Goal: Task Accomplishment & Management: Use online tool/utility

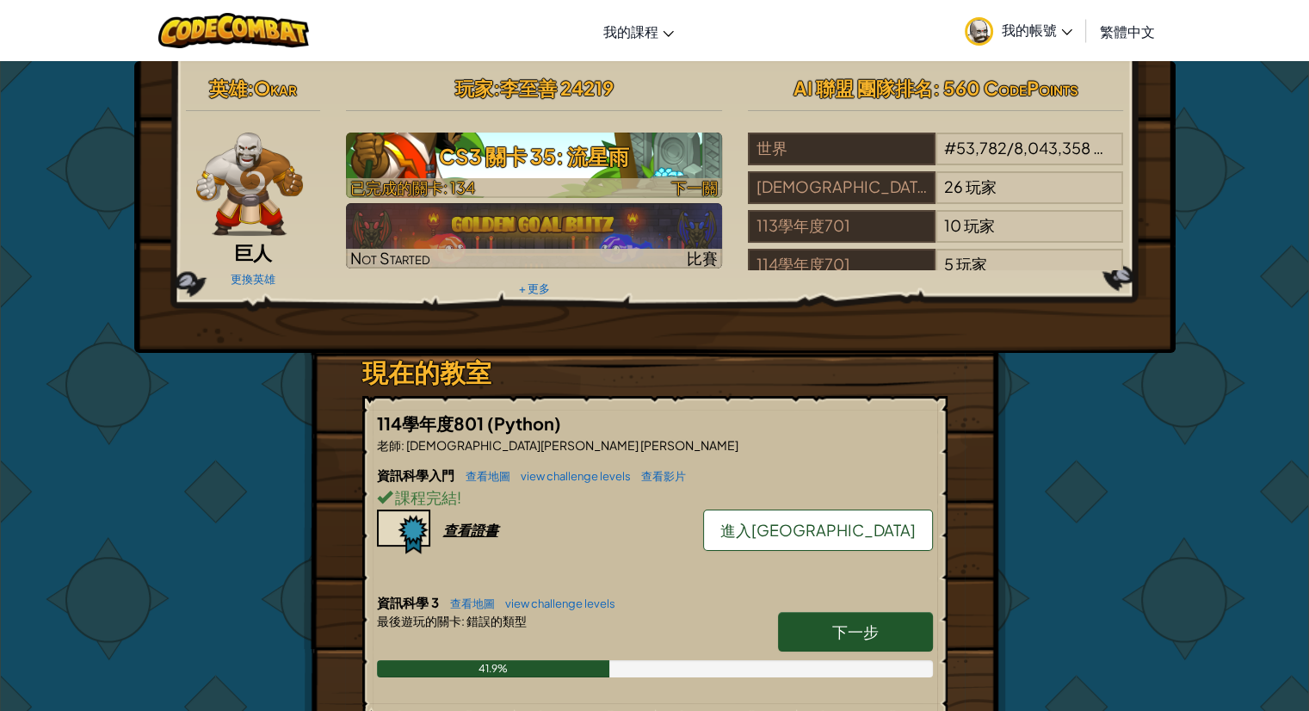
click at [653, 158] on h3 "CS3 關卡 35: 流星雨" at bounding box center [534, 156] width 376 height 39
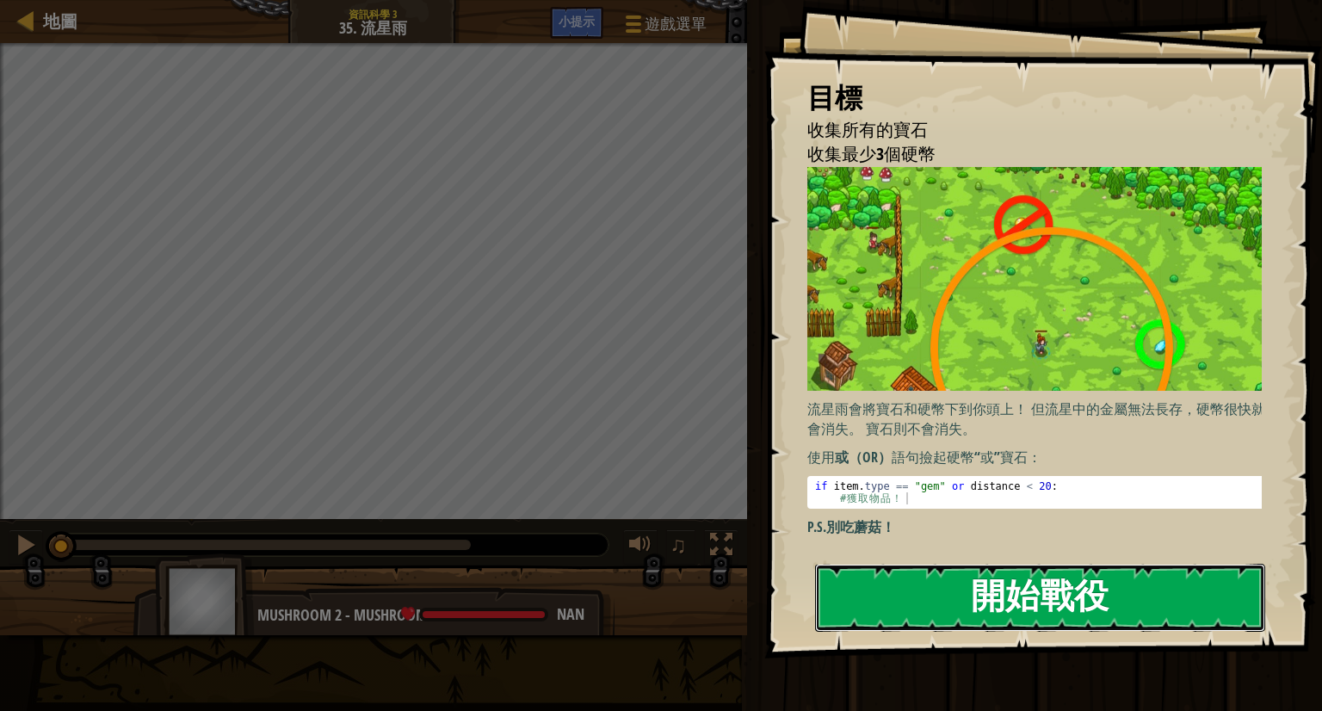
click at [919, 606] on button "開始戰役" at bounding box center [1040, 598] width 450 height 68
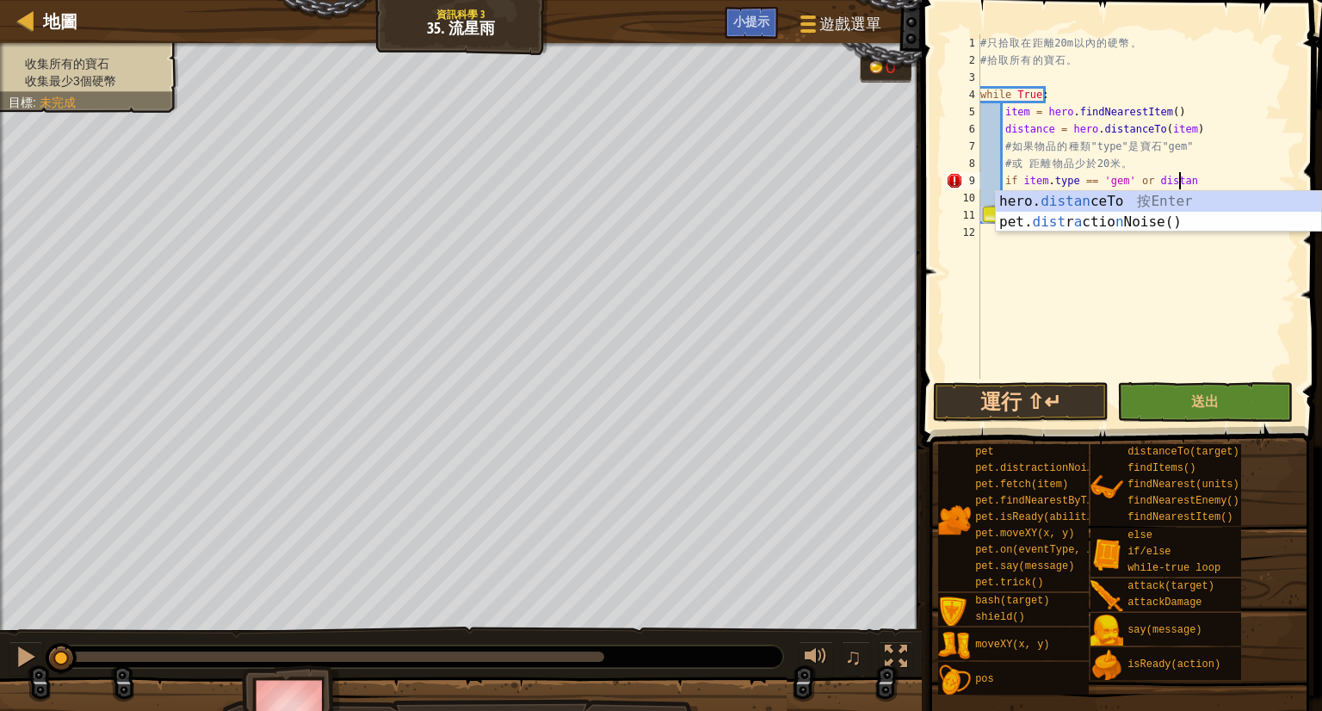
scroll to position [8, 15]
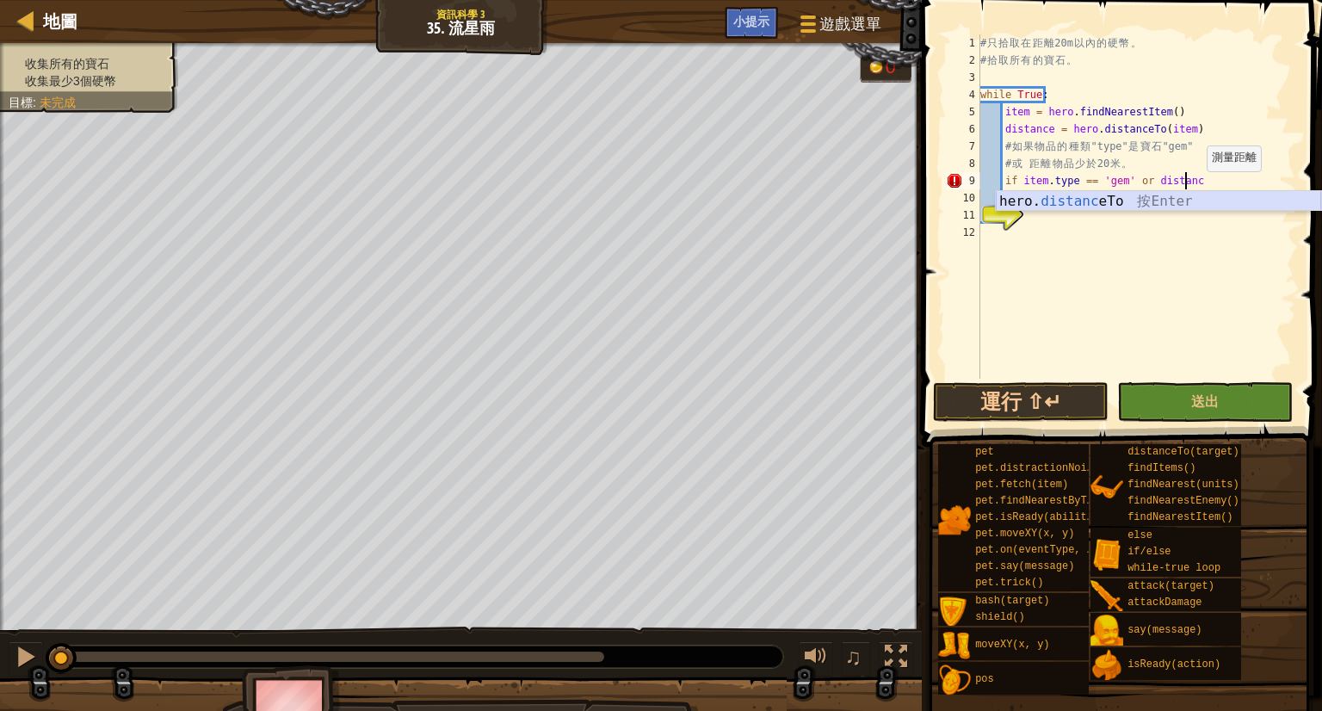
click at [1191, 202] on div "hero. distanc eTo 按 Enter" at bounding box center [1158, 222] width 325 height 62
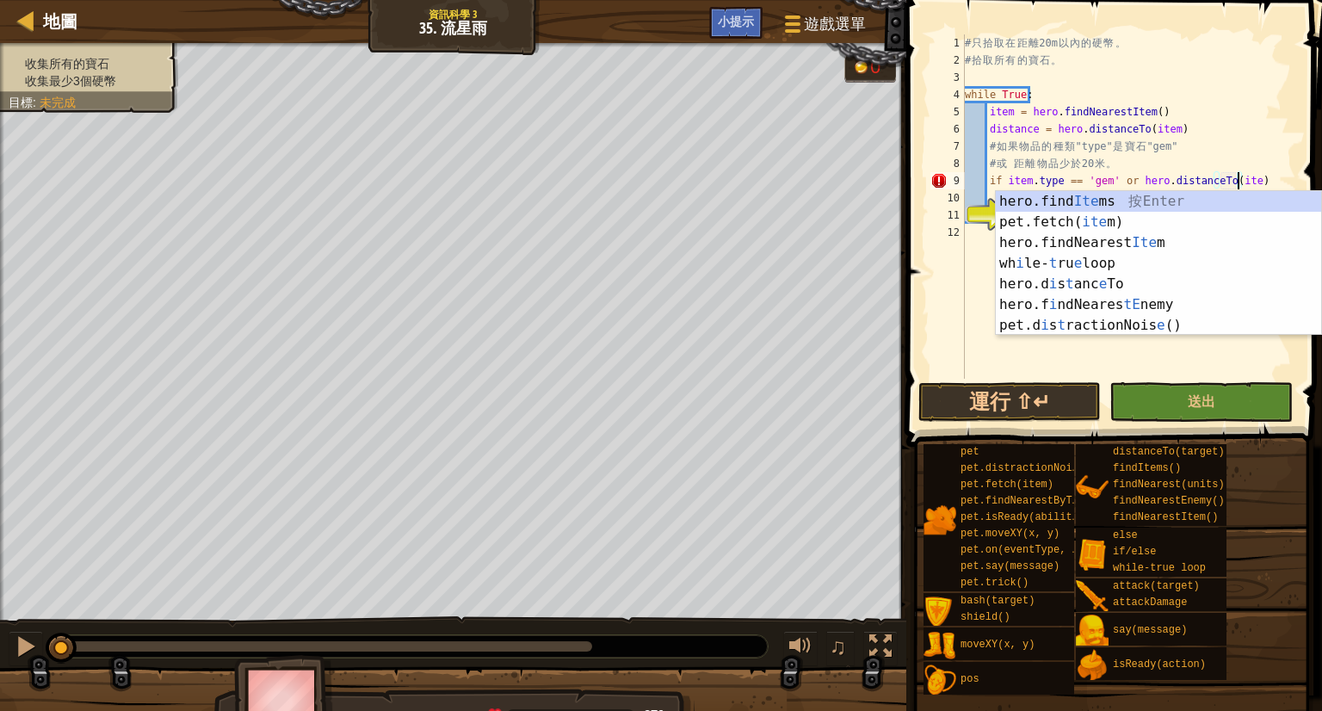
scroll to position [8, 22]
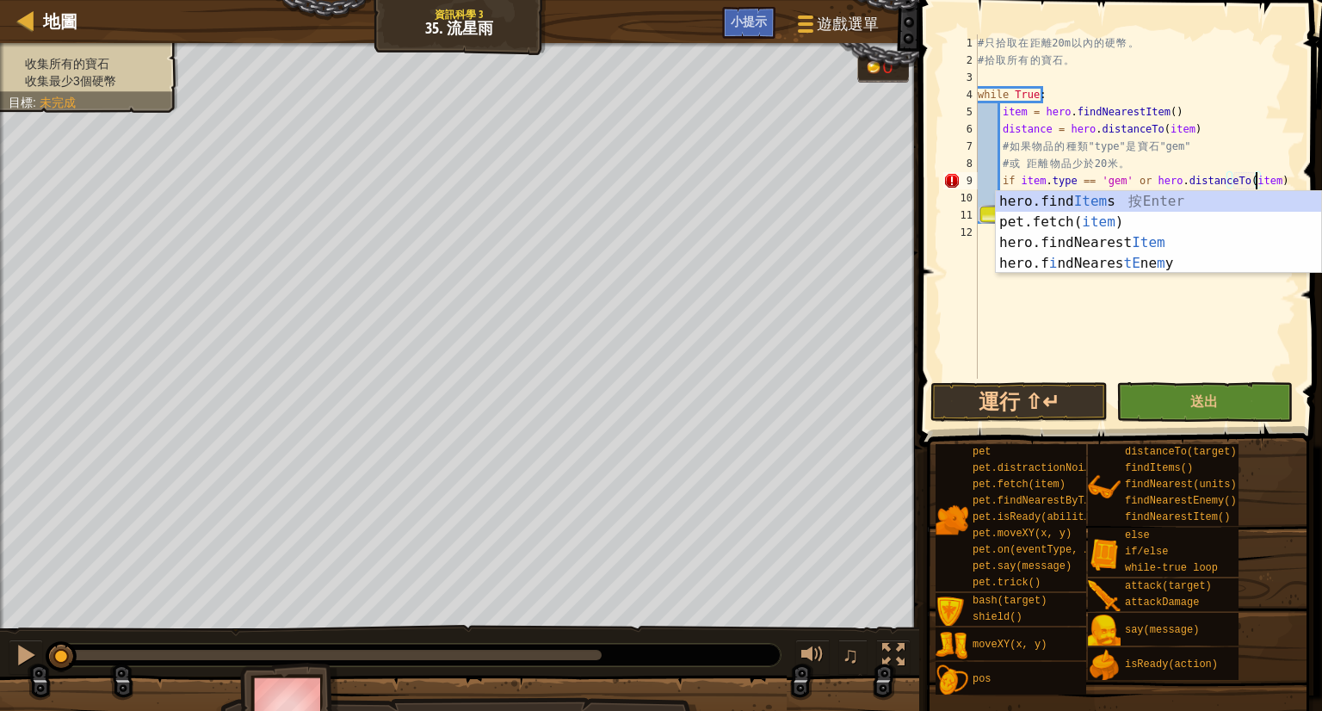
click at [1215, 167] on div "# 只 拾 取 在 距 離 20m 以 內 的 硬 幣 。 # 拾 取 所 有 的 寶 石 。 while True : item = hero . find…" at bounding box center [1135, 223] width 322 height 379
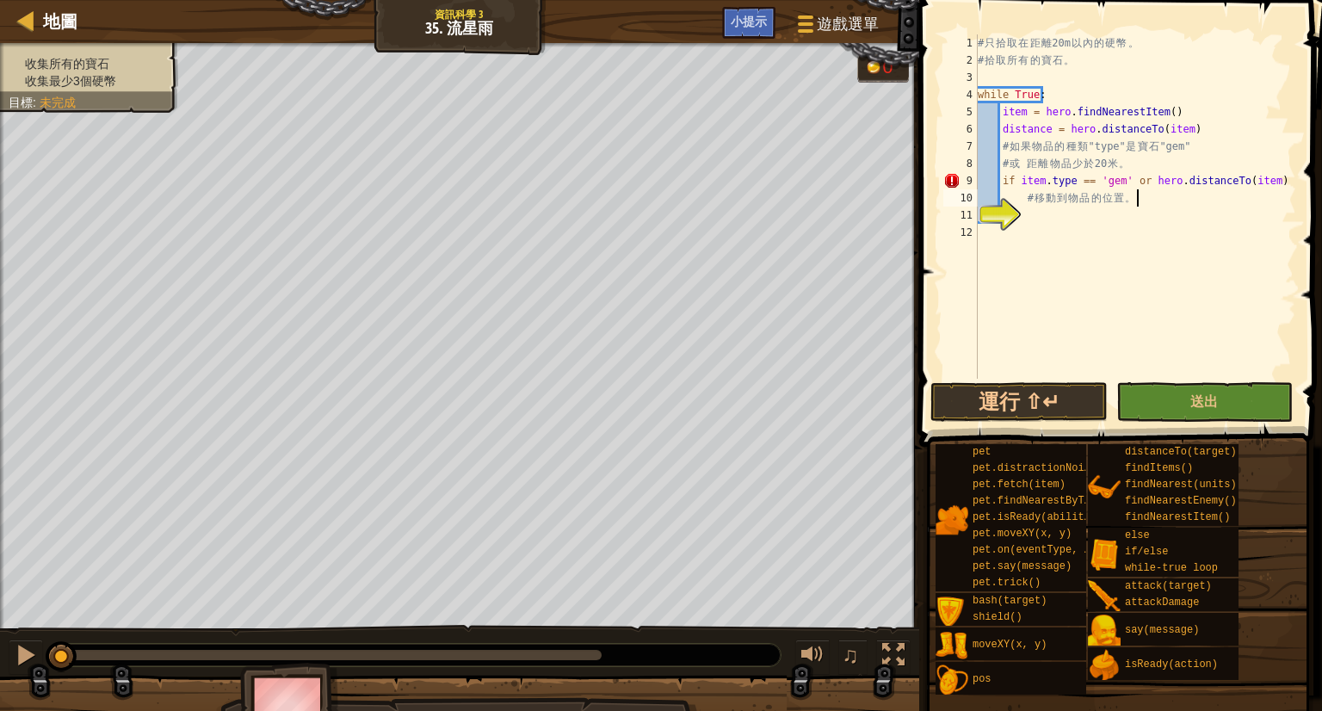
click at [1286, 189] on div "# 只 拾 取 在 距 離 20m 以 內 的 硬 幣 。 # 拾 取 所 有 的 寶 石 。 while True : item = hero . find…" at bounding box center [1135, 223] width 322 height 379
click at [1287, 187] on div "# 只 拾 取 在 距 離 20m 以 內 的 硬 幣 。 # 拾 取 所 有 的 寶 石 。 while True : item = hero . find…" at bounding box center [1135, 223] width 322 height 379
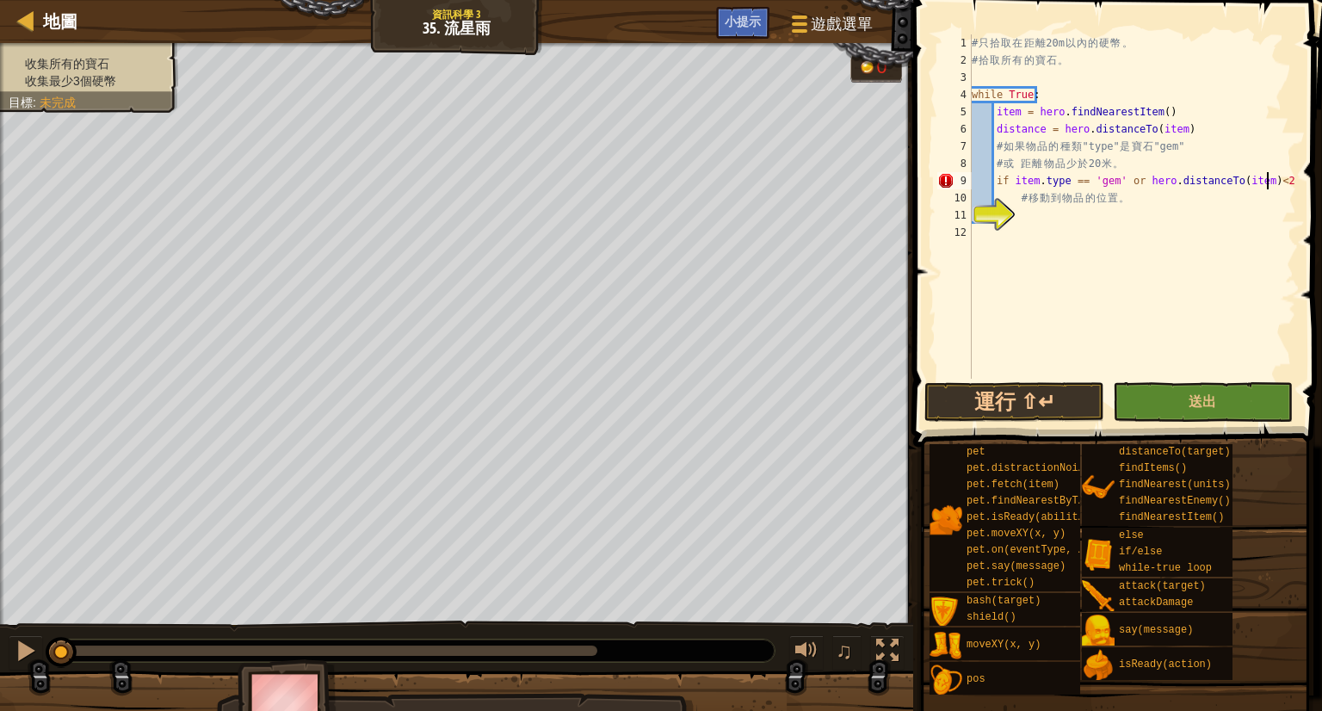
scroll to position [8, 24]
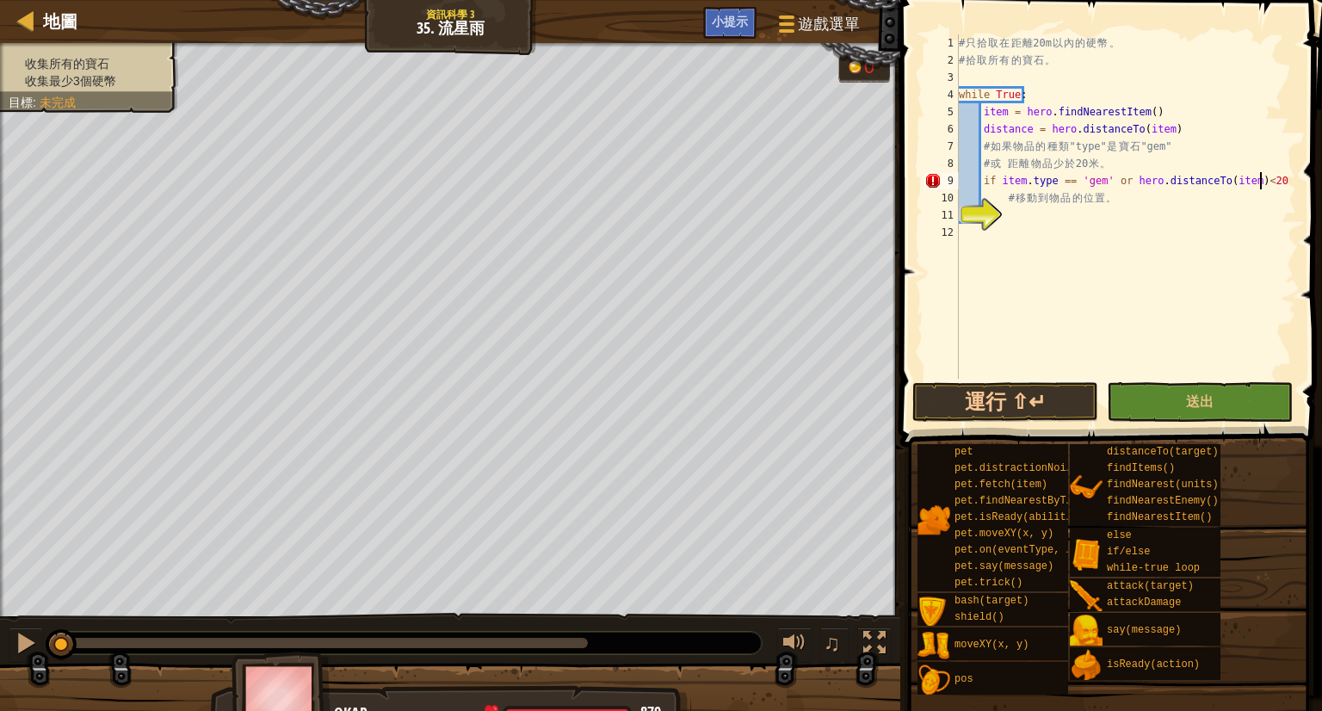
type textarea "if item.type == 'gem' or hero.distanceTo(item)<20:"
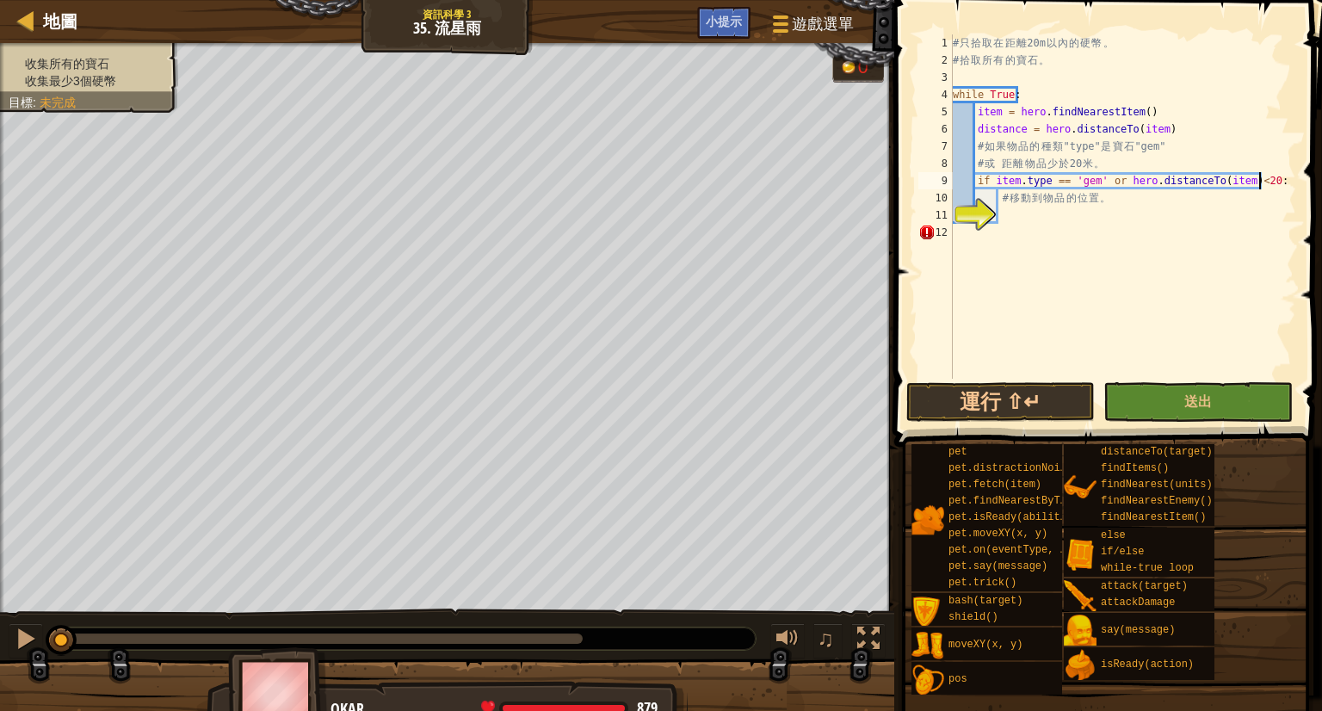
click at [1063, 262] on div "# 只 拾 取 在 距 離 20m 以 內 的 硬 幣 。 # 拾 取 所 有 的 寶 石 。 while True : item = hero . find…" at bounding box center [1122, 223] width 347 height 379
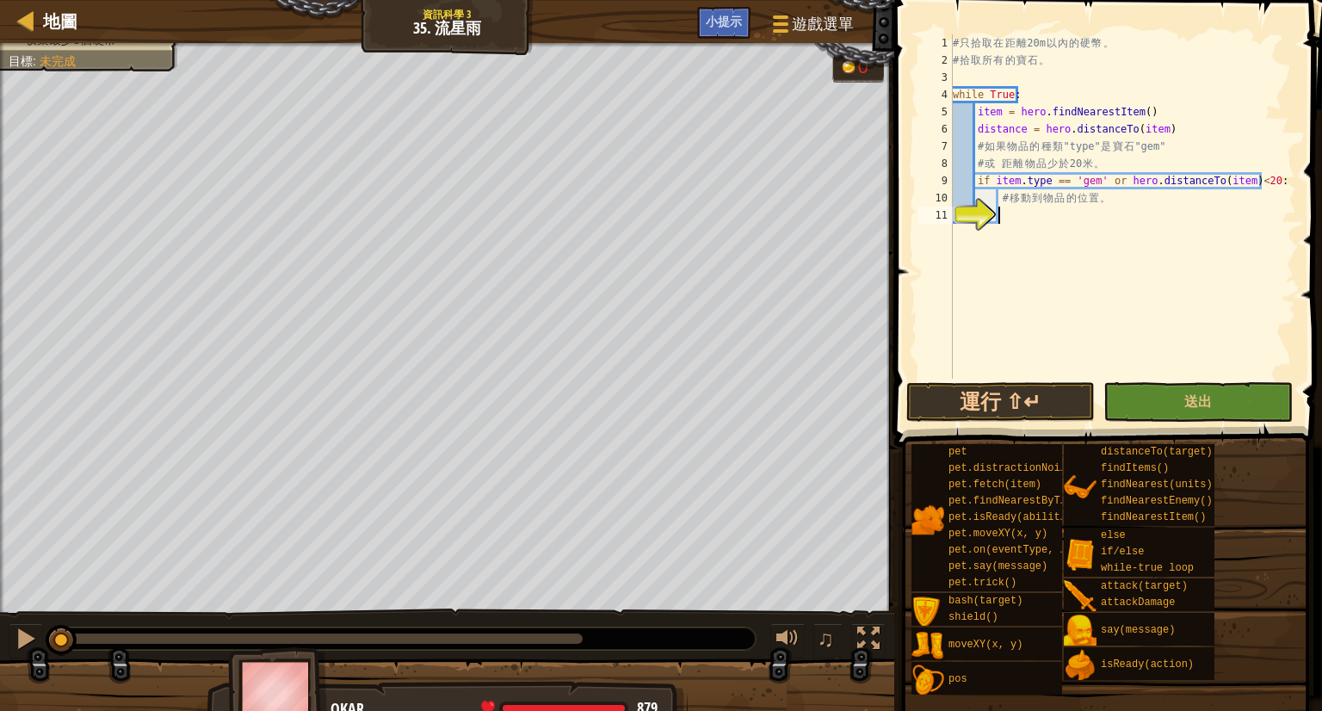
type textarea "ㄘ"
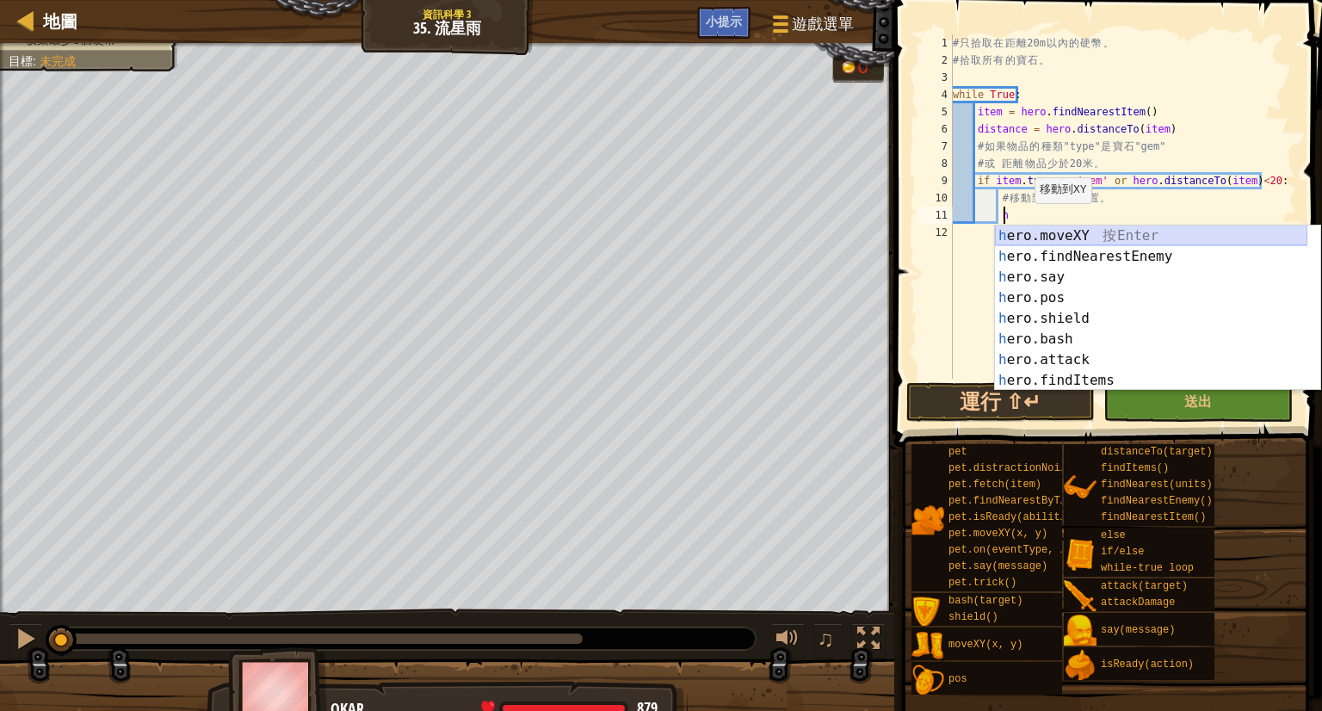
click at [1023, 245] on div "h ero.moveXY 按 Enter h ero.findNearestEnemy 按 Enter h ero.say 按 Enter h ero.pos…" at bounding box center [1151, 329] width 312 height 207
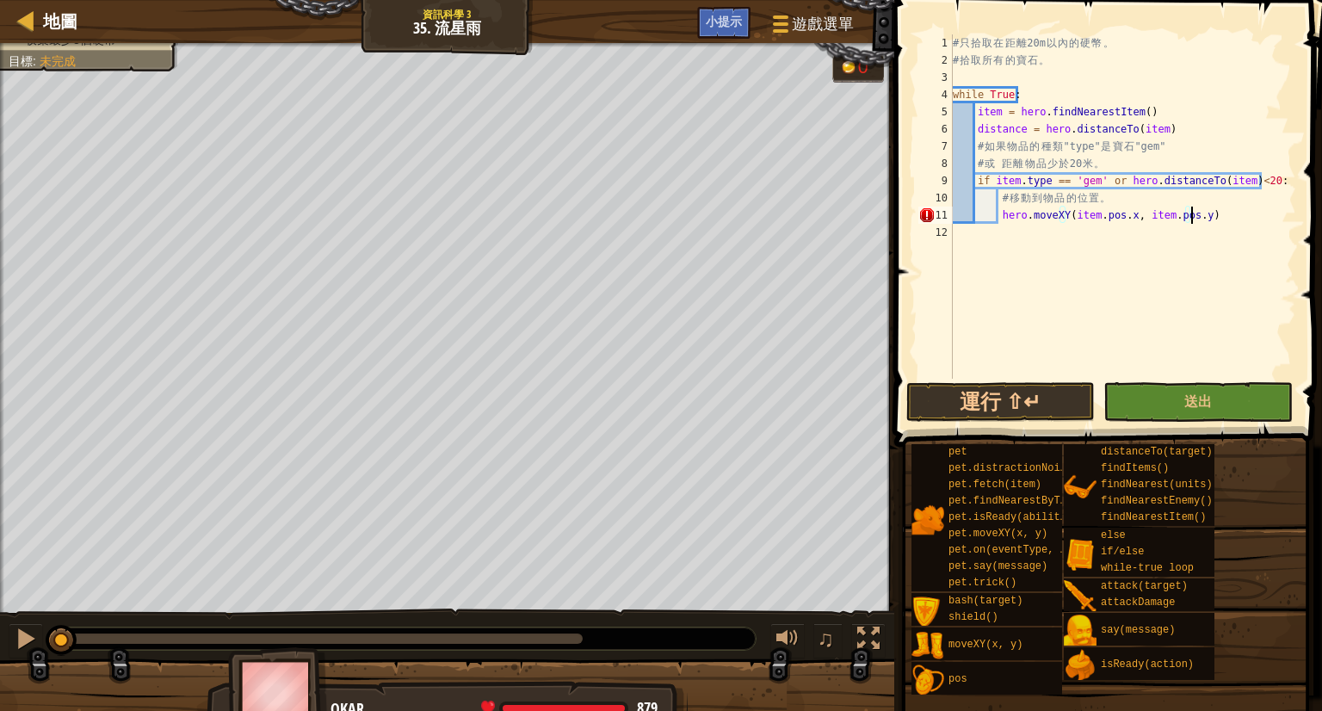
scroll to position [8, 19]
type textarea "hero.moveXY(item.pos.x, item.pos.y)"
click at [1160, 393] on button "送出" at bounding box center [1197, 402] width 189 height 40
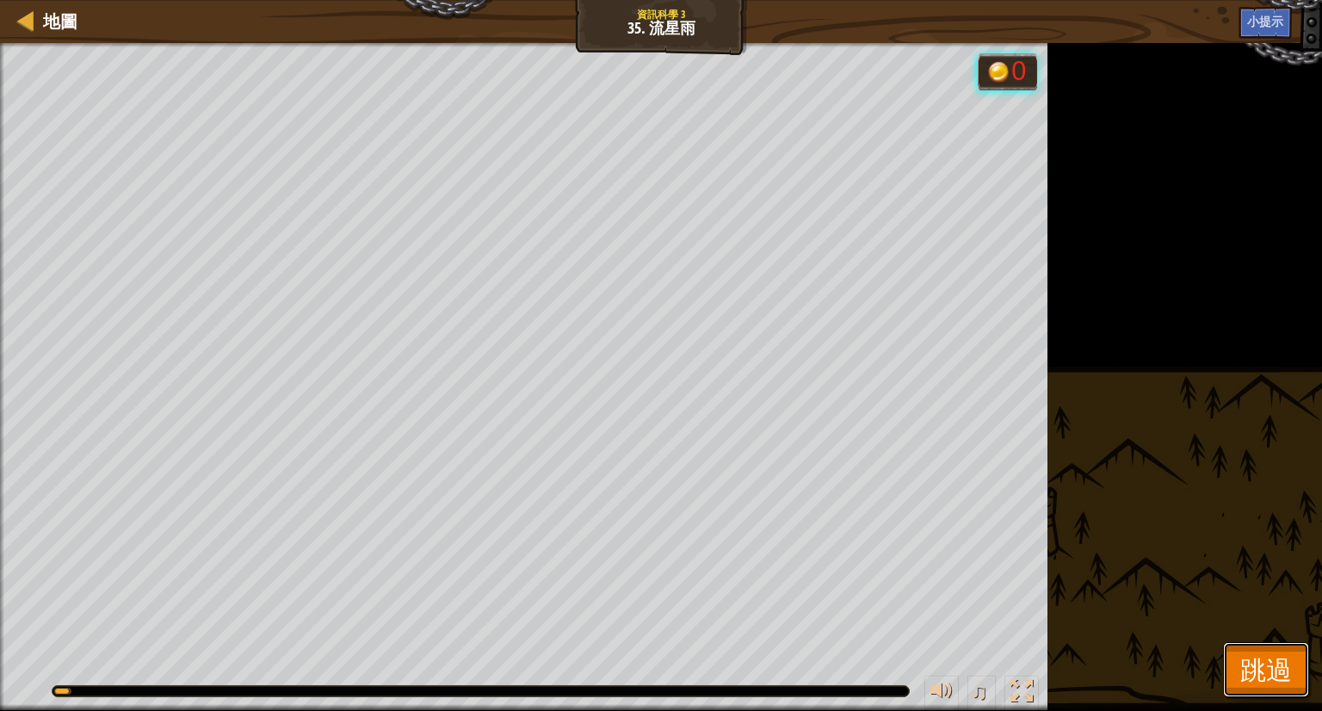
click at [1246, 682] on span "跳過" at bounding box center [1266, 669] width 52 height 35
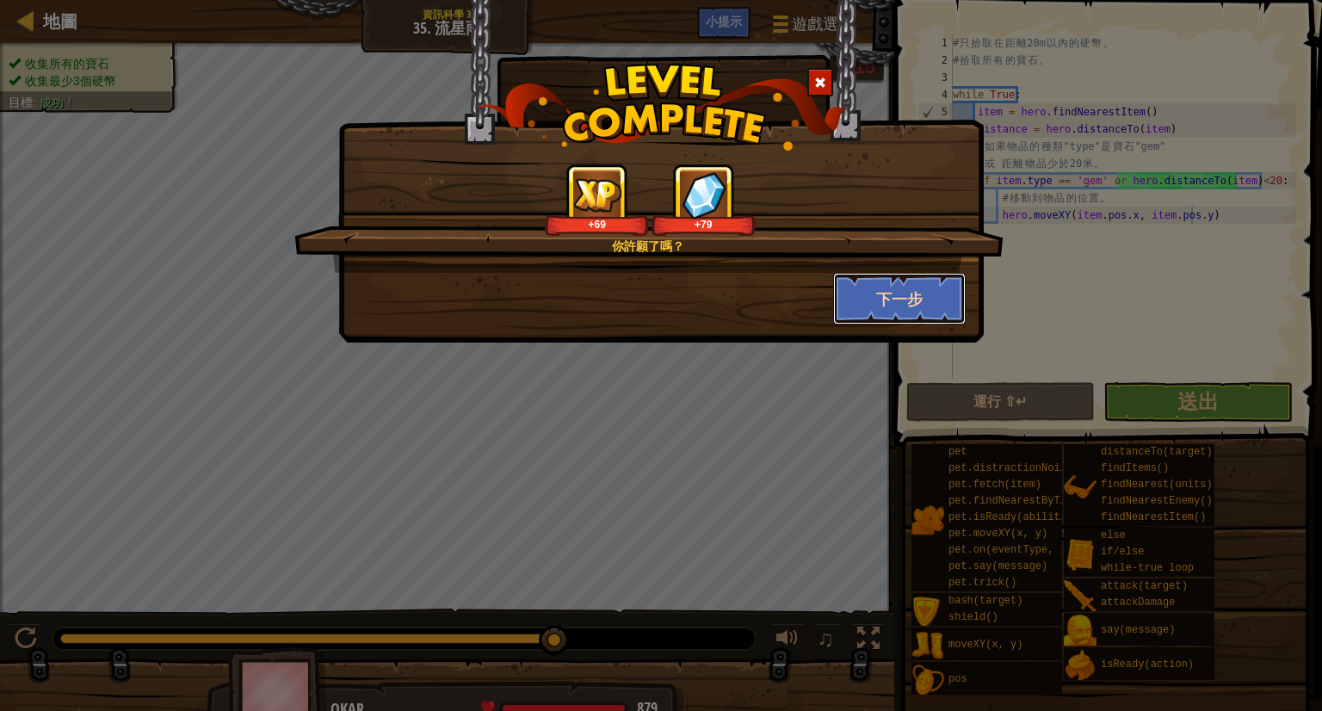
click at [874, 303] on button "下一步" at bounding box center [899, 299] width 133 height 52
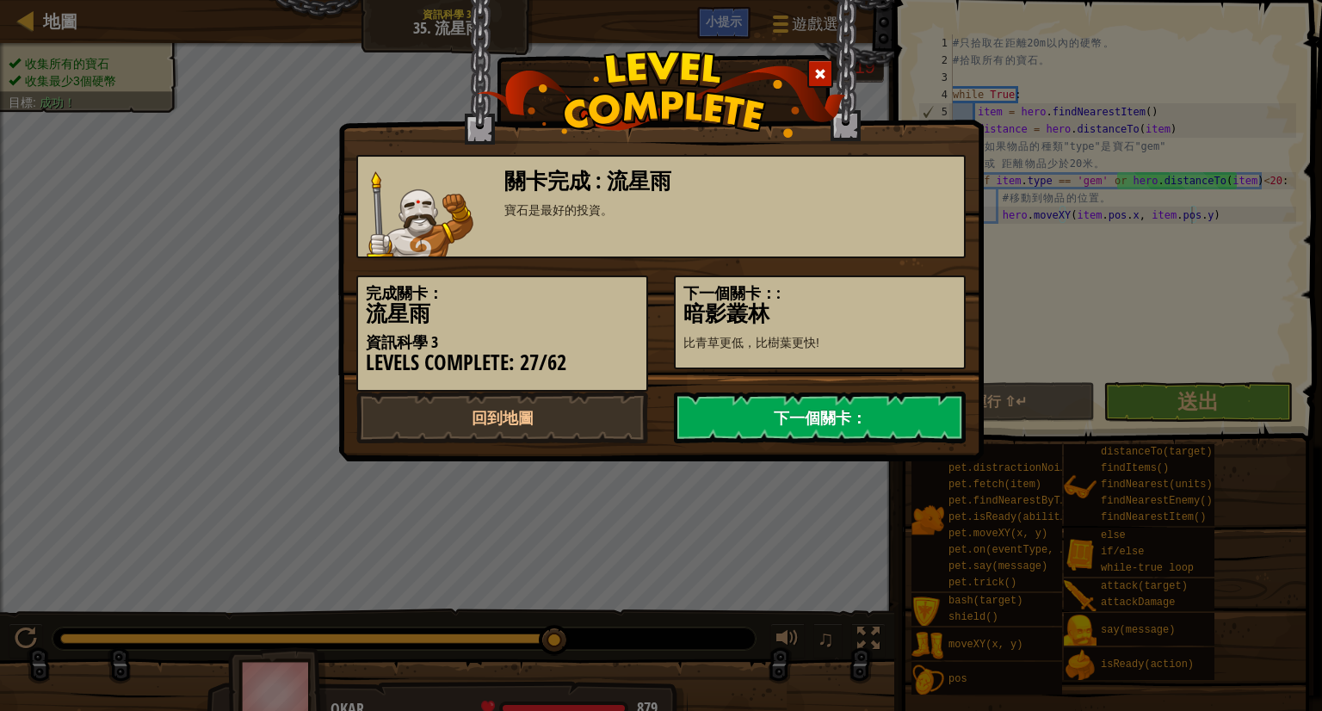
click at [852, 406] on link "下一個關卡：" at bounding box center [820, 418] width 292 height 52
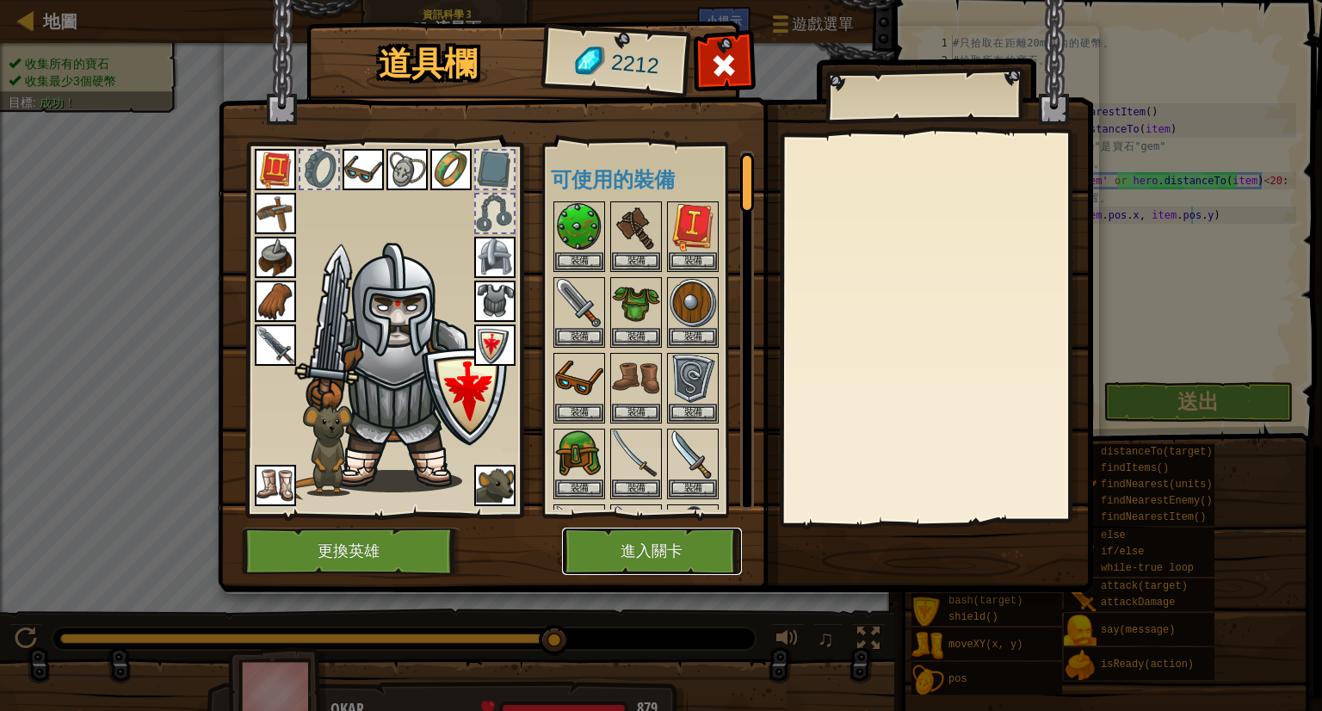
click at [657, 545] on button "進入關卡" at bounding box center [652, 551] width 180 height 47
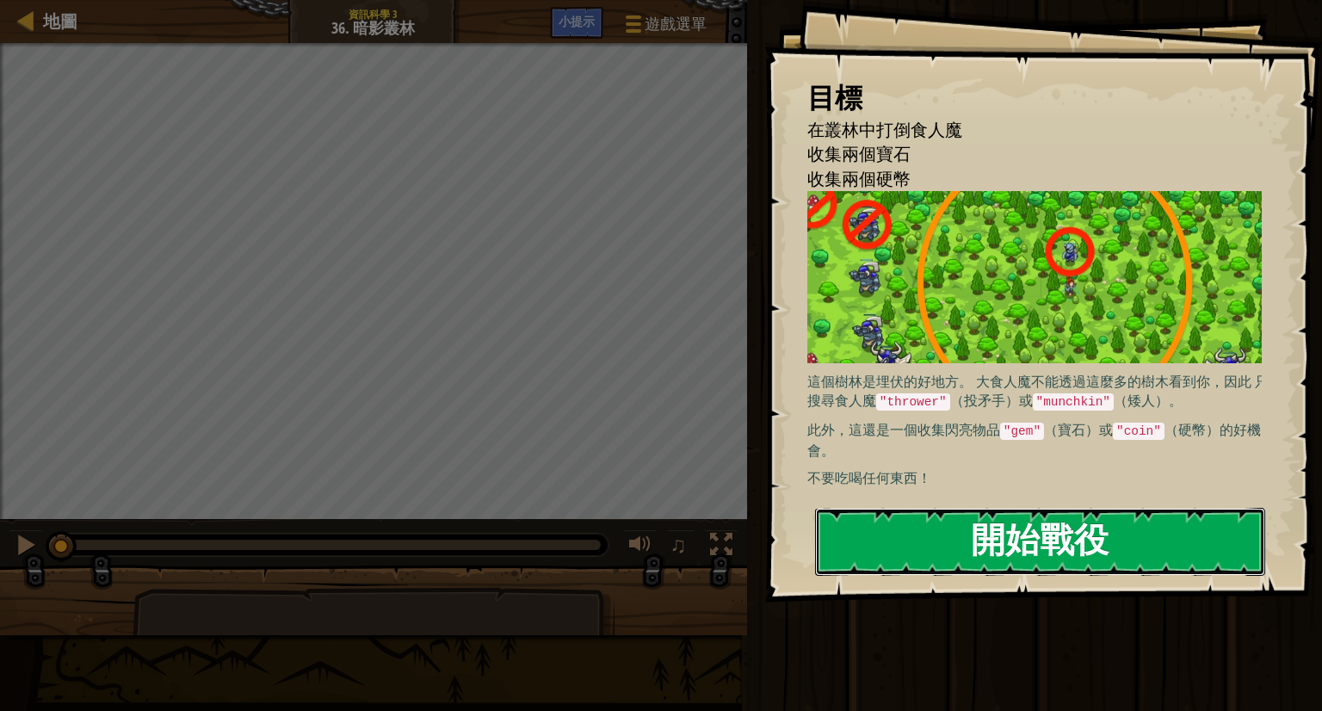
click at [1093, 542] on button "開始戰役" at bounding box center [1040, 542] width 450 height 68
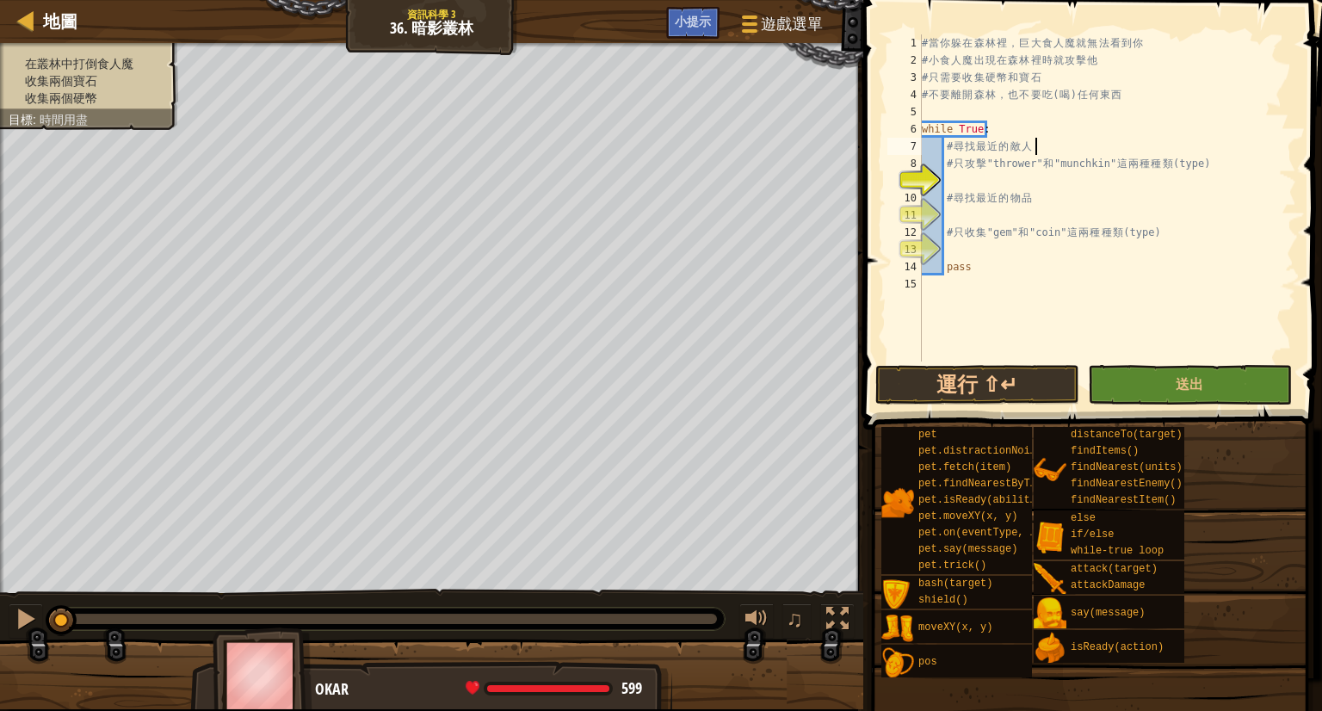
click at [986, 165] on div "# 當 你 躲 在 森 林 裡 ， 巨 大 食 人 魔 就 無 法 看 到 你 # 小 食 人 魔 出 現 在 森 林 裡 時 就 攻 擊 他 # 只 需 要…" at bounding box center [1107, 215] width 378 height 362
type textarea "# 只攻擊"thrower"和"munchkin"這兩種種類(type)"
click at [981, 187] on div "# 當 你 躲 在 森 林 裡 ， 巨 大 食 人 魔 就 無 法 看 到 你 # 小 食 人 魔 出 現 在 森 林 裡 時 就 攻 擊 他 # 只 需 要…" at bounding box center [1107, 215] width 378 height 362
click at [75, 19] on span "地圖" at bounding box center [60, 20] width 34 height 23
select select "zh-HANT"
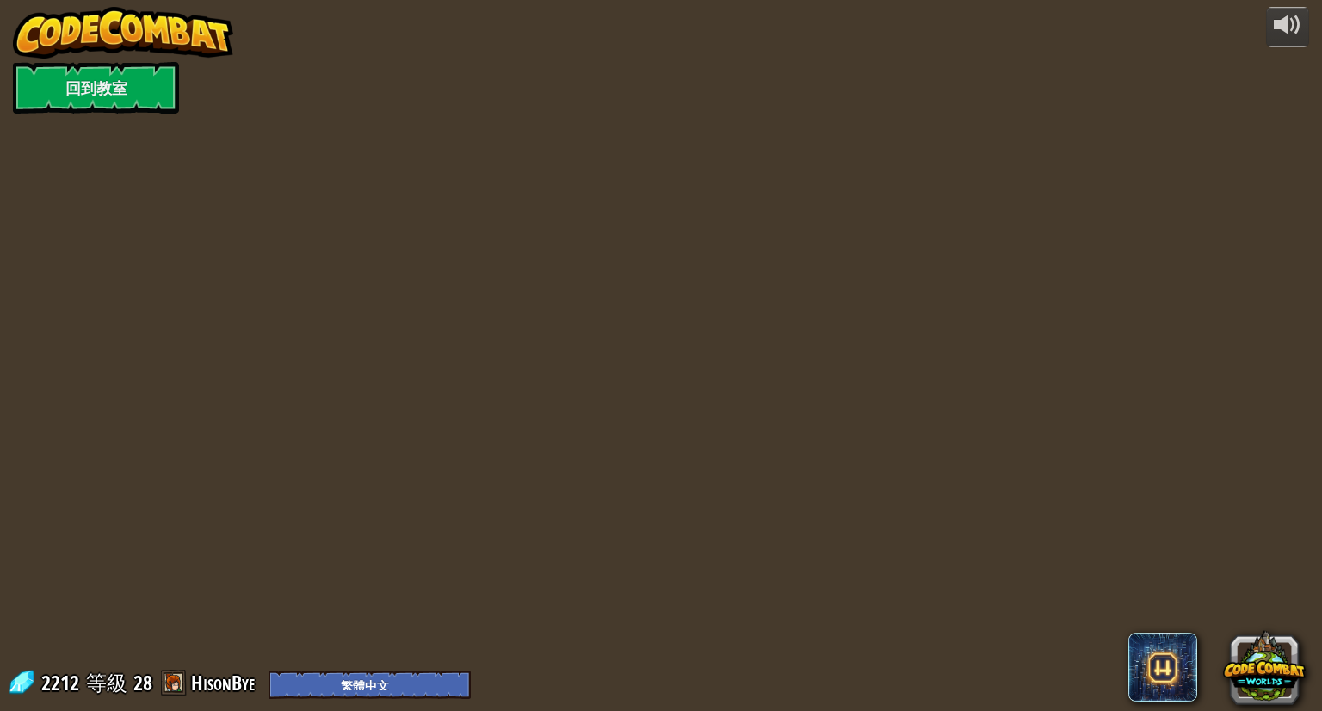
select select "zh-HANT"
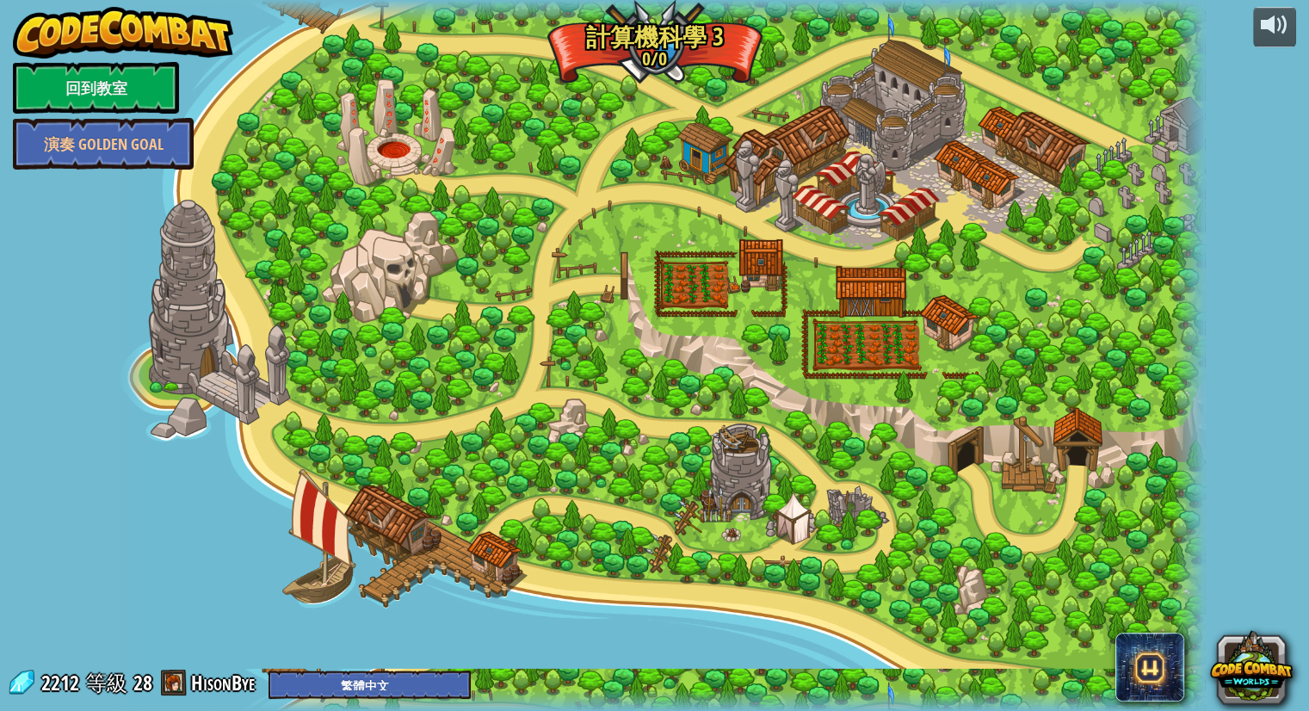
select select "zh-HANT"
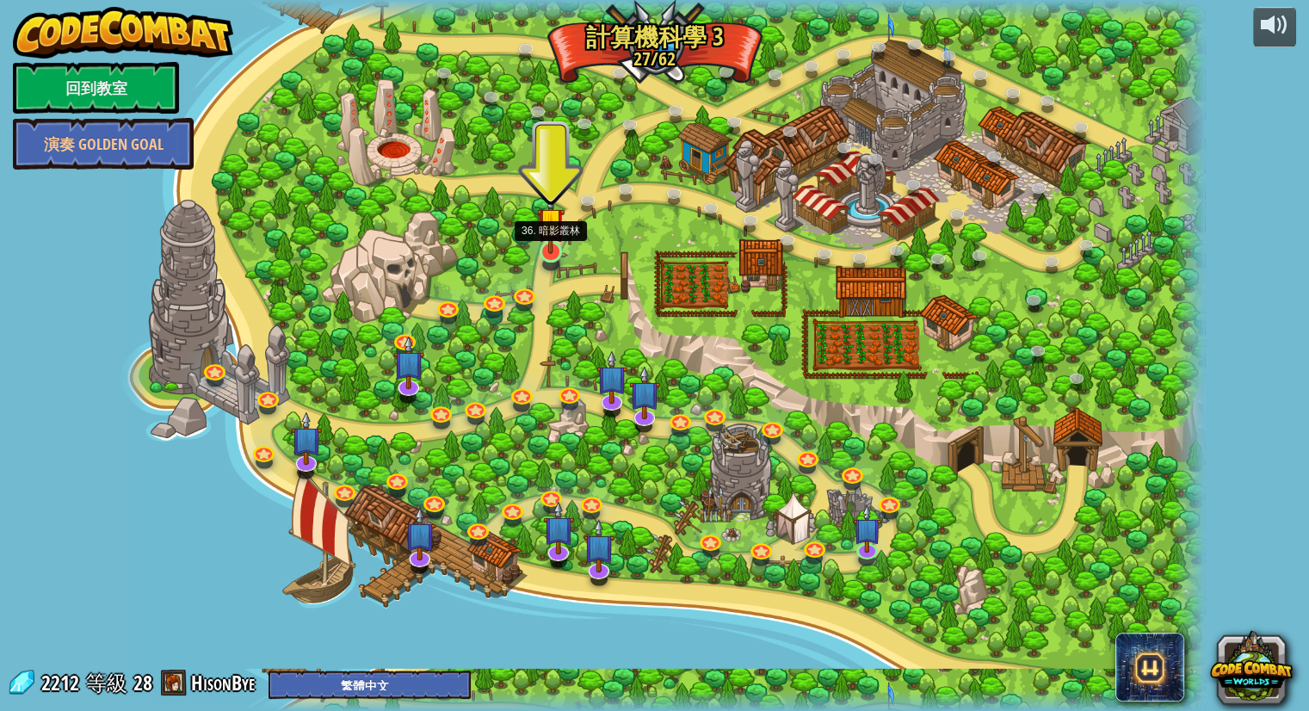
click at [556, 245] on img at bounding box center [551, 221] width 28 height 65
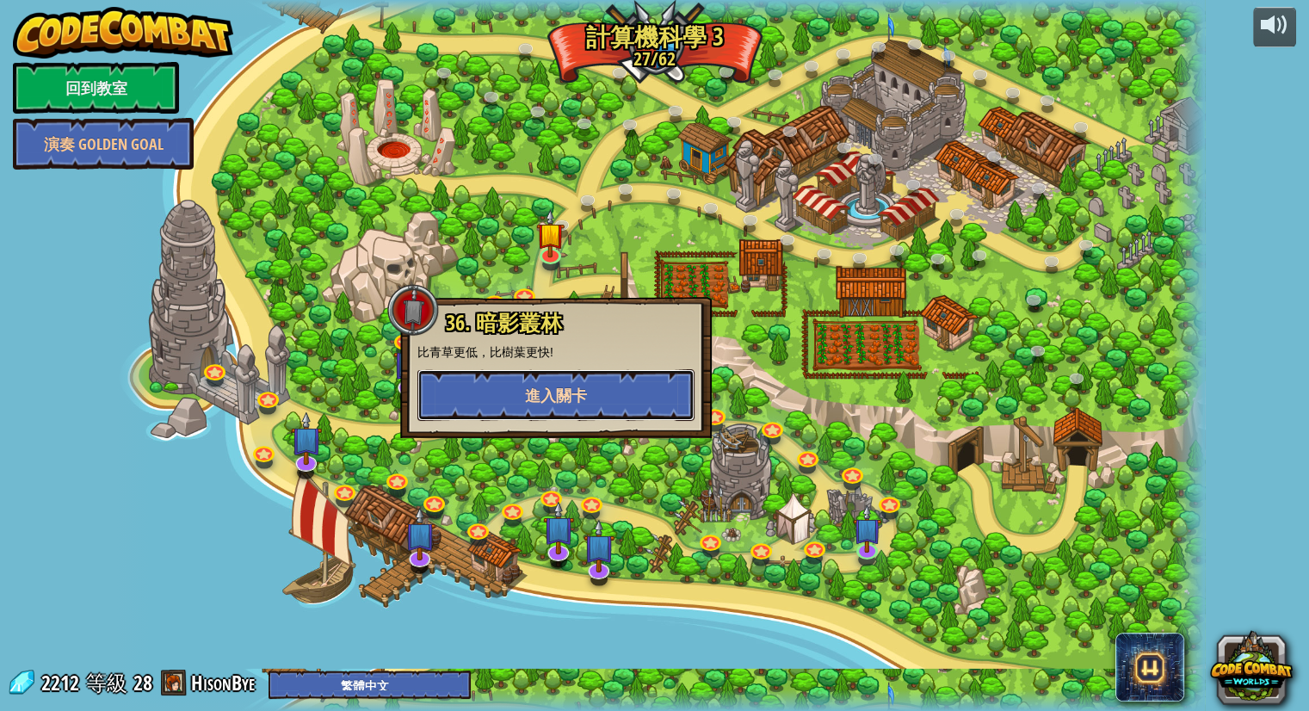
click at [597, 386] on button "進入關卡" at bounding box center [555, 395] width 277 height 52
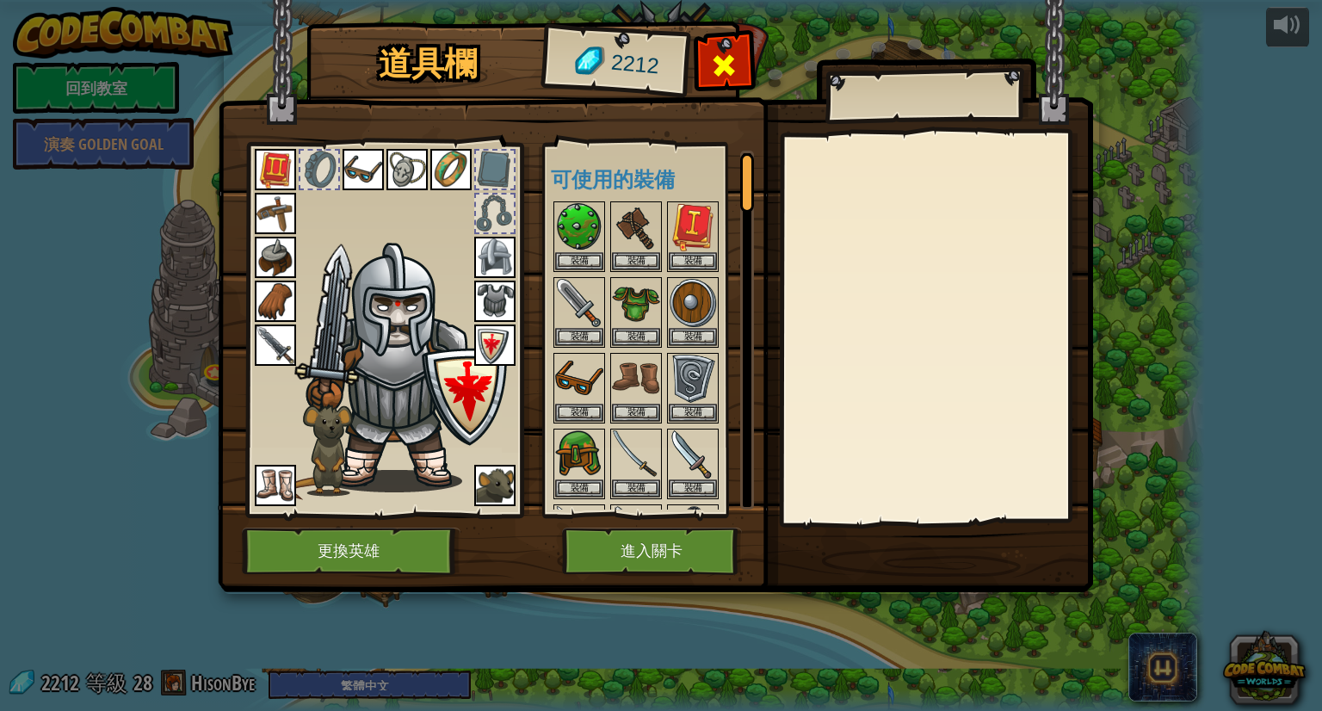
click at [723, 53] on span at bounding box center [724, 66] width 28 height 28
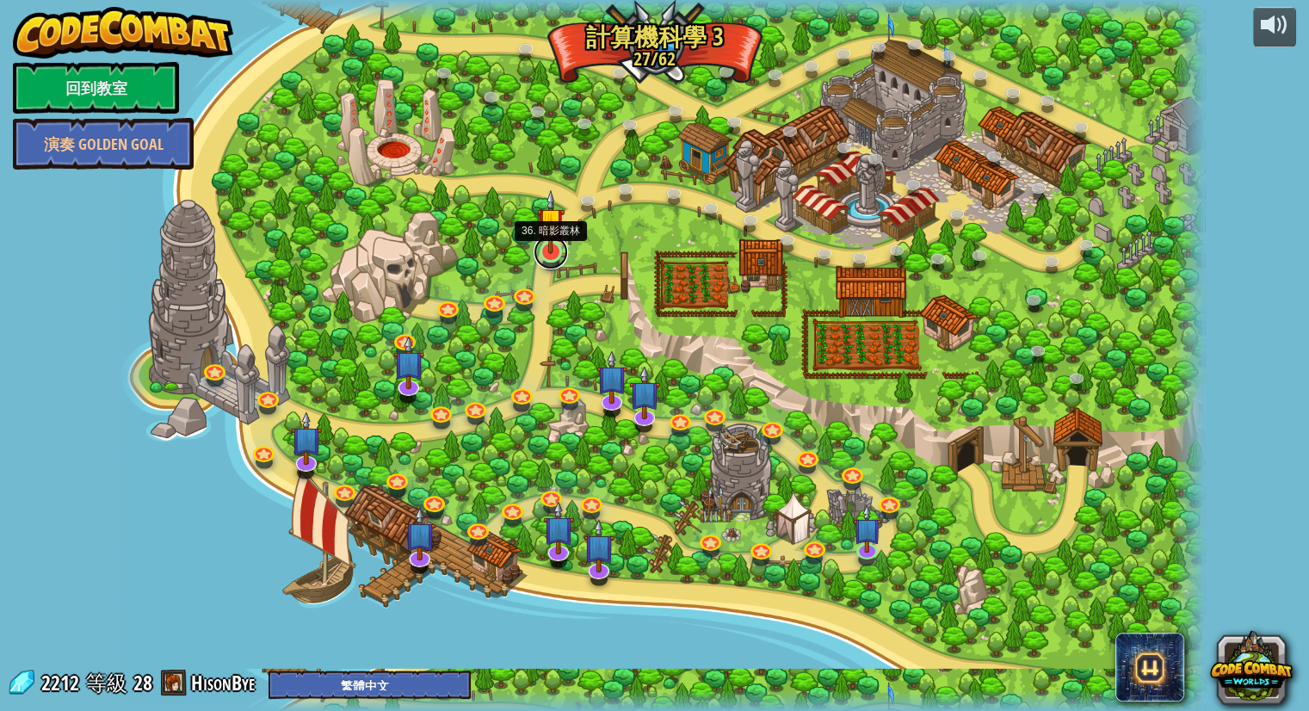
click at [541, 255] on link at bounding box center [551, 252] width 34 height 34
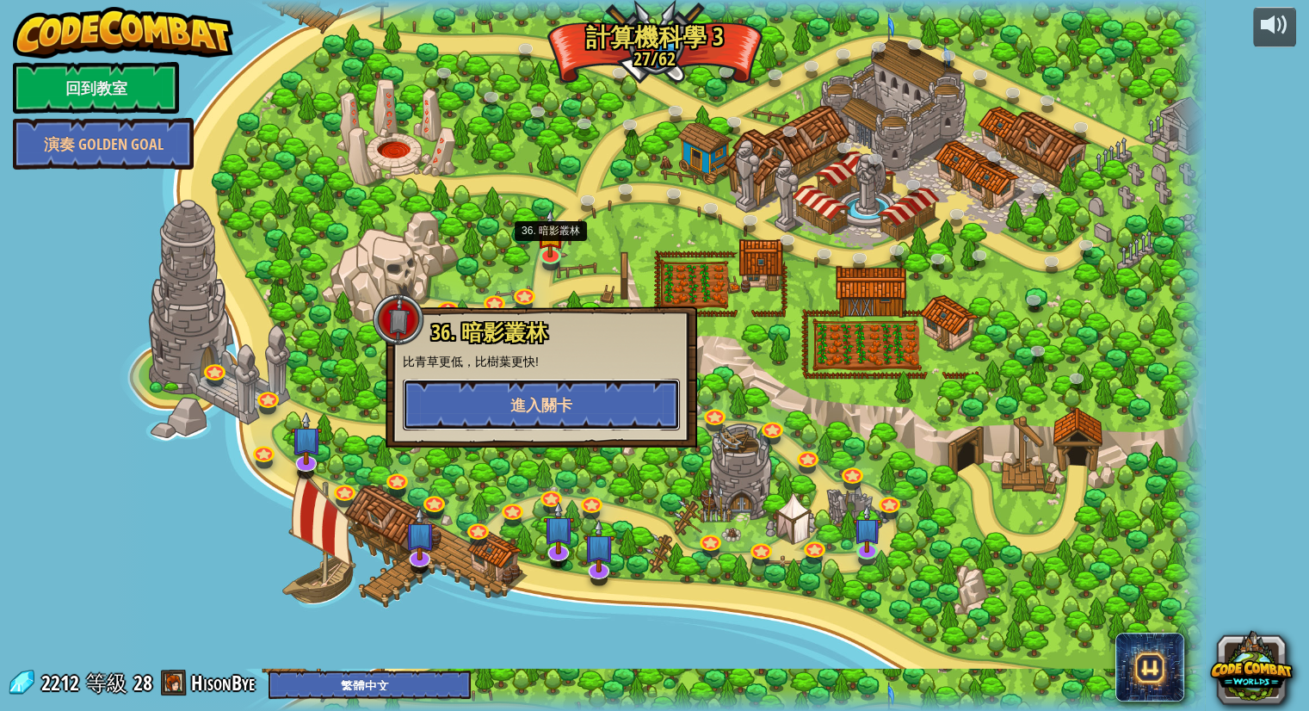
click at [586, 411] on button "進入關卡" at bounding box center [541, 405] width 277 height 52
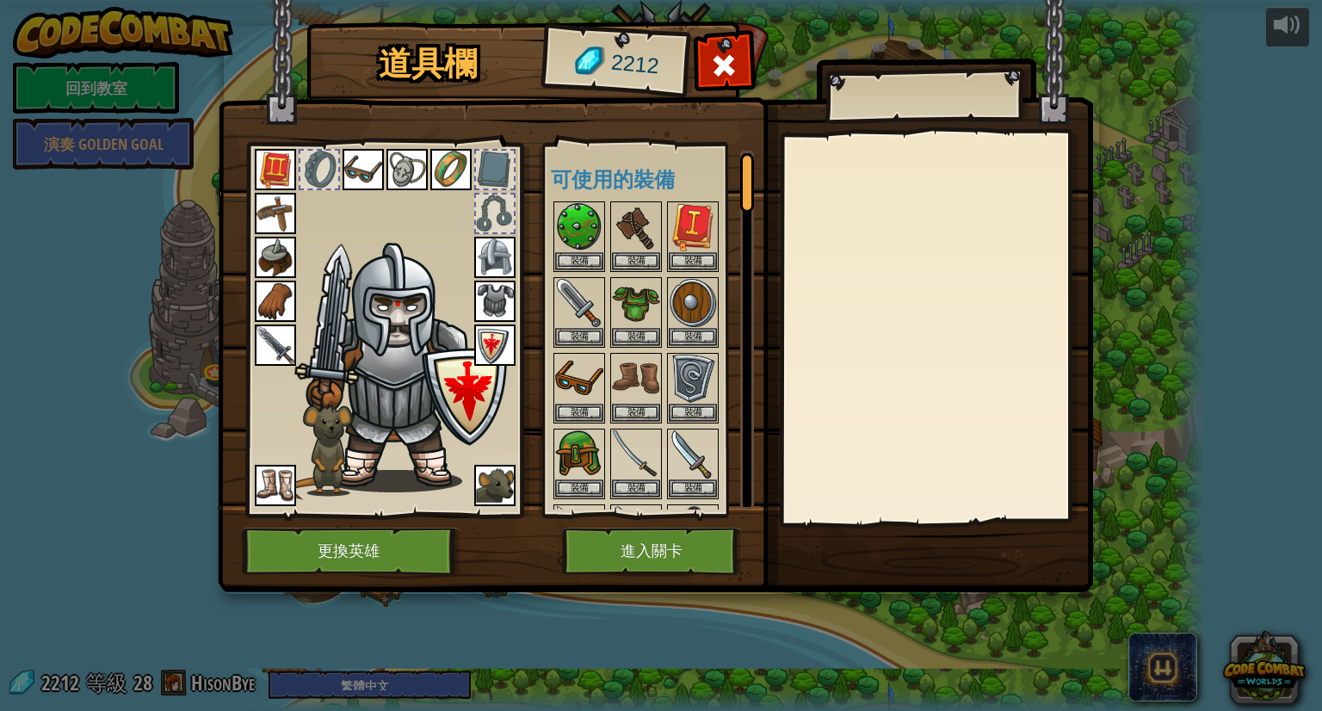
click at [125, 455] on div "道具欄 2212 可使用的裝備 裝備 裝備 裝備 裝備 裝備 裝備 裝備 裝備 裝備 裝備 裝備 裝備 裝備 裝備 裝備 裝備 裝備 裝備 裝備 裝備 裝備 …" at bounding box center [661, 355] width 1322 height 711
click at [628, 560] on button "進入關卡" at bounding box center [652, 551] width 180 height 47
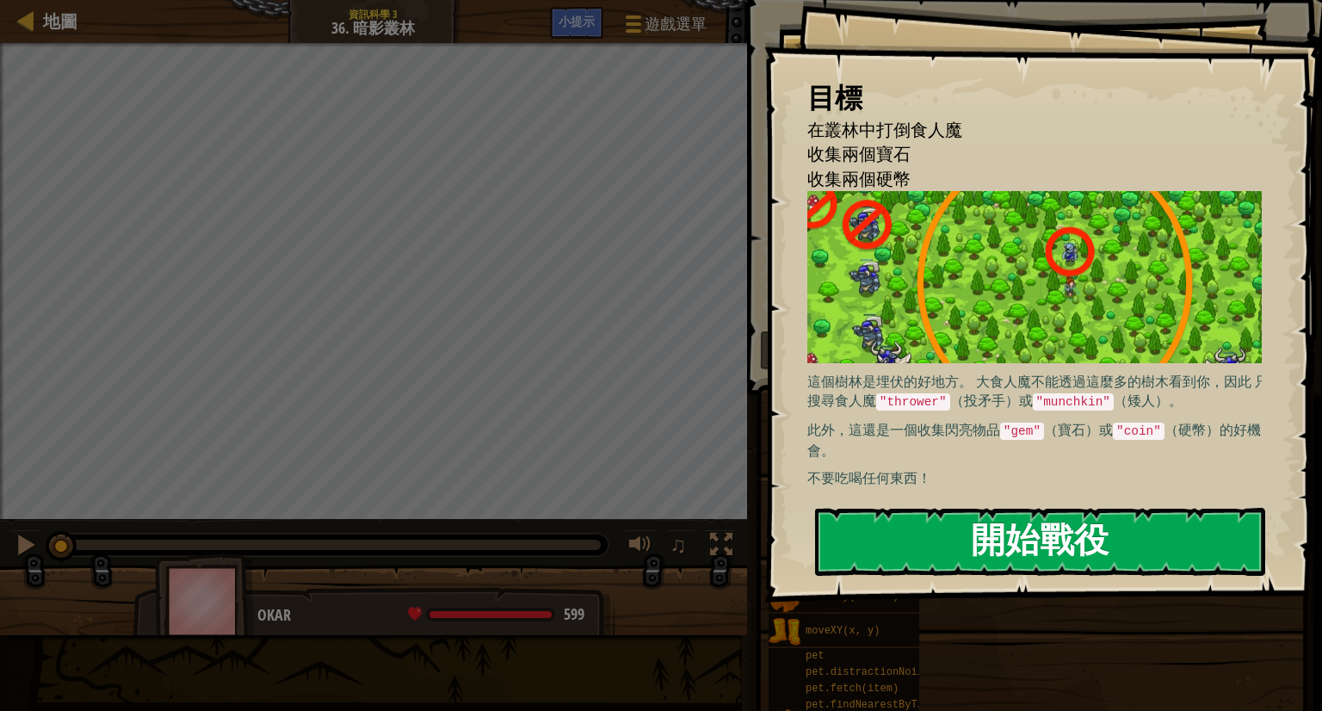
click at [1017, 355] on div "目標 在叢林中打倒食人魔 收集兩個寶石 收集兩個硬幣 這個樹林是埋伏的好地方。 大食人魔不能透過這麼多的樹木看到你，因此 只搜尋食人魔 "thrower" （…" at bounding box center [1043, 301] width 558 height 603
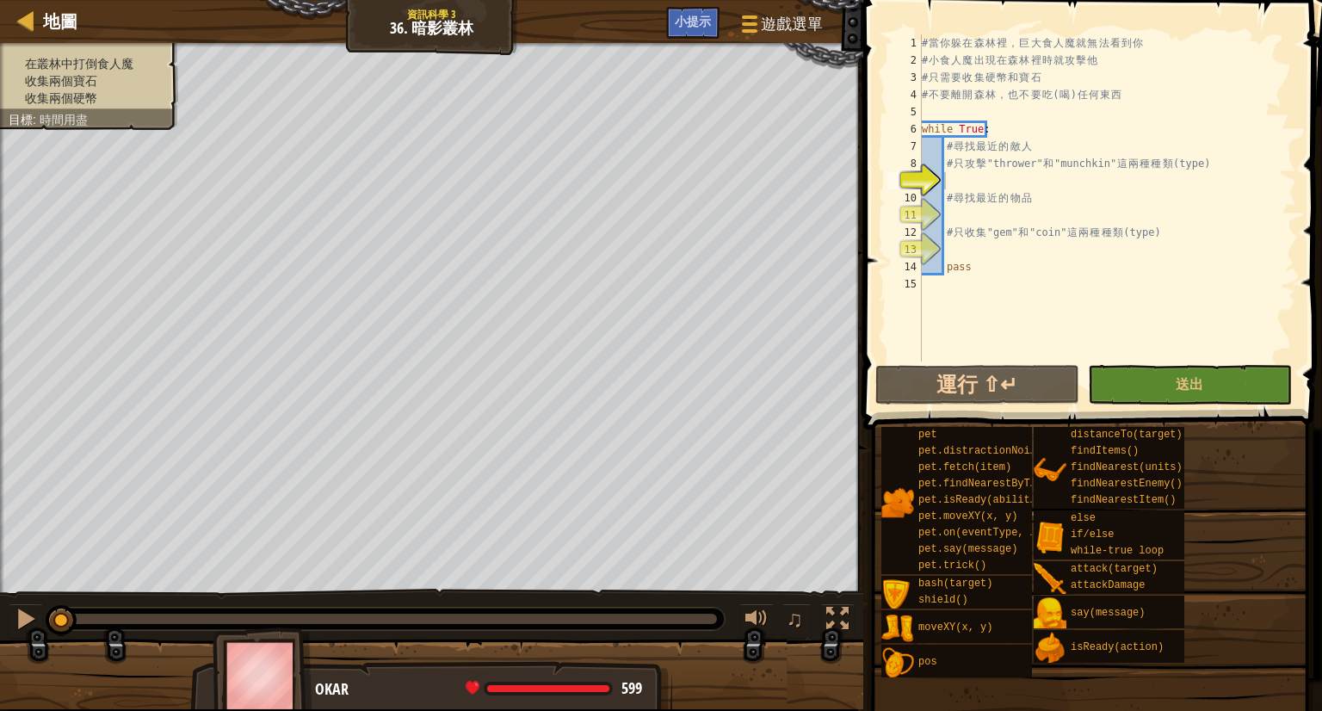
click at [998, 189] on div "# 當 你 躲 在 森 林 裡 ， 巨 大 食 人 魔 就 無 法 看 到 你 # 小 食 人 魔 出 現 在 森 林 裡 時 就 攻 擊 他 # 只 需 要…" at bounding box center [1107, 215] width 378 height 362
type textarea "h"
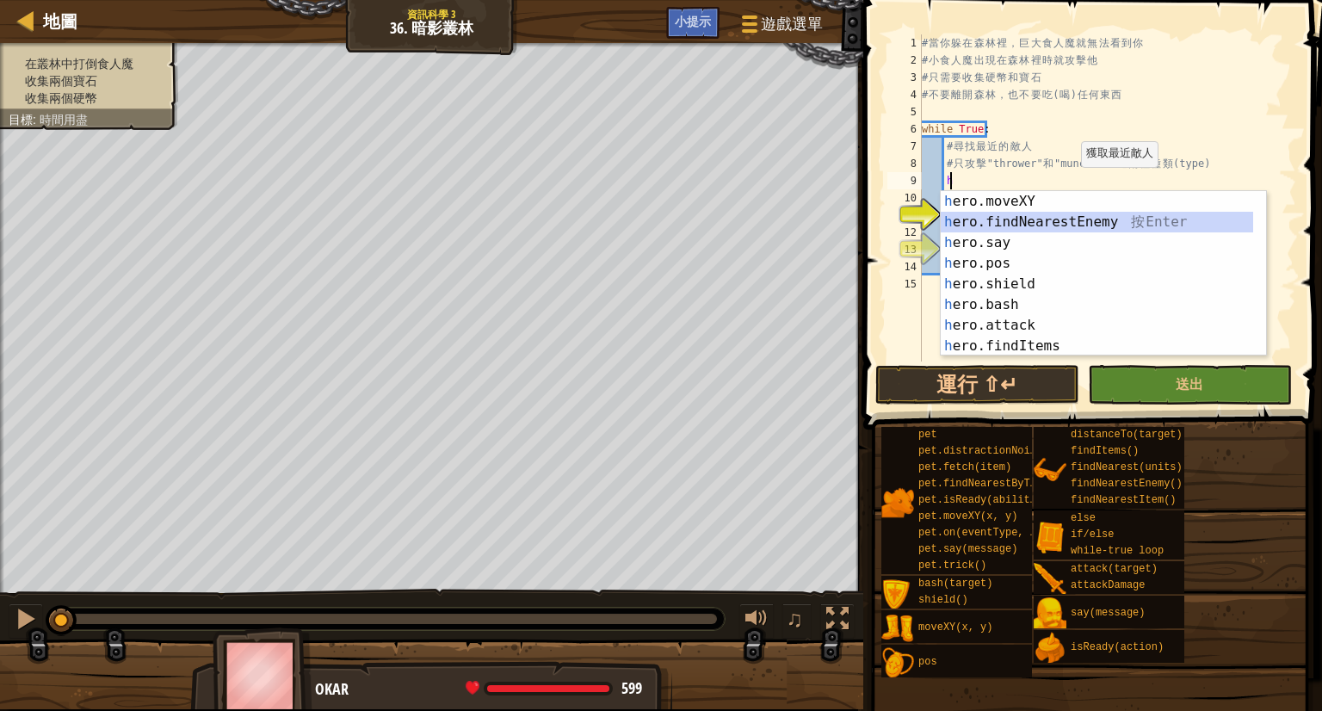
click at [1029, 226] on div "h ero.moveXY 按 Enter h ero.findNearestEnemy 按 Enter h ero.say 按 Enter h ero.pos…" at bounding box center [1097, 294] width 312 height 207
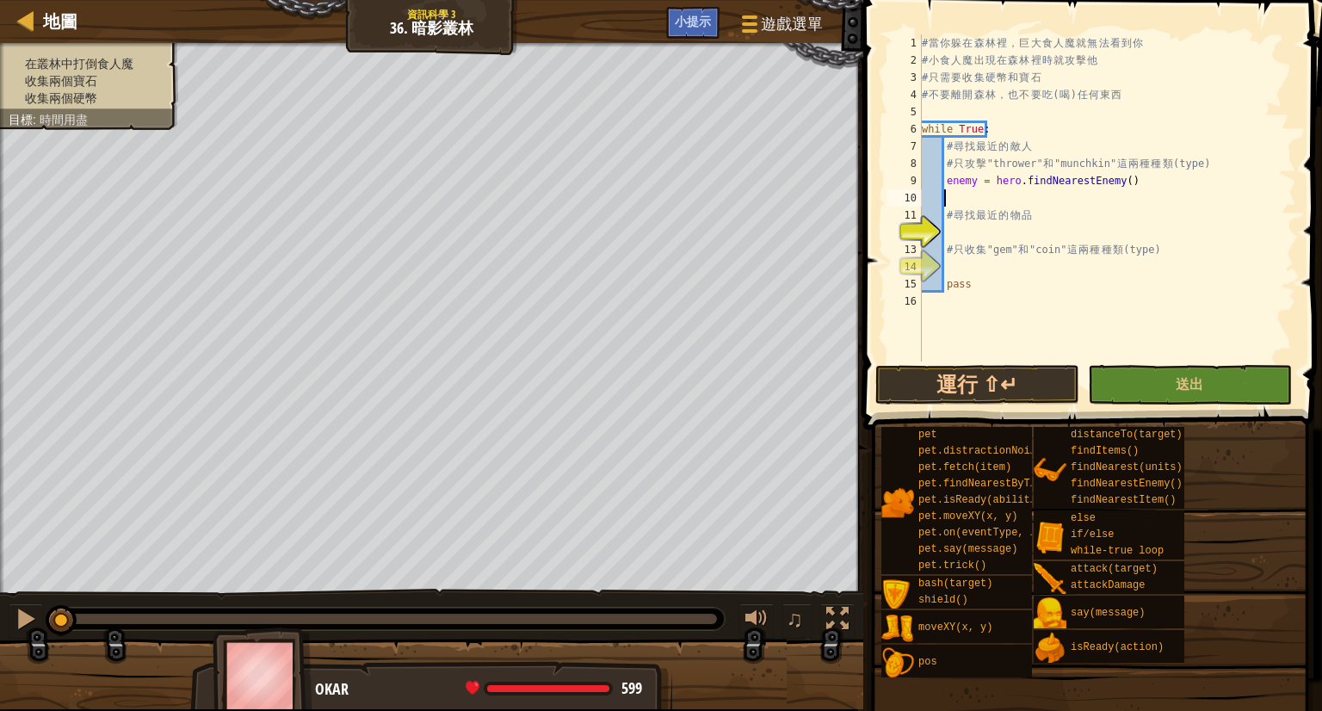
scroll to position [8, 0]
click at [983, 205] on div "# 當 你 躲 在 森 林 裡 ， 巨 大 食 人 魔 就 無 法 看 到 你 # 小 食 人 魔 出 現 在 森 林 裡 時 就 攻 擊 他 # 只 需 要…" at bounding box center [1107, 215] width 378 height 362
click at [947, 181] on div "# 當 你 躲 在 森 林 裡 ， 巨 大 食 人 魔 就 無 法 看 到 你 # 小 食 人 魔 出 現 在 森 林 裡 時 就 攻 擊 他 # 只 需 要…" at bounding box center [1107, 215] width 378 height 362
type textarea "enemy = hero.findNearestEnemy()"
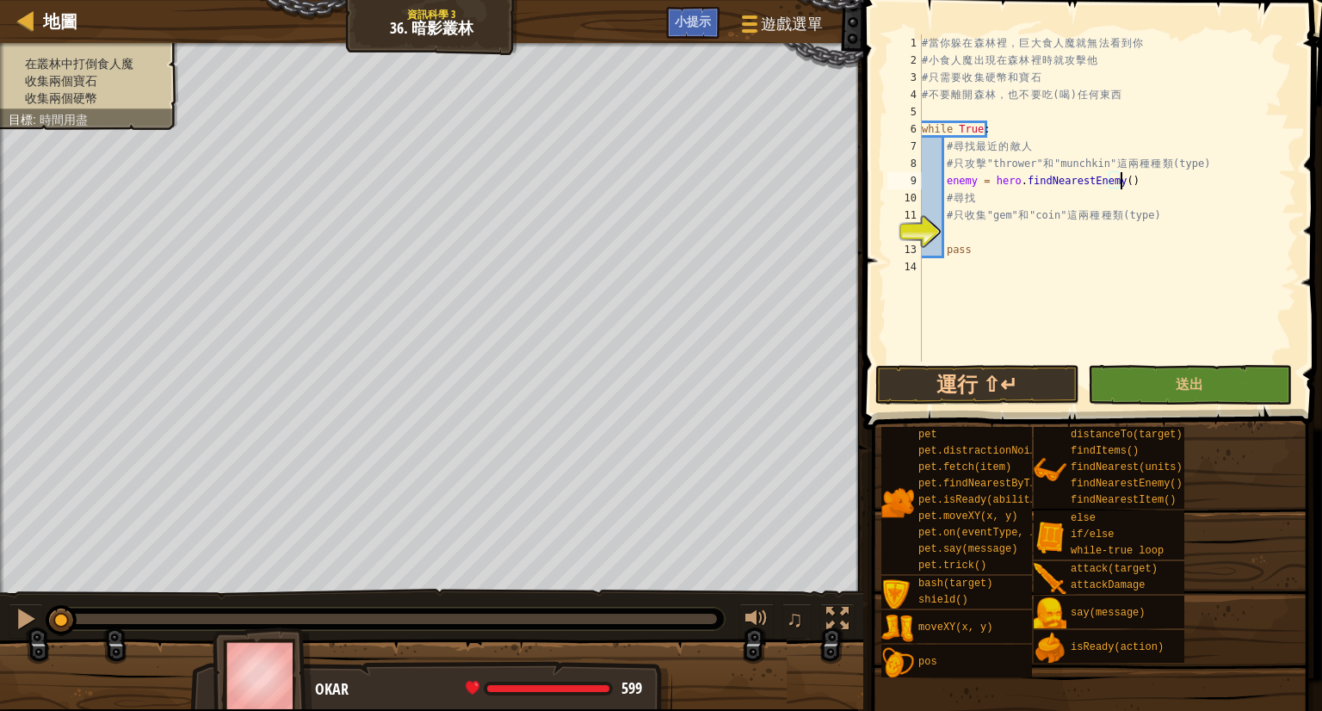
click at [1144, 183] on div "# 當 你 躲 在 森 林 裡 ， 巨 大 食 人 魔 就 無 法 看 到 你 # 小 食 人 魔 出 現 在 森 林 裡 時 就 攻 擊 他 # 只 需 要…" at bounding box center [1107, 215] width 378 height 362
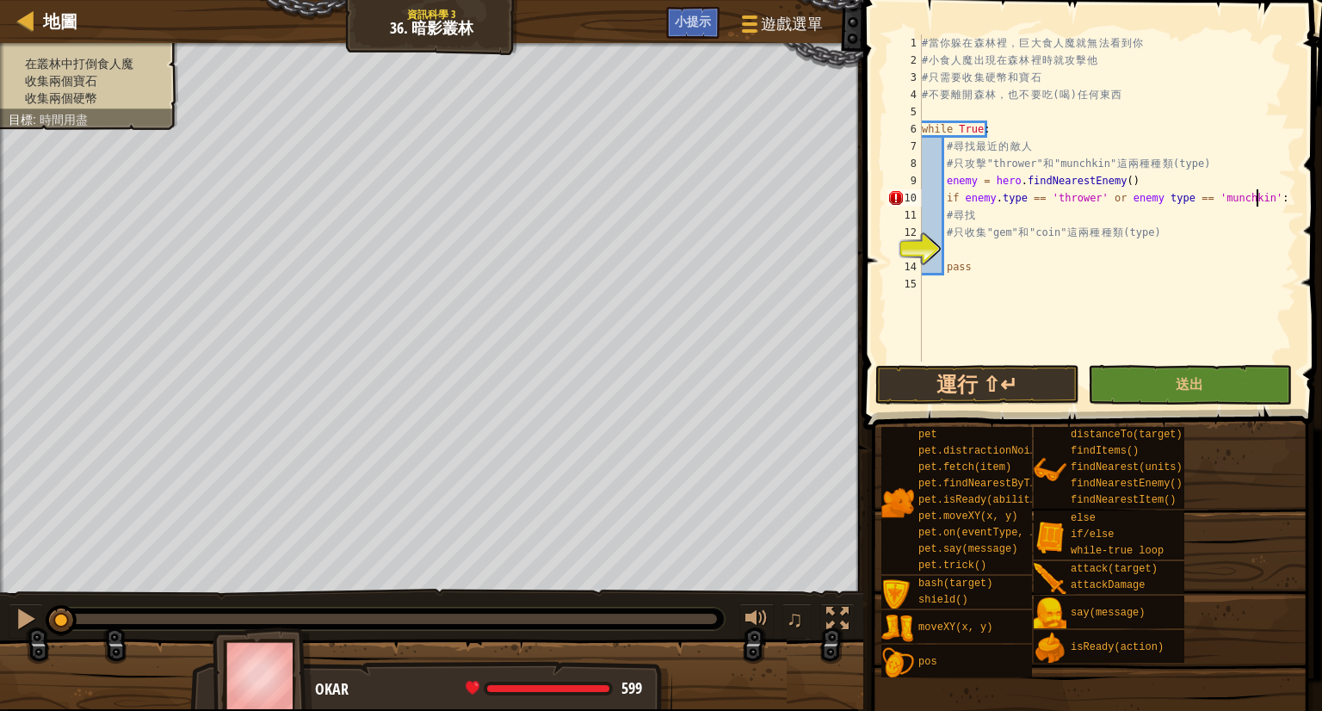
scroll to position [8, 27]
click at [1152, 200] on div "# 當 你 躲 在 森 林 裡 ， 巨 大 食 人 魔 就 無 法 看 到 你 # 小 食 人 魔 出 現 在 森 林 裡 時 就 攻 擊 他 # 只 需 要…" at bounding box center [1107, 215] width 378 height 362
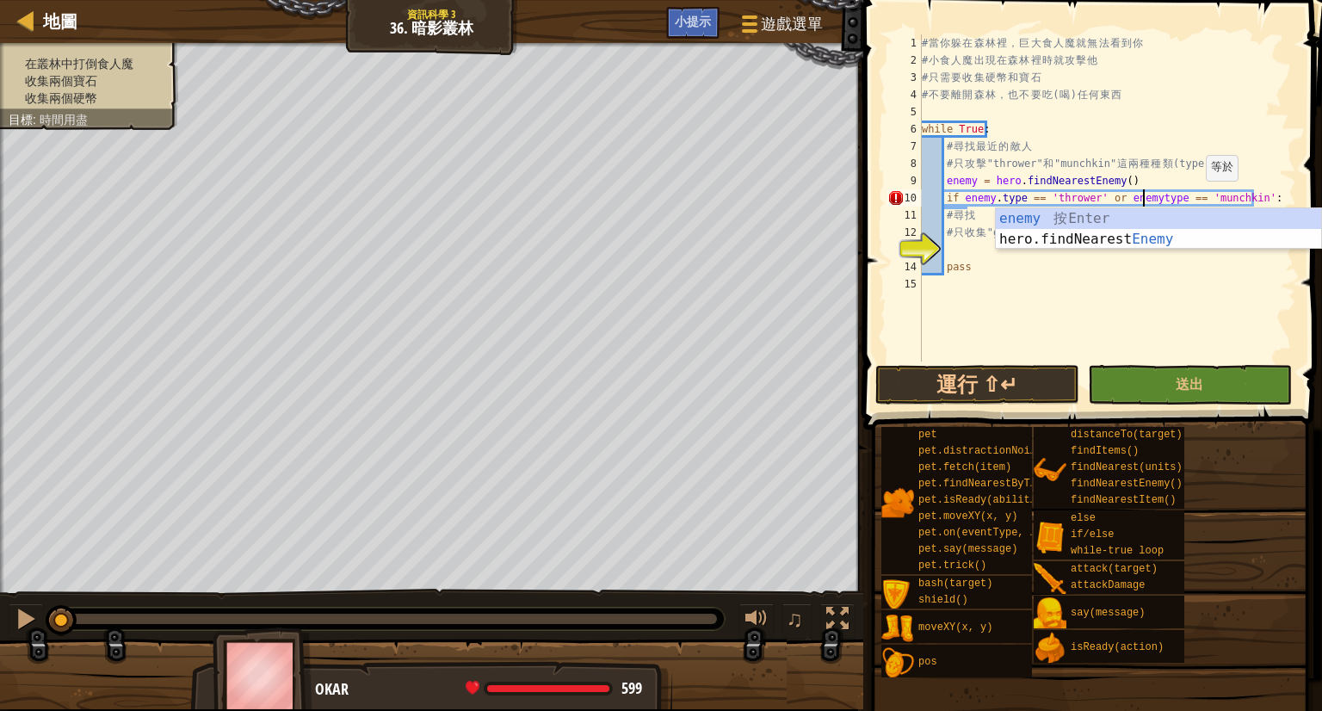
scroll to position [8, 19]
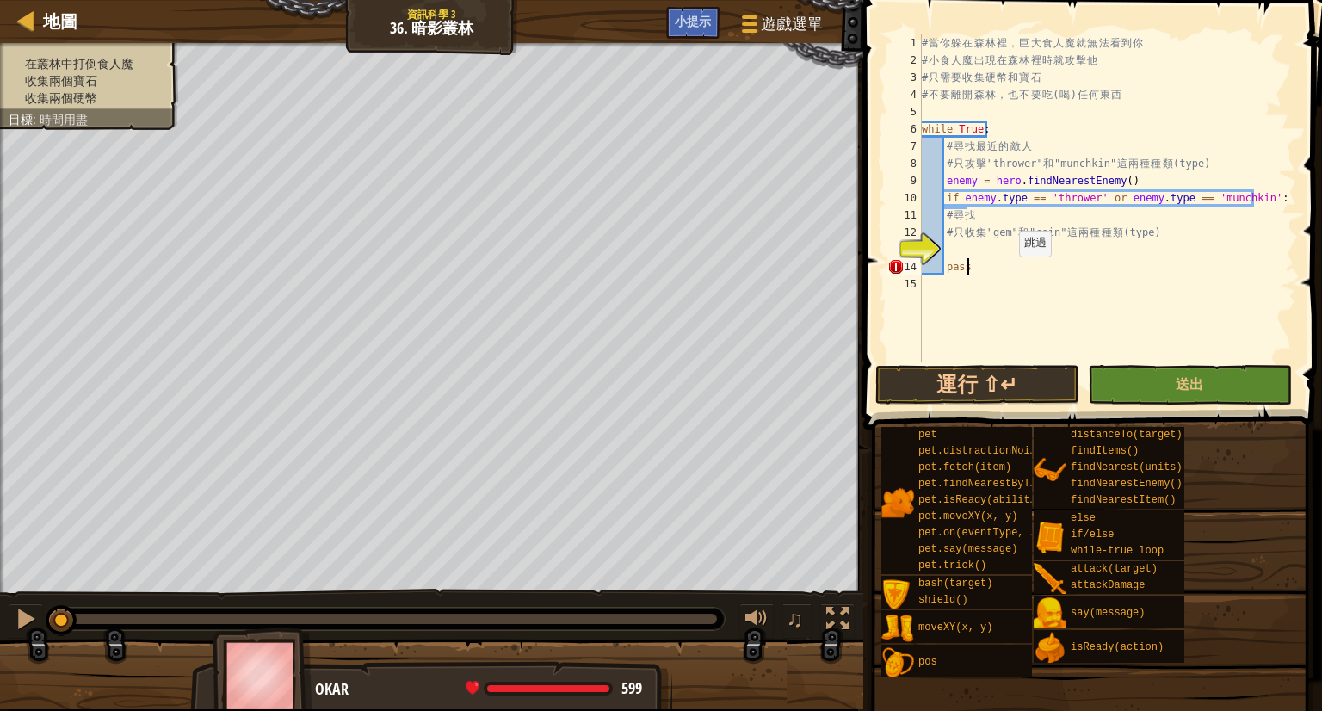
click at [1010, 273] on div "# 當 你 躲 在 森 林 裡 ， 巨 大 食 人 魔 就 無 法 看 到 你 # 小 食 人 魔 出 現 在 森 林 裡 時 就 攻 擊 他 # 只 需 要…" at bounding box center [1107, 215] width 378 height 362
type textarea "pass"
click at [1010, 273] on div "# 當 你 躲 在 森 林 裡 ， 巨 大 食 人 魔 就 無 法 看 到 你 # 小 食 人 魔 出 現 在 森 林 裡 時 就 攻 擊 他 # 只 需 要…" at bounding box center [1107, 215] width 378 height 362
click at [1003, 257] on div "# 當 你 躲 在 森 林 裡 ， 巨 大 食 人 魔 就 無 法 看 到 你 # 小 食 人 魔 出 現 在 森 林 裡 時 就 攻 擊 他 # 只 需 要…" at bounding box center [1107, 215] width 378 height 362
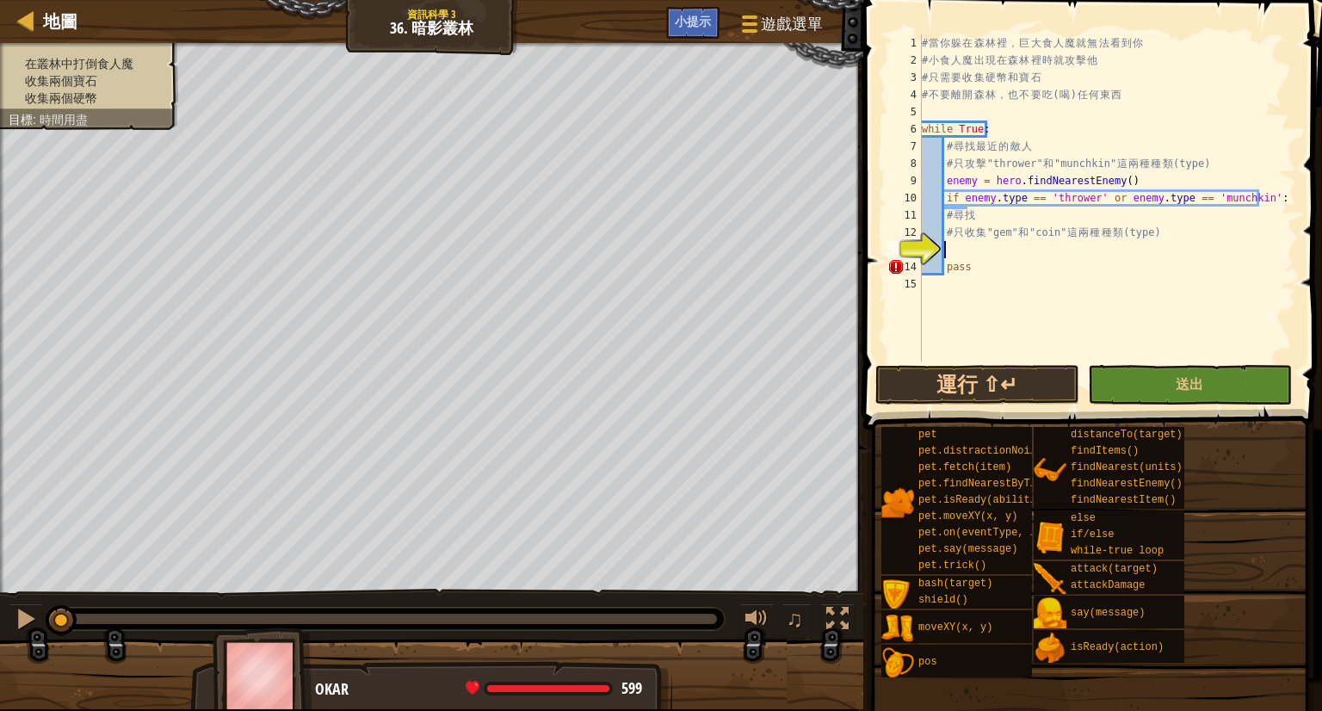
scroll to position [8, 0]
click at [922, 258] on div "13" at bounding box center [904, 249] width 34 height 17
type textarea "pass"
click at [850, 273] on div "地圖 資訊科學 3 36. 暗影叢林 遊戲選單 完成 小提示 1 הההההההההההההההההההההההההההההההההההההההההההההה…" at bounding box center [661, 355] width 1322 height 711
click at [1009, 284] on div "# 當 你 躲 在 森 林 裡 ， 巨 大 食 人 魔 就 無 法 看 到 你 # 小 食 人 魔 出 現 在 森 林 裡 時 就 攻 擊 他 # 只 需 要…" at bounding box center [1107, 215] width 378 height 362
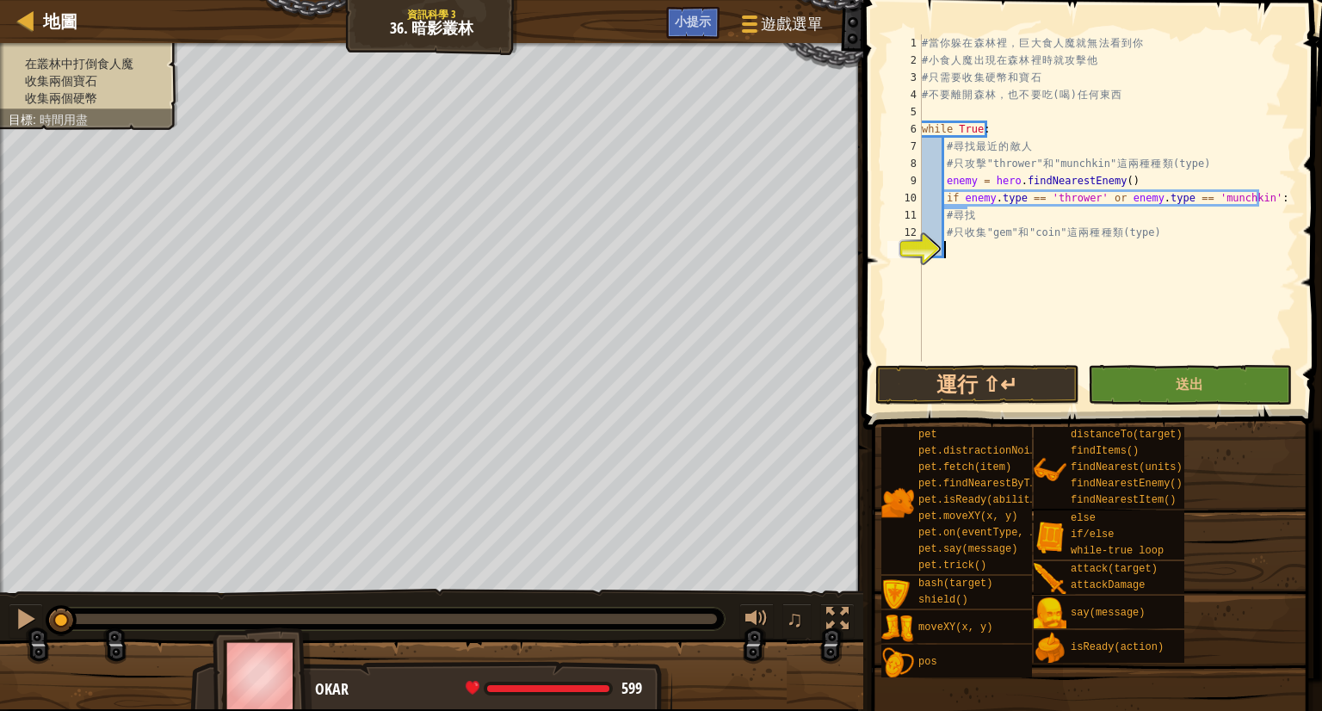
type textarea "i"
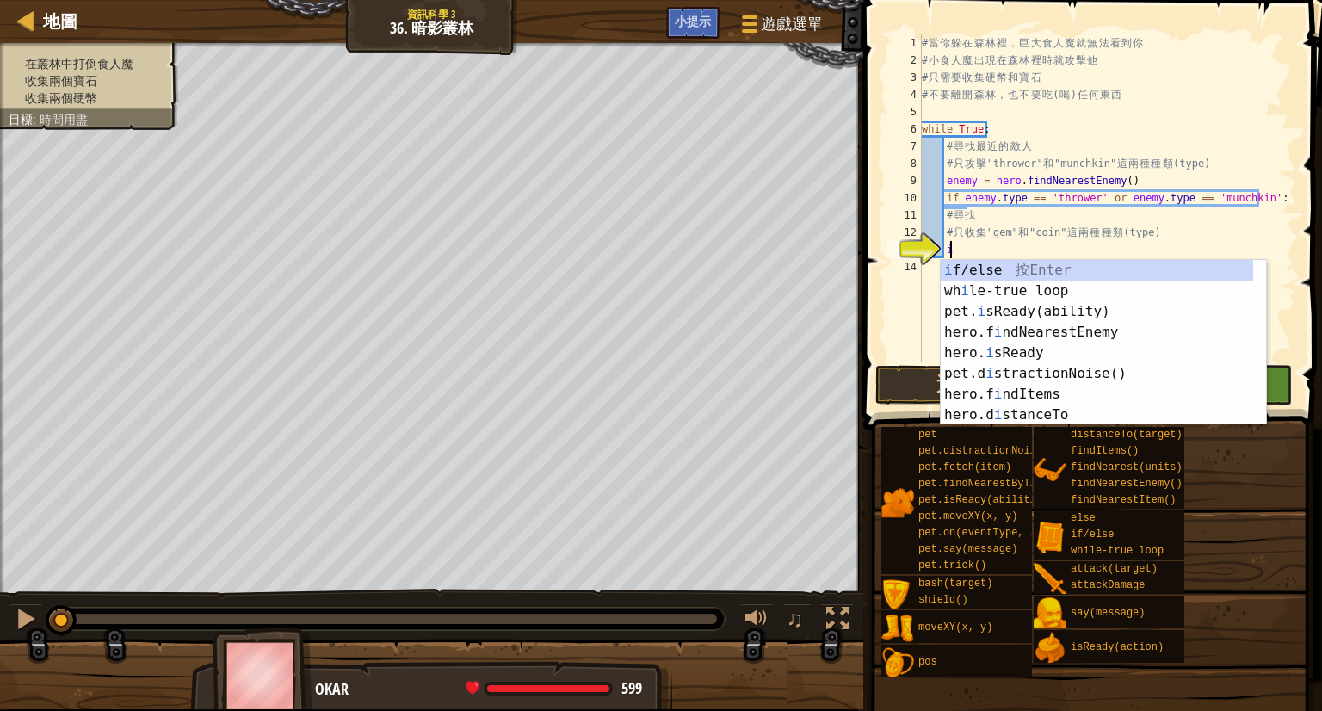
scroll to position [8, 1]
click at [1017, 332] on div "i f/else 按 Enter wh i le-true loop 按 Enter pet. i sReady(ability) 按 Enter hero.…" at bounding box center [1097, 363] width 312 height 207
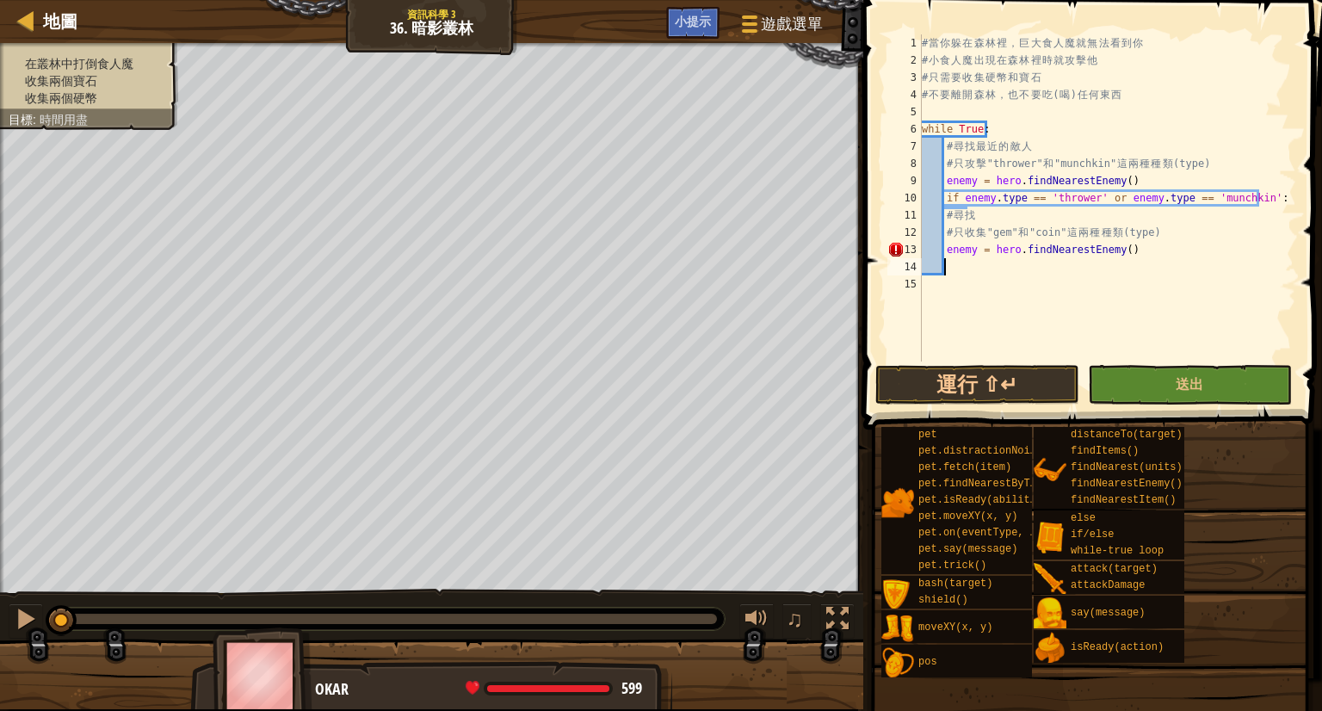
scroll to position [8, 0]
drag, startPoint x: 1142, startPoint y: 250, endPoint x: 881, endPoint y: 249, distance: 260.8
click at [881, 249] on div "1 2 3 4 5 6 7 8 9 10 11 12 13 14 15 # 當 你 躲 在 森 林 裡 ， 巨 大 食 人 魔 就 無 法 看 到 你 # 小…" at bounding box center [1090, 249] width 464 height 480
type textarea "enemy = hero.findNearestEnemy()"
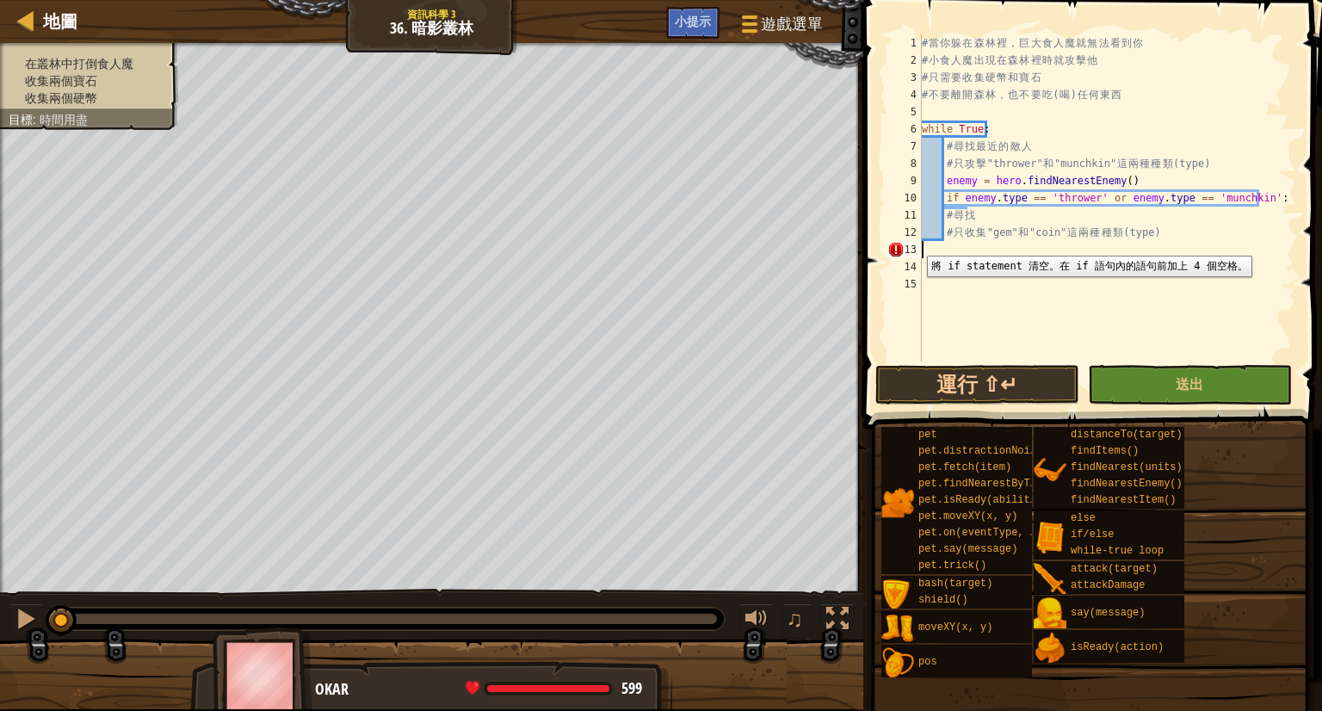
type textarea "# 只收集"gem"和"coin"這兩種種類(type)"
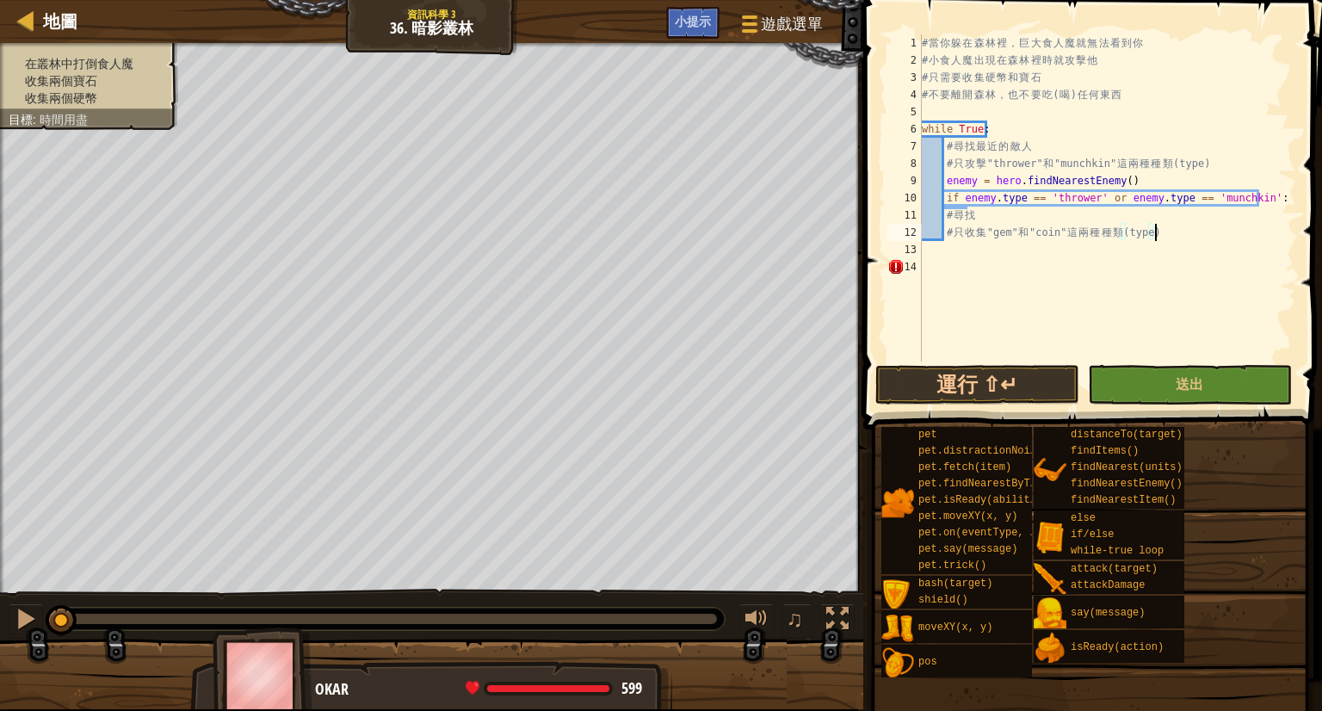
click at [961, 252] on div "# 當 你 躲 在 森 林 裡 ， 巨 大 食 人 魔 就 無 法 看 到 你 # 小 食 人 魔 出 現 在 森 林 裡 時 就 攻 擊 他 # 只 需 要…" at bounding box center [1107, 215] width 378 height 362
click at [947, 276] on div "# 當 你 躲 在 森 林 裡 ， 巨 大 食 人 魔 就 無 法 看 到 你 # 小 食 人 魔 出 現 在 森 林 裡 時 就 攻 擊 他 # 只 需 要…" at bounding box center [1107, 215] width 378 height 362
type textarea "# 只收集"gem"和"coin"這兩種種類(type)"
type textarea "i"
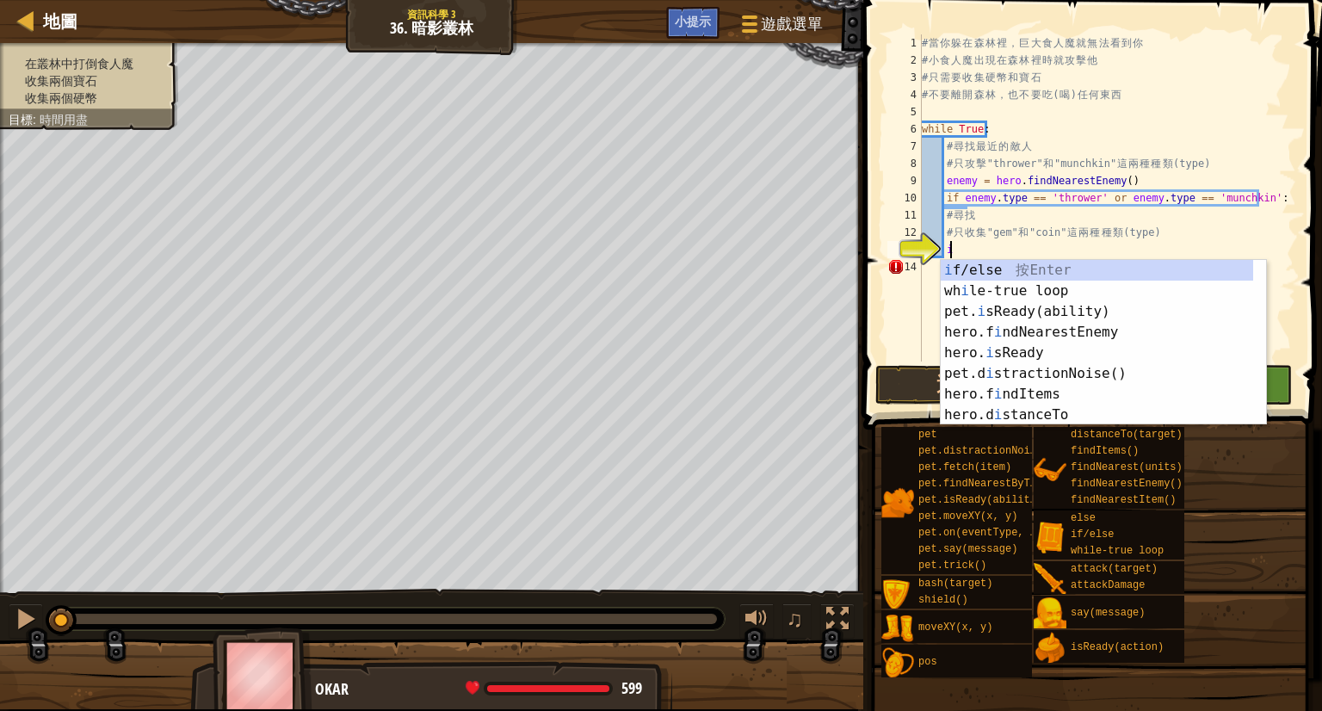
scroll to position [8, 1]
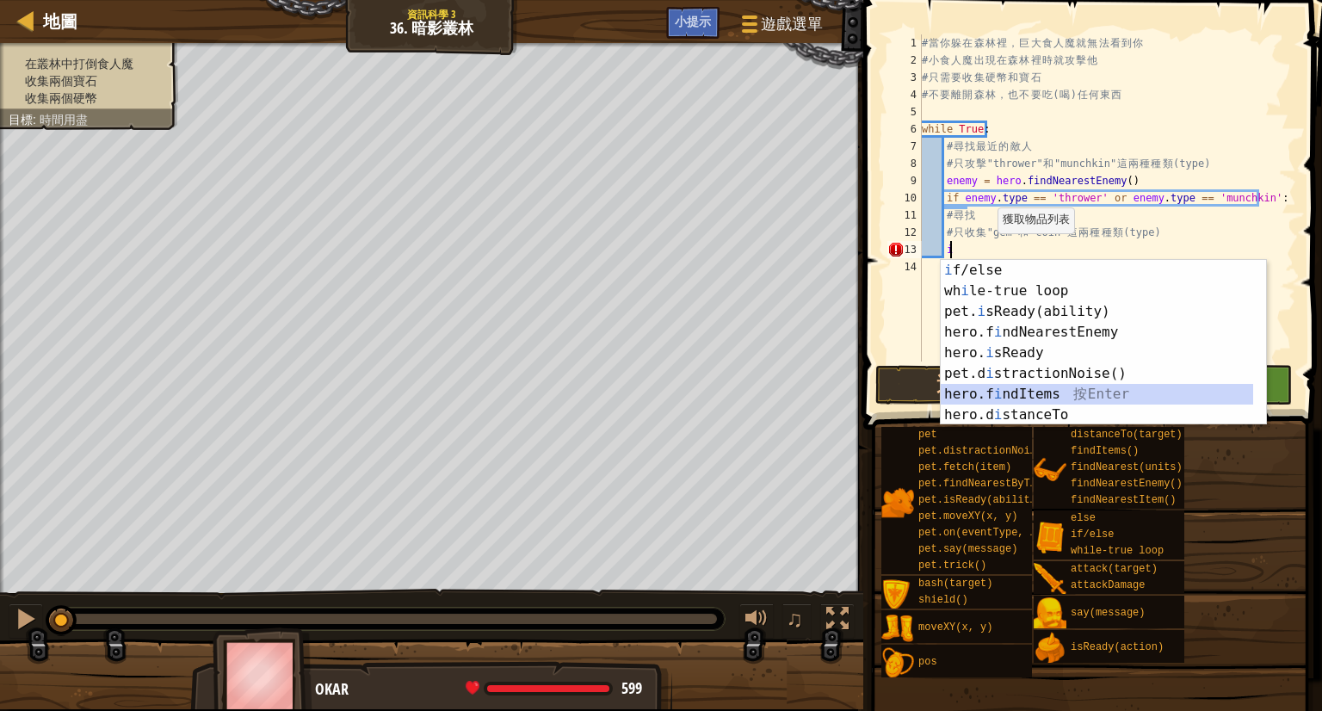
click at [1030, 390] on div "i f/else 按 Enter wh i le-true loop 按 Enter pet. i sReady(ability) 按 Enter hero.…" at bounding box center [1097, 363] width 312 height 207
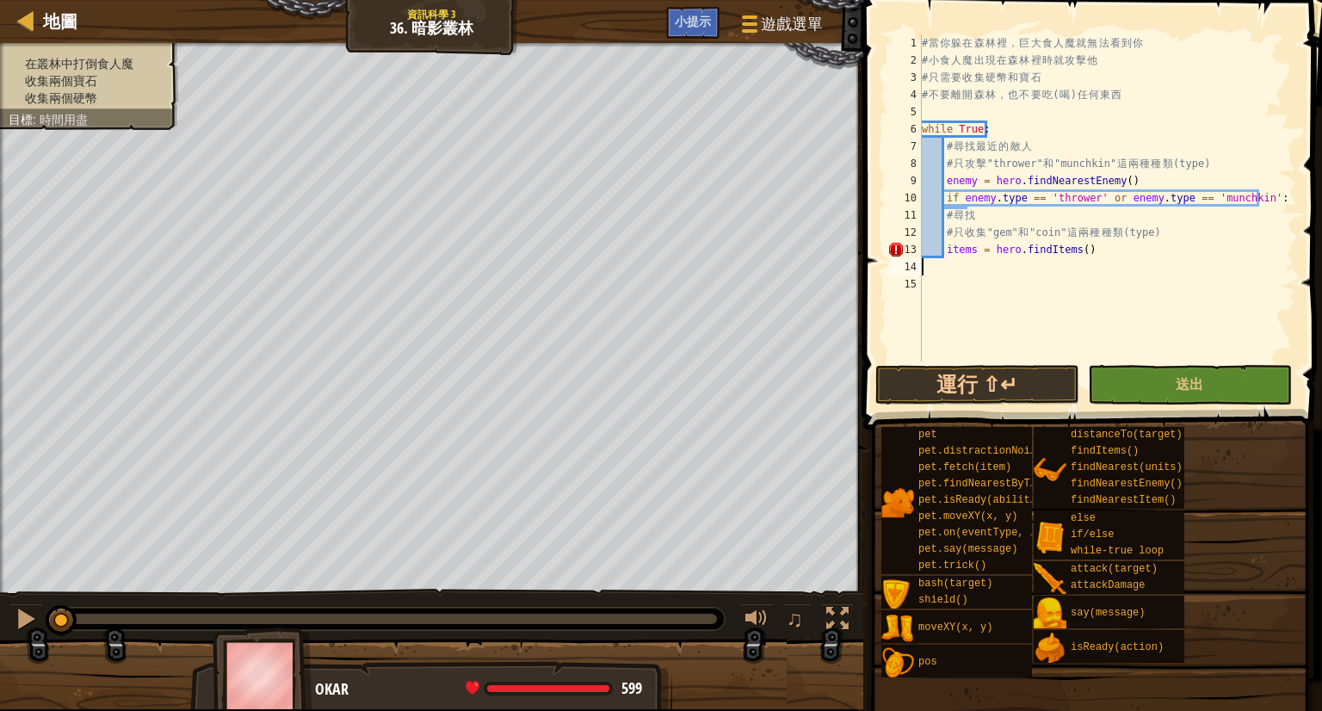
scroll to position [8, 0]
click at [975, 244] on div "# 當 你 躲 在 森 林 裡 ， 巨 大 食 人 魔 就 無 法 看 到 你 # 小 食 人 魔 出 現 在 森 林 裡 時 就 攻 擊 他 # 只 需 要…" at bounding box center [1107, 215] width 378 height 362
type textarea "item = hero.findItems()"
click at [1016, 247] on div "# 當 你 躲 在 森 林 裡 ， 巨 大 食 人 魔 就 無 法 看 到 你 # 小 食 人 魔 出 現 在 森 林 裡 時 就 攻 擊 他 # 只 需 要…" at bounding box center [1107, 215] width 378 height 362
click at [1064, 263] on div "# 當 你 躲 在 森 林 裡 ， 巨 大 食 人 魔 就 無 法 看 到 你 # 小 食 人 魔 出 現 在 森 林 裡 時 就 攻 擊 他 # 只 需 要…" at bounding box center [1107, 215] width 378 height 362
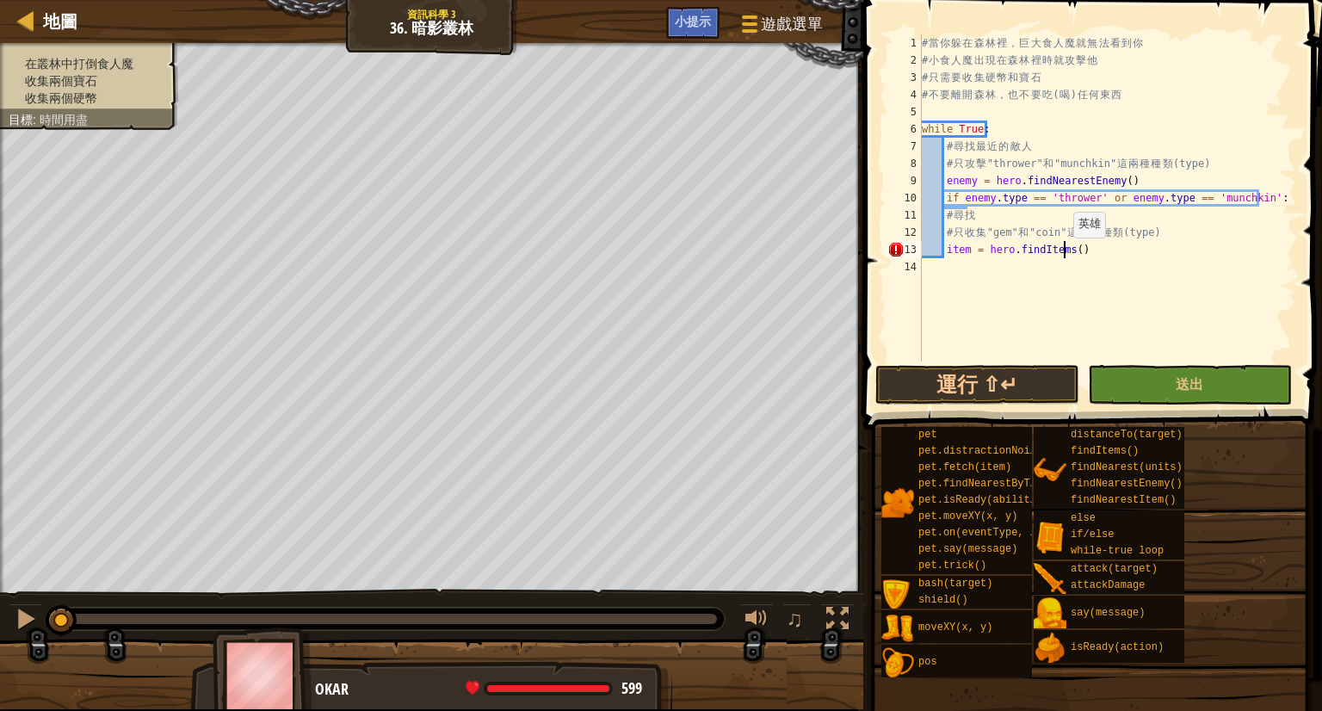
click at [1064, 255] on div "# 當 你 躲 在 森 林 裡 ， 巨 大 食 人 魔 就 無 法 看 到 你 # 小 食 人 魔 出 現 在 森 林 裡 時 就 攻 擊 他 # 只 需 要…" at bounding box center [1107, 215] width 378 height 362
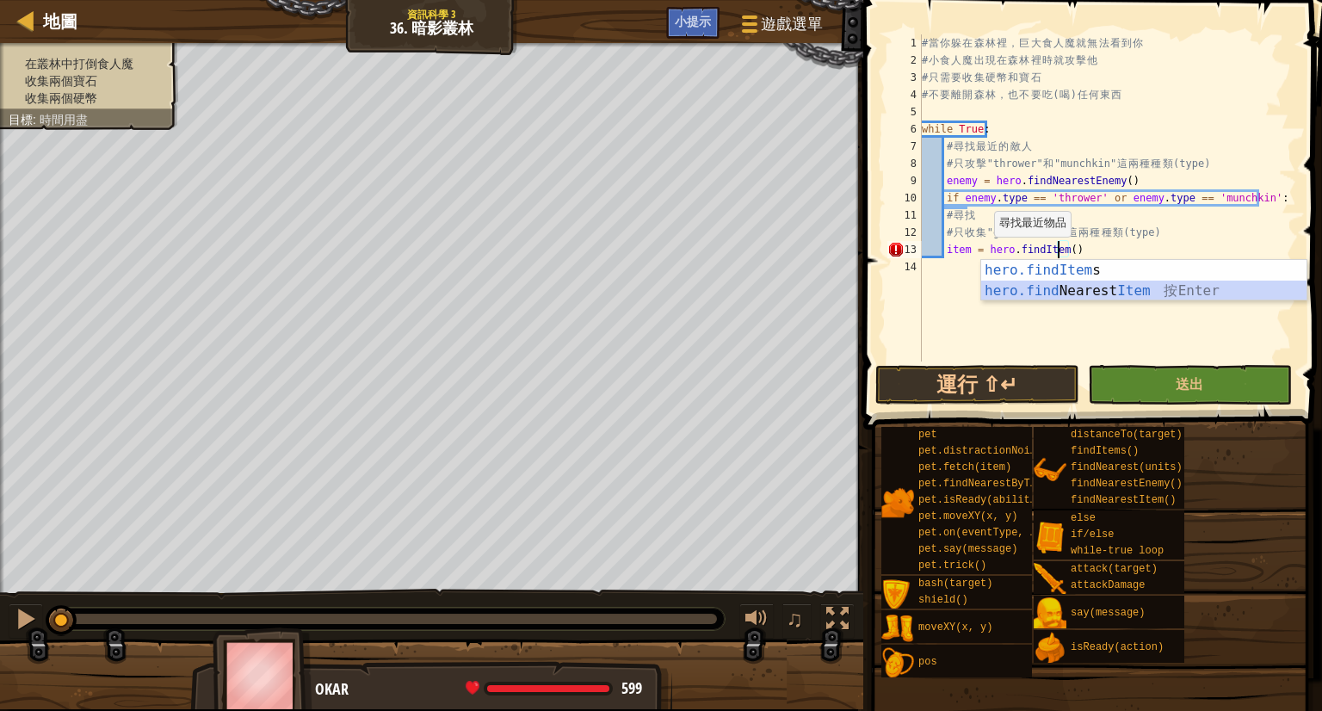
click at [1051, 284] on div "hero.findItem s 按 Enter hero.find Nearest Item 按 Enter" at bounding box center [1143, 301] width 325 height 83
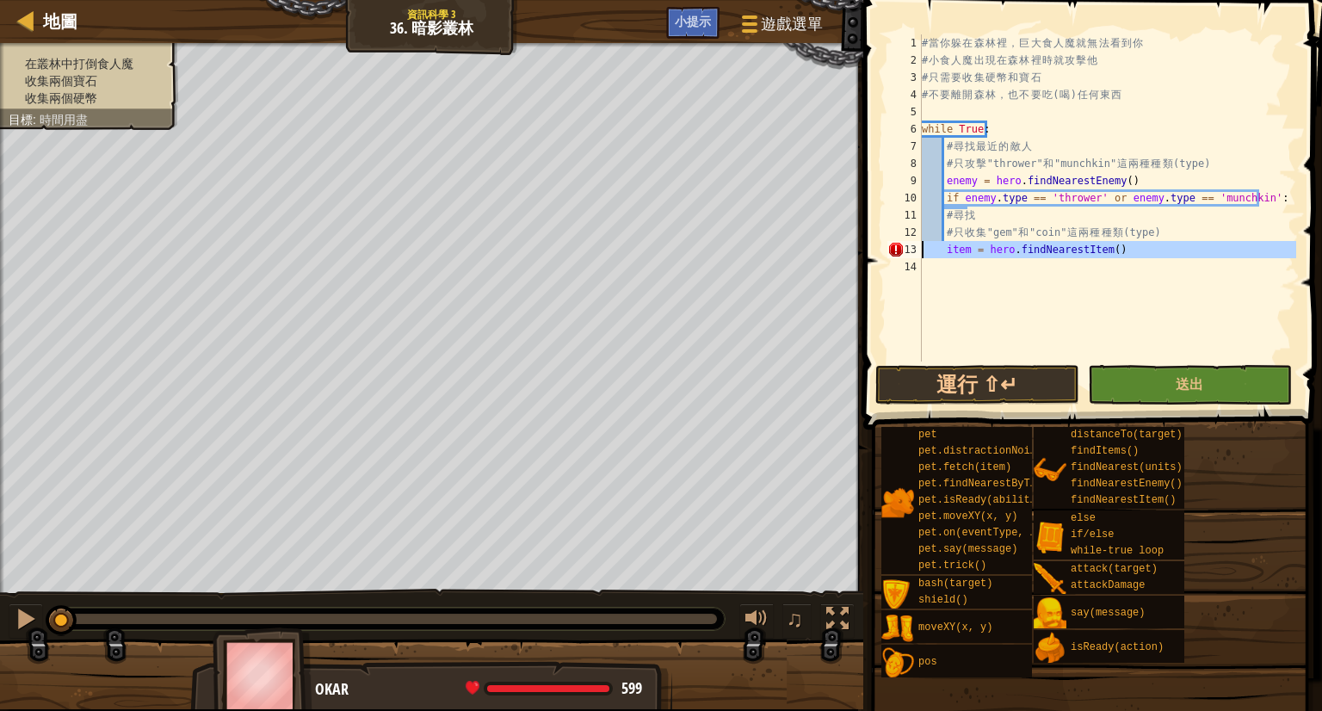
drag, startPoint x: 1126, startPoint y: 262, endPoint x: 915, endPoint y: 248, distance: 211.3
click at [918, 249] on div "item = hero.findNearestItem() 1 2 3 4 5 6 7 8 9 10 11 12 13 14 # 當 你 躲 在 森 林 裡 …" at bounding box center [1090, 197] width 412 height 327
type textarea "item = hero.findNearestItem()"
type textarea "# 只收集"gem"和"coin"這兩種種類(type)"
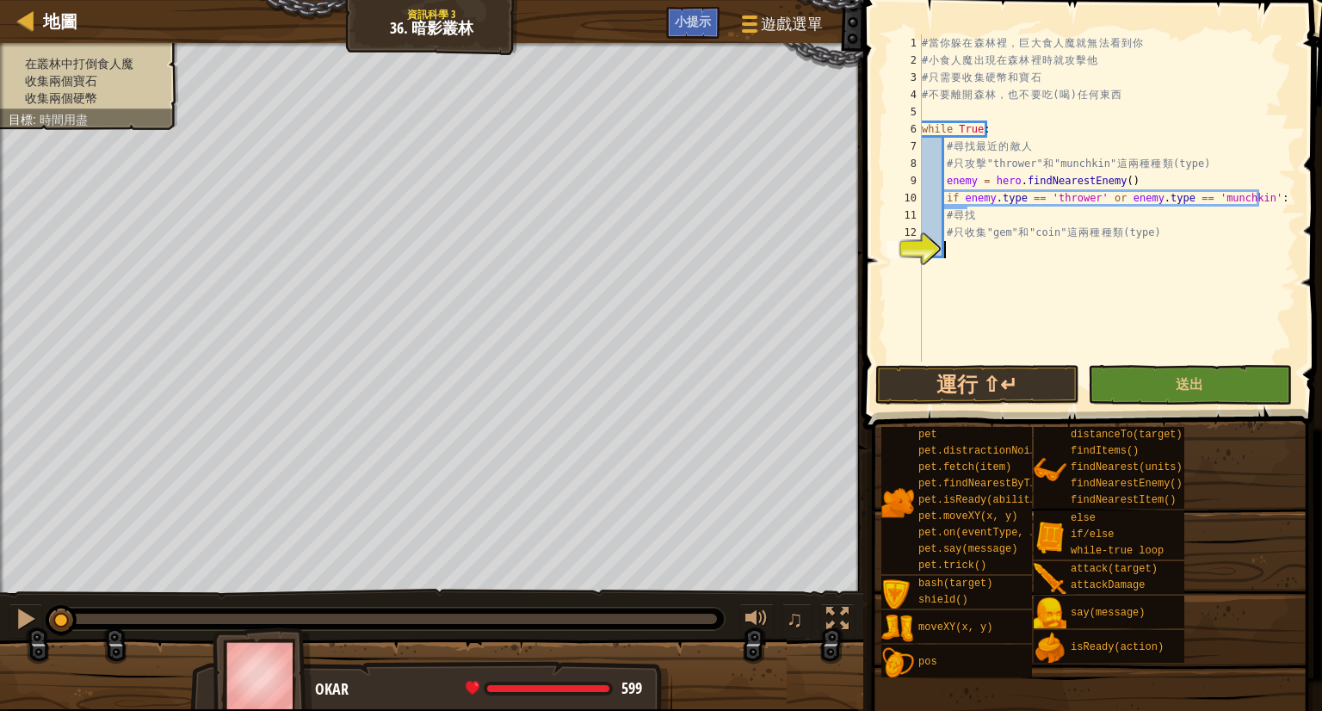
type textarea "h"
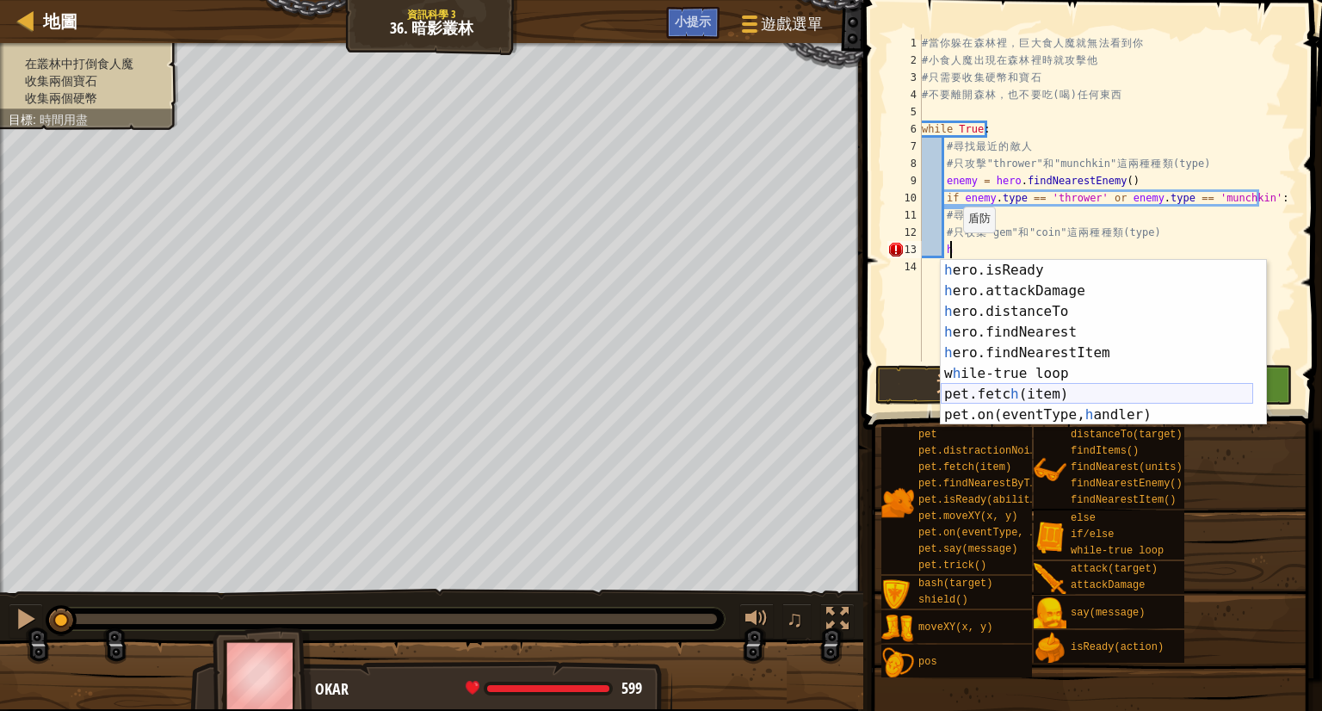
scroll to position [165, 0]
click at [1067, 349] on div "h ero.isReady 按 Enter h ero.attackDamage 按 Enter h ero.distanceTo 按 Enter h ero…" at bounding box center [1097, 363] width 312 height 207
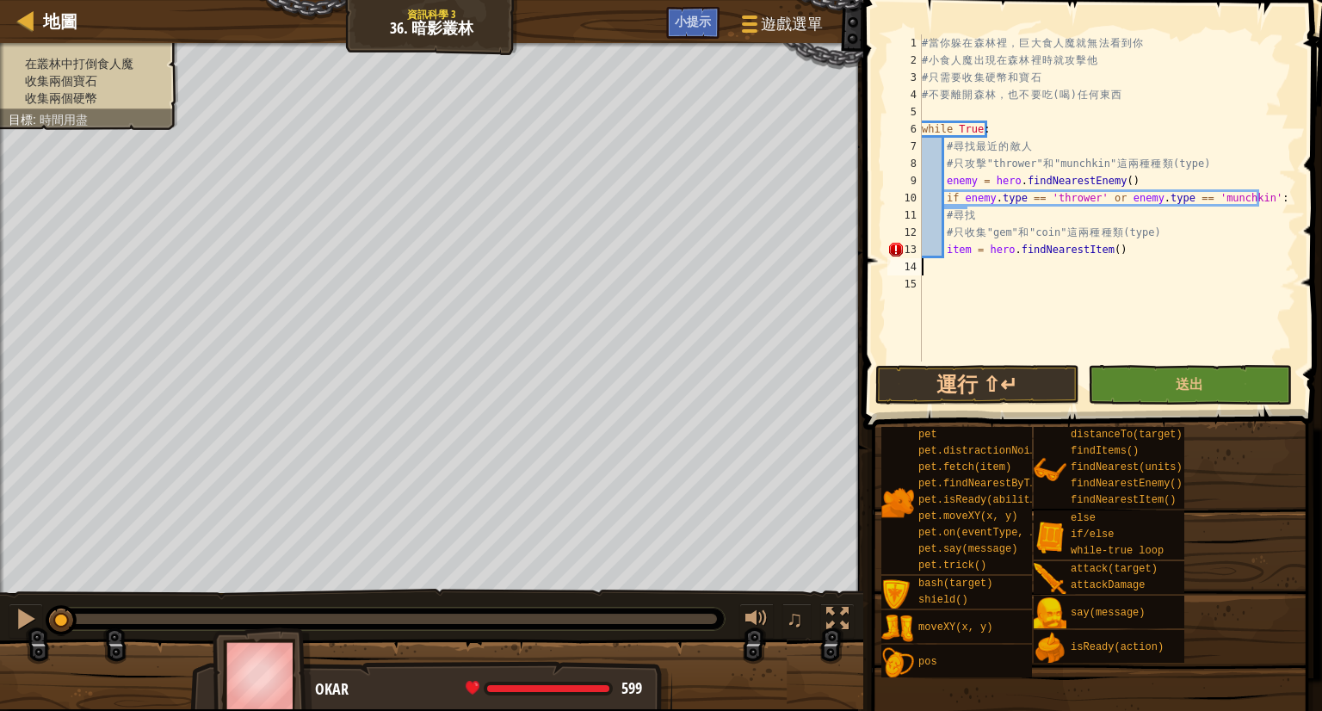
scroll to position [8, 0]
click at [937, 249] on div "# 當 你 躲 在 森 林 裡 ， 巨 大 食 人 魔 就 無 法 看 到 你 # 小 食 人 魔 出 現 在 森 林 裡 時 就 攻 擊 他 # 只 需 要…" at bounding box center [1107, 215] width 378 height 362
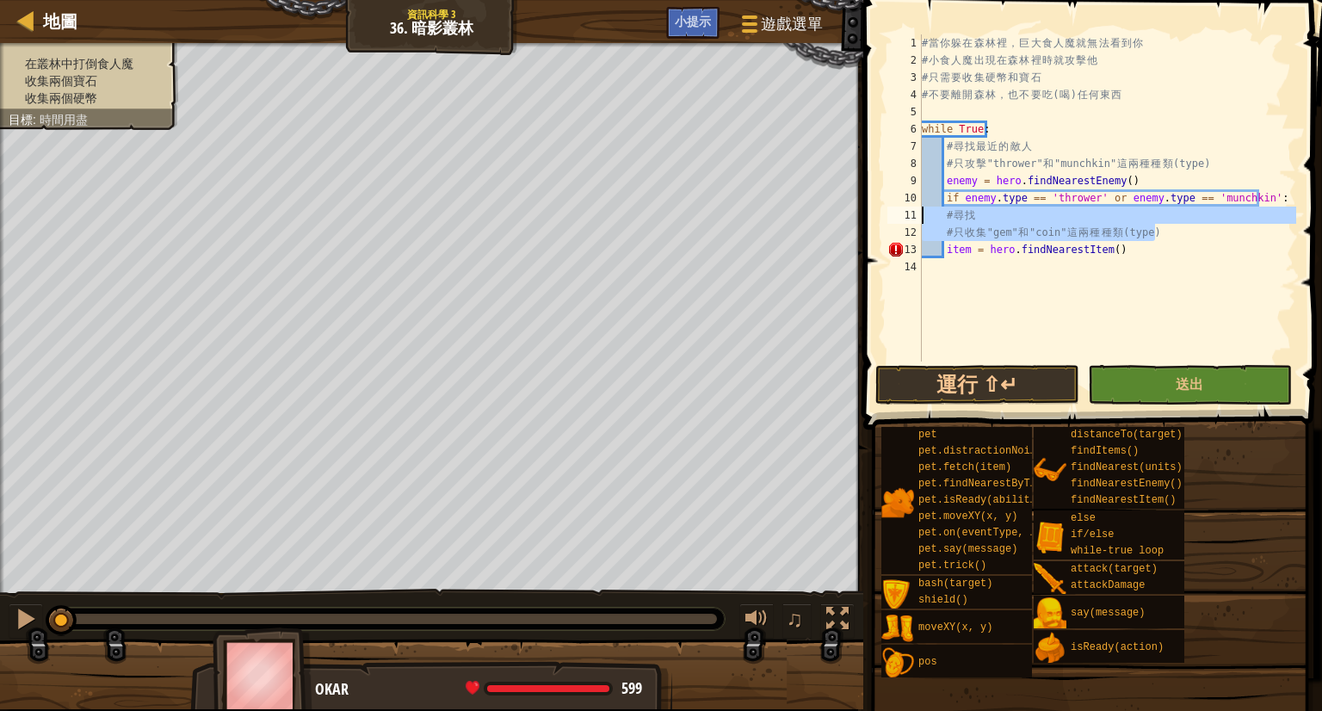
drag, startPoint x: 1164, startPoint y: 240, endPoint x: 888, endPoint y: 208, distance: 277.3
click at [888, 208] on div "item = hero.findNearestItem() 1 2 3 4 5 6 7 8 9 10 11 12 13 14 # 當 你 躲 在 森 林 裡 …" at bounding box center [1090, 197] width 412 height 327
type textarea "# 尋找 # 只收集"gem"和"coin"這兩種種類(type)"
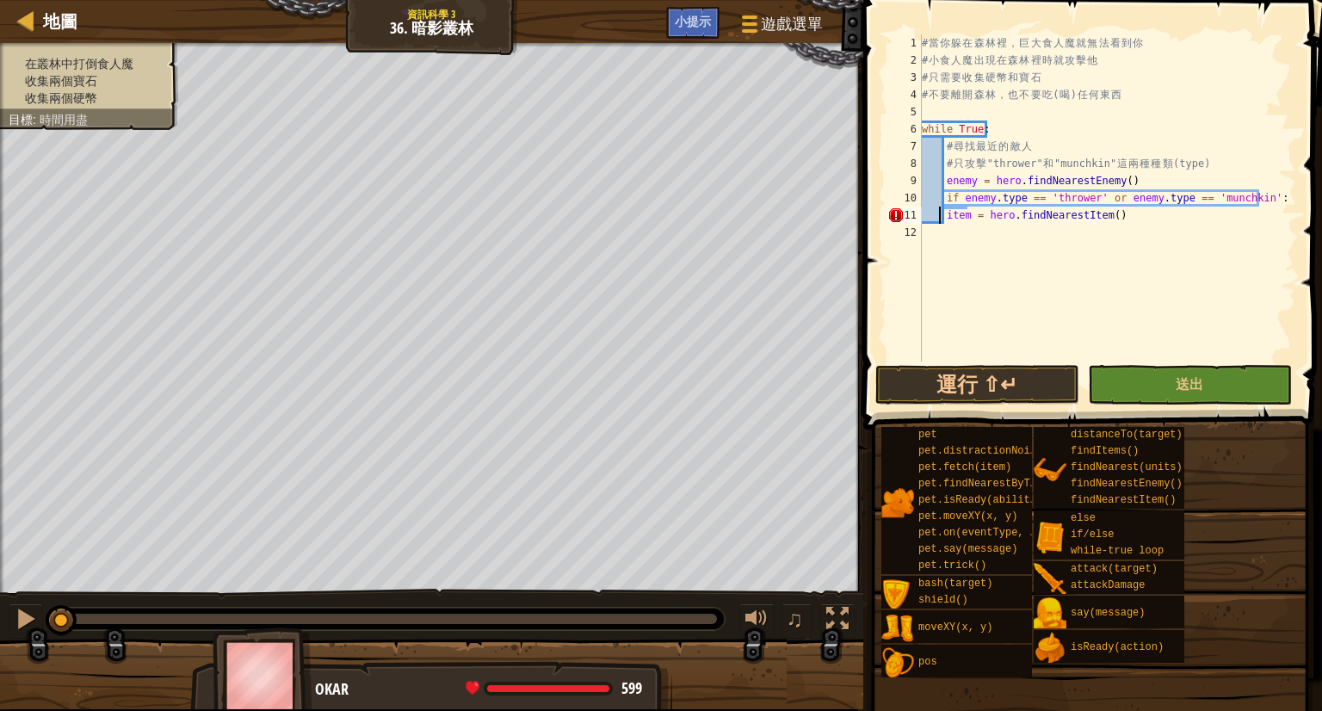
click at [941, 223] on div "# 當 你 躲 在 森 林 裡 ， 巨 大 食 人 魔 就 無 法 看 到 你 # 小 食 人 魔 出 現 在 森 林 裡 時 就 攻 擊 他 # 只 需 要…" at bounding box center [1107, 215] width 378 height 362
type textarea "item = hero.findNearestItem()"
click at [1150, 213] on div "# 當 你 躲 在 森 林 裡 ， 巨 大 食 人 魔 就 無 法 看 到 你 # 小 食 人 魔 出 現 在 森 林 裡 時 就 攻 擊 他 # 只 需 要…" at bounding box center [1107, 215] width 378 height 362
drag, startPoint x: 944, startPoint y: 190, endPoint x: 1263, endPoint y: 197, distance: 318.6
click at [1263, 197] on div "# 當 你 躲 在 森 林 裡 ， 巨 大 食 人 魔 就 無 法 看 到 你 # 小 食 人 魔 出 現 在 森 林 裡 時 就 攻 擊 他 # 只 需 要…" at bounding box center [1107, 215] width 378 height 362
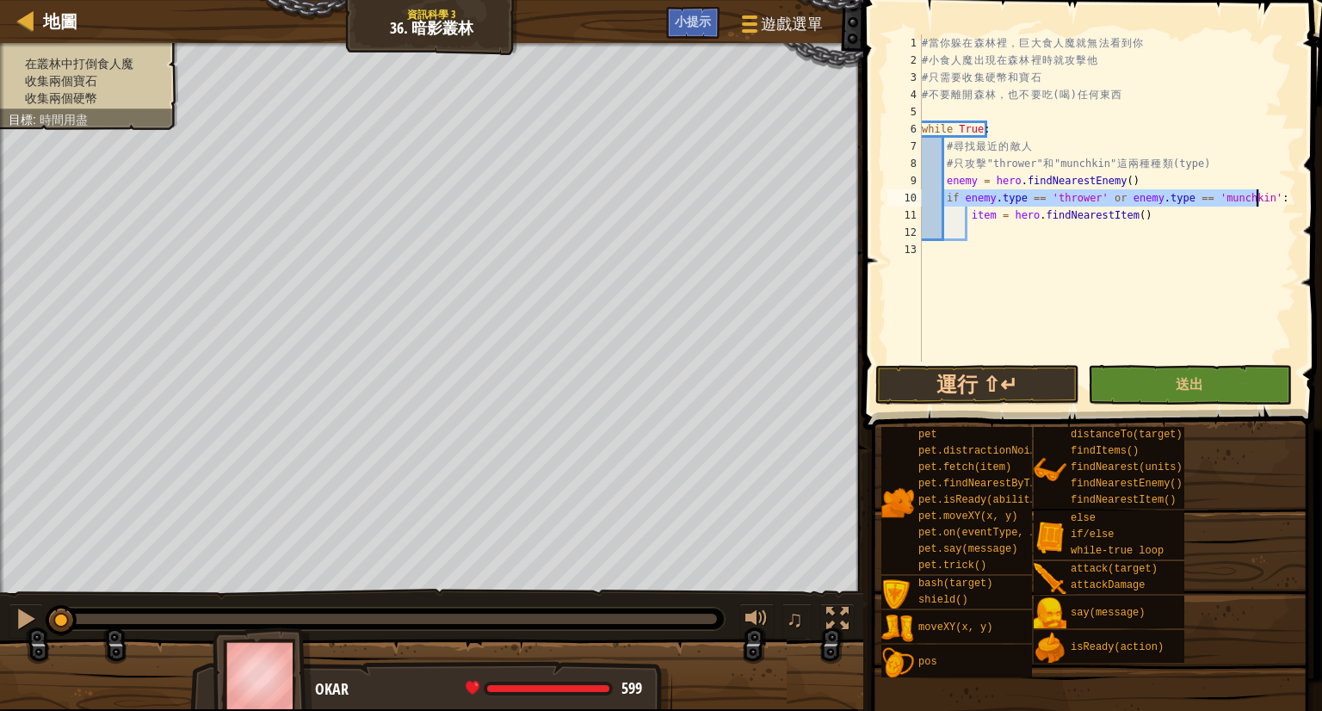
type textarea "if enemy.type == 'thrower' or enemy.type == 'munchkin':"
click at [1095, 232] on div "# 當 你 躲 在 森 林 裡 ， 巨 大 食 人 魔 就 無 法 看 到 你 # 小 食 人 魔 出 現 在 森 林 裡 時 就 攻 擊 他 # 只 需 要…" at bounding box center [1107, 215] width 378 height 362
click at [968, 214] on div "# 當 你 躲 在 森 林 裡 ， 巨 大 食 人 魔 就 無 法 看 到 你 # 小 食 人 魔 出 現 在 森 林 裡 時 就 攻 擊 他 # 只 需 要…" at bounding box center [1107, 215] width 378 height 362
type textarea "item = hero.findNearestItem()"
click at [985, 217] on div "# 當 你 躲 在 森 林 裡 ， 巨 大 食 人 魔 就 無 法 看 到 你 # 小 食 人 魔 出 現 在 森 林 裡 時 就 攻 擊 他 # 只 需 要…" at bounding box center [1107, 215] width 378 height 362
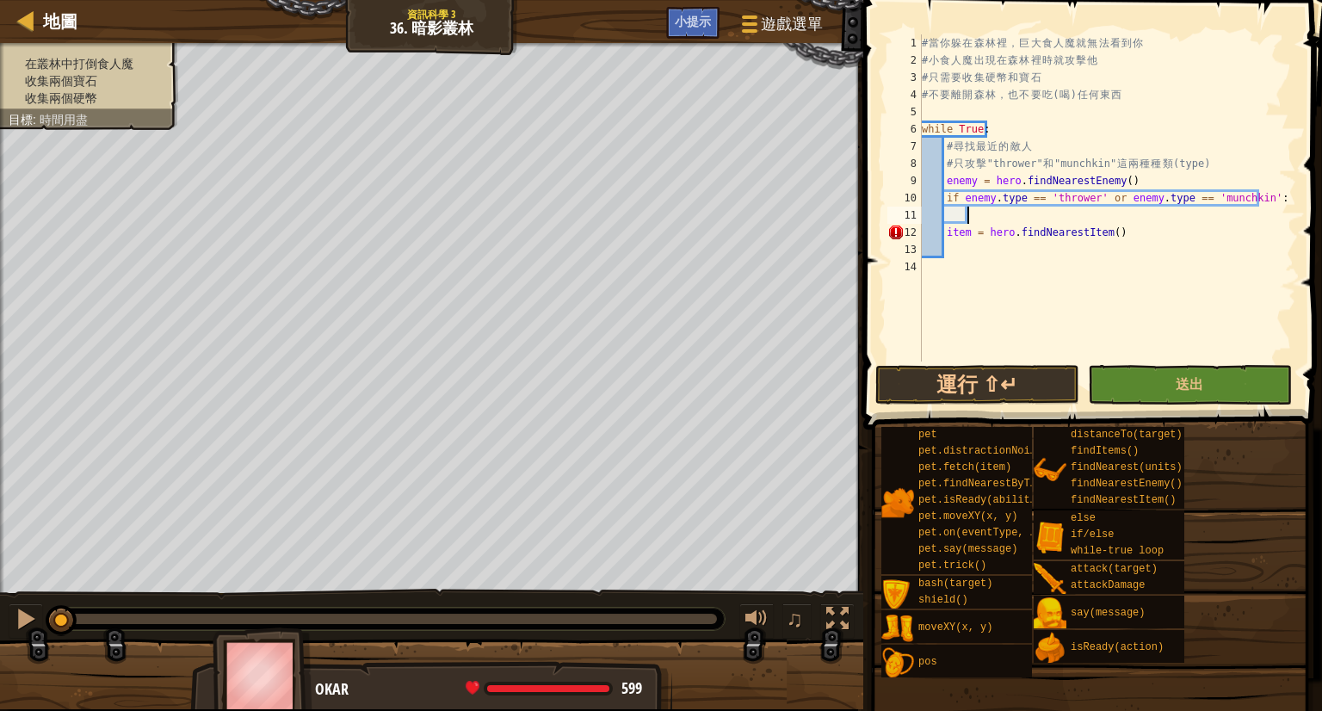
click at [945, 237] on div "# 當 你 躲 在 森 林 裡 ， 巨 大 食 人 魔 就 無 法 看 到 你 # 小 食 人 魔 出 現 在 森 林 裡 時 就 攻 擊 他 # 只 需 要…" at bounding box center [1107, 215] width 378 height 362
type textarea "item = hero.findNearestItem()"
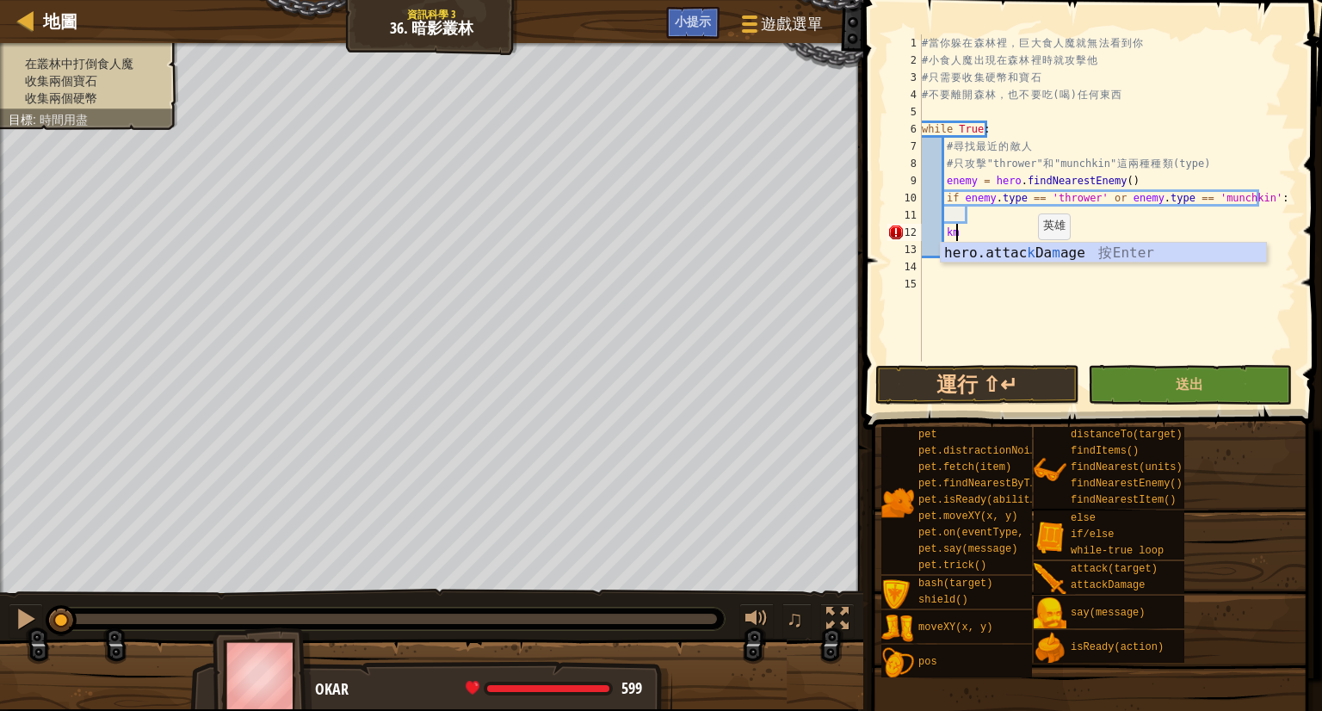
type textarea "k"
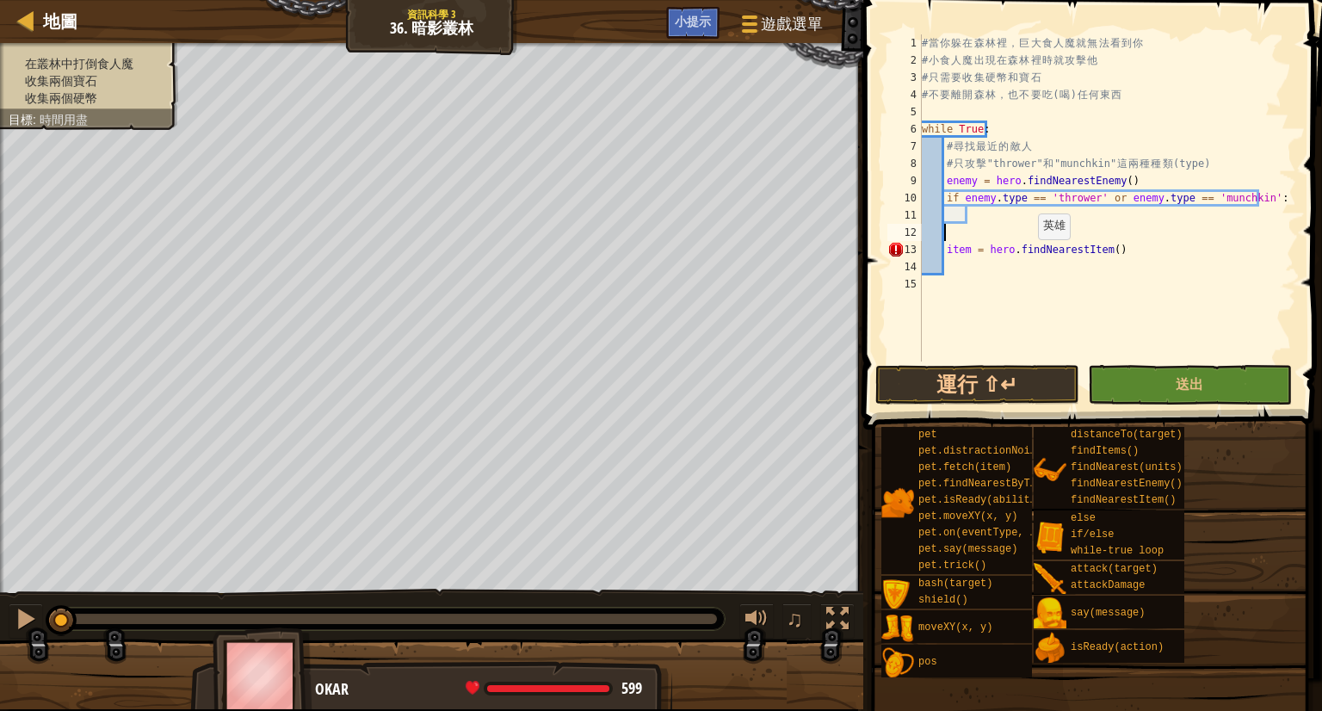
scroll to position [0, 0]
type textarea "ㄑ"
click at [964, 232] on div "# 當 你 躲 在 森 林 裡 ， 巨 大 食 人 魔 就 無 法 看 到 你 # 小 食 人 魔 出 現 在 森 林 裡 時 就 攻 擊 他 # 只 需 要…" at bounding box center [1107, 215] width 378 height 362
type textarea "滾"
type textarea "ㄘ"
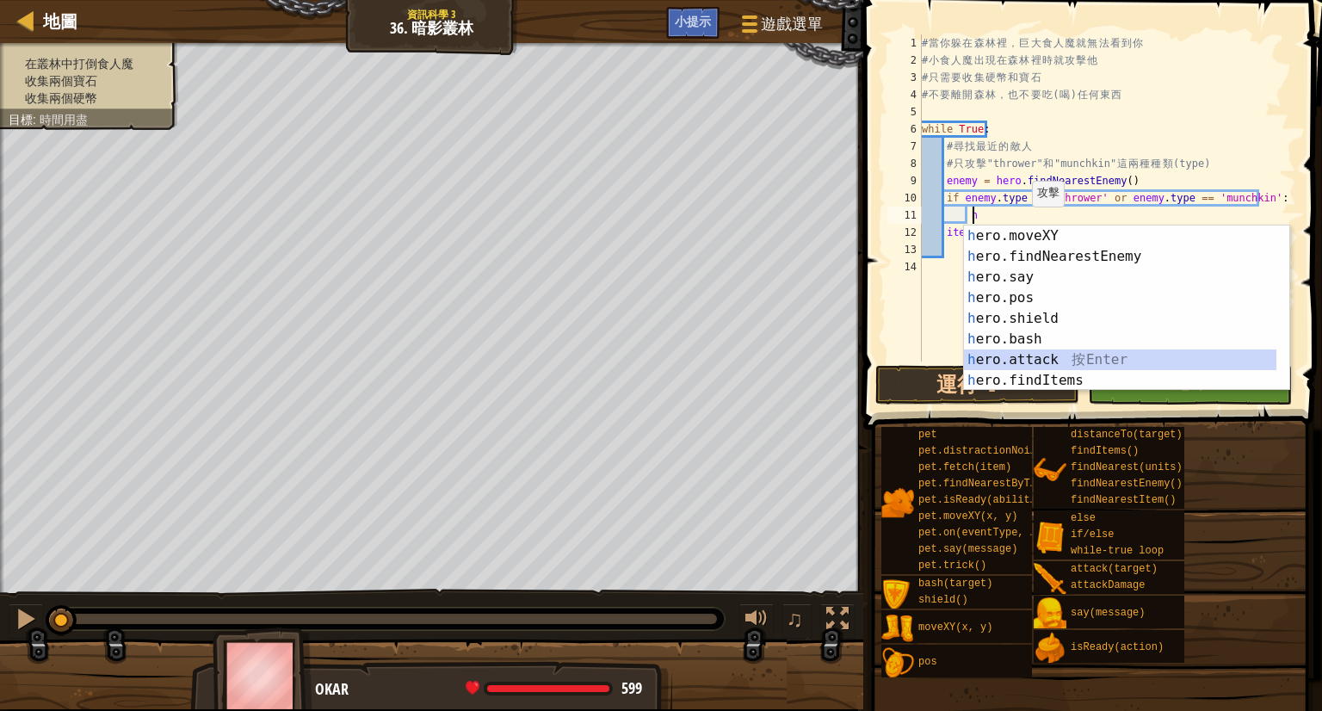
click at [1058, 353] on div "h ero.moveXY 按 Enter h ero.findNearestEnemy 按 Enter h ero.say 按 Enter h ero.pos…" at bounding box center [1120, 329] width 312 height 207
type textarea "hero.attack(enemy)"
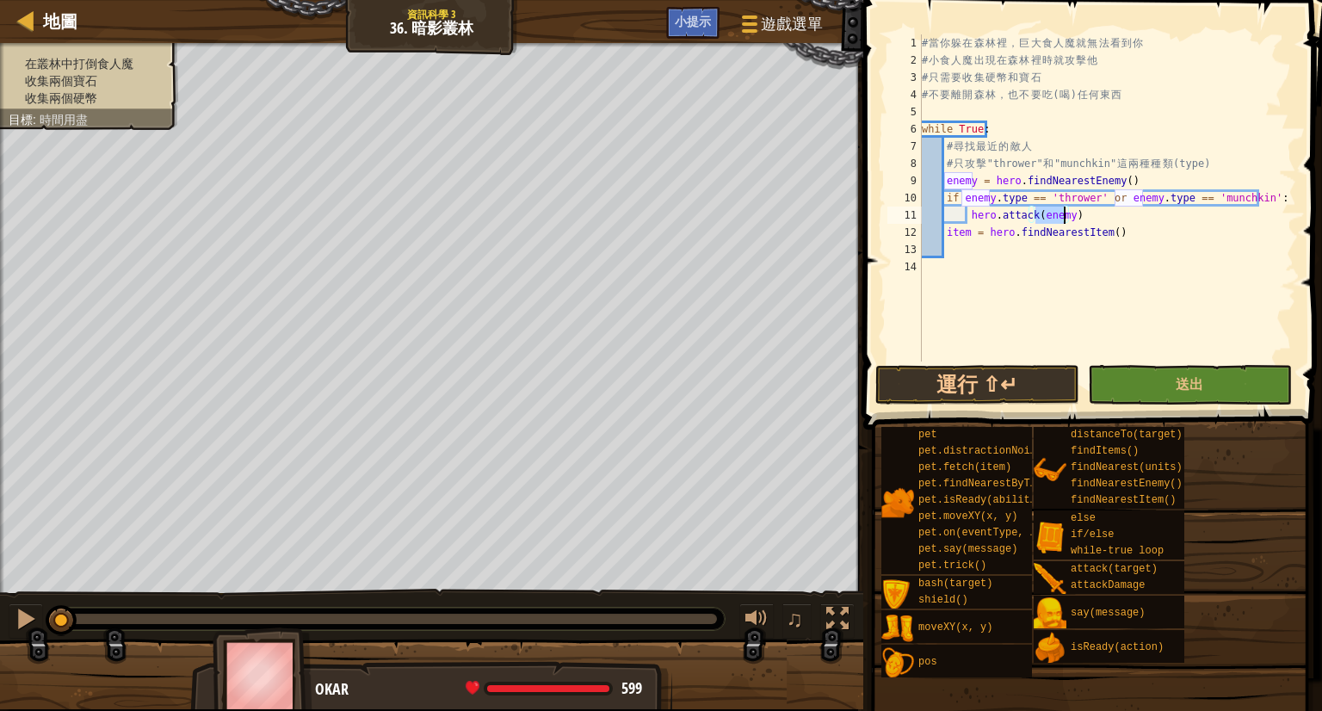
click at [1079, 267] on div "# 當 你 躲 在 森 林 裡 ， 巨 大 食 人 魔 就 無 法 看 到 你 # 小 食 人 魔 出 現 在 森 林 裡 時 就 攻 擊 他 # 只 需 要…" at bounding box center [1107, 215] width 378 height 362
click at [1050, 251] on div "# 當 你 躲 在 森 林 裡 ， 巨 大 食 人 魔 就 無 法 看 到 你 # 小 食 人 魔 出 現 在 森 林 裡 時 就 攻 擊 他 # 只 需 要…" at bounding box center [1107, 215] width 378 height 362
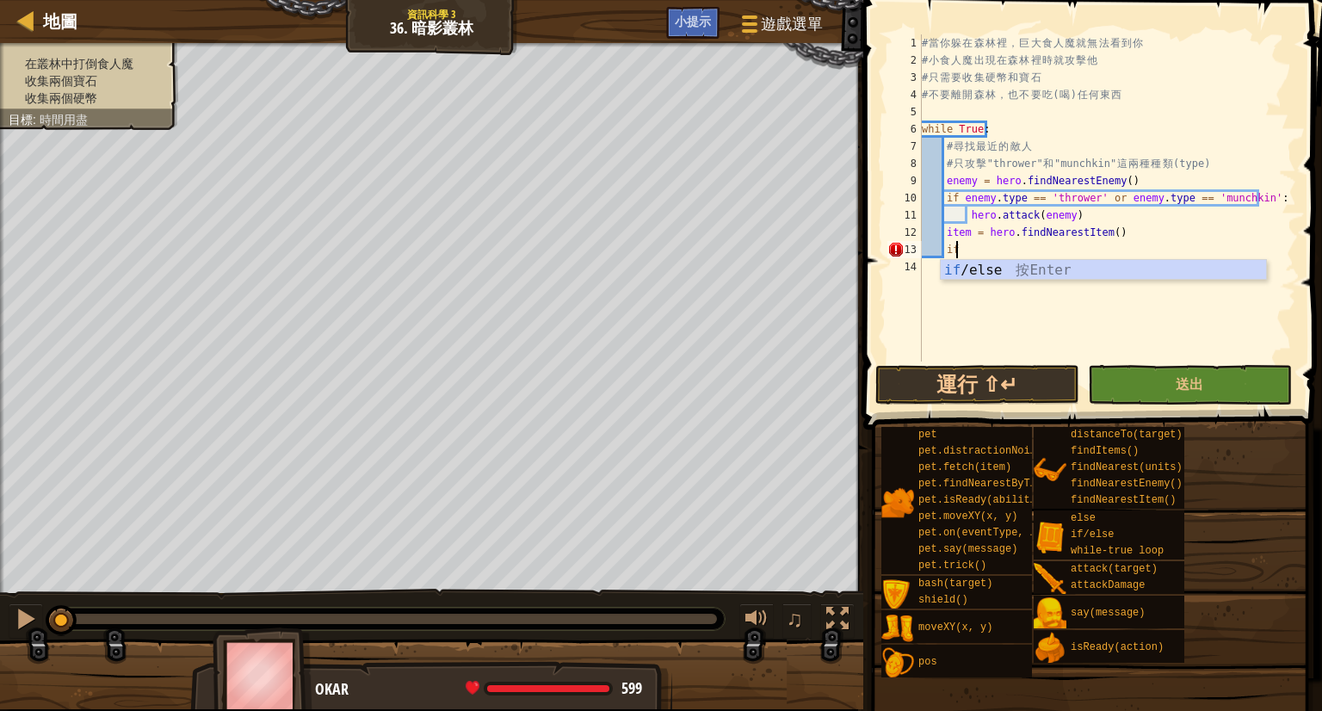
type textarea "i"
paste textarea "if enemy.type == 'thrower' or enemy.type == 'munchkin':"
type textarea "if enemy.type == 'thrower' or enemy.type == 'munchkin':"
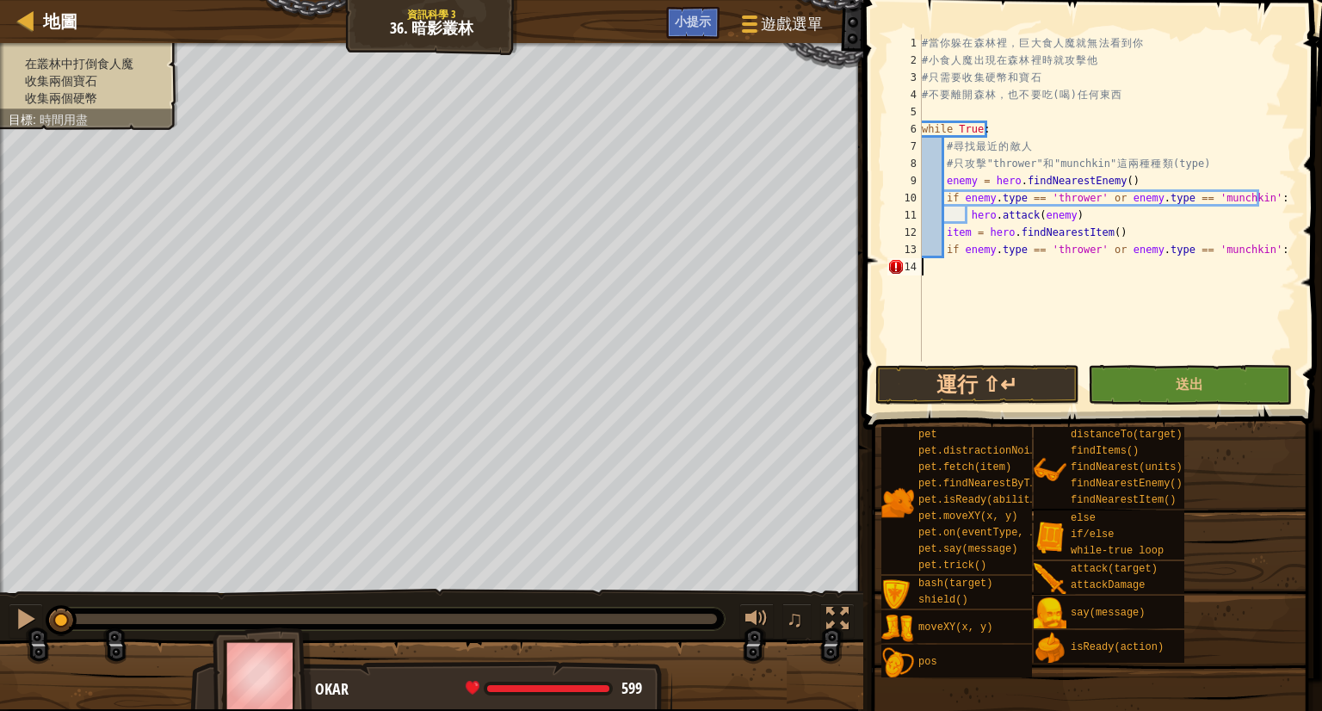
click at [992, 276] on div "# 當 你 躲 在 森 林 裡 ， 巨 大 食 人 魔 就 無 法 看 到 你 # 小 食 人 魔 出 現 在 森 林 裡 時 就 攻 擊 他 # 只 需 要…" at bounding box center [1107, 215] width 378 height 362
click at [1067, 253] on div "# 當 你 躲 在 森 林 裡 ， 巨 大 食 人 魔 就 無 法 看 到 你 # 小 食 人 魔 出 現 在 森 林 裡 時 就 攻 擊 他 # 只 需 要…" at bounding box center [1107, 215] width 378 height 362
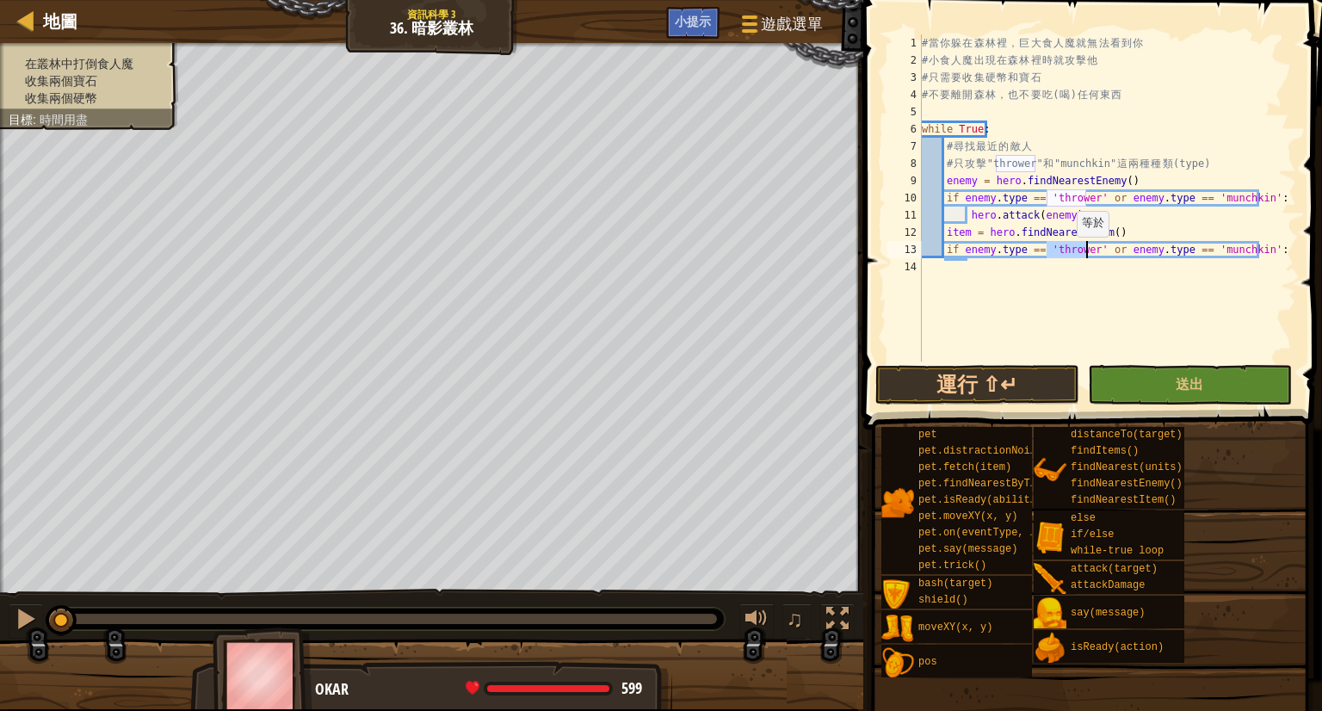
click at [1067, 253] on div "# 當 你 躲 在 森 林 裡 ， 巨 大 食 人 魔 就 無 法 看 到 你 # 小 食 人 魔 出 現 在 森 林 裡 時 就 攻 擊 他 # 只 需 要…" at bounding box center [1107, 215] width 378 height 362
click at [1107, 246] on div "# 當 你 躲 在 森 林 裡 ， 巨 大 食 人 魔 就 無 法 看 到 你 # 小 食 人 魔 出 現 在 森 林 裡 時 就 攻 擊 他 # 只 需 要…" at bounding box center [1107, 215] width 378 height 362
click at [983, 252] on div "# 當 你 躲 在 森 林 裡 ， 巨 大 食 人 魔 就 無 法 看 到 你 # 小 食 人 魔 出 現 在 森 林 裡 時 就 攻 擊 他 # 只 需 要…" at bounding box center [1107, 215] width 378 height 362
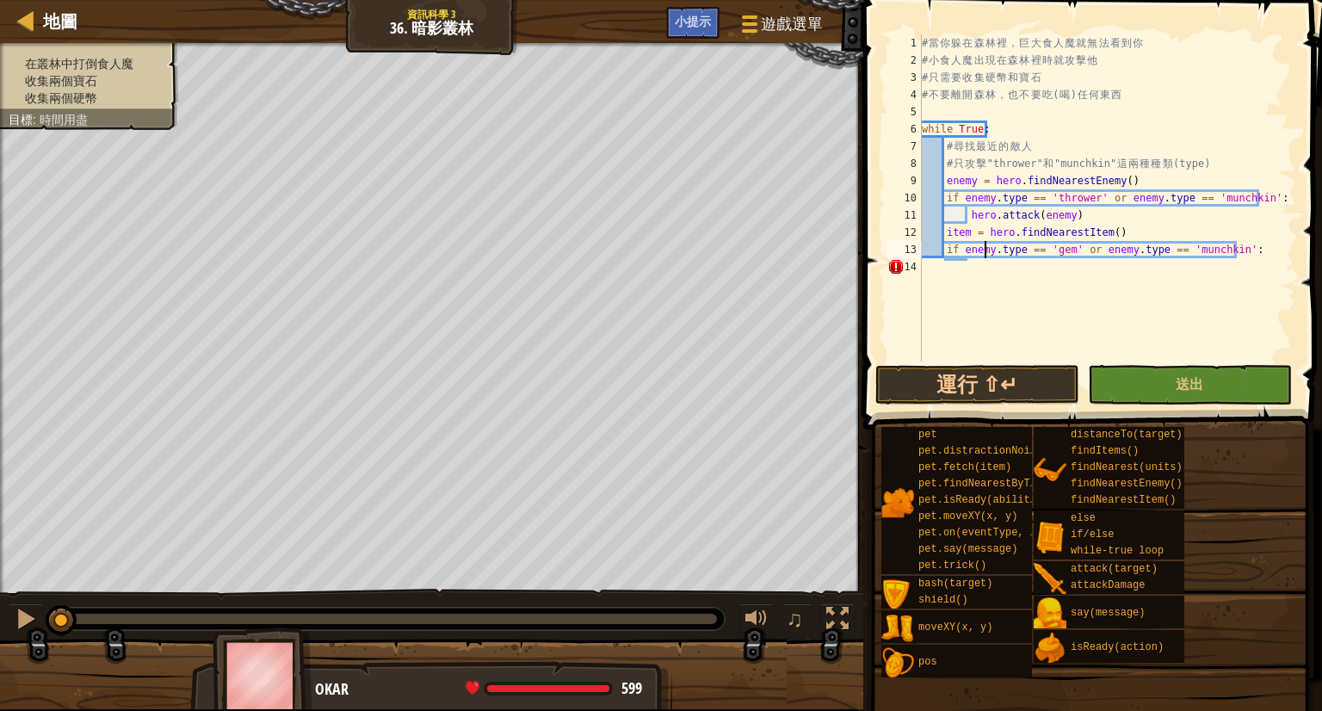
click at [983, 252] on div "# 當 你 躲 在 森 林 裡 ， 巨 大 食 人 魔 就 無 法 看 到 你 # 小 食 人 魔 出 現 在 森 林 裡 時 就 攻 擊 他 # 只 需 要…" at bounding box center [1107, 215] width 378 height 362
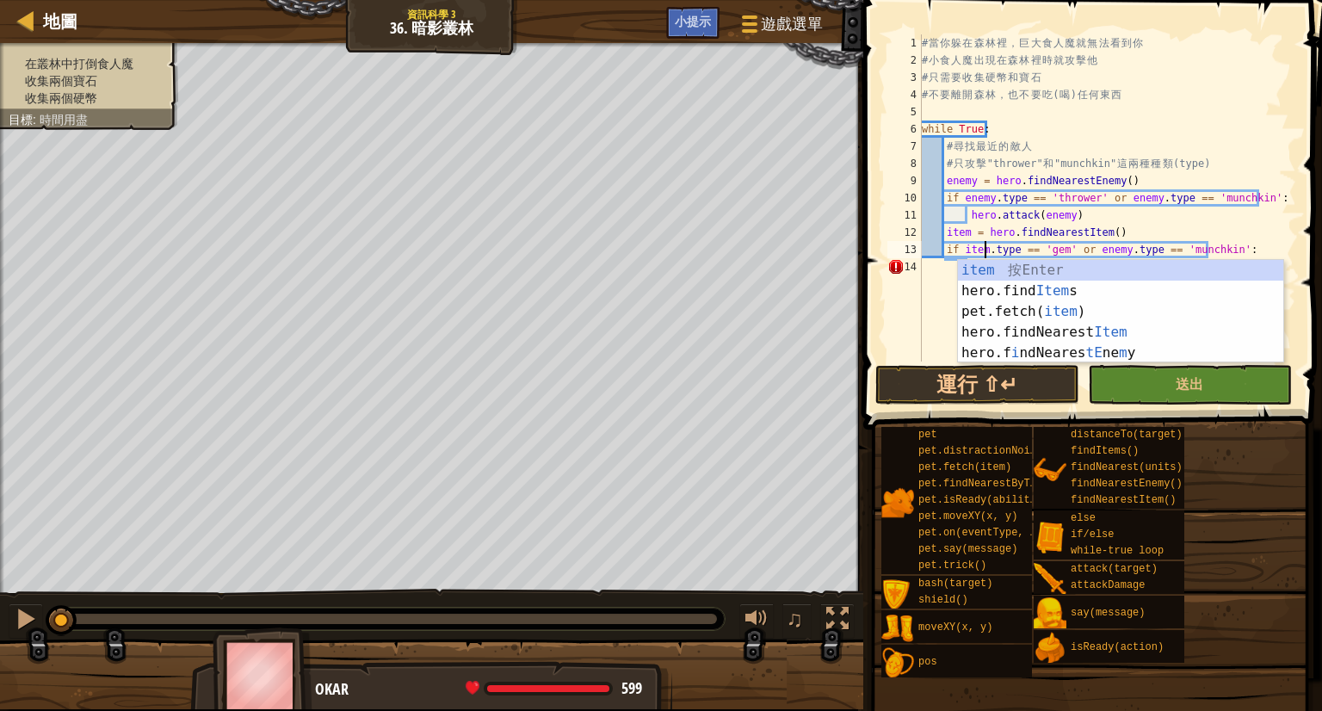
scroll to position [8, 5]
click at [1104, 247] on div "# 當 你 躲 在 森 林 裡 ， 巨 大 食 人 魔 就 無 法 看 到 你 # 小 食 人 魔 出 現 在 森 林 裡 時 就 攻 擊 他 # 只 需 要…" at bounding box center [1107, 215] width 378 height 362
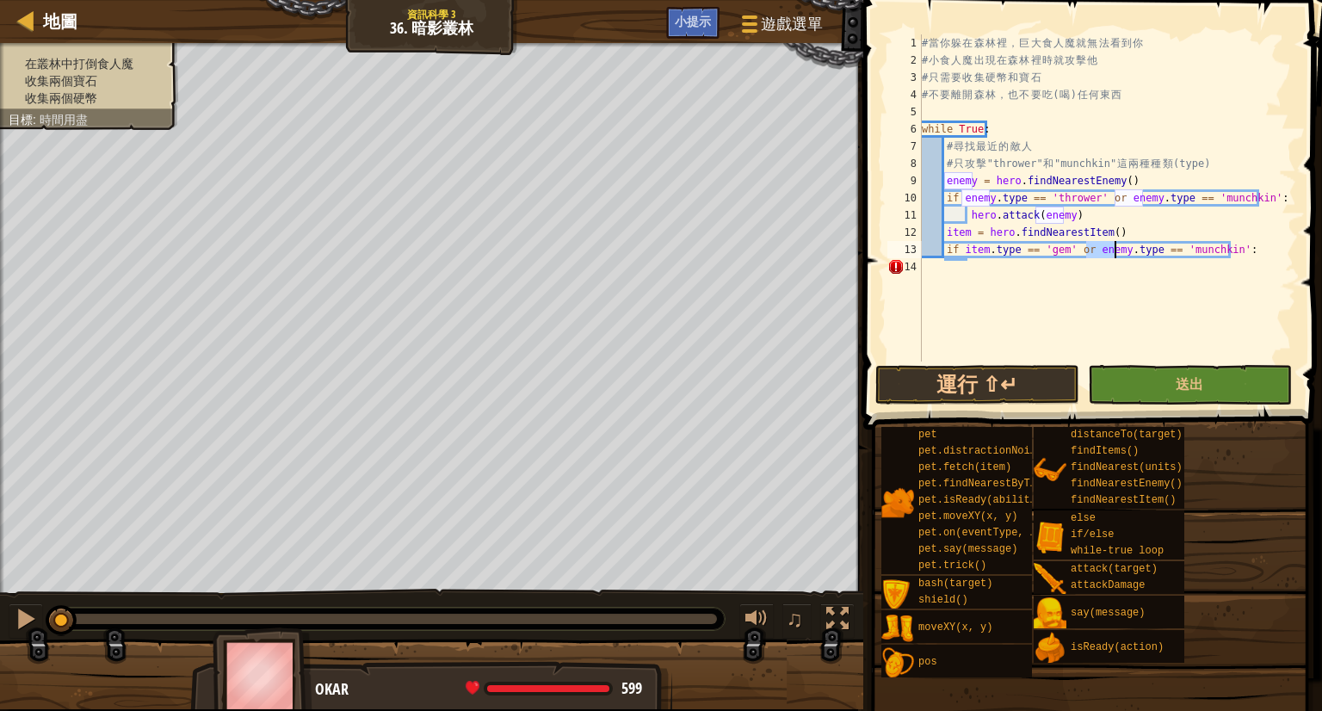
click at [1104, 247] on div "# 當 你 躲 在 森 林 裡 ， 巨 大 食 人 魔 就 無 法 看 到 你 # 小 食 人 魔 出 現 在 森 林 裡 時 就 攻 擊 他 # 只 需 要…" at bounding box center [1107, 215] width 378 height 362
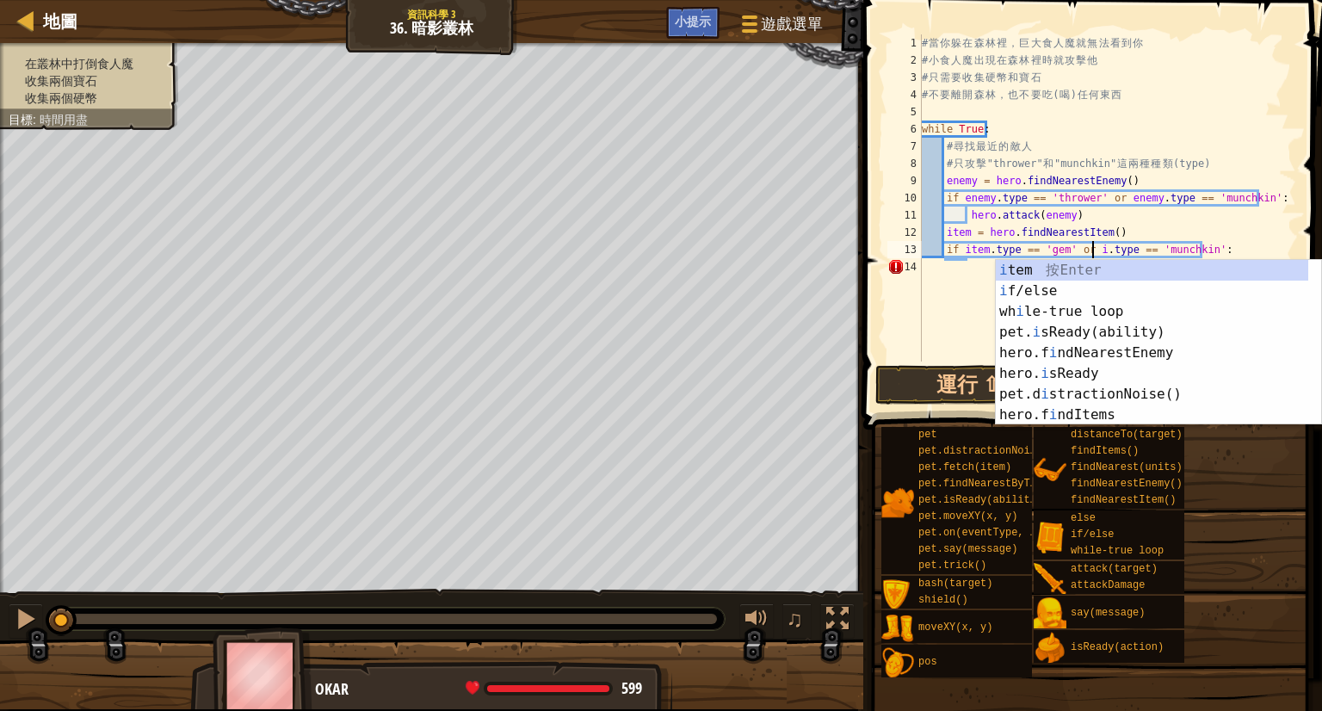
scroll to position [8, 15]
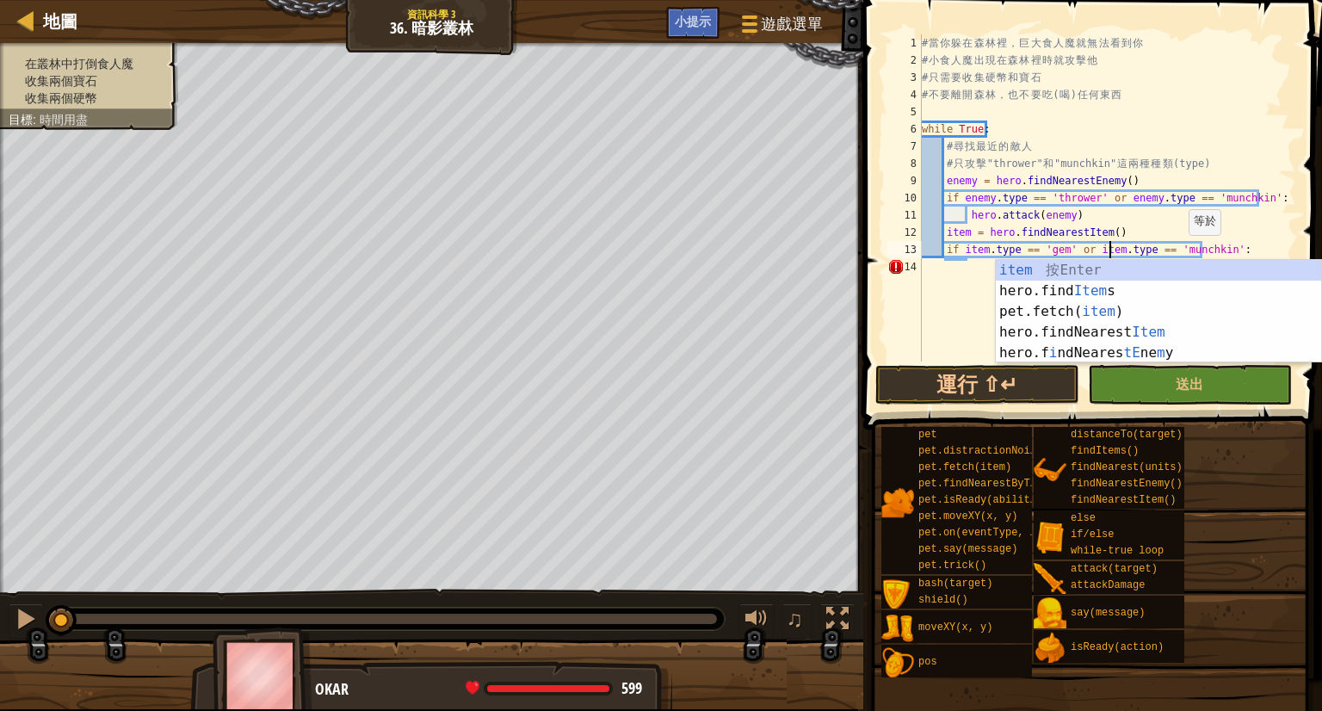
click at [1181, 252] on div "# 當 你 躲 在 森 林 裡 ， 巨 大 食 人 魔 就 無 法 看 到 你 # 小 食 人 魔 出 現 在 森 林 裡 時 就 攻 擊 他 # 只 需 要…" at bounding box center [1107, 215] width 378 height 362
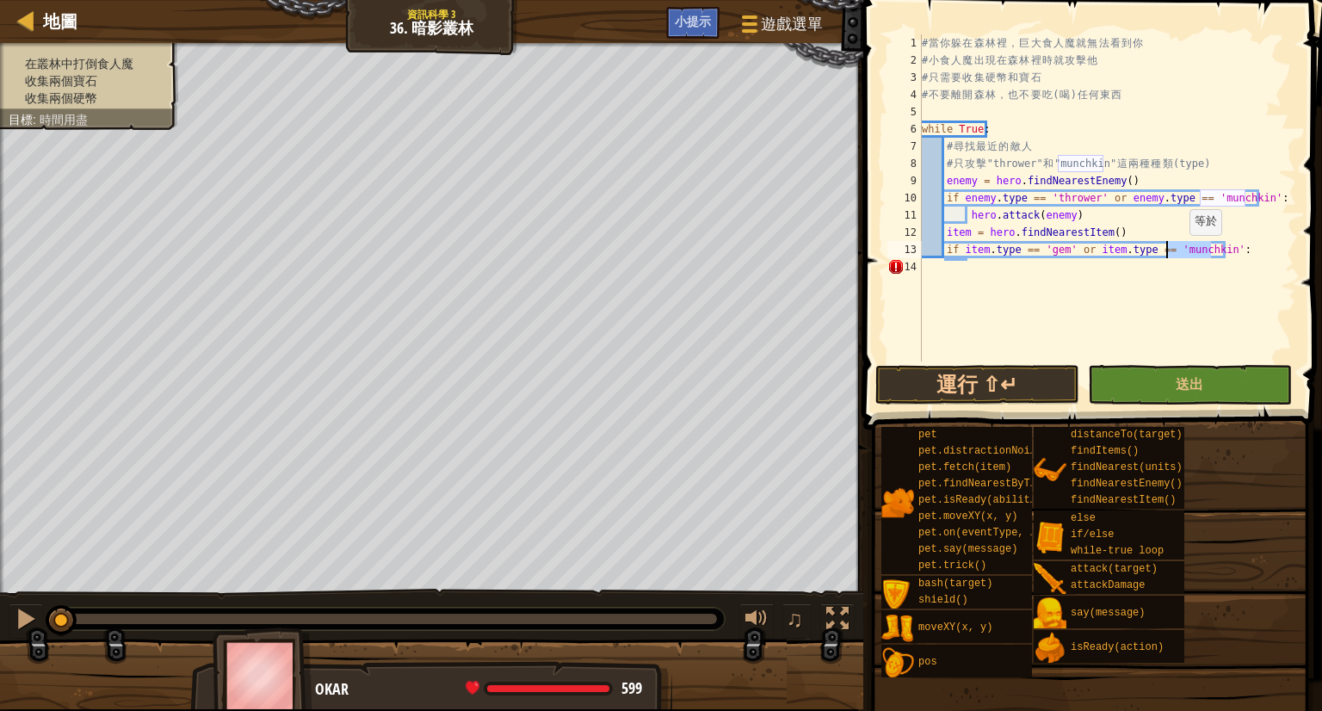
click at [1181, 252] on div "# 當 你 躲 在 森 林 裡 ， 巨 大 食 人 魔 就 無 法 看 到 你 # 小 食 人 魔 出 現 在 森 林 裡 時 就 攻 擊 他 # 只 需 要…" at bounding box center [1107, 215] width 378 height 362
type textarea "if item.type == 'gem' or item.type == 'coin':"
click at [1014, 269] on div "# 當 你 躲 在 森 林 裡 ， 巨 大 食 人 魔 就 無 法 看 到 你 # 小 食 人 魔 出 現 在 森 林 裡 時 就 攻 擊 他 # 只 需 要…" at bounding box center [1107, 215] width 378 height 362
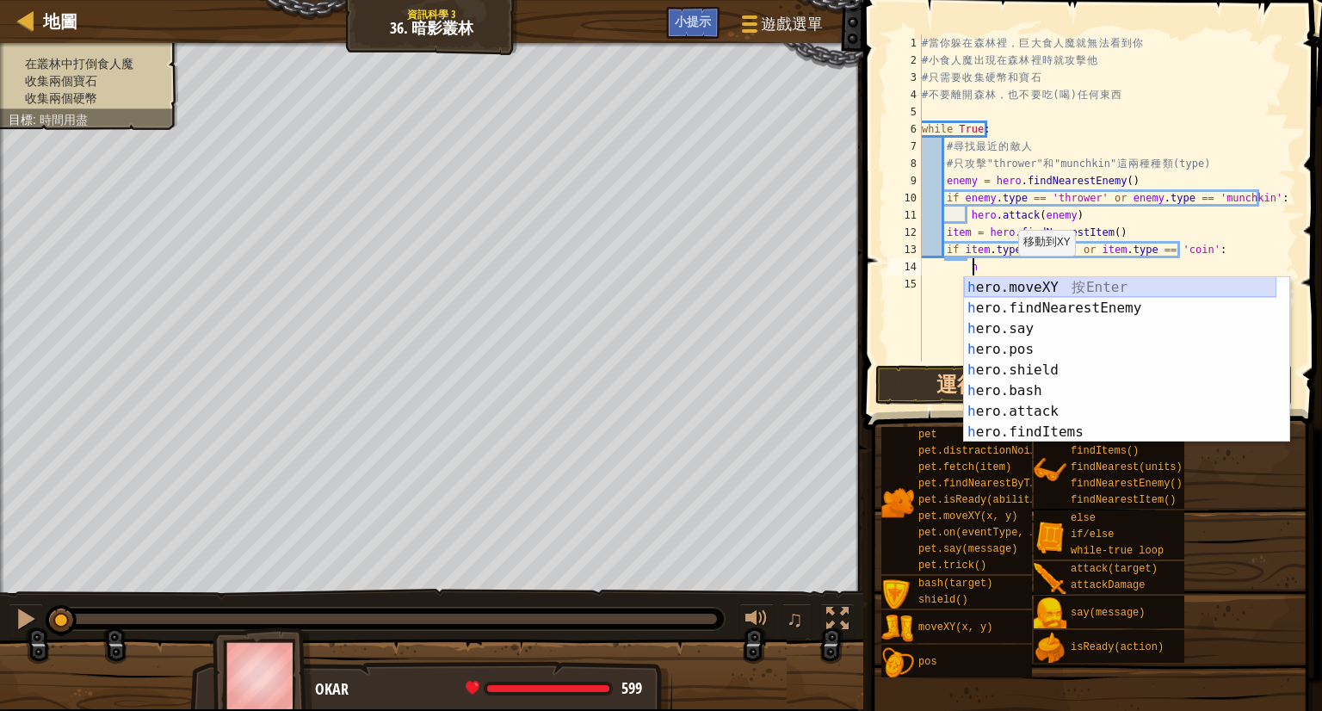
click at [1001, 292] on div "h ero.moveXY 按 Enter h ero.findNearestEnemy 按 Enter h ero.say 按 Enter h ero.pos…" at bounding box center [1120, 380] width 312 height 207
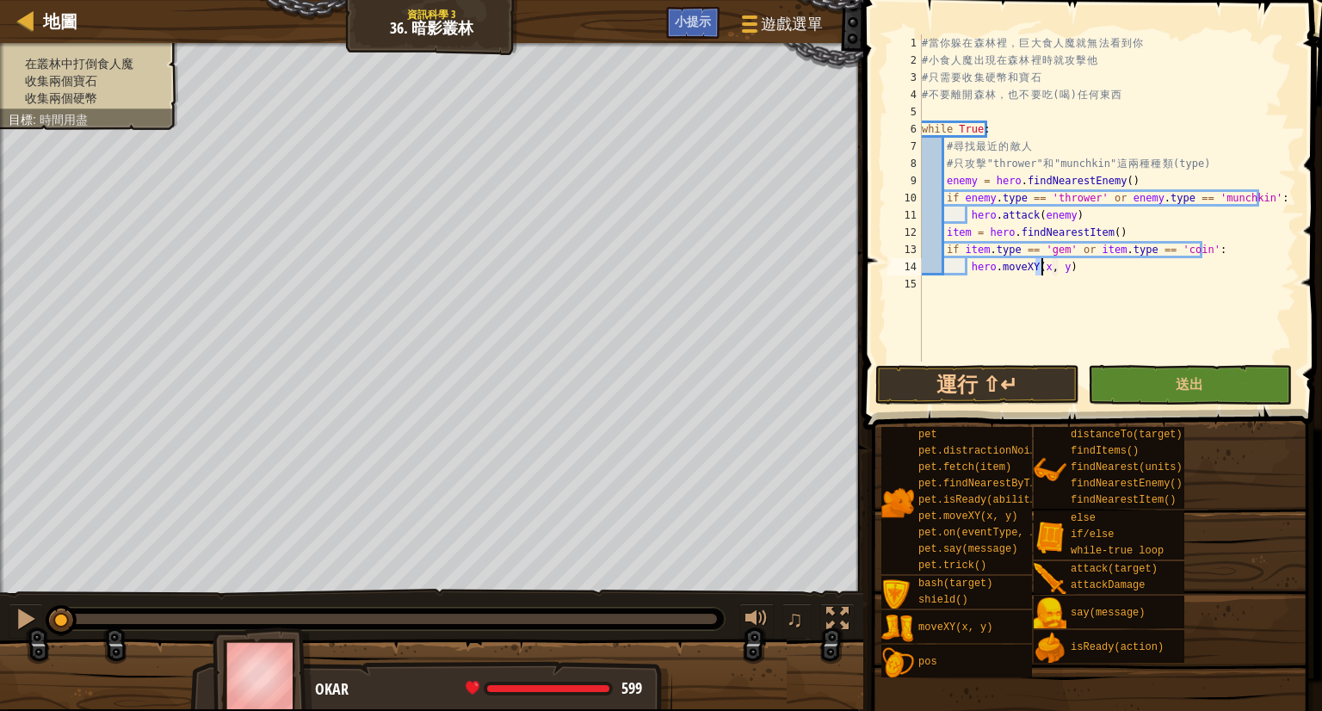
click at [1046, 269] on div "# 當 你 躲 在 森 林 裡 ， 巨 大 食 人 魔 就 無 法 看 到 你 # 小 食 人 魔 出 現 在 森 林 裡 時 就 攻 擊 他 # 只 需 要…" at bounding box center [1107, 215] width 378 height 362
click at [1060, 266] on div "# 當 你 躲 在 森 林 裡 ， 巨 大 食 人 魔 就 無 法 看 到 你 # 小 食 人 魔 出 現 在 森 林 裡 時 就 攻 擊 他 # 只 需 要…" at bounding box center [1107, 215] width 378 height 362
type textarea "hero.moveXY(item.pos.x,item.pos.y)"
click at [1190, 369] on button "送出" at bounding box center [1190, 385] width 204 height 40
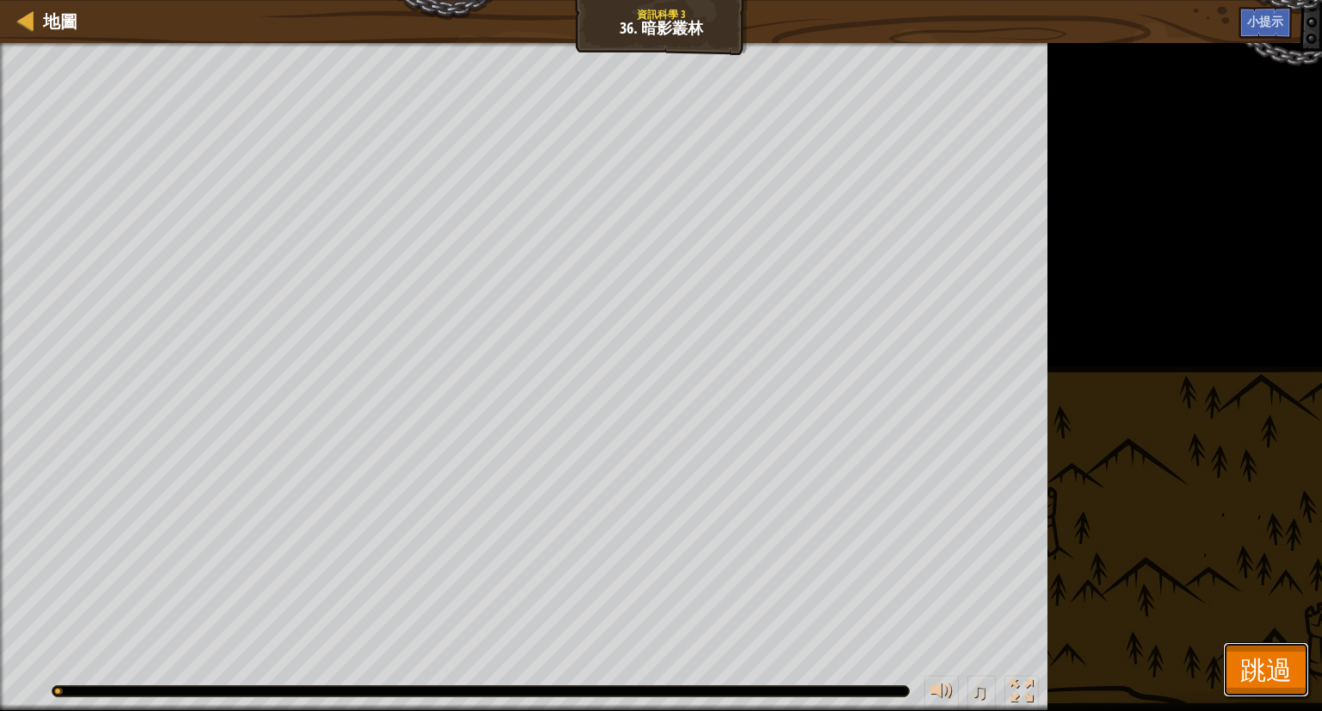
click at [1246, 683] on span "跳過" at bounding box center [1266, 669] width 52 height 35
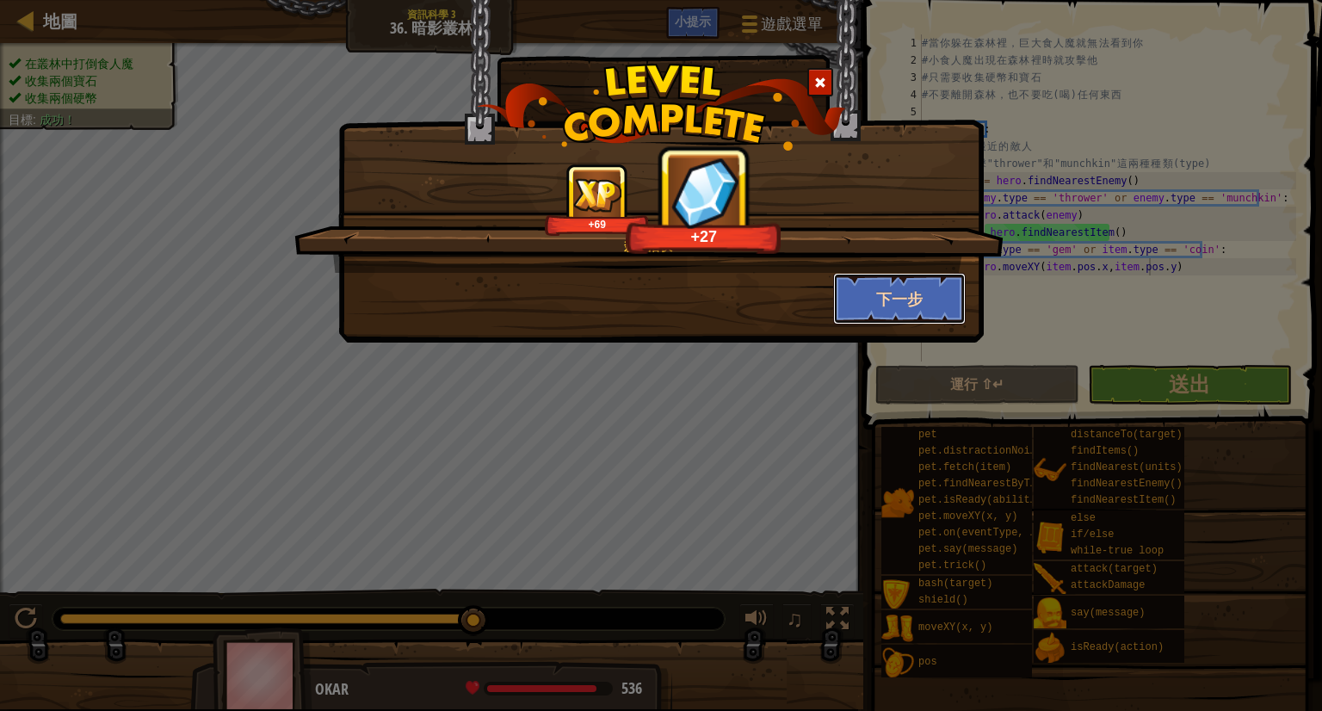
click at [868, 286] on button "下一步" at bounding box center [899, 299] width 133 height 52
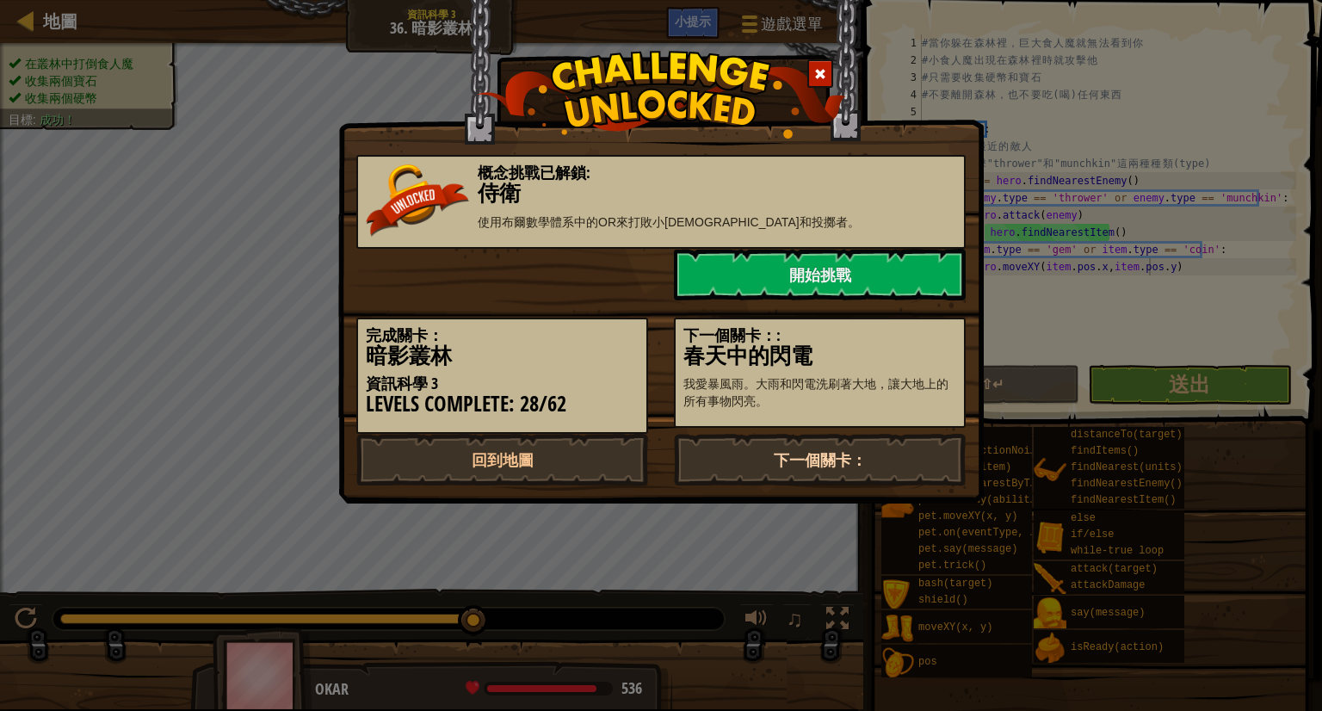
click at [887, 451] on link "下一個關卡：" at bounding box center [820, 460] width 292 height 52
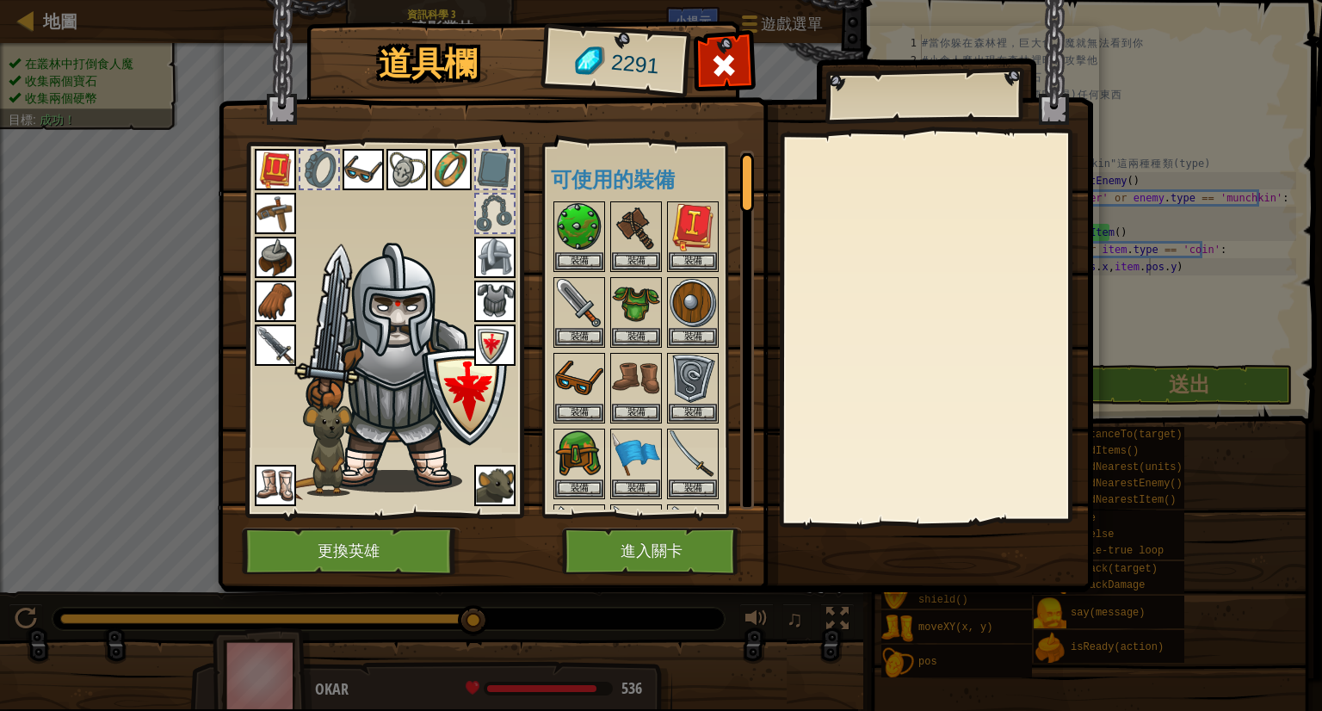
click at [255, 341] on img at bounding box center [275, 345] width 41 height 41
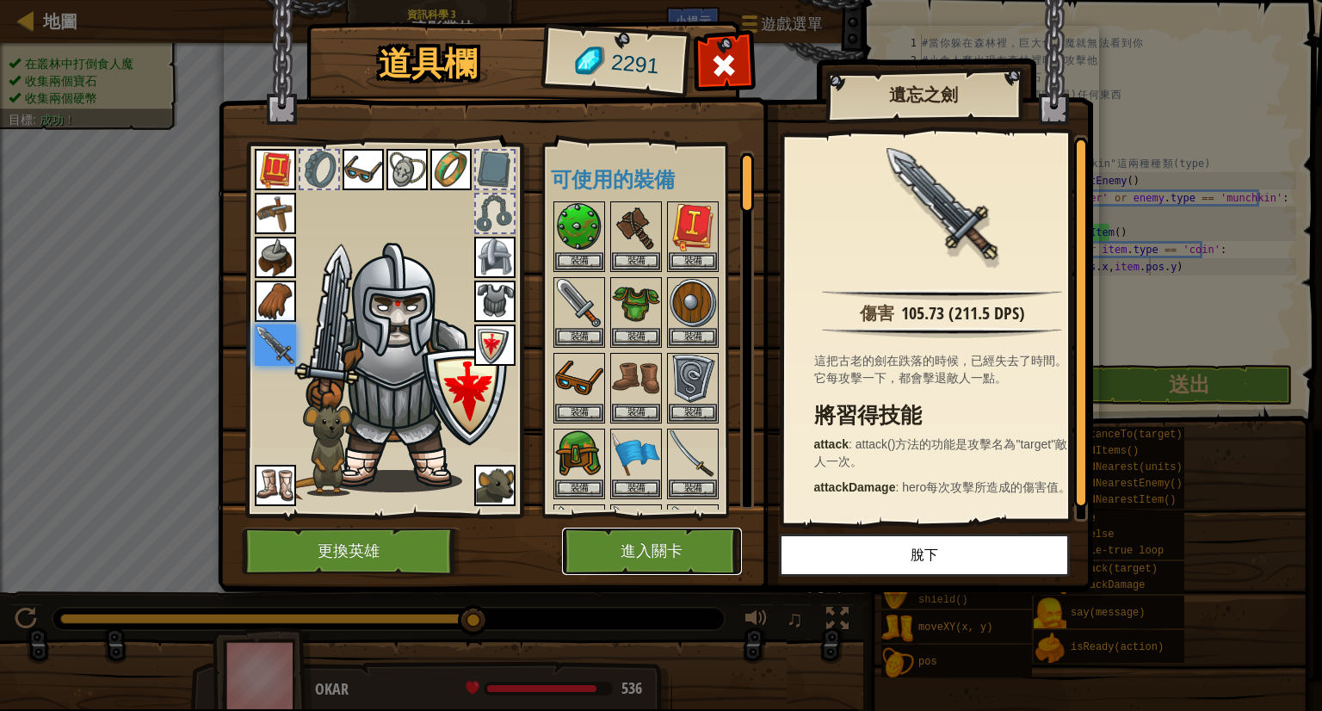
click at [602, 555] on button "進入關卡" at bounding box center [652, 551] width 180 height 47
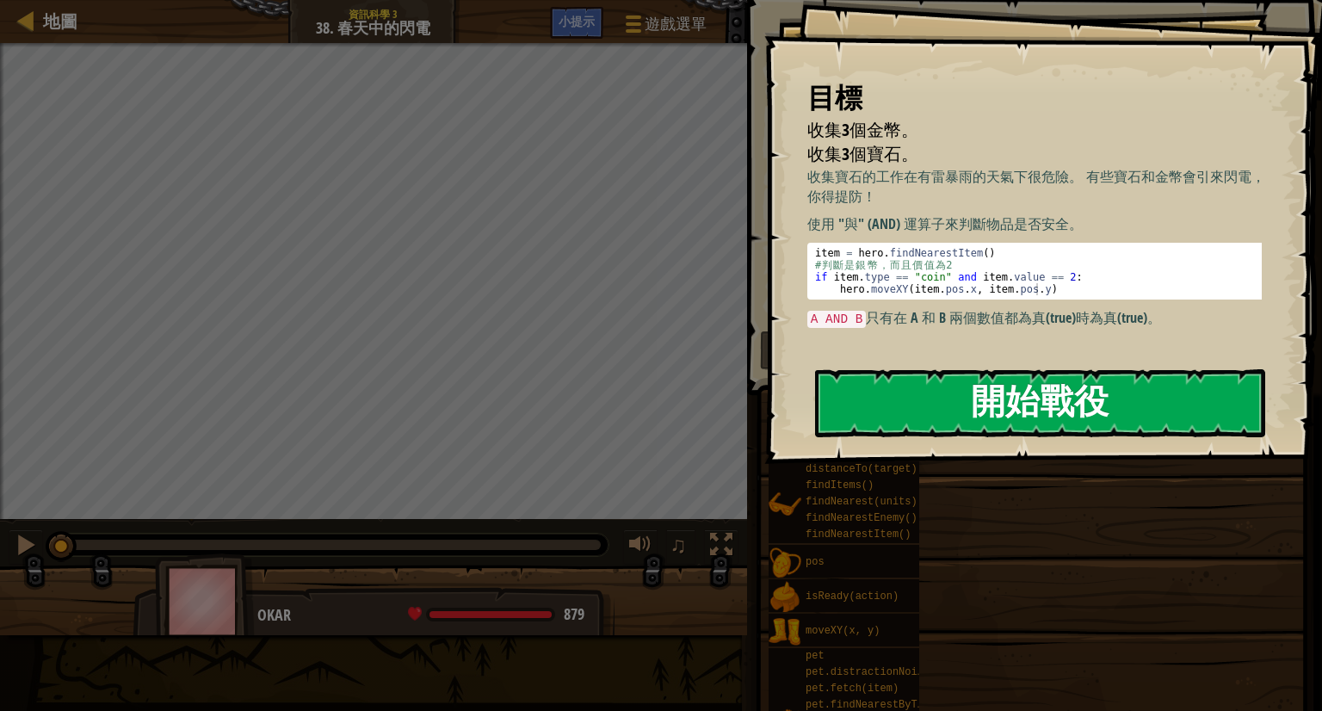
click at [1108, 421] on button "開始戰役" at bounding box center [1040, 403] width 450 height 68
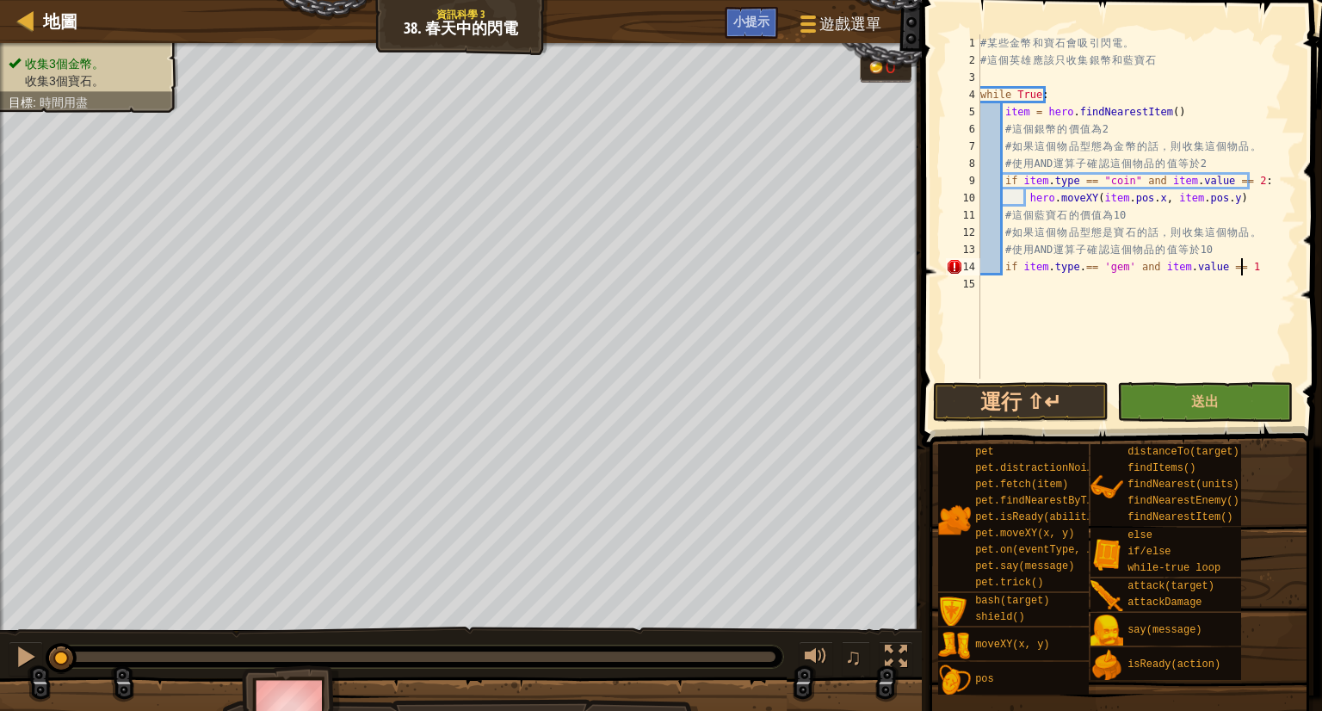
scroll to position [8, 21]
click at [1078, 274] on div "# 某 些 金 幣 和 寶 石 會 吸 引 閃 電 。 # 這 個 英 雄 應 該 只 收 集 銀 幣 和 [PERSON_NAME] while True …" at bounding box center [1136, 223] width 319 height 379
type textarea "if item.type == 'gem' and item.value == 10:"
click at [1048, 281] on div "# 某 些 金 幣 和 寶 石 會 吸 引 閃 電 。 # 這 個 英 雄 應 該 只 收 集 銀 幣 和 [PERSON_NAME] while True …" at bounding box center [1136, 223] width 319 height 379
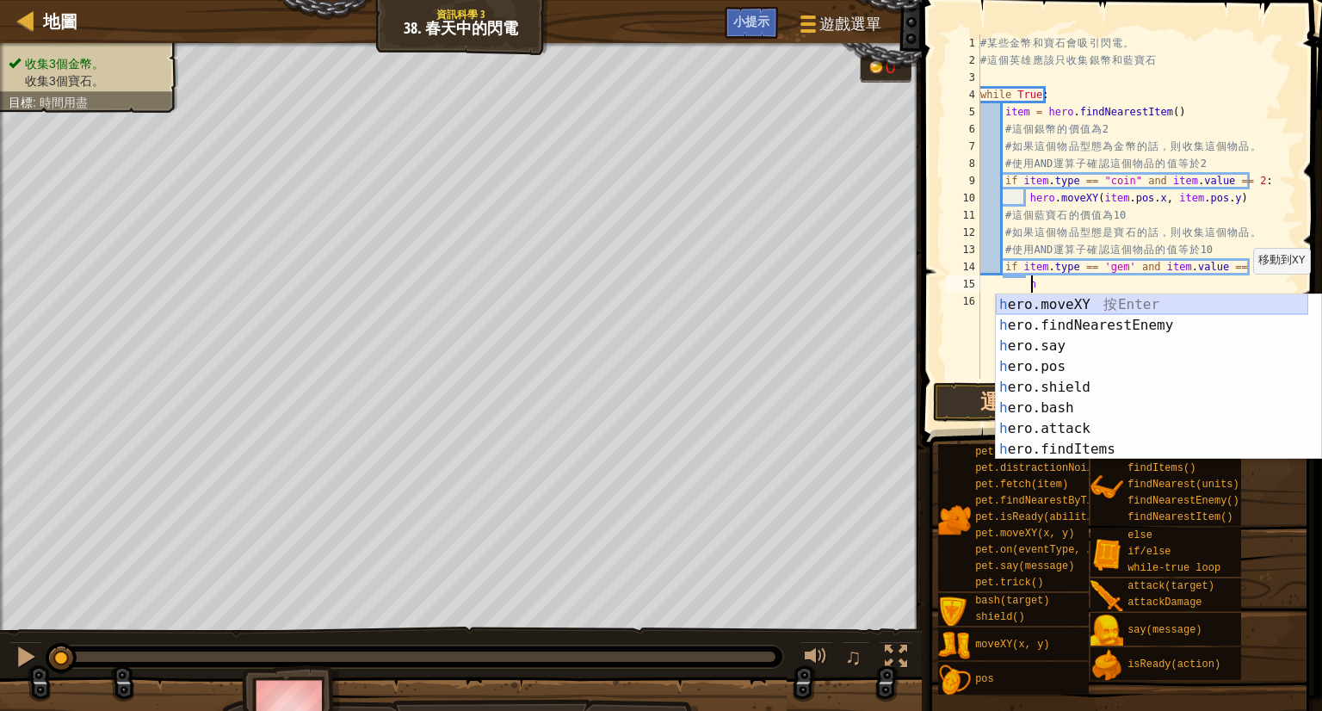
click at [1229, 304] on div "h ero.moveXY 按 Enter h ero.findNearestEnemy 按 Enter h ero.say 按 Enter h ero.pos…" at bounding box center [1152, 397] width 312 height 207
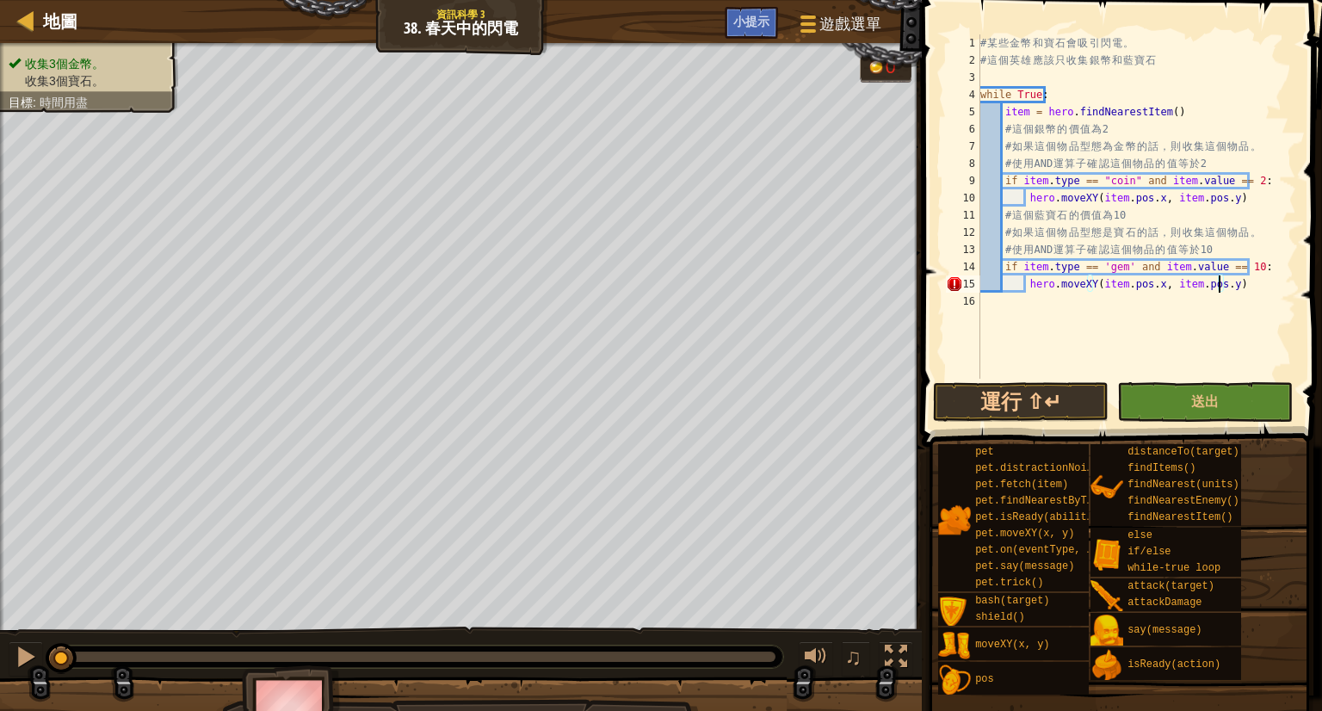
scroll to position [8, 19]
type textarea "hero.moveXY(item.pos.x, item.pos.y)"
click at [1153, 389] on button "送出" at bounding box center [1205, 402] width 176 height 40
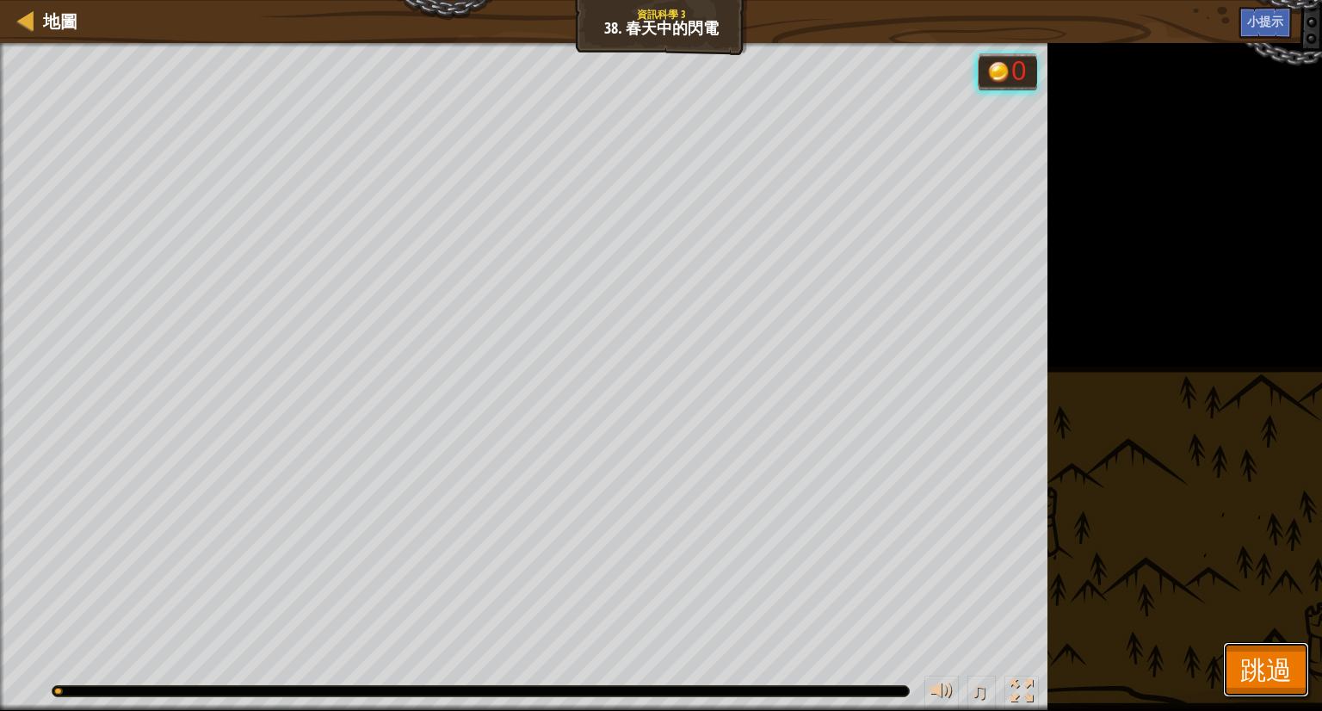
click at [1243, 683] on span "跳過" at bounding box center [1266, 669] width 52 height 35
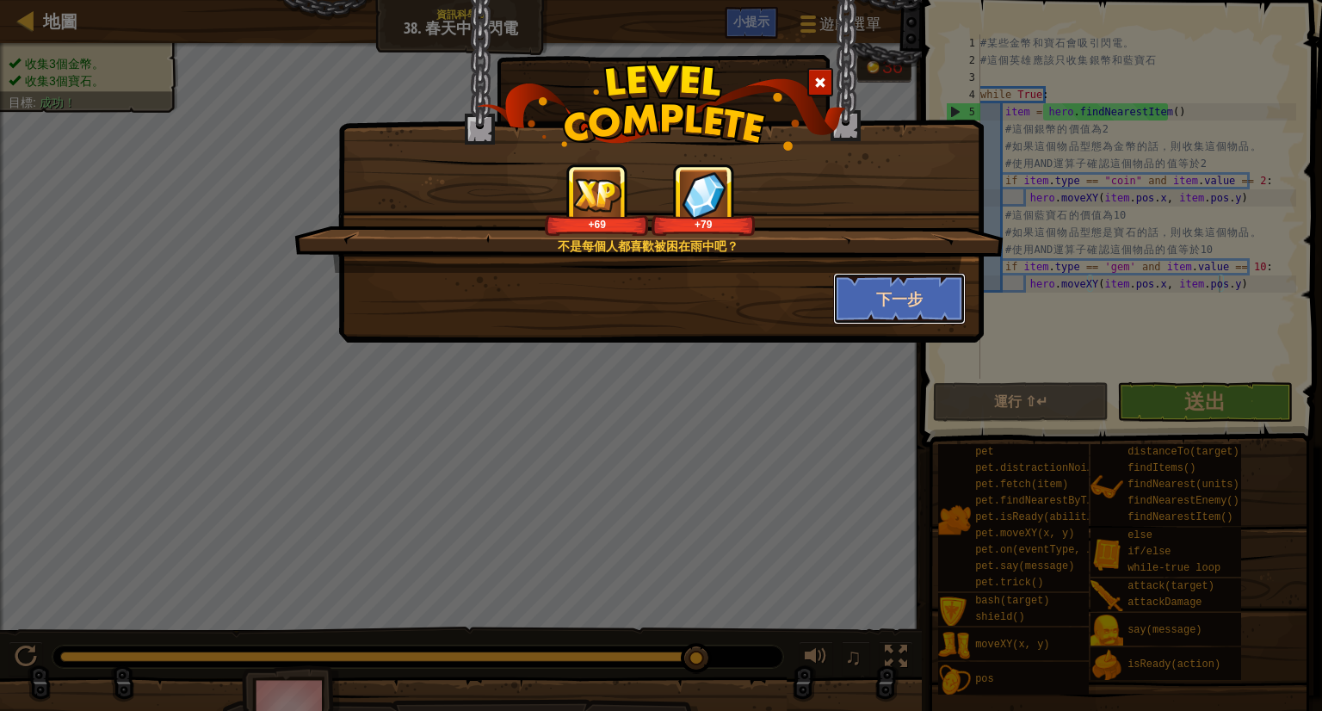
click at [906, 291] on button "下一步" at bounding box center [899, 299] width 133 height 52
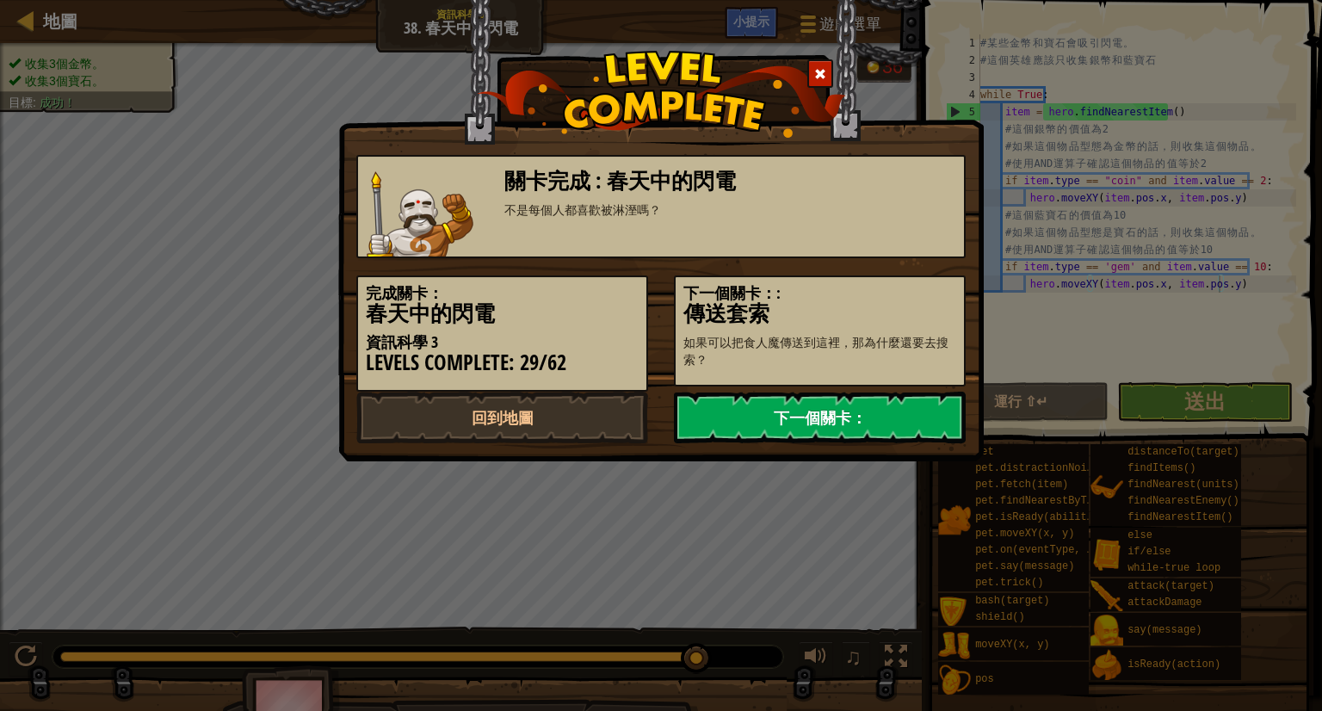
click at [794, 410] on link "下一個關卡：" at bounding box center [820, 418] width 292 height 52
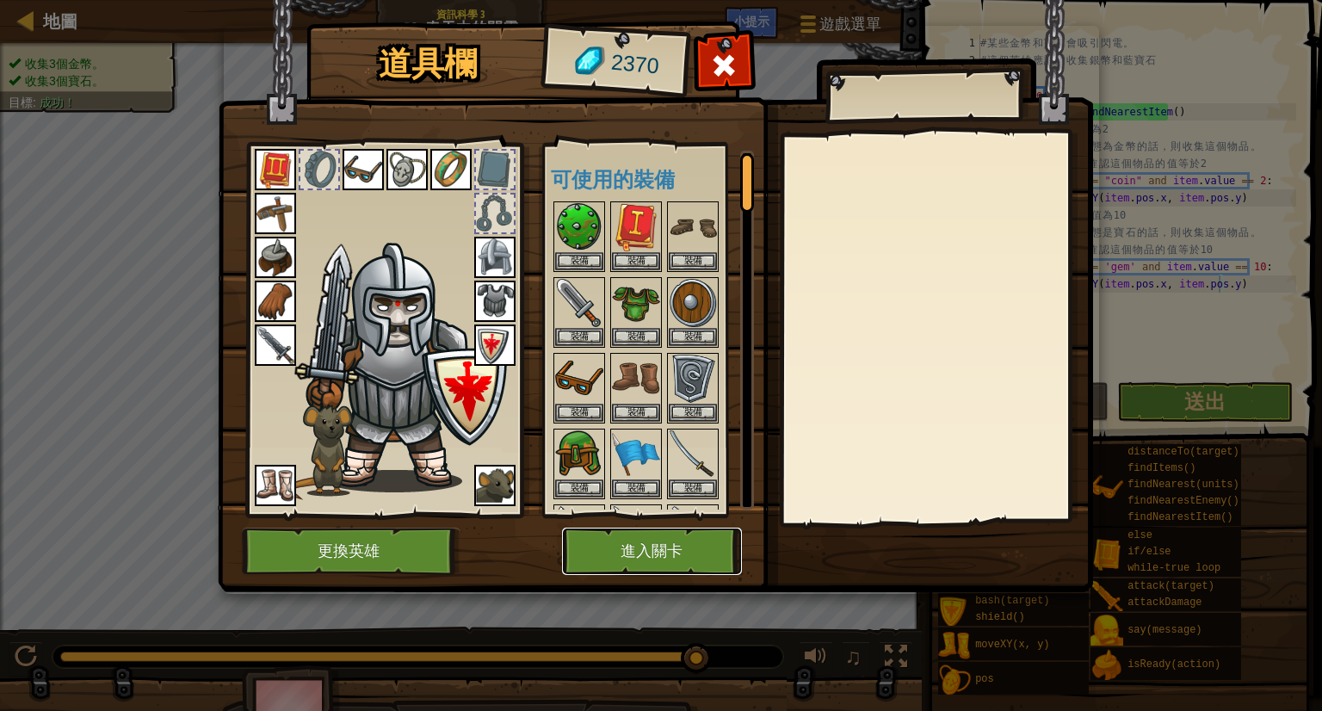
click at [658, 560] on button "進入關卡" at bounding box center [652, 551] width 180 height 47
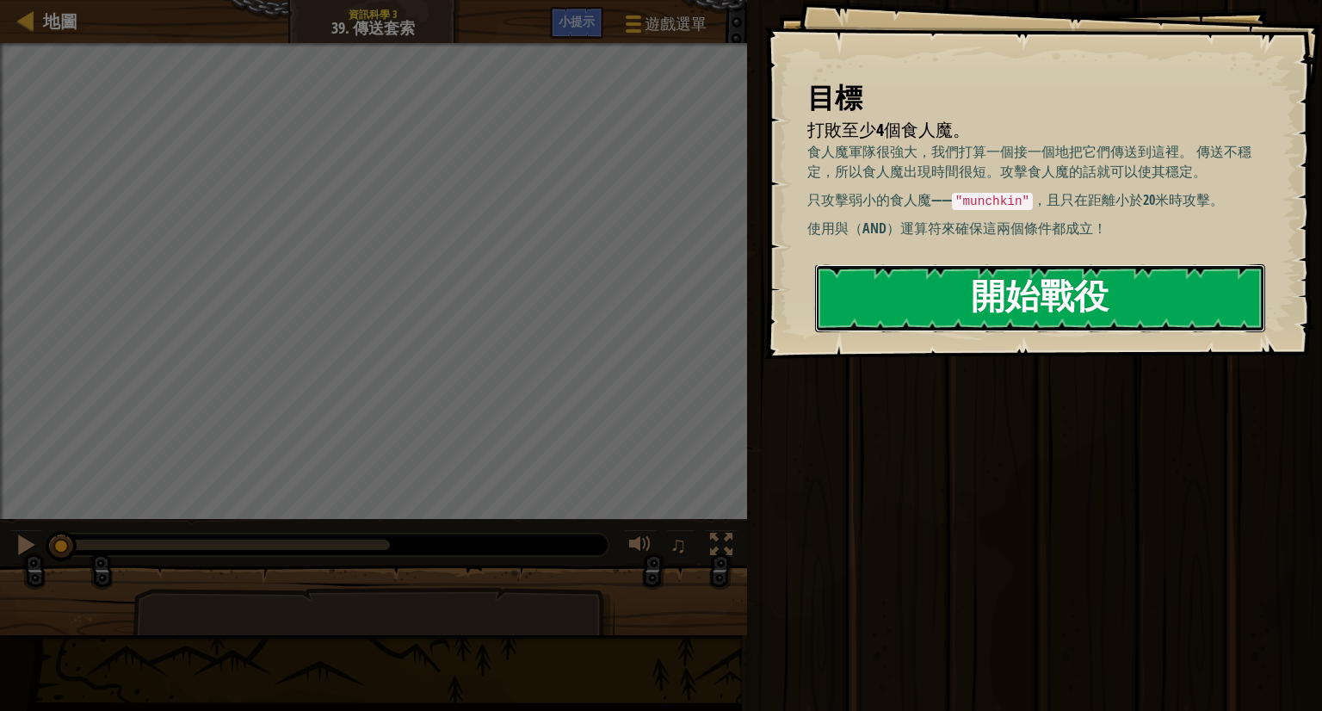
drag, startPoint x: 904, startPoint y: 321, endPoint x: 896, endPoint y: 329, distance: 11.0
click at [899, 325] on button "開始戰役" at bounding box center [1040, 298] width 450 height 68
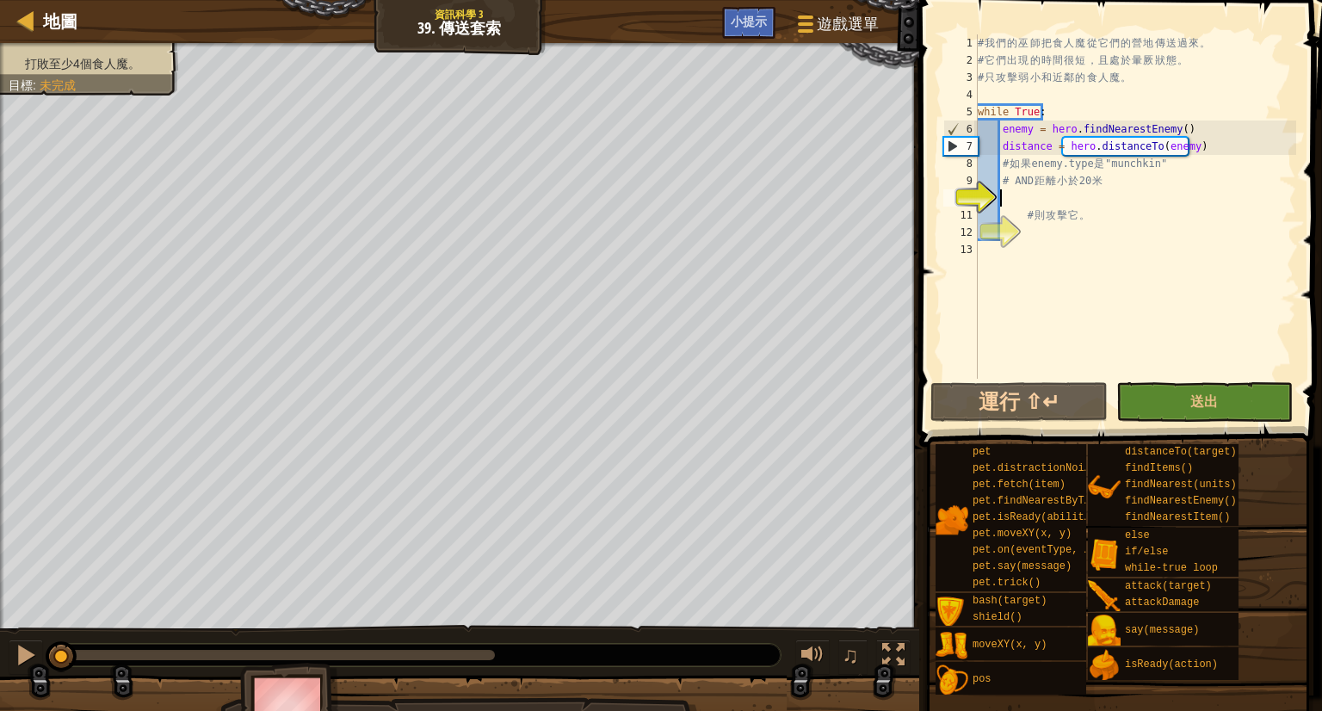
click at [1032, 213] on div "# 我 們 的 [DEMOGRAPHIC_DATA] 把 食 人 魔 從 它 們 的 營 地 傳 送 過 來 。 # 它 們 出 現 的 時 間 很 短 ， …" at bounding box center [1135, 223] width 322 height 379
type textarea "# 則攻擊它。"
click at [1033, 205] on div "# 我 們 的 [DEMOGRAPHIC_DATA] 把 食 人 魔 從 它 們 的 營 地 傳 送 過 來 。 # 它 們 出 現 的 時 間 很 短 ， …" at bounding box center [1135, 223] width 322 height 379
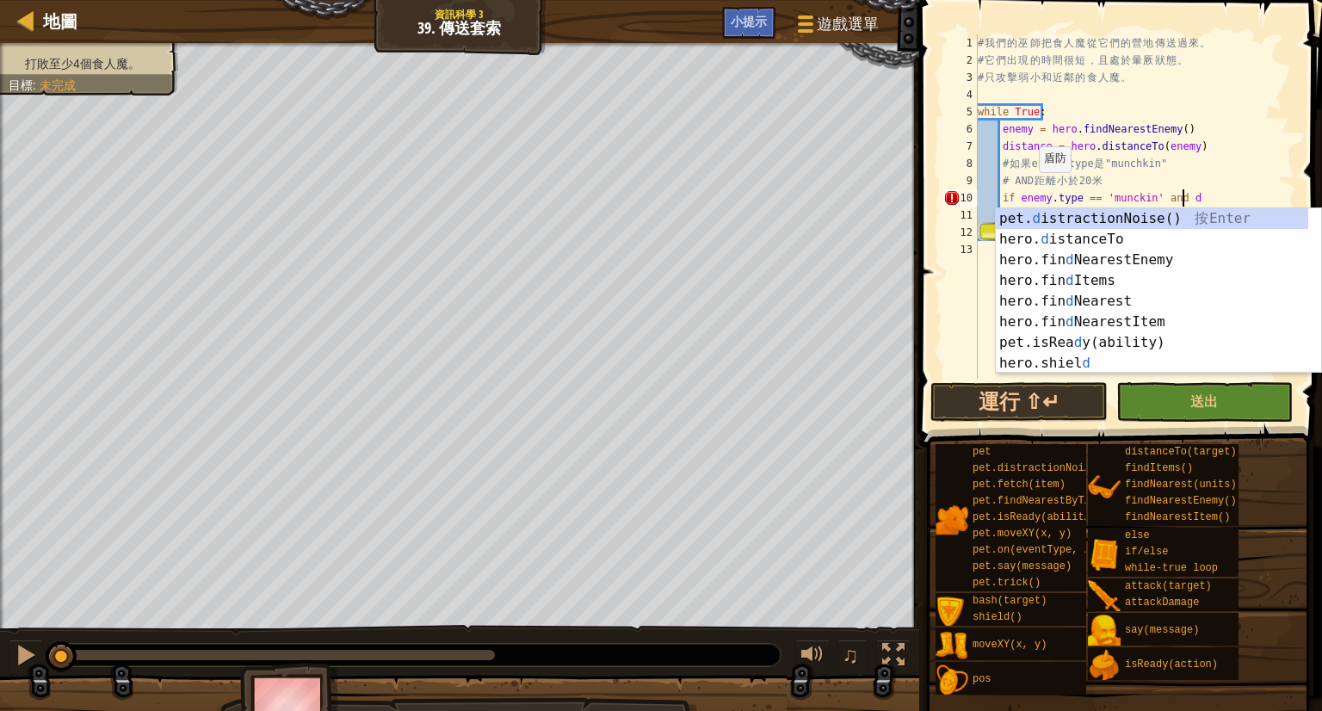
scroll to position [8, 15]
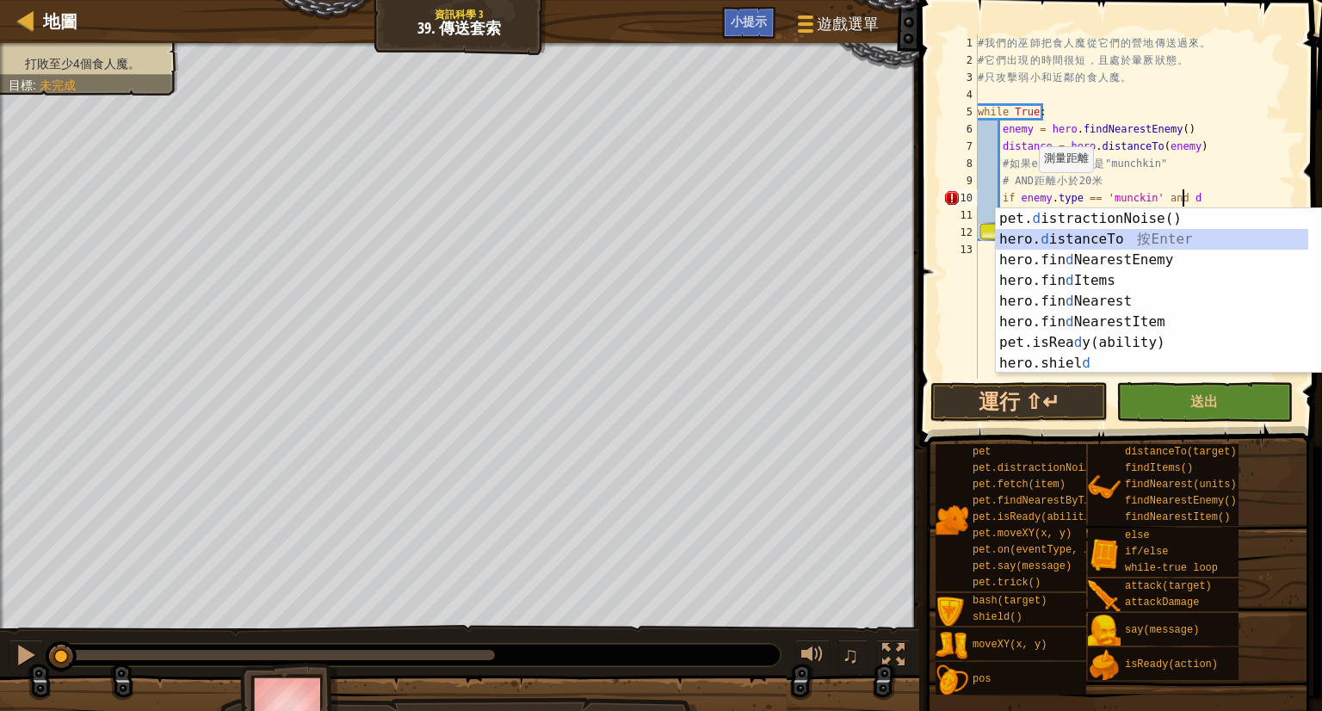
click at [1128, 238] on div "pet. d istractionNoise() 按 Enter hero. d istanceTo 按 Enter hero.fin d NearestEn…" at bounding box center [1152, 311] width 312 height 207
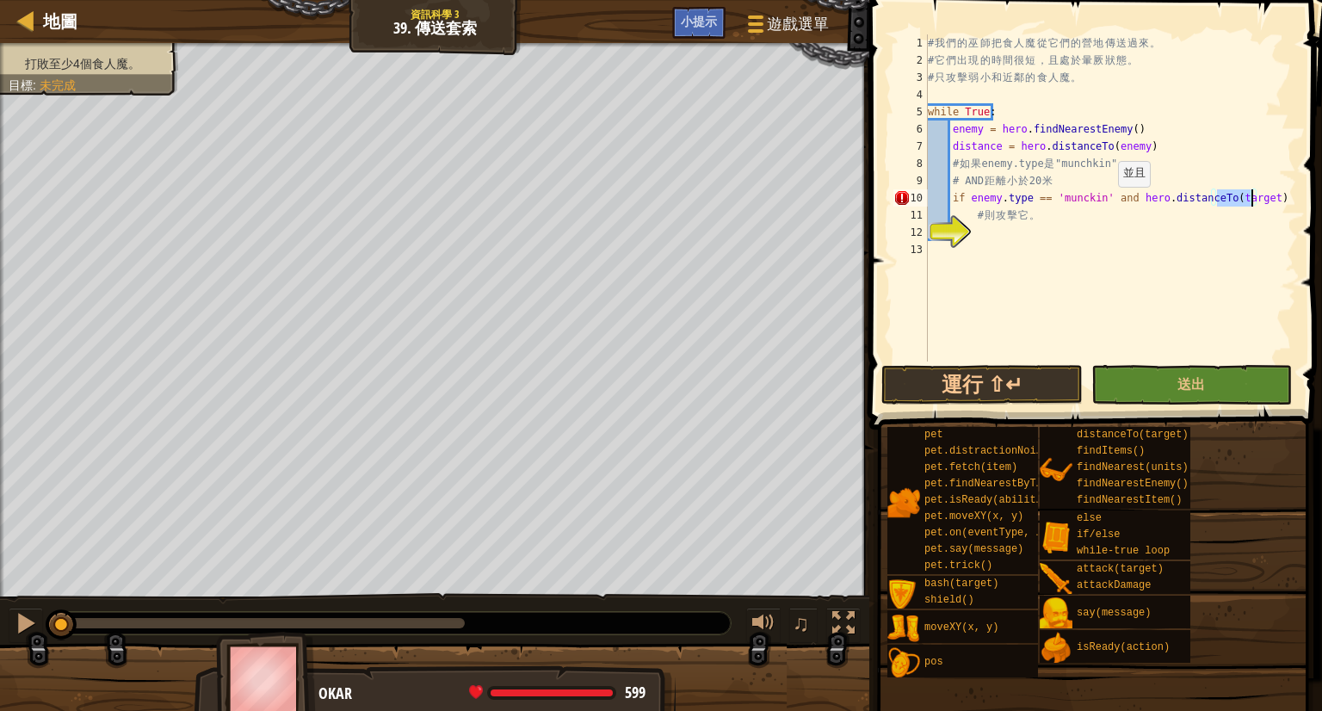
click at [1110, 204] on div "# 我 們 的 [DEMOGRAPHIC_DATA] 把 食 人 魔 從 它 們 的 營 地 傳 送 過 來 。 # 它 們 出 現 的 時 間 很 短 ， …" at bounding box center [1110, 215] width 372 height 362
click at [1288, 201] on div "# 我 們 的 [DEMOGRAPHIC_DATA] 把 食 人 魔 從 它 們 的 營 地 傳 送 過 來 。 # 它 們 出 現 的 時 間 很 短 ， …" at bounding box center [1110, 215] width 372 height 362
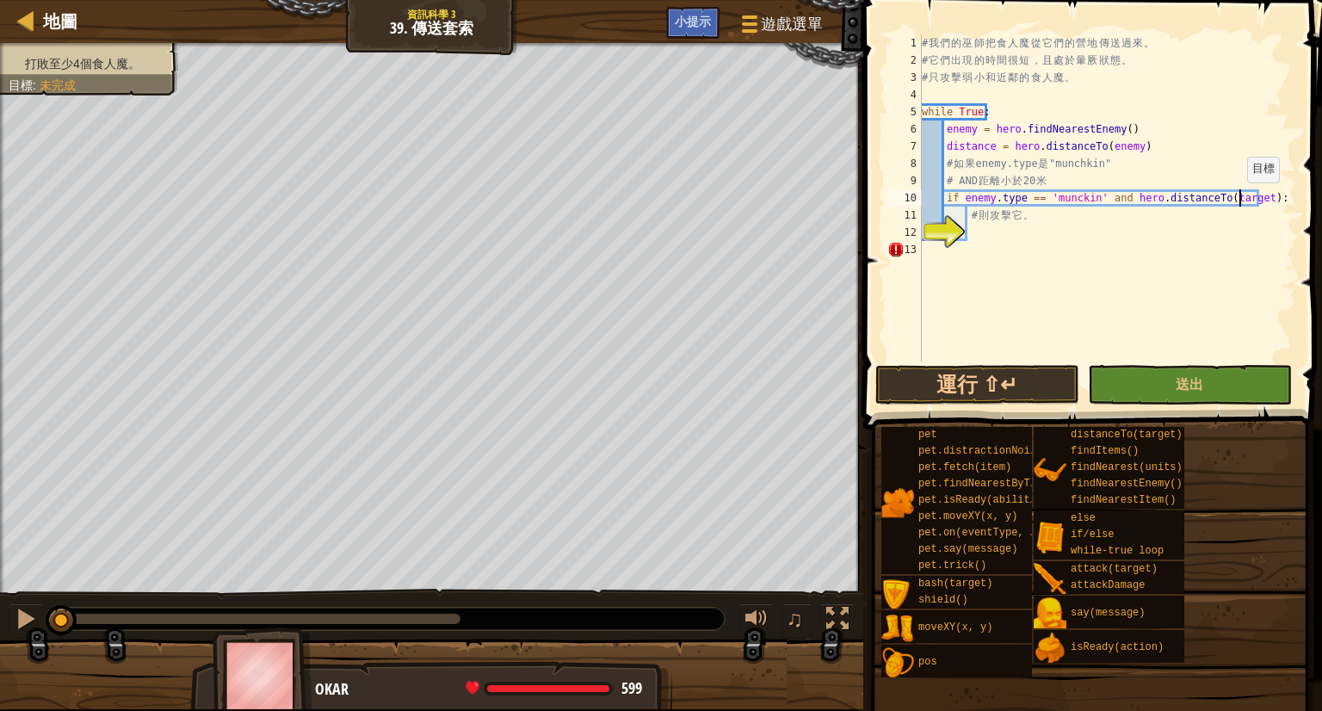
click at [1239, 200] on div "# 我 們 的 [DEMOGRAPHIC_DATA] 把 食 人 魔 從 它 們 的 營 地 傳 送 過 來 。 # 它 們 出 現 的 時 間 很 短 ， …" at bounding box center [1107, 215] width 378 height 362
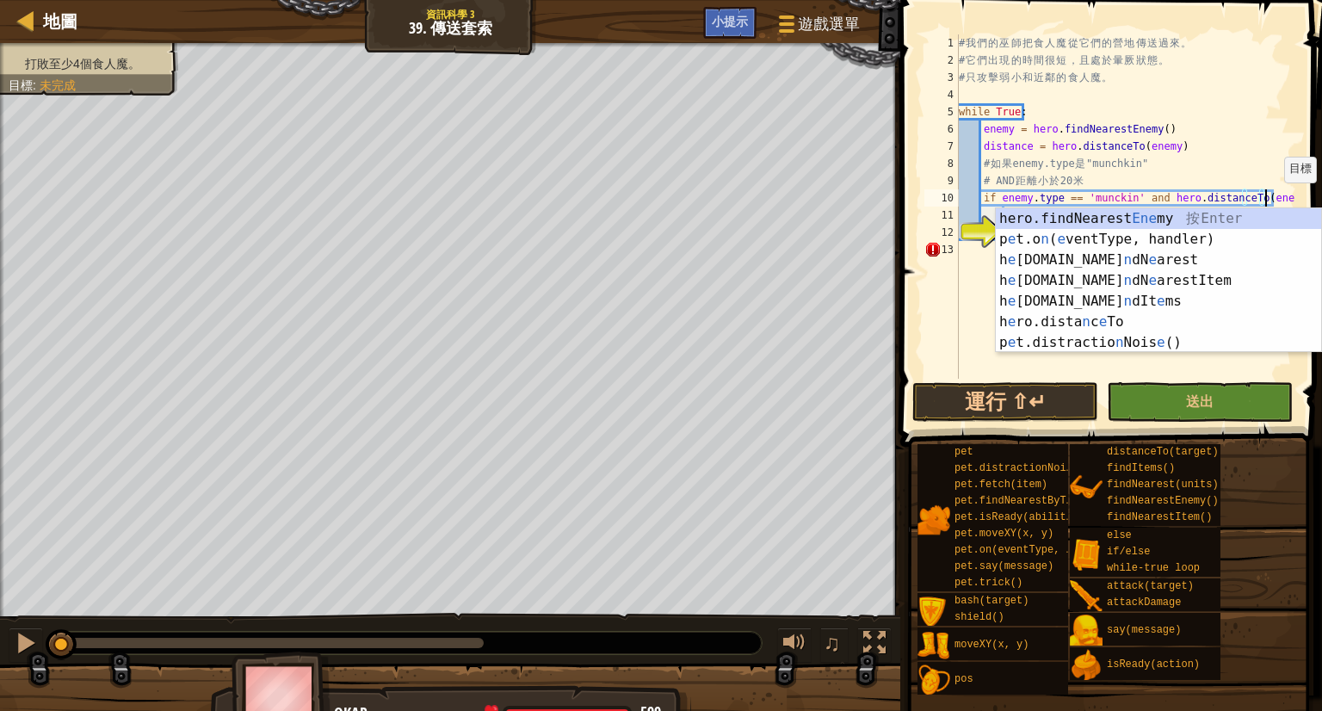
scroll to position [8, 25]
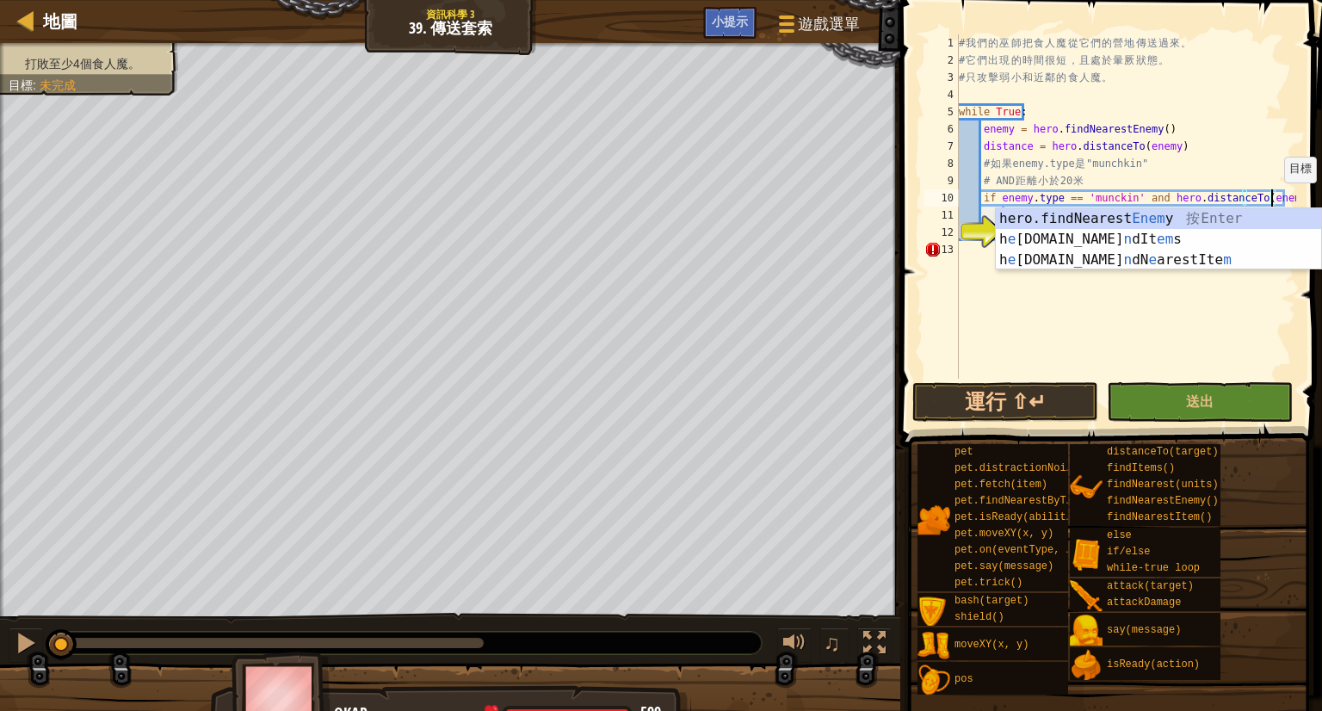
type textarea "if enemy.type == 'munckin' and hero.distanceTo(enemy):"
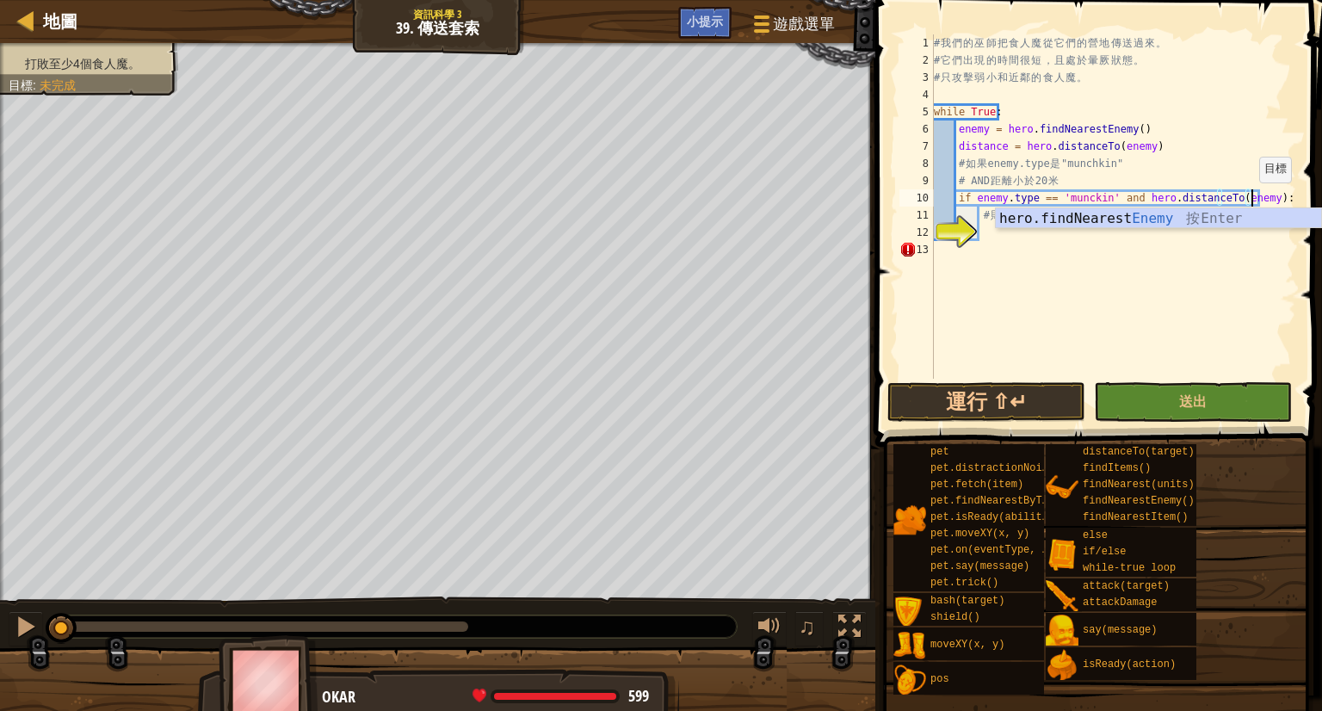
scroll to position [8, 26]
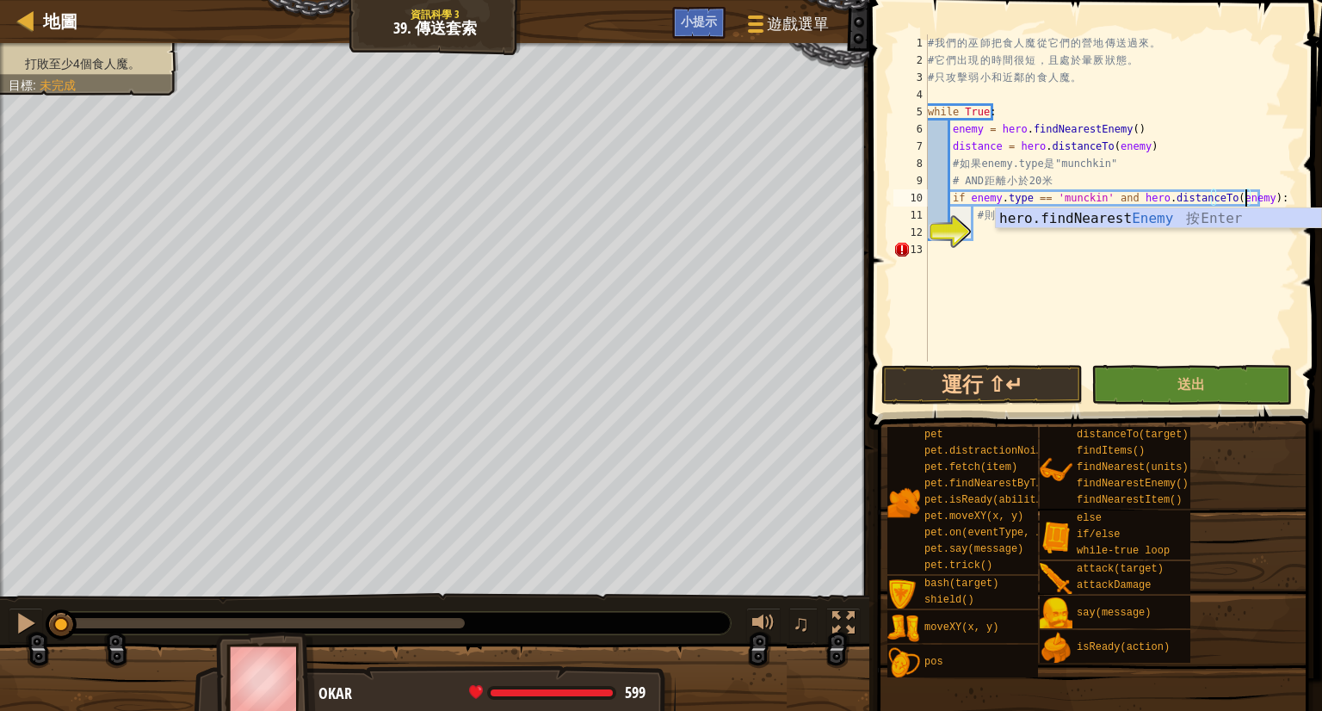
click at [934, 250] on div "# 我 們 的 [DEMOGRAPHIC_DATA] 把 食 人 魔 從 它 們 的 營 地 傳 送 過 來 。 # 它 們 出 現 的 時 間 很 短 ， …" at bounding box center [1110, 215] width 372 height 362
click at [1149, 312] on div "# 我 們 的 [DEMOGRAPHIC_DATA] 把 食 人 魔 從 它 們 的 營 地 傳 送 過 來 。 # 它 們 出 現 的 時 間 很 短 ， …" at bounding box center [1110, 215] width 372 height 362
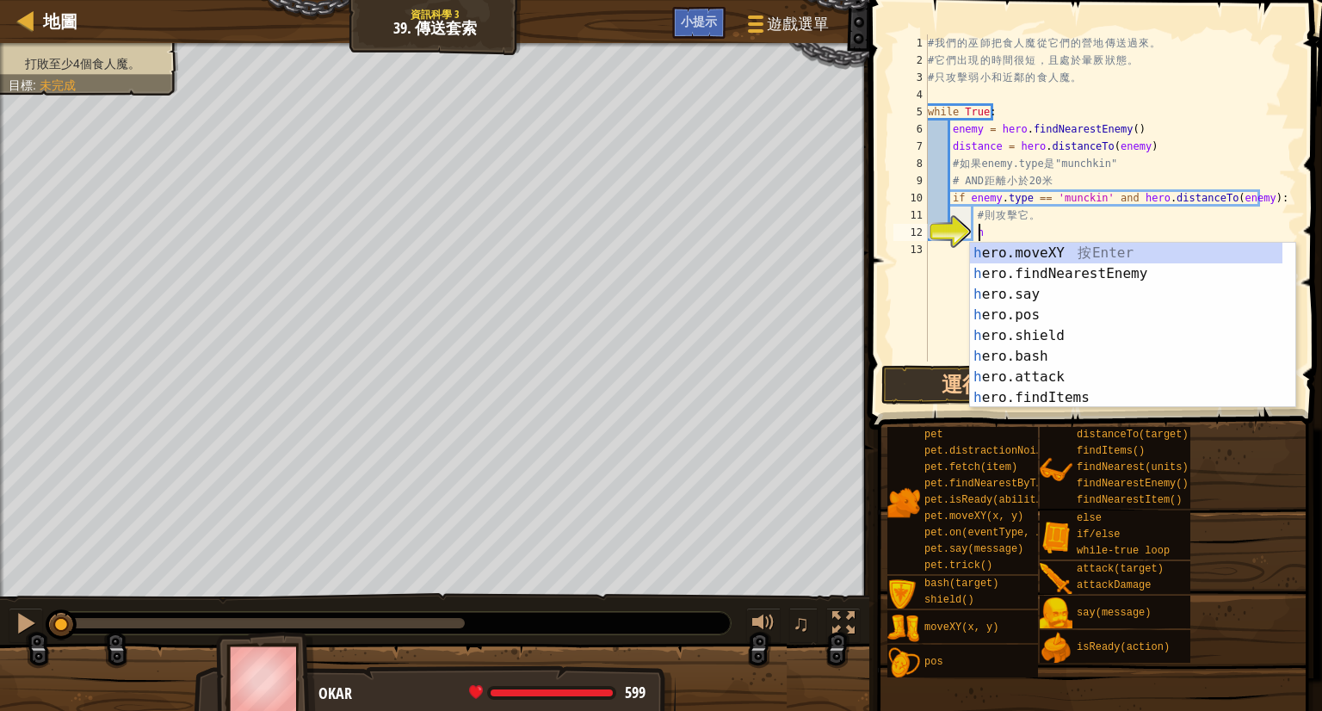
scroll to position [8, 3]
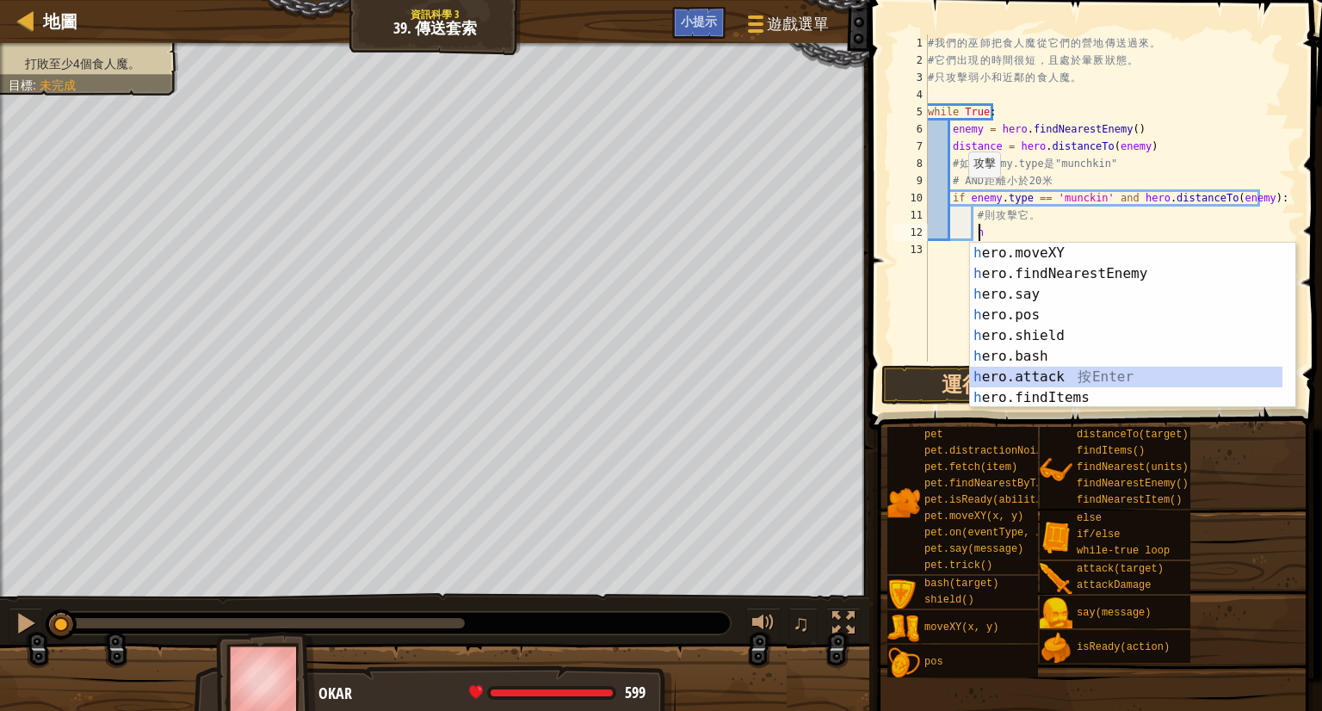
click at [1018, 377] on div "h ero.moveXY 按 Enter h ero.findNearestEnemy 按 Enter h ero.say 按 Enter h ero.pos…" at bounding box center [1126, 346] width 312 height 207
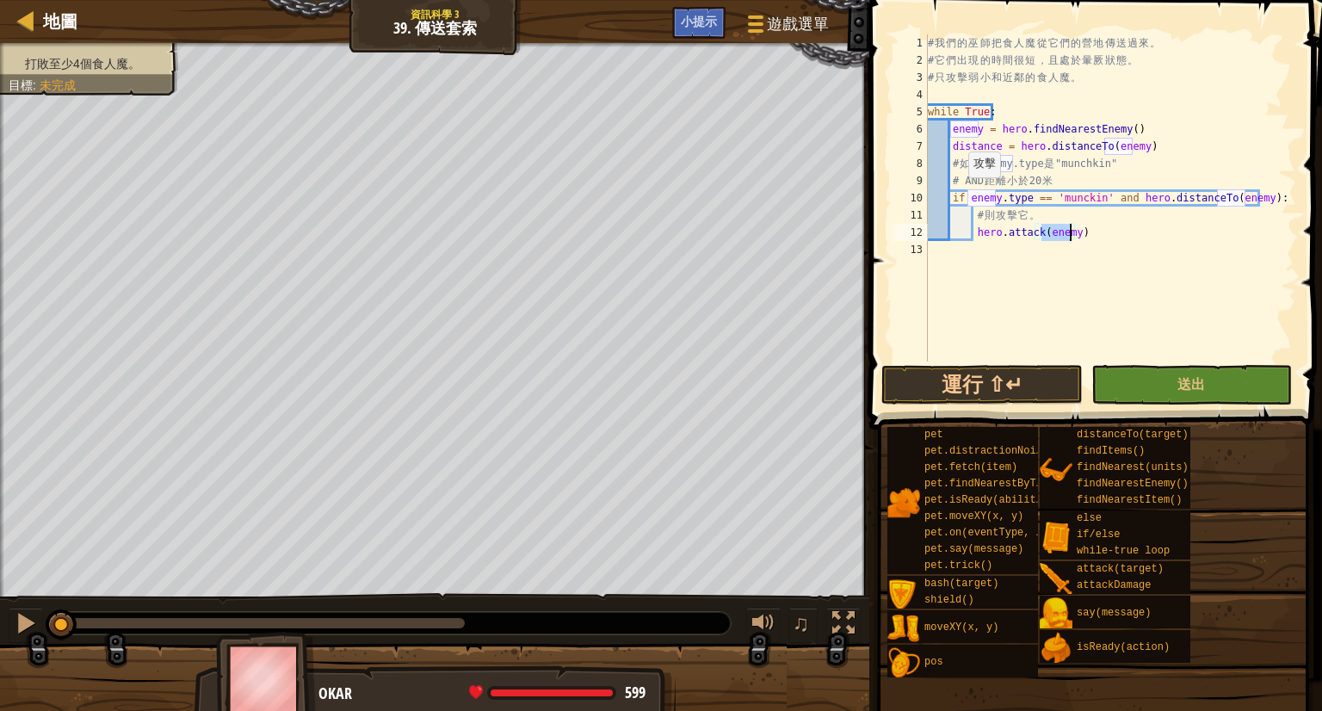
click at [1110, 362] on span at bounding box center [1097, 190] width 467 height 480
click at [1119, 383] on button "送出" at bounding box center [1191, 385] width 201 height 40
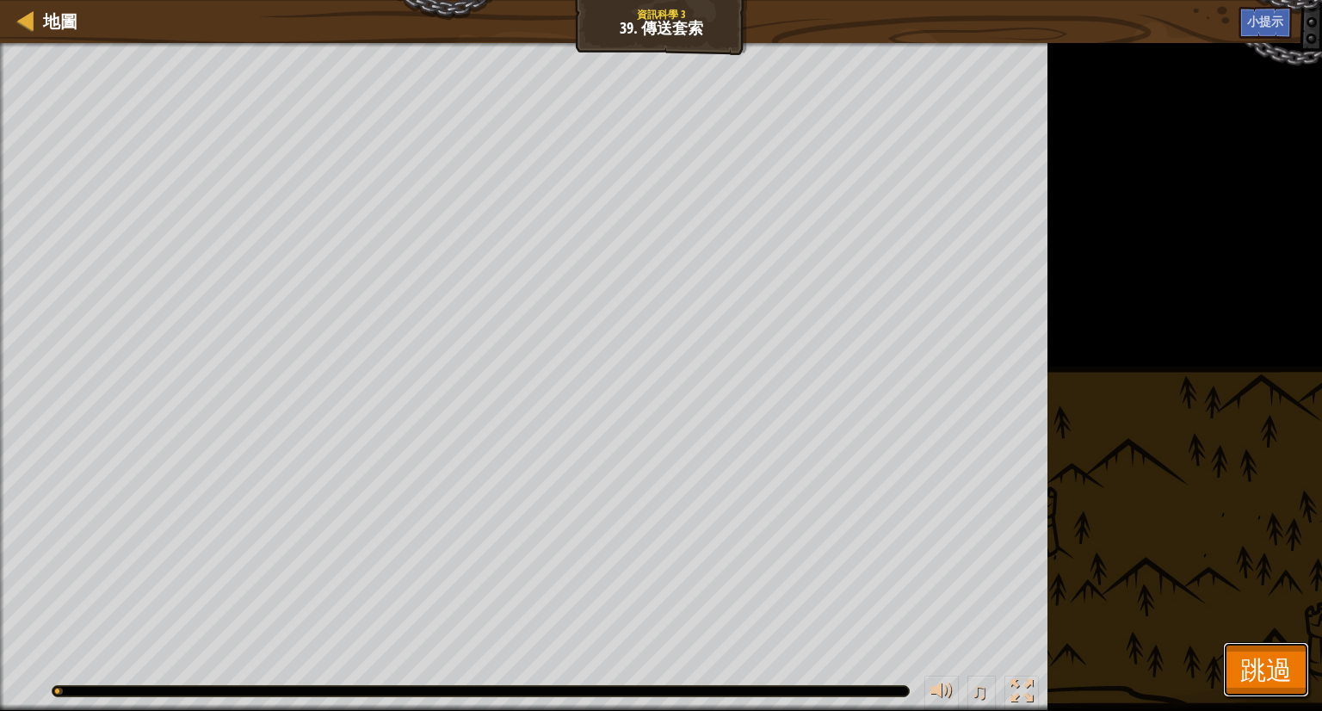
click at [1247, 652] on span "跳過" at bounding box center [1266, 669] width 52 height 35
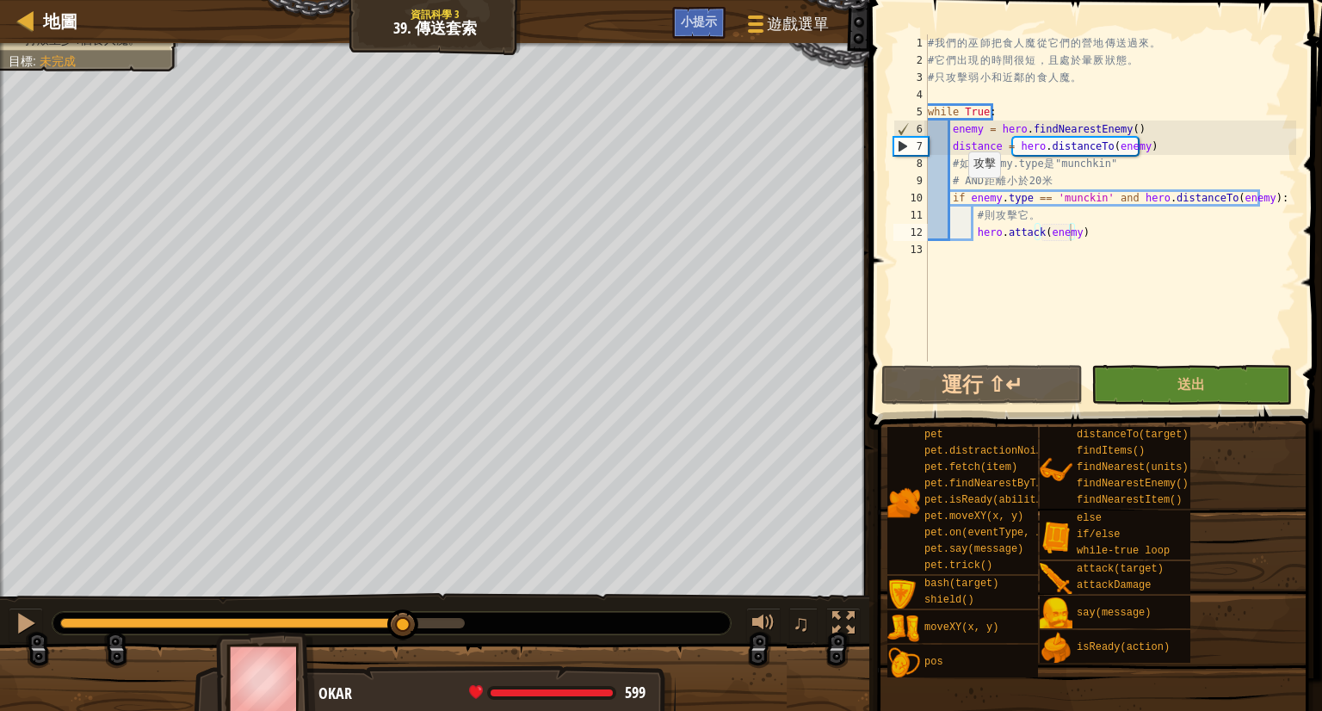
click at [53, 575] on div "打敗至少4個食人魔。 目標 : 未完成 0:31.4 現在： 0:37.0 最大值： 0:37.0 ♫ Okar 599 x: 32 y: 40 No tar…" at bounding box center [661, 378] width 1322 height 671
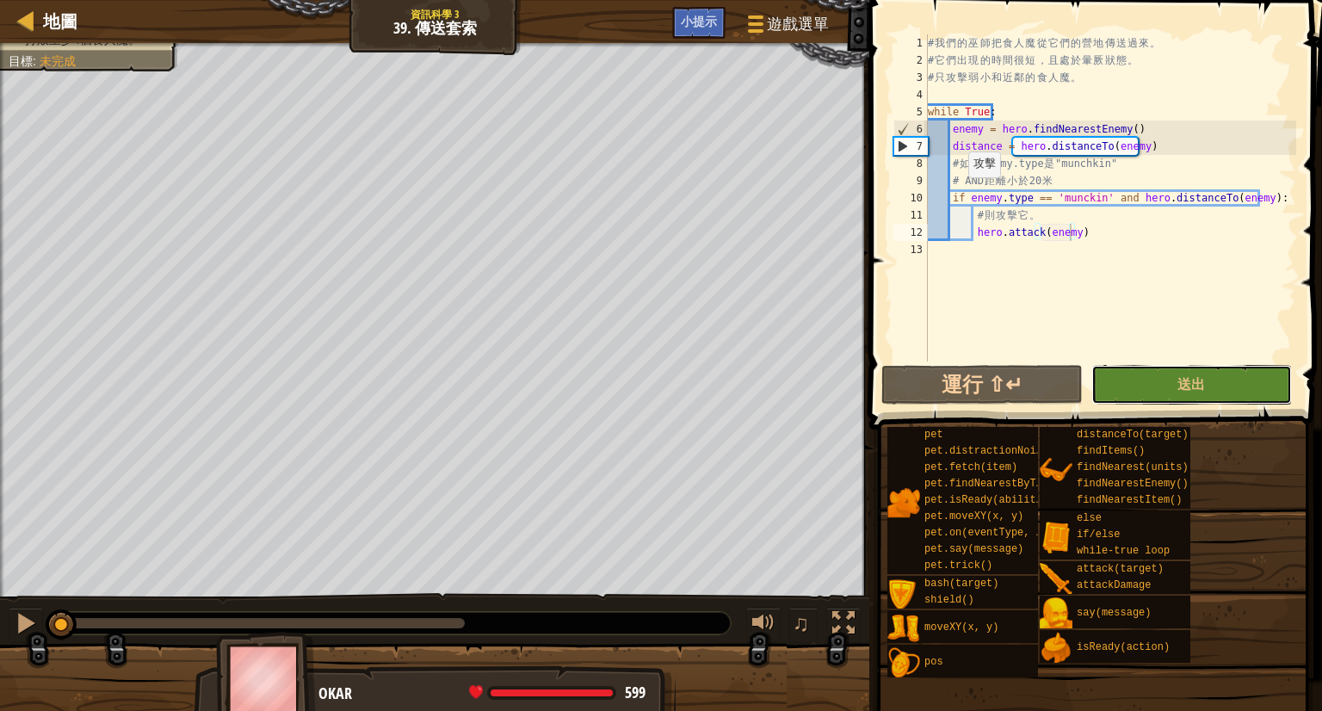
click at [1133, 376] on button "送出" at bounding box center [1191, 385] width 201 height 40
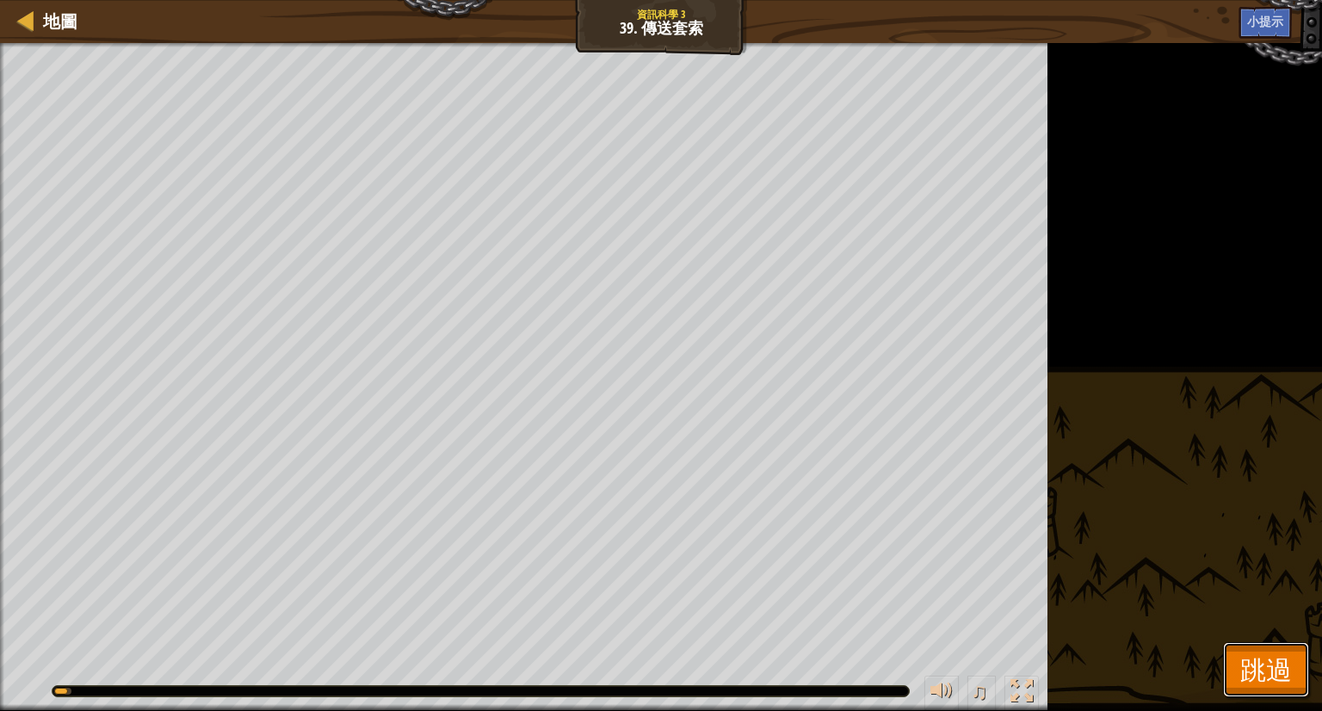
click at [1246, 676] on span "跳過" at bounding box center [1266, 669] width 52 height 35
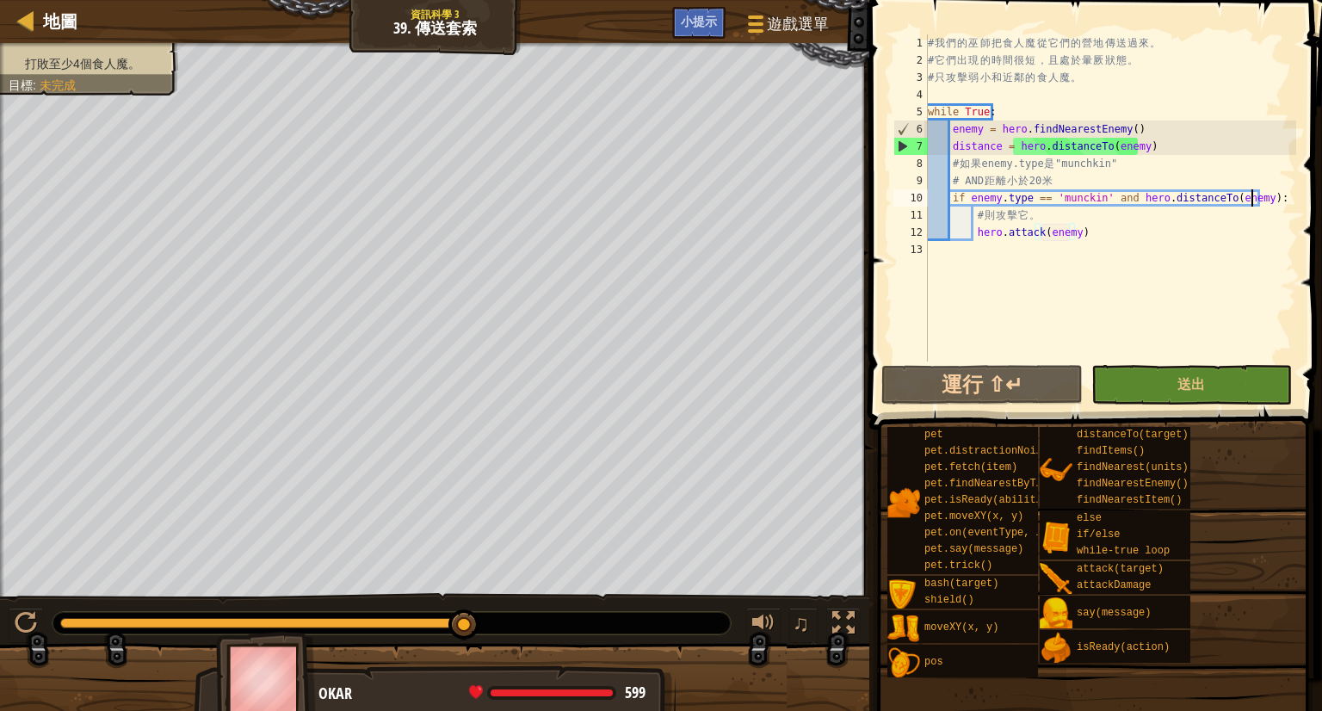
click at [1252, 197] on div "# 我 們 的 [DEMOGRAPHIC_DATA] 把 食 人 魔 從 它 們 的 營 地 傳 送 過 來 。 # 它 們 出 現 的 時 間 很 短 ， …" at bounding box center [1110, 215] width 372 height 362
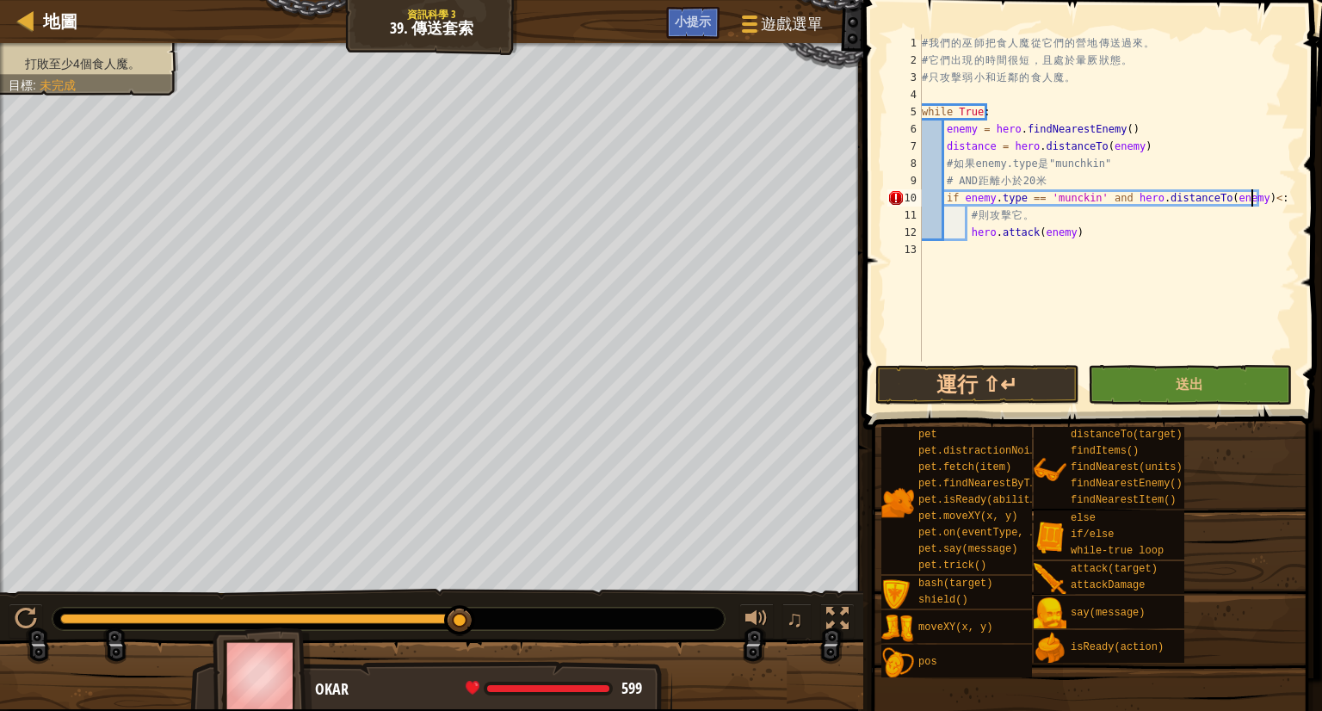
scroll to position [8, 28]
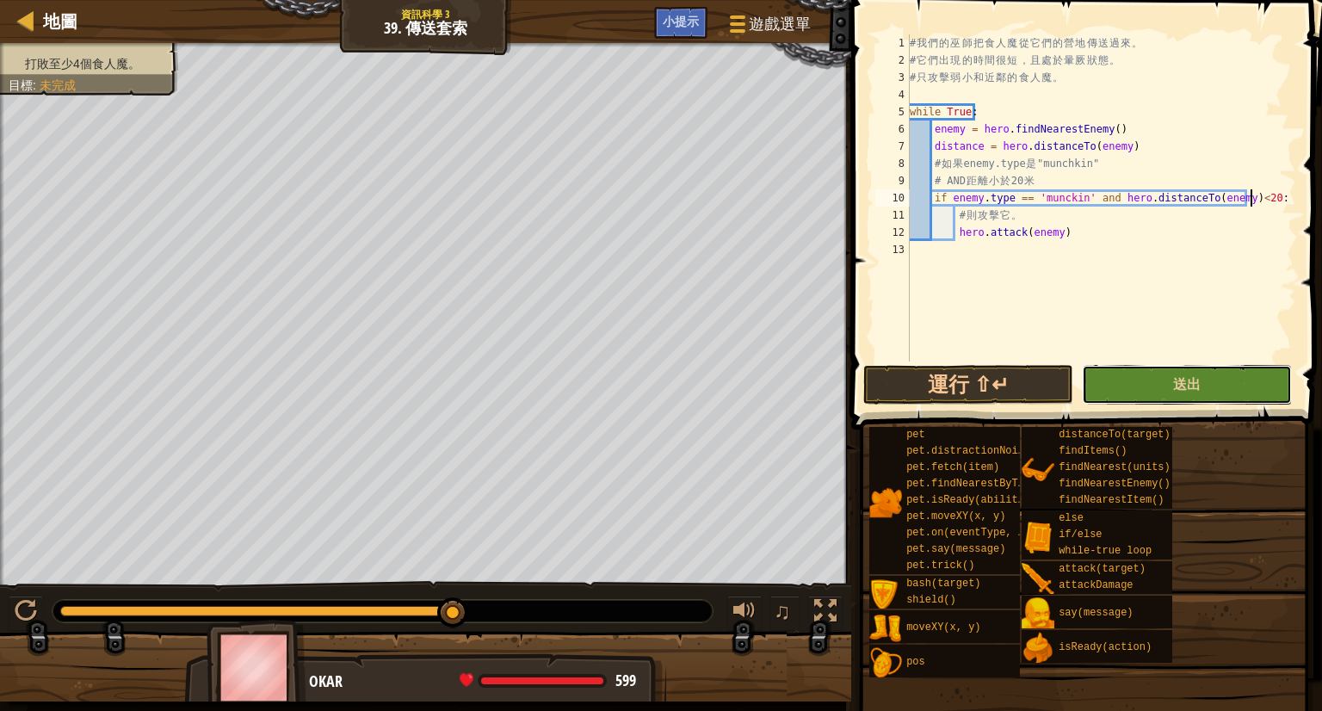
click at [1171, 387] on button "送出" at bounding box center [1187, 385] width 210 height 40
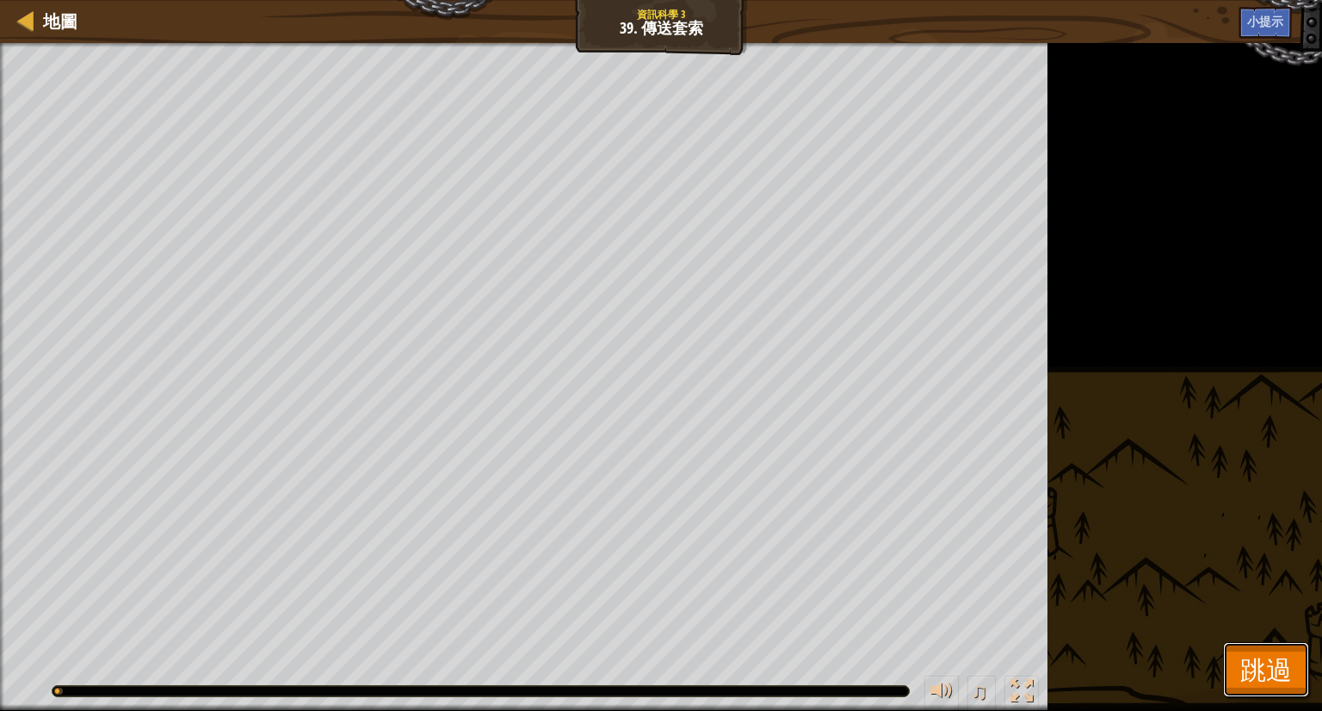
click at [1264, 645] on button "跳過" at bounding box center [1266, 669] width 86 height 55
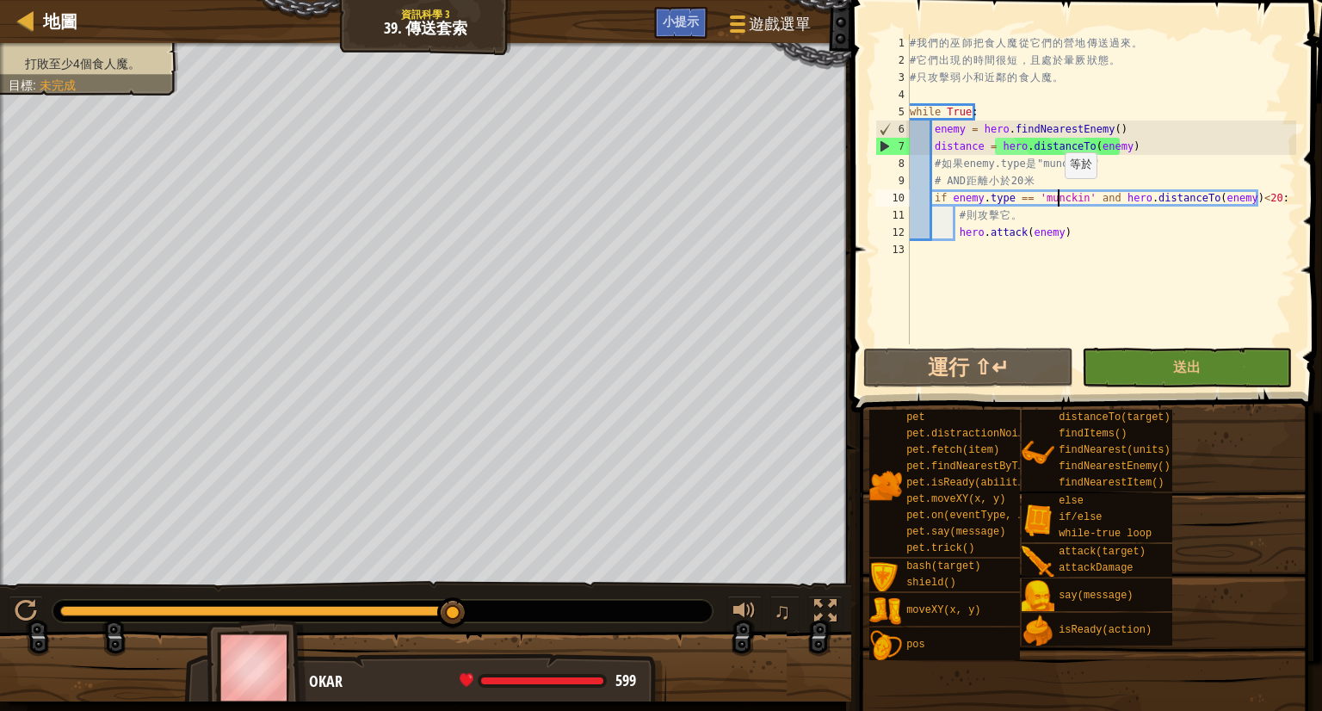
click at [1055, 195] on div "# 我 們 的 [DEMOGRAPHIC_DATA] 把 食 人 魔 從 它 們 的 營 地 傳 送 過 來 。 # 它 們 出 現 的 時 間 很 短 ， …" at bounding box center [1101, 206] width 390 height 344
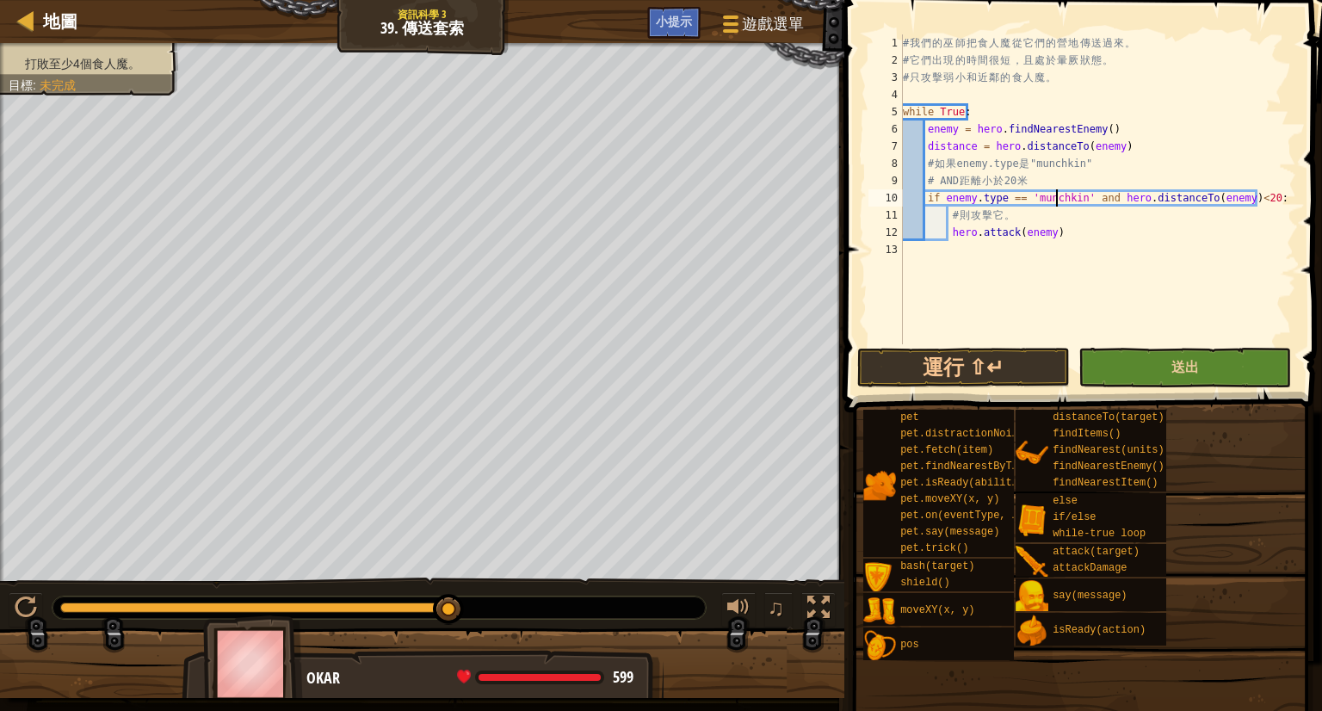
type textarea "if enemy.type == 'munchkin' and hero.distanceTo(enemy)<20:"
click at [1138, 355] on button "送出" at bounding box center [1185, 368] width 213 height 40
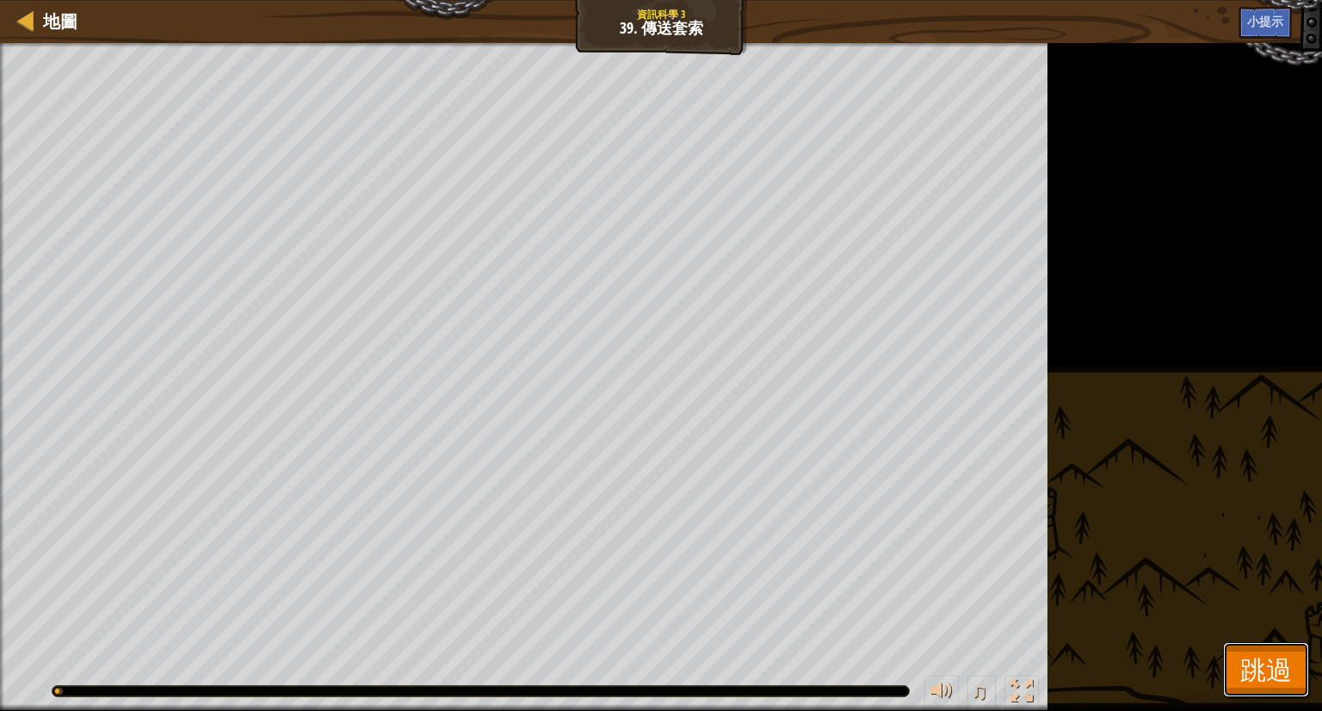
click at [1247, 670] on span "跳過" at bounding box center [1266, 669] width 52 height 35
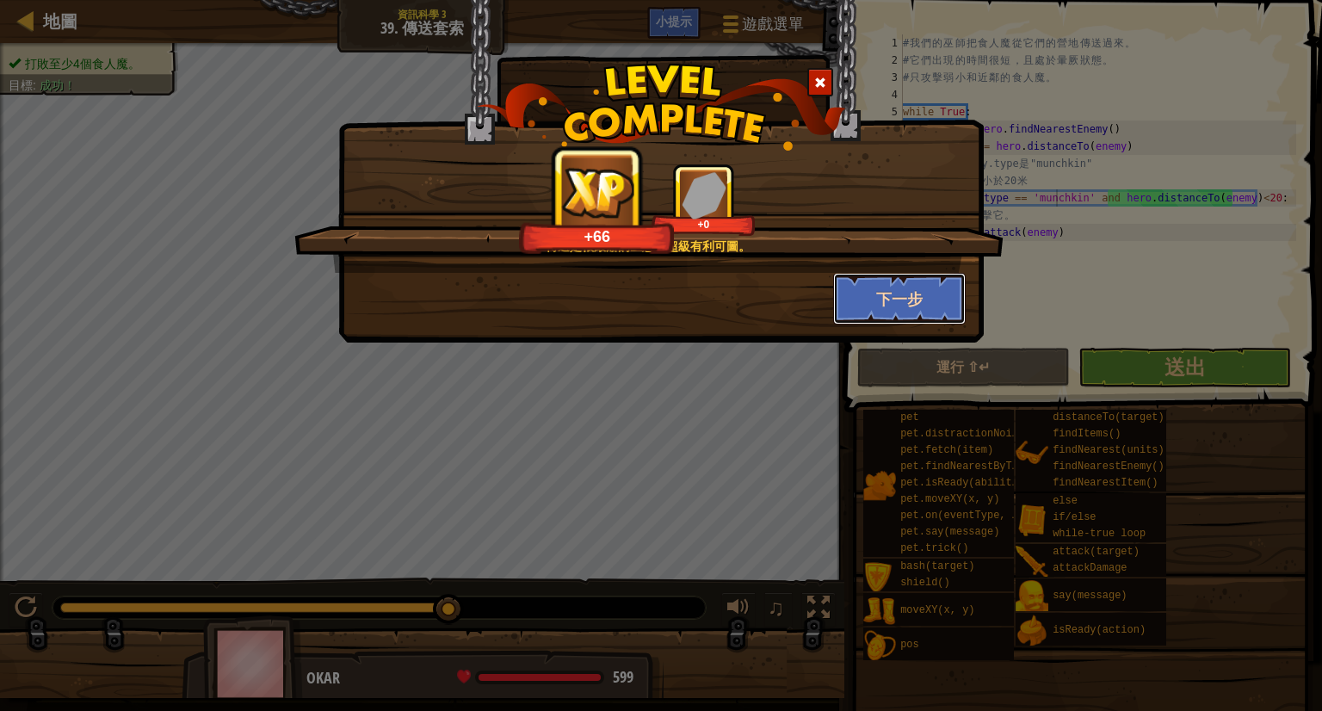
click at [863, 282] on button "下一步" at bounding box center [899, 299] width 133 height 52
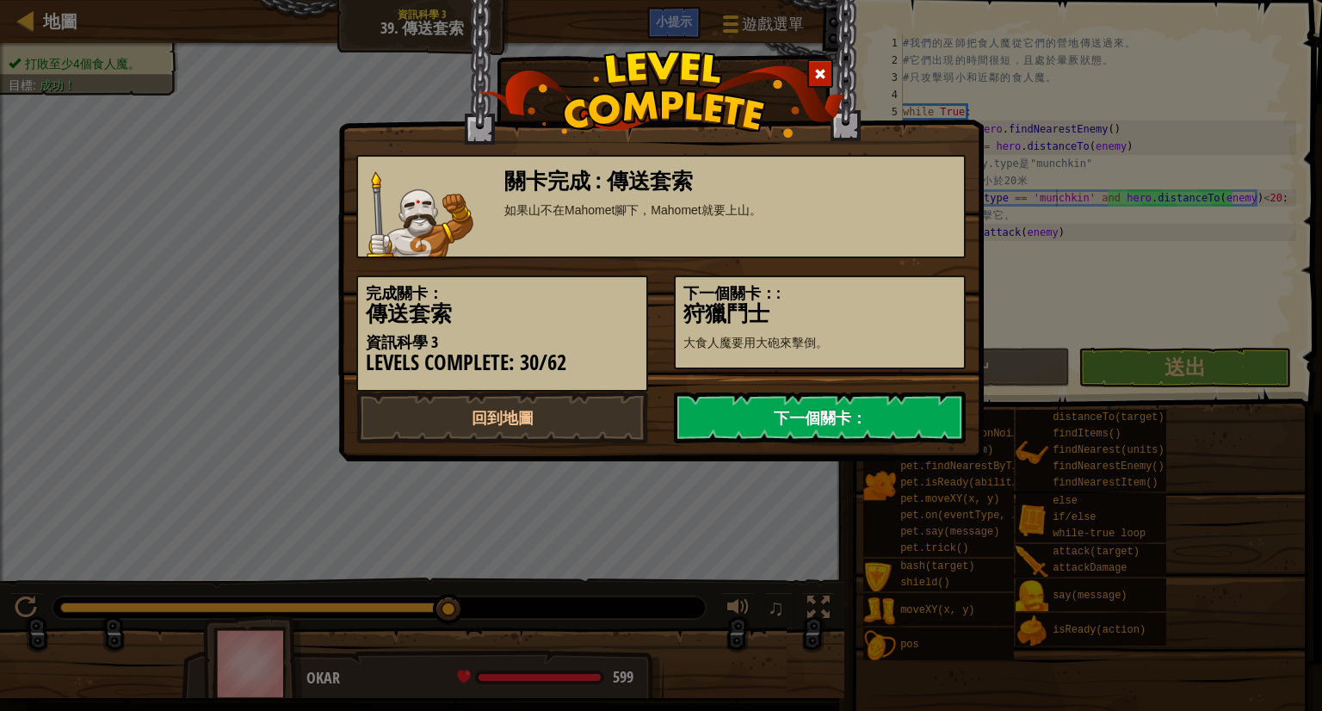
click at [877, 414] on link "下一個關卡：" at bounding box center [820, 418] width 292 height 52
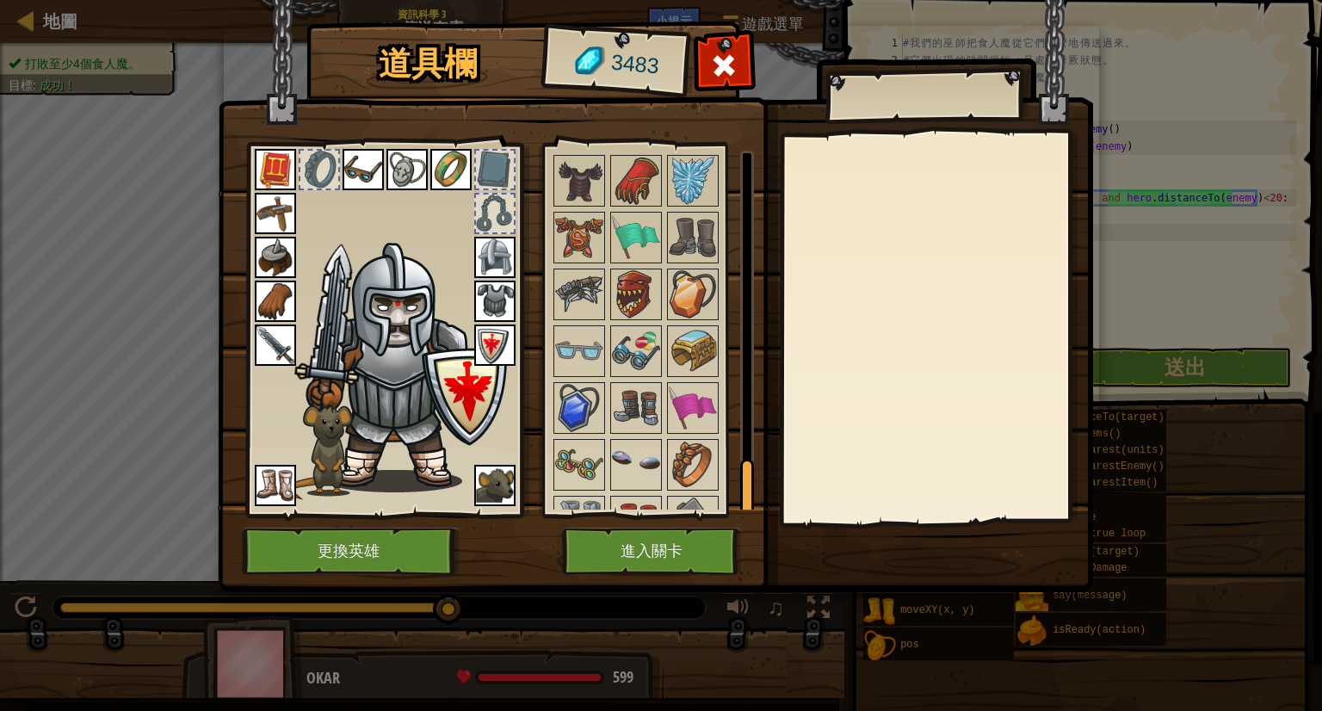
scroll to position [2047, 0]
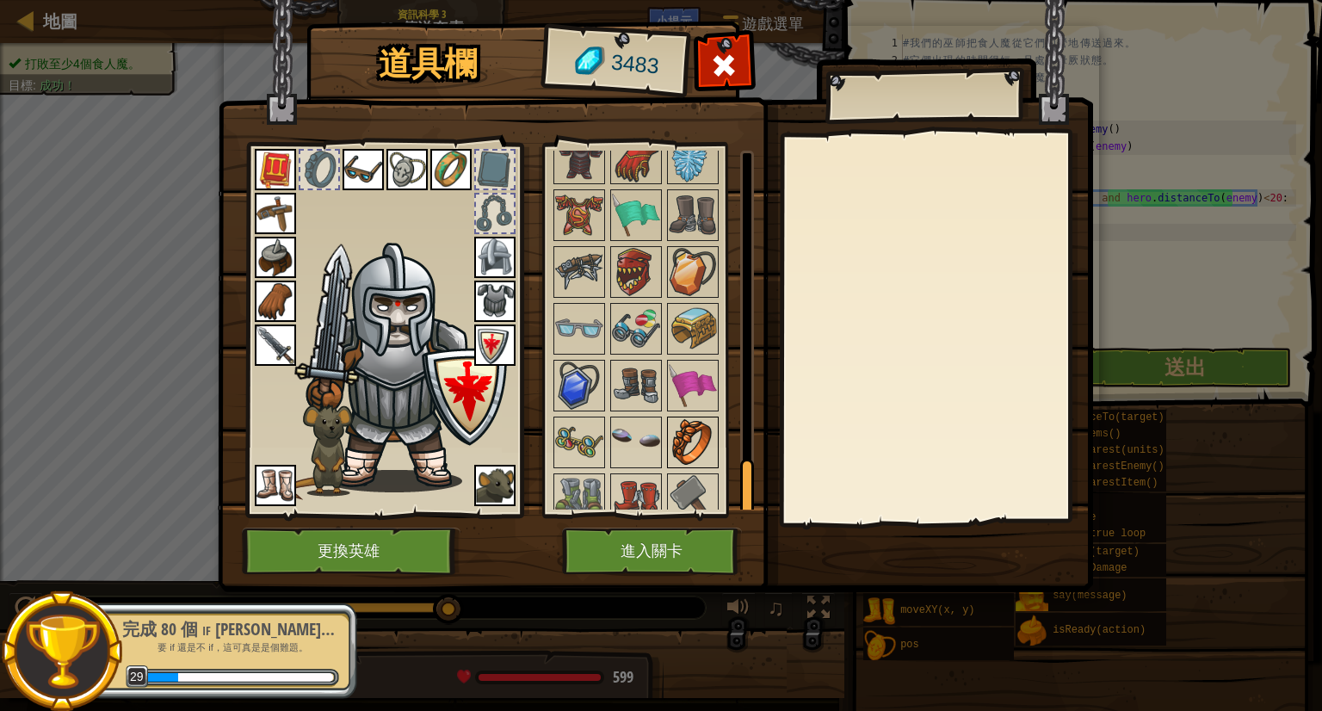
click at [705, 446] on img at bounding box center [693, 442] width 48 height 48
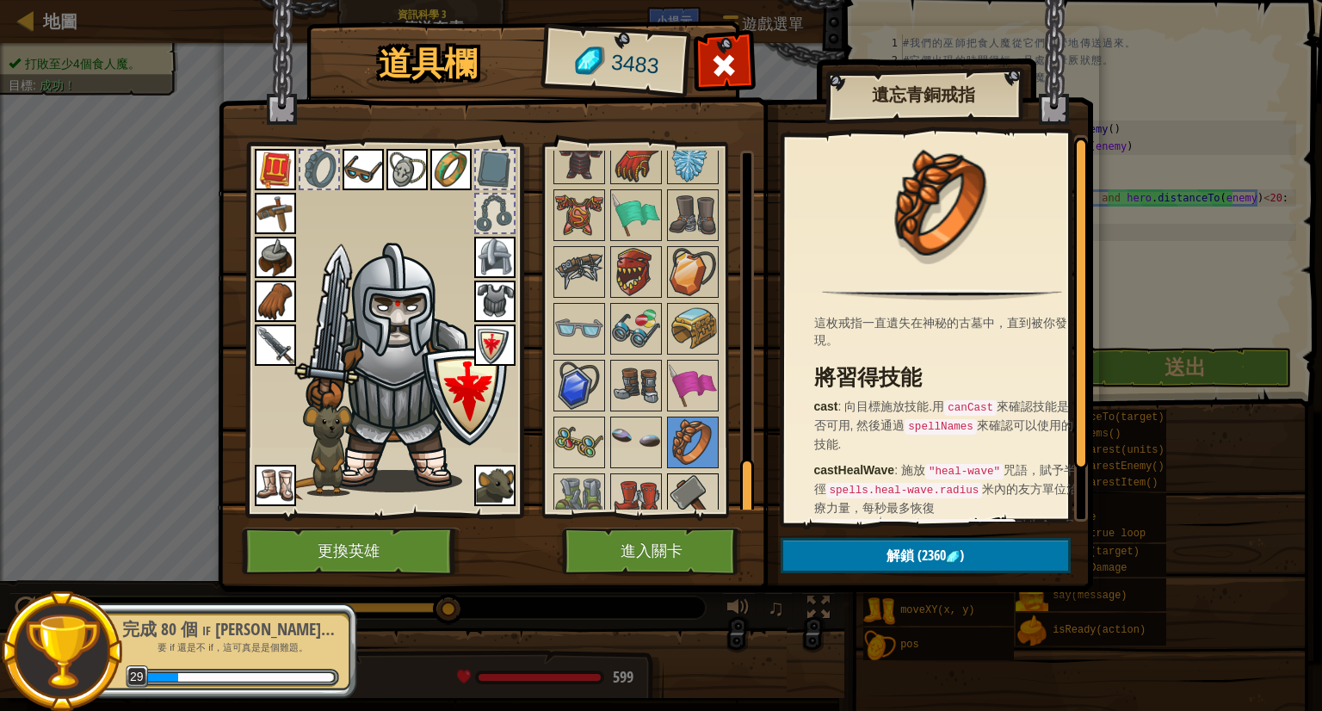
click at [695, 473] on div at bounding box center [693, 499] width 52 height 52
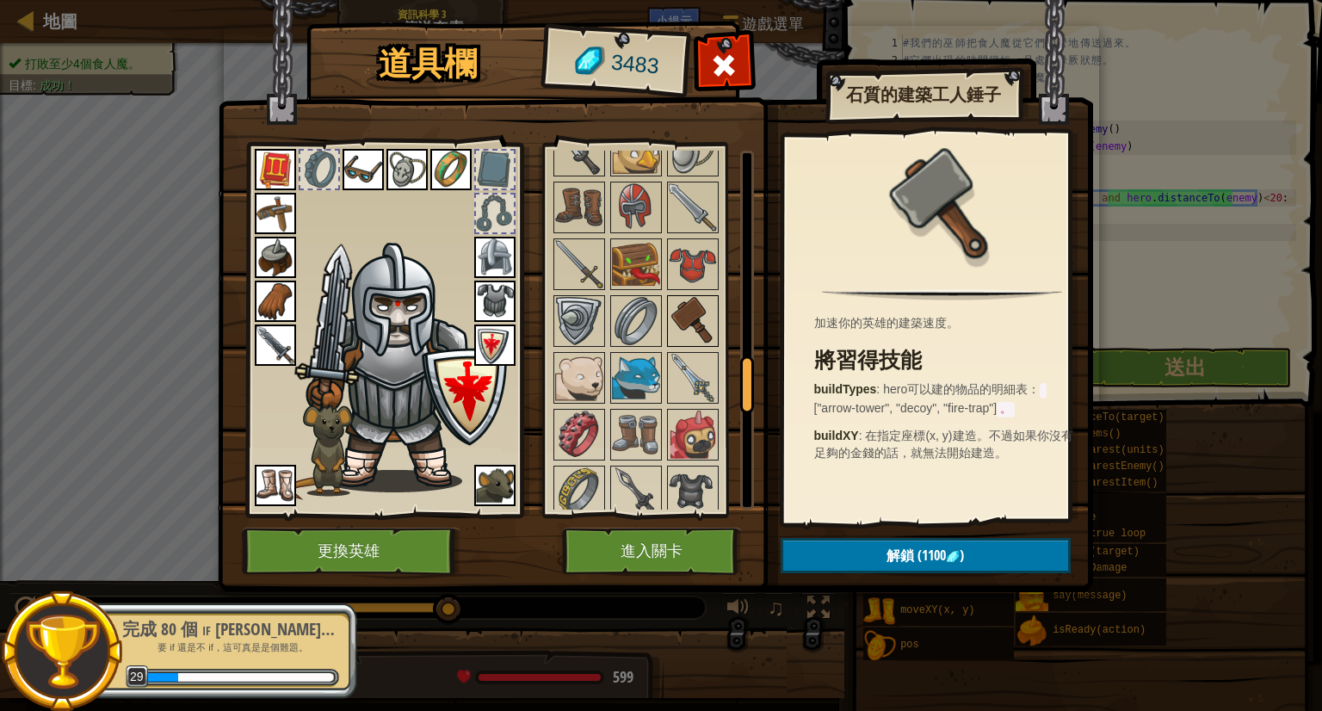
scroll to position [1186, 0]
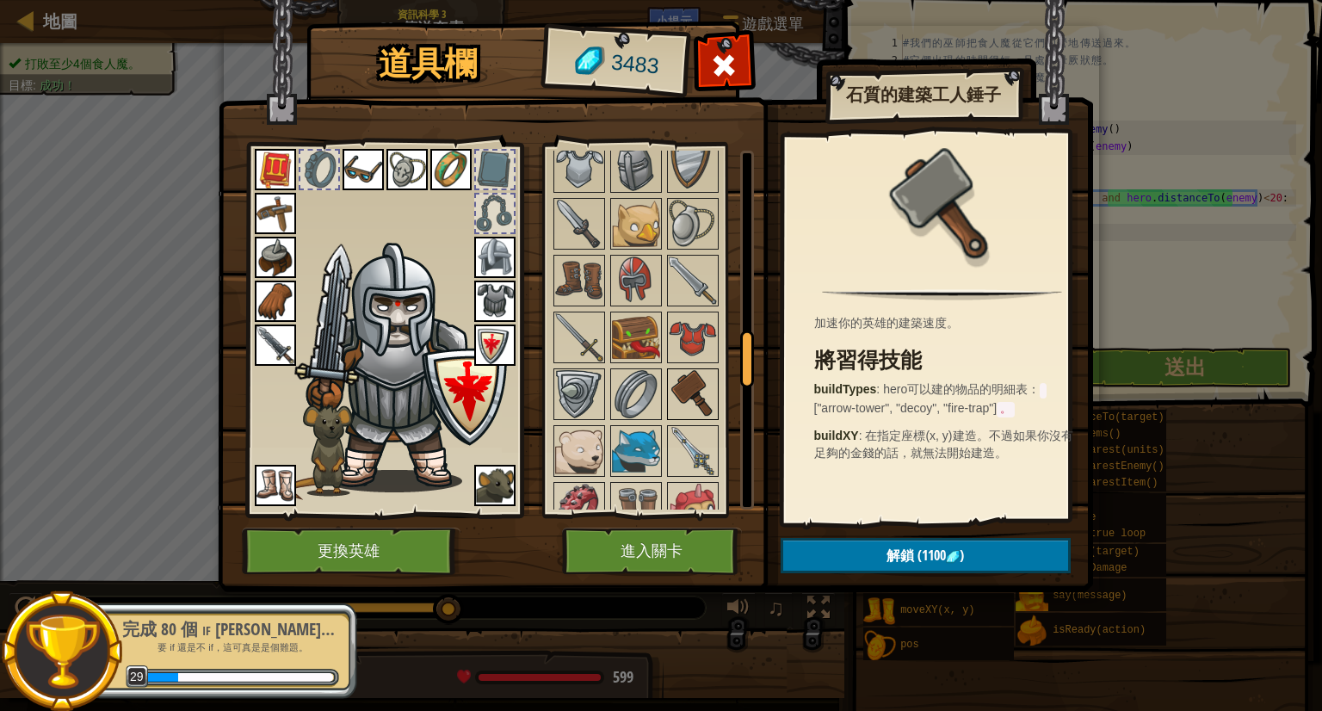
click at [681, 400] on img at bounding box center [693, 394] width 48 height 48
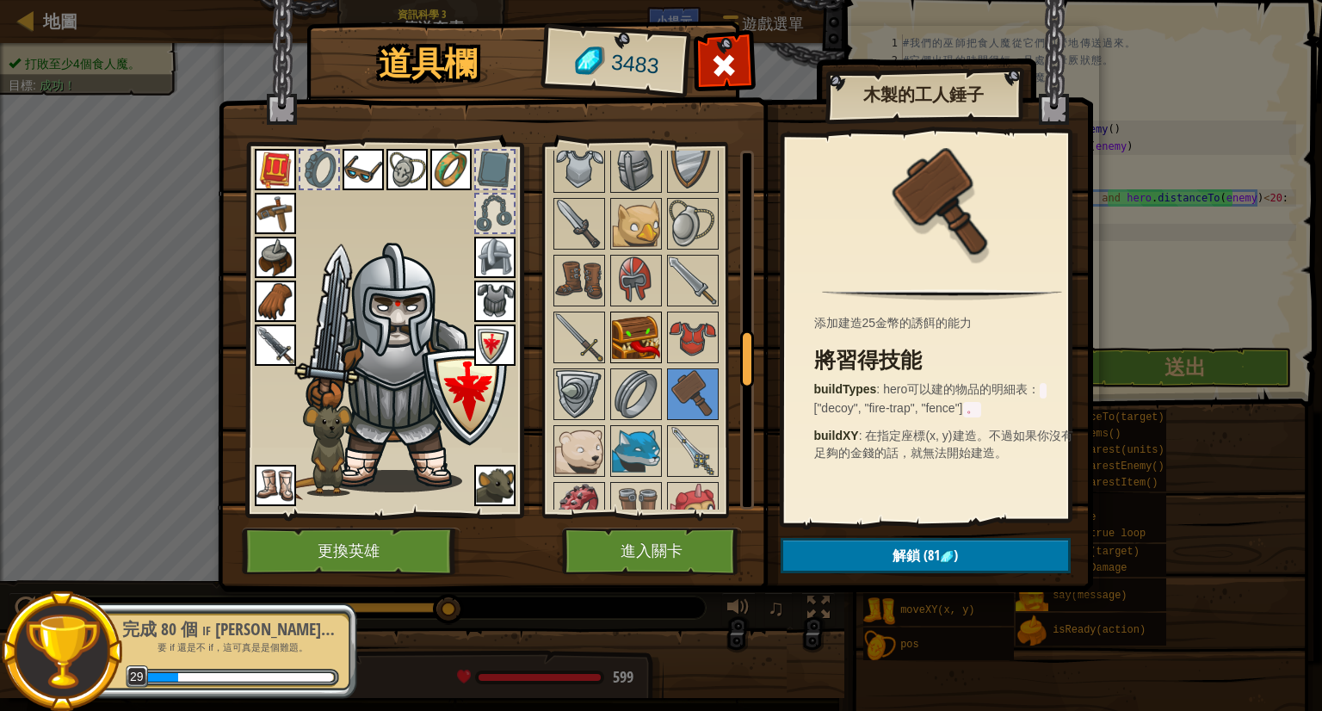
click at [639, 328] on img at bounding box center [636, 337] width 48 height 48
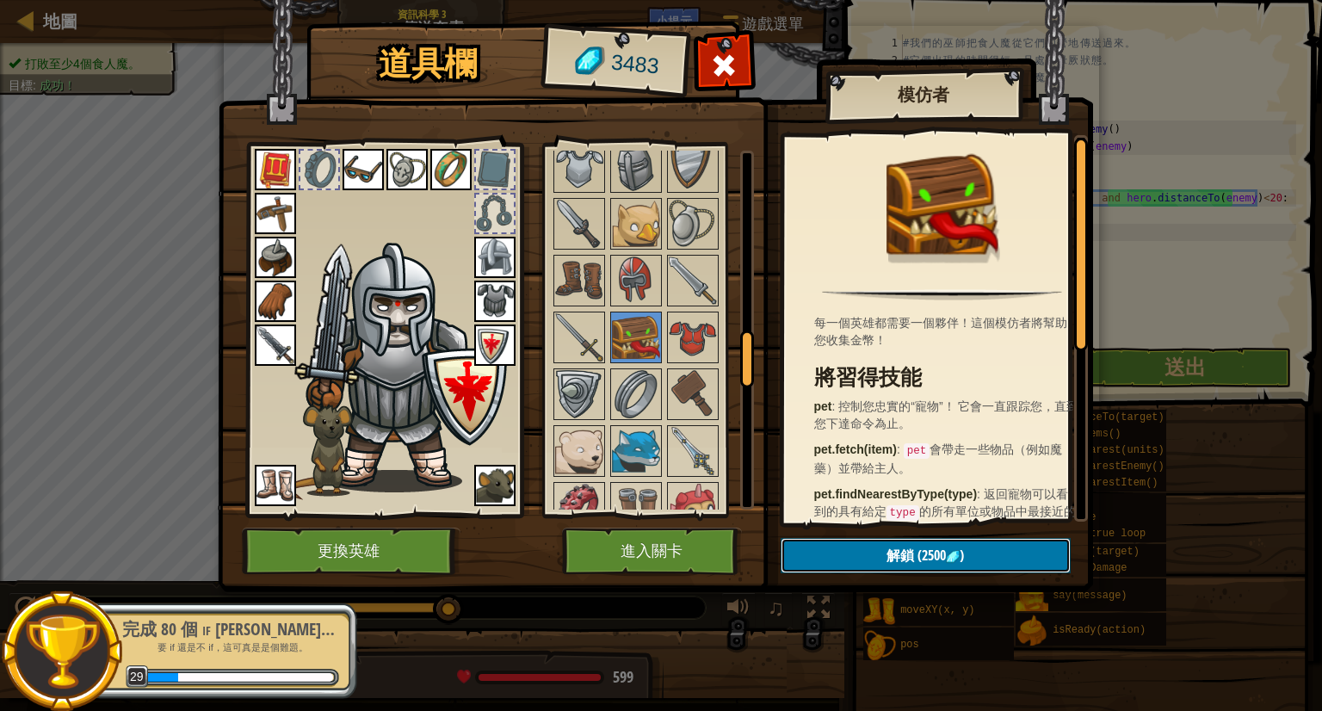
click at [848, 541] on button "解鎖 (2500 )" at bounding box center [926, 555] width 290 height 35
click at [848, 542] on button "確認" at bounding box center [926, 555] width 290 height 35
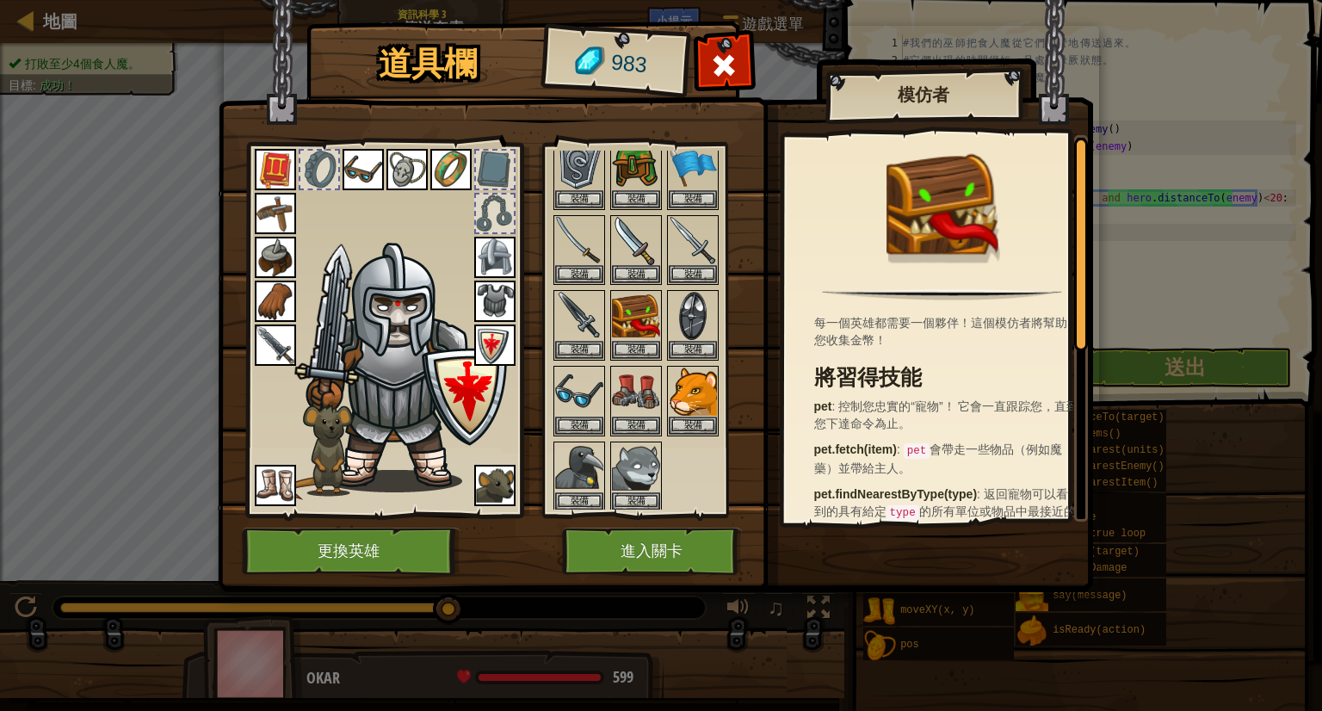
scroll to position [172, 0]
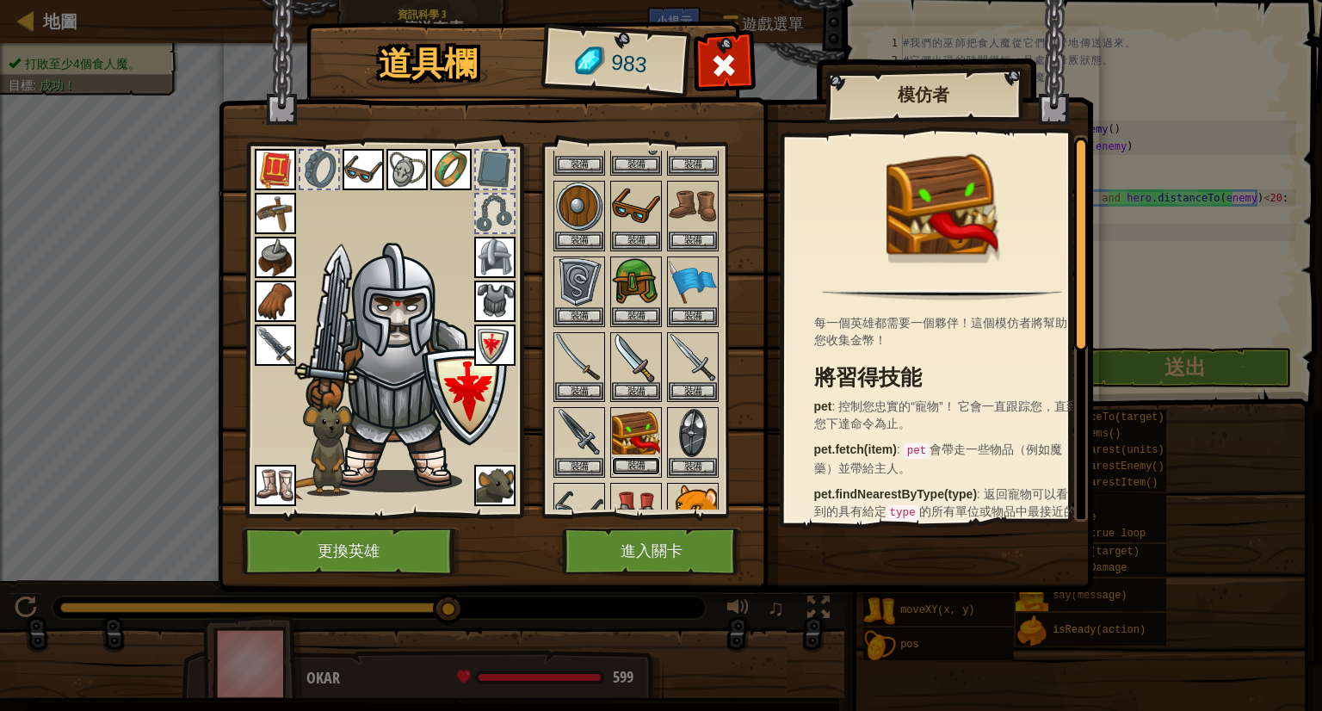
click at [637, 465] on button "裝備" at bounding box center [636, 466] width 48 height 18
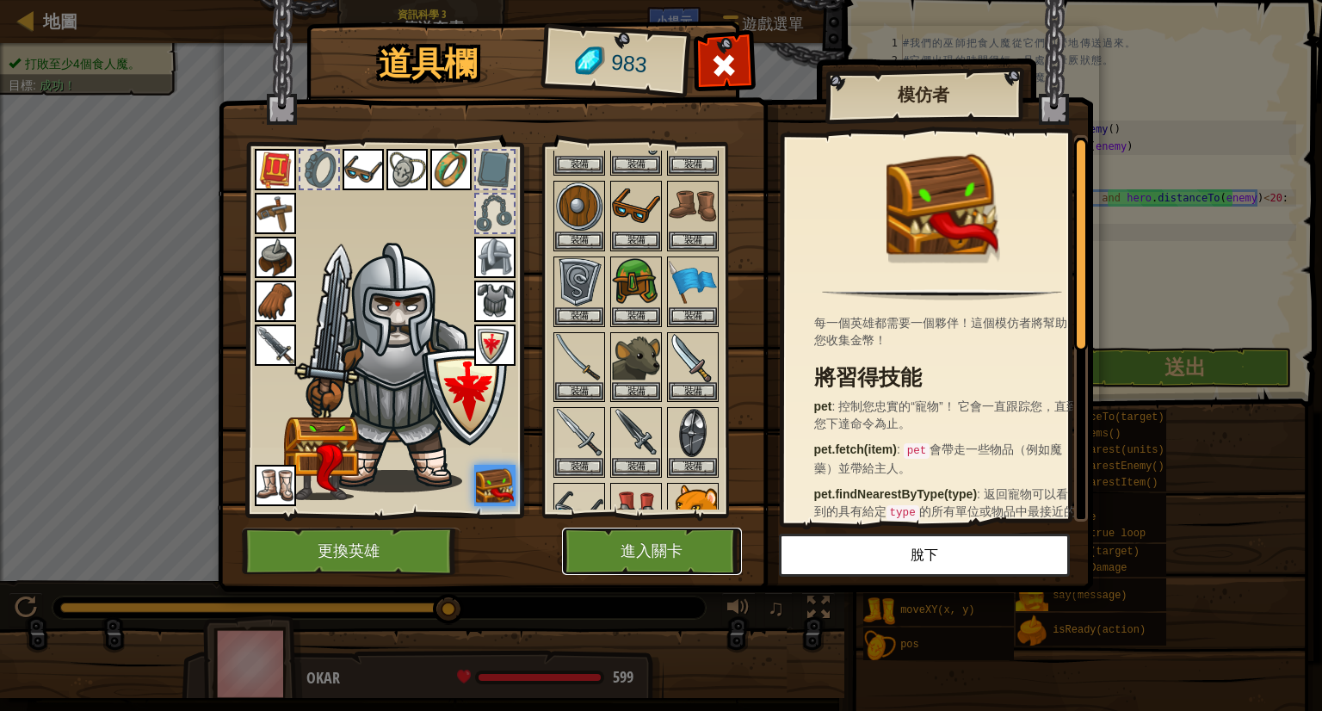
click at [616, 529] on button "進入關卡" at bounding box center [652, 551] width 180 height 47
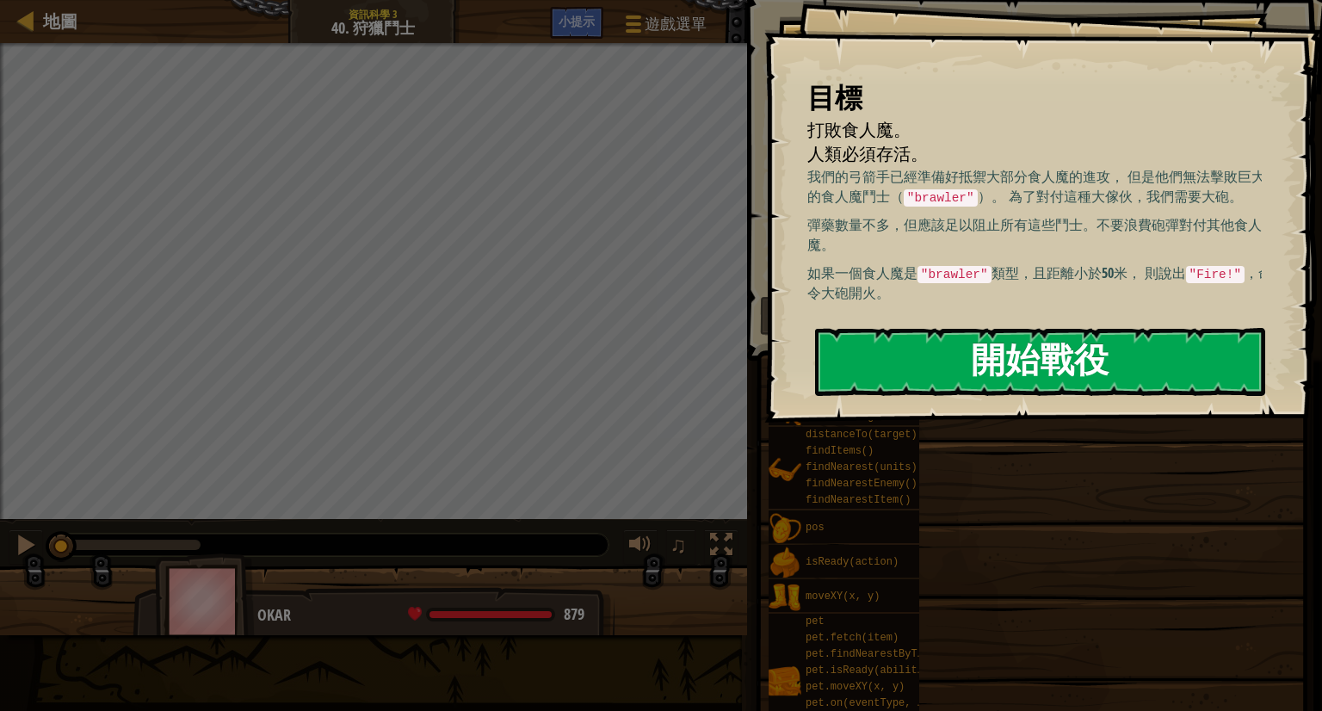
click at [946, 359] on button "開始戰役" at bounding box center [1040, 362] width 450 height 68
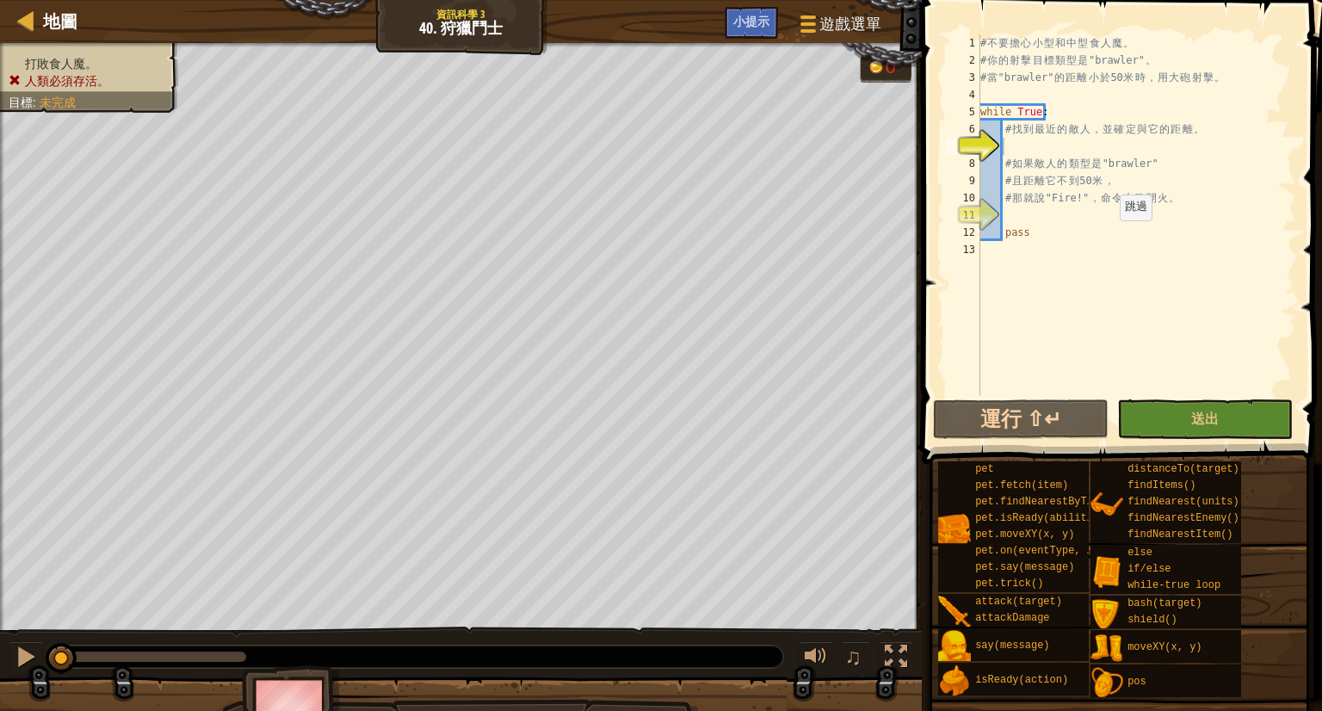
click at [1112, 238] on div "# 不 要 擔 心 小 型 和 中 型 食 人 魔 。 # 你 的 射 擊 目 標 類 型 是 "brawler" 。 # 當 "brawler" 的 距 離…" at bounding box center [1136, 232] width 319 height 396
type textarea "pass"
click at [1033, 140] on div "# 不 要 擔 心 小 型 和 中 型 食 人 魔 。 # 你 的 射 擊 目 標 類 型 是 "brawler" 。 # 當 "brawler" 的 距 離…" at bounding box center [1136, 232] width 319 height 396
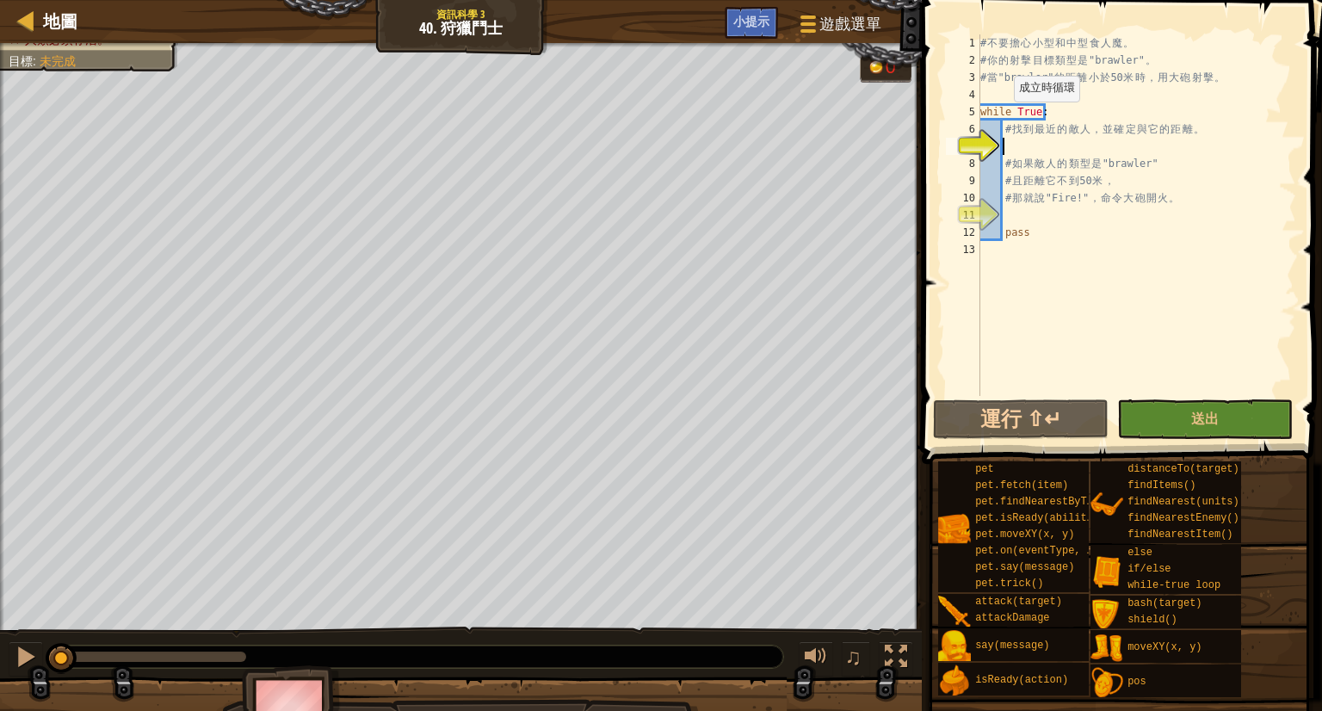
type textarea "h"
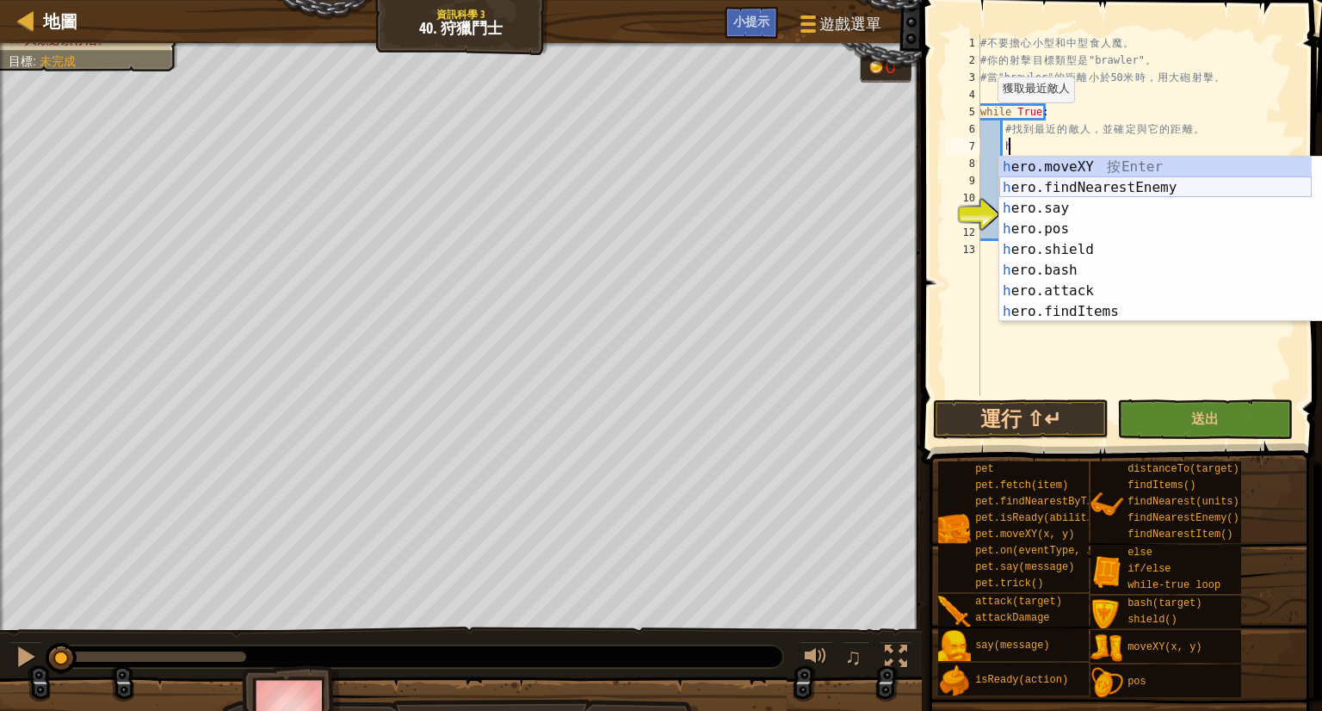
click at [1019, 180] on div "h ero.moveXY 按 Enter h ero.findNearestEnemy 按 Enter h ero.say 按 Enter h ero.pos…" at bounding box center [1155, 260] width 312 height 207
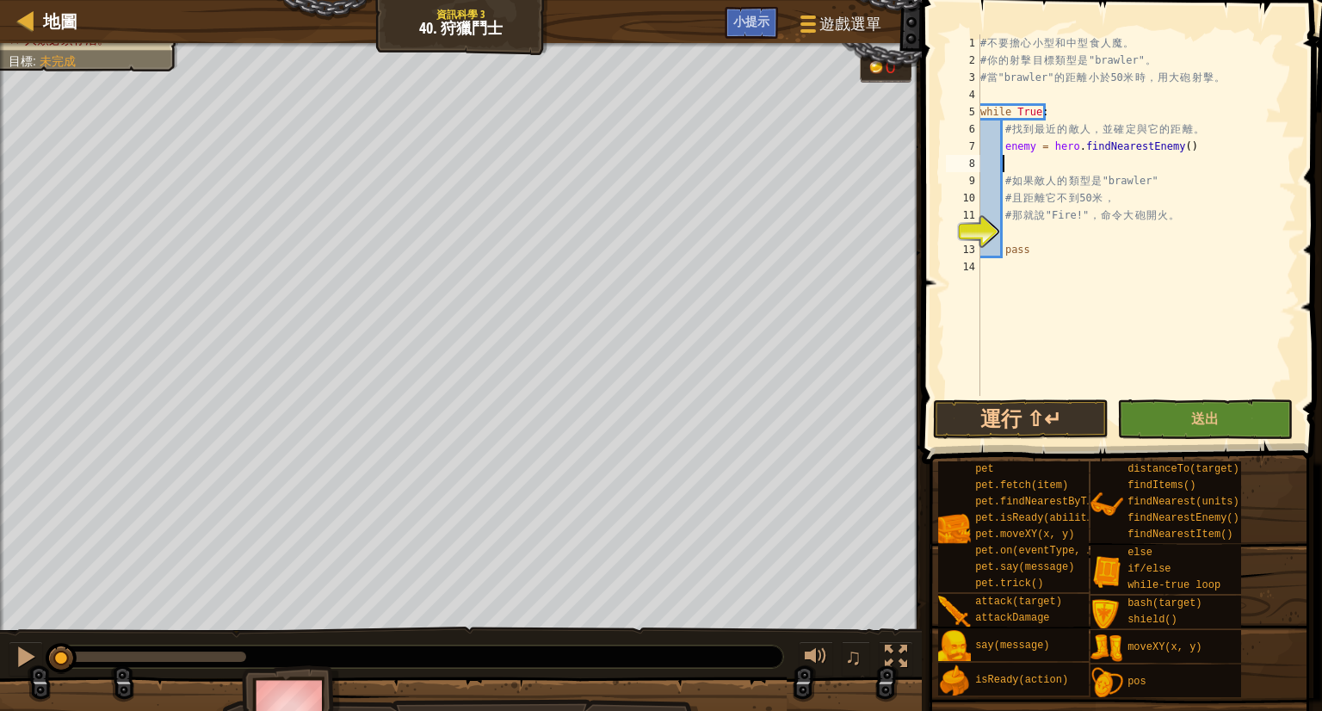
scroll to position [8, 0]
type textarea "enemy = hero.findNearestEnemy()"
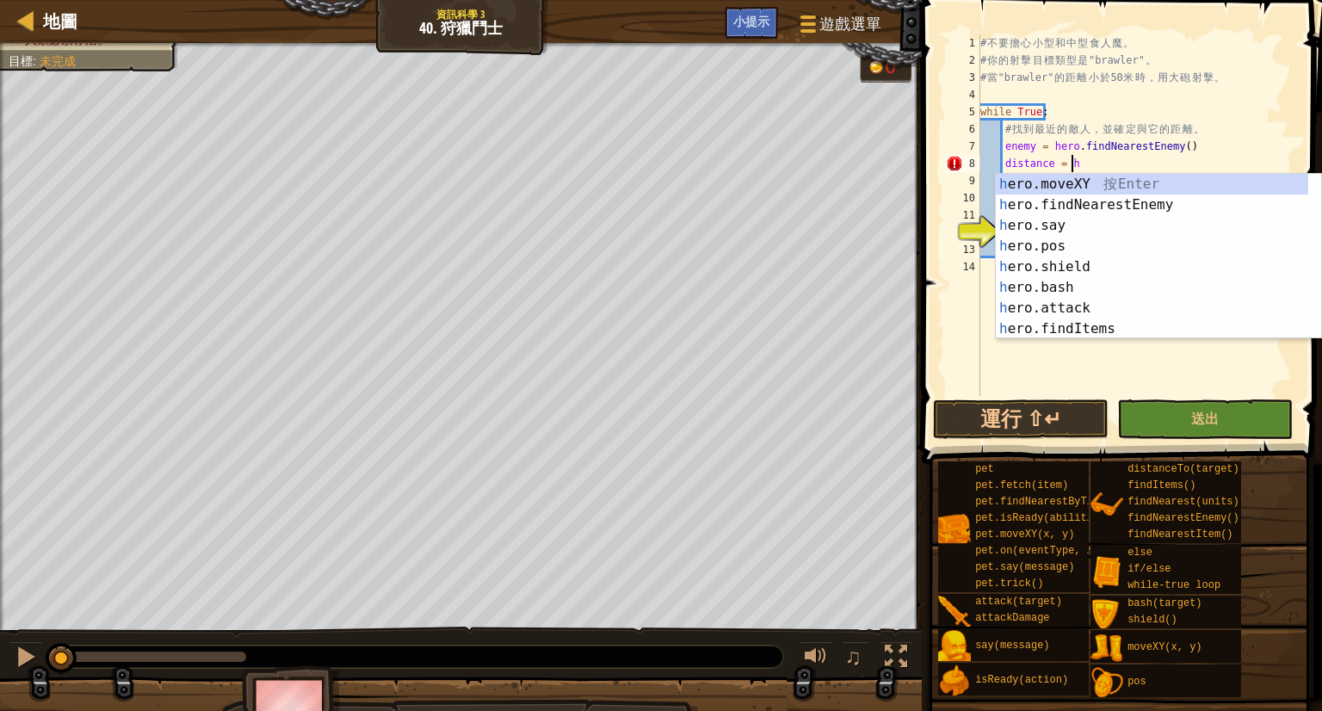
scroll to position [8, 6]
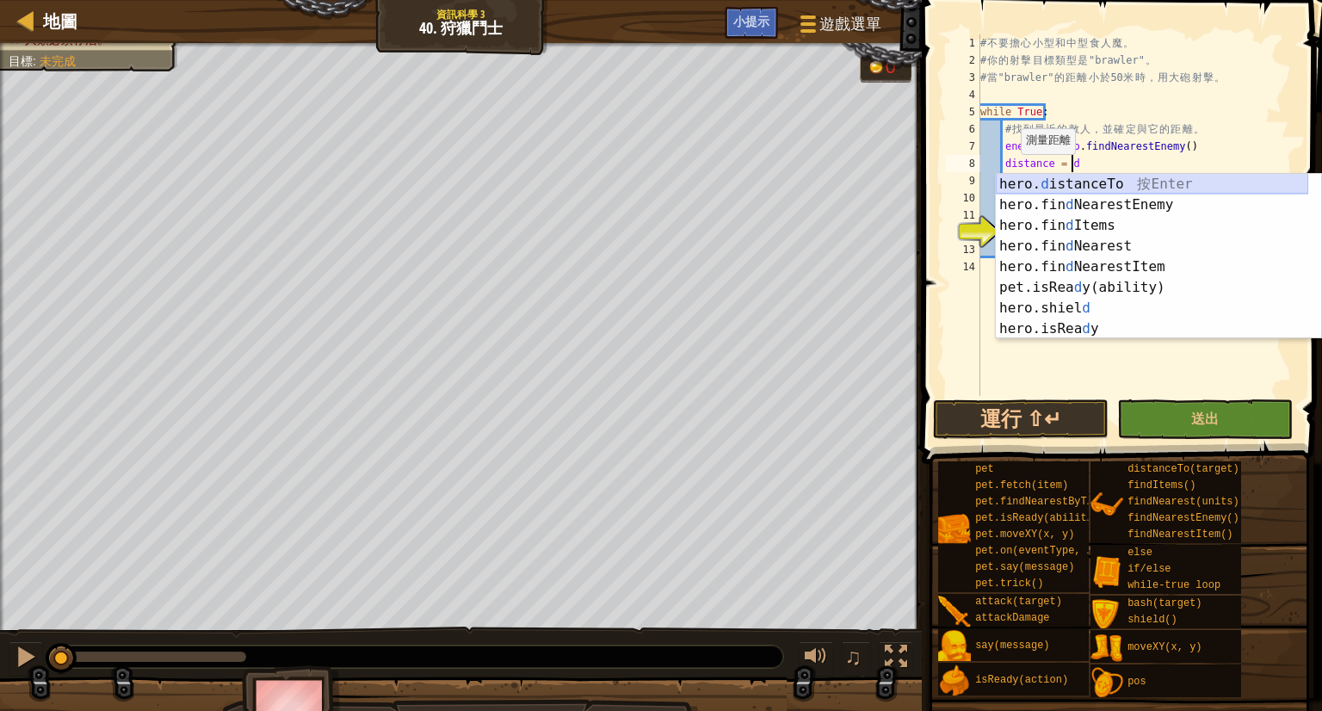
click at [1069, 179] on div "hero. d istanceTo 按 Enter hero.fin d NearestEnemy 按 Enter hero.fin d Items 按 En…" at bounding box center [1152, 277] width 312 height 207
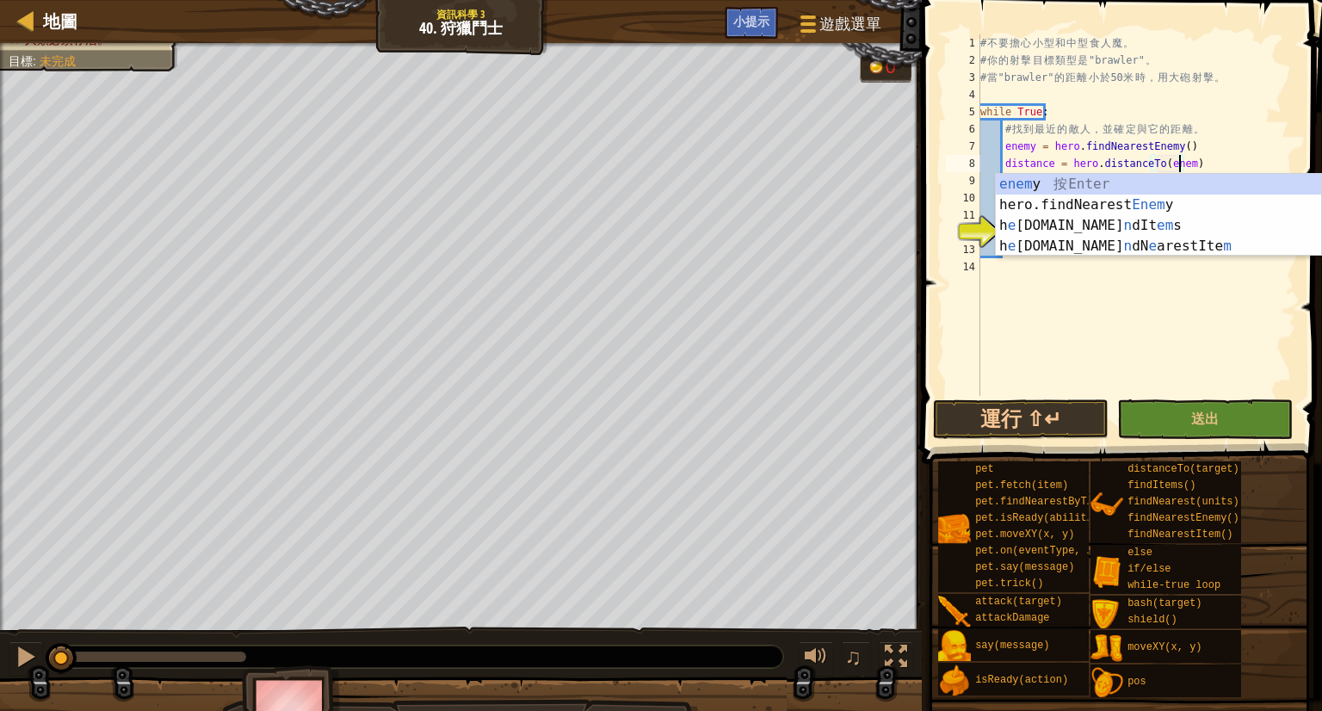
scroll to position [8, 16]
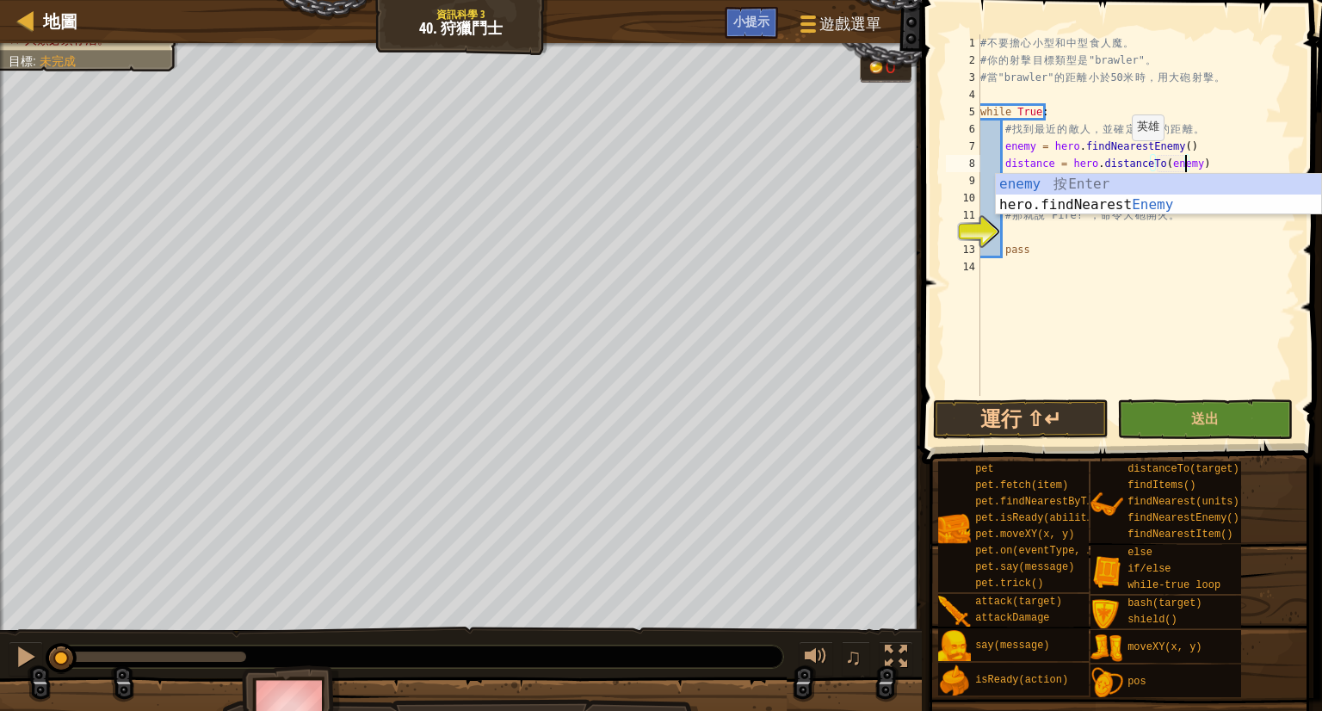
click at [1122, 158] on div "# 不 要 擔 心 小 型 和 中 型 食 人 魔 。 # 你 的 射 擊 目 標 類 型 是 "brawler" 。 # 當 "brawler" 的 距 離…" at bounding box center [1136, 232] width 319 height 396
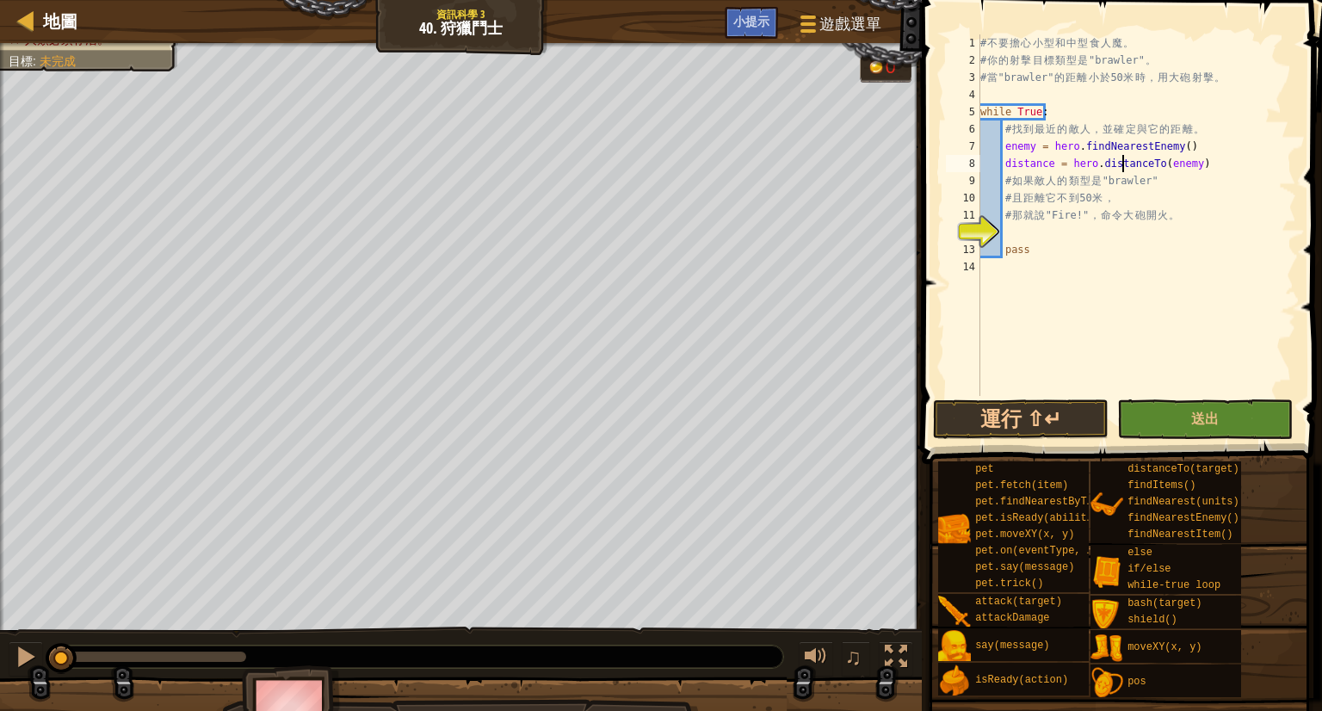
drag, startPoint x: 1097, startPoint y: 232, endPoint x: 1116, endPoint y: 221, distance: 20.8
click at [1116, 221] on div "# 不 要 擔 心 小 型 和 中 型 食 人 魔 。 # 你 的 射 擊 目 標 類 型 是 "brawler" 。 # 當 "brawler" 的 距 離…" at bounding box center [1136, 232] width 319 height 396
type textarea "# 那就說"Fire!"，命令大砲開火。"
click at [1107, 238] on div "# 不 要 擔 心 小 型 和 中 型 食 人 魔 。 # 你 的 射 擊 目 標 類 型 是 "brawler" 。 # 當 "brawler" 的 距 離…" at bounding box center [1136, 215] width 319 height 362
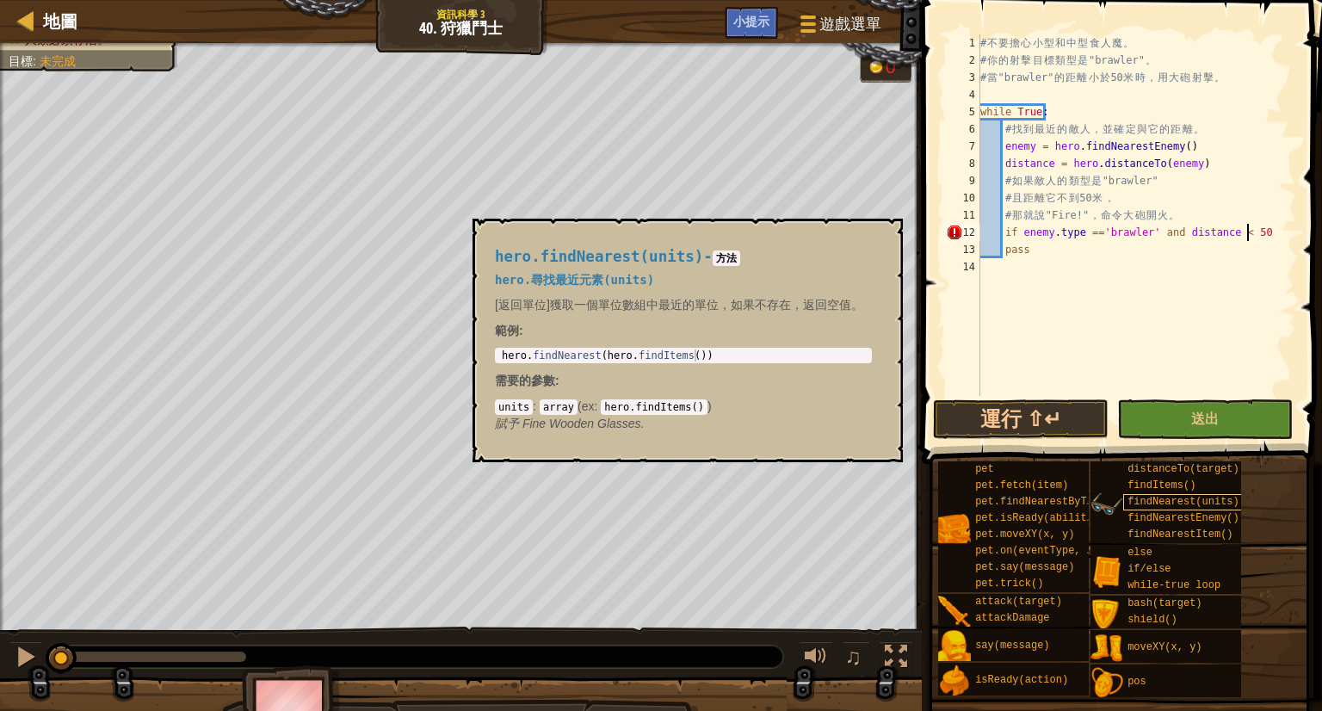
scroll to position [8, 21]
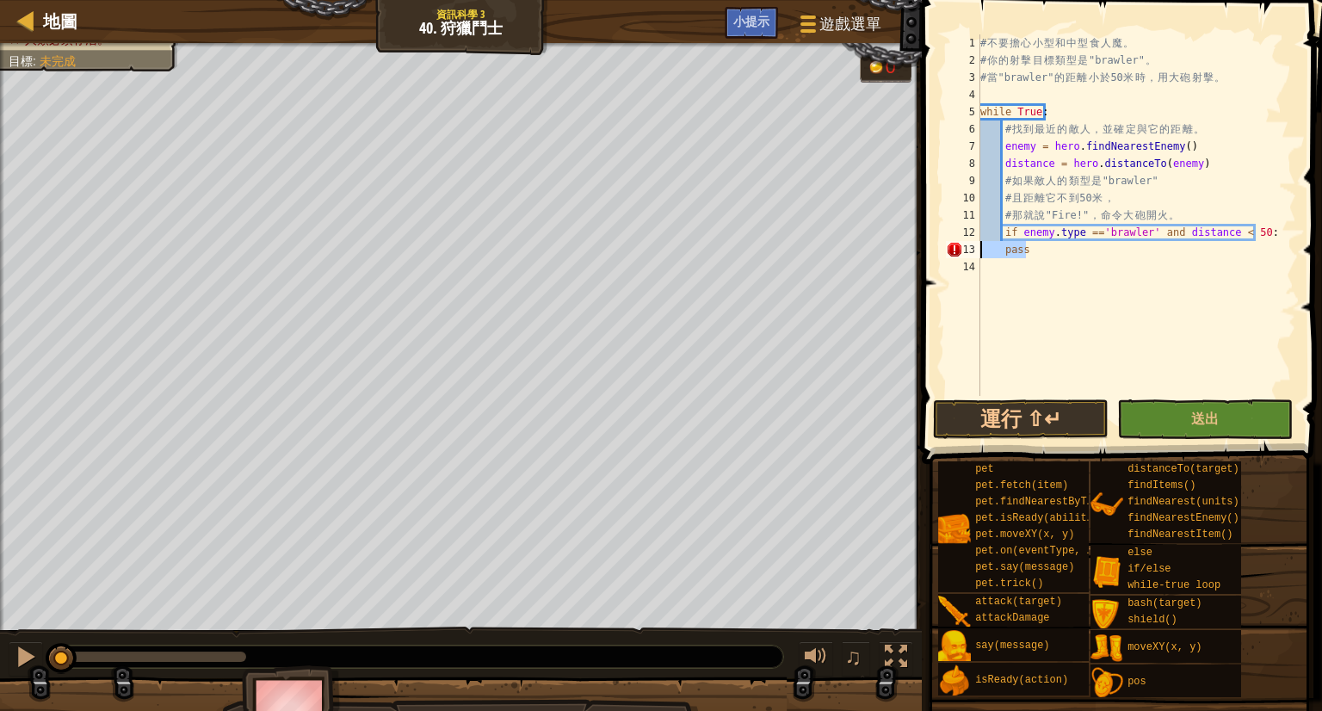
drag, startPoint x: 1071, startPoint y: 250, endPoint x: 955, endPoint y: 256, distance: 115.5
click at [955, 256] on div "if enemy.type =='brawler' and distance < 50: 1 2 3 4 5 6 7 8 9 10 11 12 13 14 #…" at bounding box center [1120, 215] width 354 height 362
type textarea "pass"
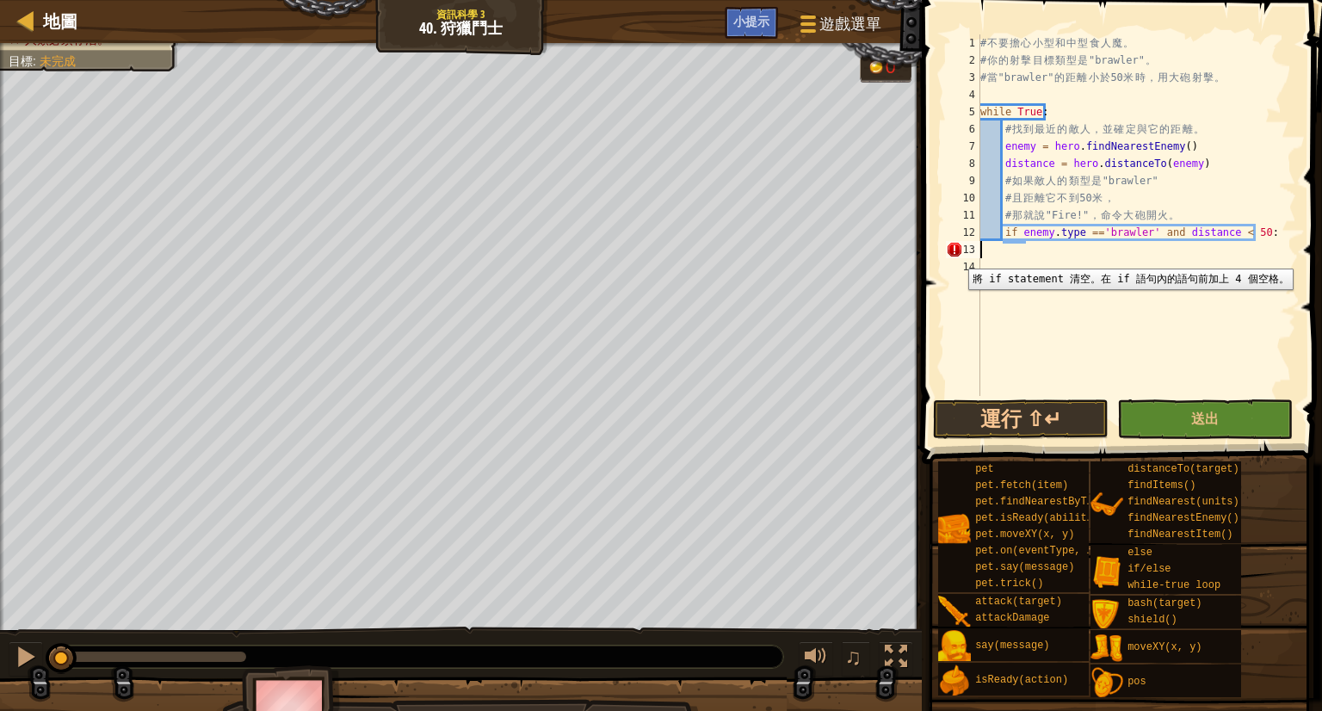
scroll to position [8, 0]
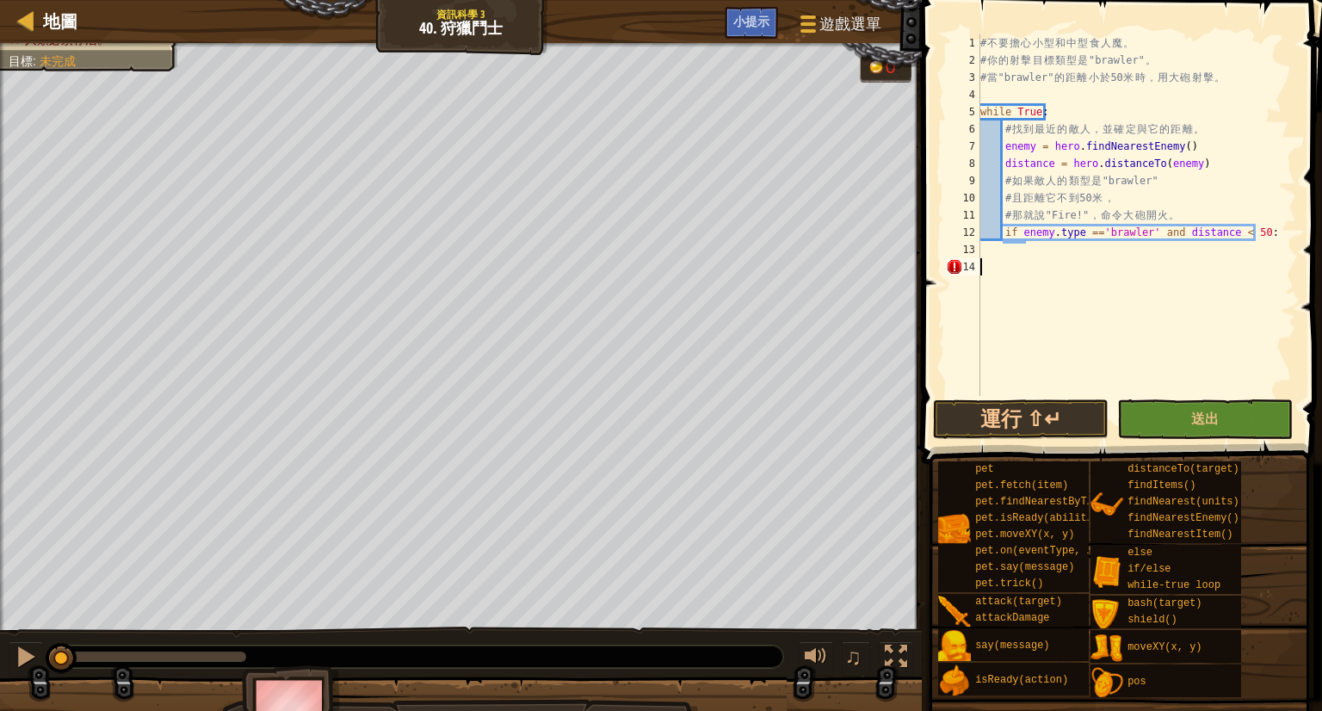
click at [1000, 264] on div "# 不 要 擔 心 小 型 和 中 型 食 人 魔 。 # 你 的 射 擊 目 標 類 型 是 "brawler" 。 # 當 "brawler" 的 距 離…" at bounding box center [1136, 232] width 319 height 396
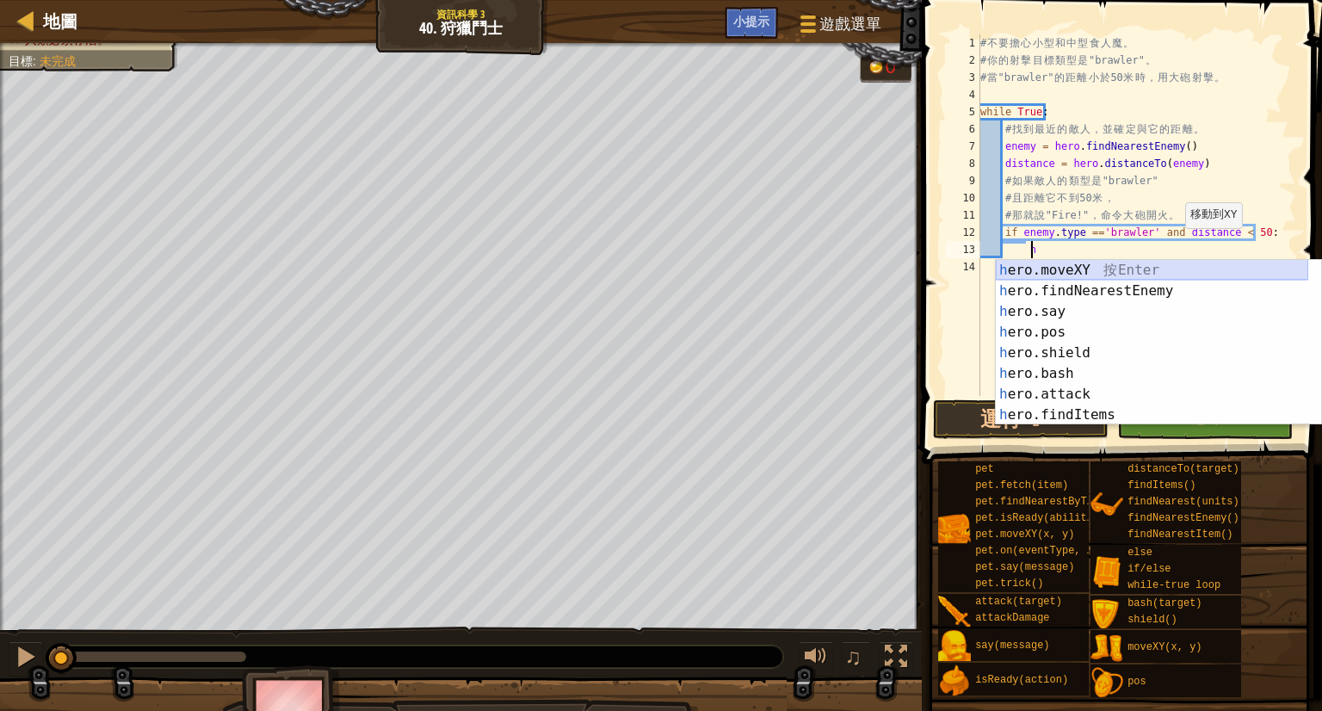
scroll to position [0, 0]
click at [1095, 301] on div "h ero.moveXY 按 Enter h ero.findNearestEnemy 按 Enter h ero.say 按 Enter h ero.pos…" at bounding box center [1152, 363] width 312 height 207
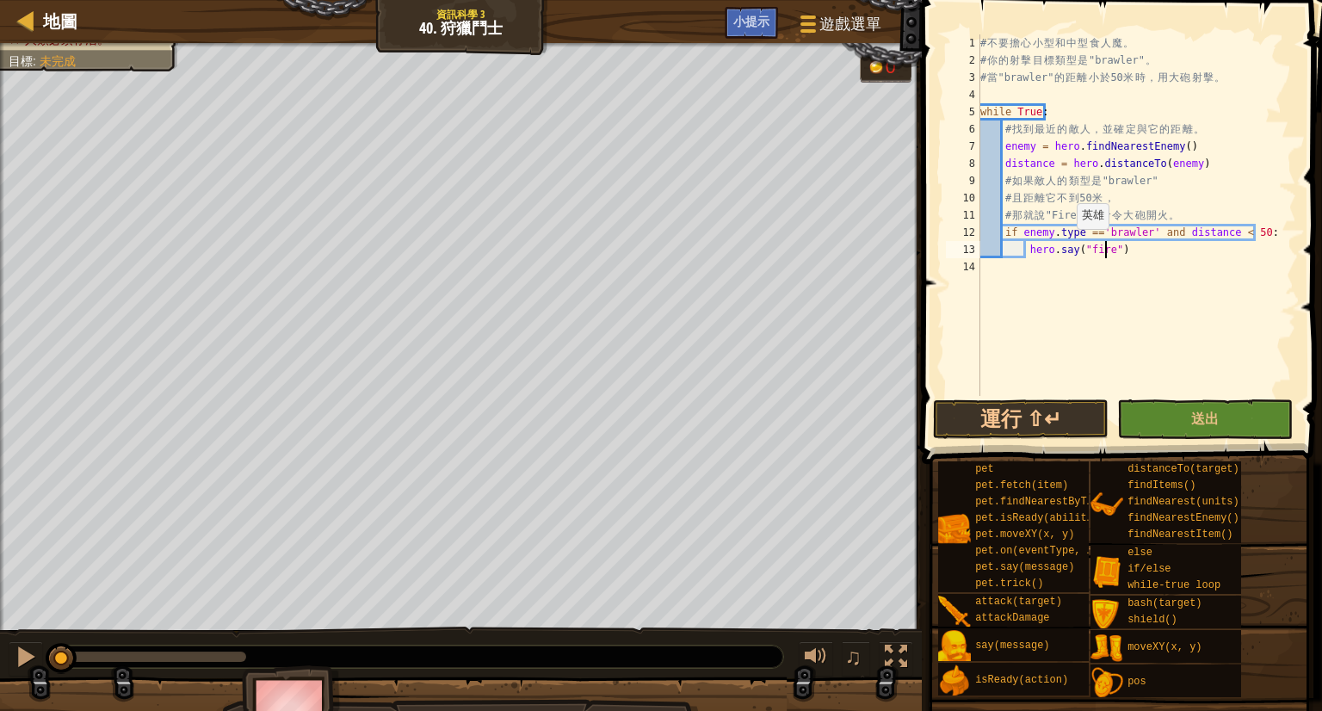
scroll to position [8, 10]
type textarea "hero.say("fire")"
click at [1203, 424] on span "送出" at bounding box center [1205, 418] width 28 height 19
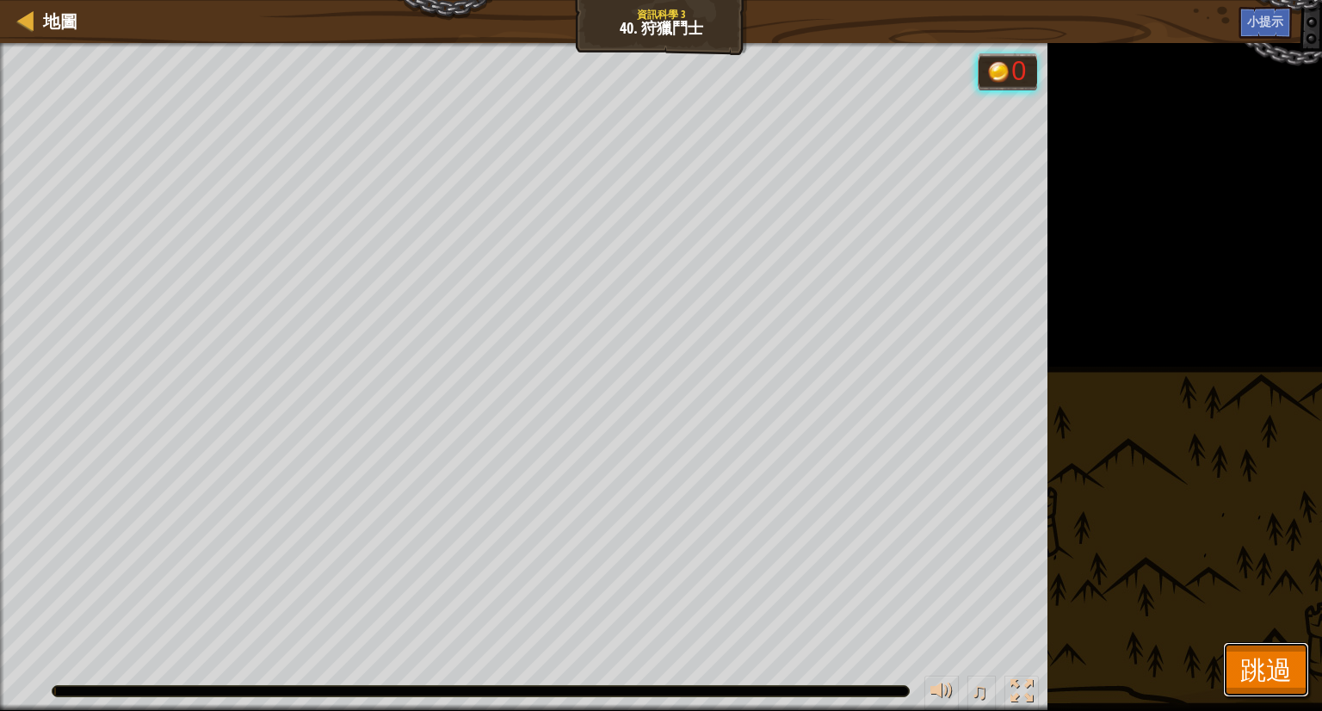
click at [1247, 657] on span "跳過" at bounding box center [1266, 669] width 52 height 35
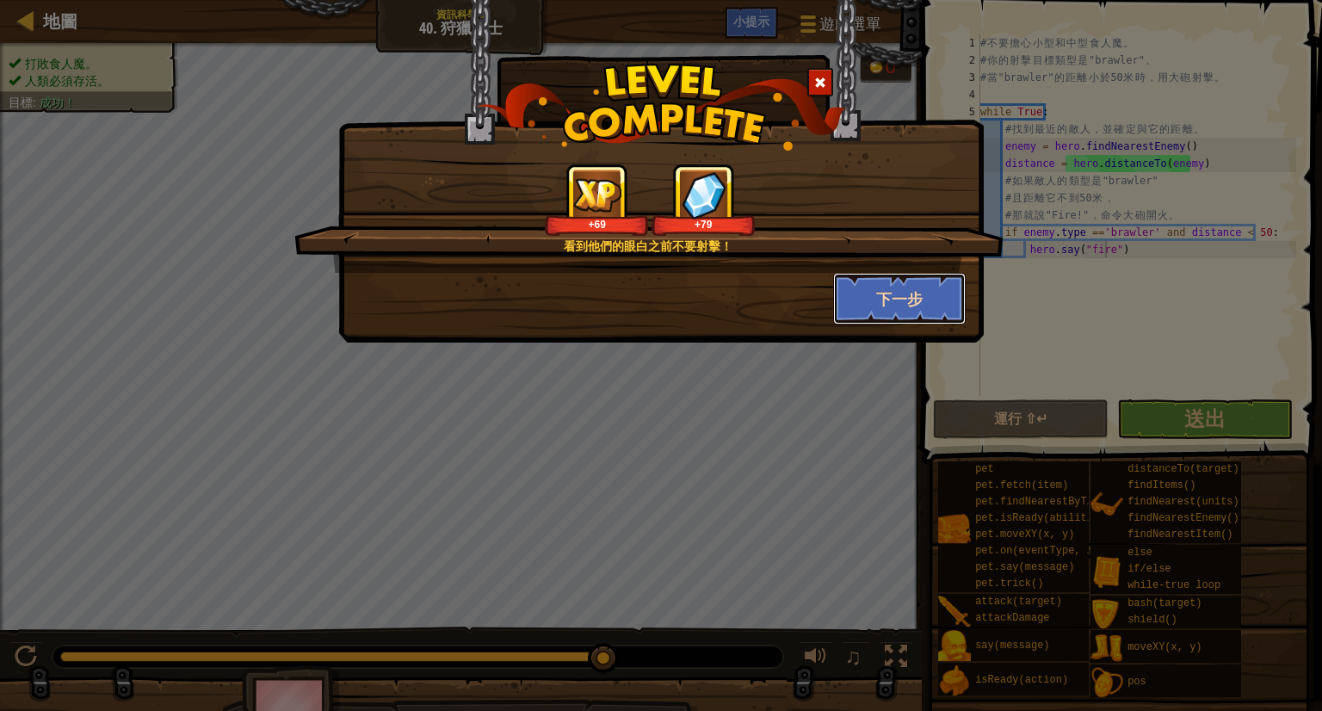
click at [857, 297] on button "下一步" at bounding box center [899, 299] width 133 height 52
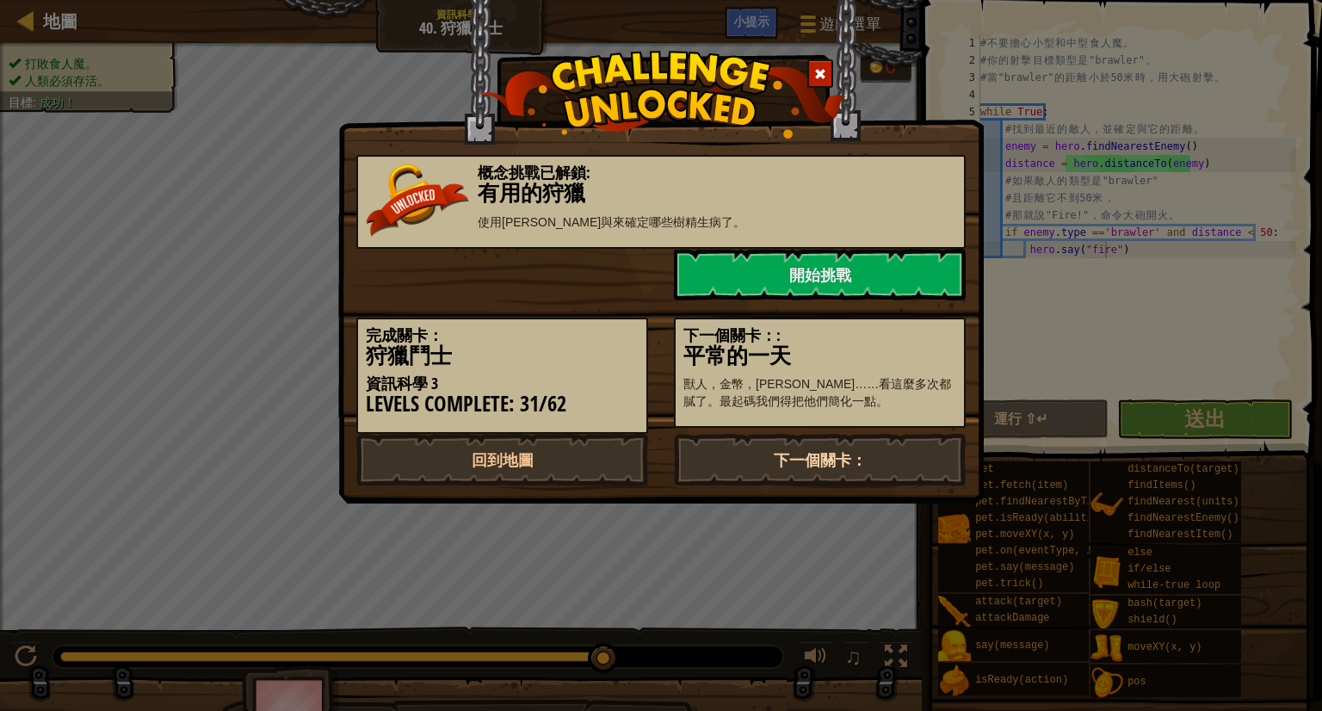
click at [819, 467] on link "下一個關卡：" at bounding box center [820, 460] width 292 height 52
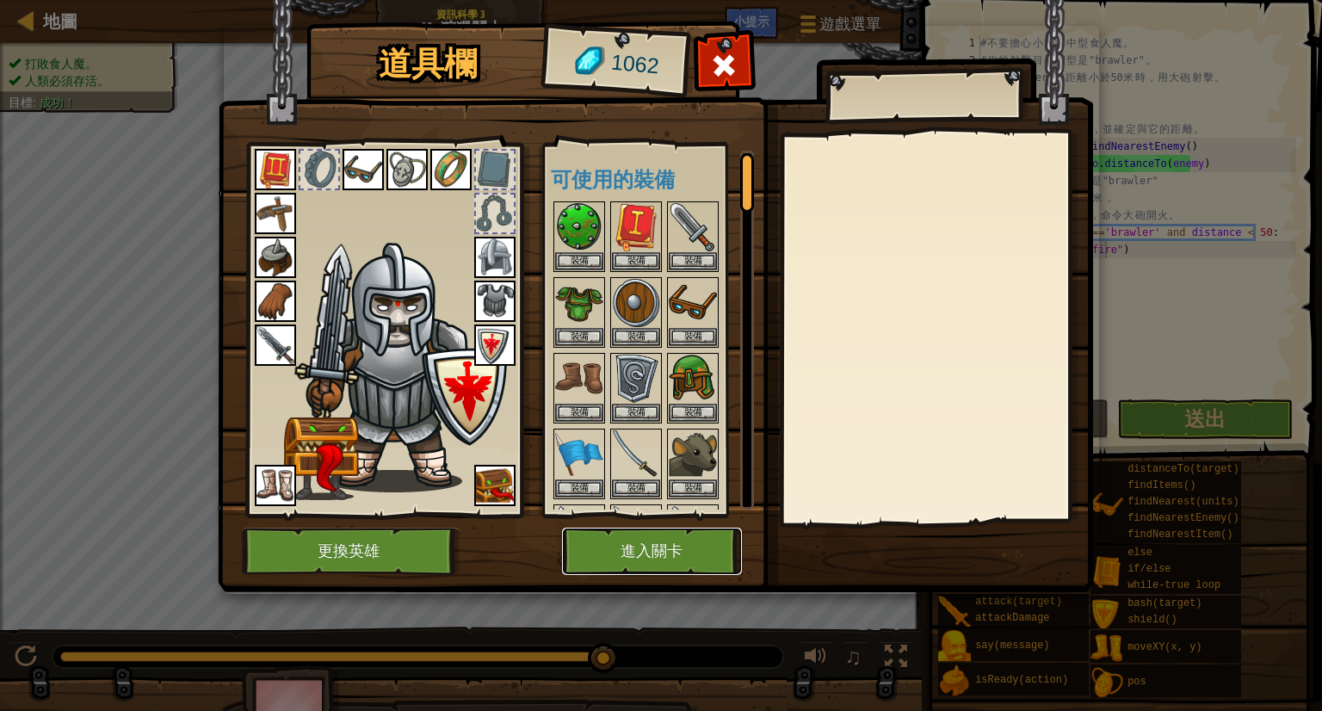
click at [602, 552] on button "進入關卡" at bounding box center [652, 551] width 180 height 47
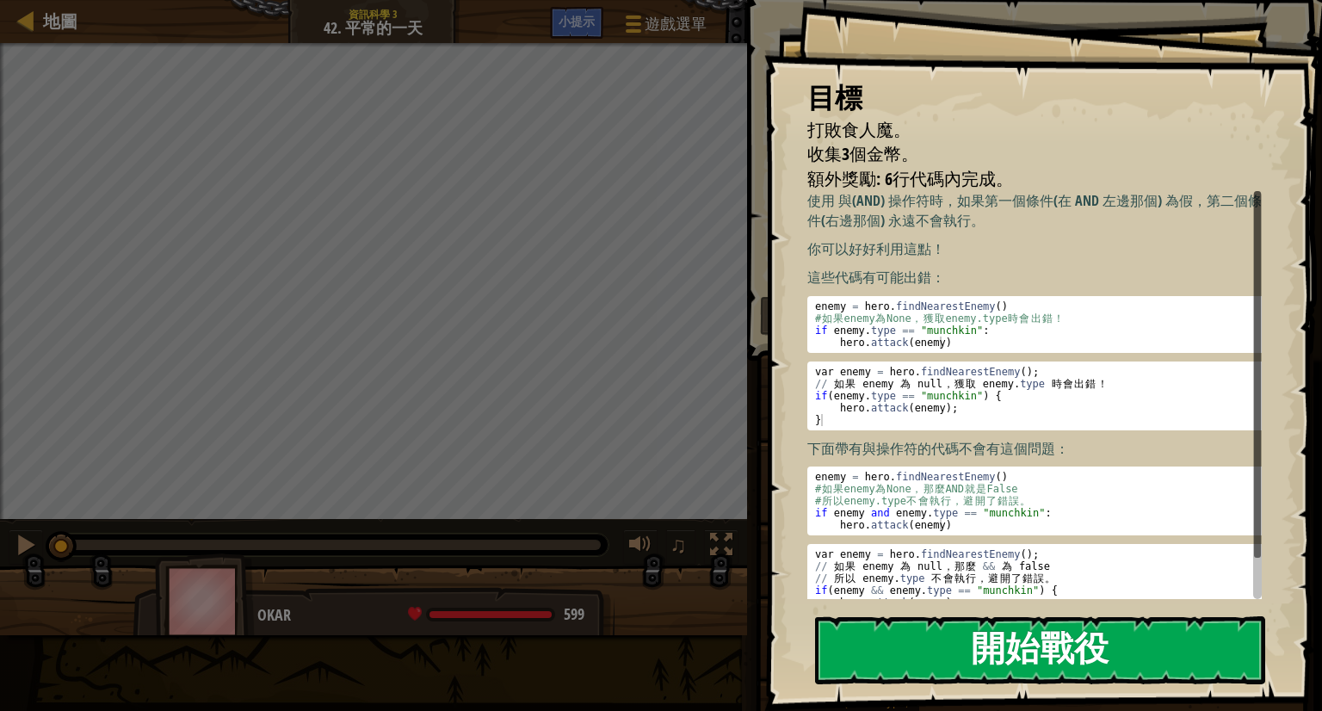
click at [968, 631] on button "開始戰役" at bounding box center [1040, 650] width 450 height 68
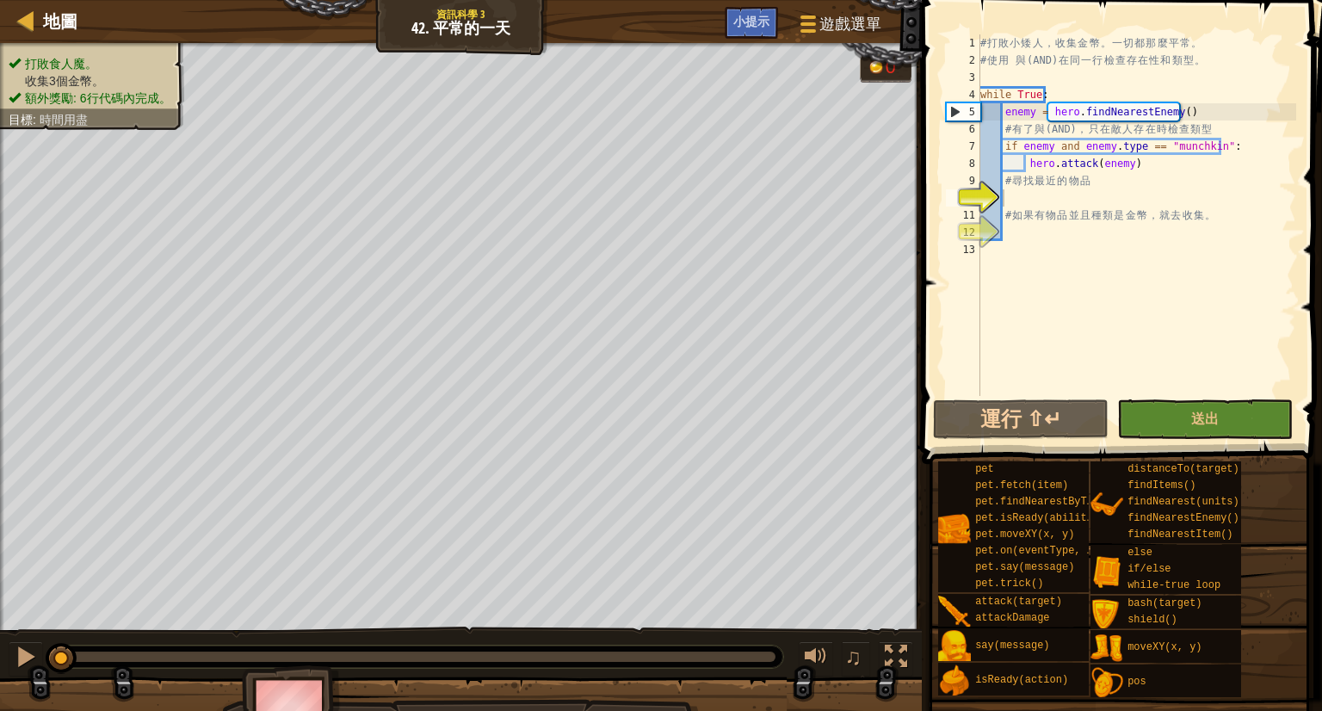
click at [46, 113] on span "時間用盡" at bounding box center [64, 120] width 48 height 14
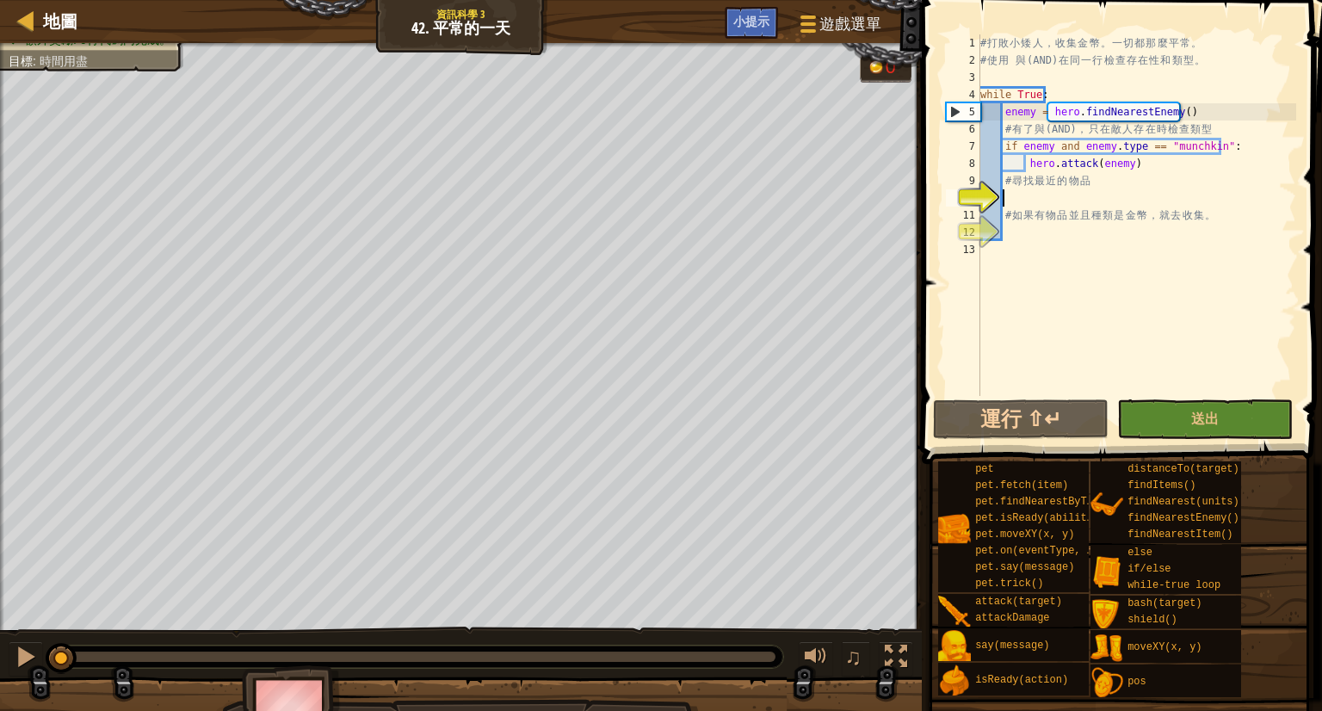
click at [1026, 193] on div "# 打 敗 小 矮 人 ， 收 集 金 幣 。 一 切 都 那 麼 平 常 。 # 使 用 與 (AND) 在 同 一 行 檢 查 存 在 性 和 類 型 。…" at bounding box center [1136, 232] width 319 height 396
type textarea "ㄘ"
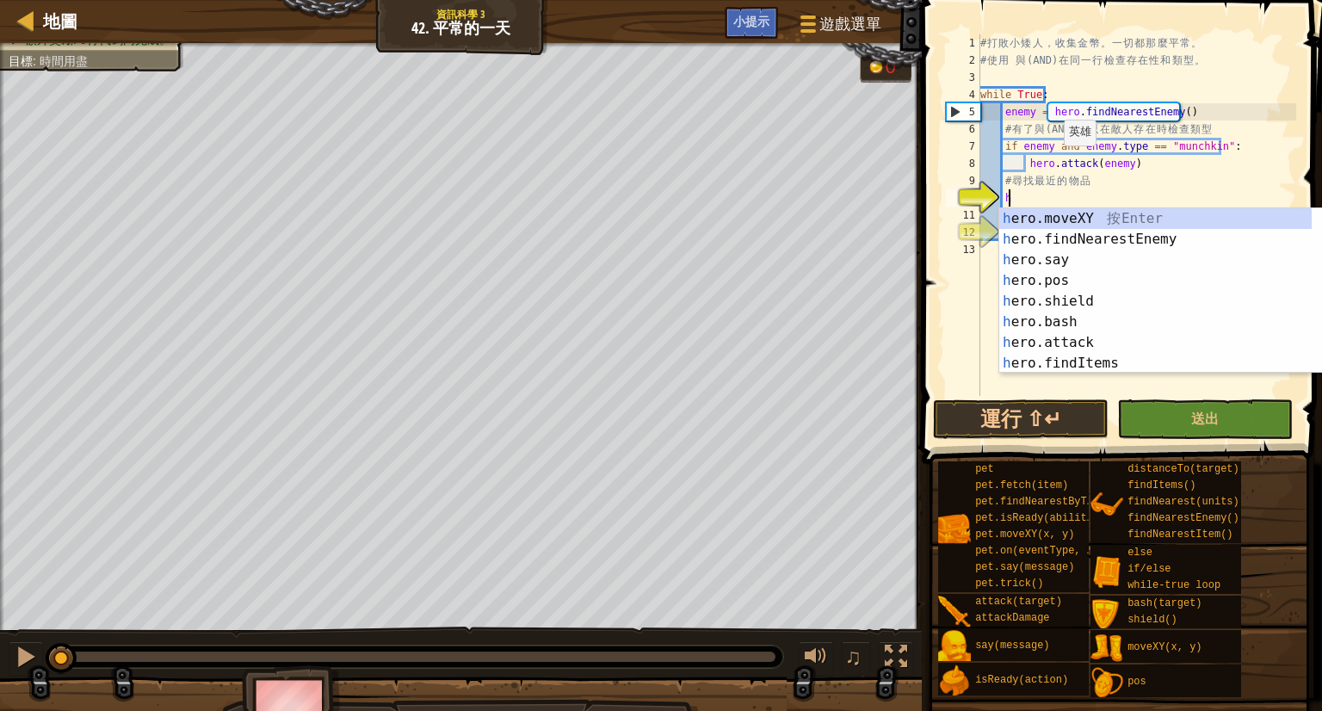
type textarea "he"
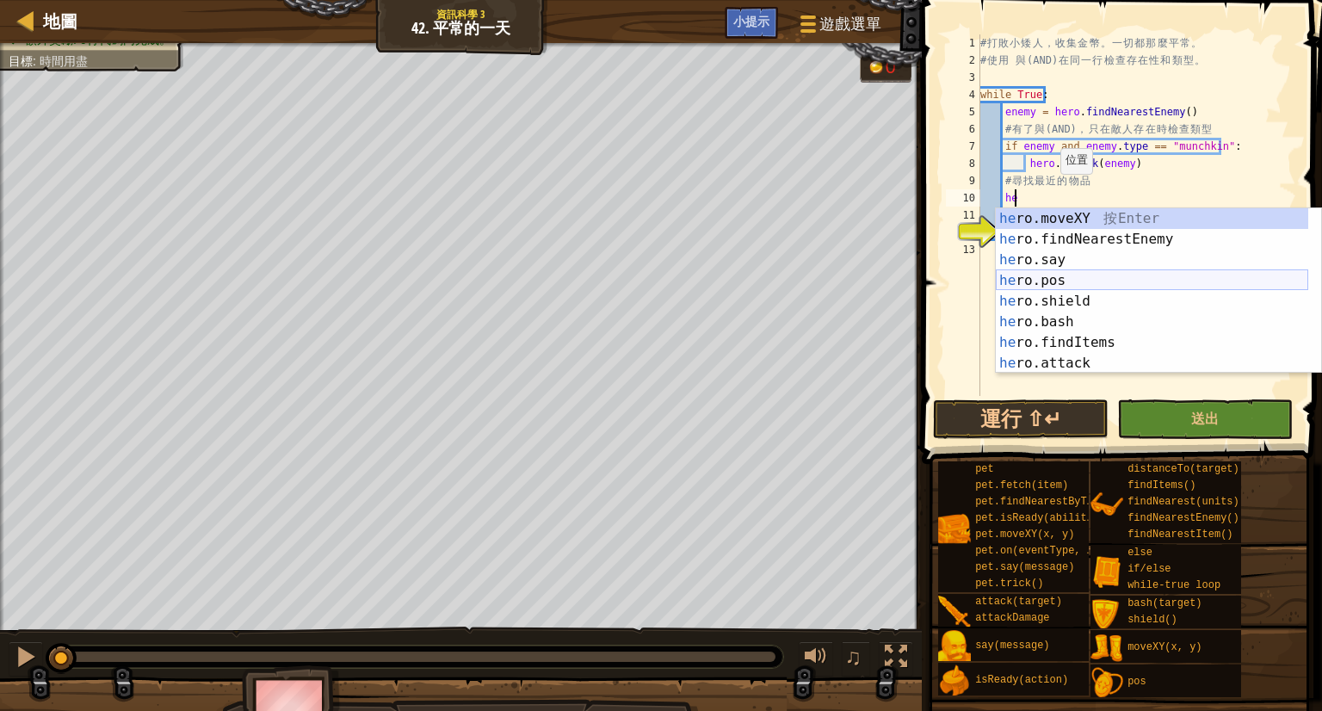
scroll to position [165, 0]
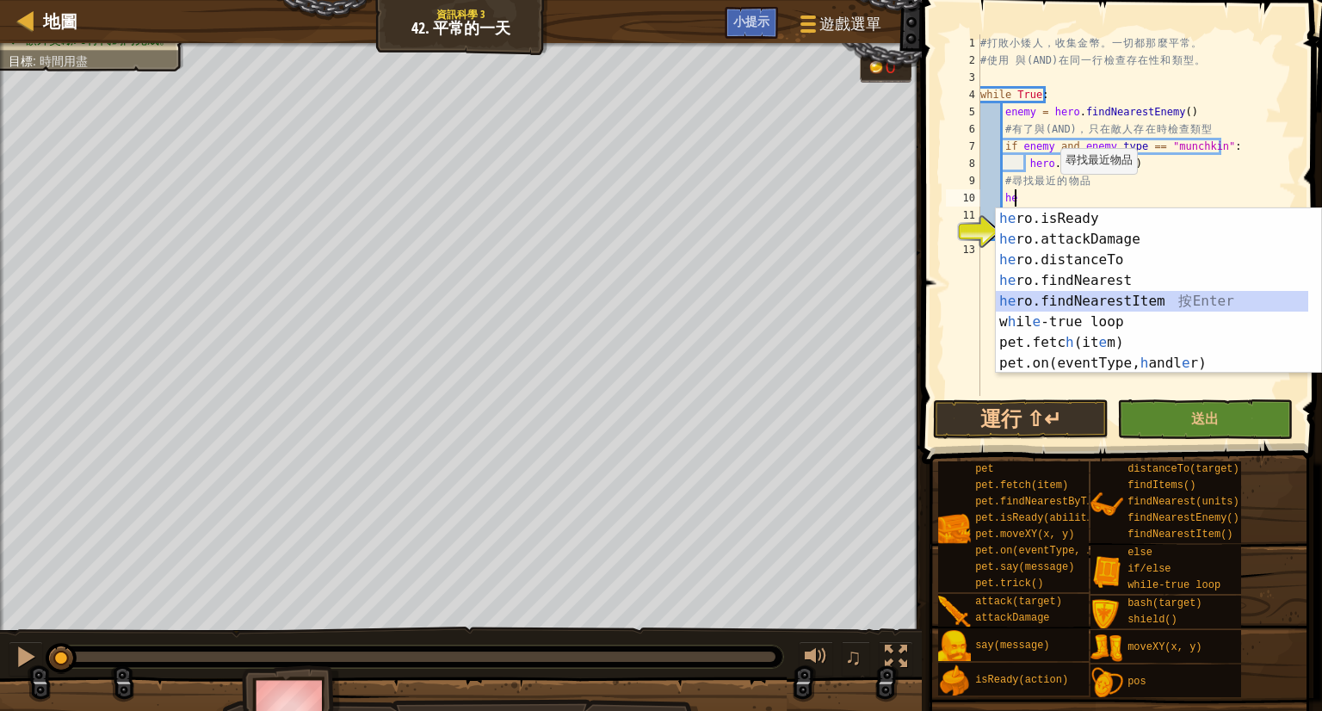
click at [1093, 300] on div "he ro.isReady 按 Enter he ro.attackDamage 按 Enter he ro.distanceTo 按 Enter he ro…" at bounding box center [1152, 311] width 312 height 207
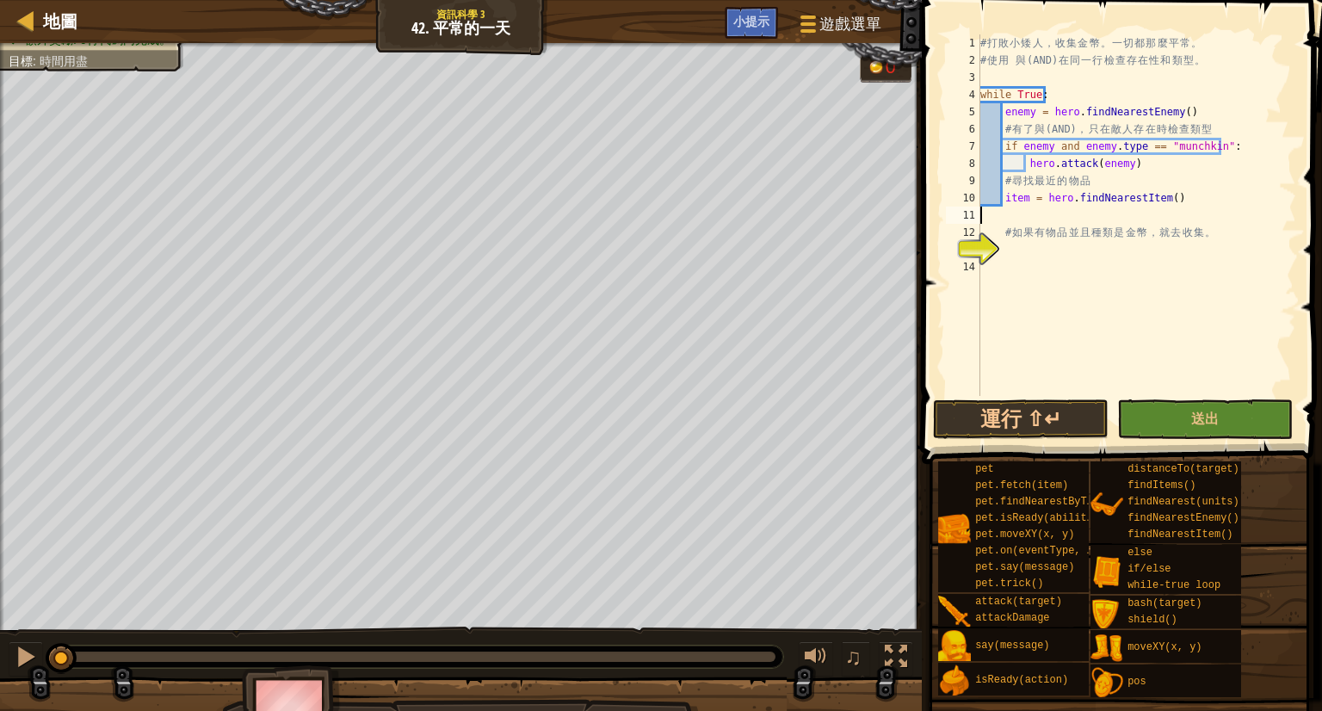
type textarea "item = hero.findNearestItem()"
click at [1056, 232] on div "# 打 敗 小 矮 人 ， 收 集 金 幣 。 一 切 都 那 麼 平 常 。 # 使 用 與 (AND) 在 同 一 行 檢 查 存 在 性 和 類 型 。…" at bounding box center [1136, 232] width 319 height 396
type textarea "if item and item.type == 'coin':"
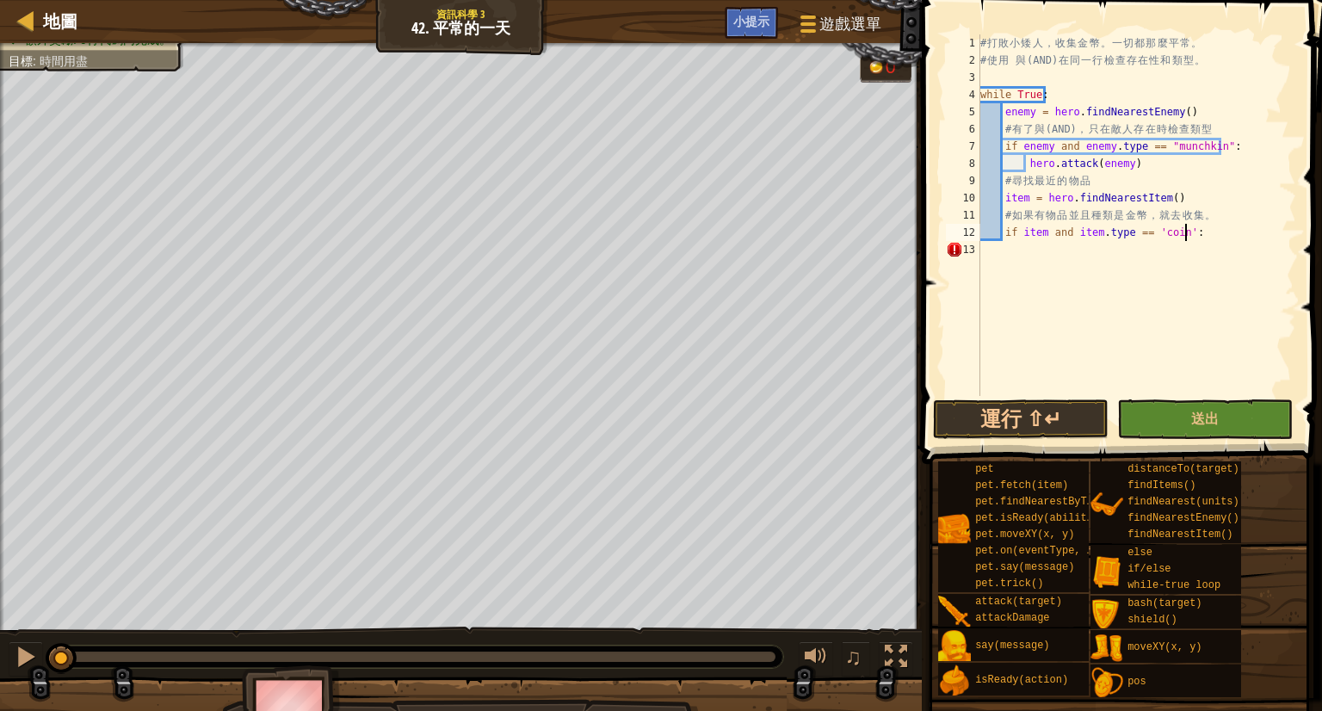
click at [1015, 273] on div "# 打 敗 小 矮 人 ， 收 集 金 幣 。 一 切 都 那 麼 平 常 。 # 使 用 與 (AND) 在 同 一 行 檢 查 存 在 性 和 類 型 。…" at bounding box center [1136, 232] width 319 height 396
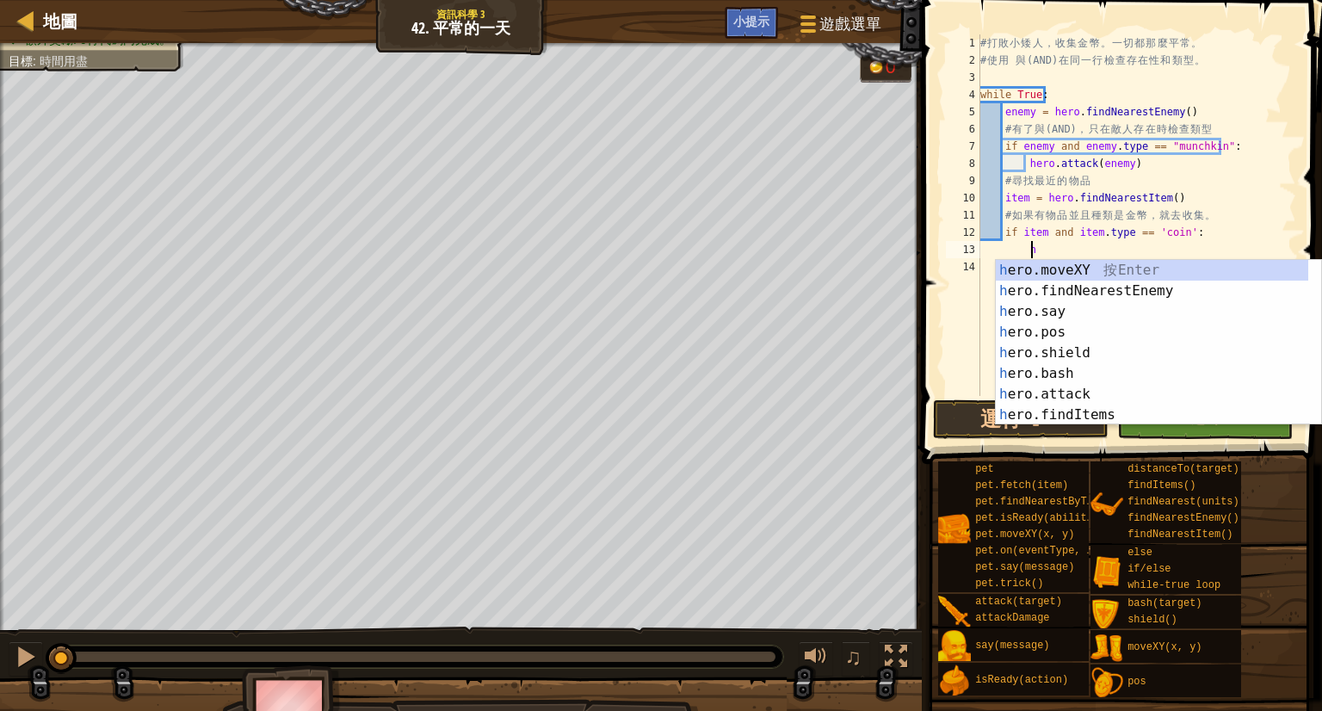
scroll to position [8, 3]
click at [1091, 275] on div "h ero.moveXY 按 Enter h ero.findNearestEnemy 按 Enter h ero.say 按 Enter h ero.pos…" at bounding box center [1152, 363] width 312 height 207
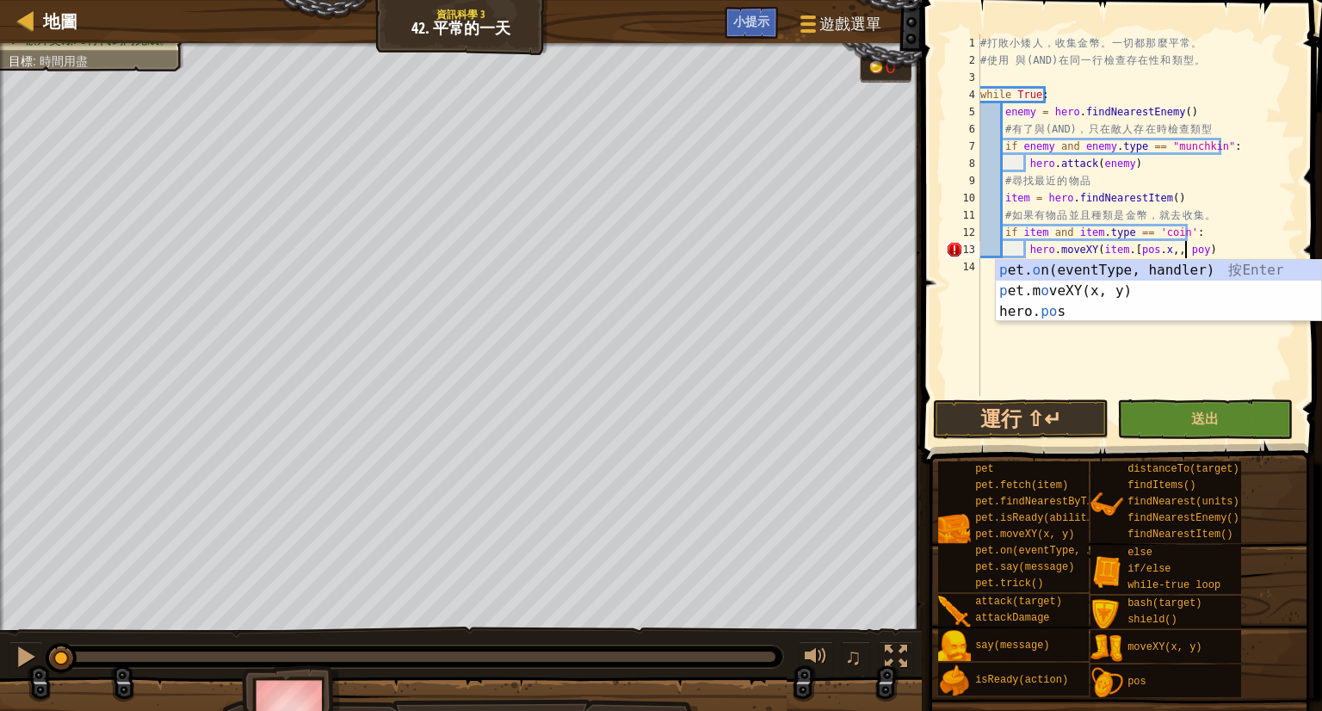
scroll to position [8, 17]
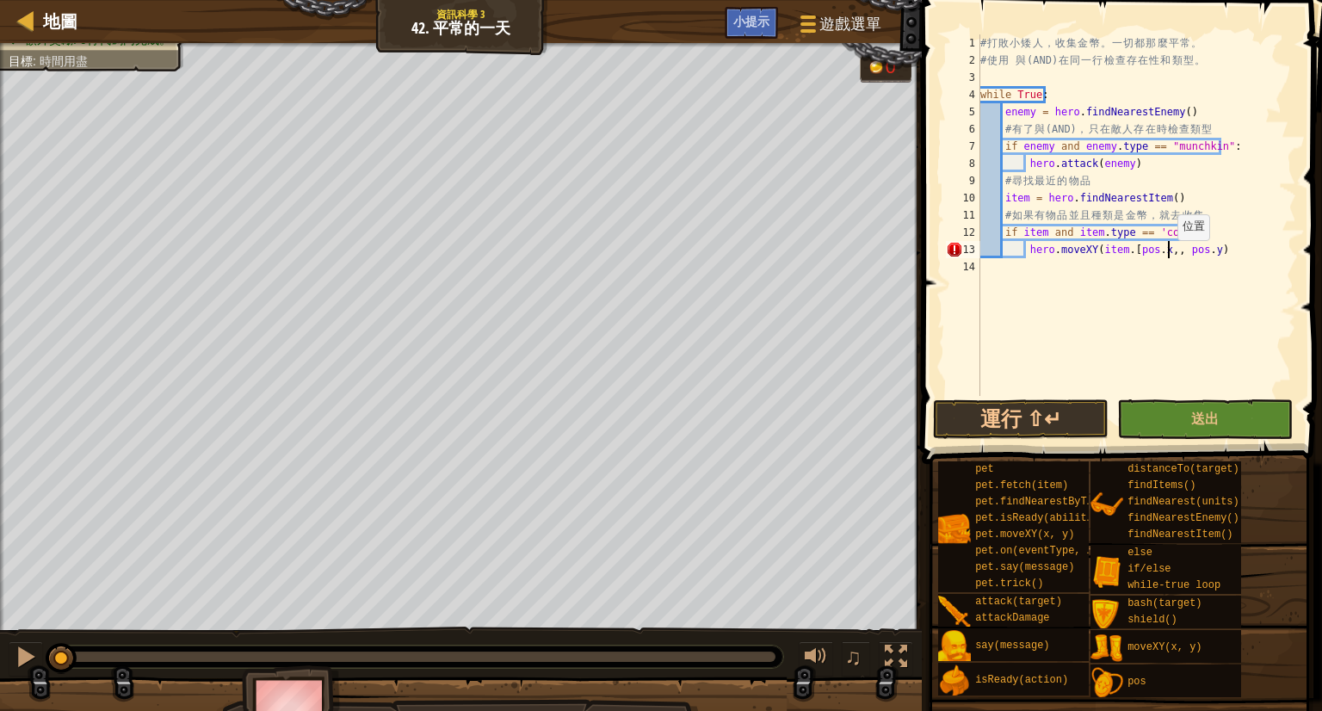
click at [1168, 257] on div "# 打 敗 小 矮 人 ， 收 集 金 幣 。 一 切 都 那 麼 平 常 。 # 使 用 與 (AND) 在 同 一 行 檢 查 存 在 性 和 類 型 。…" at bounding box center [1136, 232] width 319 height 396
click at [1169, 252] on div "# 打 敗 小 矮 人 ， 收 集 金 幣 。 一 切 都 那 麼 平 常 。 # 使 用 與 (AND) 在 同 一 行 檢 查 存 在 性 和 類 型 。…" at bounding box center [1136, 232] width 319 height 396
click at [1174, 251] on div "# 打 敗 小 矮 人 ， 收 集 金 幣 。 一 切 都 那 麼 平 常 。 # 使 用 與 (AND) 在 同 一 行 檢 查 存 在 性 和 類 型 。…" at bounding box center [1136, 232] width 319 height 396
click at [1129, 247] on div "# 打 敗 小 矮 人 ， 收 集 金 幣 。 一 切 都 那 麼 平 常 。 # 使 用 與 (AND) 在 同 一 行 檢 查 存 在 性 和 類 型 。…" at bounding box center [1136, 232] width 319 height 396
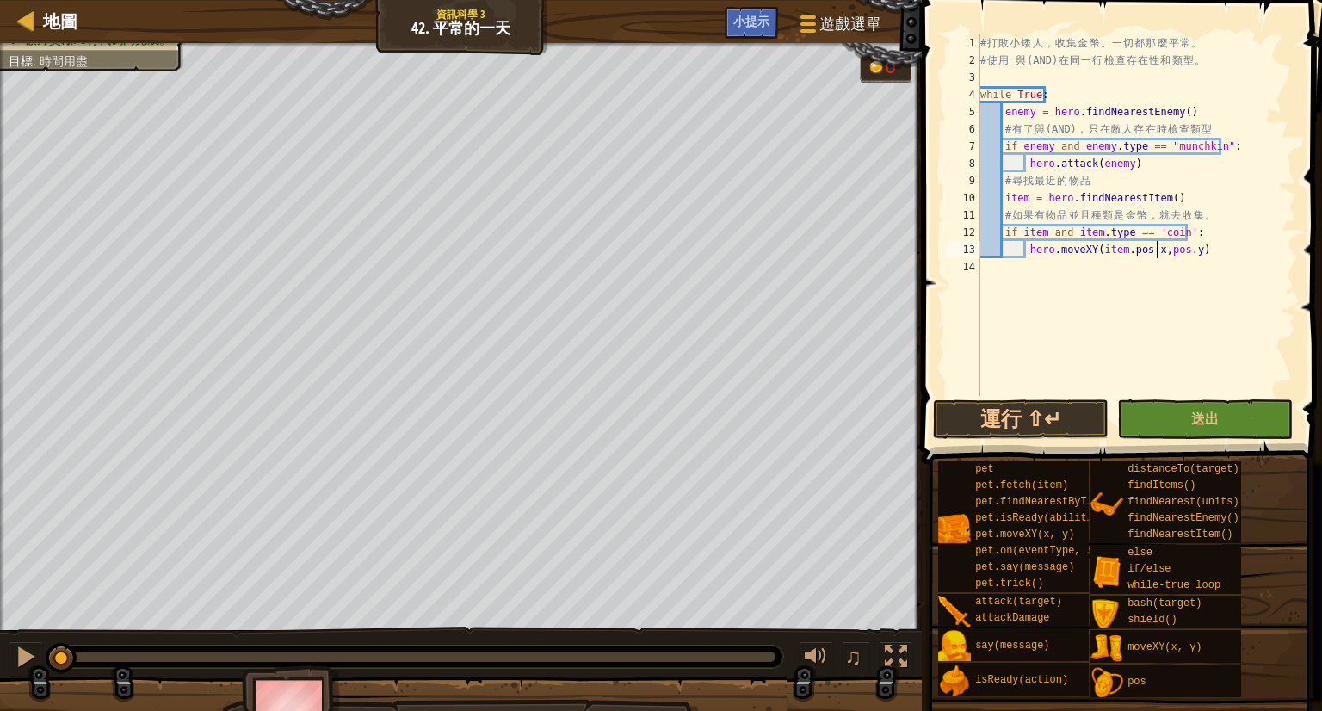
click at [1157, 248] on div "# 打 敗 小 矮 人 ， 收 集 金 幣 。 一 切 都 那 麼 平 常 。 # 使 用 與 (AND) 在 同 一 行 檢 查 存 在 性 和 類 型 。…" at bounding box center [1136, 232] width 319 height 396
type textarea "hero.moveXY(item.pos.x,item.pos.y)"
click at [1136, 430] on button "送出" at bounding box center [1205, 419] width 176 height 40
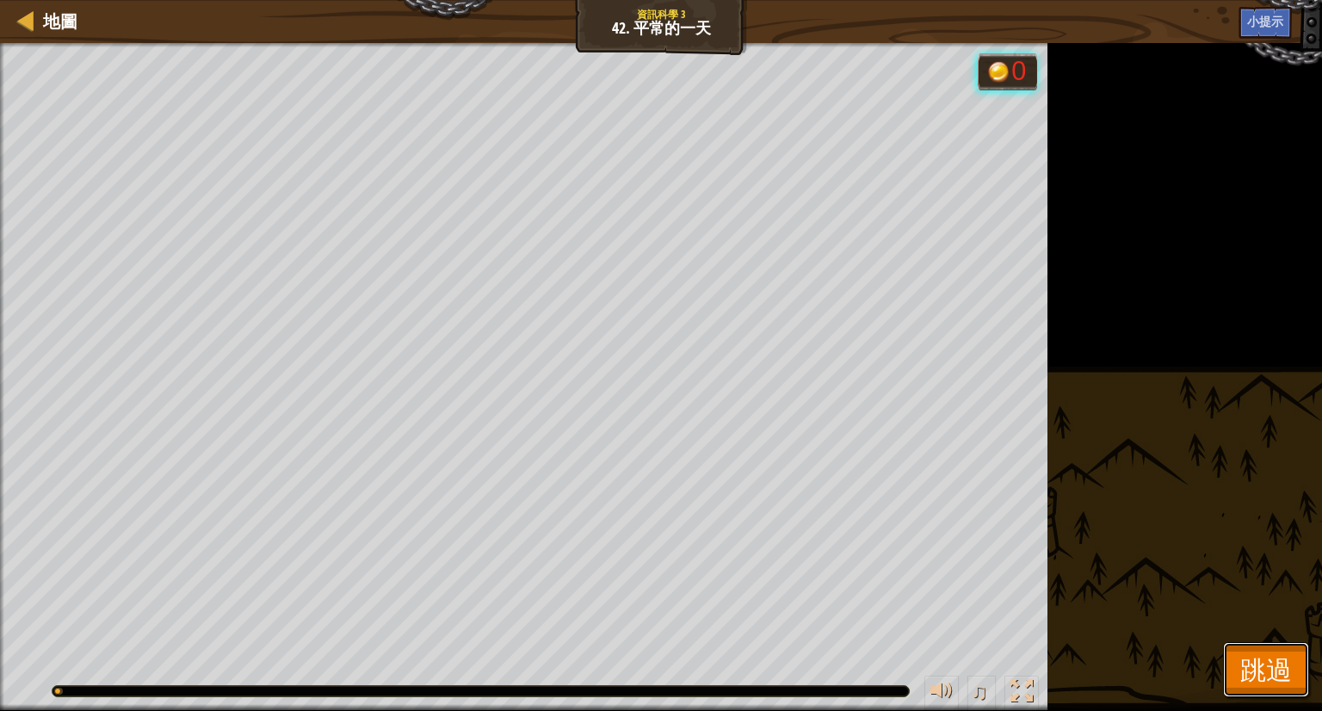
click at [1246, 666] on span "跳過" at bounding box center [1266, 669] width 52 height 35
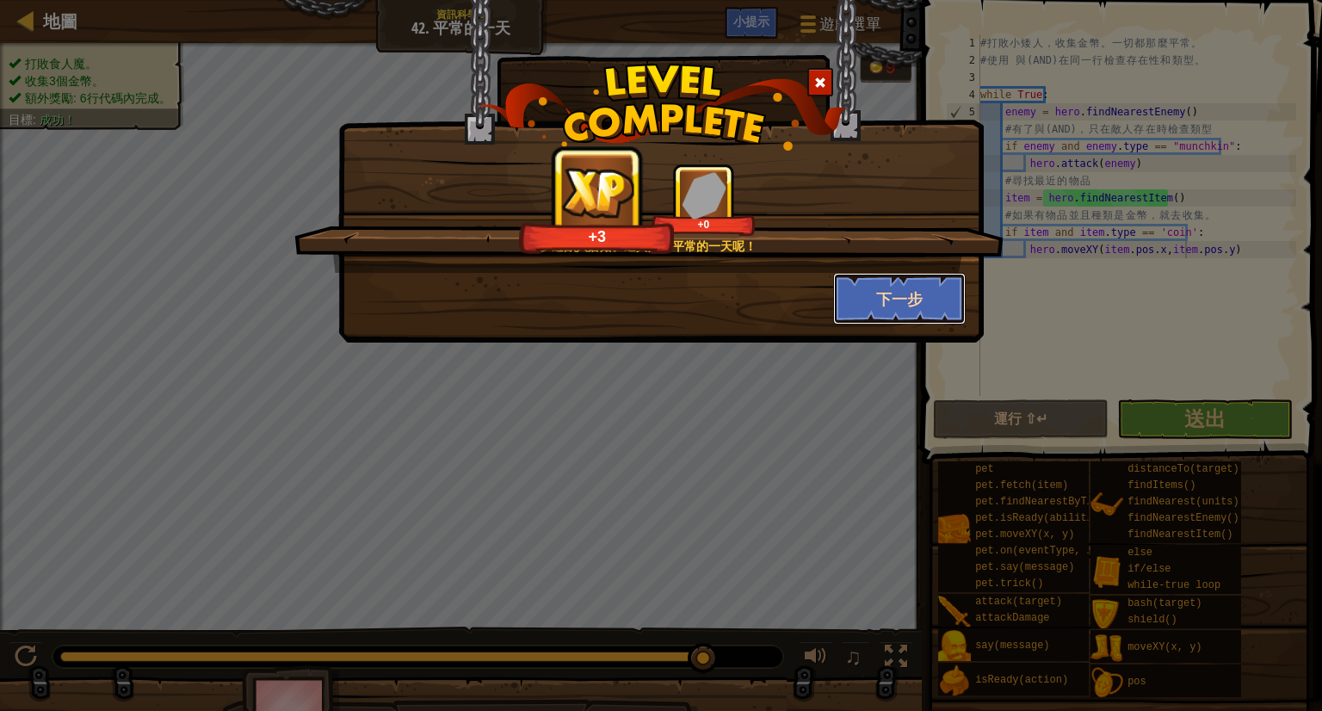
click at [882, 307] on button "下一步" at bounding box center [899, 299] width 133 height 52
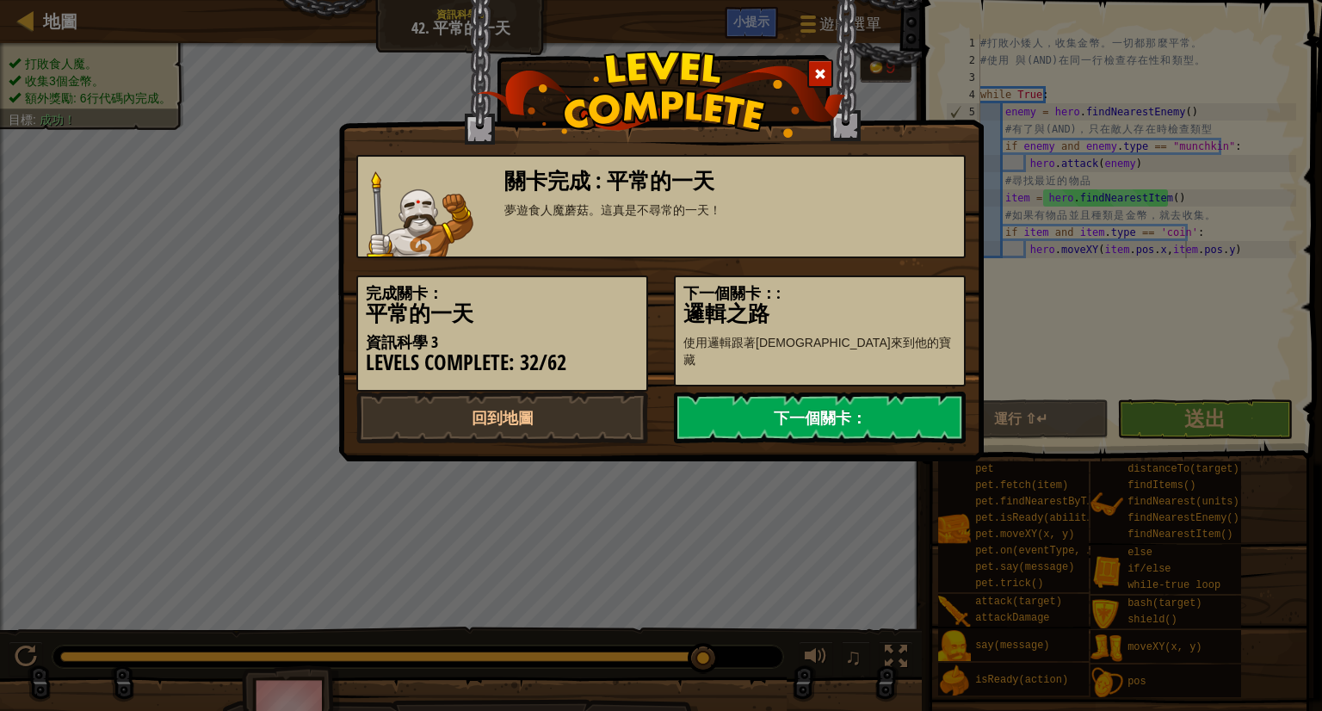
click at [819, 408] on link "下一個關卡：" at bounding box center [820, 418] width 292 height 52
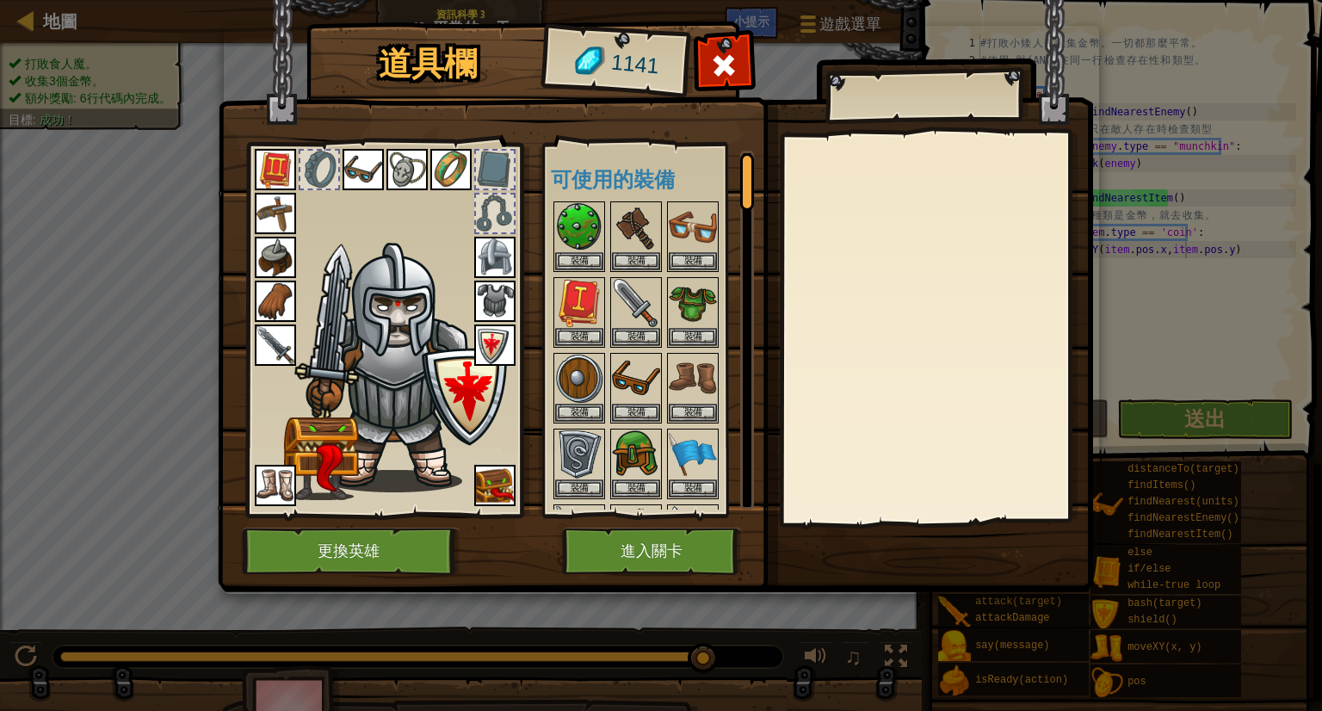
drag, startPoint x: 1286, startPoint y: 187, endPoint x: 1285, endPoint y: 198, distance: 11.2
click at [1286, 187] on div "道具欄 1141 可使用的裝備 裝備 裝備 裝備 裝備 裝備 裝備 裝備 裝備 裝備 裝備 裝備 裝備 裝備 裝備 裝備 裝備 裝備 裝備 裝備 裝備 裝備 …" at bounding box center [661, 355] width 1322 height 711
click at [1205, 333] on div "道具欄 1141 可使用的裝備 裝備 裝備 裝備 裝備 裝備 裝備 裝備 裝備 裝備 裝備 裝備 裝備 裝備 裝備 裝備 裝備 裝備 裝備 裝備 裝備 裝備 …" at bounding box center [661, 355] width 1322 height 711
click at [654, 535] on button "進入關卡" at bounding box center [652, 551] width 180 height 47
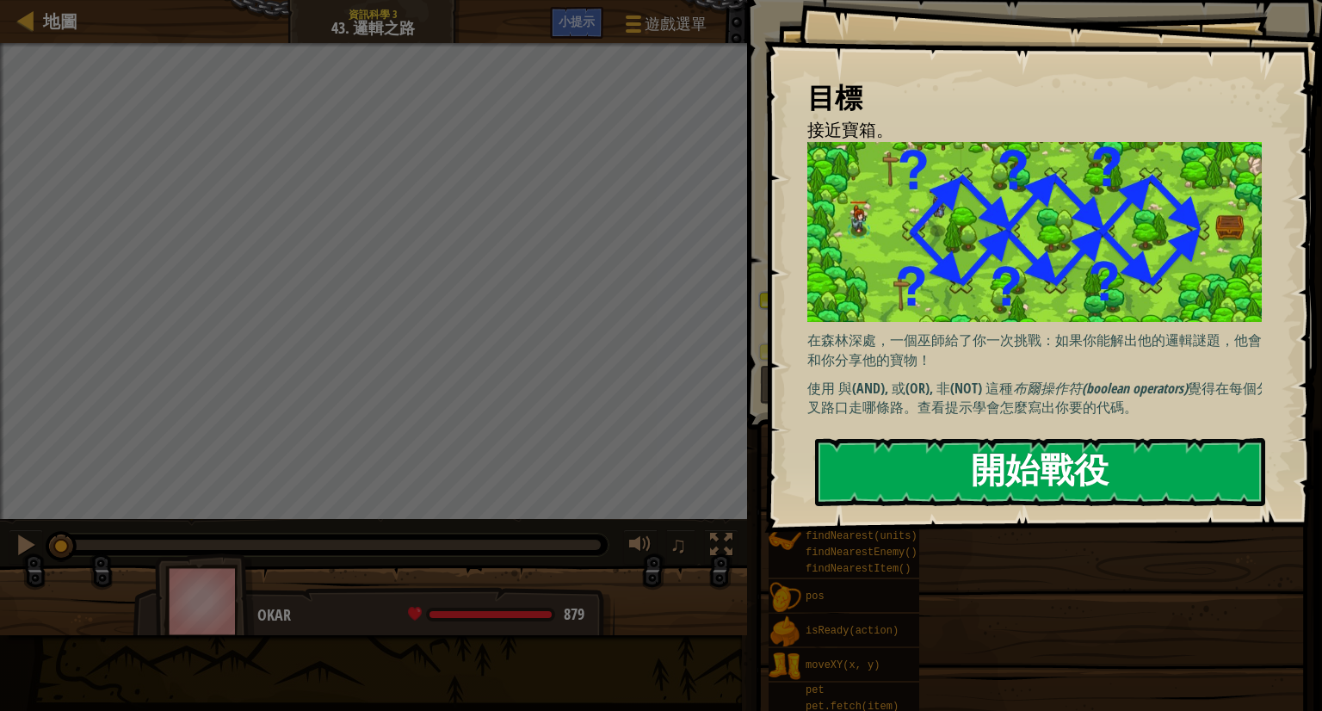
click at [1066, 493] on button "開始戰役" at bounding box center [1040, 472] width 450 height 68
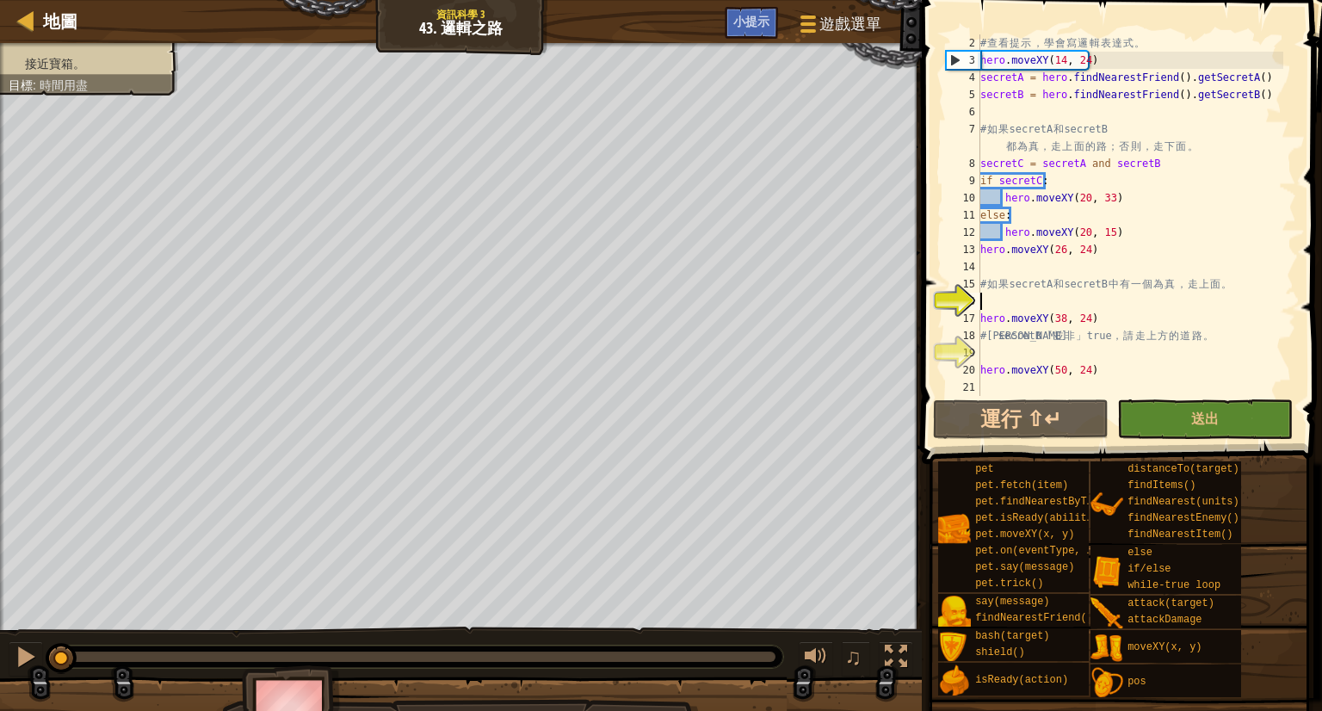
scroll to position [17, 0]
click at [1236, 368] on div "# 查 看 提 示 ， 學 會 寫 邏 輯 表 達 式 。 hero . moveXY ( 14 , 24 ) secretA = hero . findNe…" at bounding box center [1130, 232] width 306 height 396
click at [1270, 276] on div "# 查 看 提 示 ， 學 會 寫 邏 輯 表 達 式 。 hero . moveXY ( 14 , 24 ) secretA = hero . findNe…" at bounding box center [1130, 232] width 306 height 396
type textarea "# 如果 secretA 和 secretB 中有一個為真，走上面。"
click at [1084, 283] on div "# 查 看 提 示 ， 學 會 寫 邏 輯 表 達 式 。 hero . moveXY ( 14 , 24 ) secretA = hero . findNe…" at bounding box center [1130, 232] width 306 height 396
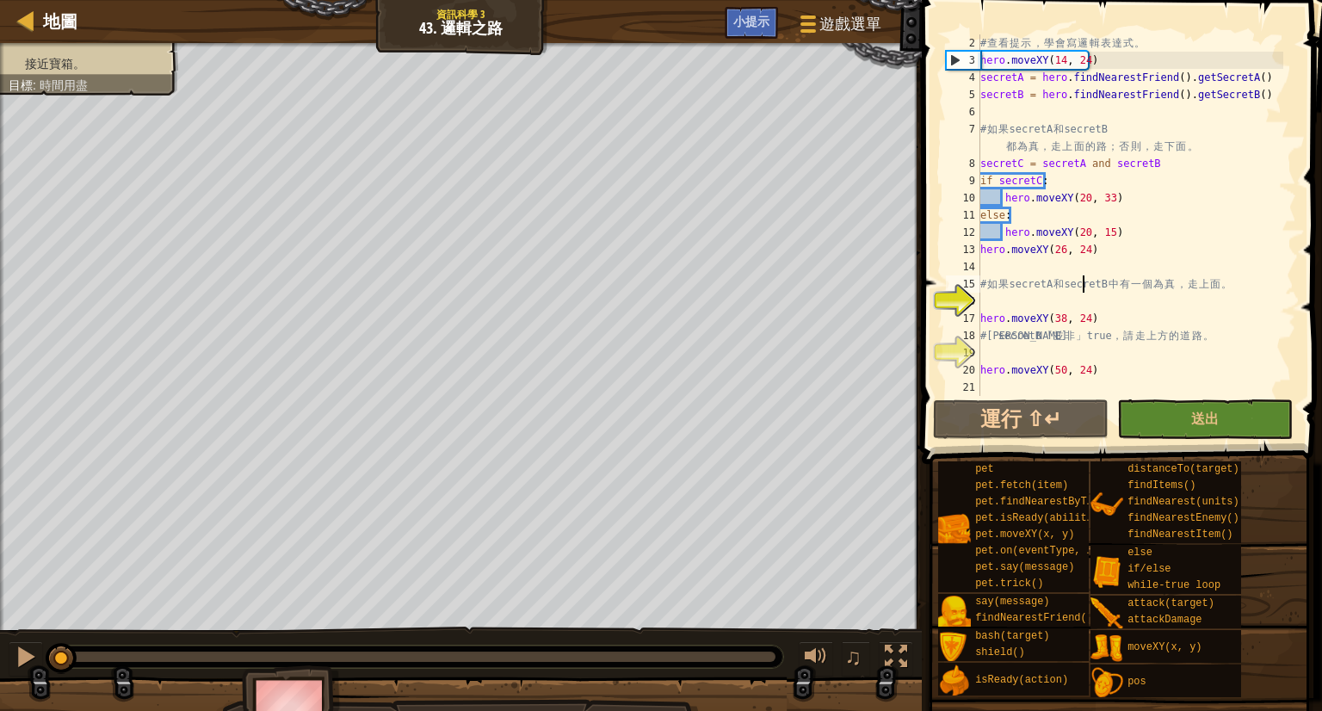
click at [1077, 290] on div "# 查 看 提 示 ， 學 會 寫 邏 輯 表 達 式 。 hero . moveXY ( 14 , 24 ) secretA = hero . findNe…" at bounding box center [1130, 232] width 306 height 396
click at [1066, 304] on div "# 查 看 提 示 ， 學 會 寫 邏 輯 表 達 式 。 hero . moveXY ( 14 , 24 ) secretA = hero . findNe…" at bounding box center [1130, 232] width 306 height 396
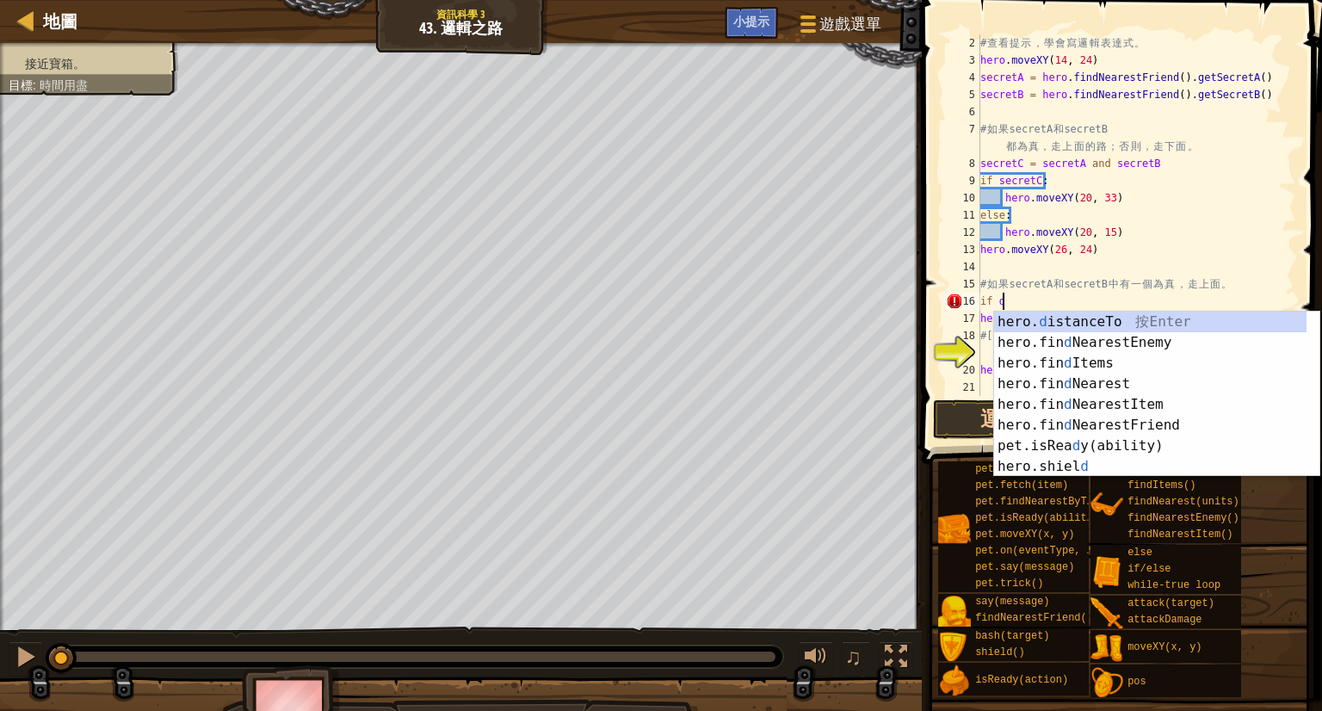
scroll to position [8, 0]
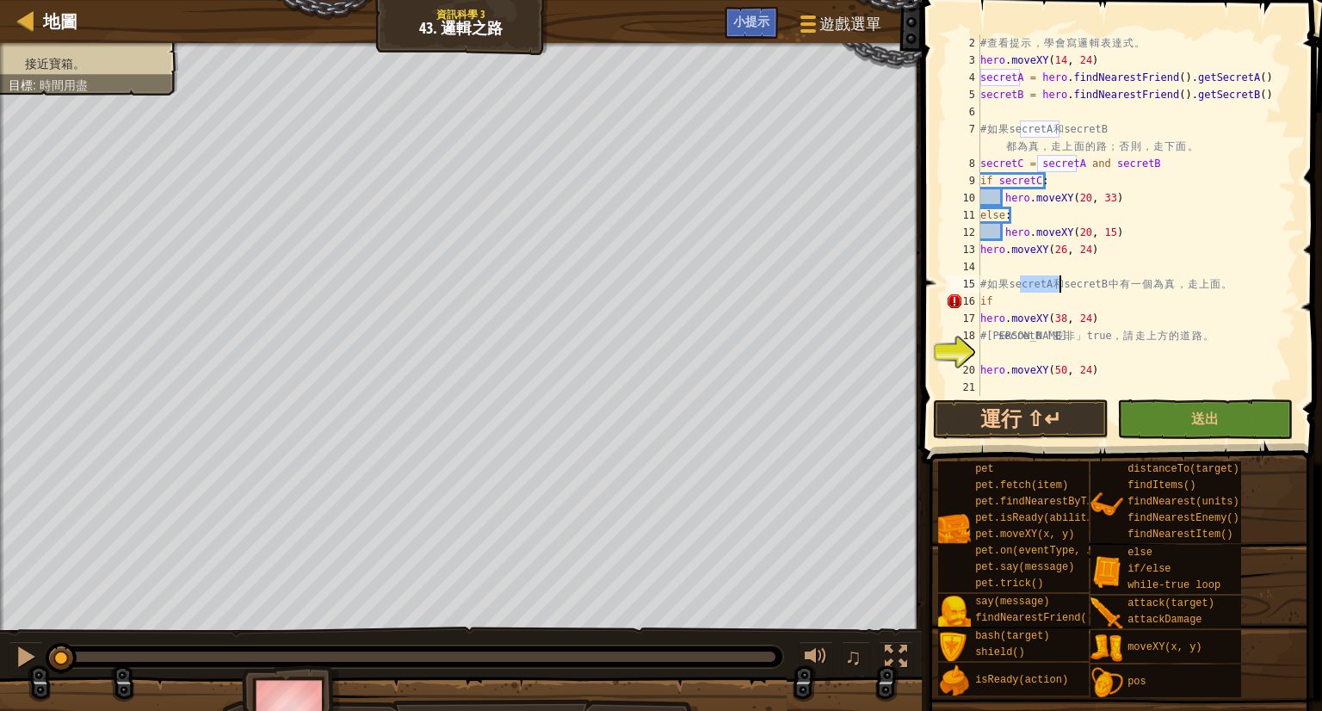
drag, startPoint x: 1022, startPoint y: 277, endPoint x: 1060, endPoint y: 282, distance: 39.1
click at [1060, 282] on div "# 查 看 提 示 ， 學 會 寫 邏 輯 表 達 式 。 hero . moveXY ( 14 , 24 ) secretA = hero . findNe…" at bounding box center [1130, 232] width 306 height 396
click at [1054, 300] on div "# 查 看 提 示 ， 學 會 寫 邏 輯 表 達 式 。 hero . moveXY ( 14 , 24 ) secretA = hero . findNe…" at bounding box center [1130, 232] width 306 height 396
paste textarea "secretA"
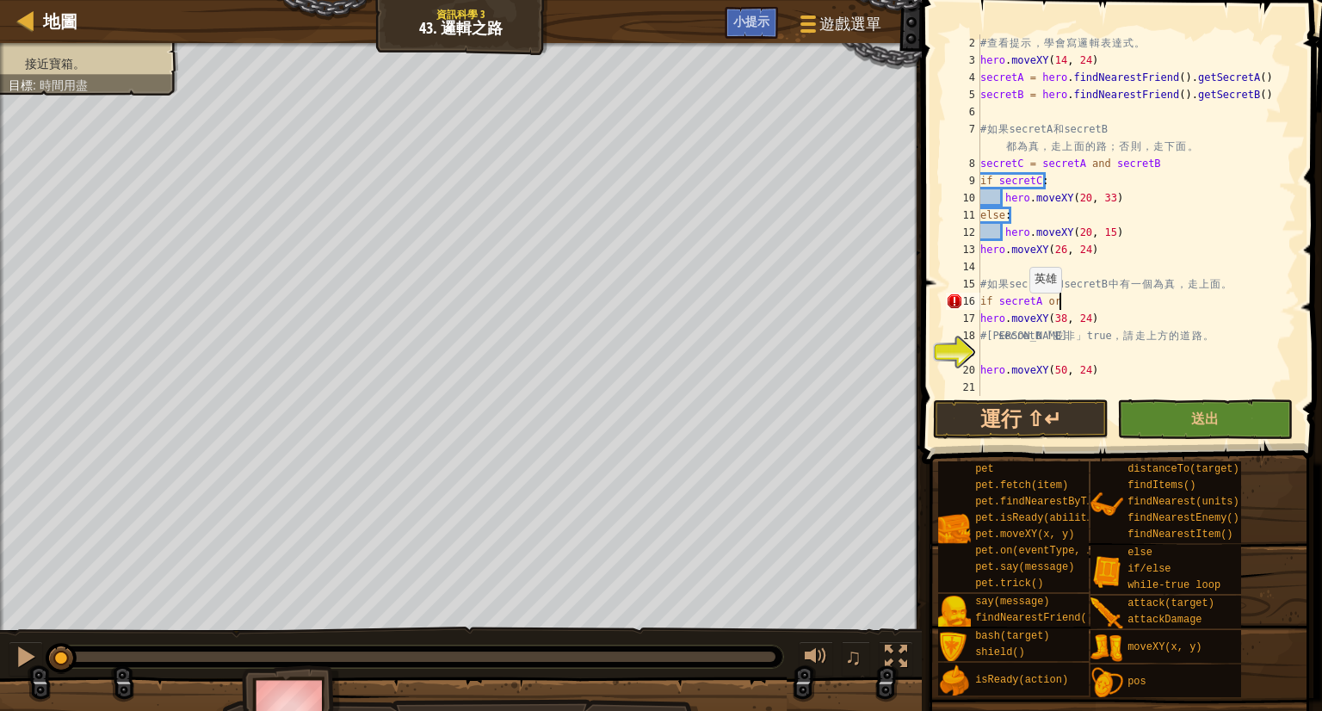
paste textarea "secretA"
click at [985, 311] on div "# 查 看 提 示 ， 學 會 寫 邏 輯 表 達 式 。 hero . moveXY ( 14 , 24 ) secretA = hero . findNe…" at bounding box center [1130, 232] width 306 height 396
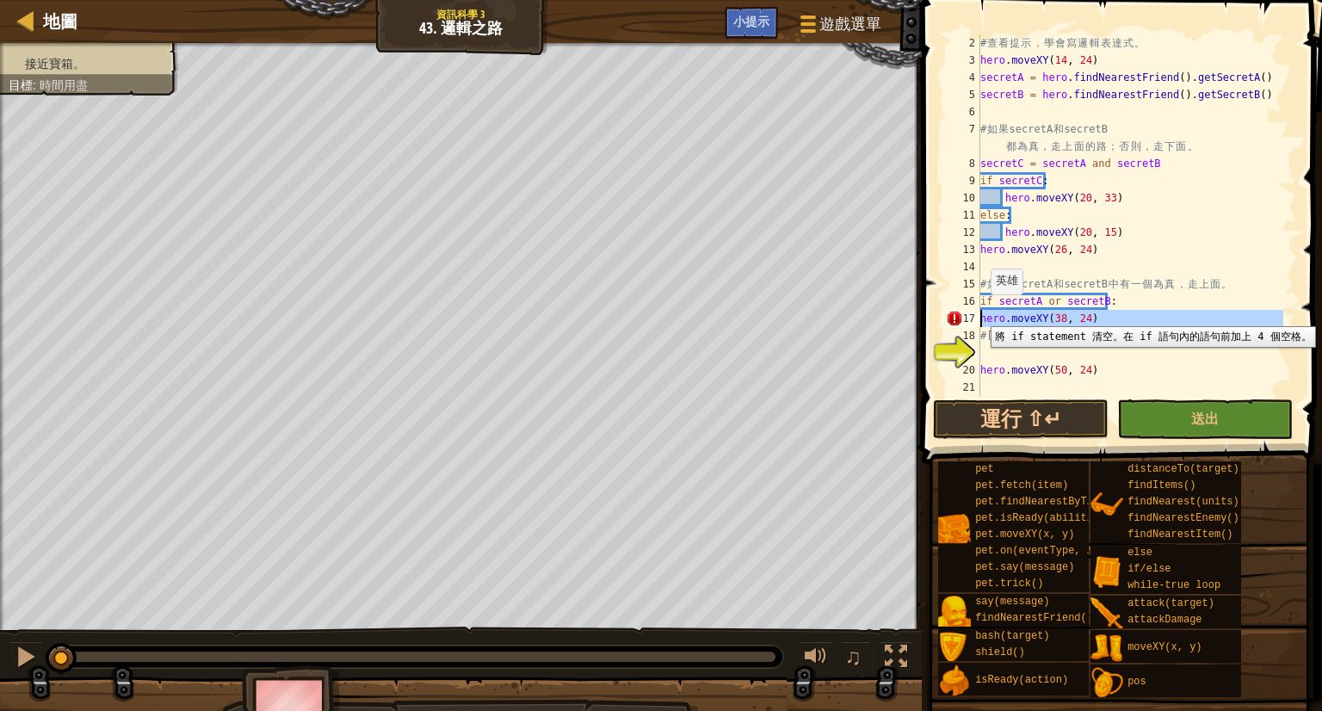
click at [978, 313] on div "17" at bounding box center [963, 318] width 34 height 17
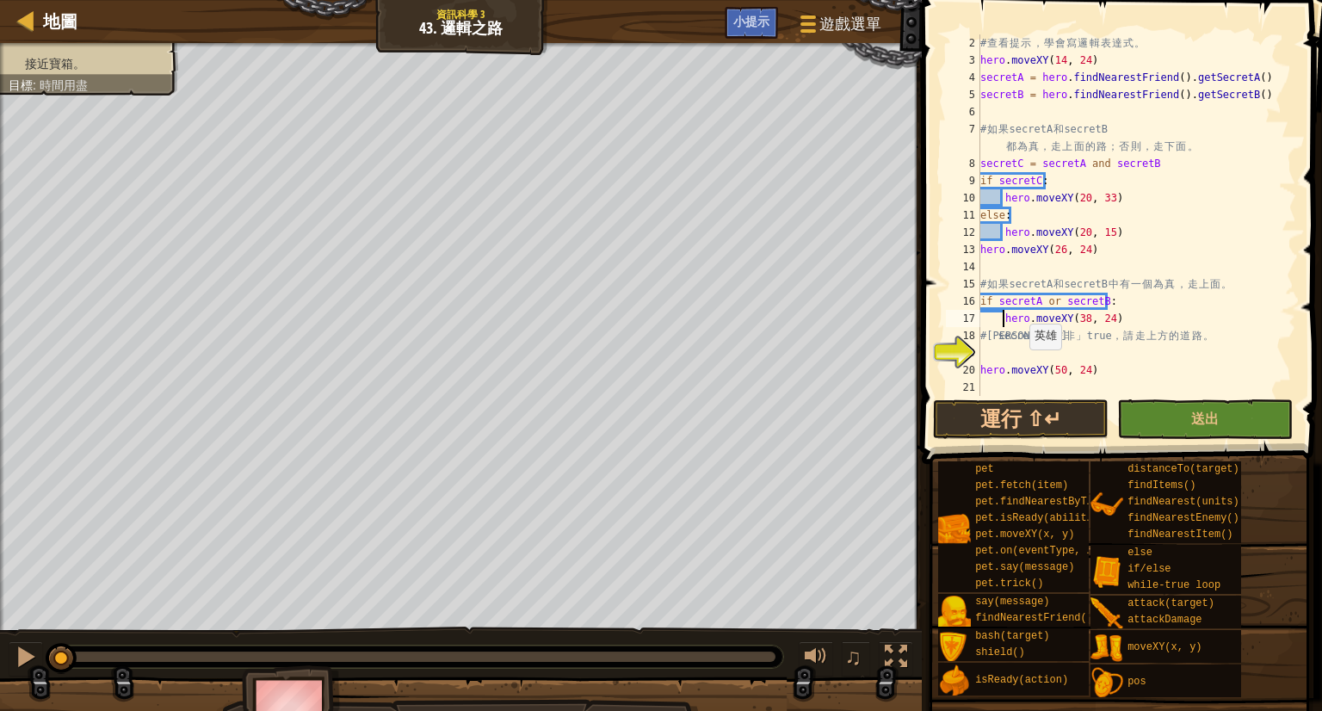
click at [1021, 366] on div "# 查 看 提 示 ， 學 會 寫 邏 輯 表 達 式 。 hero . moveXY ( 14 , 24 ) secretA = hero . findNe…" at bounding box center [1130, 232] width 306 height 396
type textarea "hero.moveXY(50, 24)"
click at [1017, 355] on div "# 查 看 提 示 ， 學 會 寫 邏 輯 表 達 式 。 hero . moveXY ( 14 , 24 ) secretA = hero . findNe…" at bounding box center [1130, 232] width 306 height 396
paste textarea "secretA"
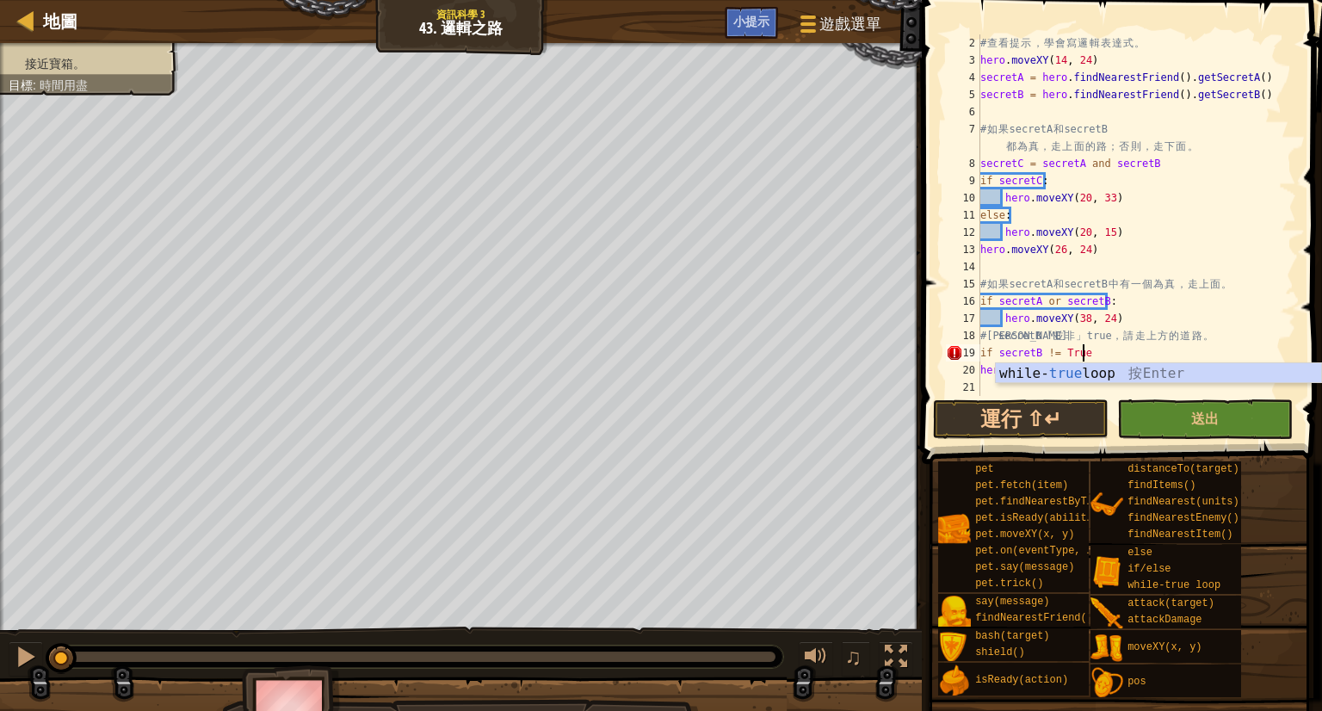
scroll to position [8, 7]
type textarea "；"
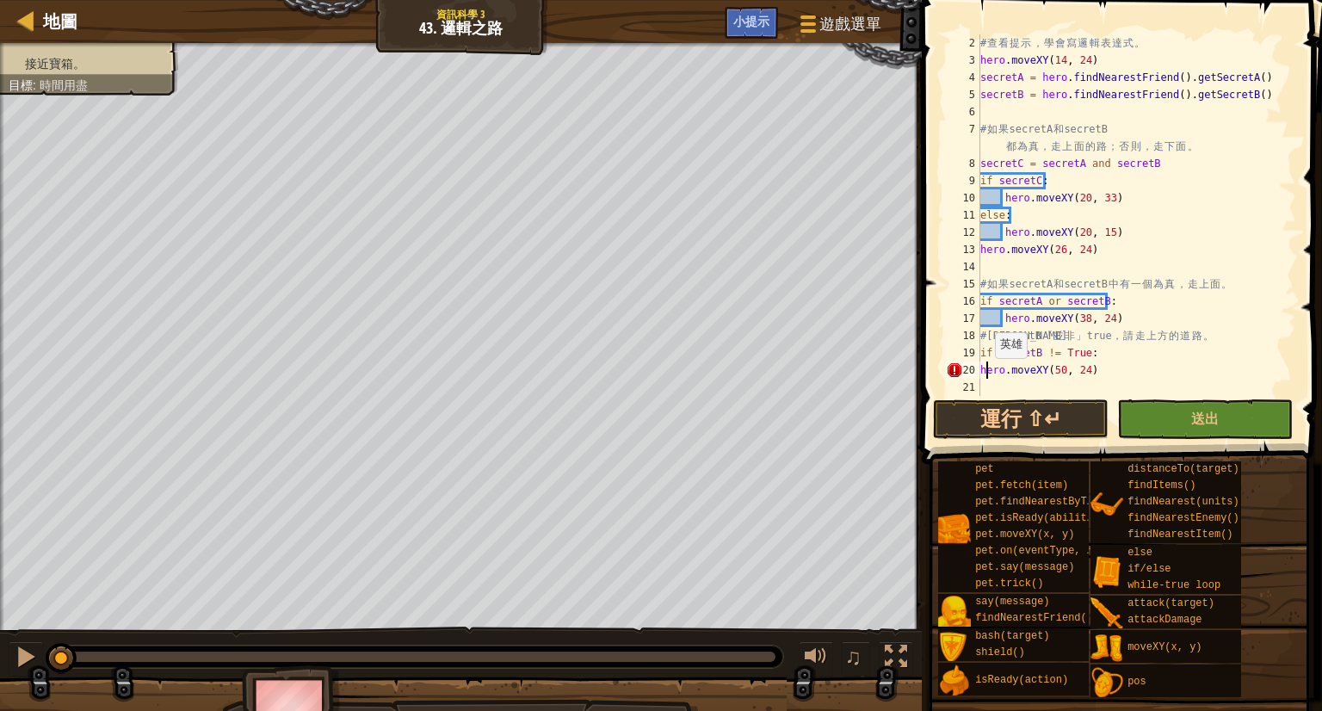
click at [986, 375] on div "# 查 看 提 示 ， 學 會 寫 邏 輯 表 達 式 。 hero . moveXY ( 14 , 24 ) secretA = hero . findNe…" at bounding box center [1130, 232] width 306 height 396
click at [1190, 439] on span at bounding box center [1124, 207] width 414 height 515
click at [1178, 418] on button "送出" at bounding box center [1205, 419] width 176 height 40
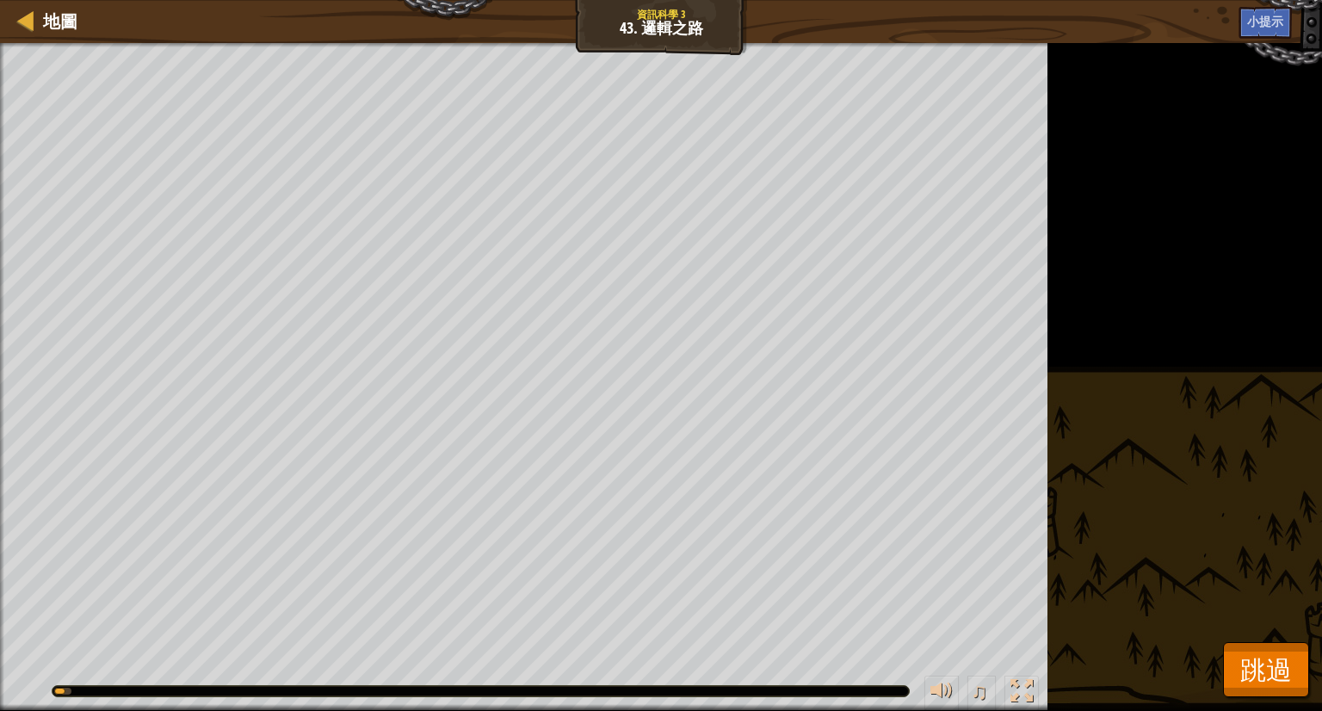
click at [1307, 665] on div "地圖 資訊科學 3 43. 邏輯之路 遊戲選單 完成 小提示 1 הההההההההההההההההההההההההההההההההההההההההההההה…" at bounding box center [661, 355] width 1322 height 711
click at [1274, 662] on span "跳過" at bounding box center [1266, 669] width 52 height 35
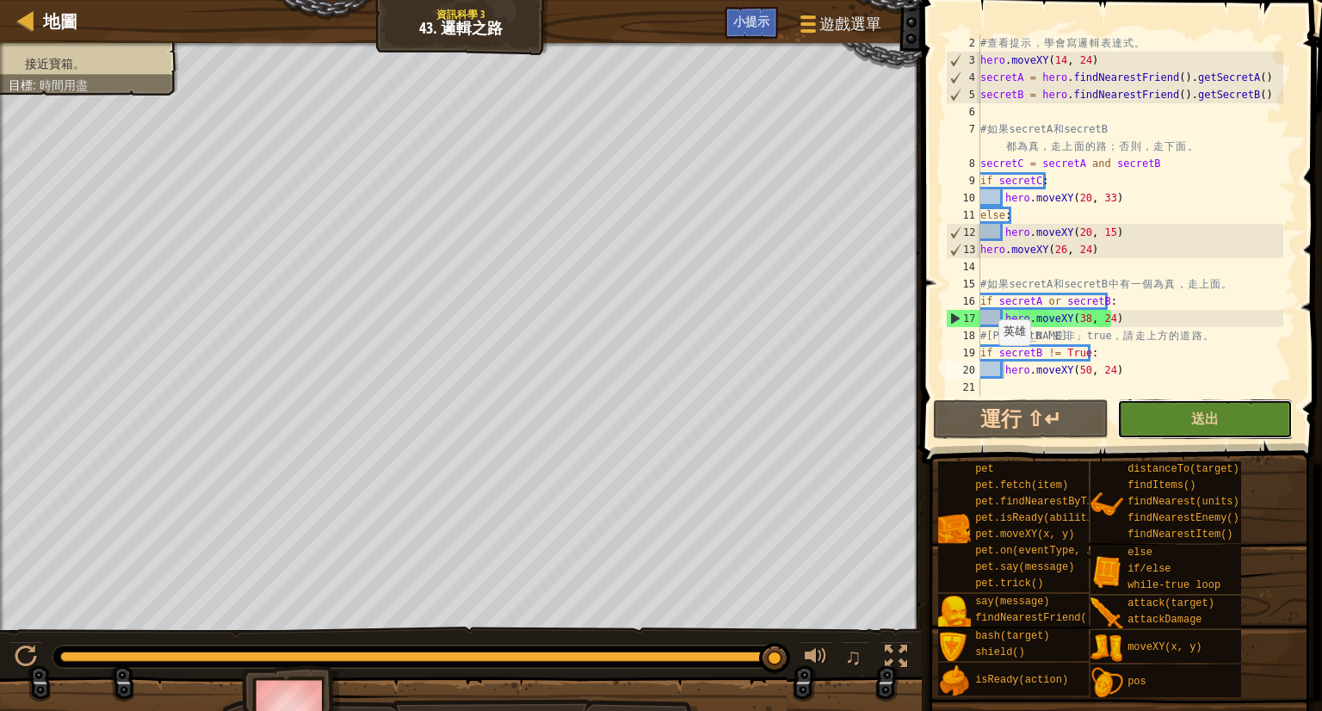
click at [1137, 421] on button "送出" at bounding box center [1205, 419] width 176 height 40
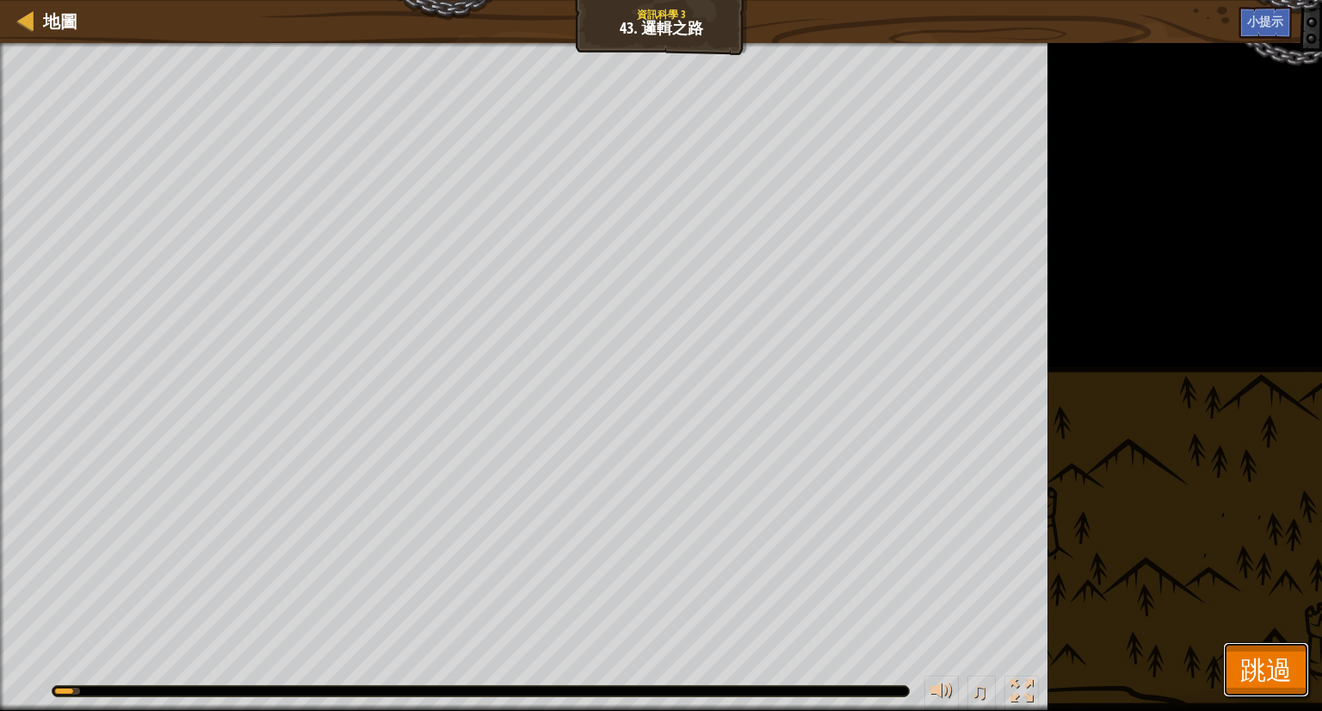
click at [1258, 654] on span "跳過" at bounding box center [1266, 669] width 52 height 35
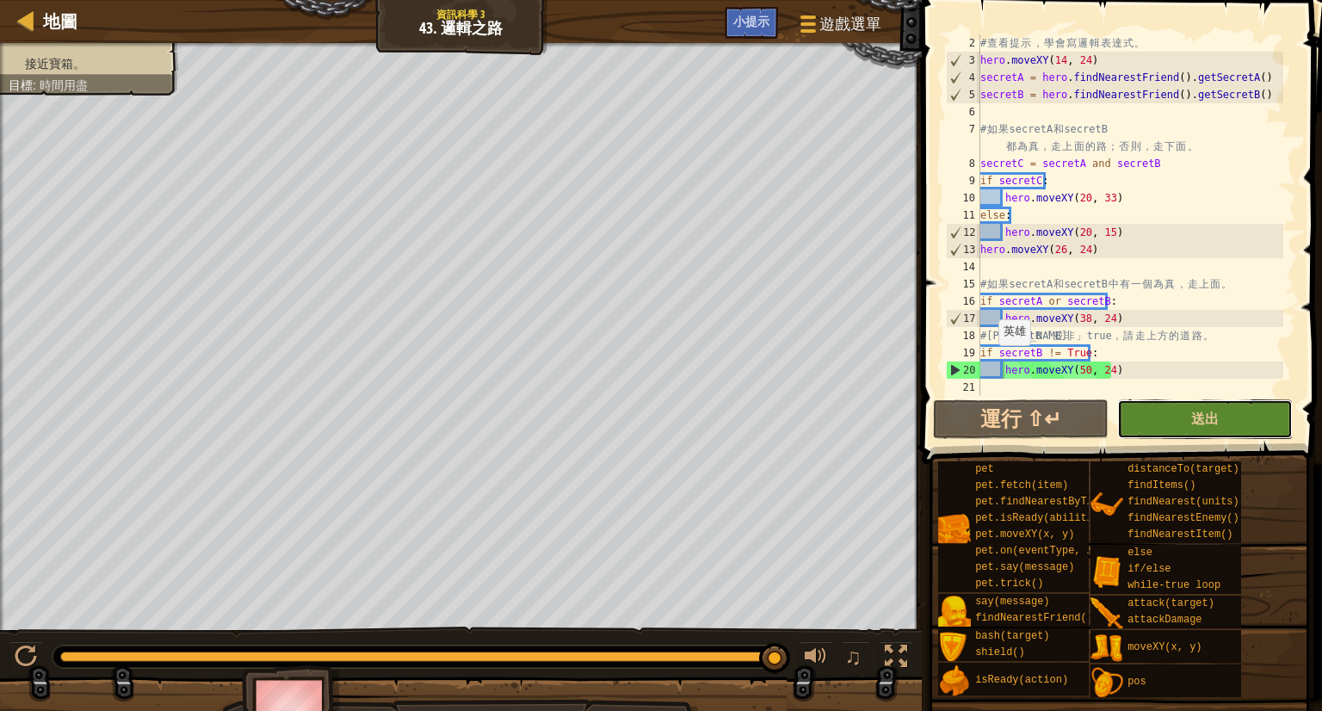
click at [1196, 430] on button "送出" at bounding box center [1205, 419] width 176 height 40
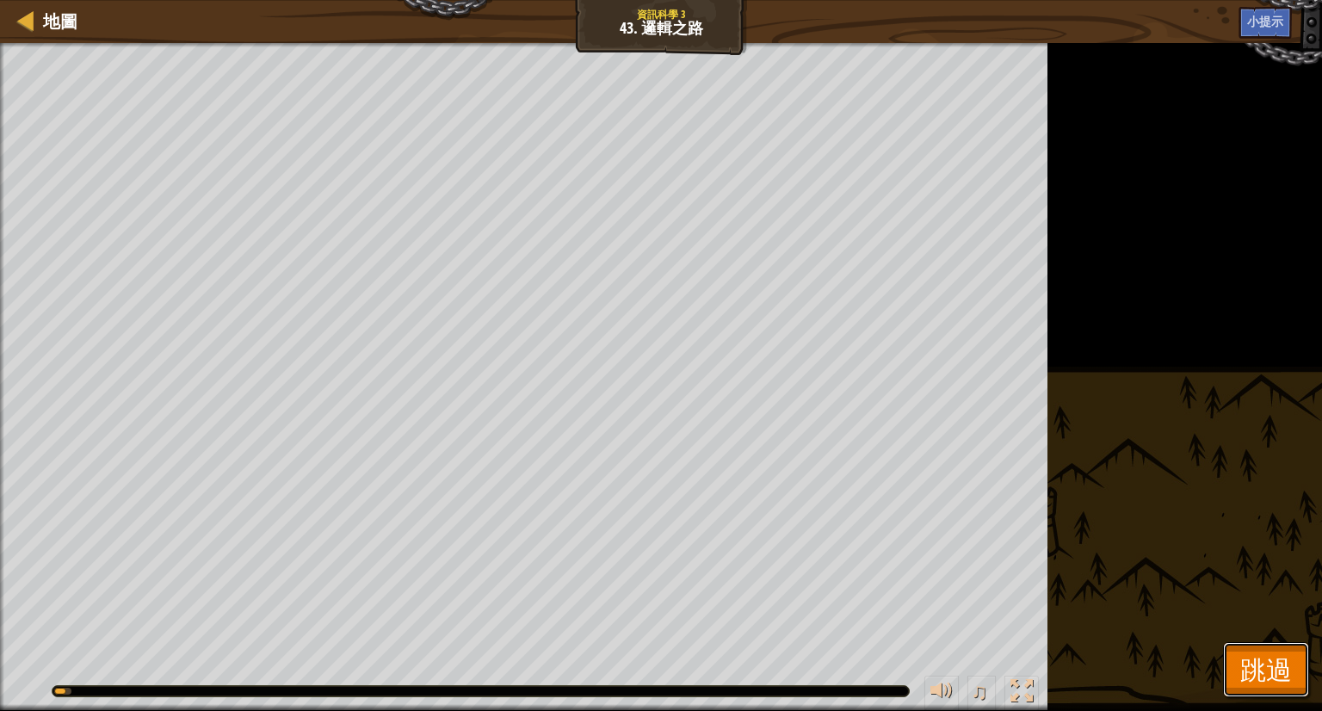
click at [1257, 673] on span "跳過" at bounding box center [1266, 669] width 52 height 35
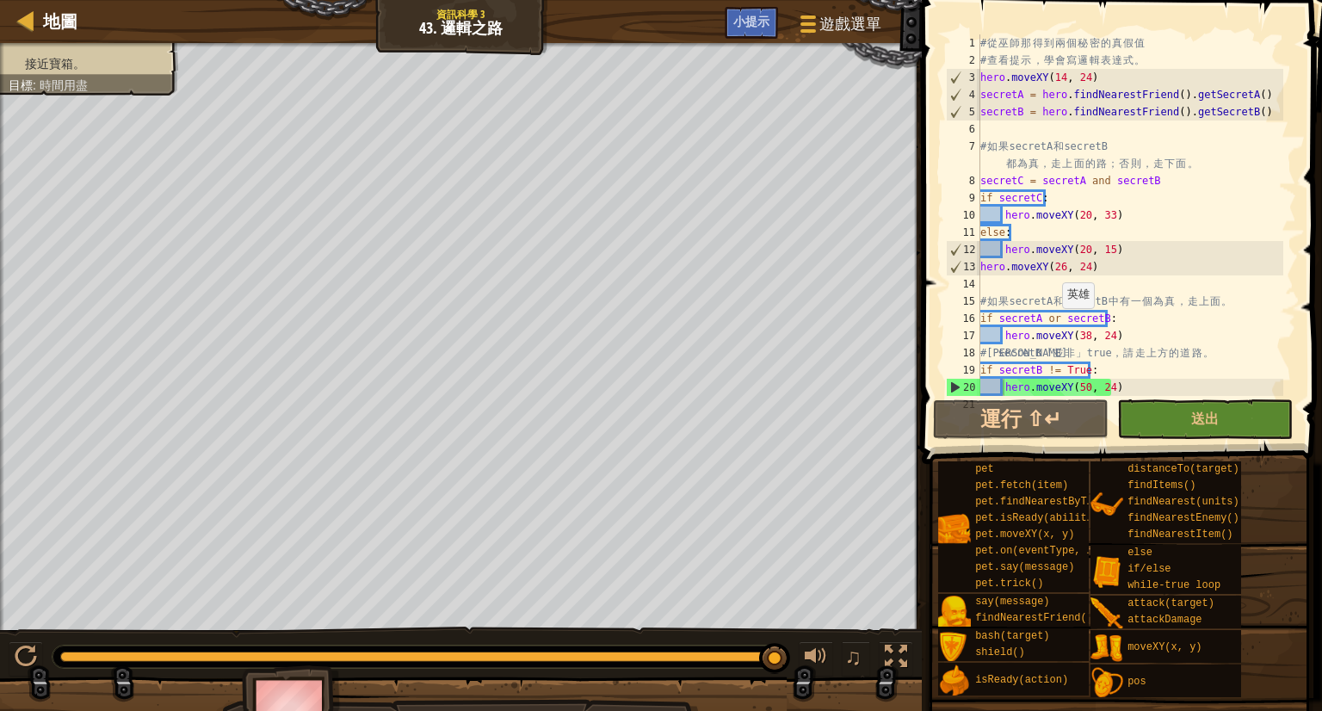
scroll to position [17, 0]
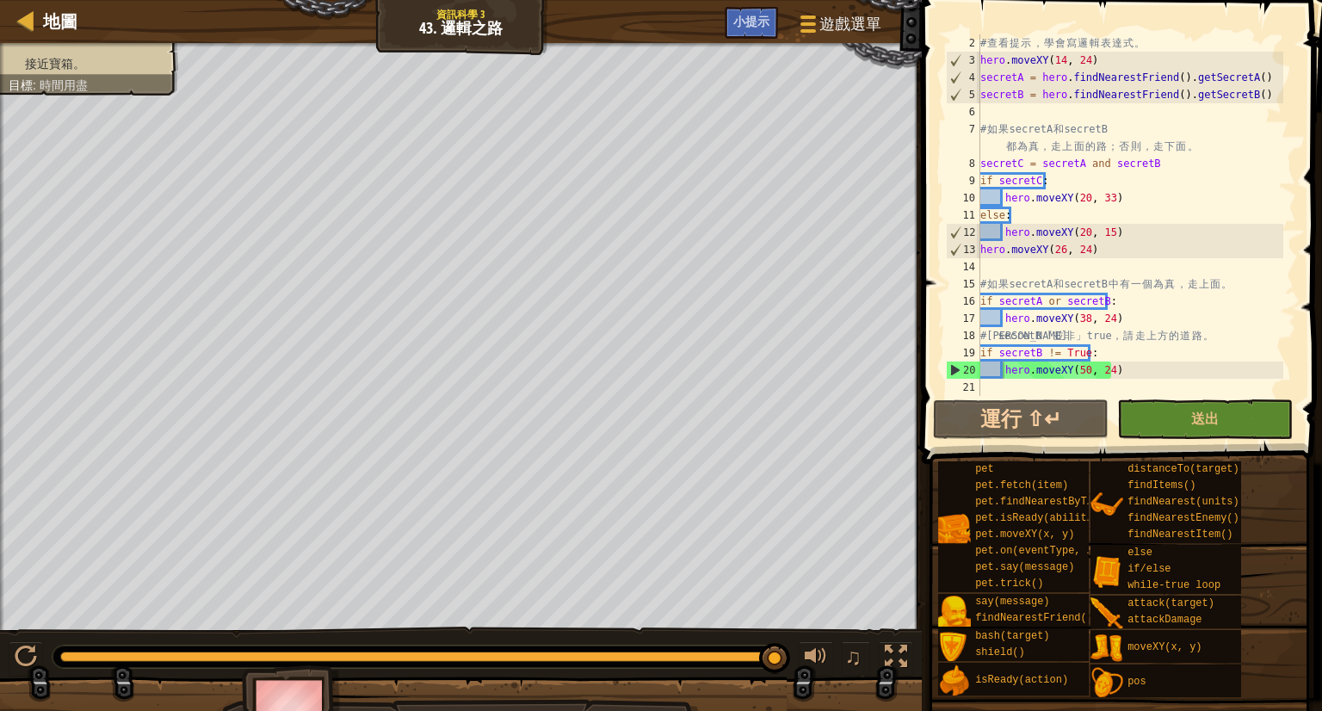
click at [1001, 189] on div "# 查 看 提 示 ， 學 會 寫 邏 輯 表 達 式 。 hero . moveXY ( 14 , 24 ) secretA = hero . findNe…" at bounding box center [1130, 232] width 306 height 396
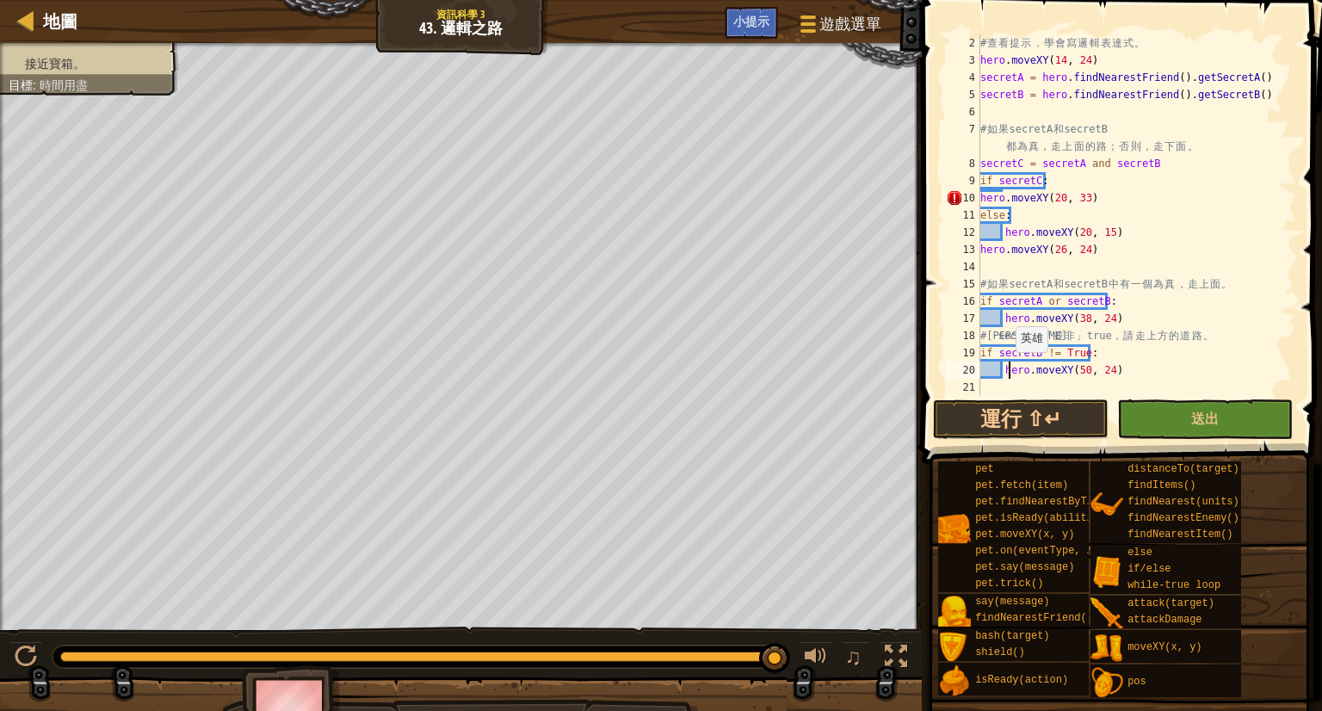
click at [1007, 369] on div "# 查 看 提 示 ， 學 會 寫 邏 輯 表 達 式 。 hero . moveXY ( 14 , 24 ) secretA = hero . findNe…" at bounding box center [1130, 232] width 306 height 396
click at [1004, 370] on div "# 查 看 提 示 ， 學 會 寫 邏 輯 表 達 式 。 hero . moveXY ( 14 , 24 ) secretA = hero . findNe…" at bounding box center [1130, 232] width 306 height 396
click at [981, 197] on div "# 查 看 提 示 ， 學 會 寫 邏 輯 表 達 式 。 hero . moveXY ( 14 , 24 ) secretA = hero . findNe…" at bounding box center [1130, 232] width 306 height 396
click at [1081, 318] on div "# 查 看 提 示 ， 學 會 寫 邏 輯 表 達 式 。 hero . moveXY ( 14 , 24 ) secretA = hero . findNe…" at bounding box center [1130, 232] width 306 height 396
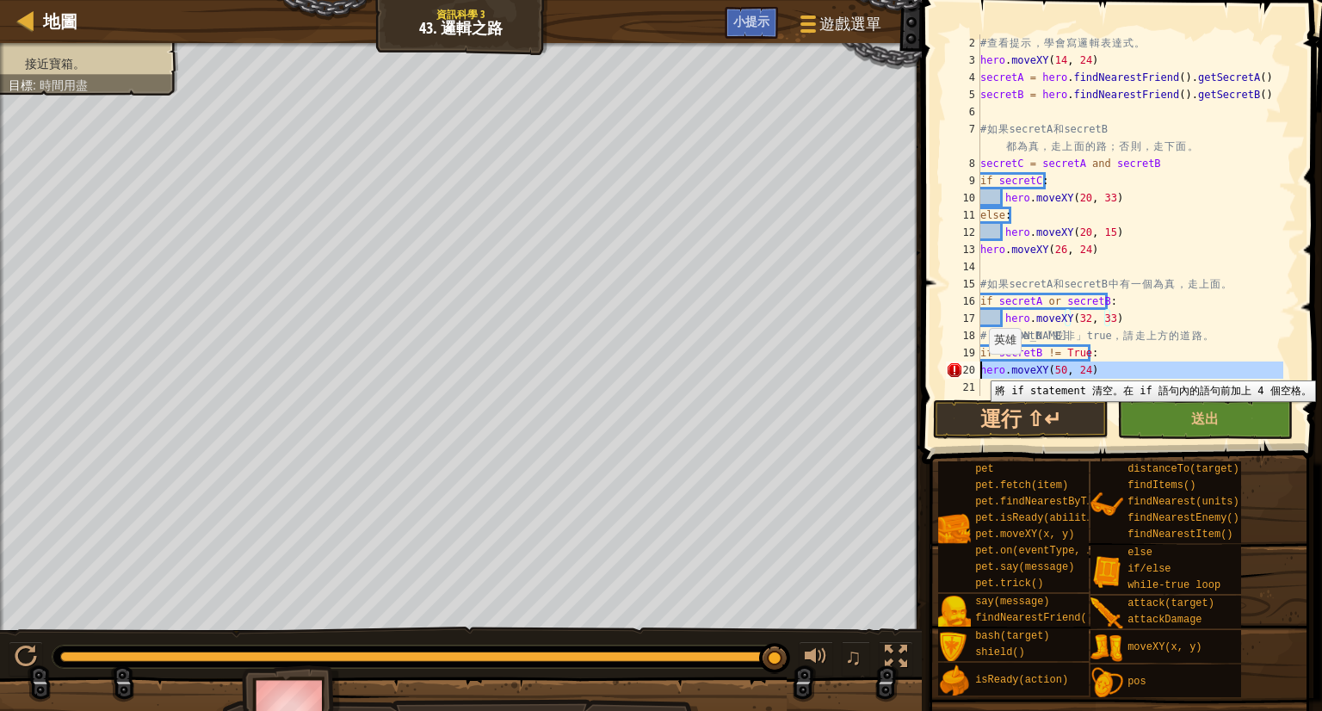
click at [978, 368] on div "20" at bounding box center [963, 370] width 34 height 17
type textarea "hero.moveXY(50, 24)"
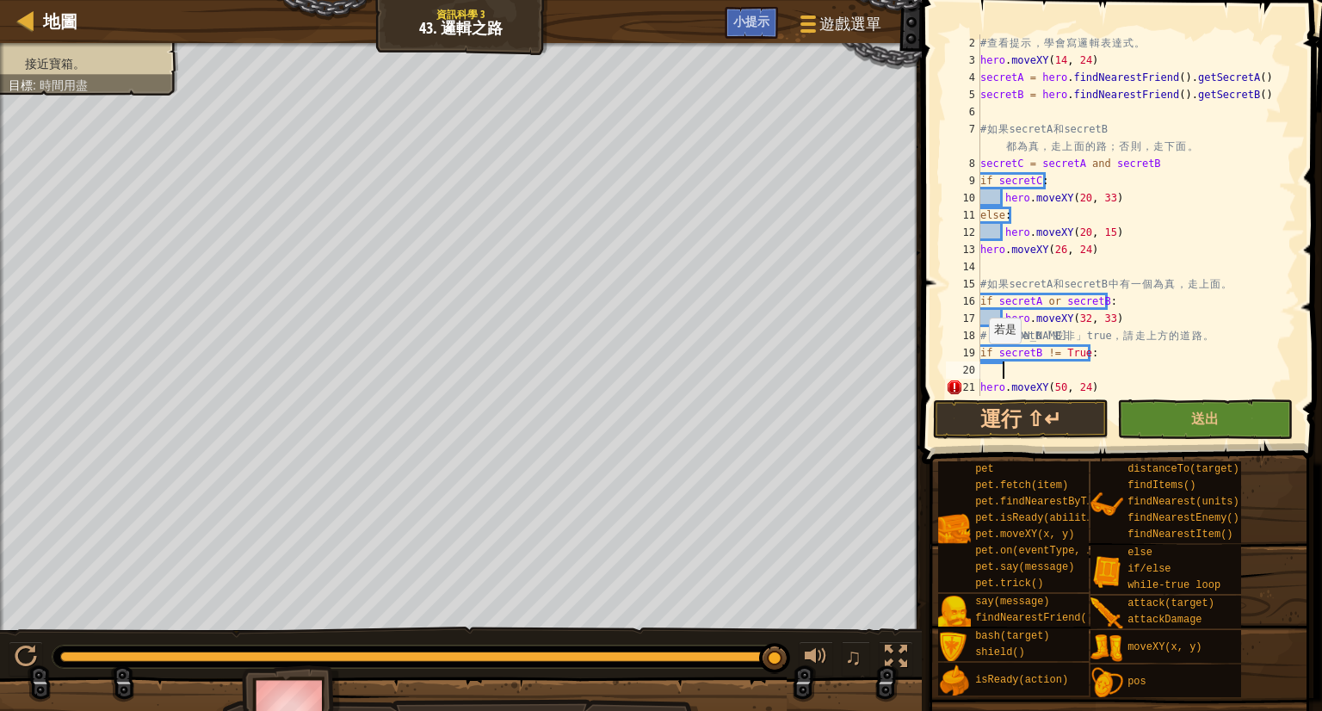
scroll to position [8, 1]
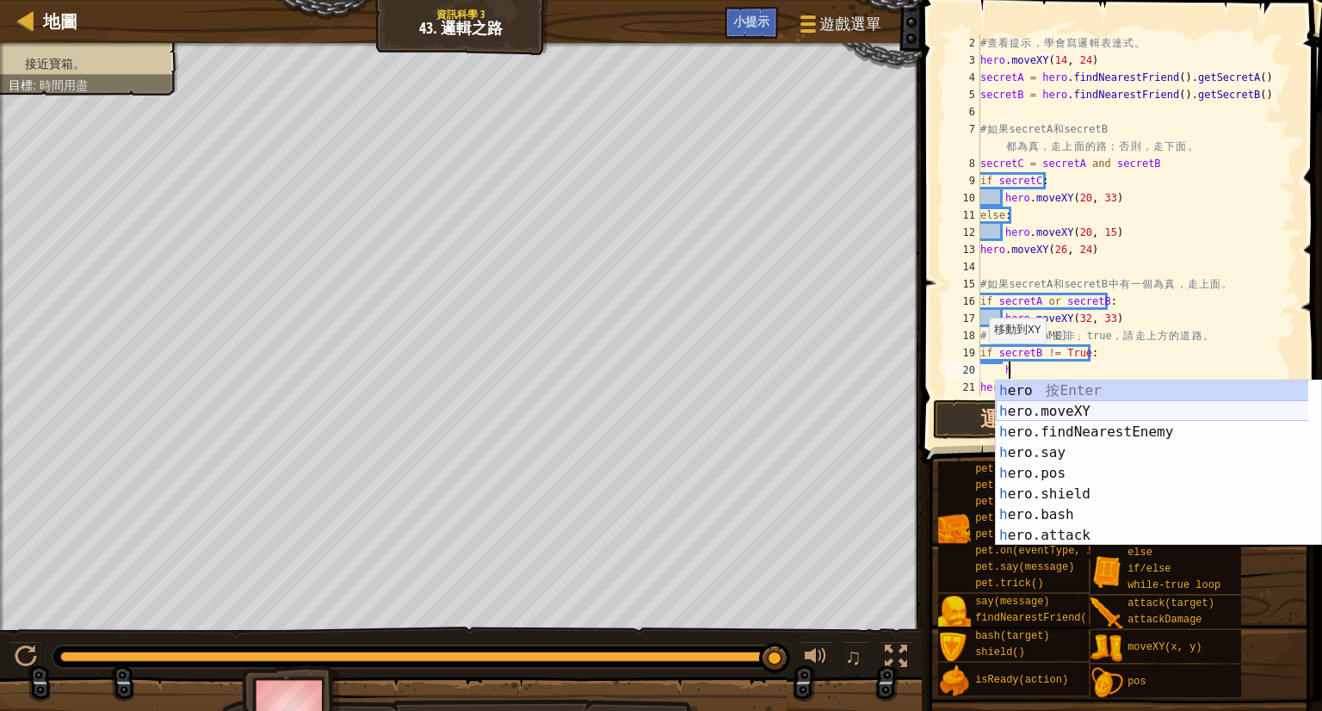
click at [1061, 421] on div "h ero 按 Enter h ero.moveXY 按 Enter h ero.findNearestEnemy 按 Enter h ero.say 按 E…" at bounding box center [1158, 483] width 325 height 207
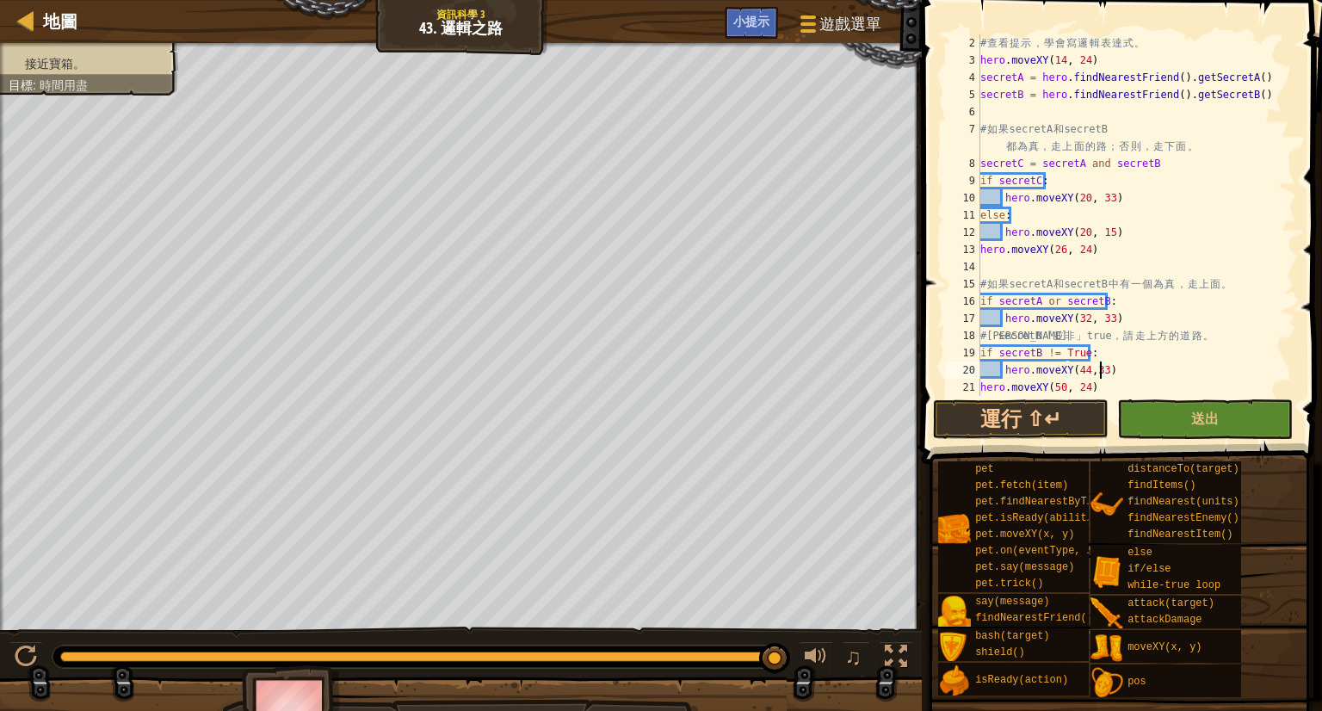
scroll to position [34, 0]
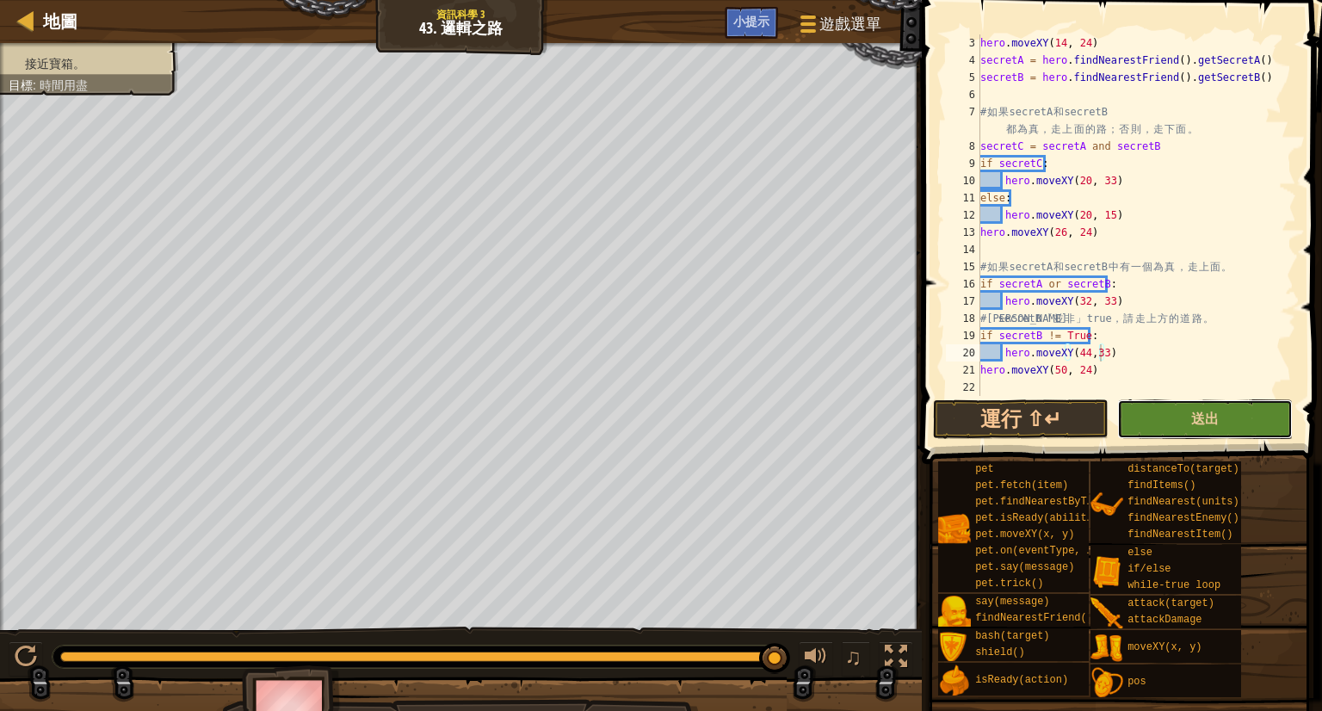
click at [1161, 423] on button "送出" at bounding box center [1205, 419] width 176 height 40
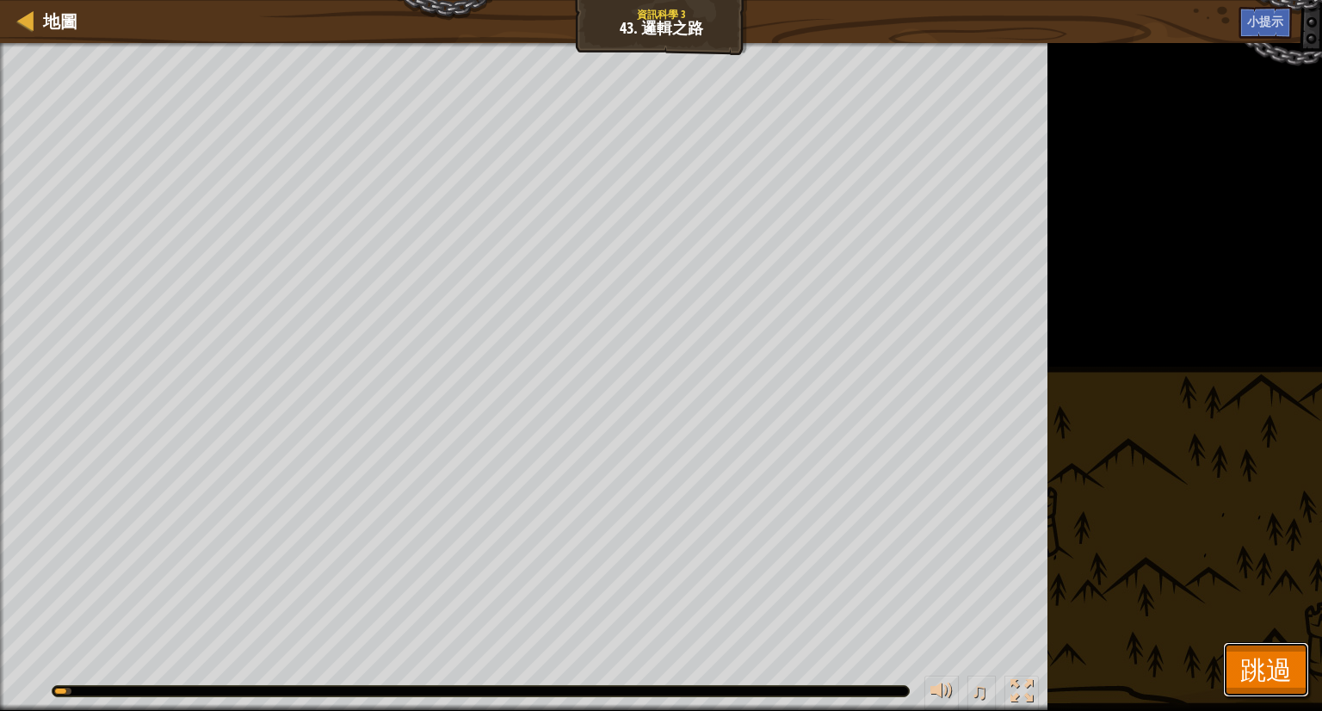
click at [1246, 678] on span "跳過" at bounding box center [1266, 669] width 52 height 35
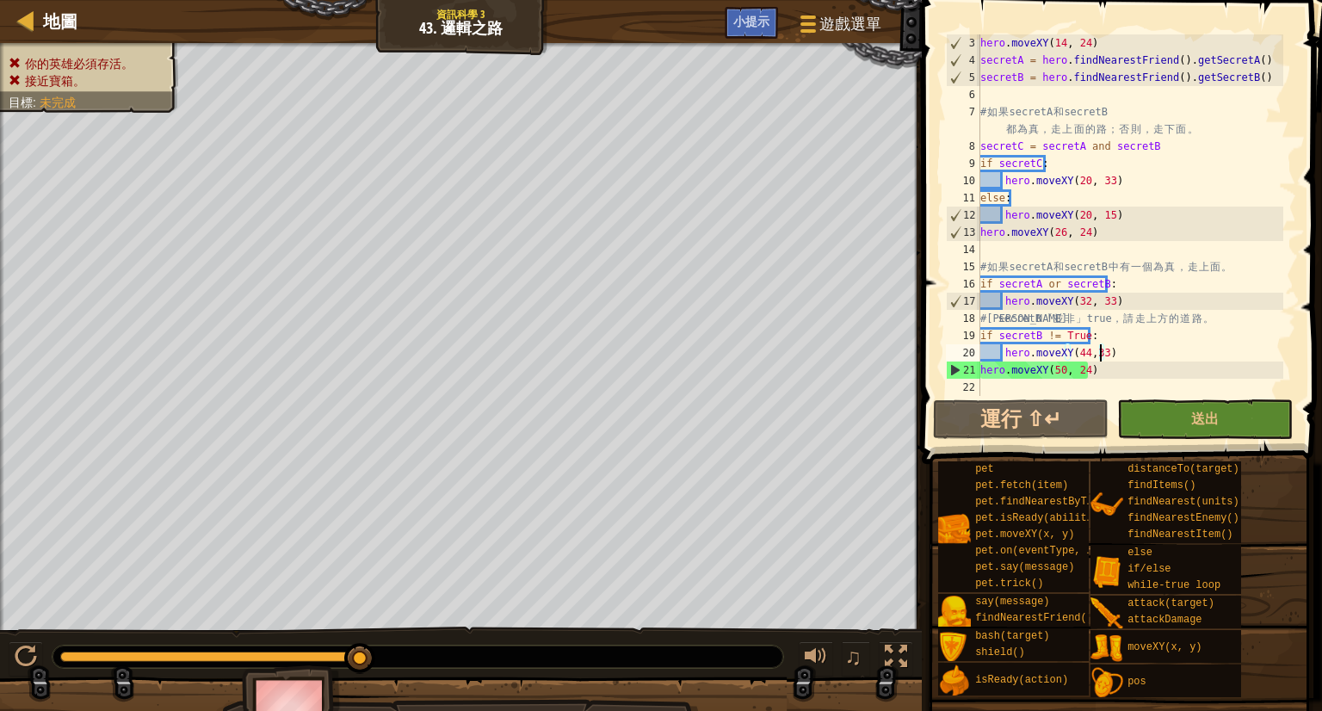
click at [980, 318] on div "18" at bounding box center [963, 318] width 34 height 17
click at [988, 318] on div "hero . moveXY ( 14 , 24 ) secretA = hero . findNearestFriend ( ) . getSecretA (…" at bounding box center [1130, 232] width 306 height 396
type textarea "# [PERSON_NAME]secretB「並非」true，請走上方的道路。"
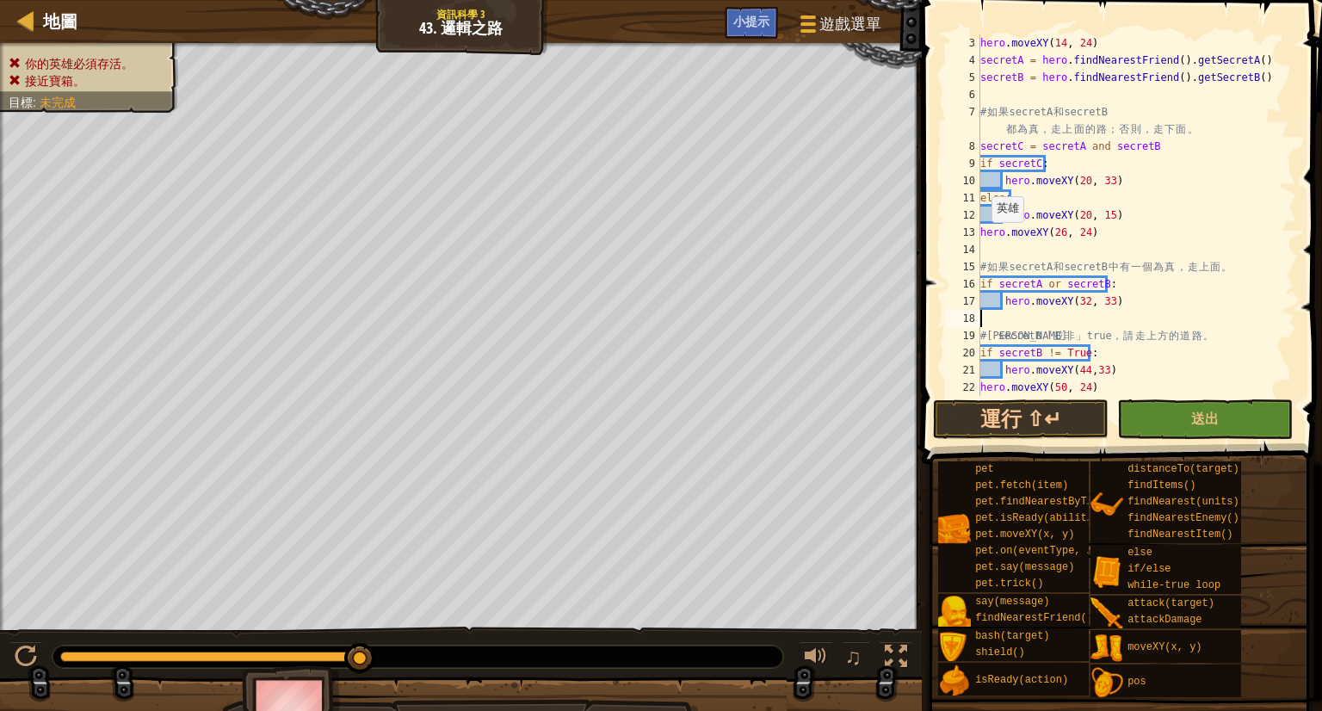
scroll to position [8, 0]
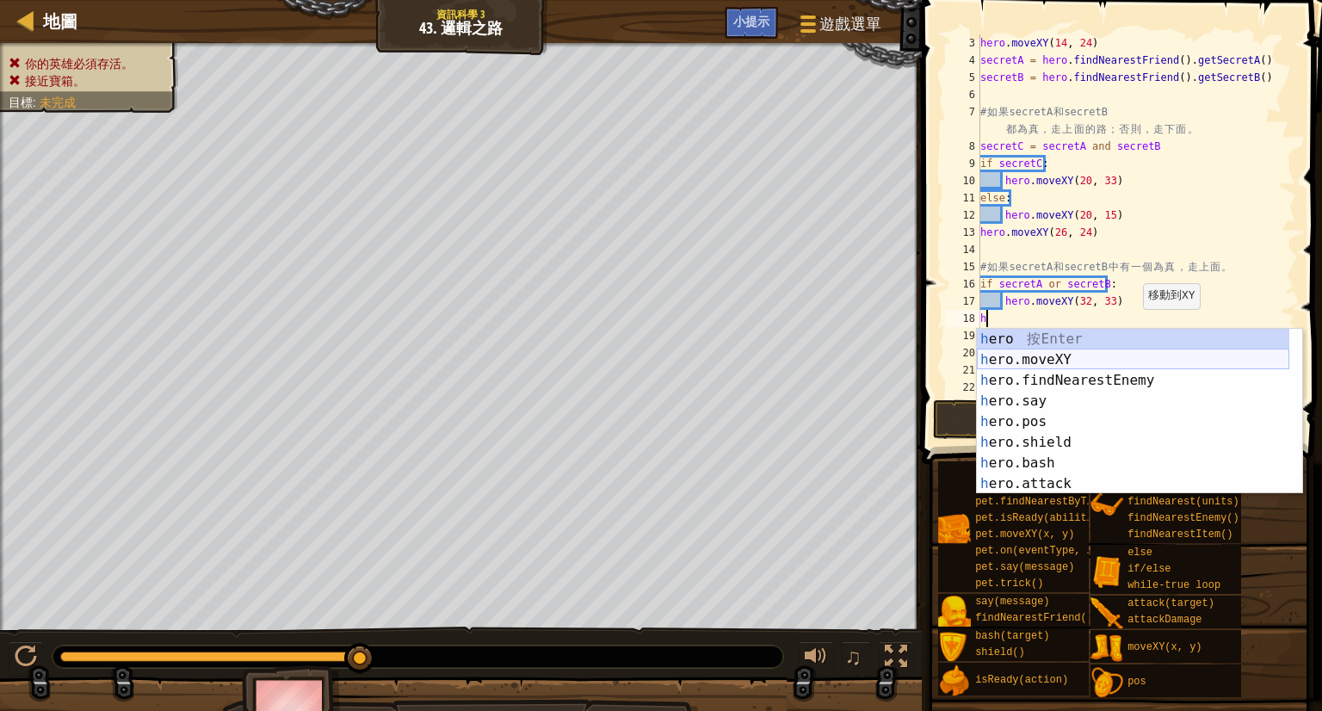
click at [1081, 362] on div "h ero 按 Enter h ero.moveXY 按 Enter h ero.findNearestEnemy 按 Enter h ero.say 按 E…" at bounding box center [1133, 432] width 312 height 207
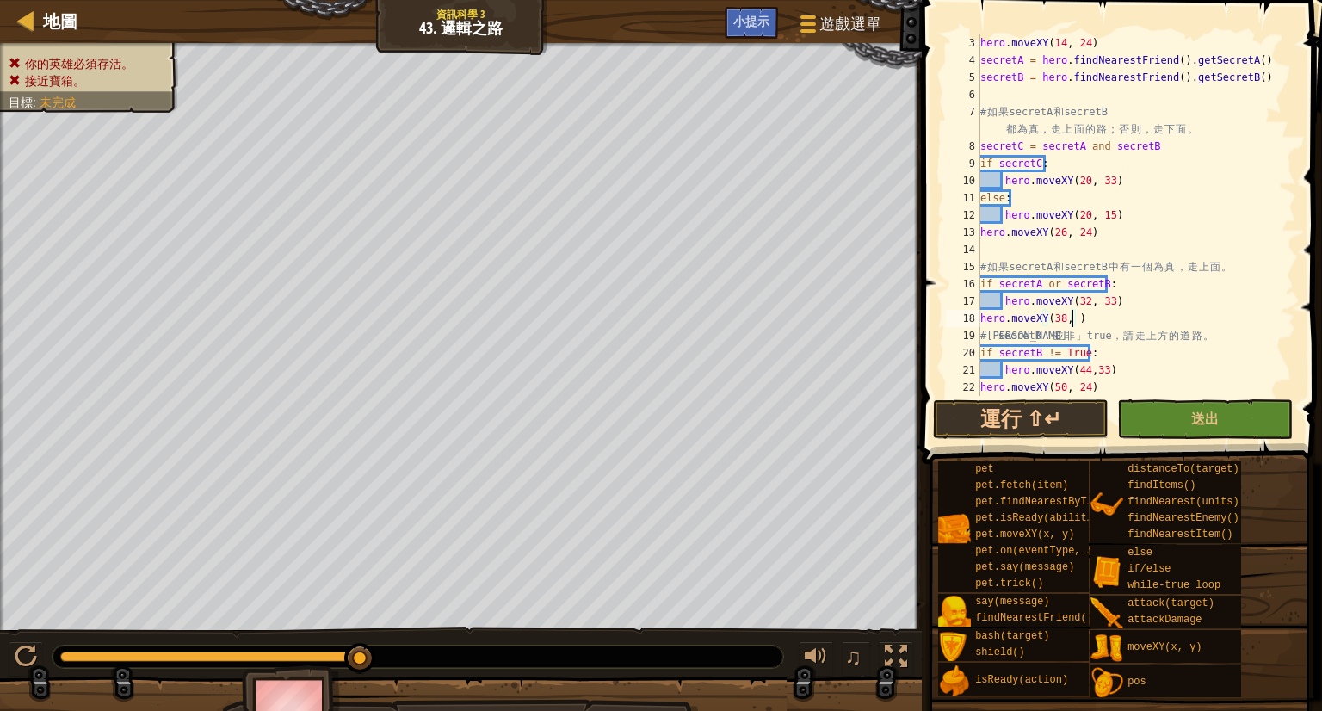
scroll to position [8, 7]
type textarea "hero.moveXY(38, 24)"
click at [1215, 433] on button "送出" at bounding box center [1205, 419] width 176 height 40
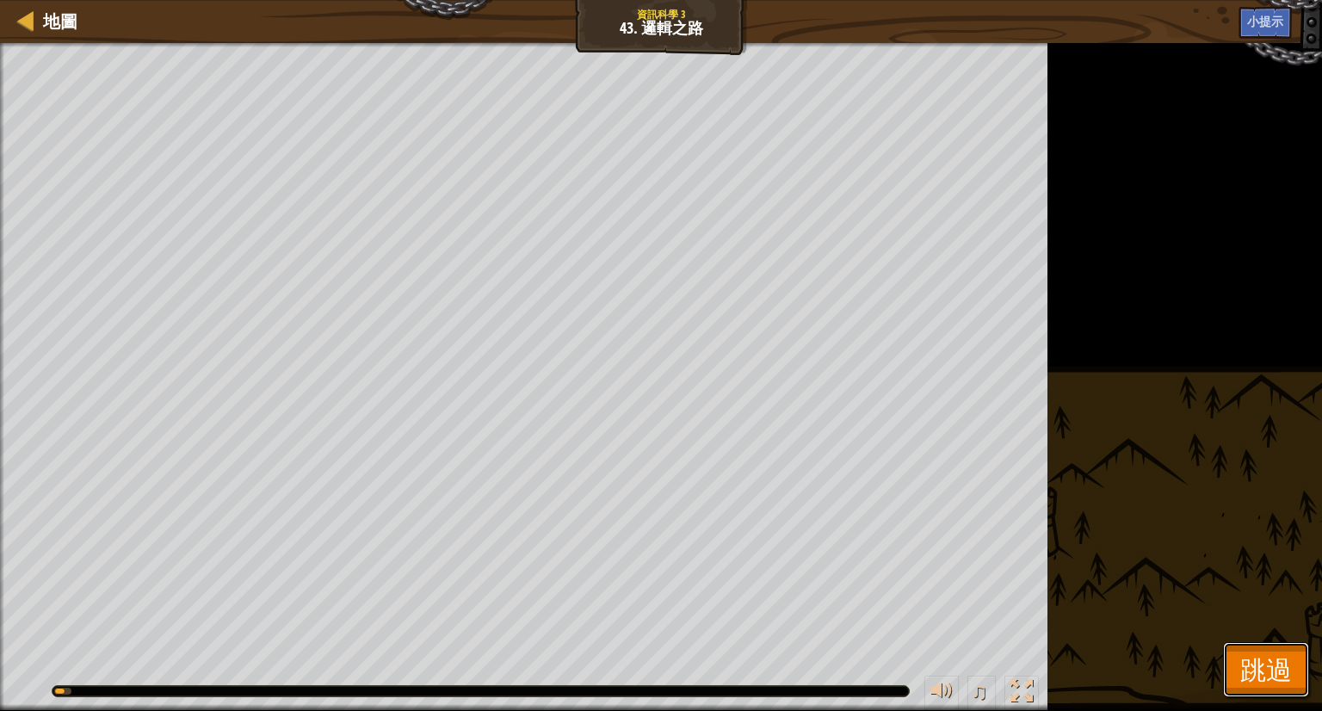
click at [1250, 686] on button "跳過" at bounding box center [1266, 669] width 86 height 55
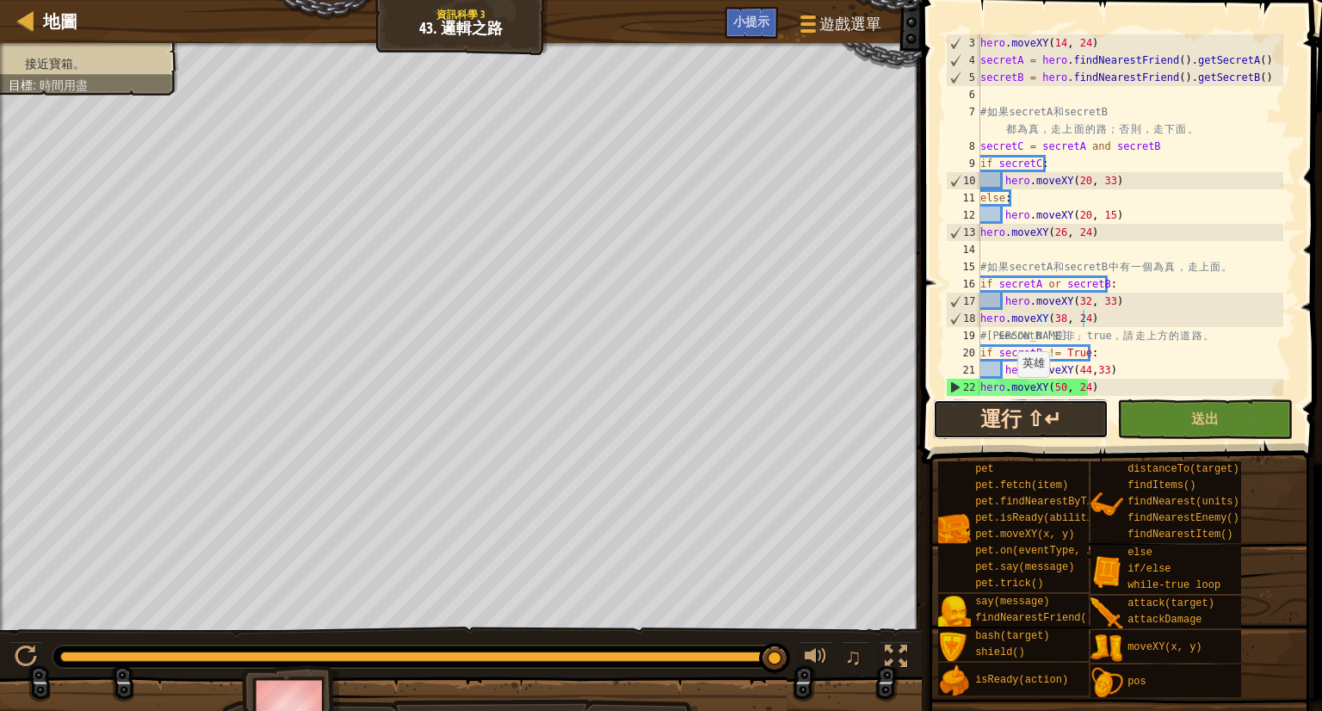
click at [1016, 419] on button "運行 ⇧↵" at bounding box center [1021, 419] width 176 height 40
click at [1058, 435] on button "運行 ⇧↵" at bounding box center [1021, 419] width 176 height 40
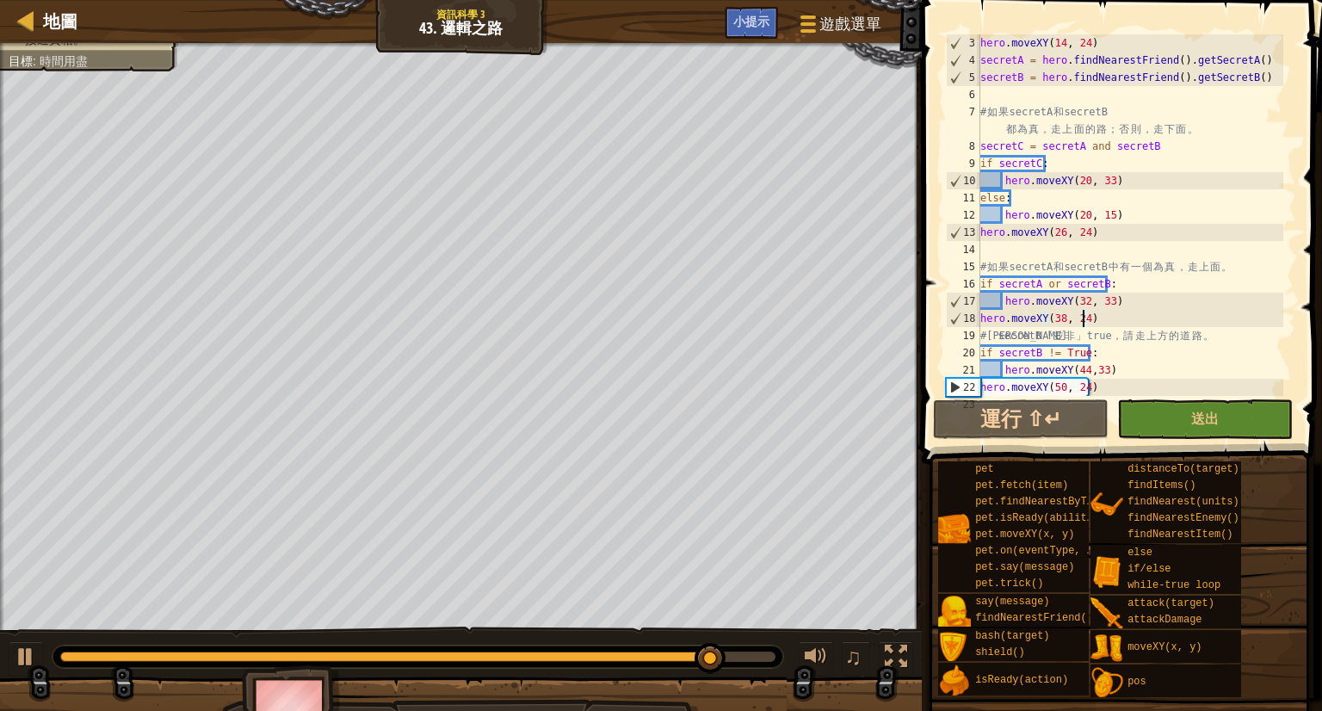
scroll to position [52, 0]
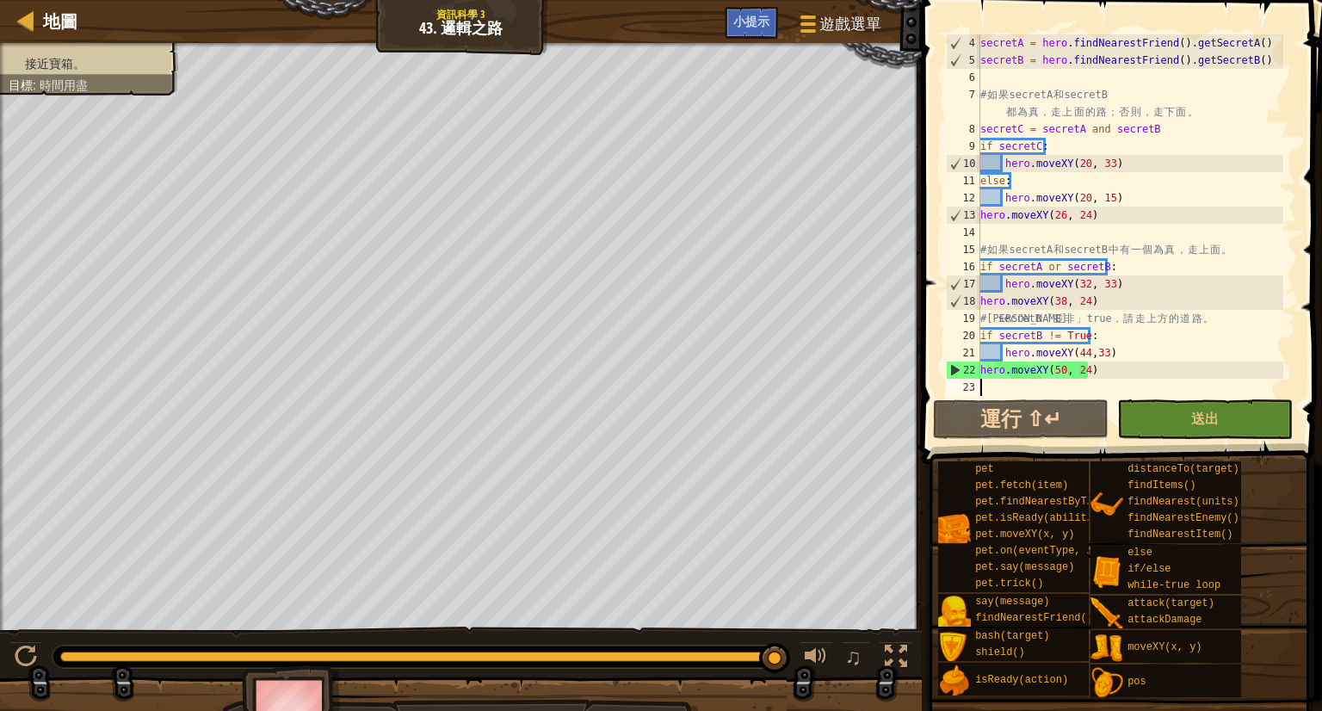
click at [993, 386] on div "secretA = hero . findNearestFriend ( ) . getSecretA ( ) secretB = hero . findNe…" at bounding box center [1130, 232] width 306 height 396
click at [1298, 395] on span at bounding box center [1124, 207] width 414 height 515
click at [1215, 418] on span "送出" at bounding box center [1205, 418] width 28 height 19
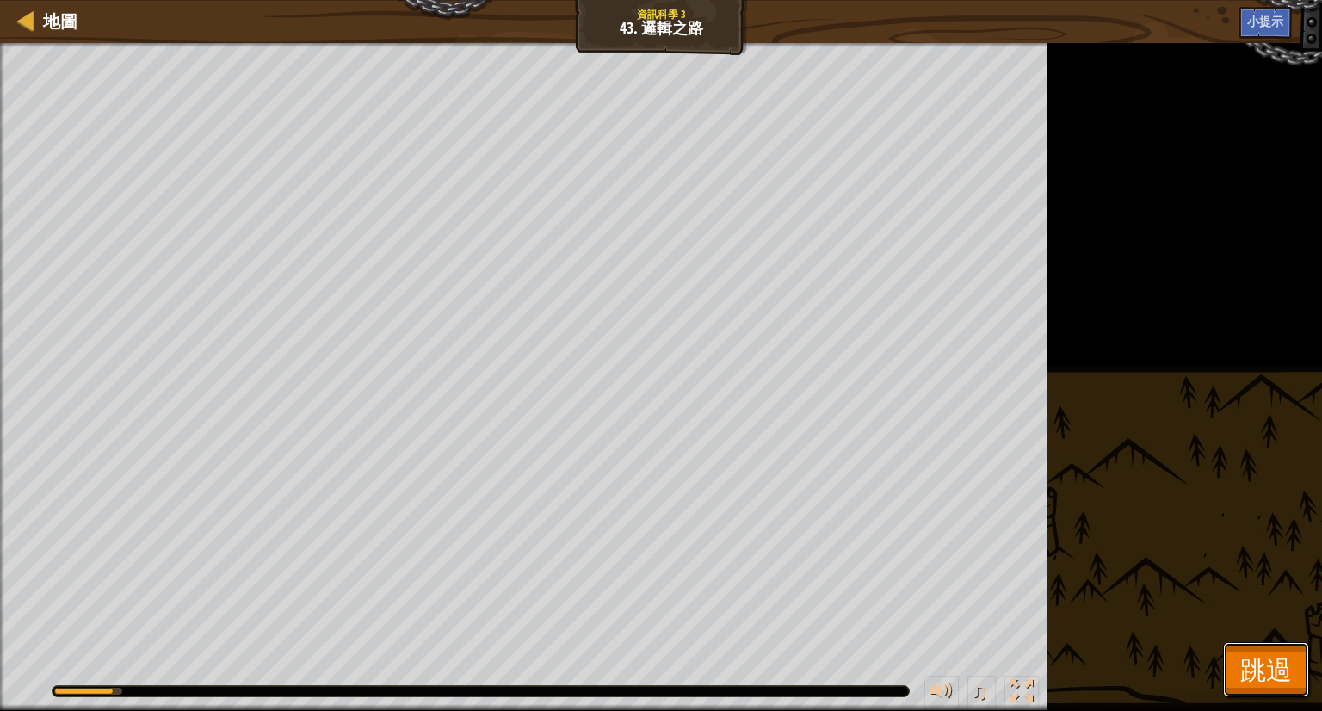
click at [1233, 655] on button "跳過" at bounding box center [1266, 669] width 86 height 55
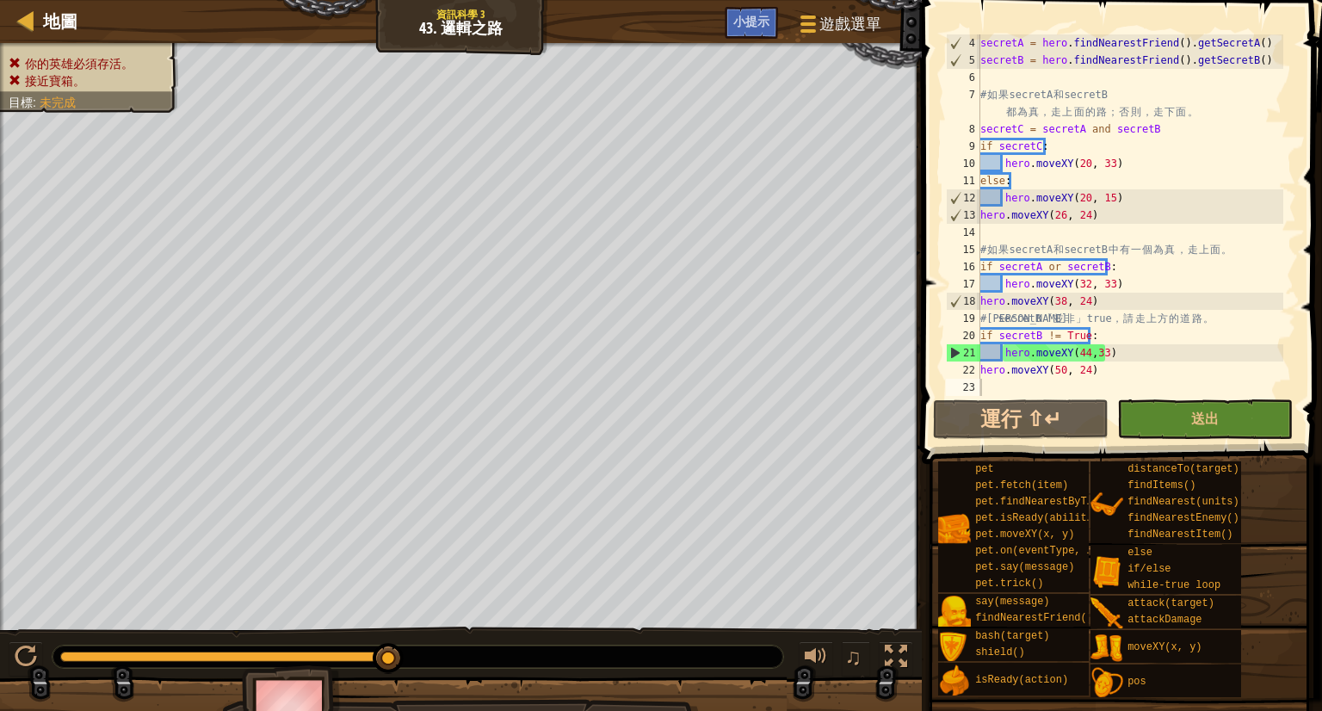
click at [1002, 380] on div "secretA = hero . findNearestFriend ( ) . getSecretA ( ) secretB = hero . findNe…" at bounding box center [1130, 232] width 306 height 396
click at [978, 372] on div "22" at bounding box center [963, 370] width 34 height 17
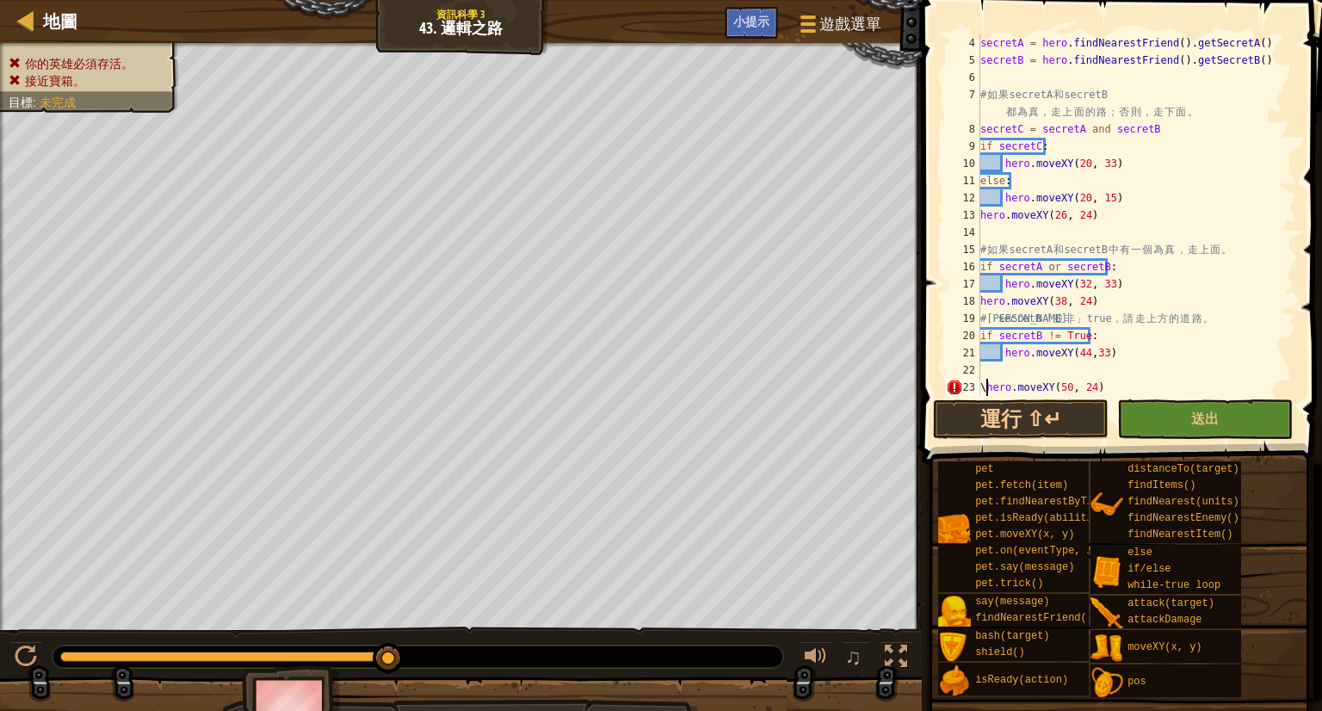
type textarea "hero.moveXY(50, 24)"
click at [1002, 374] on div "secretA = hero . findNearestFriend ( ) . getSecretA ( ) secretB = hero . findNe…" at bounding box center [1130, 232] width 306 height 396
click at [981, 386] on div "secretA = hero . findNearestFriend ( ) . getSecretA ( ) secretB = hero . findNe…" at bounding box center [1130, 232] width 306 height 396
drag, startPoint x: 1155, startPoint y: 423, endPoint x: 1299, endPoint y: 516, distance: 171.2
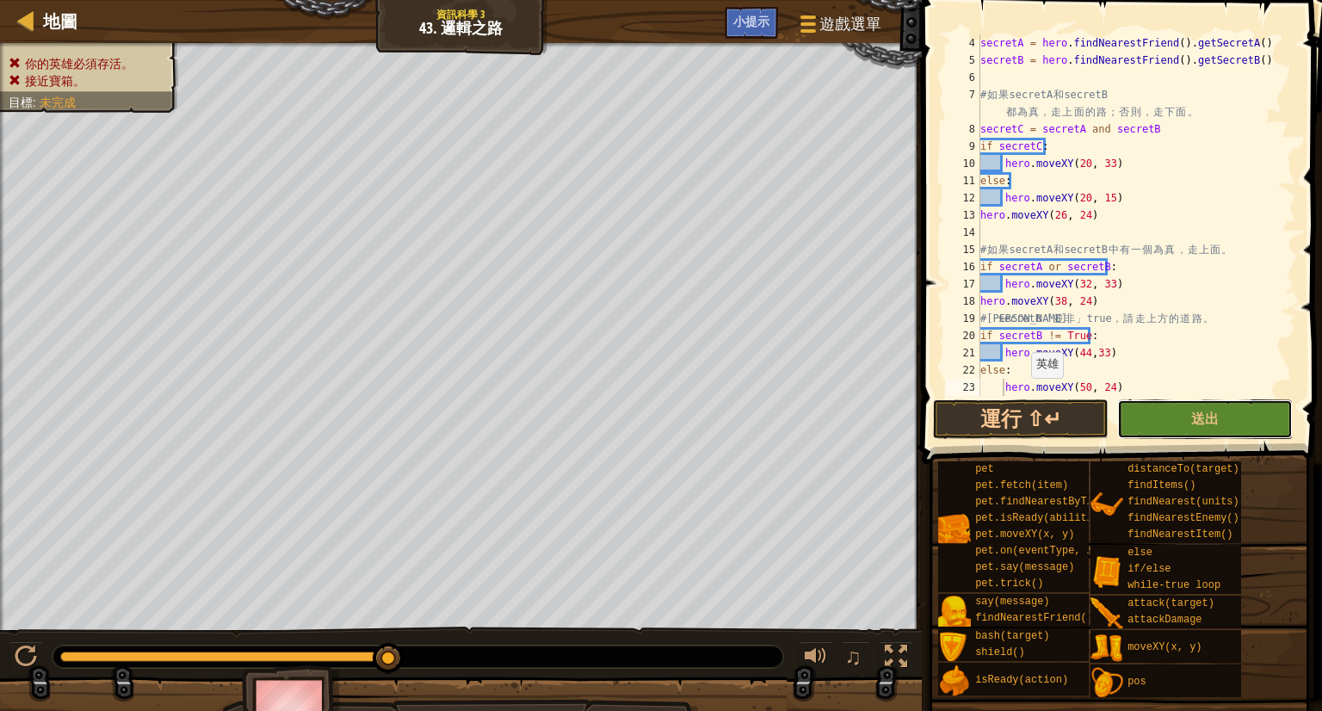
click at [1156, 424] on button "送出" at bounding box center [1205, 419] width 176 height 40
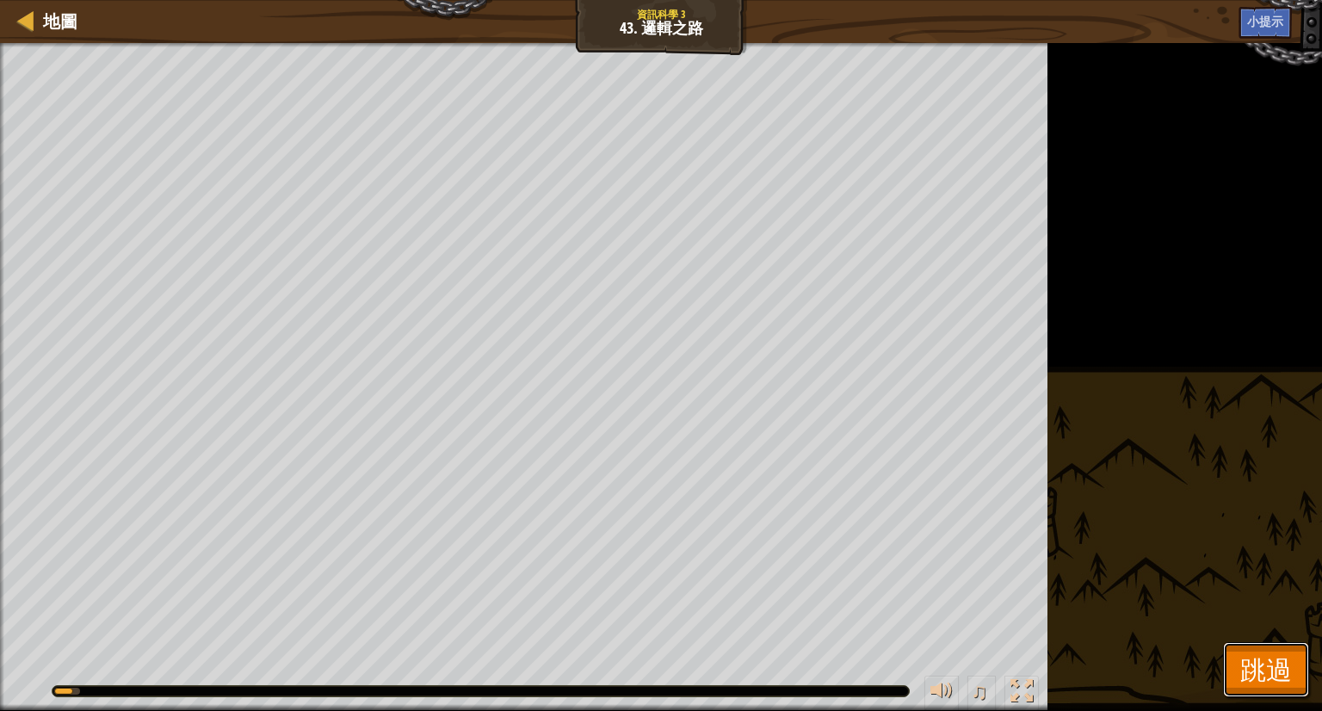
click at [1286, 665] on span "跳過" at bounding box center [1266, 669] width 52 height 35
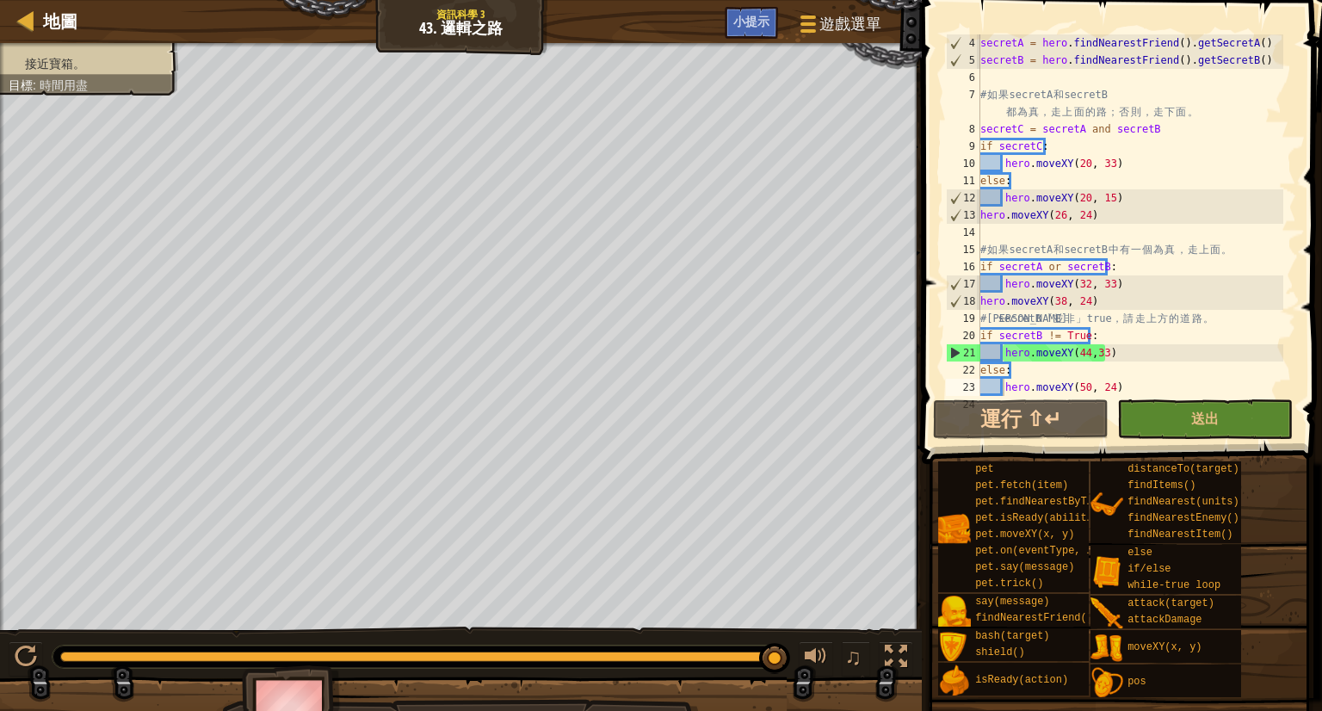
click at [1002, 390] on div "secretA = hero . findNearestFriend ( ) . getSecretA ( ) secretB = hero . findNe…" at bounding box center [1130, 232] width 306 height 396
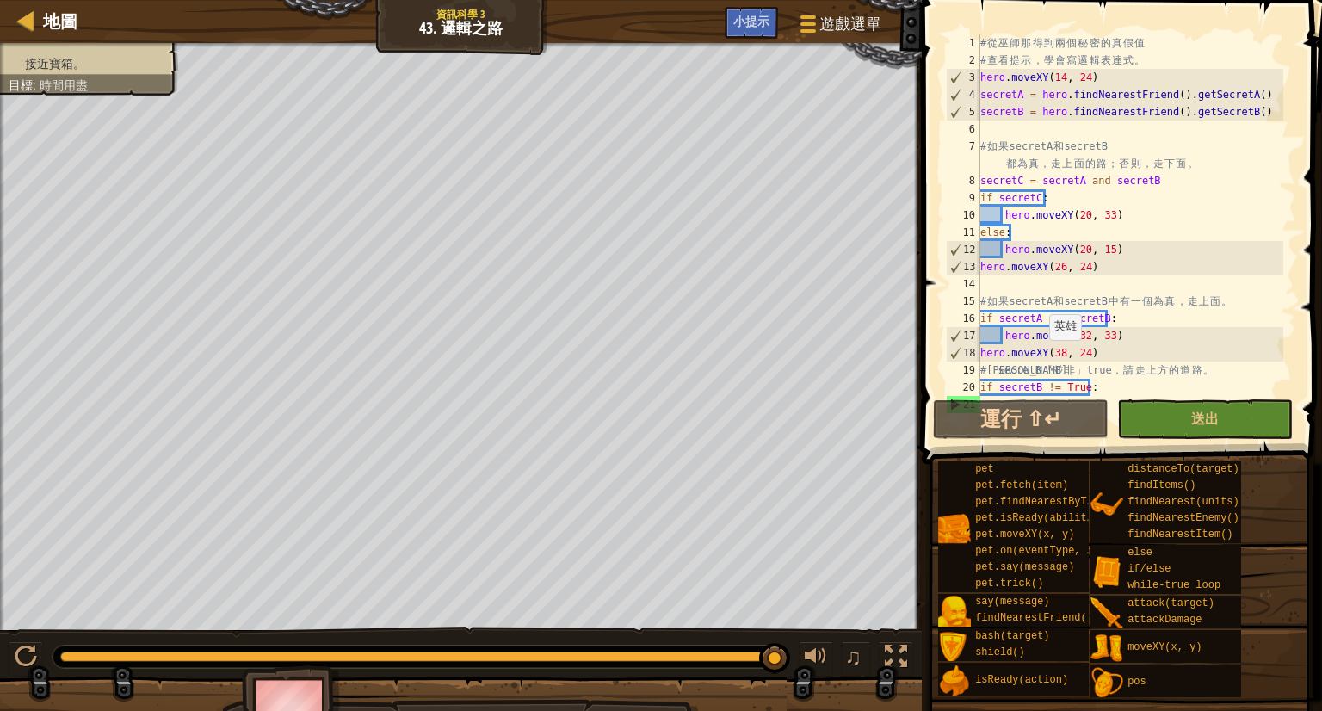
scroll to position [69, 0]
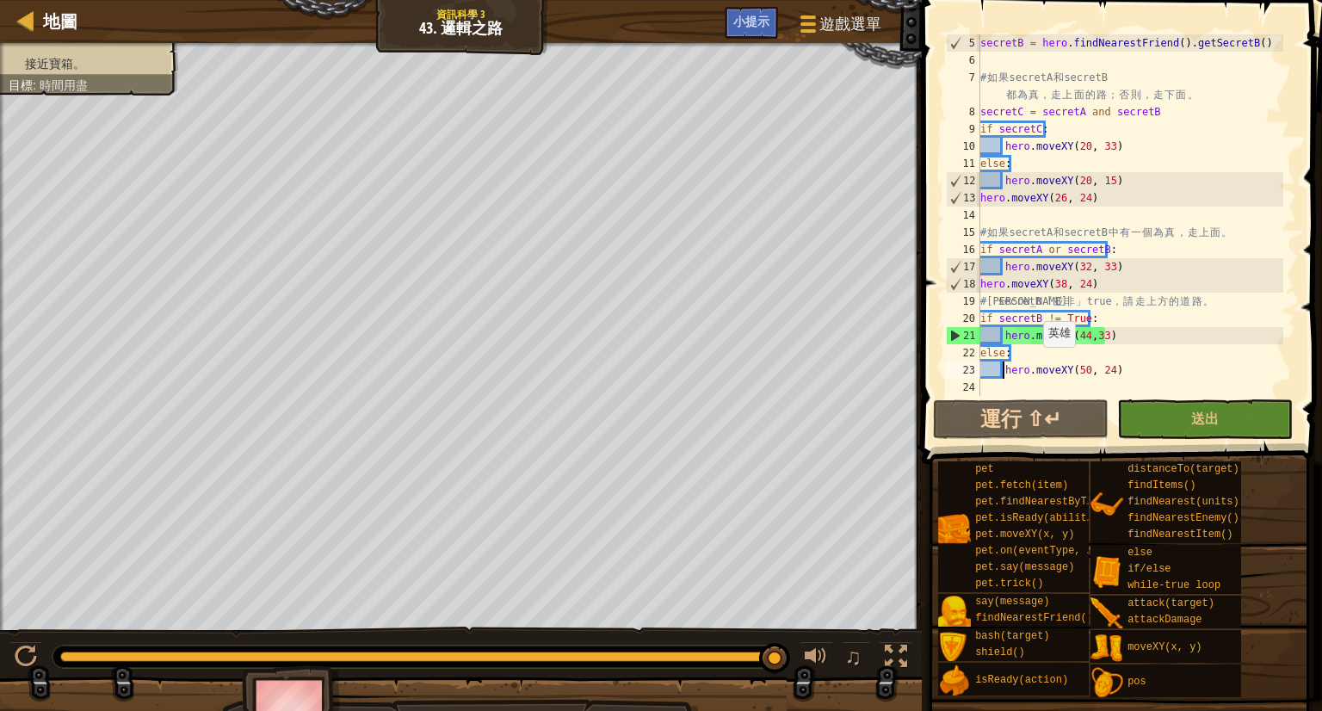
type textarea "hero.moveXY(50, 24)"
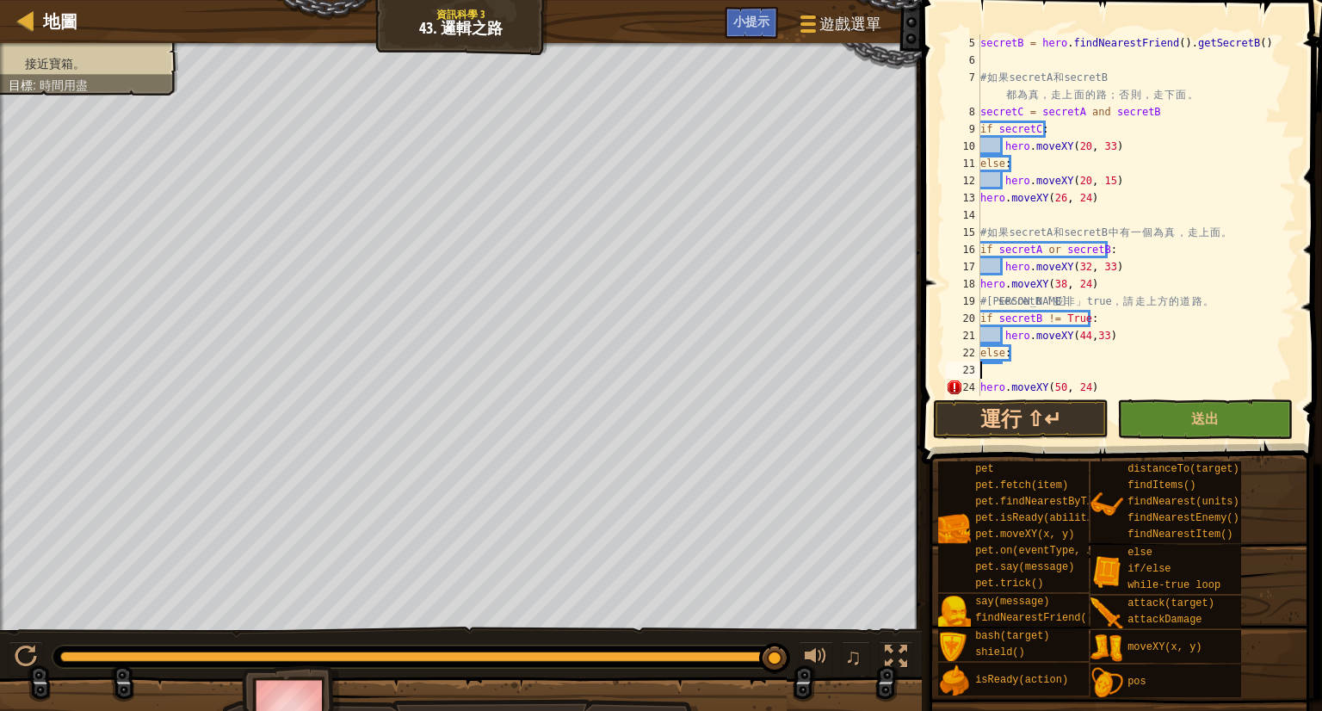
click at [1023, 368] on div "secretB = hero . findNearestFriend ( ) . getSecretB ( ) # 如 果 secretA 和 secretB…" at bounding box center [1130, 232] width 306 height 396
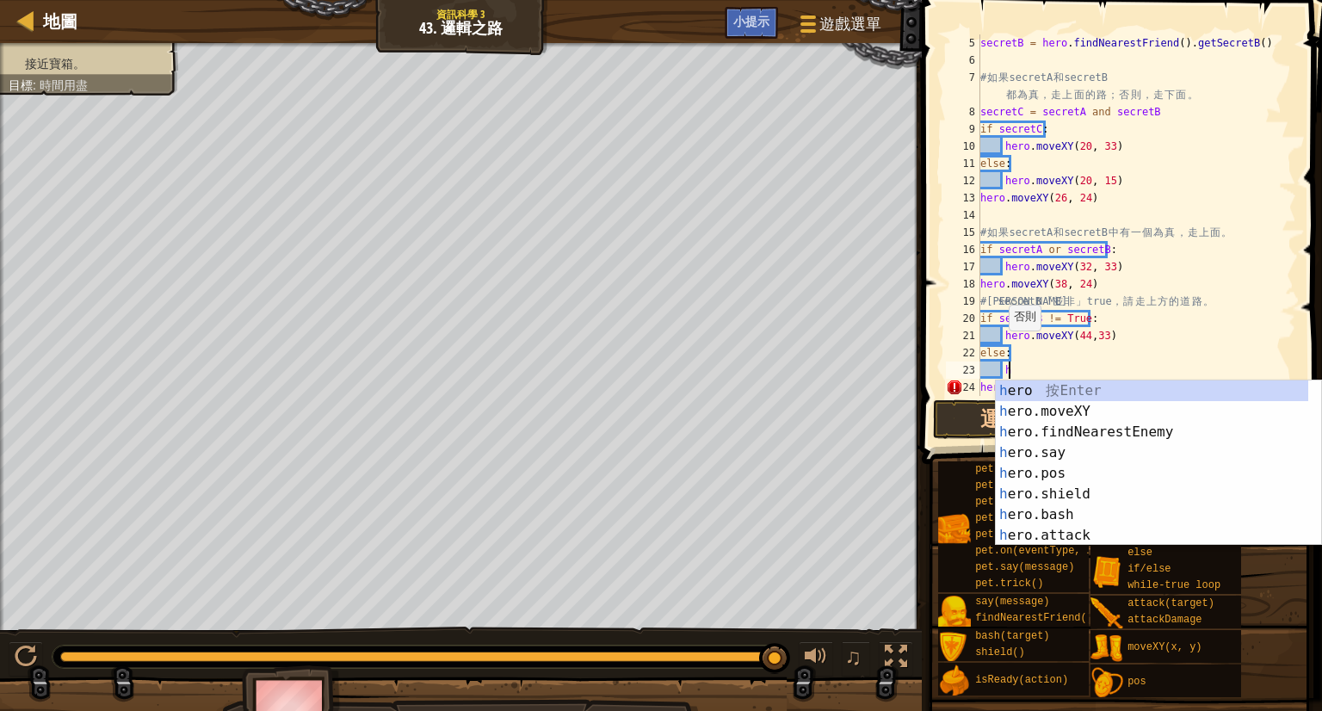
scroll to position [8, 1]
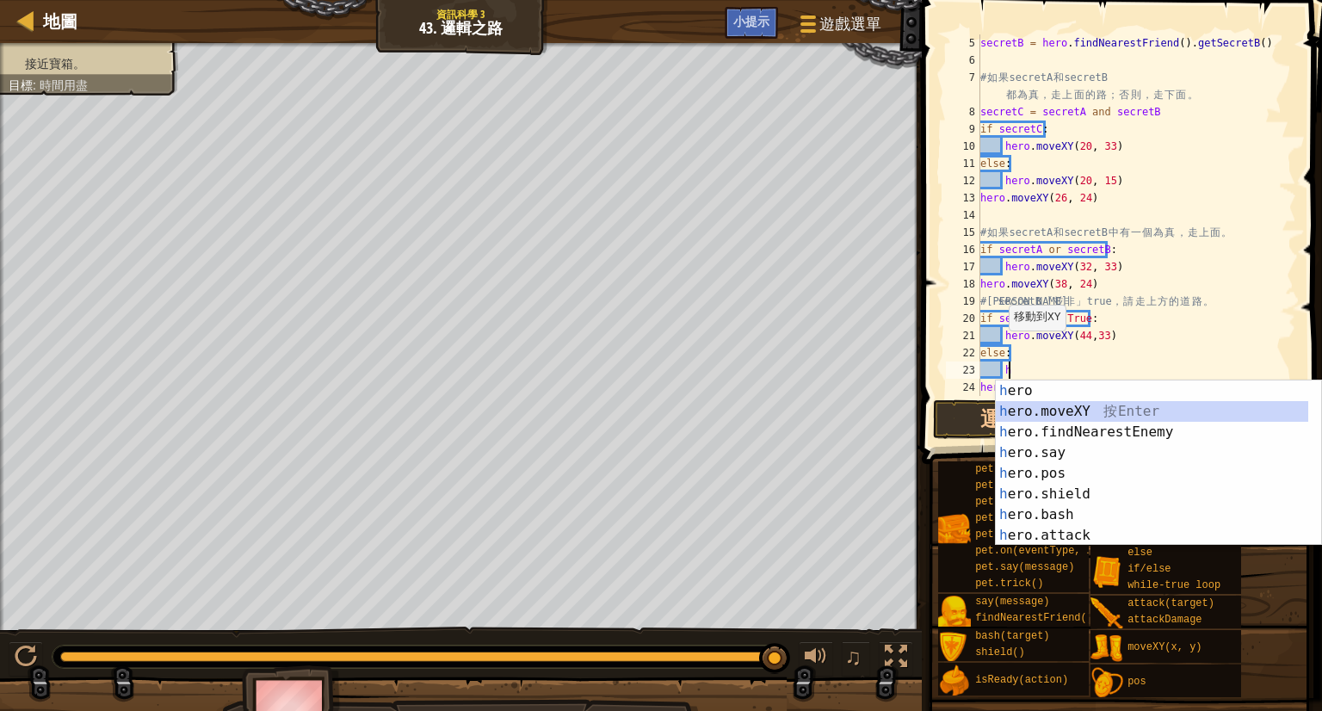
click at [1048, 413] on div "h ero 按 Enter h ero.moveXY 按 Enter h ero.findNearestEnemy 按 Enter h ero.say 按 E…" at bounding box center [1158, 483] width 325 height 207
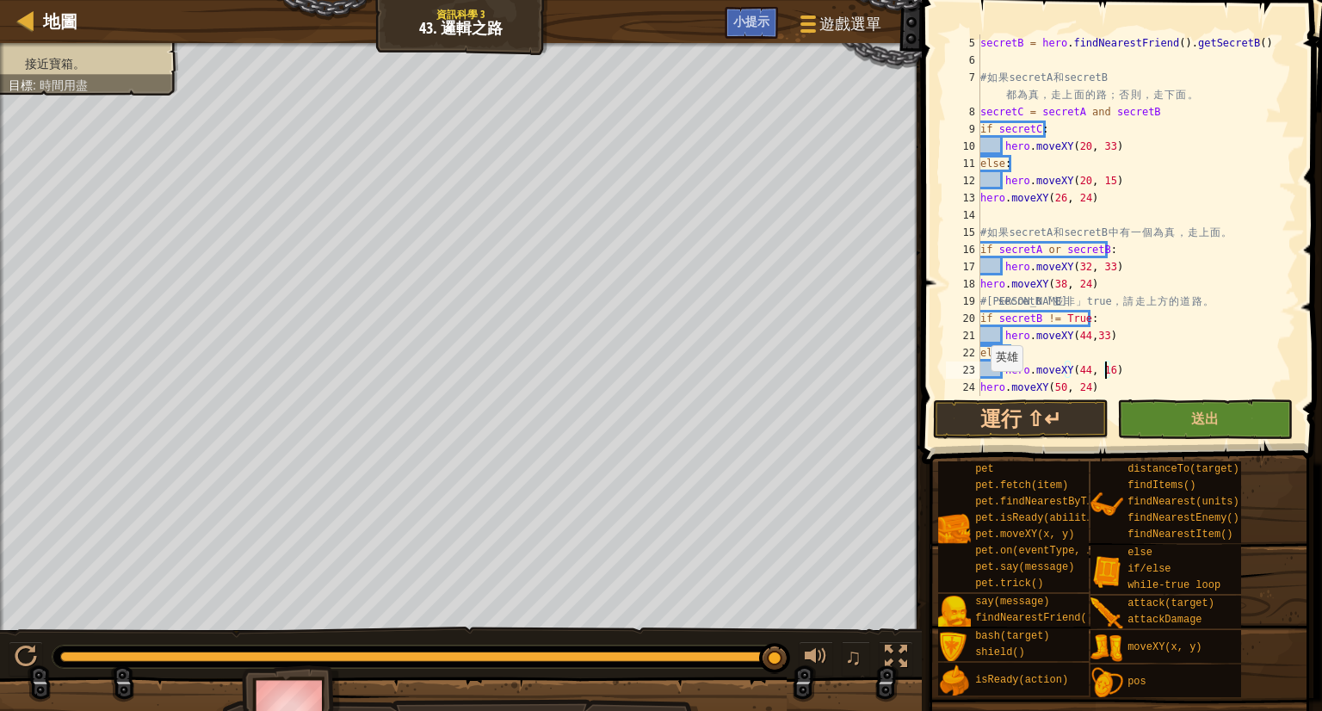
scroll to position [8, 9]
type textarea "hero.moveXY(44, 16)"
drag, startPoint x: 1202, startPoint y: 408, endPoint x: 1151, endPoint y: 521, distance: 124.0
click at [1194, 424] on span "送出" at bounding box center [1205, 418] width 28 height 19
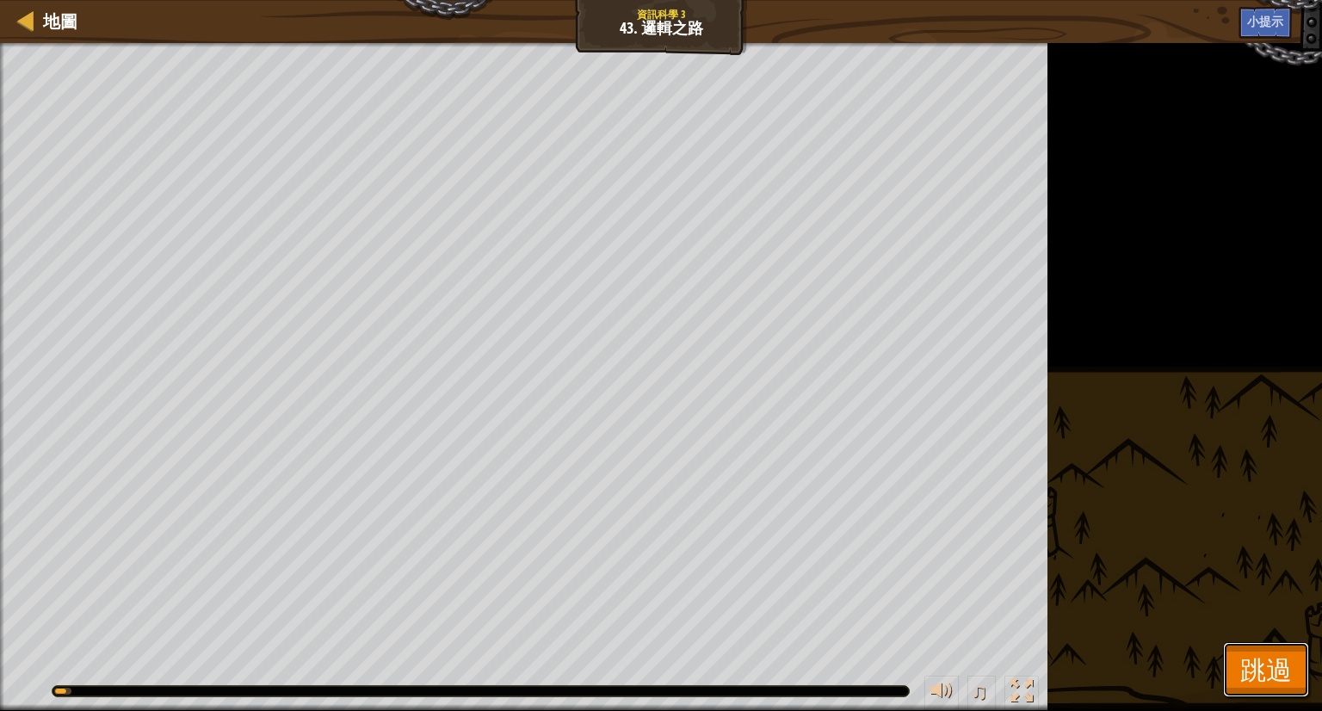
click at [1246, 669] on span "跳過" at bounding box center [1266, 669] width 52 height 35
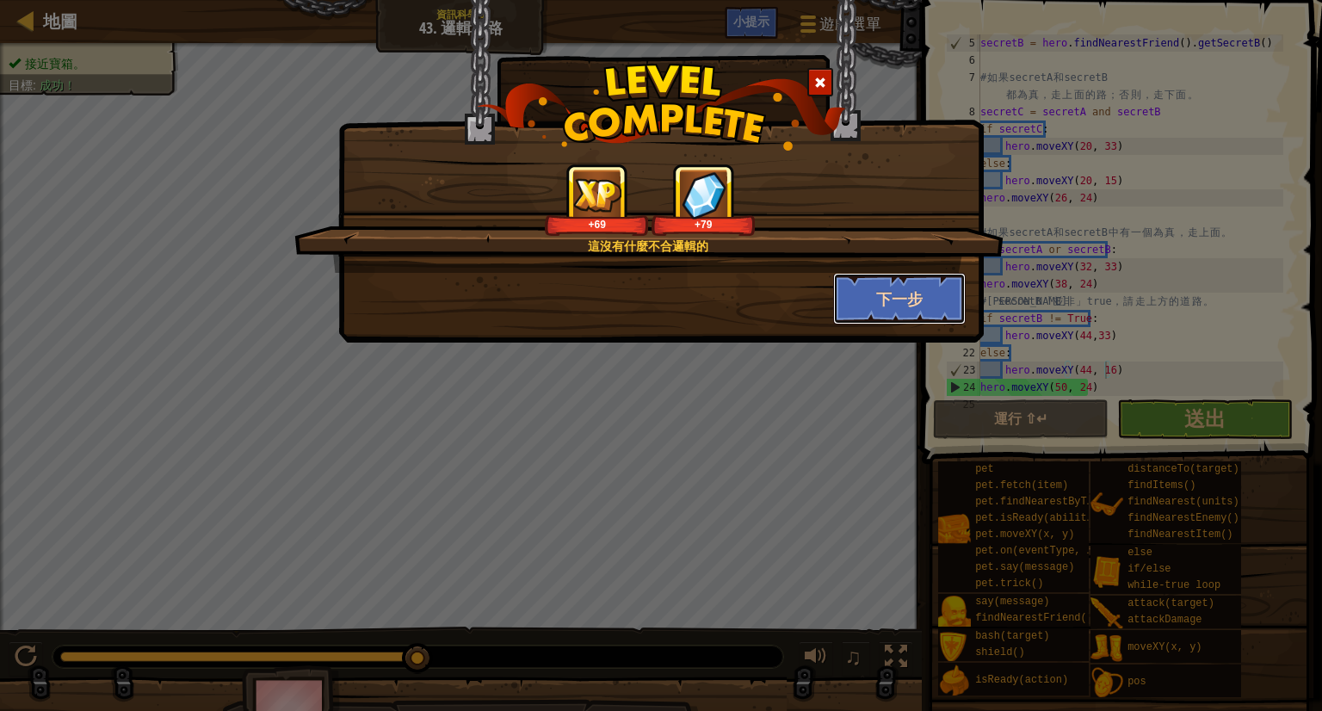
click at [889, 280] on button "下一步" at bounding box center [899, 299] width 133 height 52
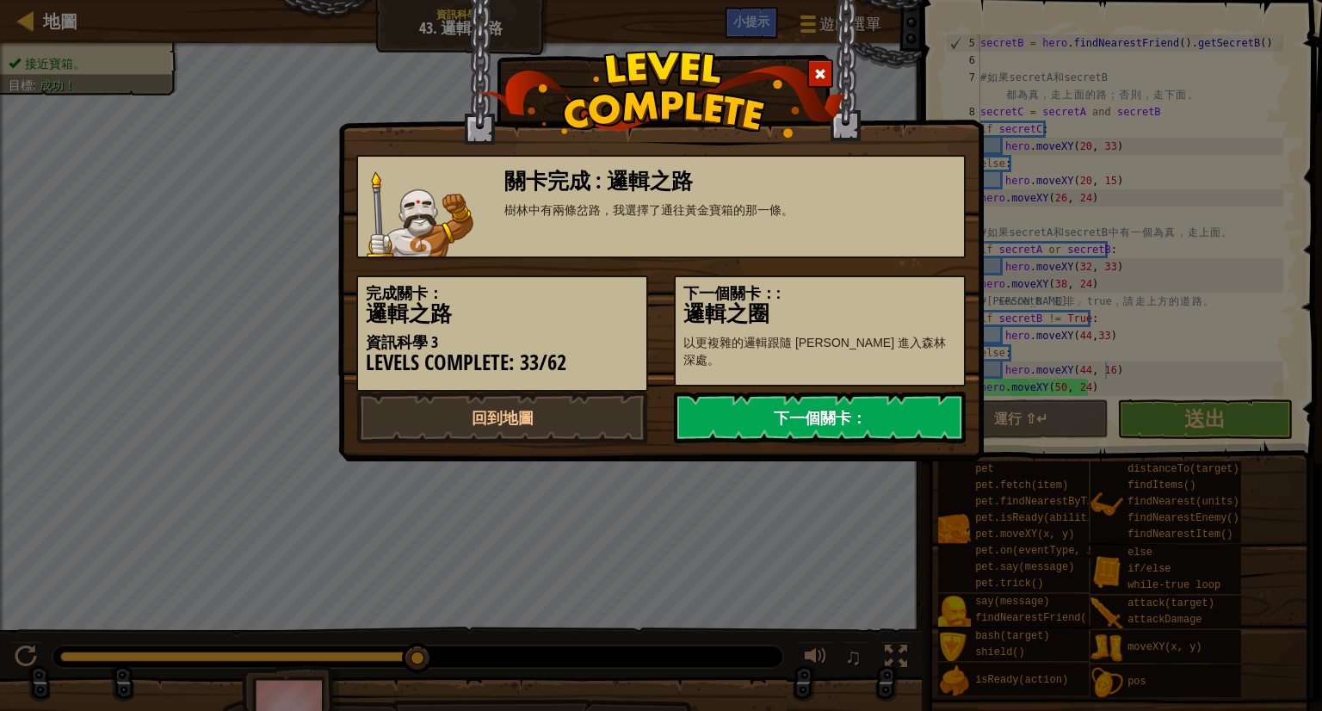
click at [872, 411] on link "下一個關卡：" at bounding box center [820, 418] width 292 height 52
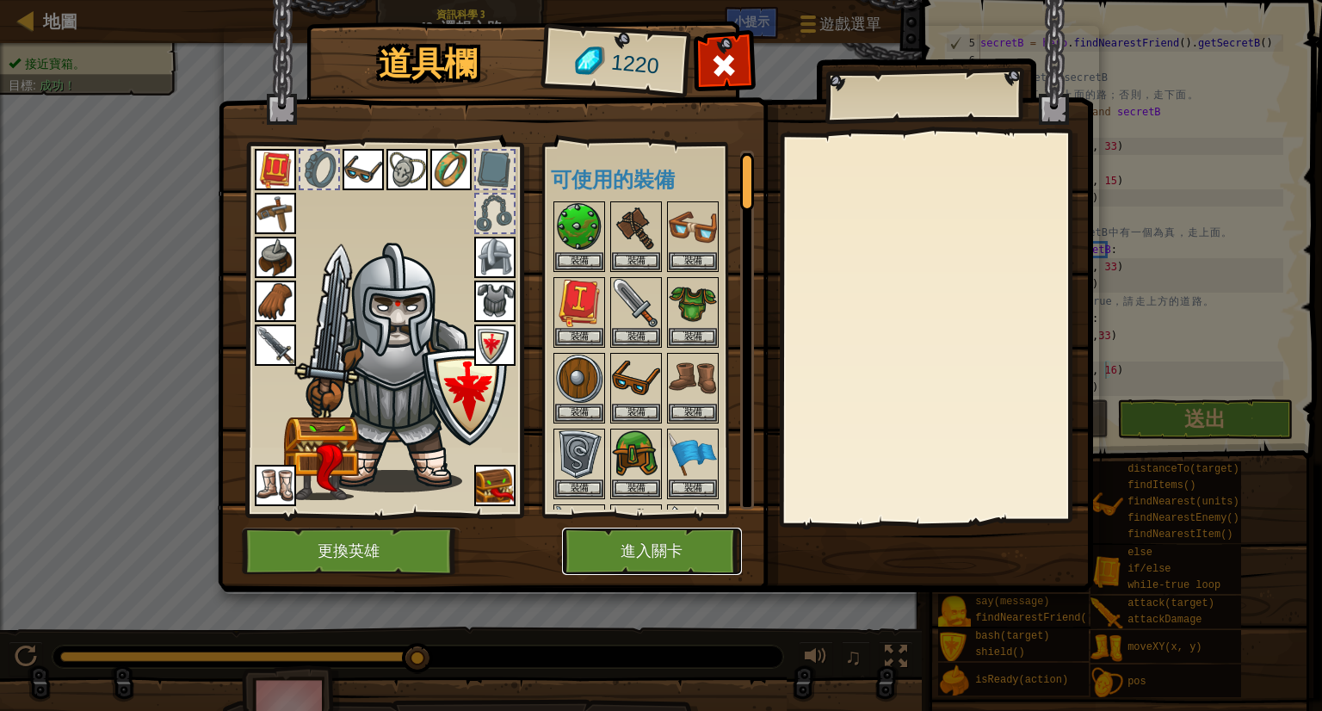
click at [686, 559] on button "進入關卡" at bounding box center [652, 551] width 180 height 47
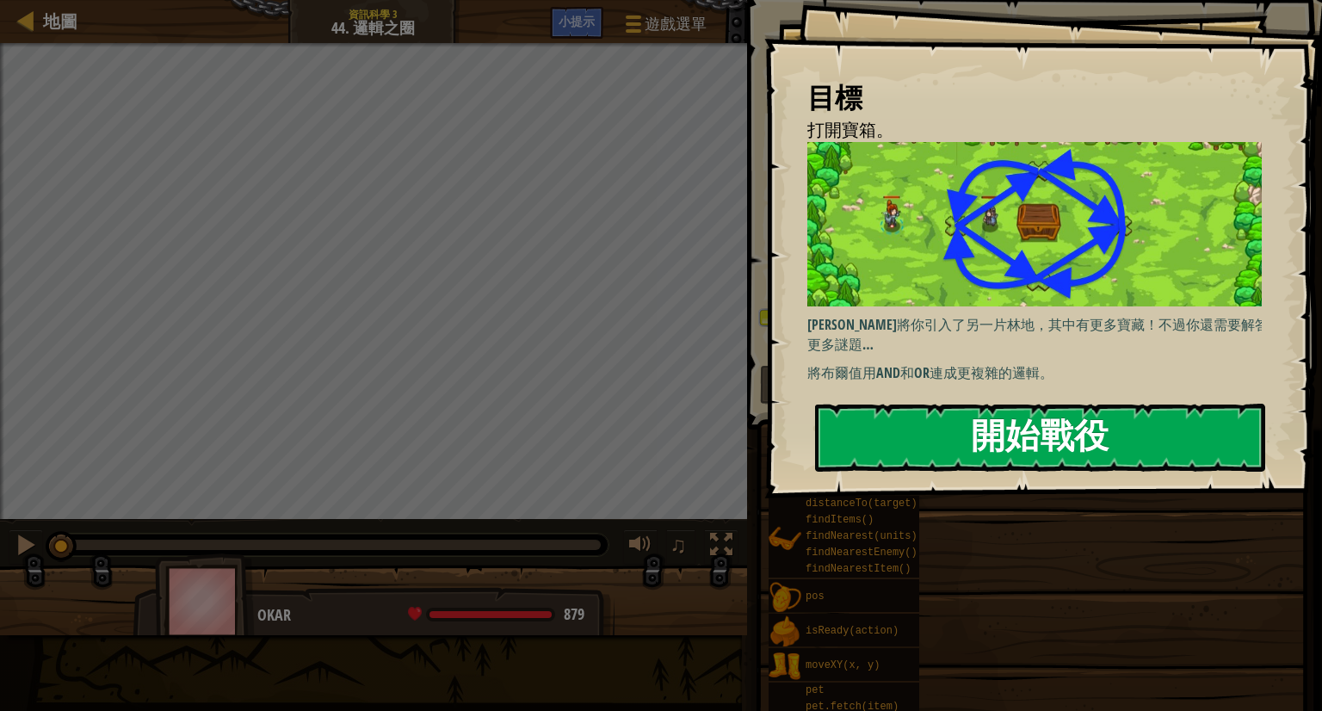
click at [982, 448] on button "開始戰役" at bounding box center [1040, 438] width 450 height 68
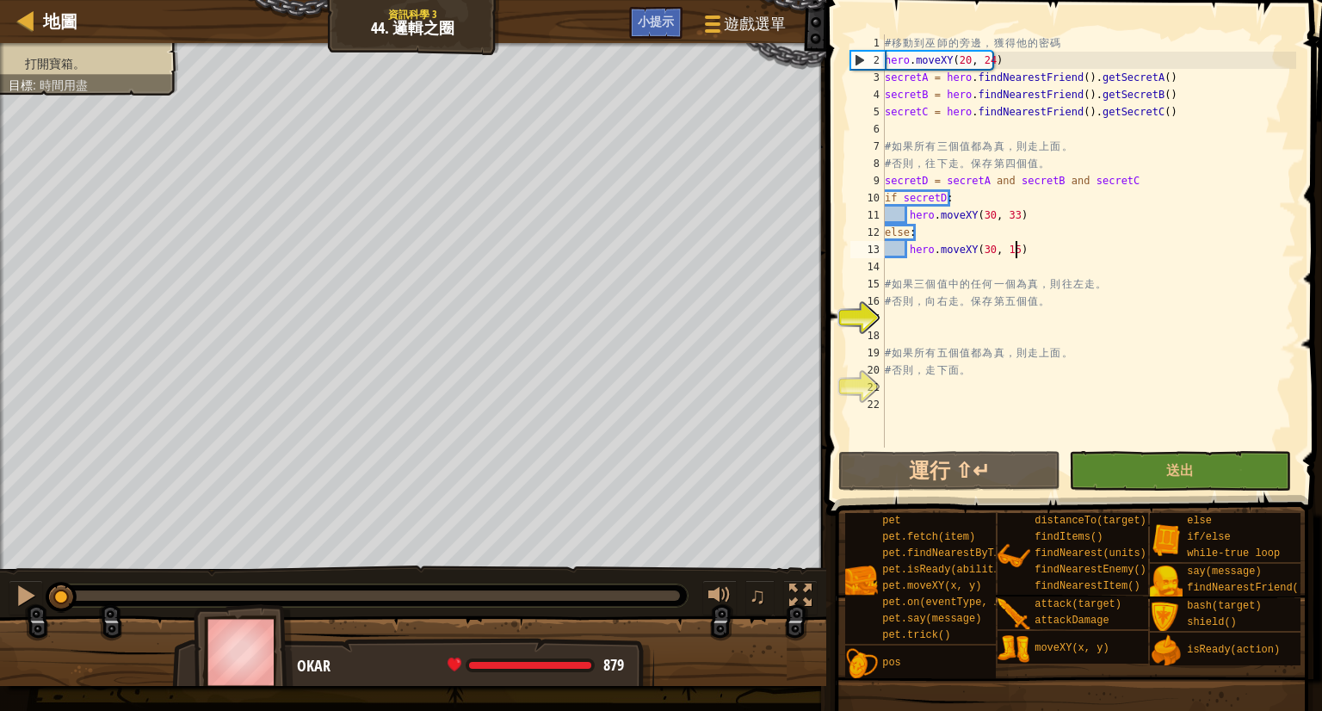
click at [1268, 252] on div "# 移 動 到 巫 師 的 旁 邊 ， 獲 得 他 的 密 碼 hero . moveXY ( 20 , 24 ) secretA = hero . find…" at bounding box center [1088, 258] width 415 height 448
type textarea "hero.moveXY(30, 15)"
click at [934, 321] on div "# 移 動 到 巫 師 的 旁 邊 ， 獲 得 他 的 密 碼 hero . moveXY ( 20 , 24 ) secretA = hero . find…" at bounding box center [1088, 258] width 415 height 448
click at [906, 107] on div "# 移 動 到 巫 師 的 旁 邊 ， 獲 得 他 的 密 碼 hero . moveXY ( 20 , 24 ) secretA = hero . find…" at bounding box center [1088, 258] width 415 height 448
type textarea "secretC = hero.findNearestFriend().getSecretC()"
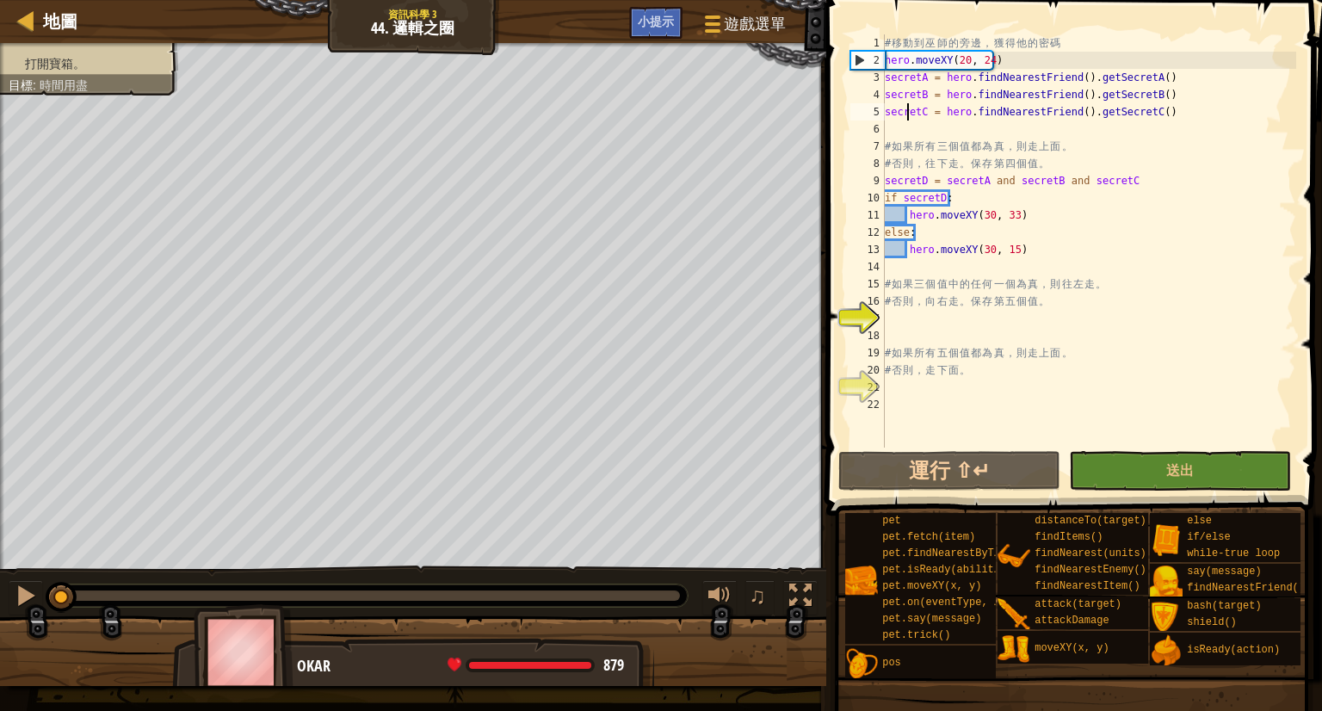
click at [906, 107] on div "# 移 動 到 巫 師 的 旁 邊 ， 獲 得 他 的 密 碼 hero . moveXY ( 20 , 24 ) secretA = hero . find…" at bounding box center [1088, 258] width 415 height 448
click at [905, 311] on div "# 移 動 到 巫 師 的 旁 邊 ， 獲 得 他 的 密 碼 hero . moveXY ( 20 , 24 ) secretA = hero . find…" at bounding box center [1088, 258] width 415 height 448
paste textarea "secretC"
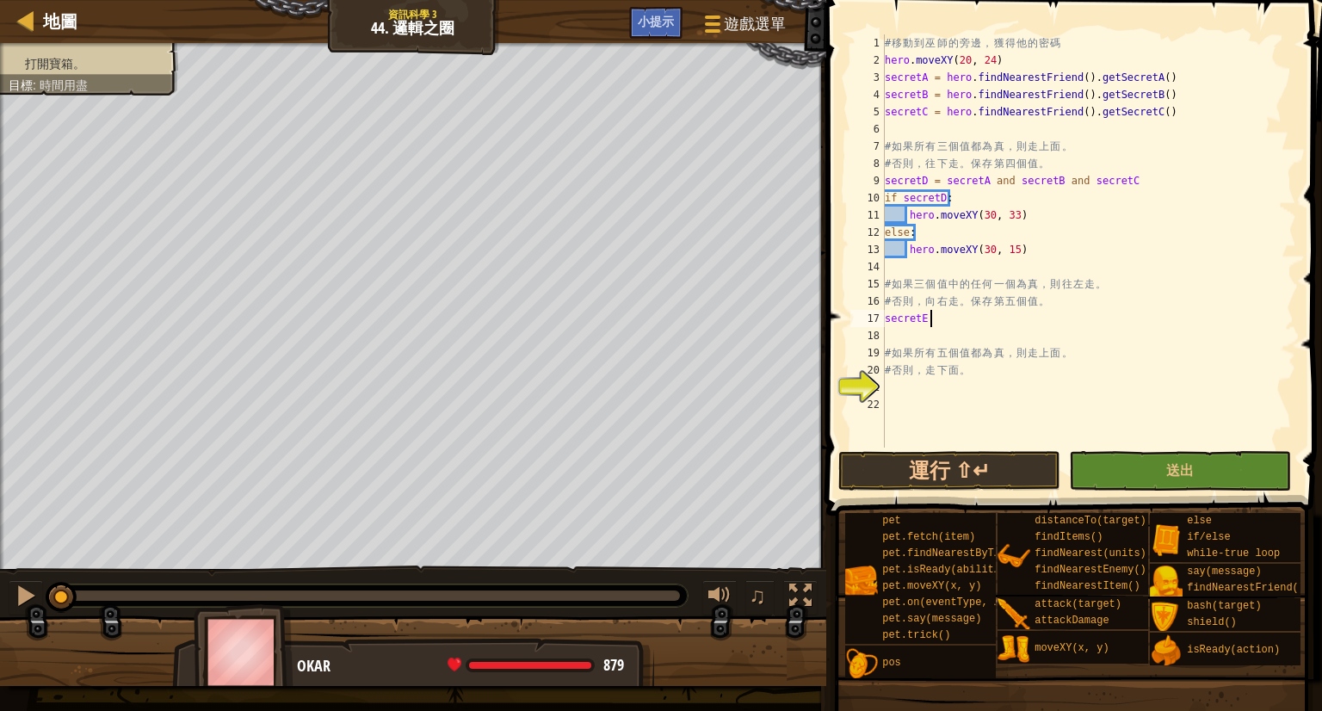
scroll to position [8, 3]
paste textarea "secretC"
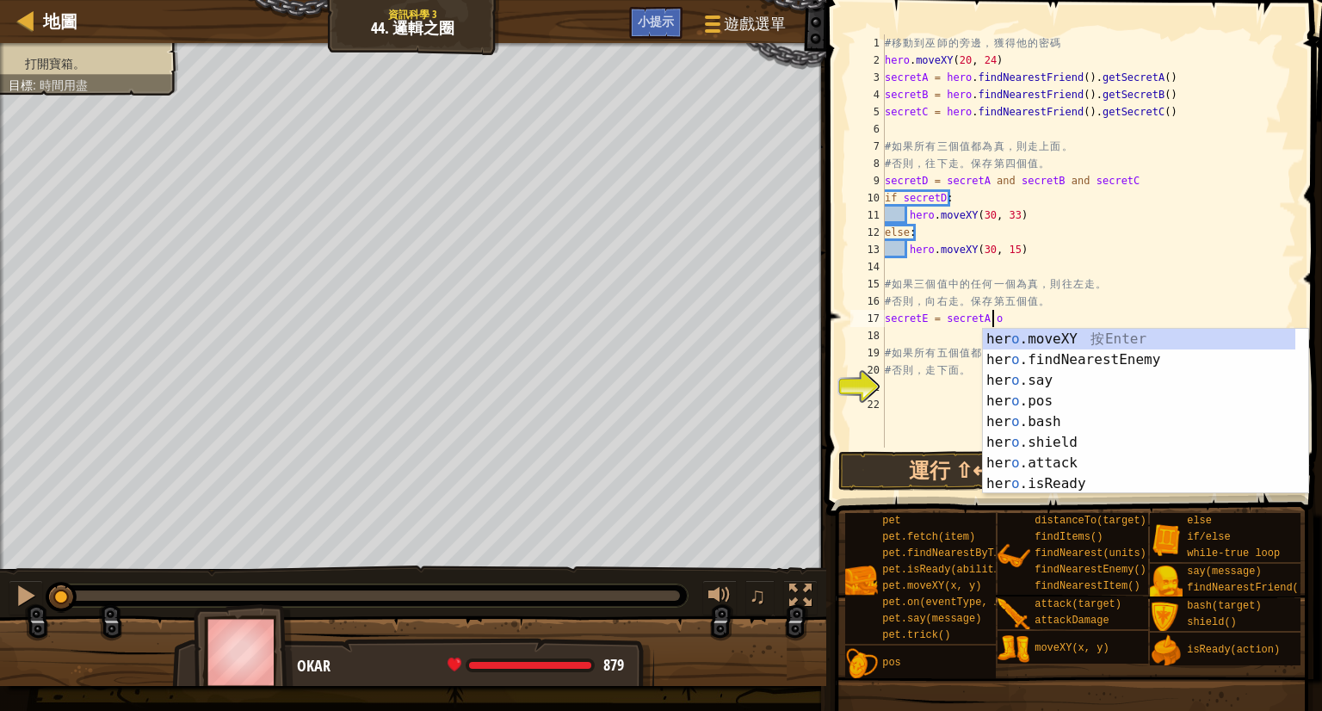
scroll to position [8, 8]
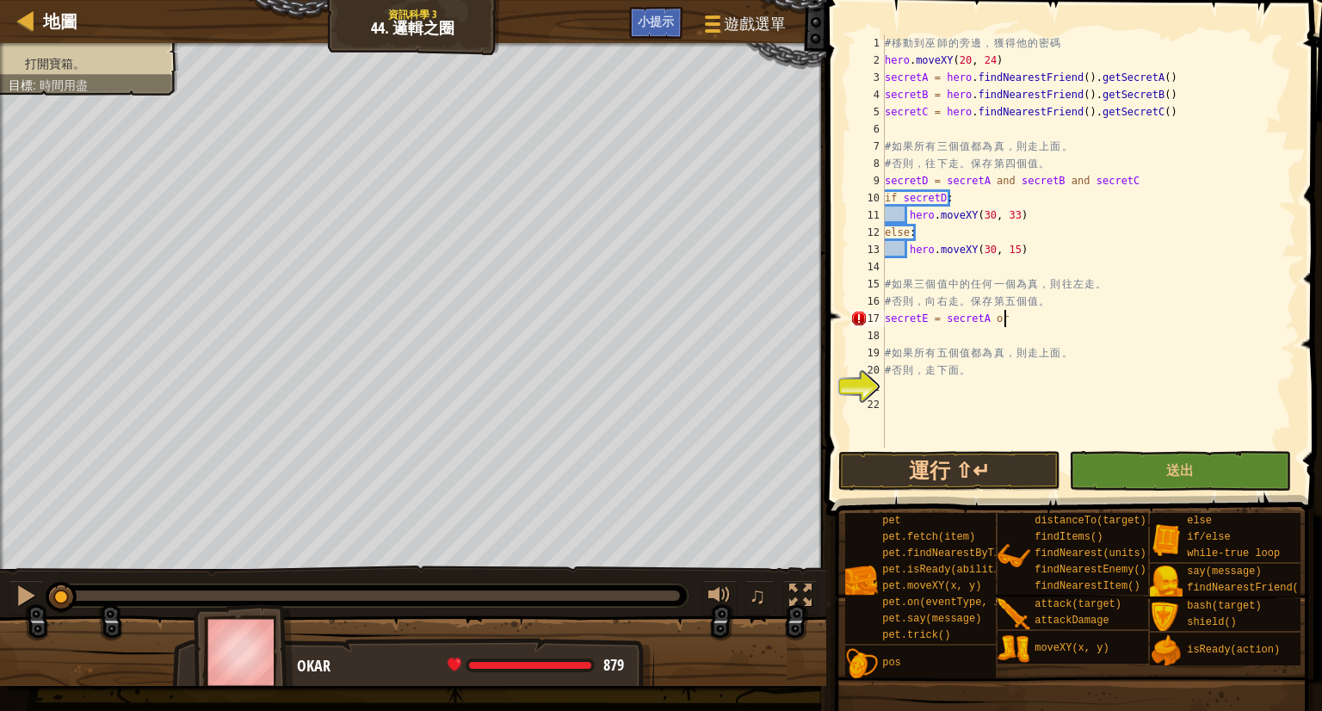
paste textarea "secretC"
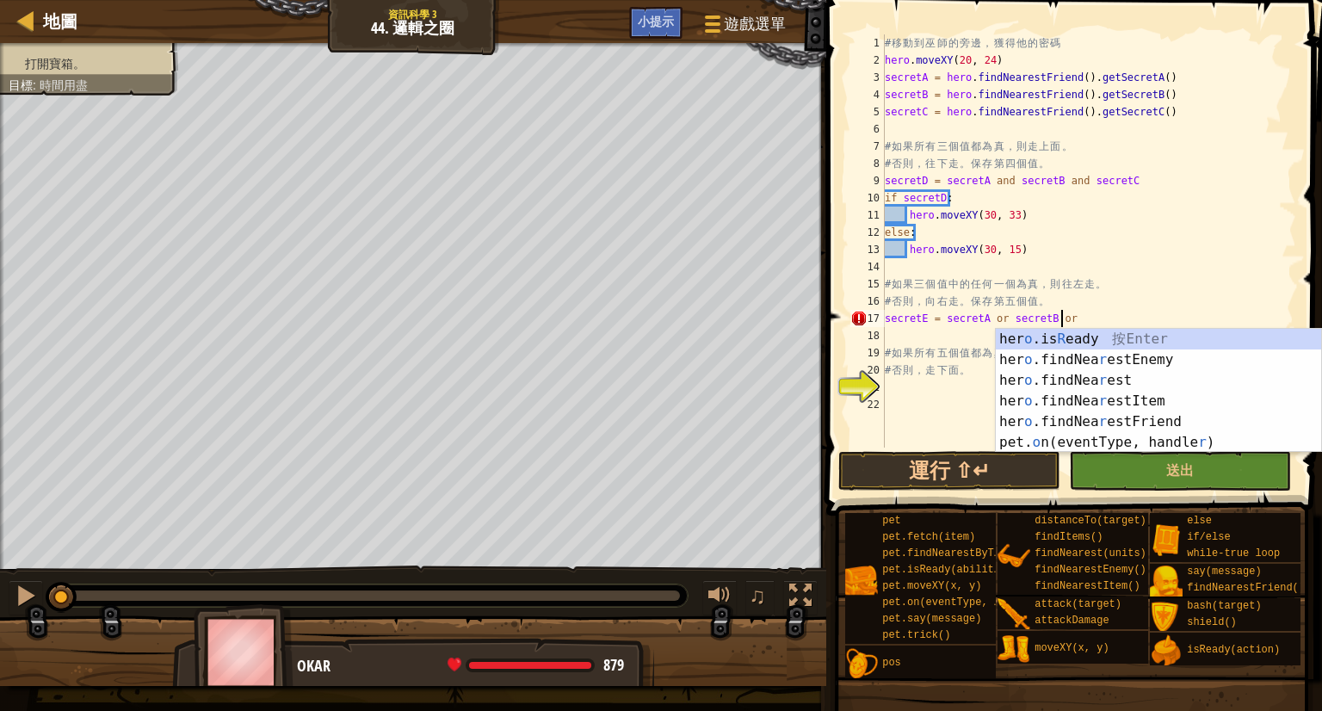
scroll to position [8, 14]
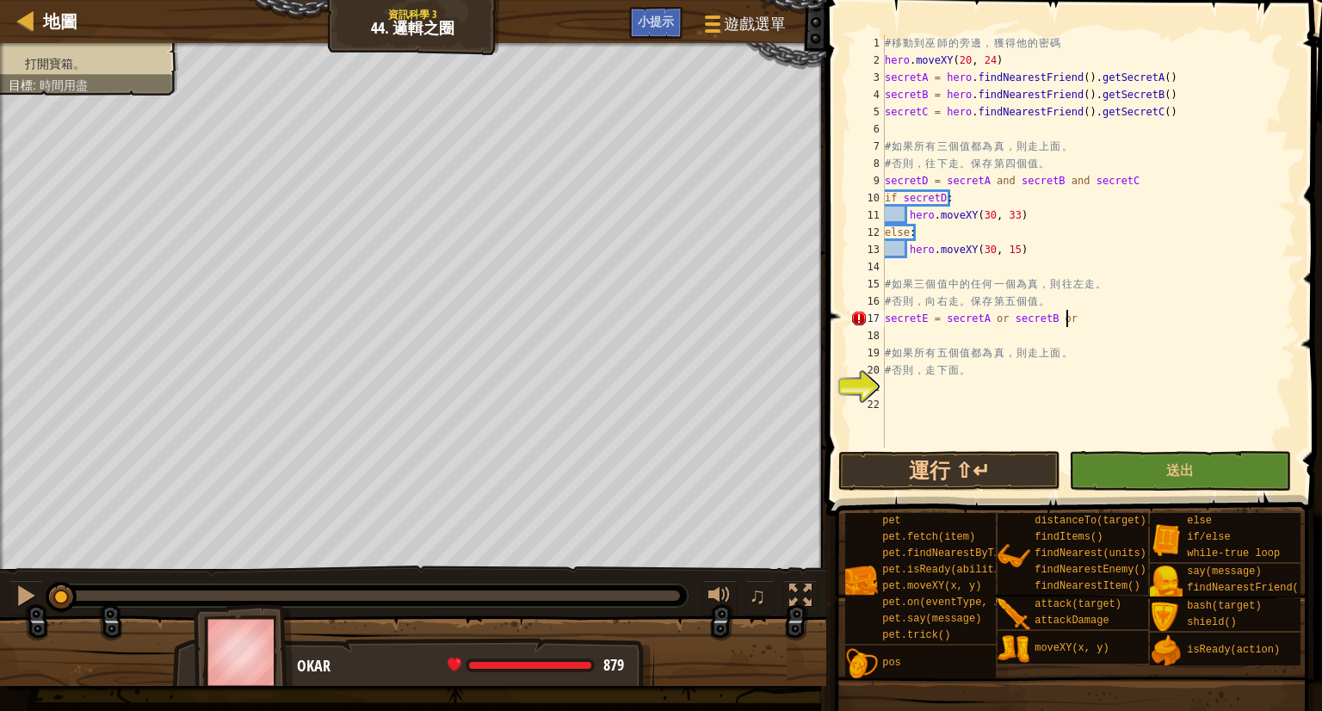
paste textarea "secretC"
click at [917, 344] on div "# 移 動 到 巫 師 的 旁 邊 ， 獲 得 他 的 密 碼 hero . moveXY ( 20 , 24 ) secretA = hero . find…" at bounding box center [1088, 258] width 415 height 448
type textarea "# 如果所有五個值都為真，則走上面。"
click at [916, 338] on div "# 移 動 到 巫 師 的 旁 邊 ， 獲 得 他 的 密 碼 hero . moveXY ( 20 , 24 ) secretA = hero . find…" at bounding box center [1088, 258] width 415 height 448
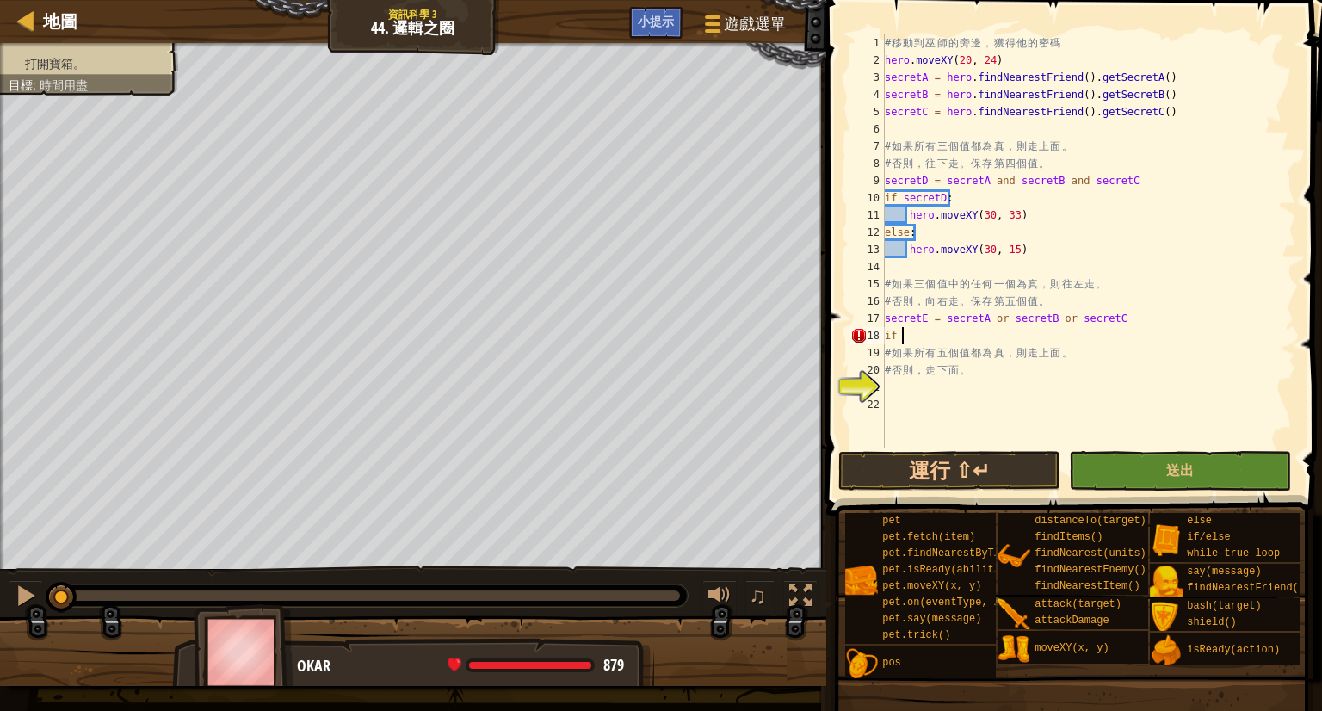
paste textarea "secretC"
type textarea "if secretE:"
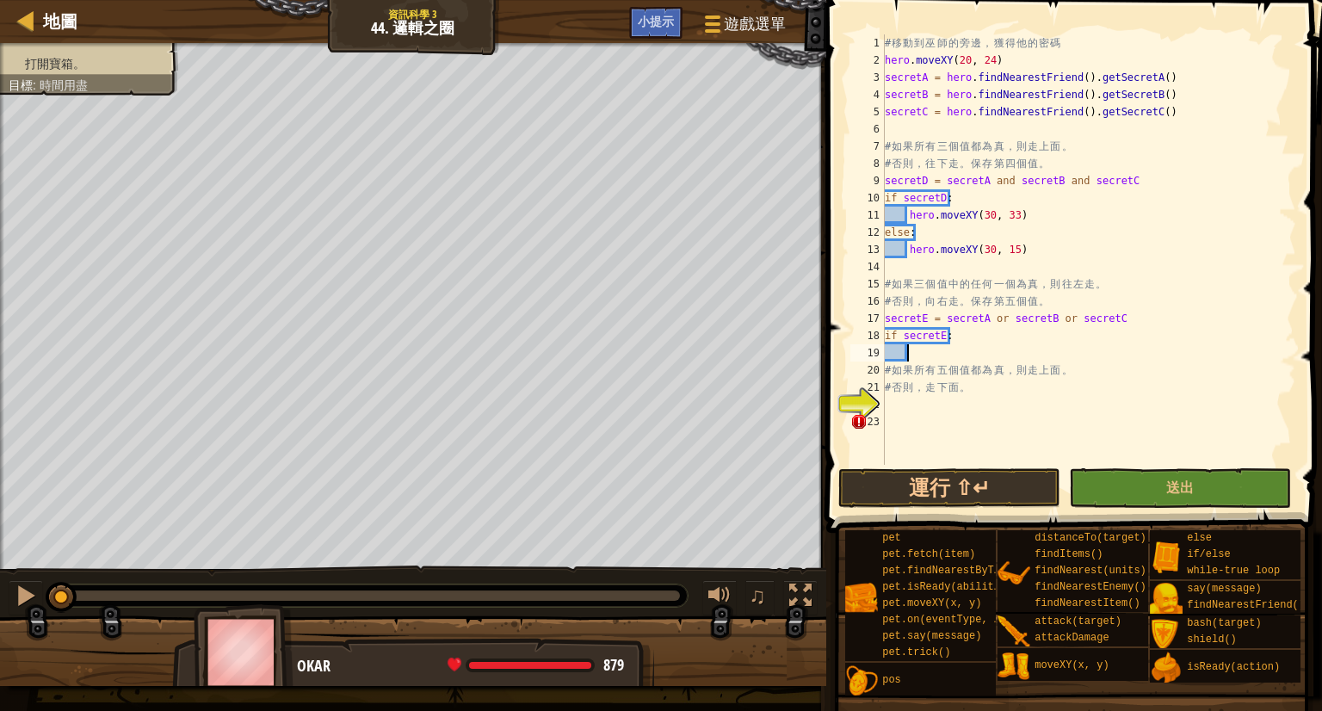
scroll to position [8, 1]
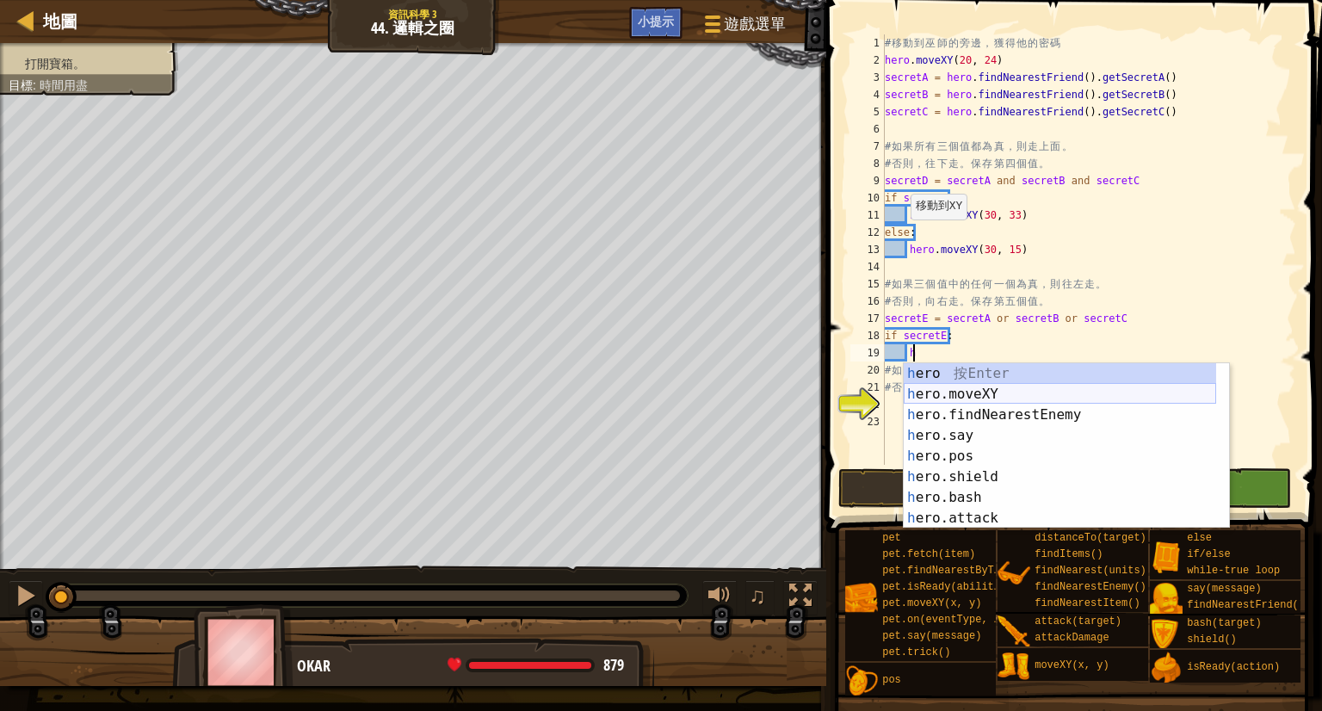
click at [926, 398] on div "h ero 按 Enter h ero.moveXY 按 Enter h ero.findNearestEnemy 按 Enter h ero.say 按 E…" at bounding box center [1060, 466] width 312 height 207
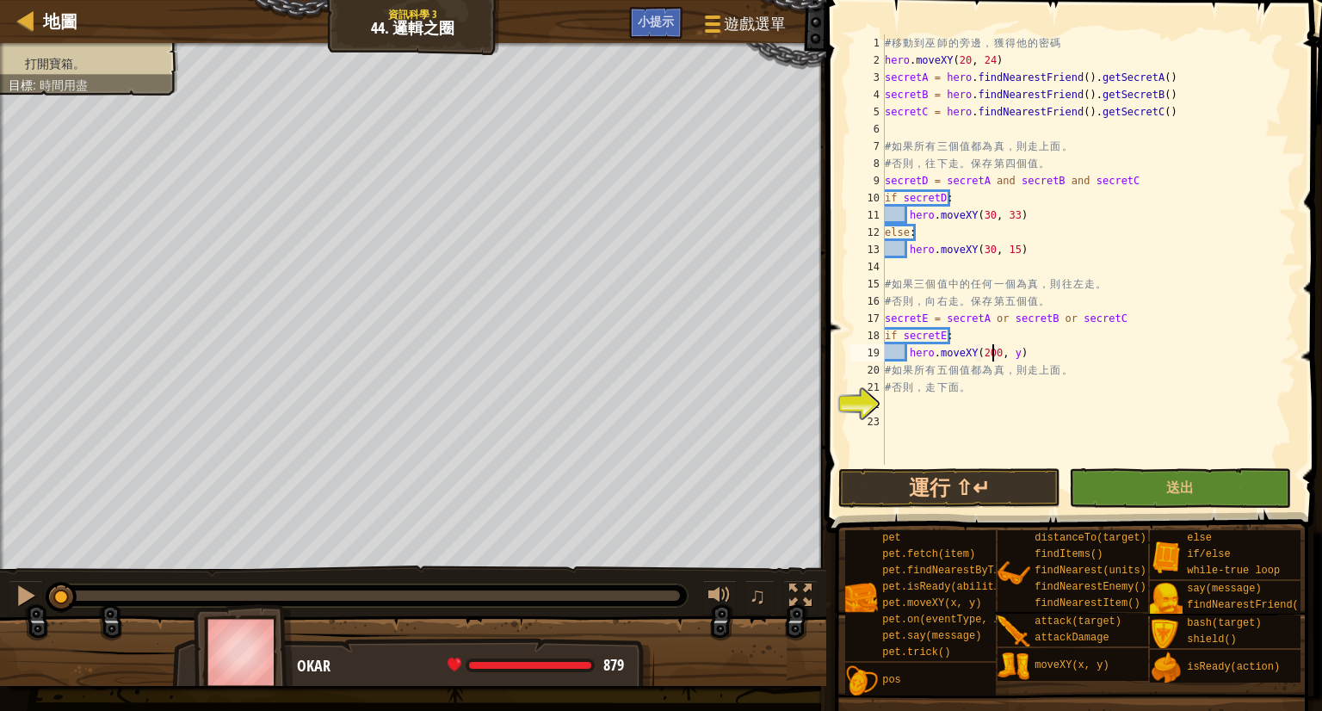
scroll to position [8, 9]
type textarea "hero.moveXY(20, 25)"
click at [916, 413] on div "# 移 動 到 巫 師 的 旁 邊 ， 獲 得 他 的 密 碼 hero . moveXY ( 20 , 24 ) secretA = hero . find…" at bounding box center [1088, 266] width 415 height 465
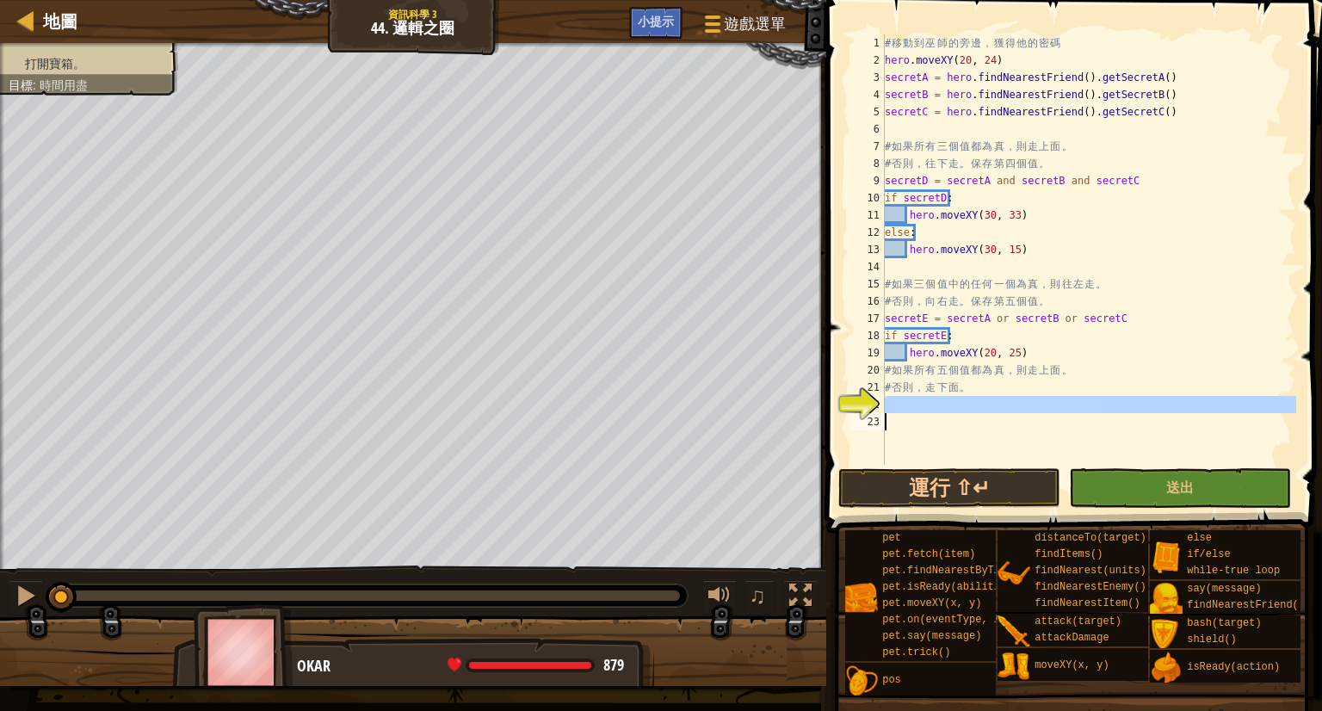
click at [906, 400] on div "# 移 動 到 巫 師 的 旁 邊 ， 獲 得 他 的 密 碼 hero . moveXY ( 20 , 24 ) secretA = hero . find…" at bounding box center [1088, 249] width 415 height 430
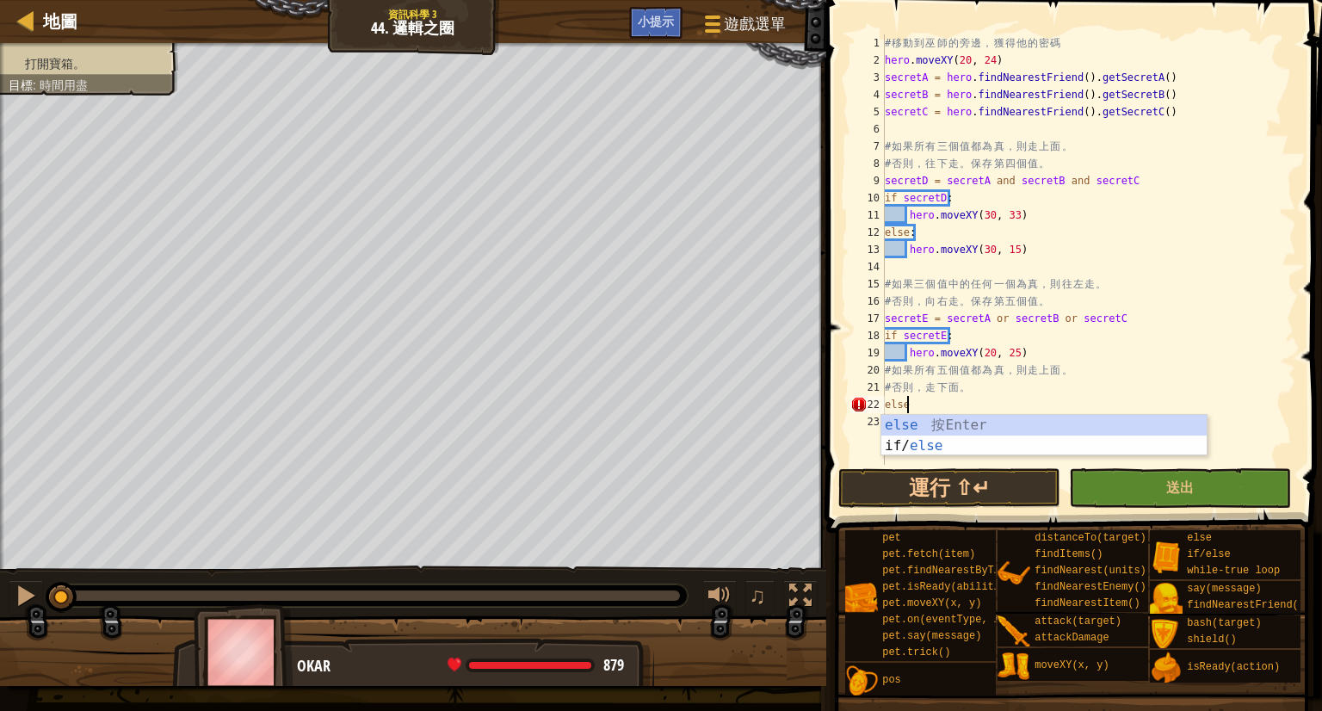
type textarea "else:"
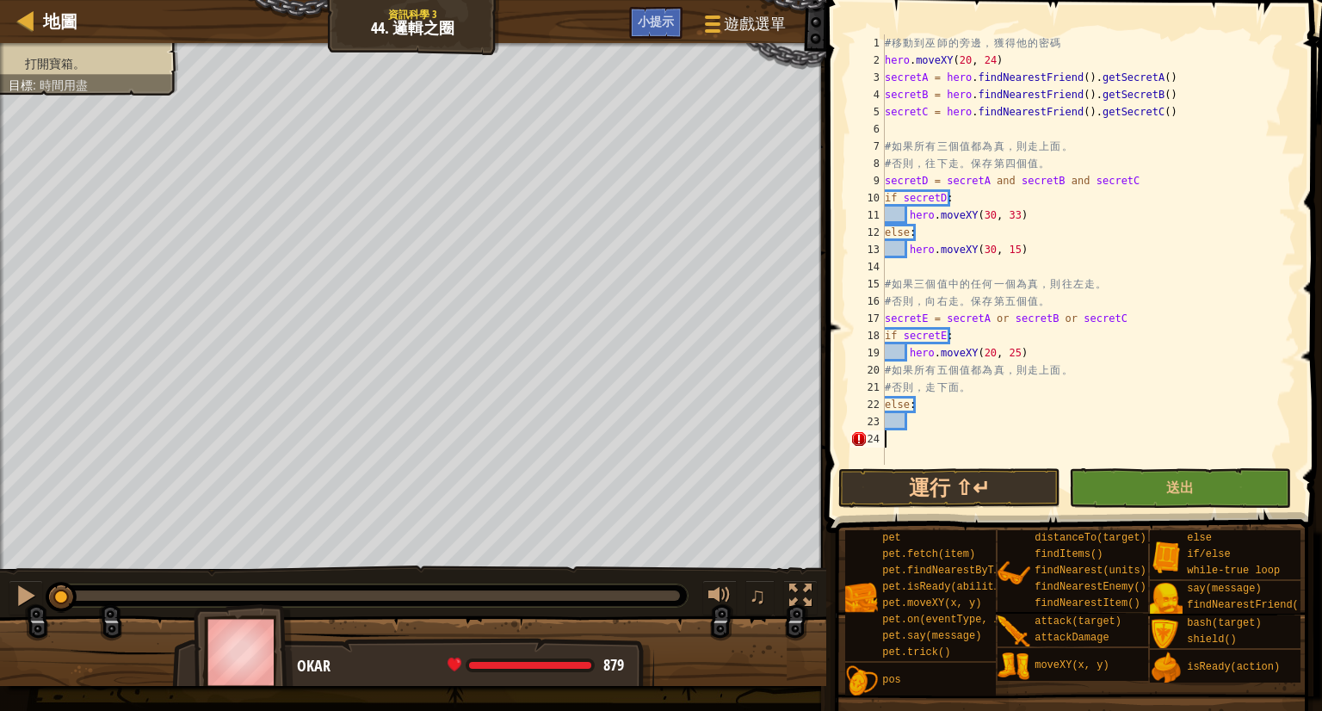
click at [898, 445] on div "# 移 動 到 巫 師 的 旁 邊 ， 獲 得 他 的 密 碼 hero . moveXY ( 20 , 24 ) secretA = hero . find…" at bounding box center [1088, 266] width 415 height 465
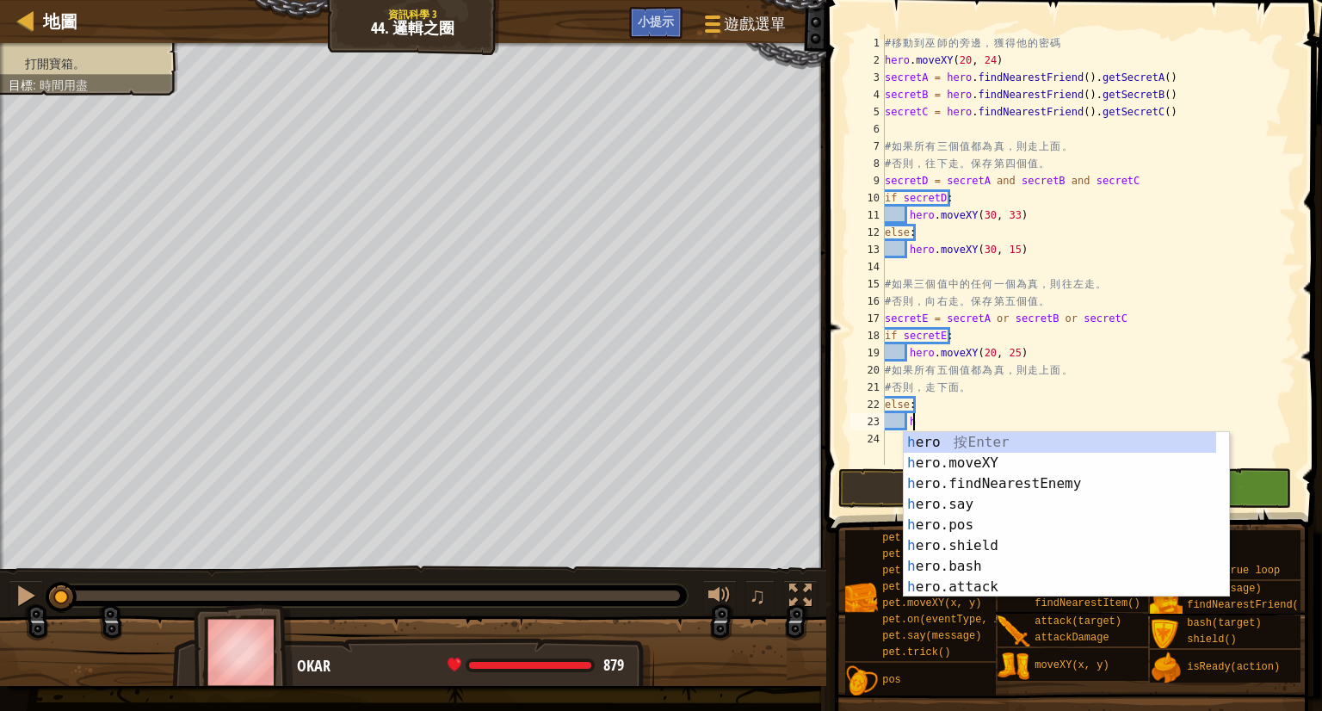
scroll to position [8, 1]
click at [959, 459] on div "h ero 按 Enter h ero.moveXY 按 Enter h ero.findNearestEnemy 按 Enter h ero.say 按 E…" at bounding box center [1060, 535] width 312 height 207
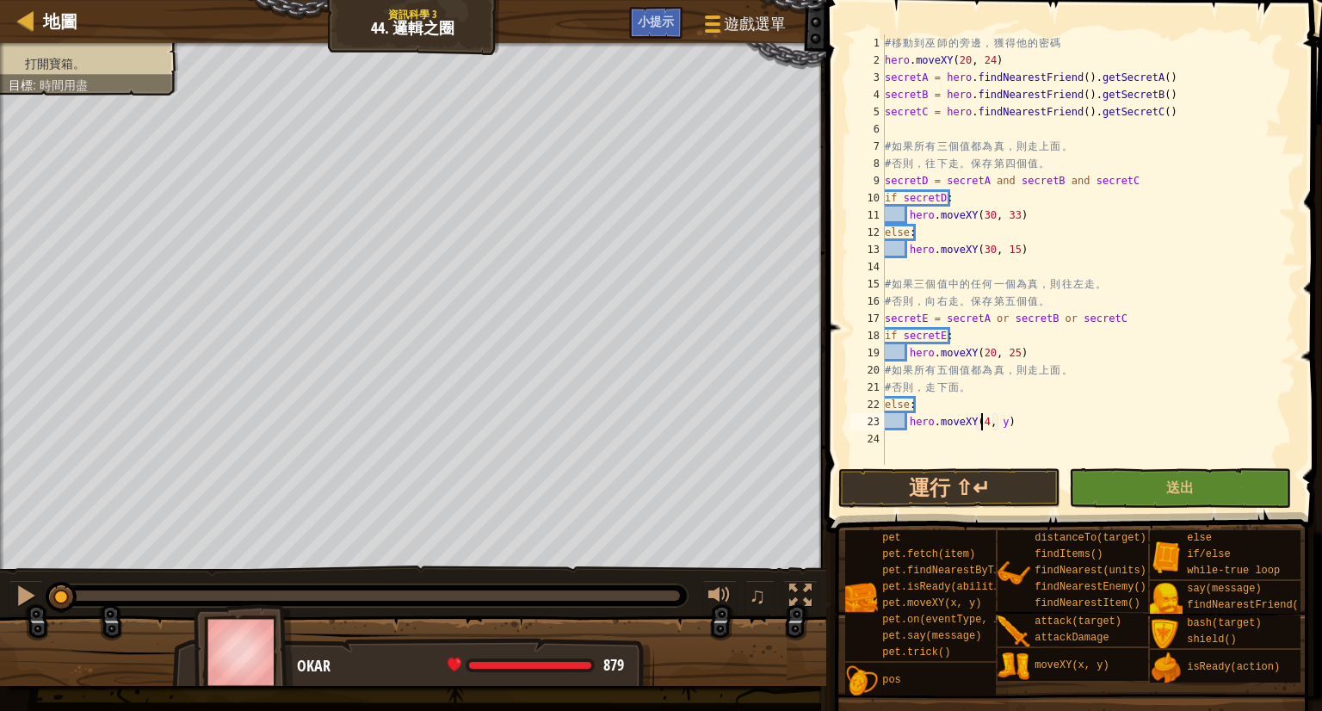
scroll to position [8, 8]
type textarea "hero.moveXY(40, 24)"
click at [940, 433] on div "# 移 動 到 巫 師 的 旁 邊 ， 獲 得 他 的 密 碼 hero . moveXY ( 20 , 24 ) secretA = hero . find…" at bounding box center [1088, 266] width 415 height 465
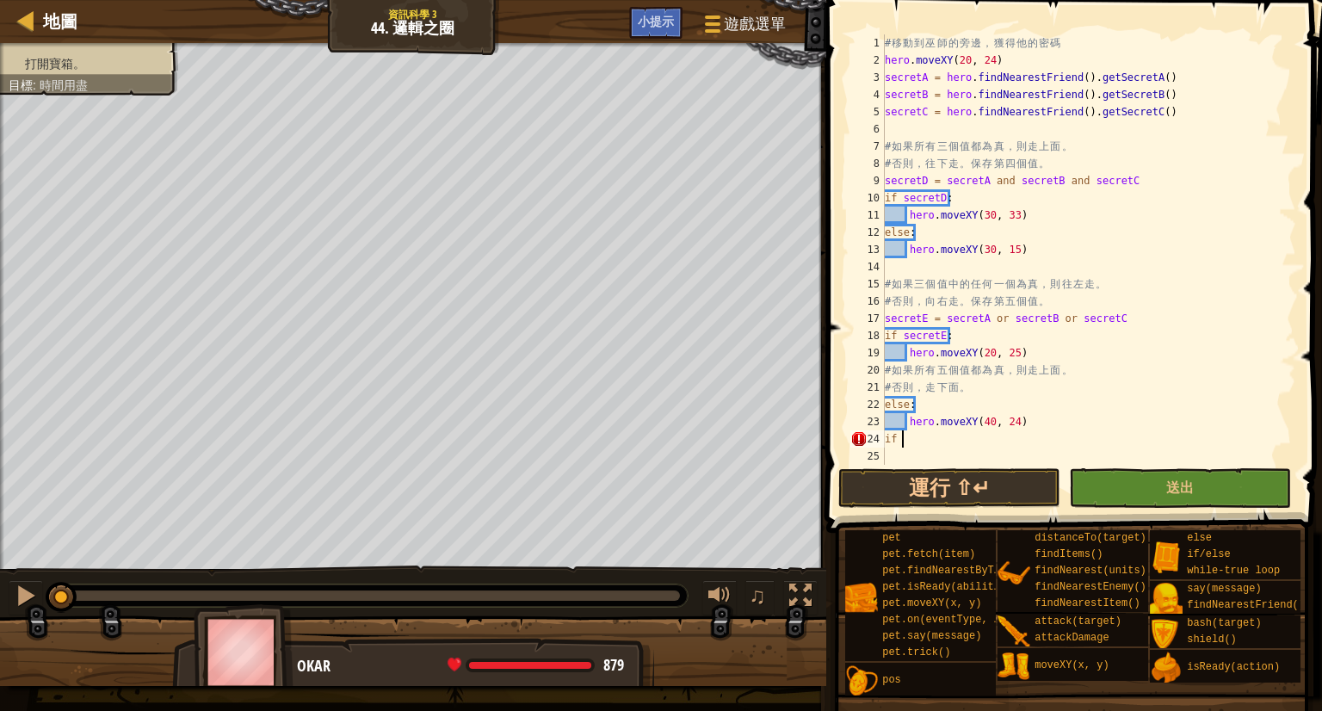
paste textarea "secretC"
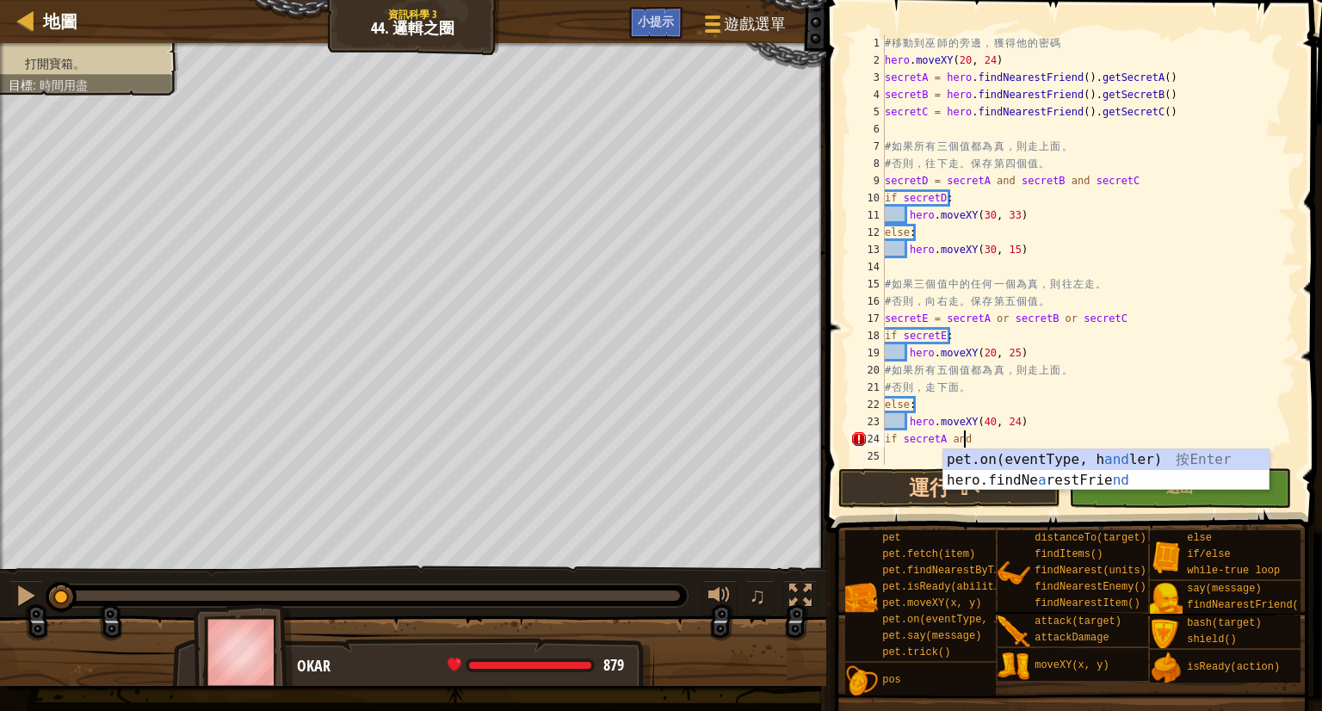
scroll to position [8, 5]
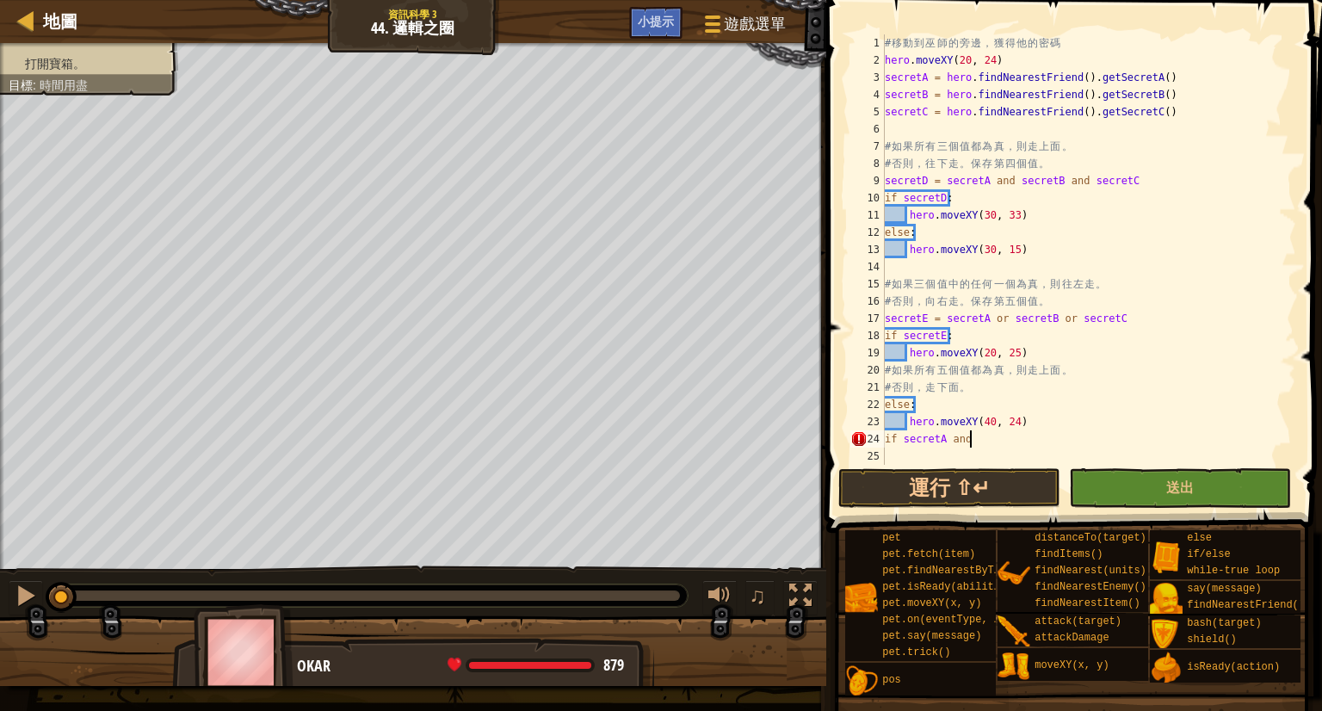
paste textarea "secretC"
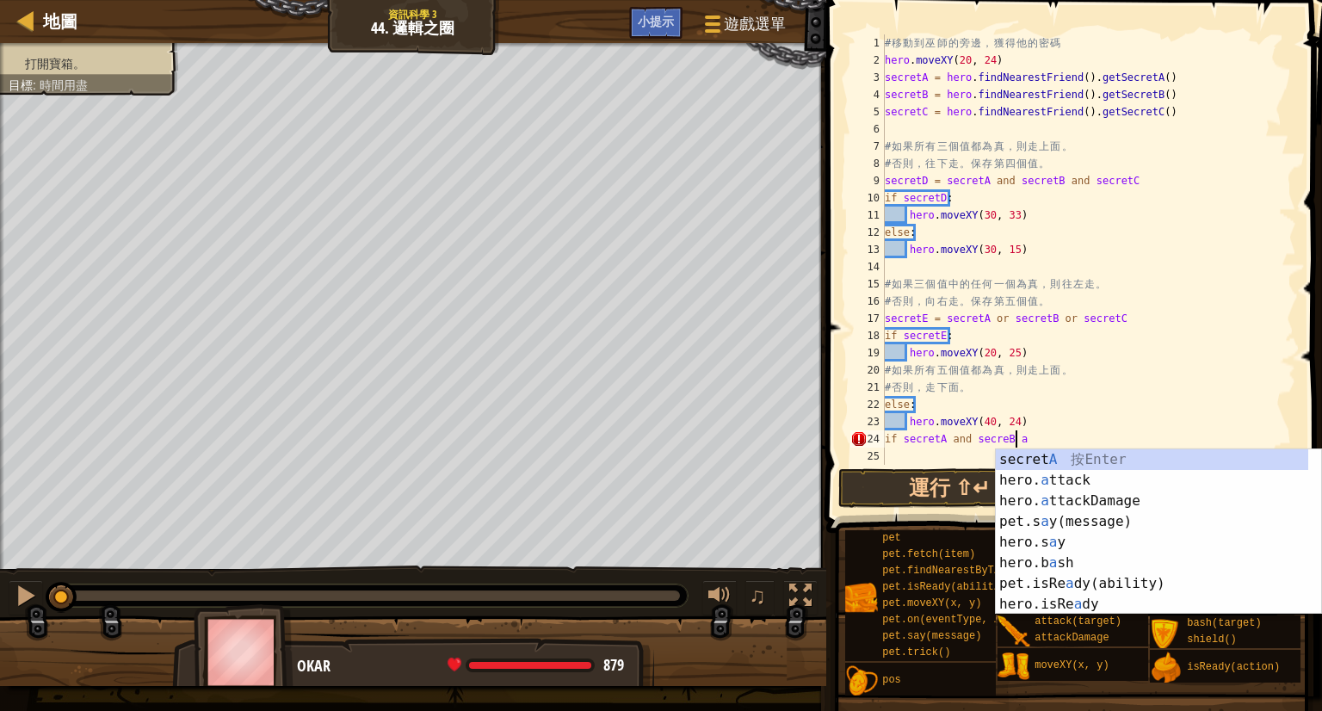
scroll to position [8, 10]
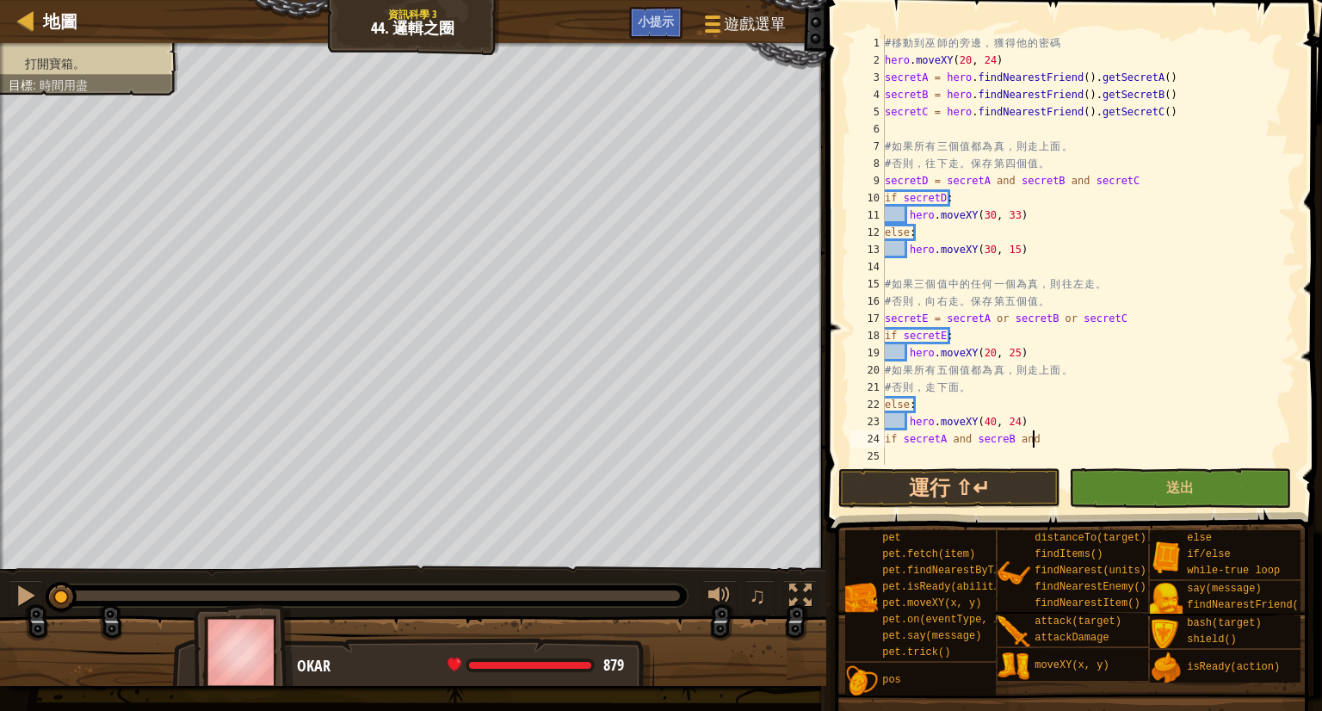
paste textarea "secretC"
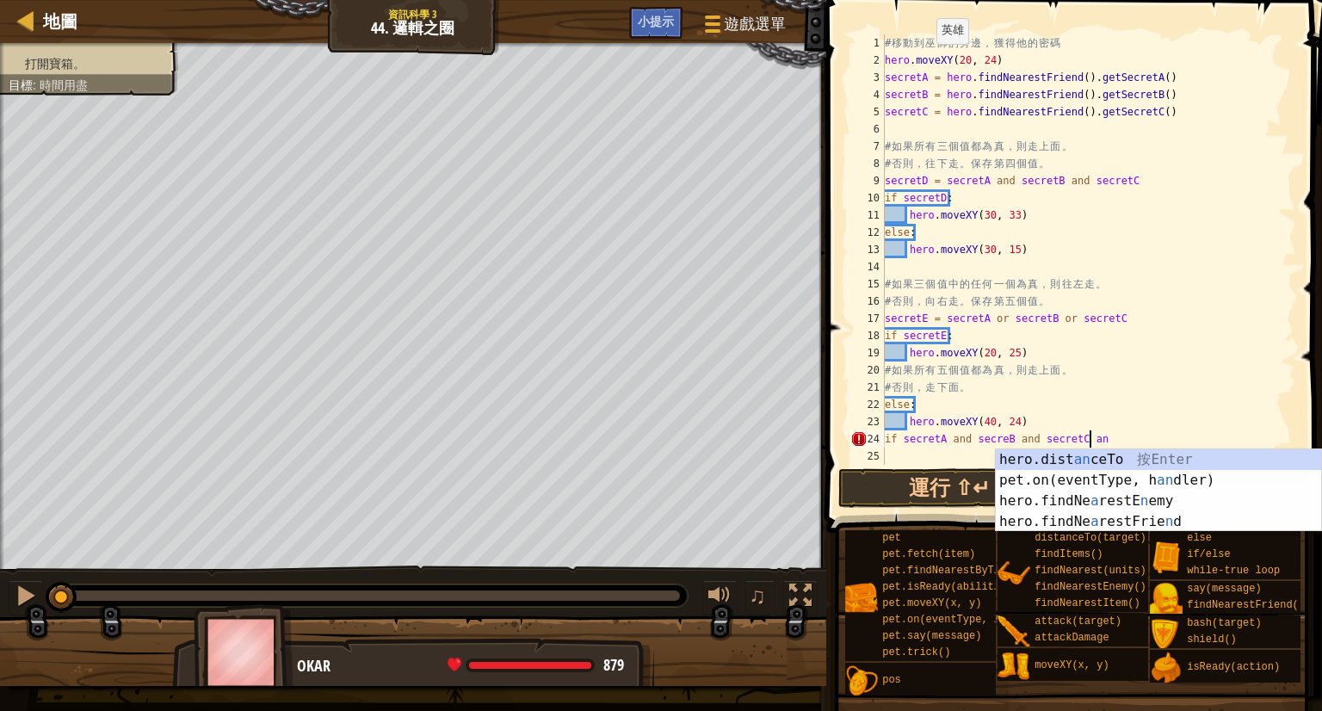
scroll to position [8, 16]
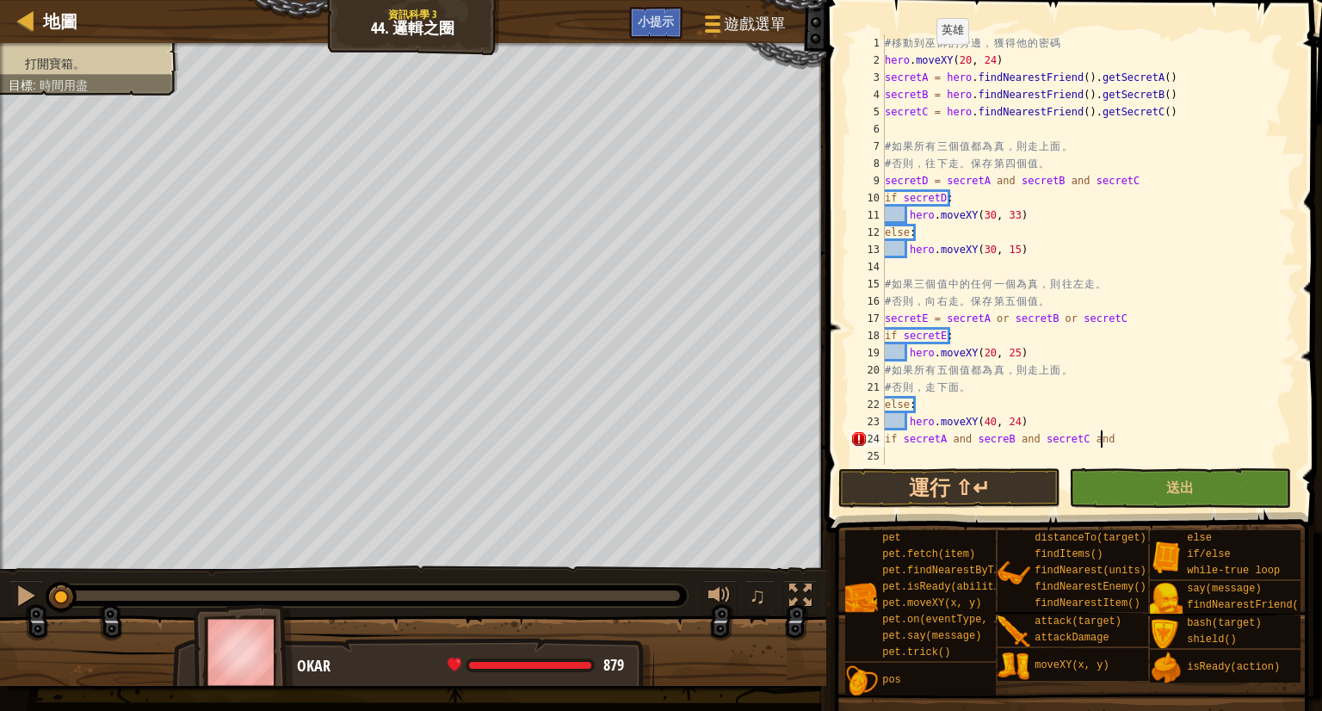
paste textarea "secretC"
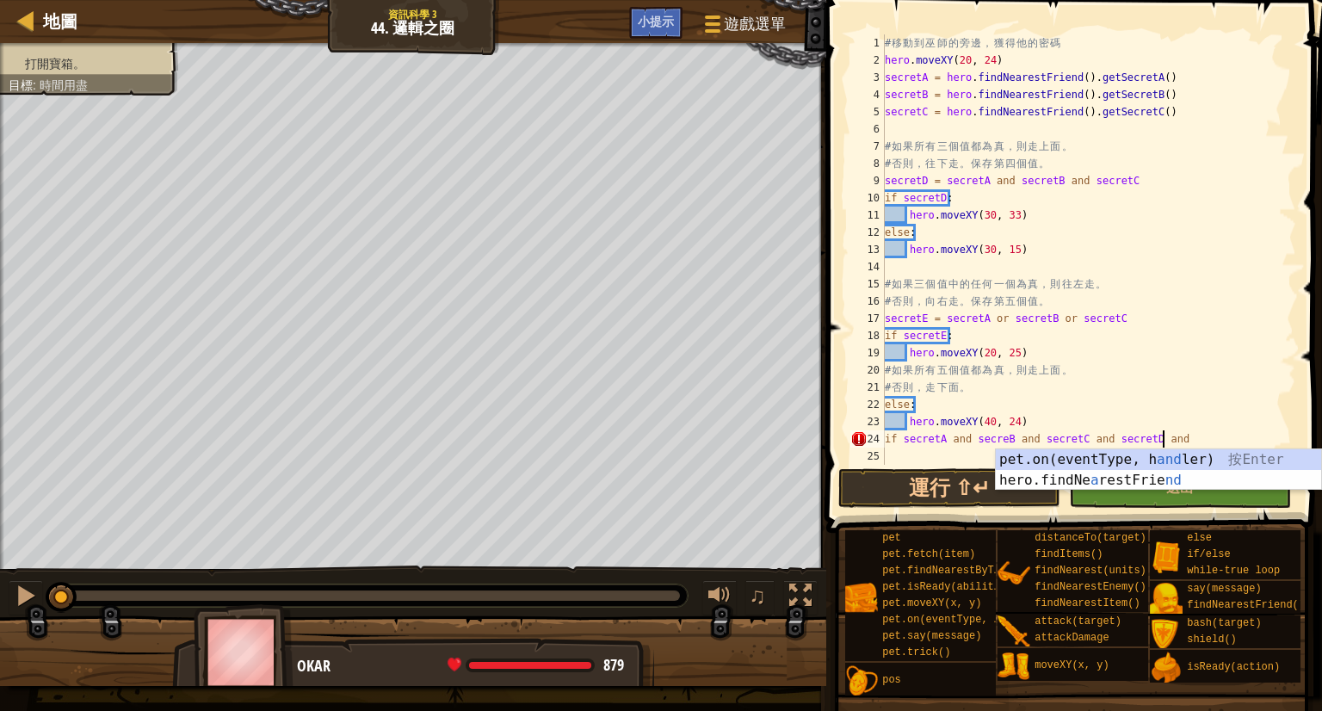
scroll to position [8, 22]
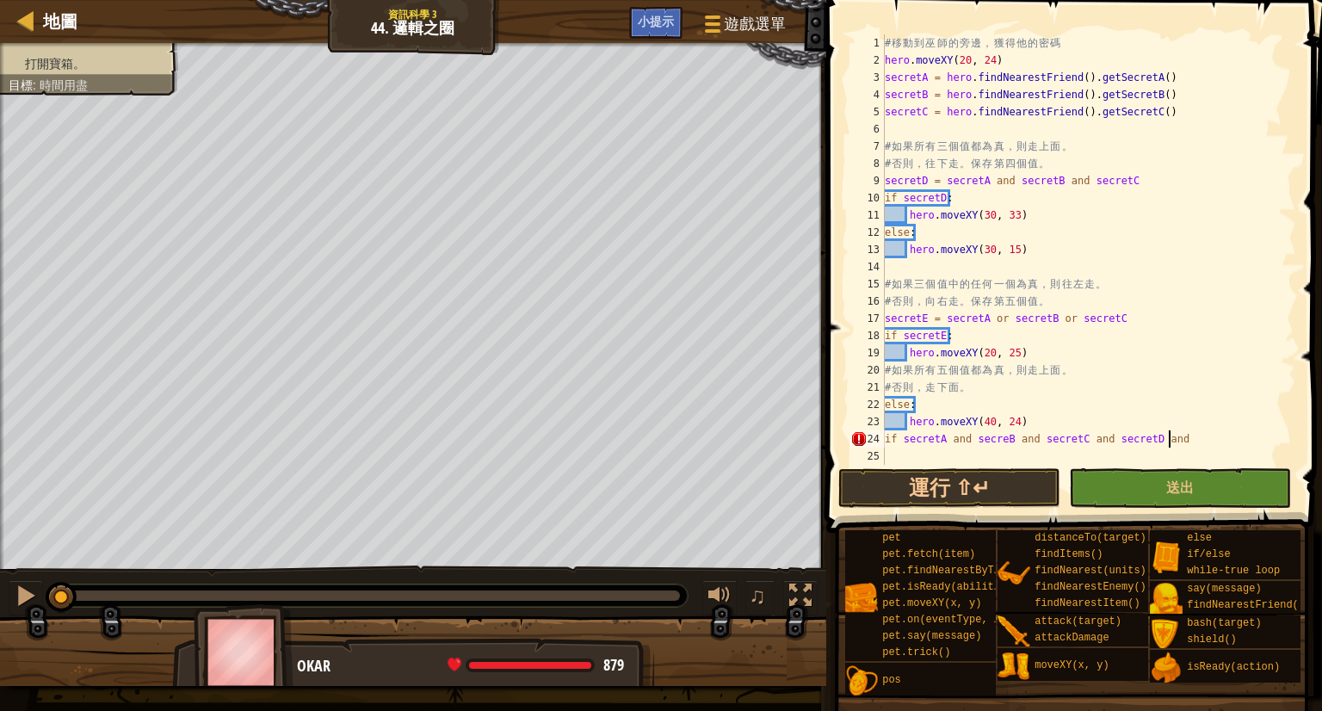
paste textarea "secretC"
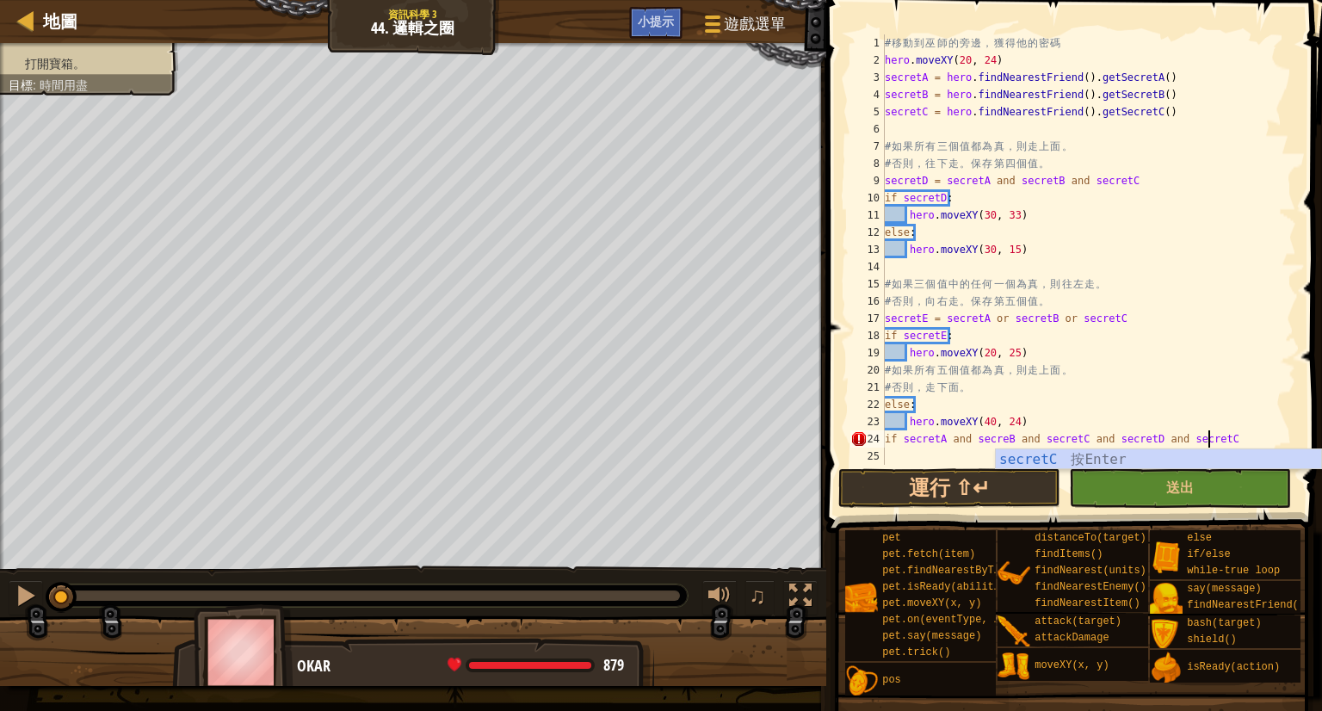
scroll to position [8, 25]
type textarea "if secretA and secreB and secretC and secretD and secretE:"
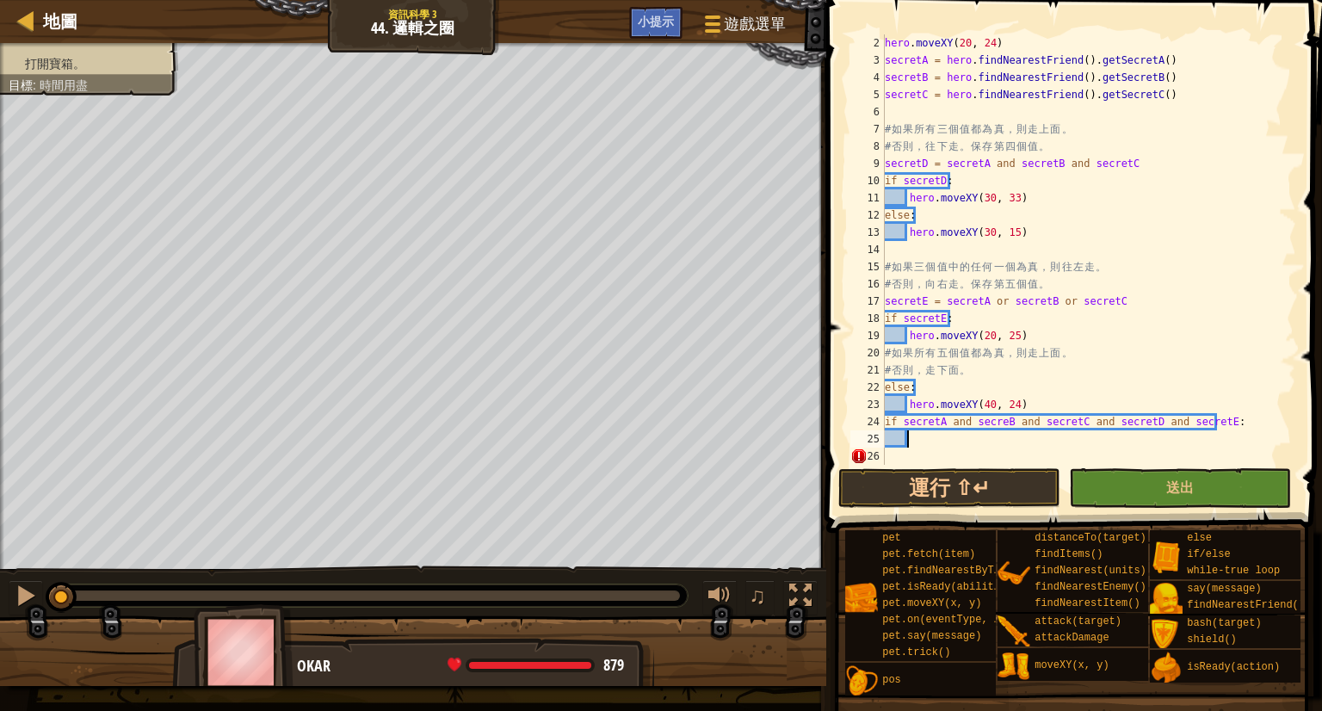
scroll to position [17, 0]
click at [911, 459] on div "hero . moveXY ( 20 , 24 ) secretA = hero . findNearestFriend ( ) . getSecretA (…" at bounding box center [1082, 266] width 402 height 465
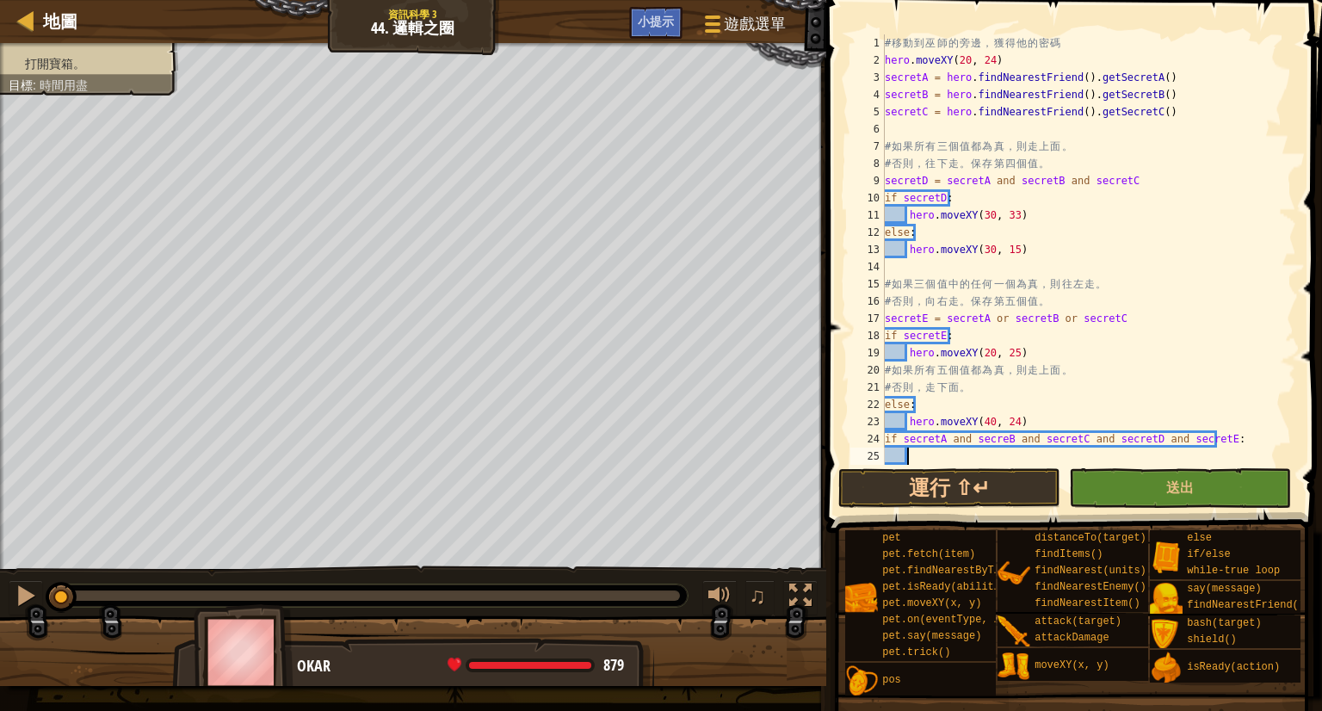
type textarea "ㄘ"
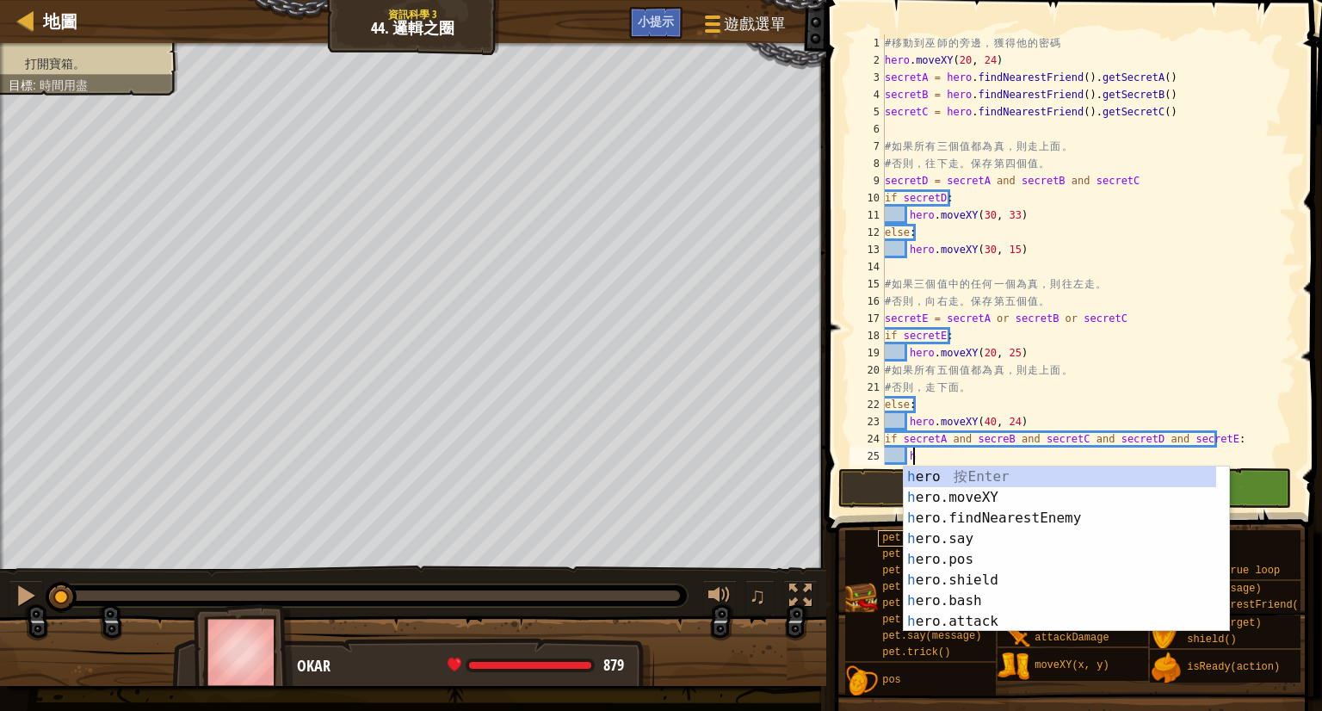
scroll to position [7, 1]
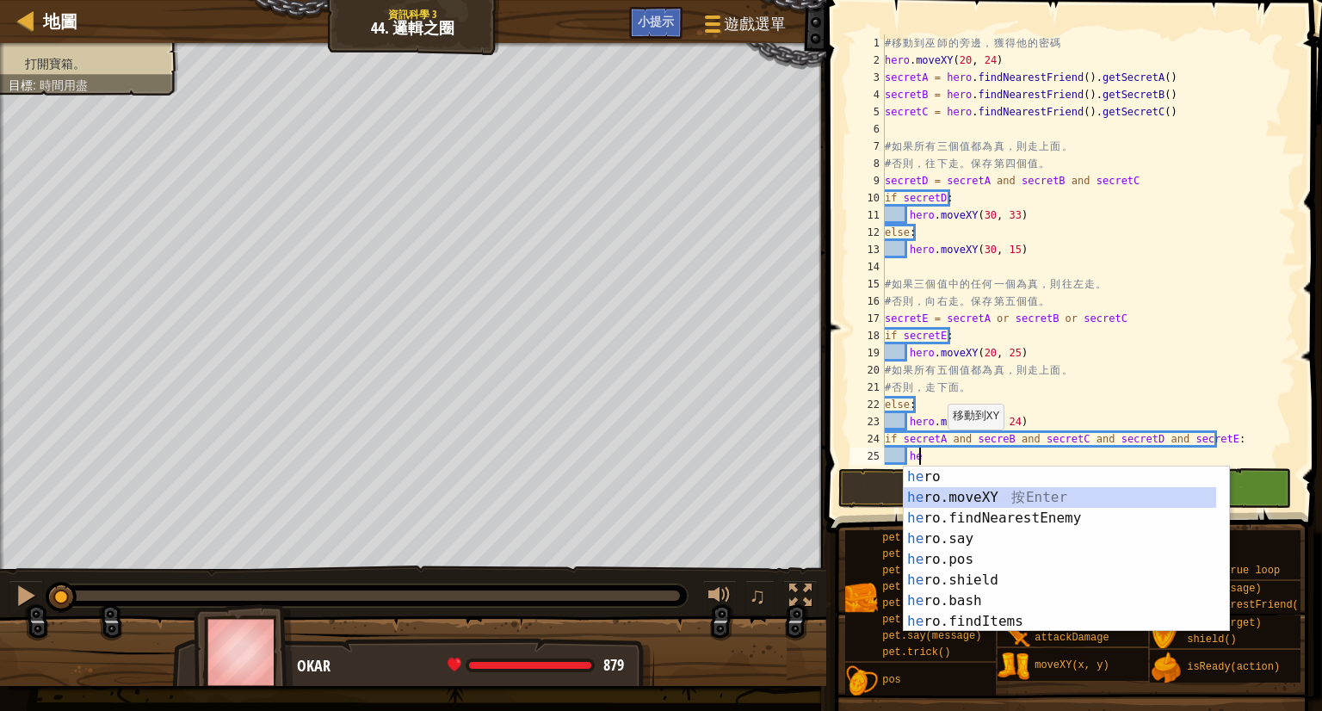
click at [1002, 506] on div "he ro 按 Enter he ro.moveXY 按 Enter he ro.findNearestEnemy 按 Enter he ro.say 按 E…" at bounding box center [1060, 570] width 312 height 207
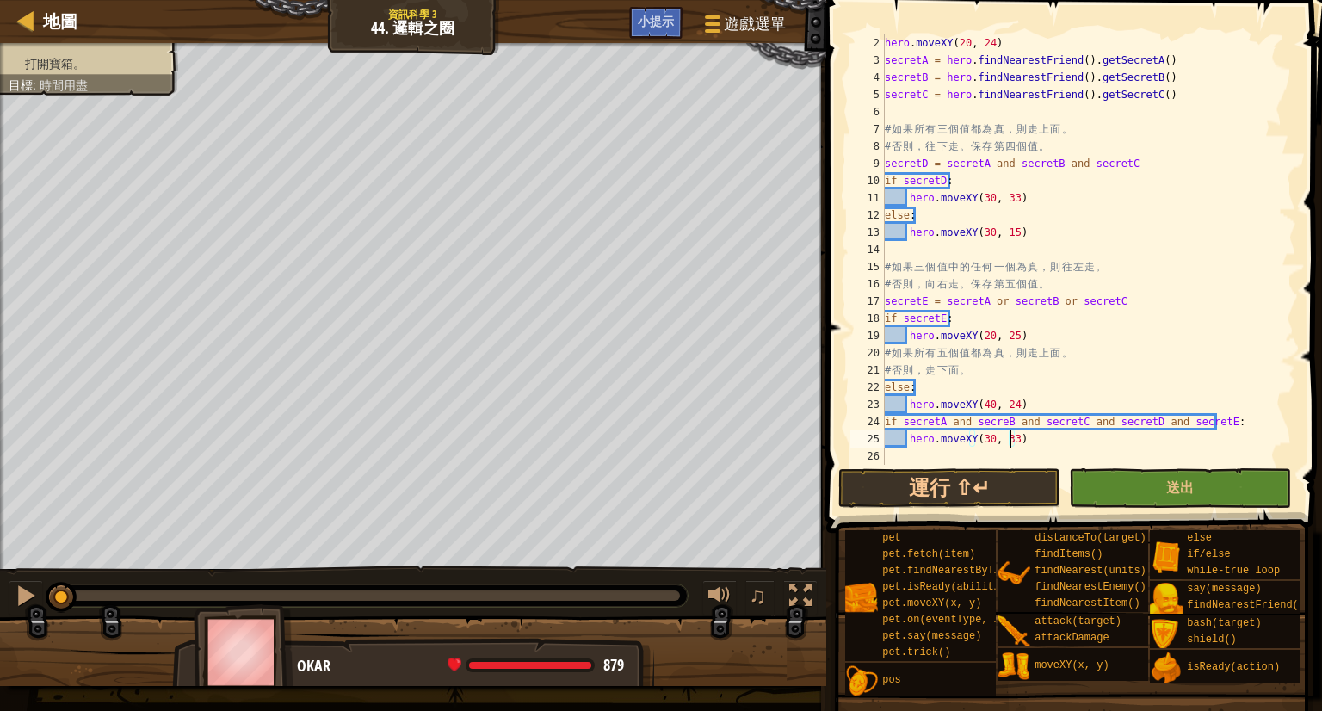
scroll to position [17, 0]
type textarea "hero.moveXY(30, 33)"
click at [1182, 489] on span "送出" at bounding box center [1180, 487] width 28 height 19
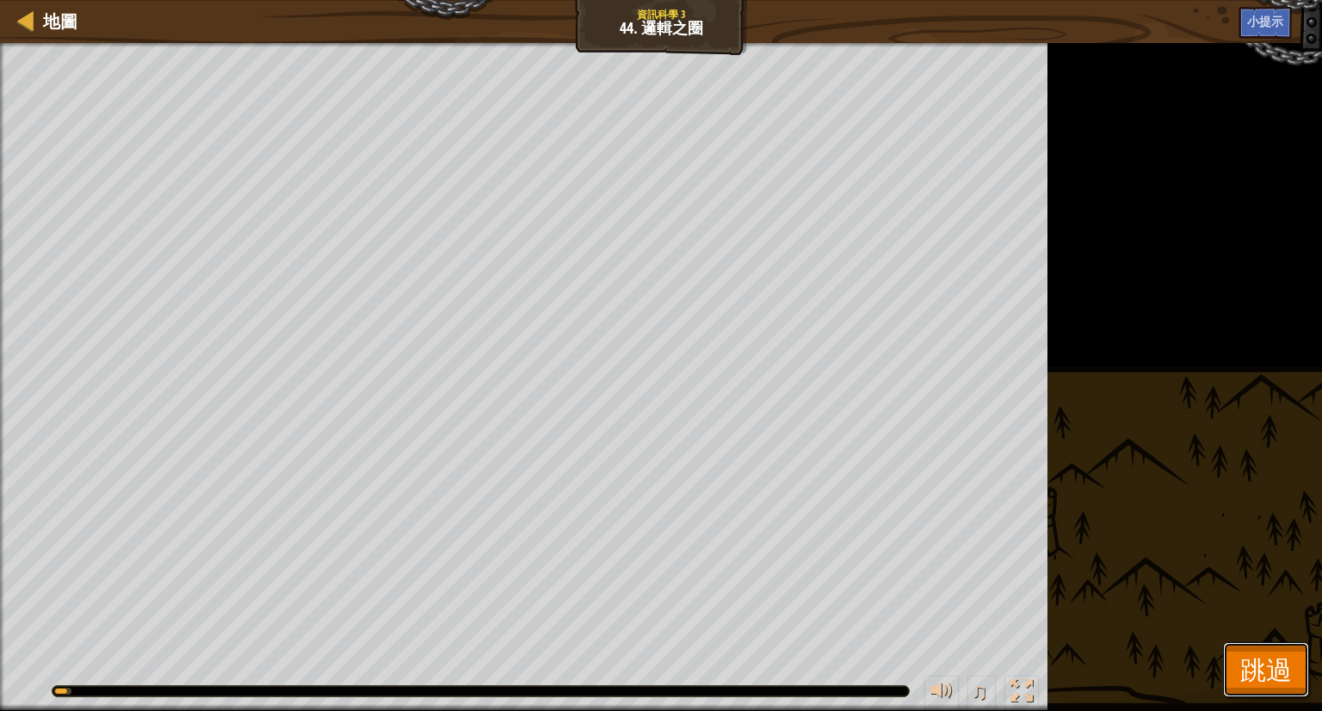
click at [1248, 663] on span "跳過" at bounding box center [1266, 669] width 52 height 35
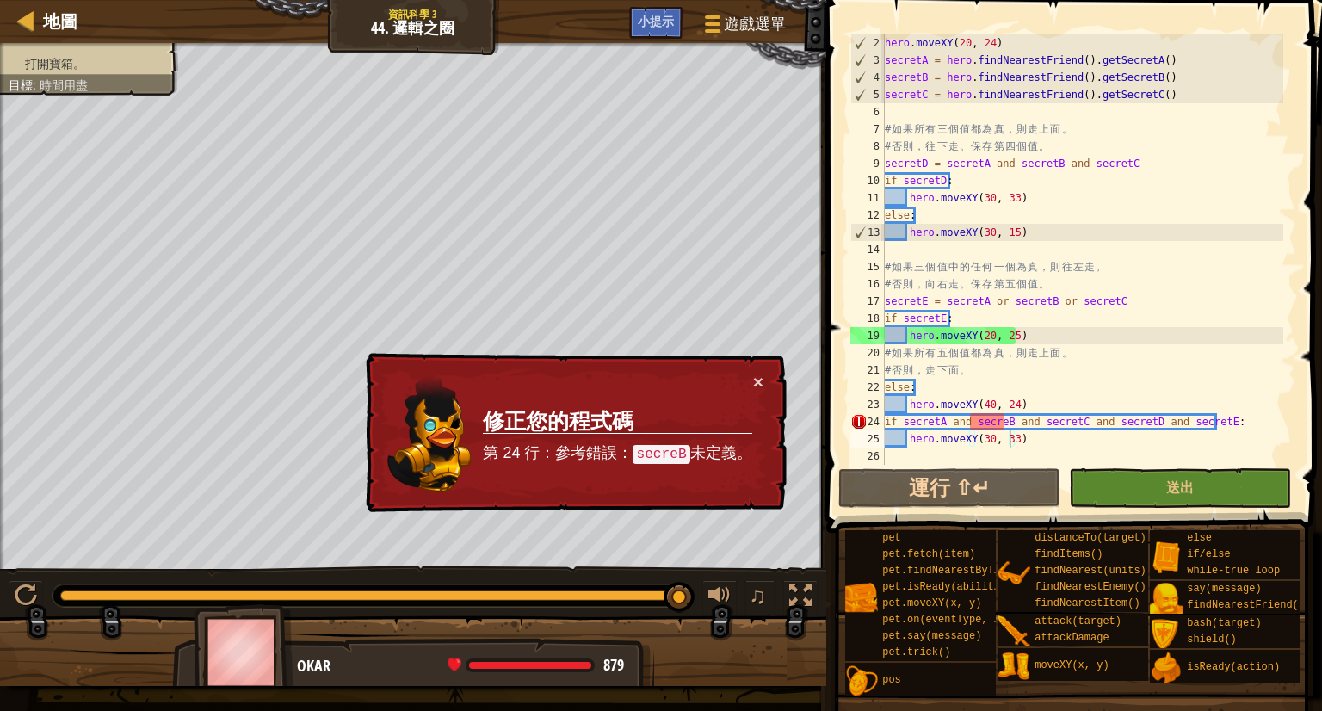
scroll to position [7, 0]
click at [916, 450] on div "hero . moveXY ( 20 , 24 ) secretA = hero . findNearestFriend ( ) . getSecretA (…" at bounding box center [1082, 266] width 402 height 465
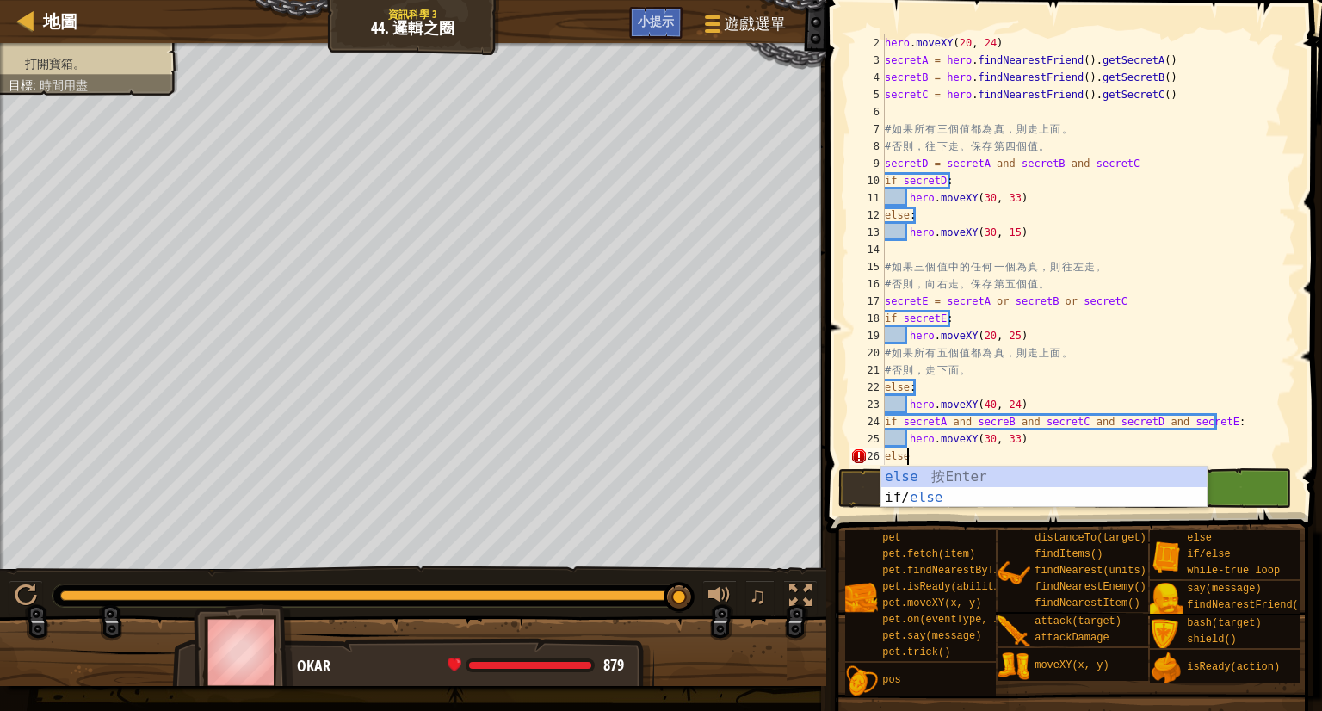
type textarea "else:"
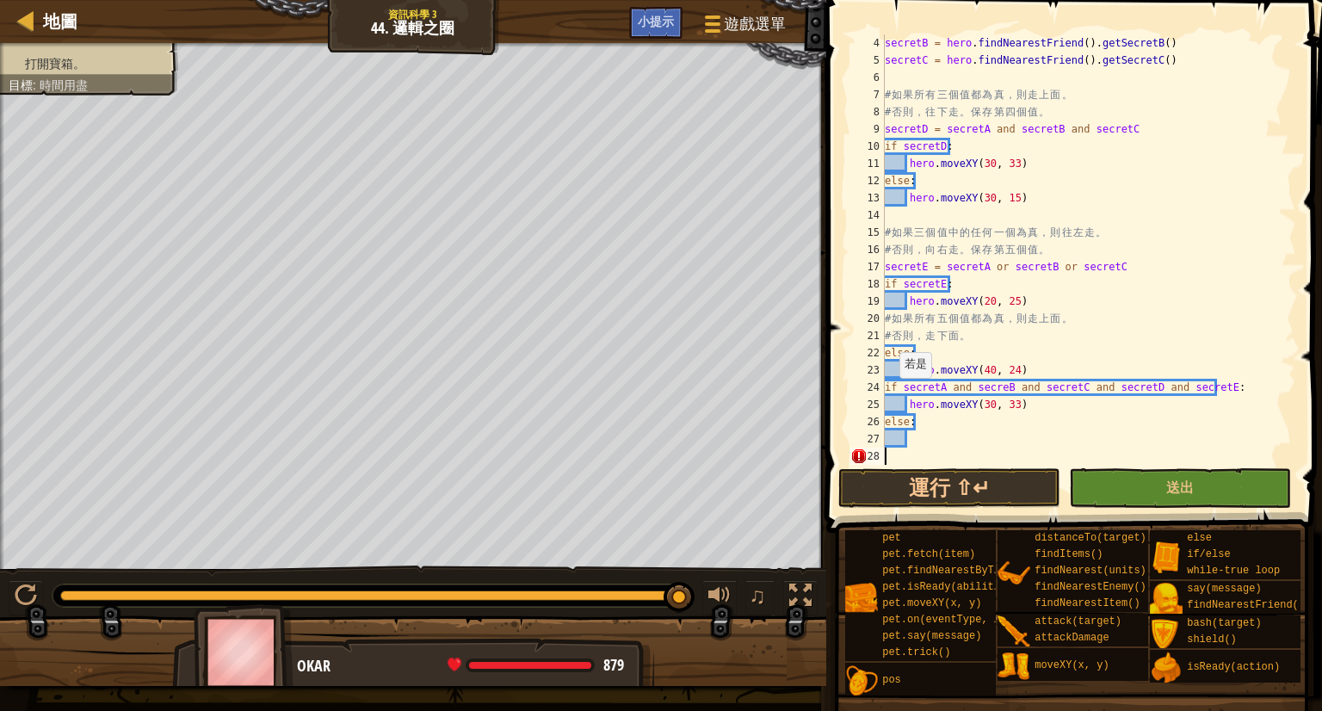
scroll to position [34, 0]
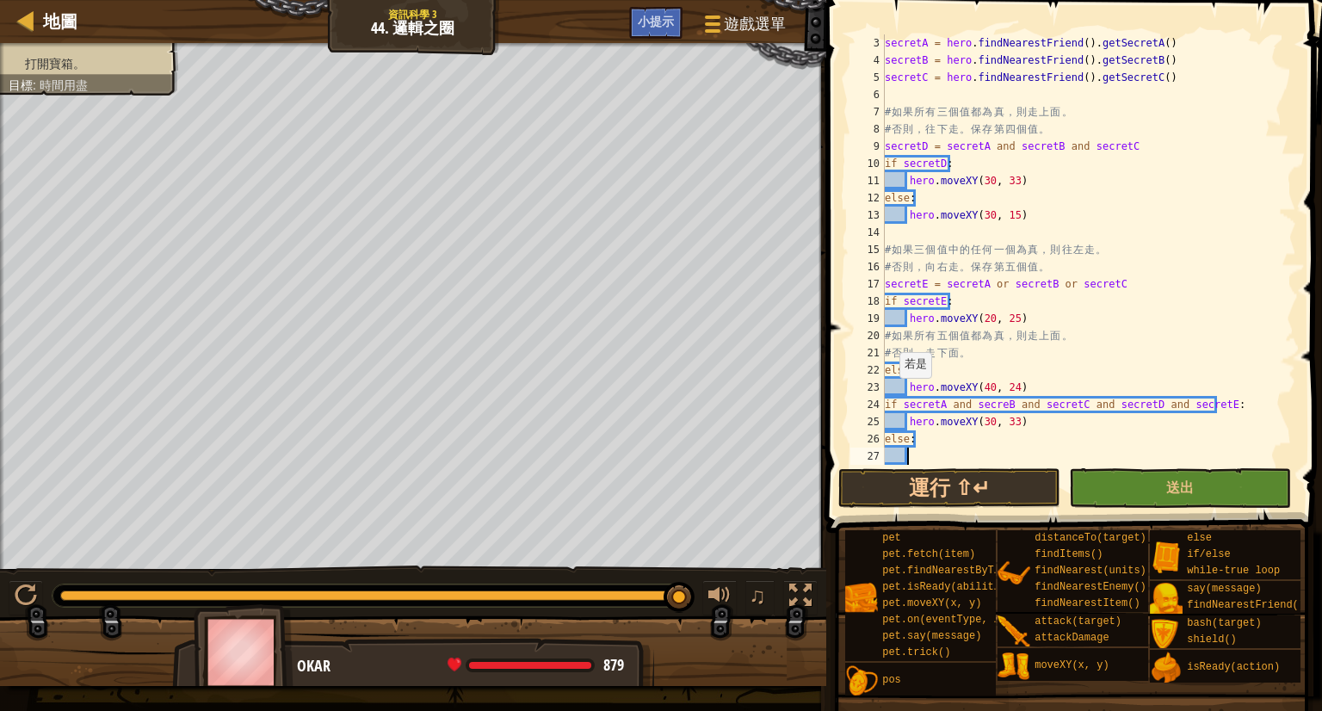
type textarea "g"
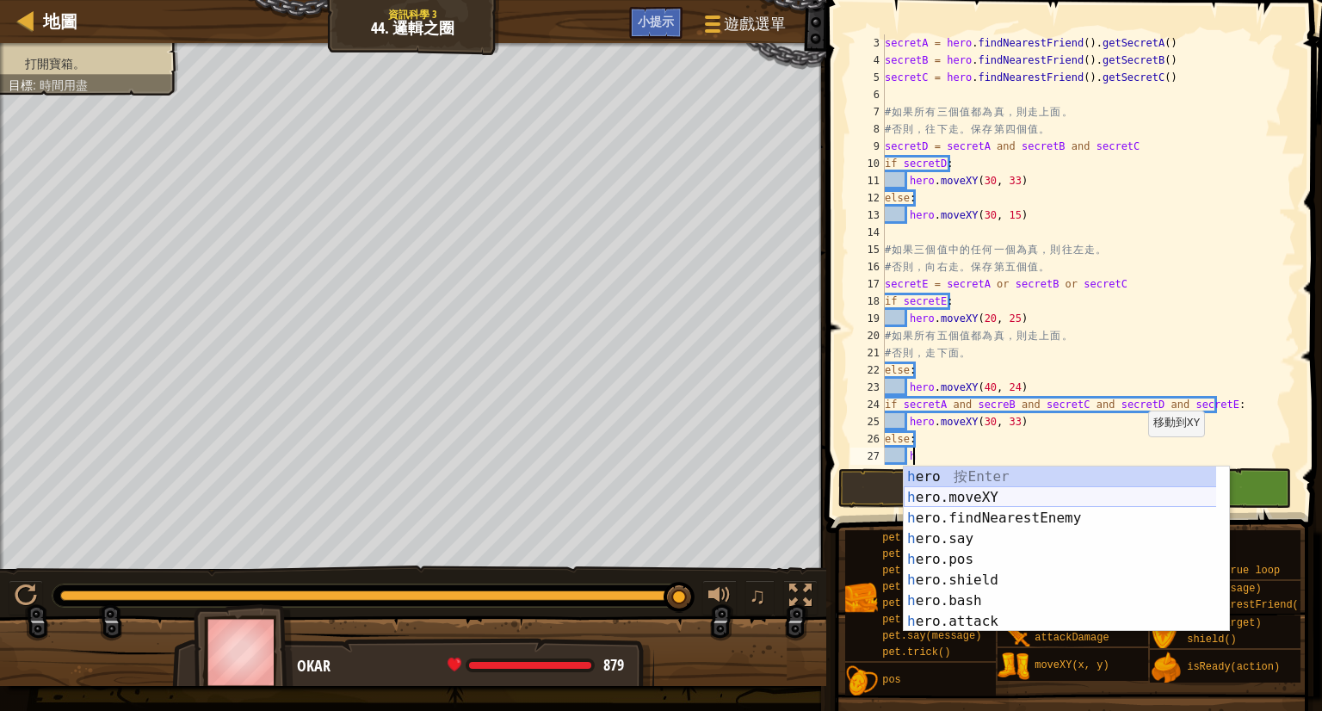
click at [1150, 486] on div "h ero 按 Enter h ero.moveXY 按 Enter h ero.findNearestEnemy 按 Enter h ero.say 按 E…" at bounding box center [1066, 570] width 325 height 207
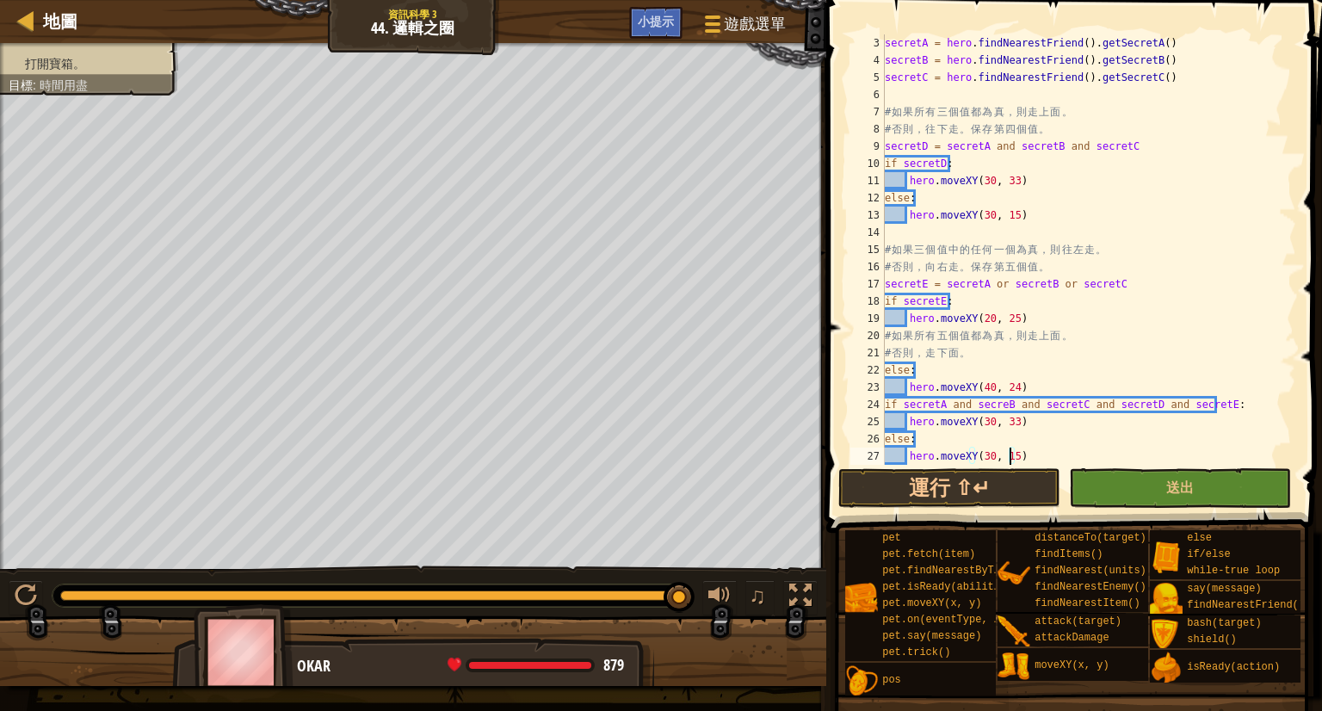
scroll to position [7, 9]
type textarea "hero.moveXY(30, 15)"
click at [1157, 491] on button "送出" at bounding box center [1180, 488] width 222 height 40
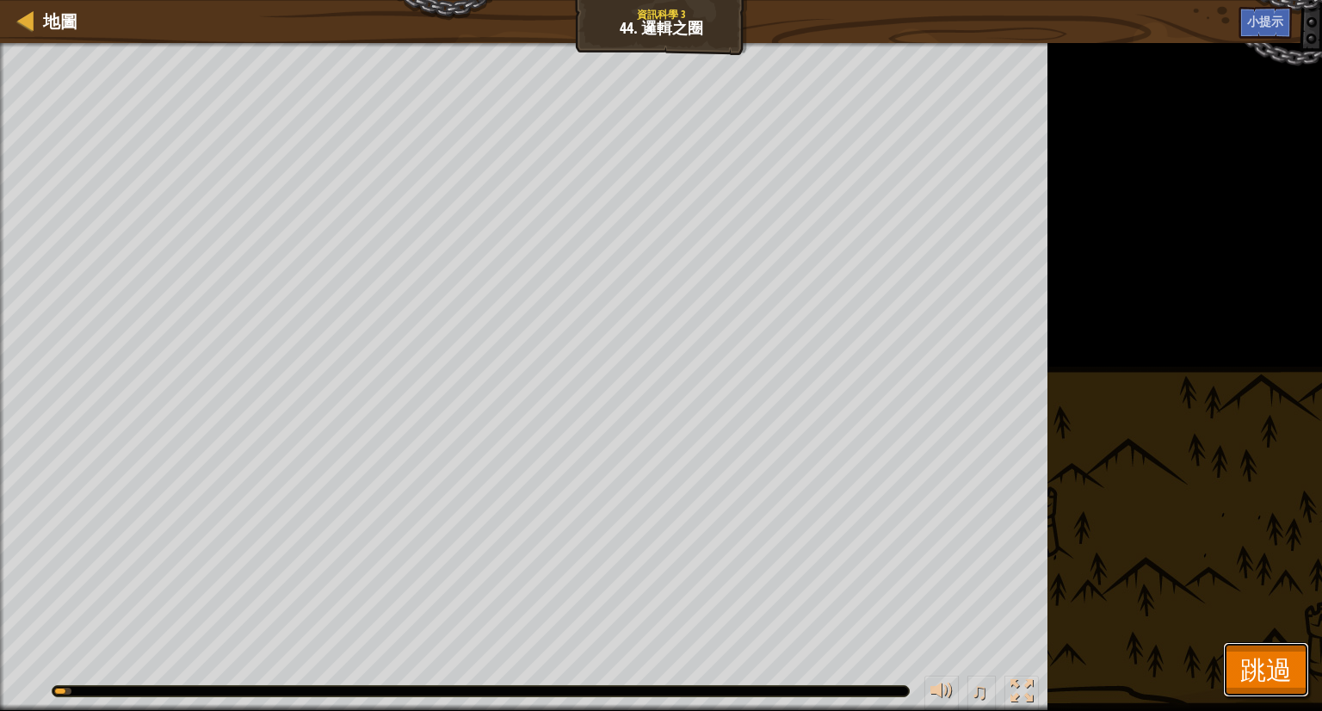
click at [1253, 669] on span "跳過" at bounding box center [1266, 669] width 52 height 35
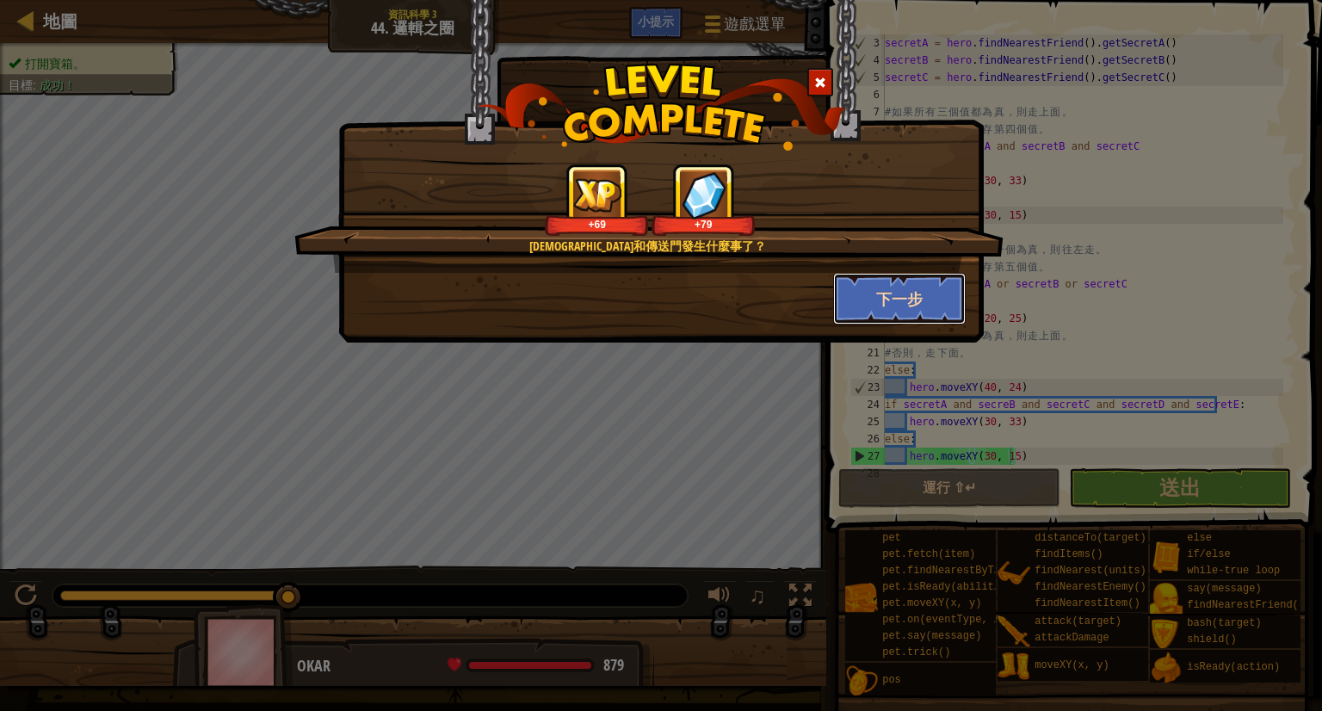
click at [881, 306] on button "下一步" at bounding box center [899, 299] width 133 height 52
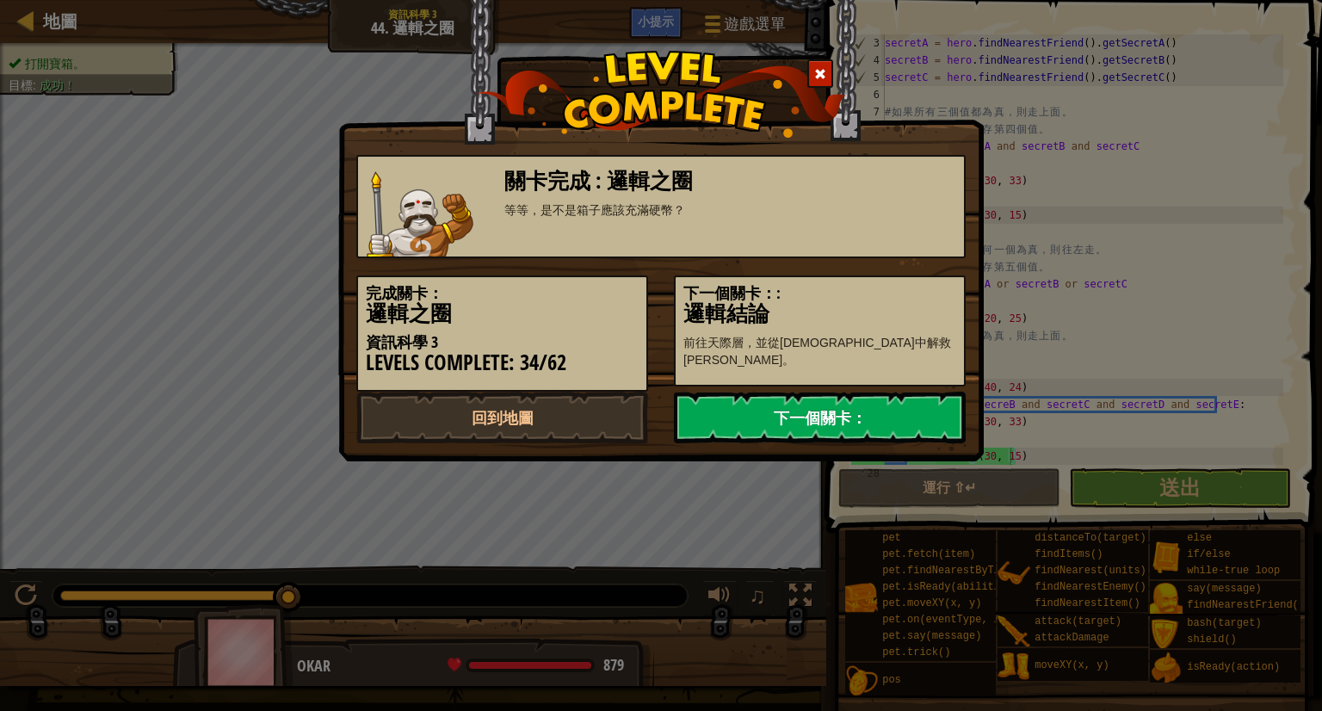
click at [921, 435] on link "下一個關卡：" at bounding box center [820, 418] width 292 height 52
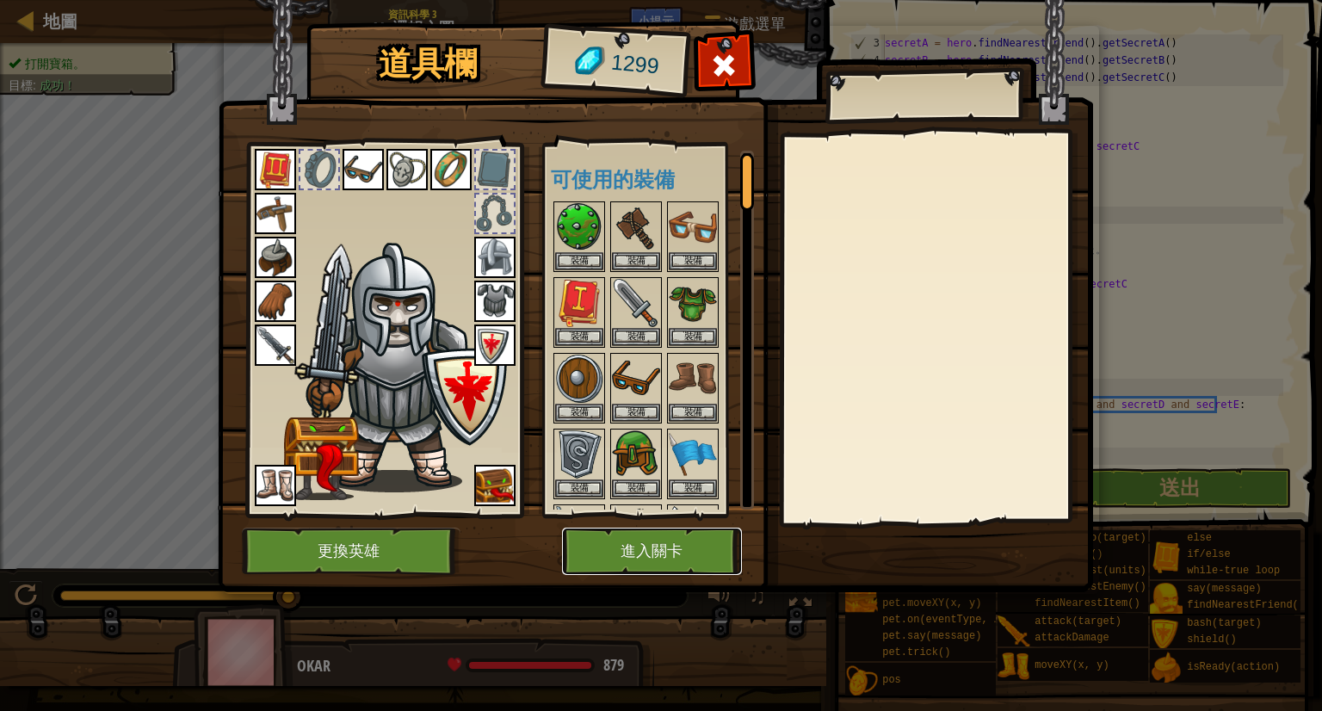
click at [665, 542] on button "進入關卡" at bounding box center [652, 551] width 180 height 47
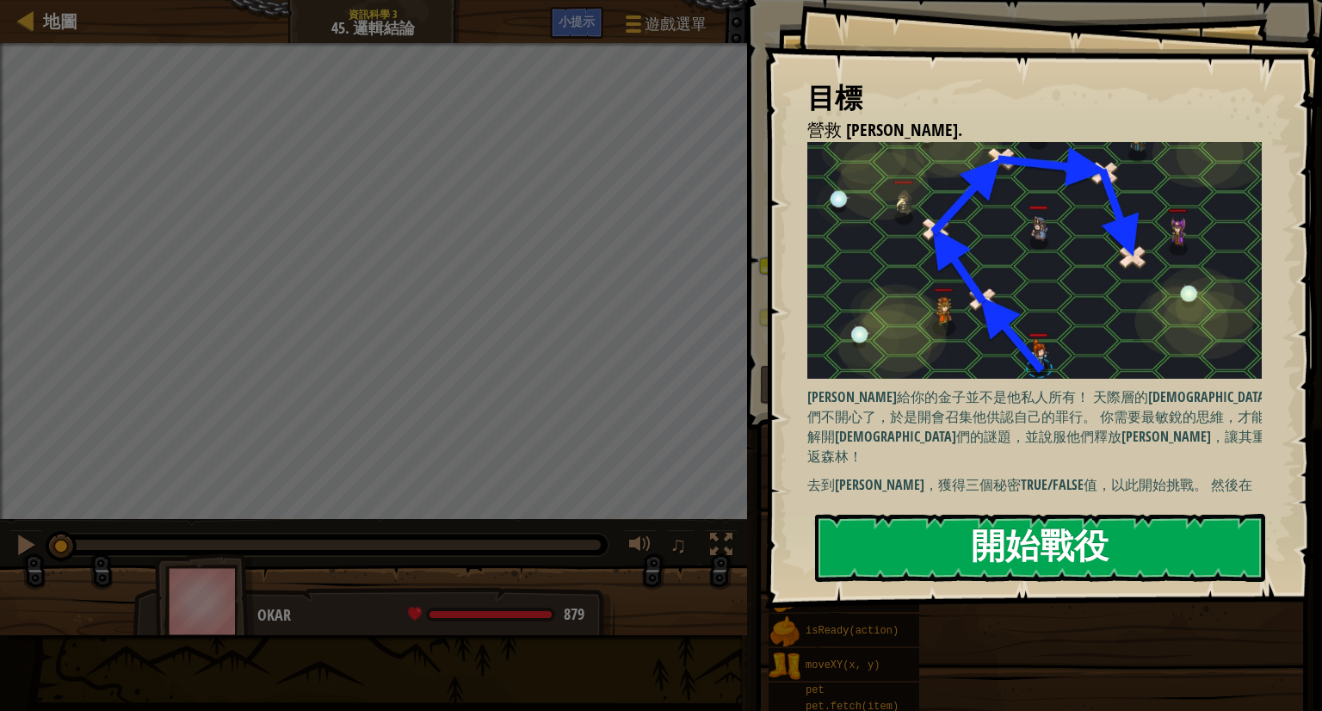
click at [908, 556] on button "開始戰役" at bounding box center [1040, 548] width 450 height 68
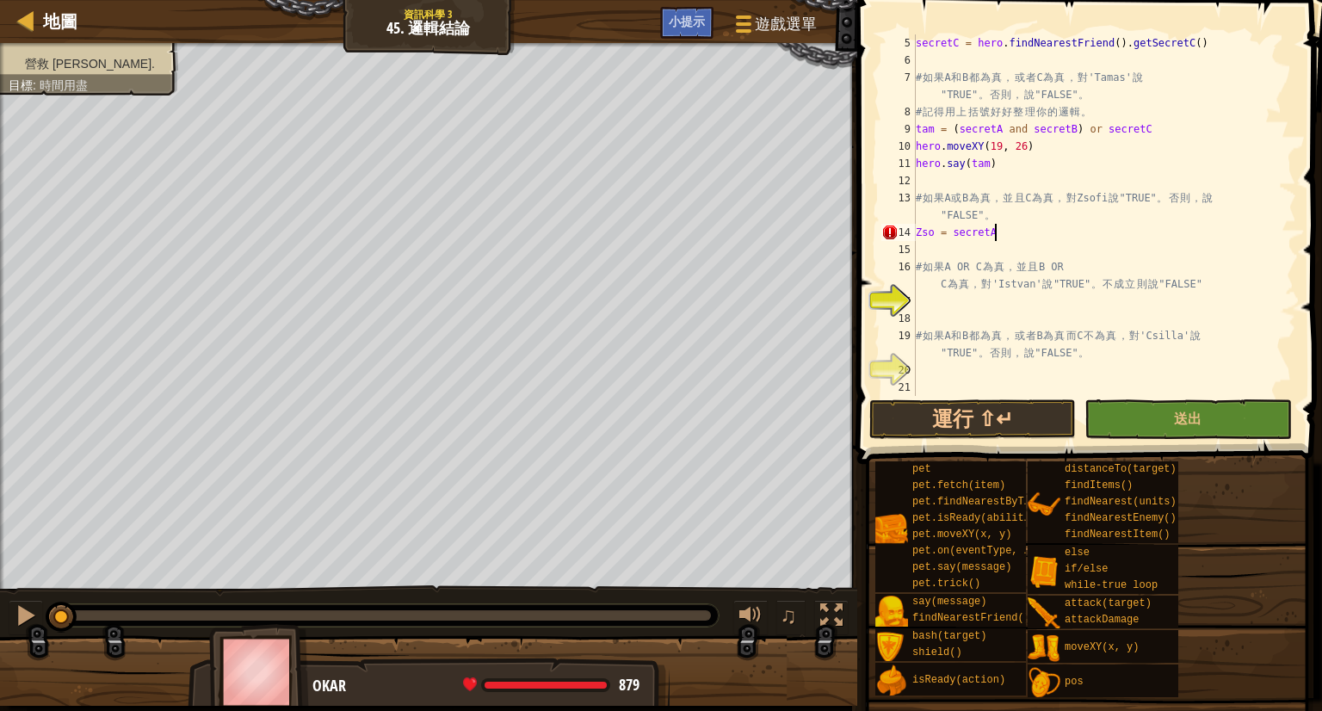
scroll to position [8, 6]
type textarea "Zso = secretA or secretB"
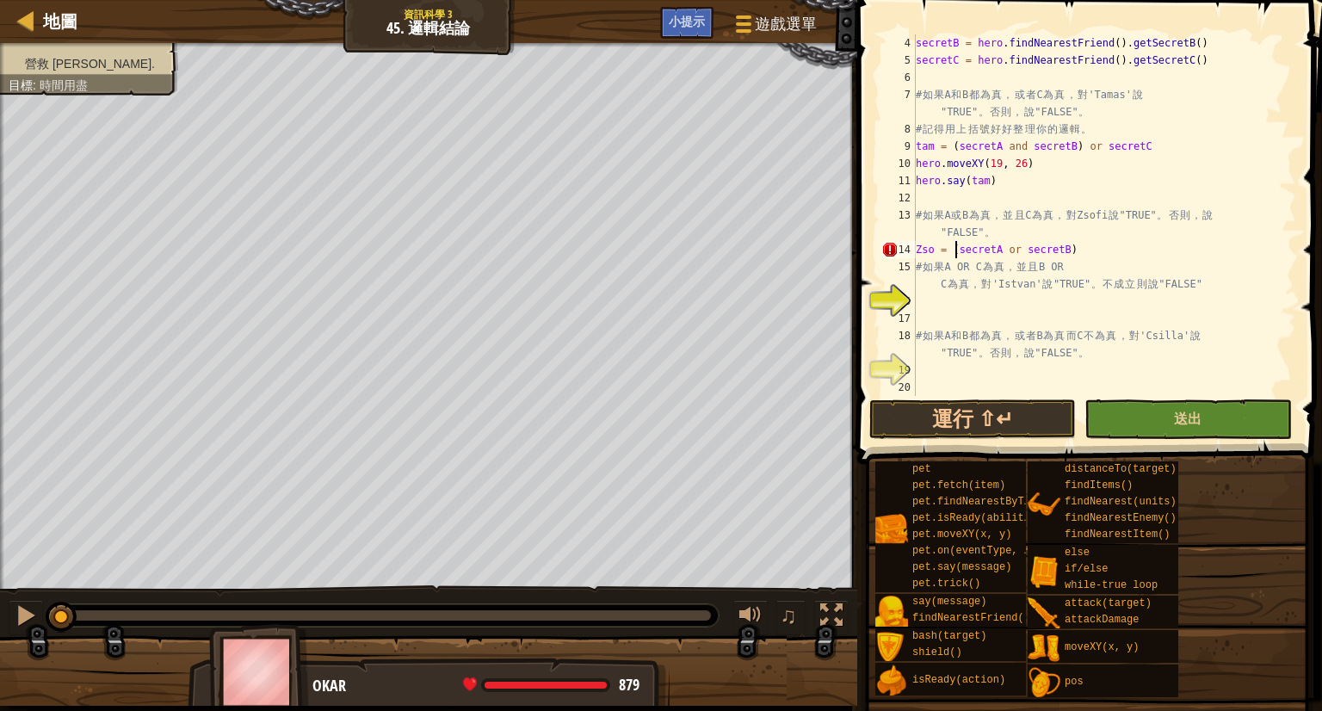
scroll to position [8, 3]
click at [1119, 250] on div "secretB = hero . findNearestFriend ( ) . getSecretB ( ) secretC = hero . findNe…" at bounding box center [1097, 232] width 371 height 396
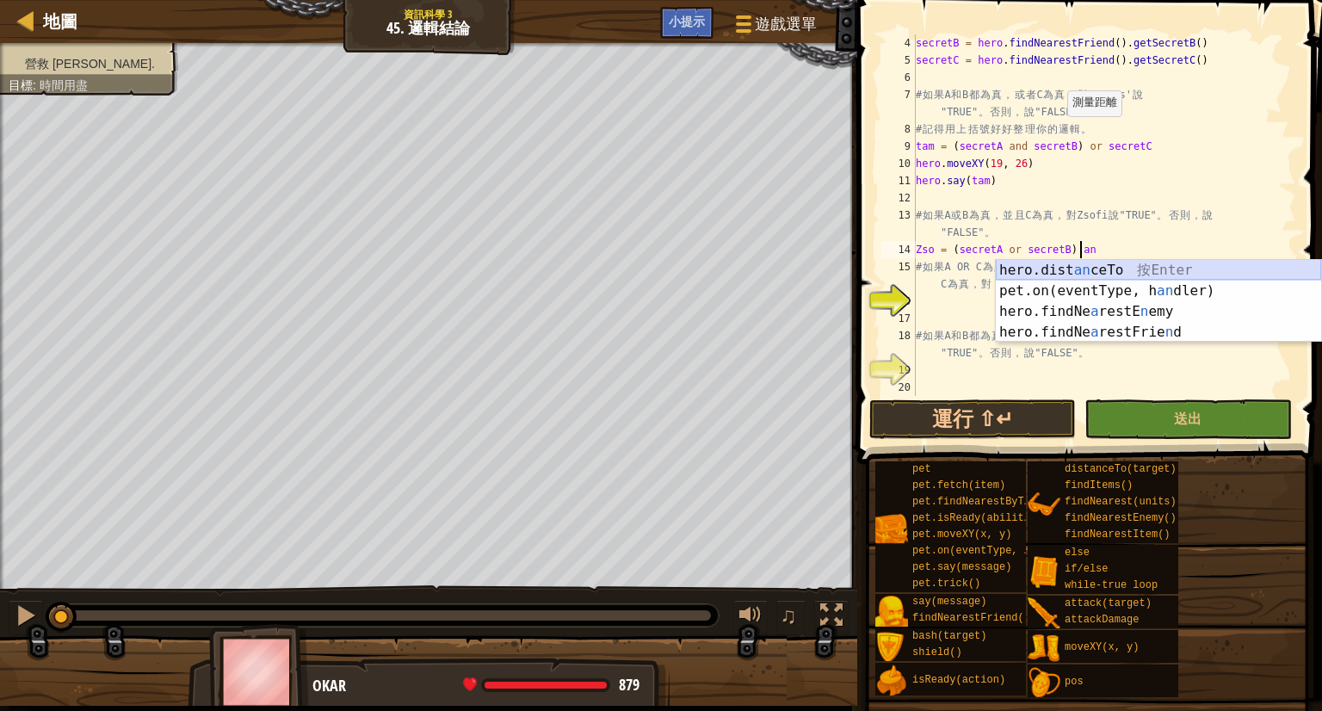
scroll to position [8, 13]
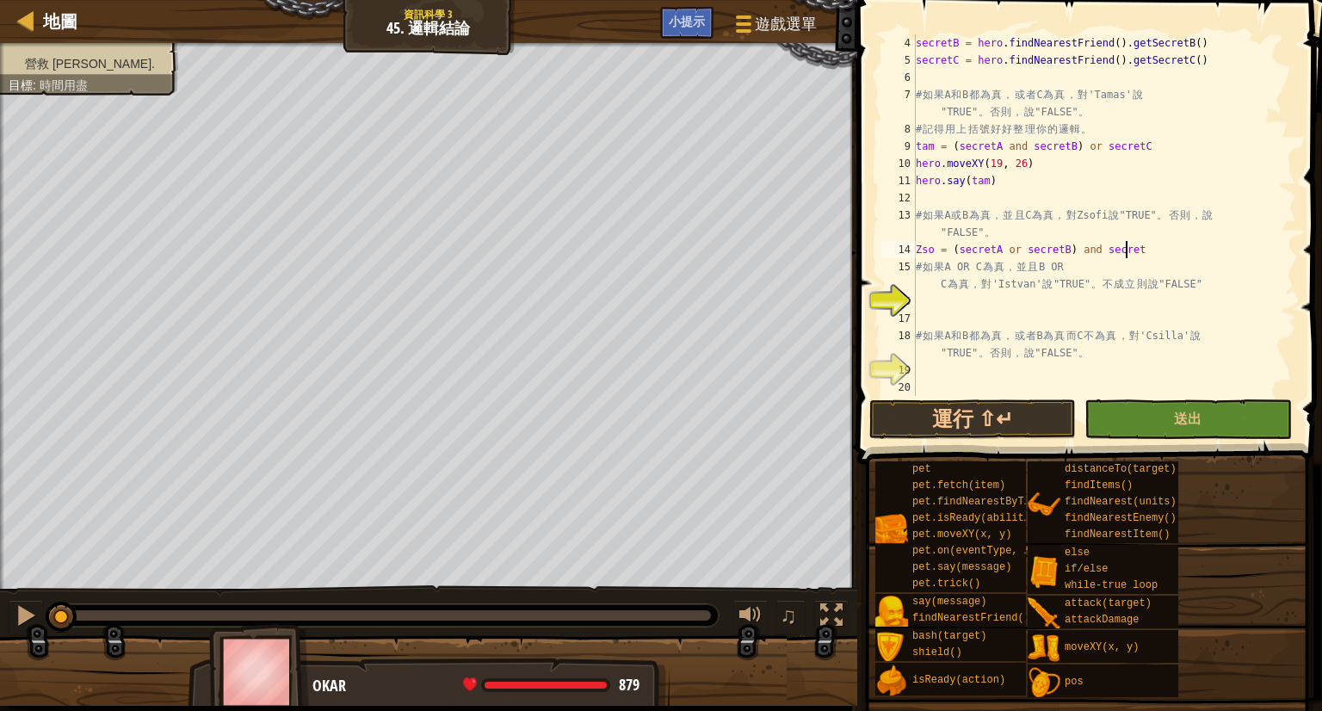
type textarea "Zso = (secretA or secretB) and secretC"
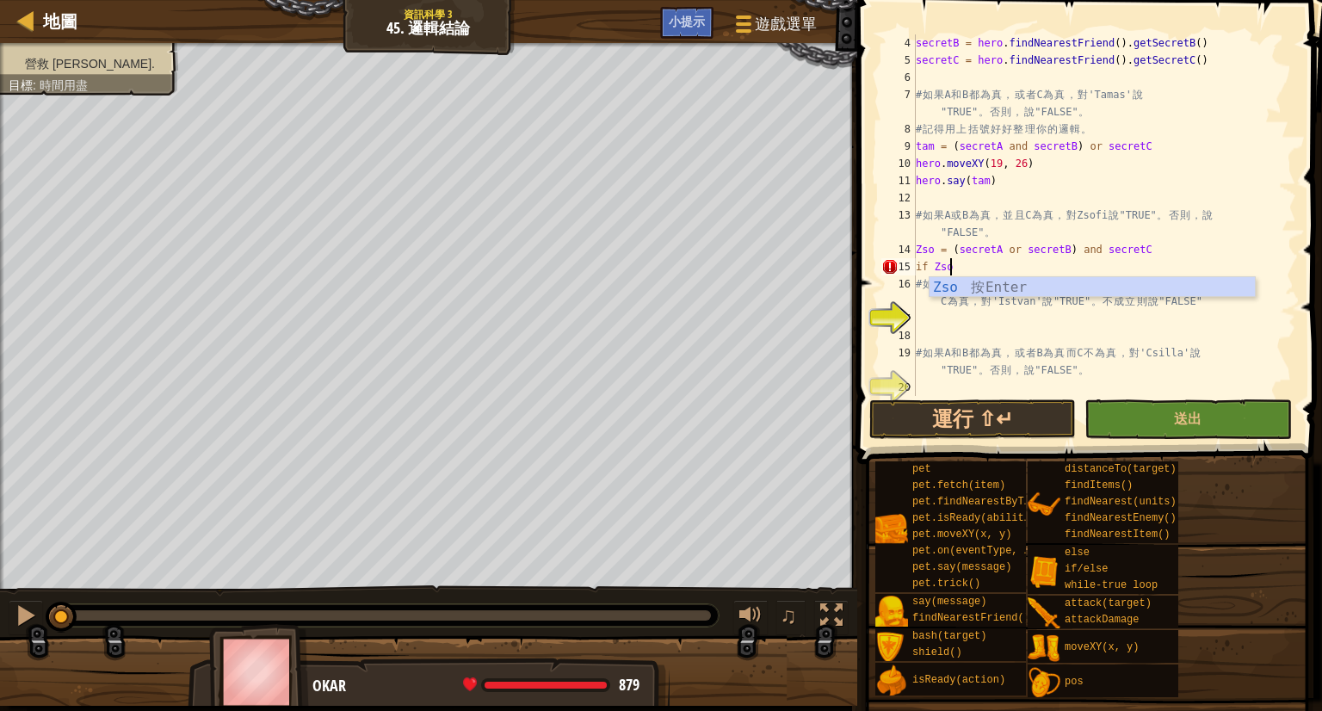
scroll to position [8, 1]
type textarea "if Zso:"
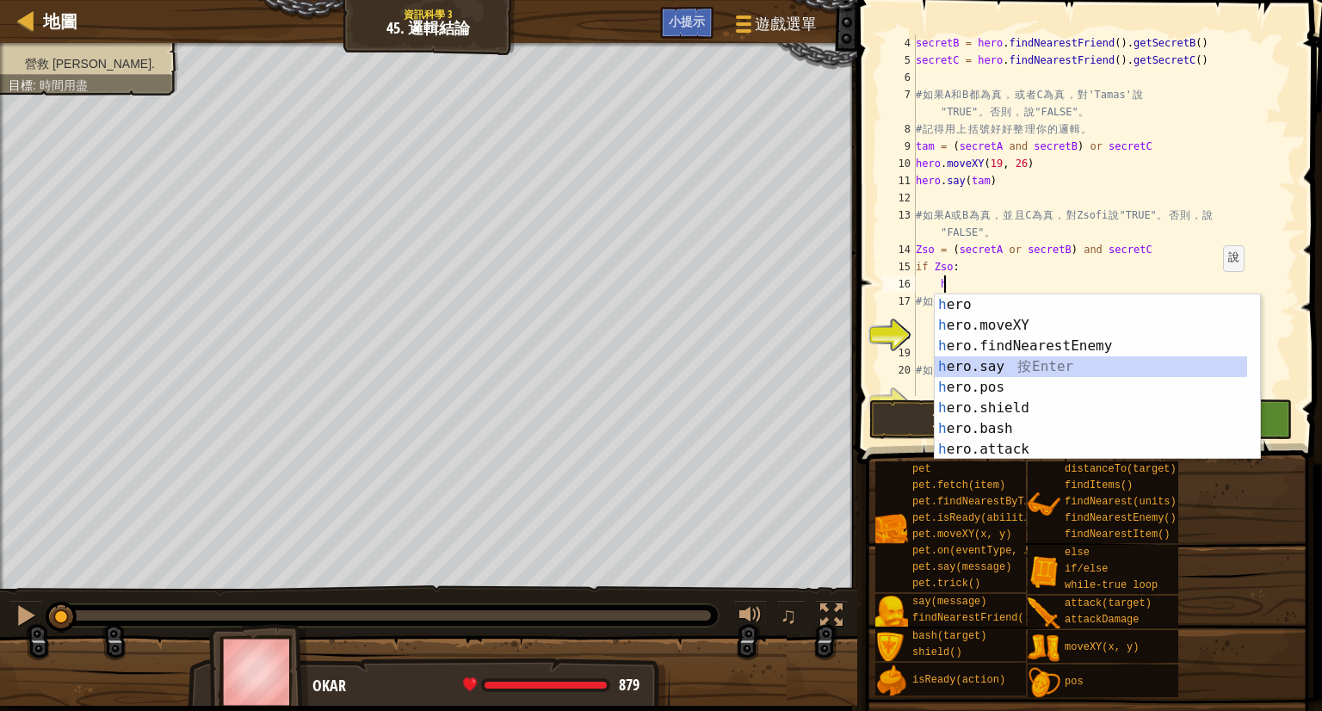
click at [1180, 373] on div "h ero 按 Enter h ero.moveXY 按 Enter h ero.findNearestEnemy 按 Enter h ero.say 按 E…" at bounding box center [1091, 397] width 312 height 207
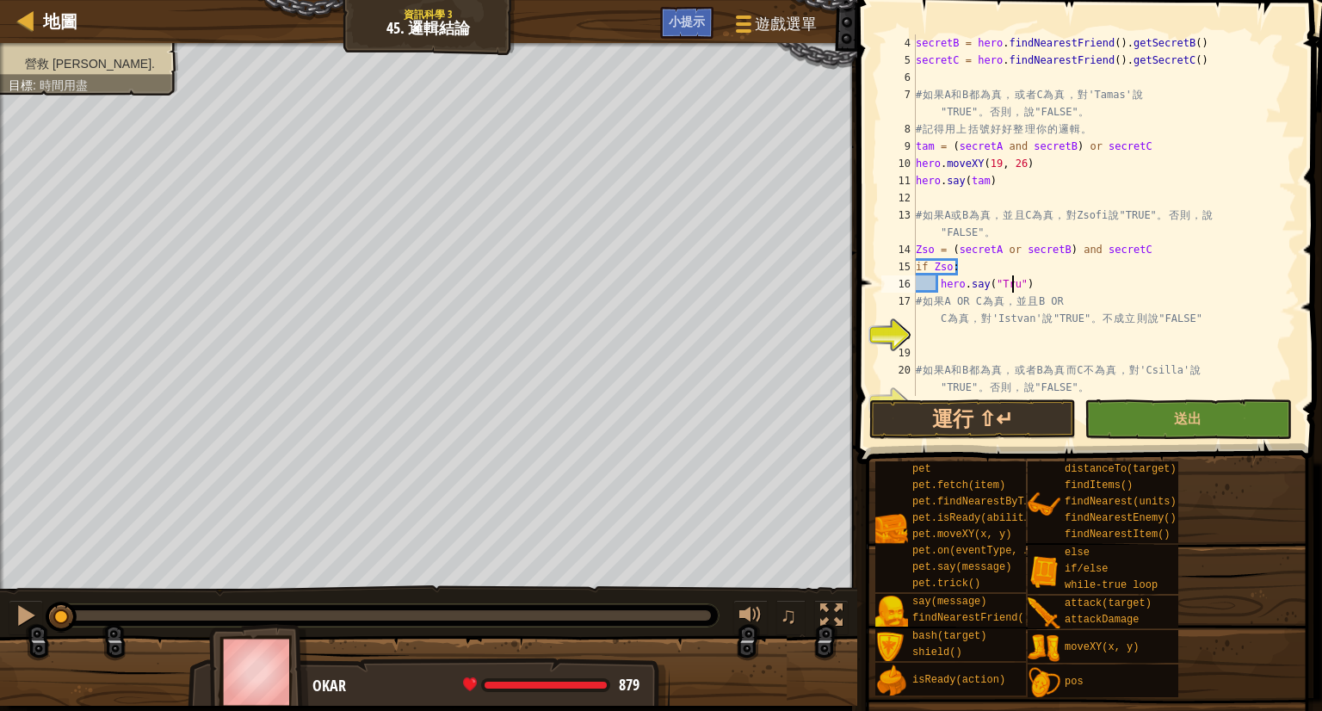
type textarea "hero.say("True")"
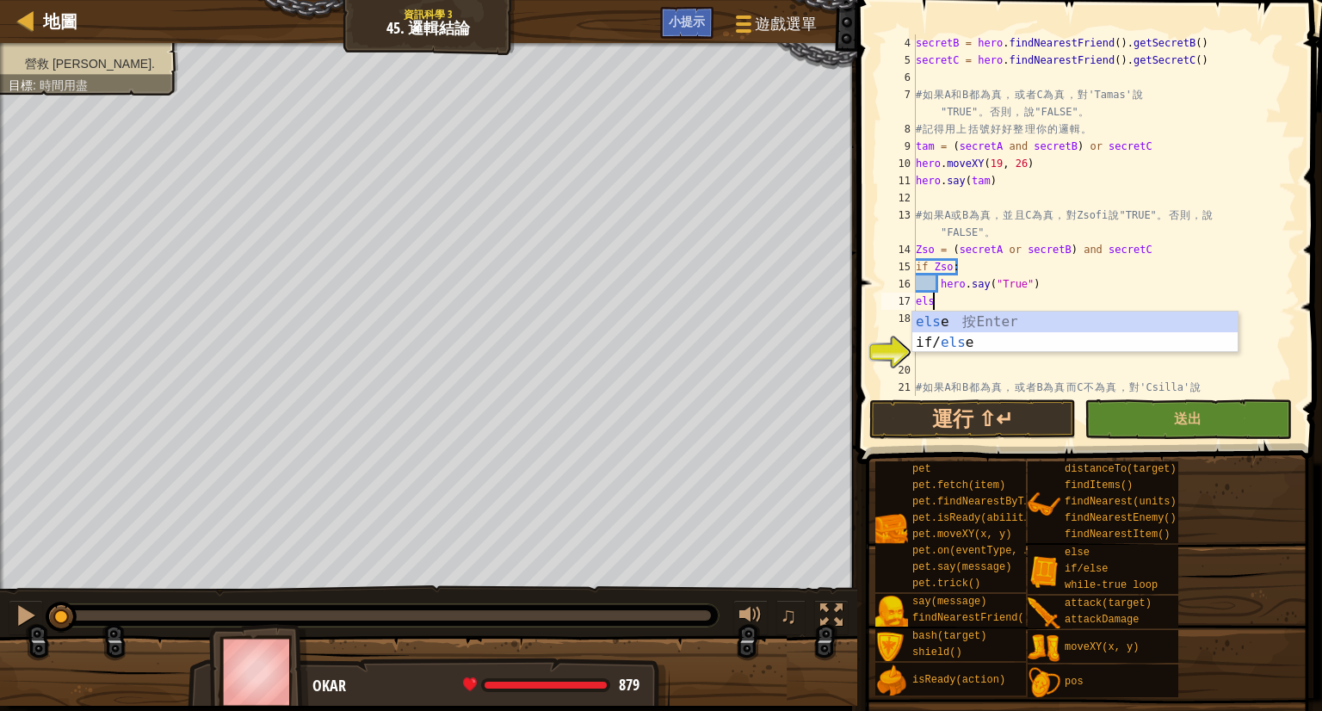
scroll to position [8, 0]
type textarea "else:"
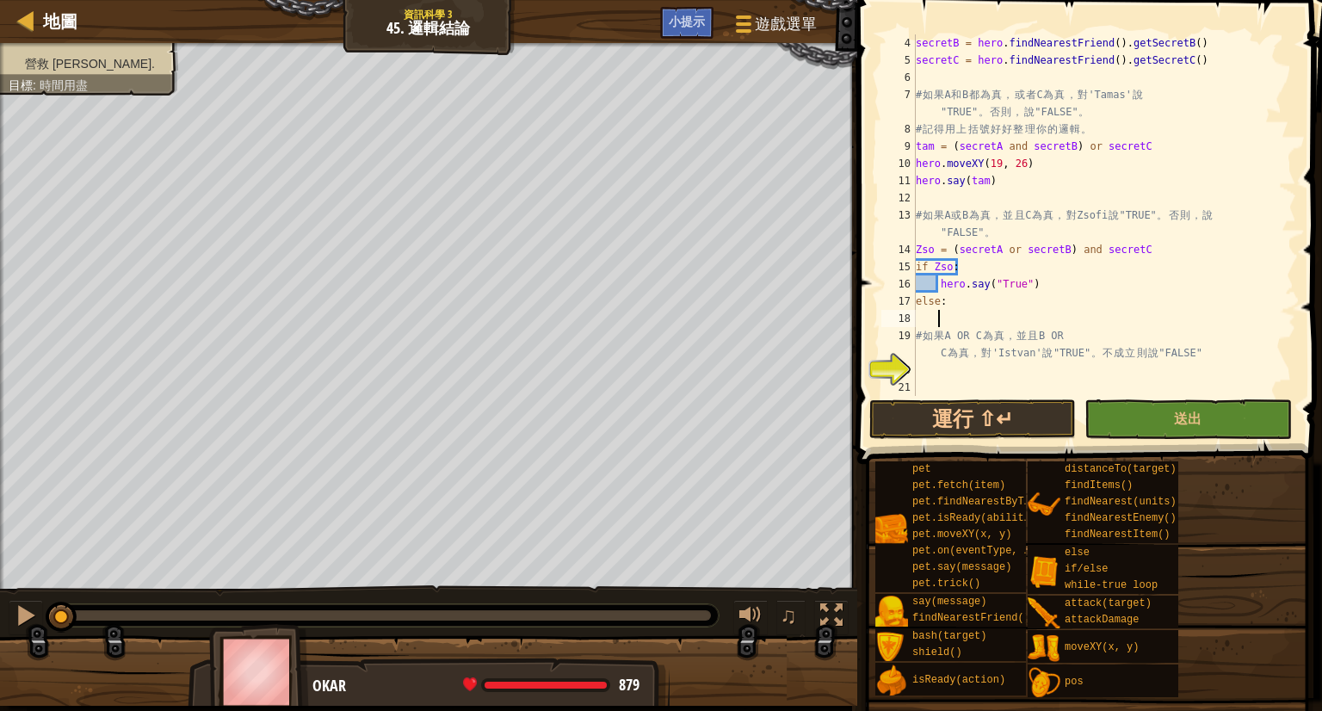
scroll to position [8, 1]
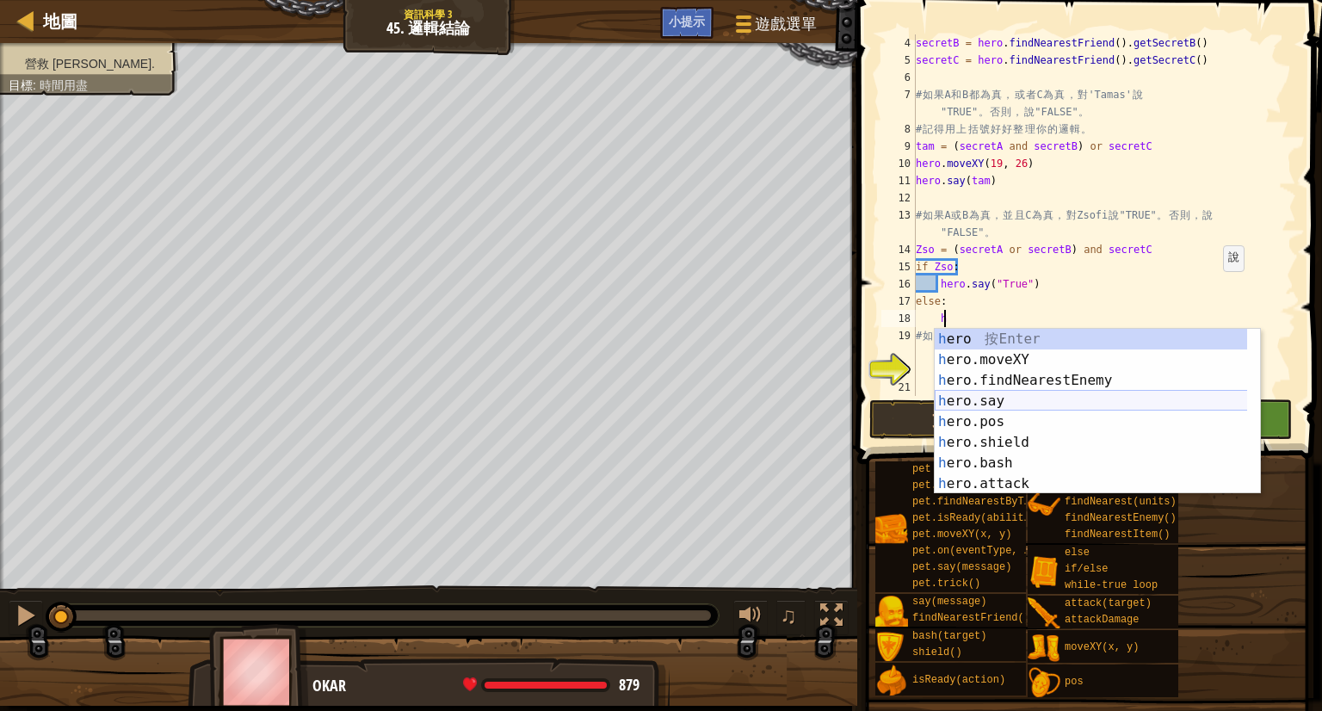
click at [1099, 406] on div "h ero 按 Enter h ero.moveXY 按 Enter h ero.findNearestEnemy 按 Enter h ero.say 按 E…" at bounding box center [1097, 432] width 325 height 207
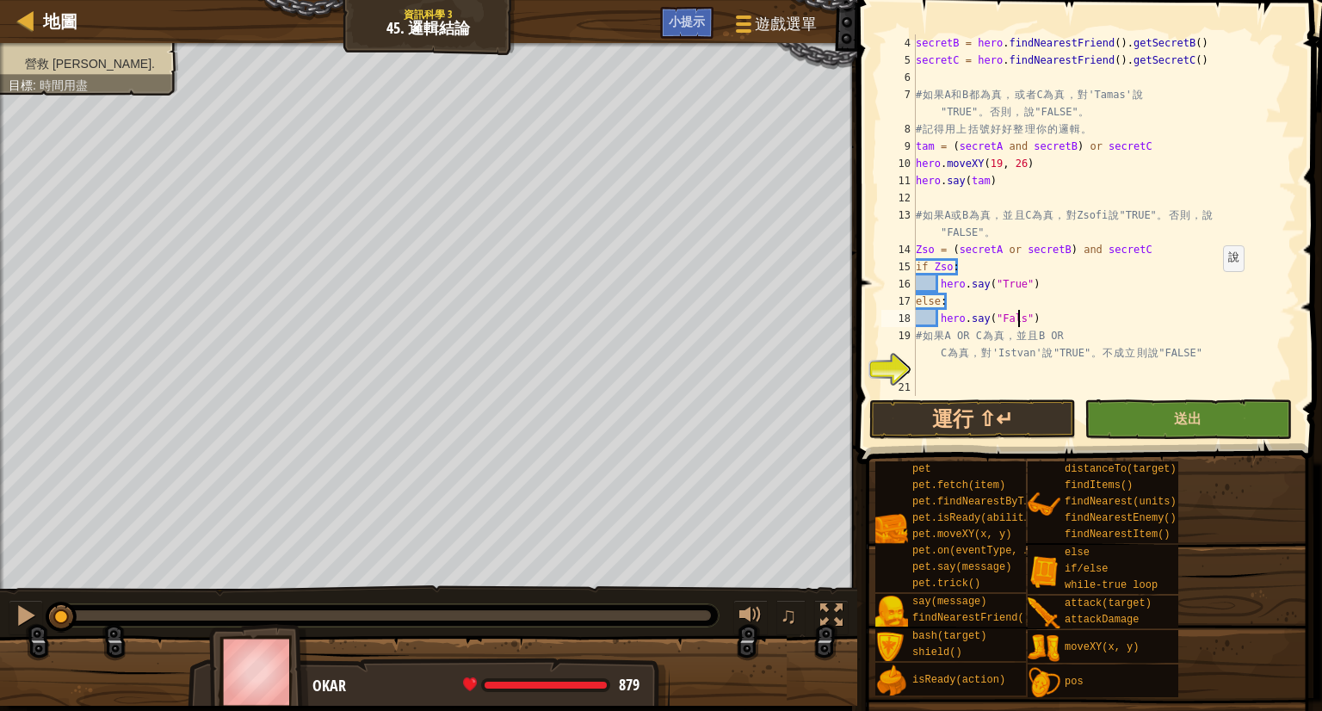
scroll to position [8, 8]
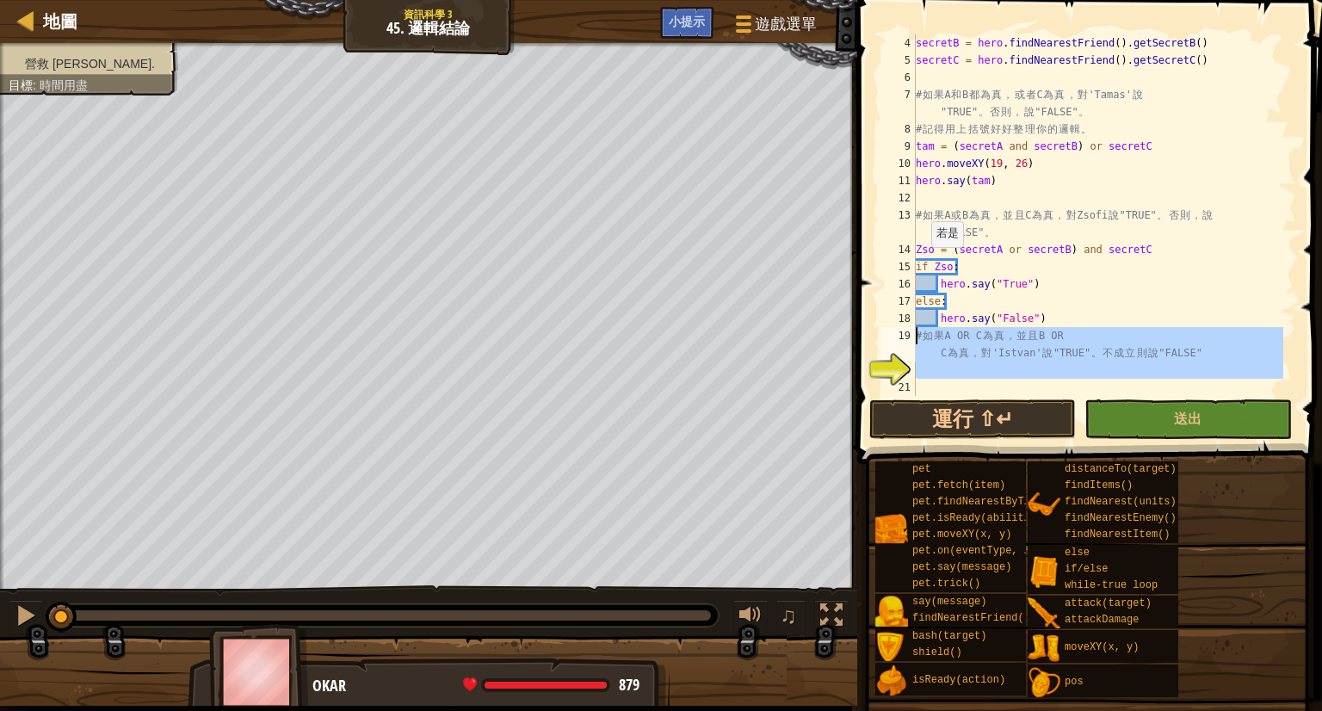
drag, startPoint x: 1213, startPoint y: 386, endPoint x: 868, endPoint y: 341, distance: 347.3
click at [868, 341] on div "hero.say("False") 4 5 6 7 8 9 10 11 12 13 14 15 16 17 18 19 20 21 22 secretB = …" at bounding box center [1087, 266] width 470 height 515
type textarea "# 如果 A OR C為真，並且 B OR C為真，對'Istvan'說"TRUE"。不成立則說"FALSE""
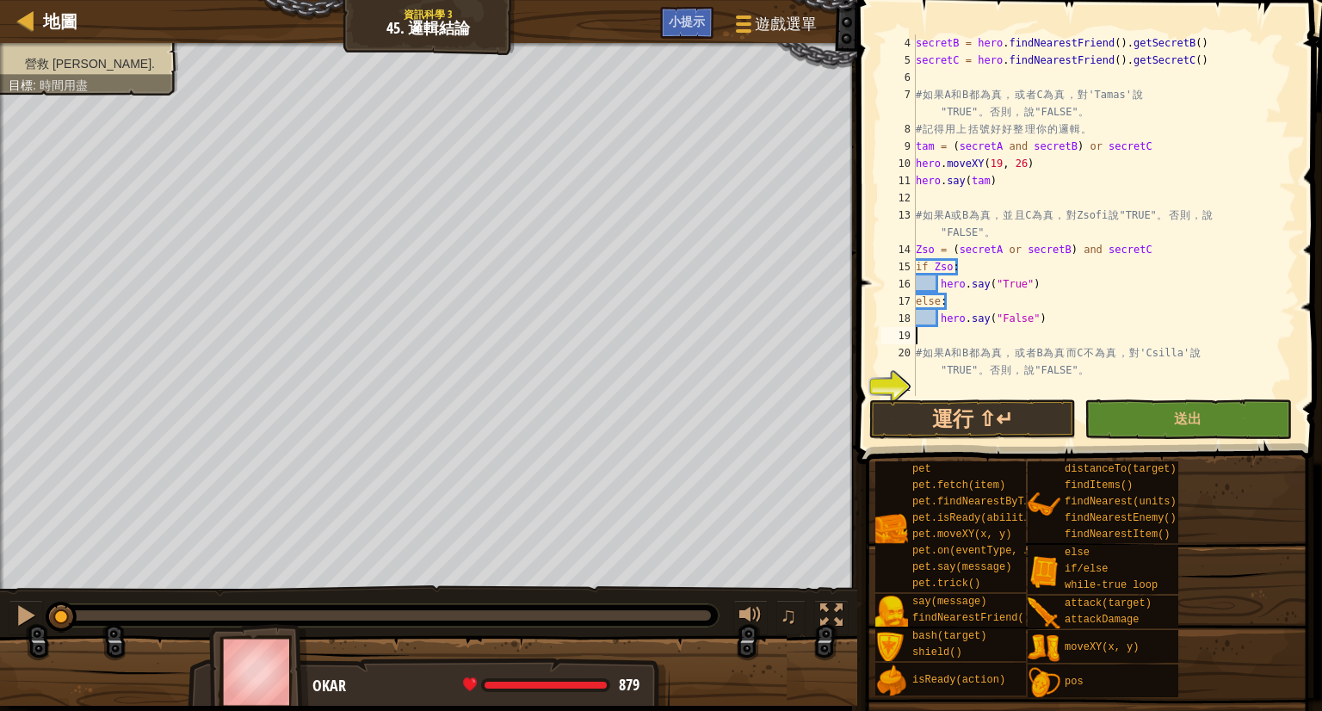
scroll to position [69, 0]
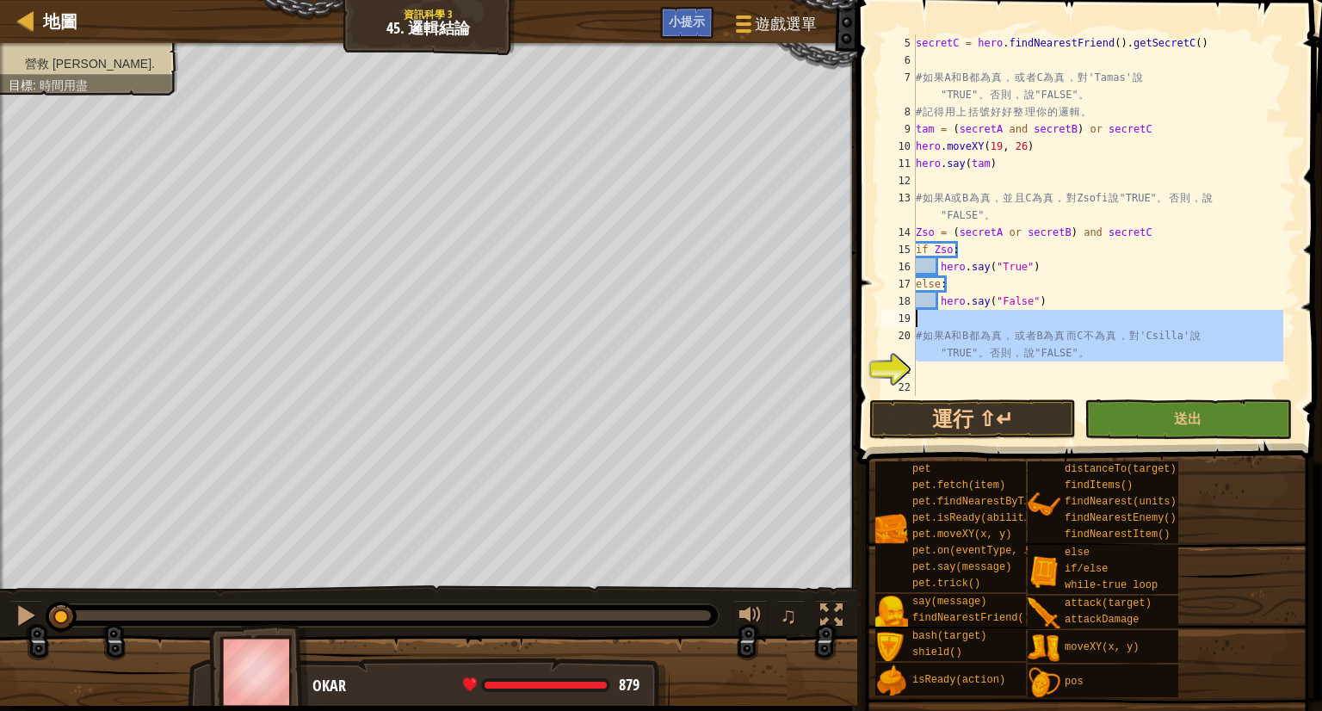
drag, startPoint x: 1002, startPoint y: 374, endPoint x: 901, endPoint y: 319, distance: 114.4
click at [903, 319] on div "5 6 7 8 9 10 11 12 13 14 15 16 17 18 19 20 21 22 secretC = hero . findNearestFr…" at bounding box center [1087, 215] width 418 height 362
type textarea "# 如果 A 和 B都為真，或者 B 為真而 C 不為真，對 'Csilla' 說 "TRUE" 。否則，說 "FALSE"。"
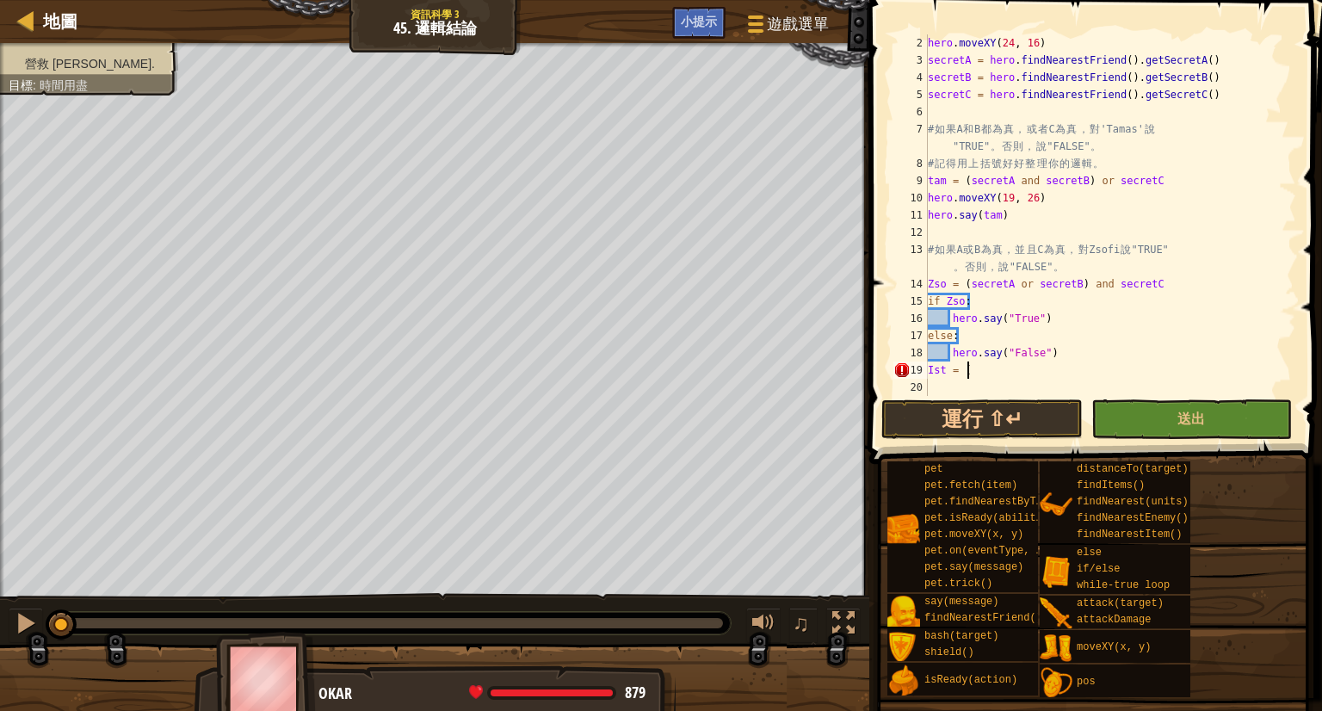
scroll to position [8, 2]
paste textarea "secretC"
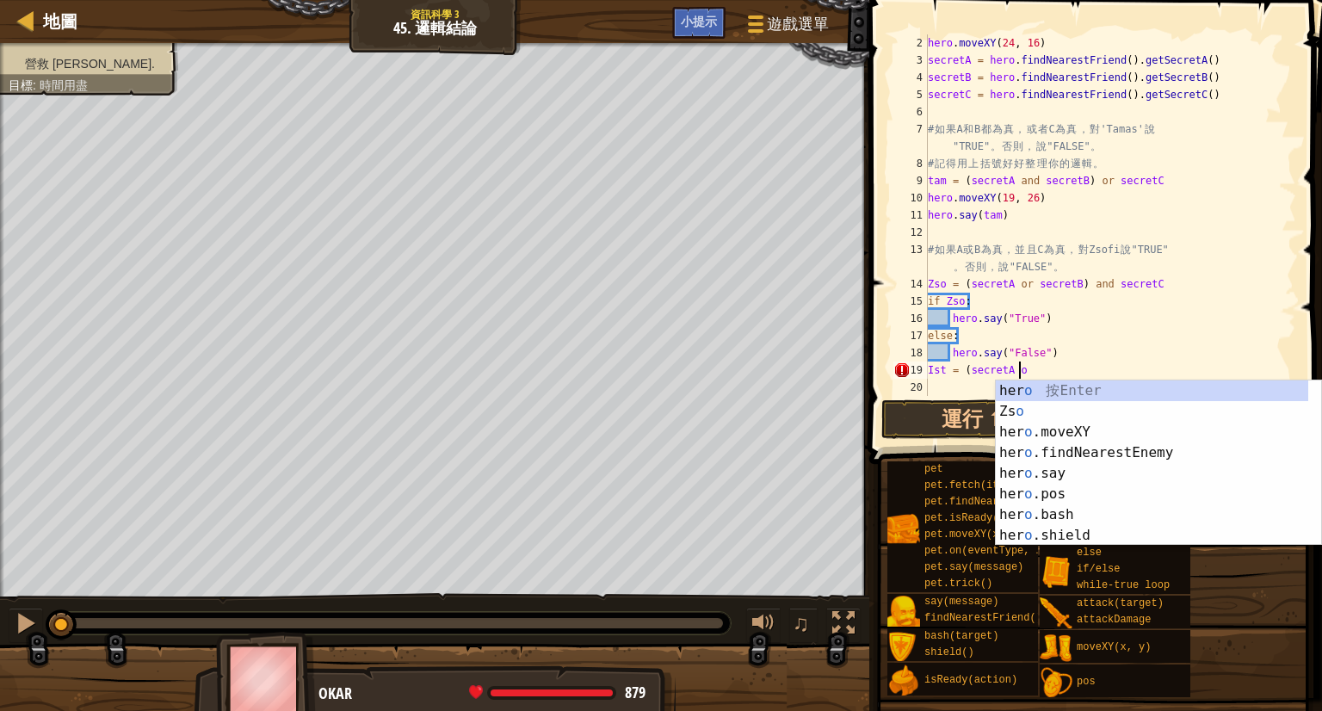
scroll to position [8, 7]
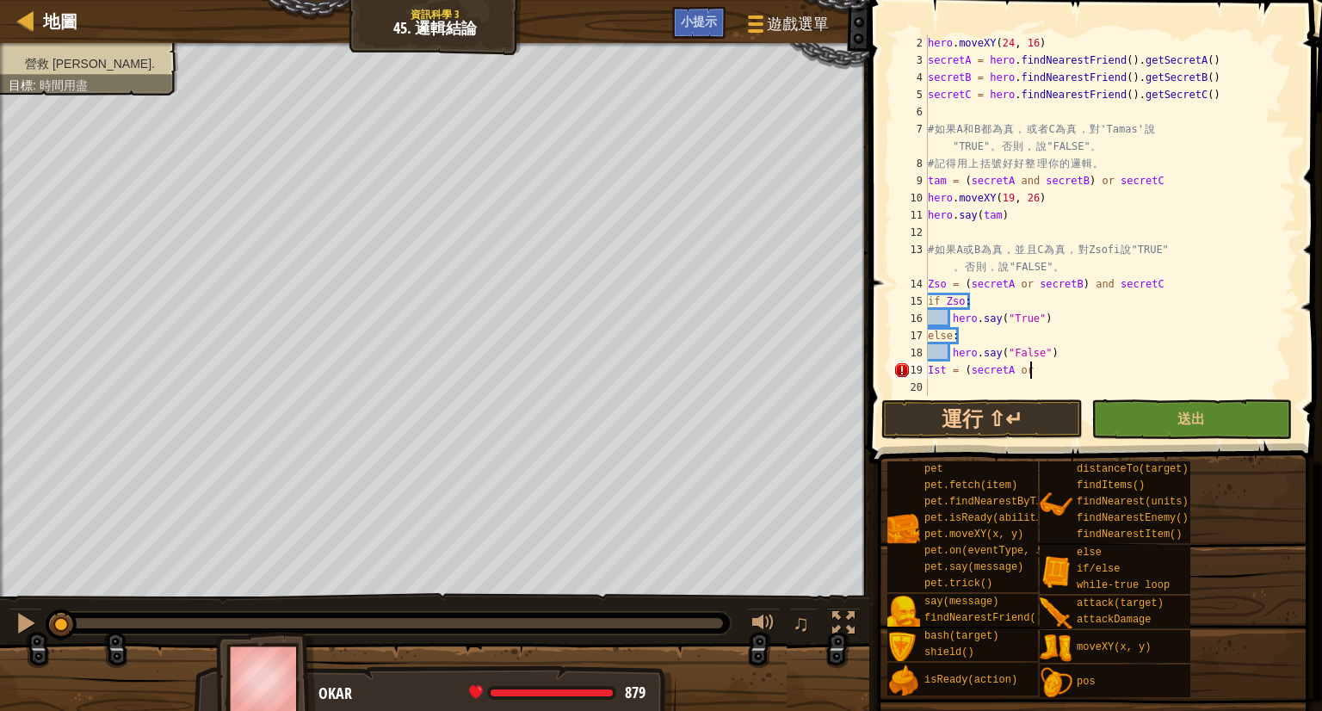
paste textarea "secretC"
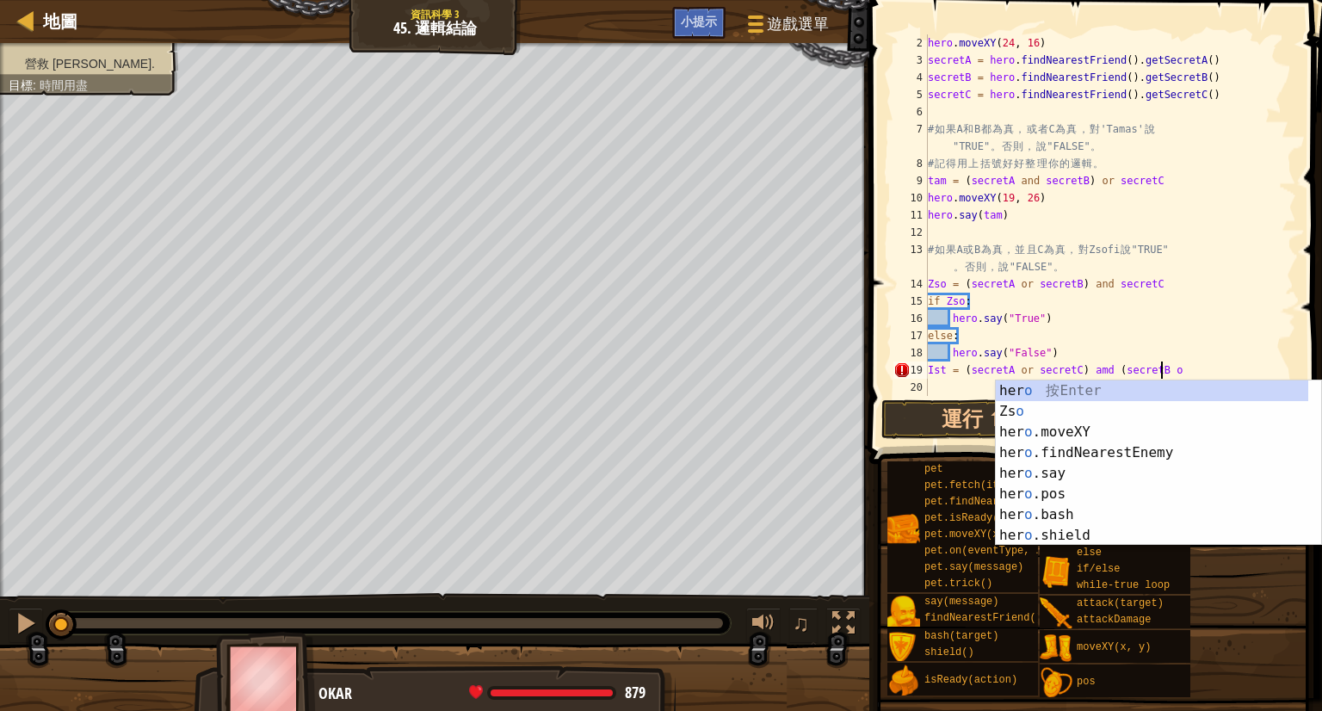
scroll to position [8, 18]
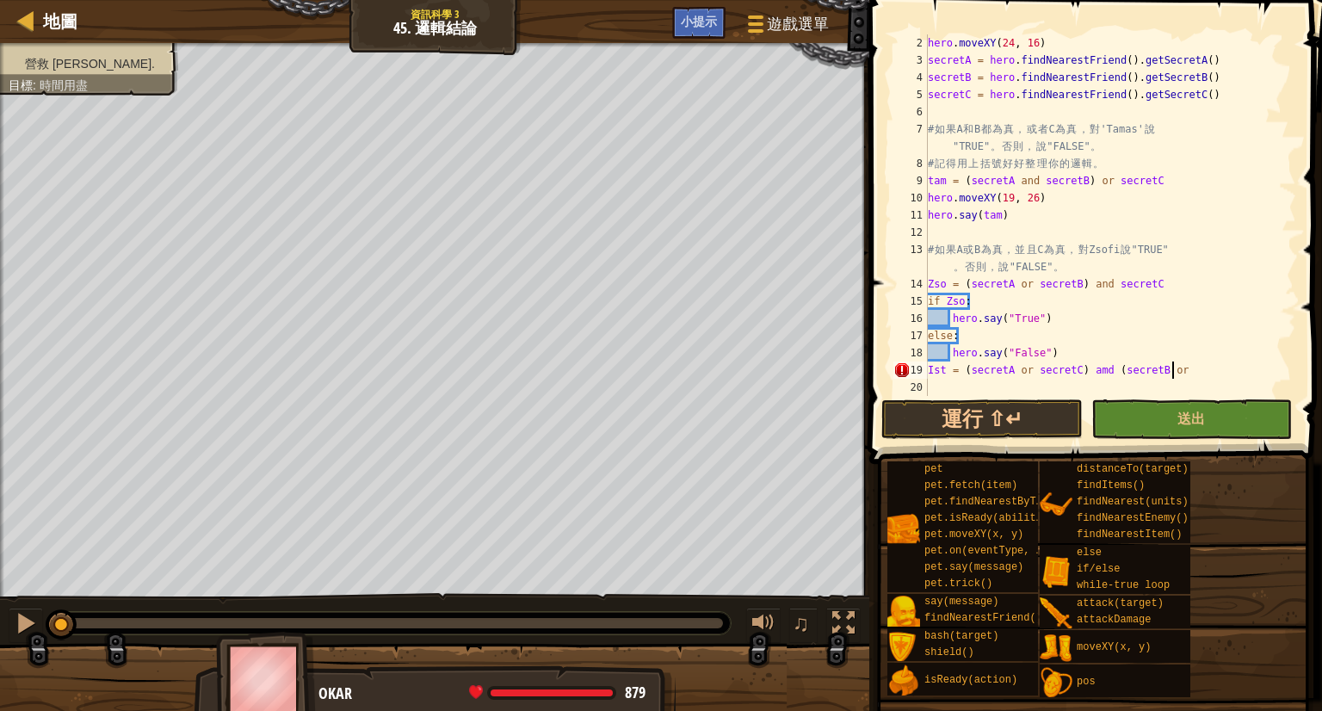
paste textarea "secretC"
click at [1088, 373] on div "hero . moveXY ( 24 , 16 ) secretA = hero . findNearestFriend ( ) . getSecretA (…" at bounding box center [1103, 232] width 359 height 396
click at [1092, 372] on div "hero . moveXY ( 24 , 16 ) secretA = hero . findNearestFriend ( ) . getSecretA (…" at bounding box center [1103, 232] width 359 height 396
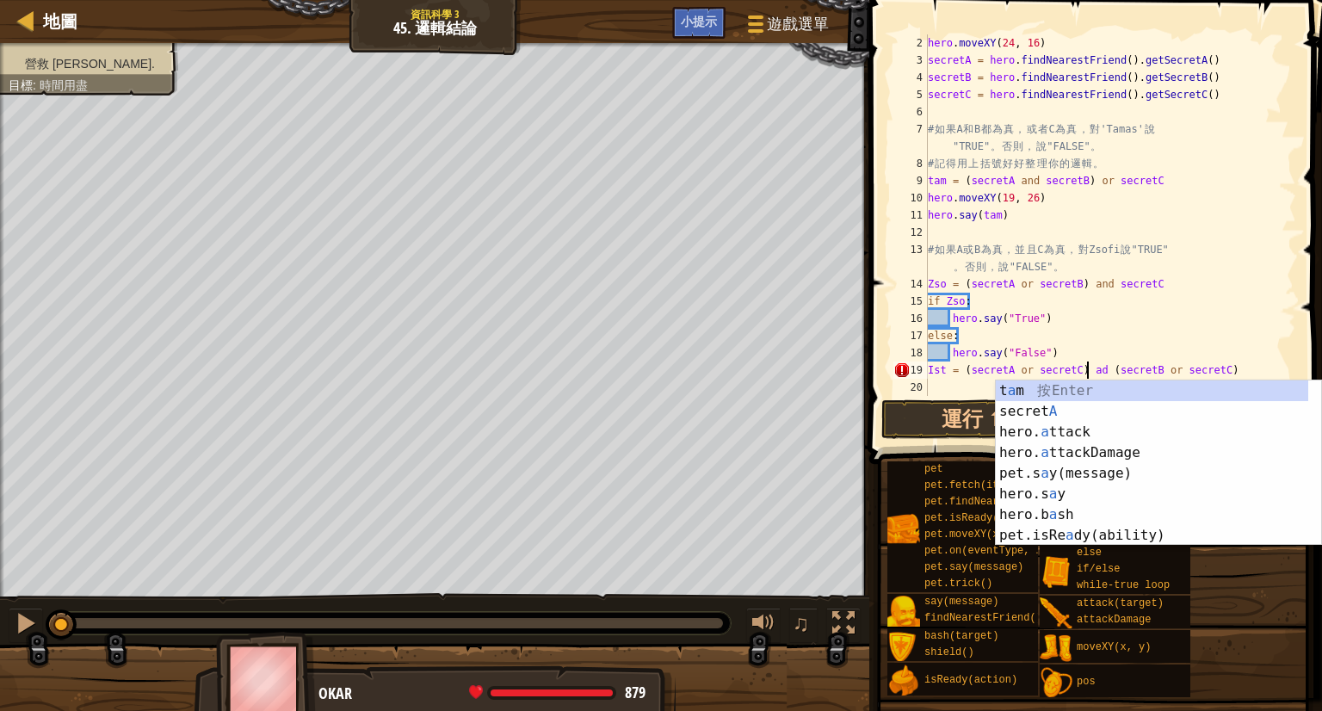
scroll to position [8, 14]
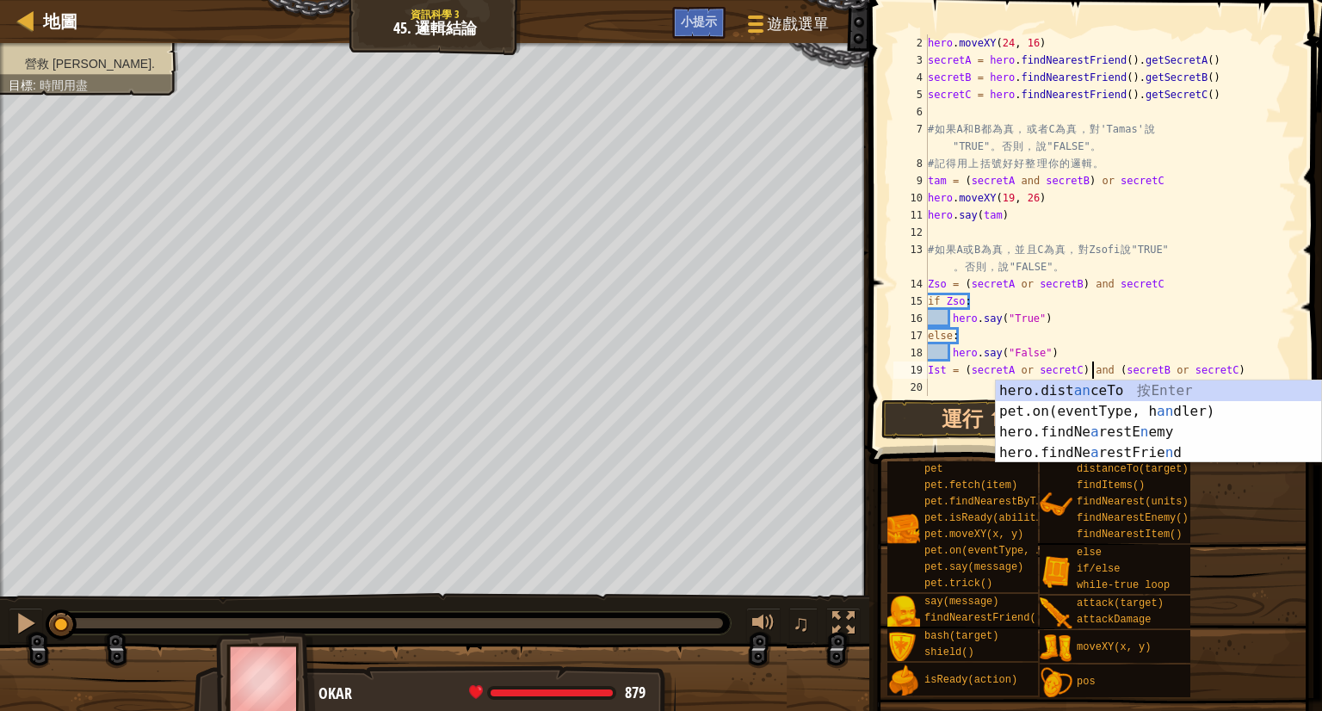
click at [1222, 276] on div "hero . moveXY ( 24 , 16 ) secretA = hero . findNearestFriend ( ) . getSecretA (…" at bounding box center [1103, 232] width 359 height 396
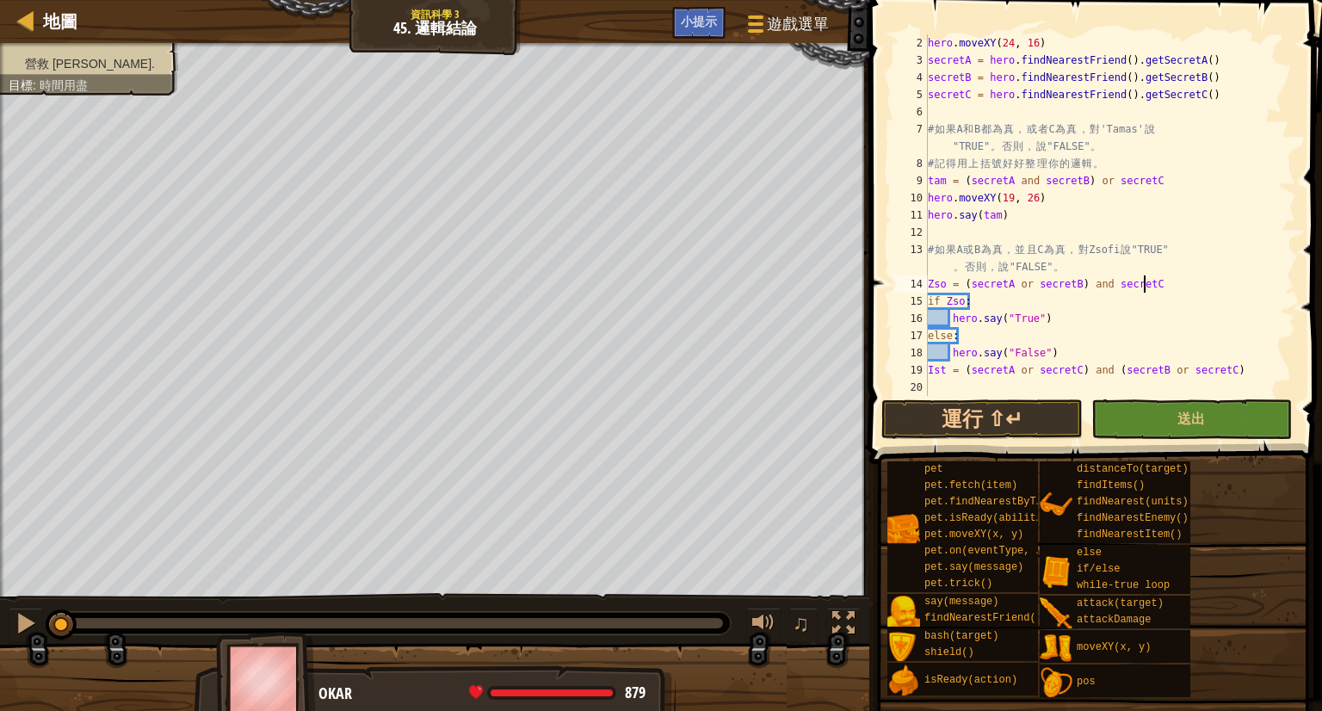
click at [938, 372] on div "hero . moveXY ( 24 , 16 ) secretA = hero . findNearestFriend ( ) . getSecretA (…" at bounding box center [1103, 232] width 359 height 396
type textarea "Ist = (secretA or secretC) and (secretB or secretC)"
click at [943, 373] on div "hero . moveXY ( 24 , 16 ) secretA = hero . findNearestFriend ( ) . getSecretA (…" at bounding box center [1103, 232] width 359 height 396
click at [943, 383] on div "hero . moveXY ( 24 , 16 ) secretA = hero . findNearestFriend ( ) . getSecretA (…" at bounding box center [1103, 232] width 359 height 396
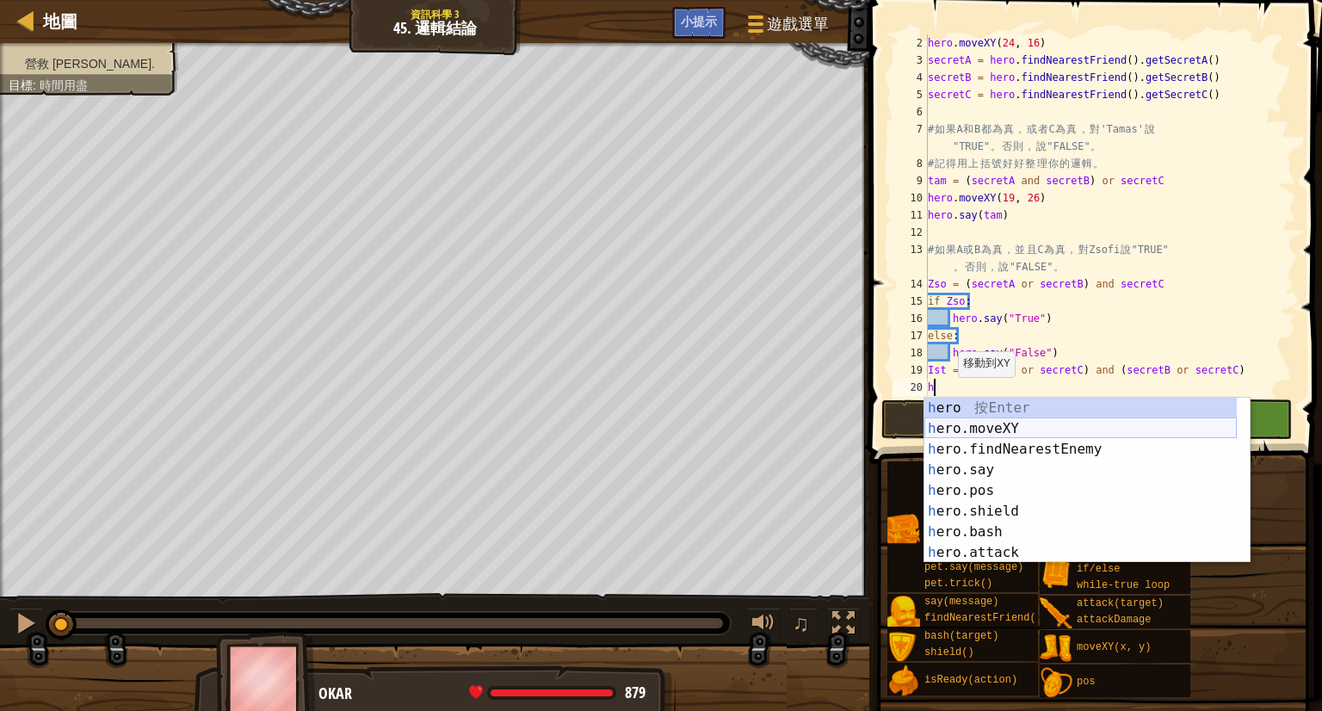
click at [997, 437] on div "h ero 按 Enter h ero.moveXY 按 Enter h ero.findNearestEnemy 按 Enter h ero.say 按 E…" at bounding box center [1080, 501] width 312 height 207
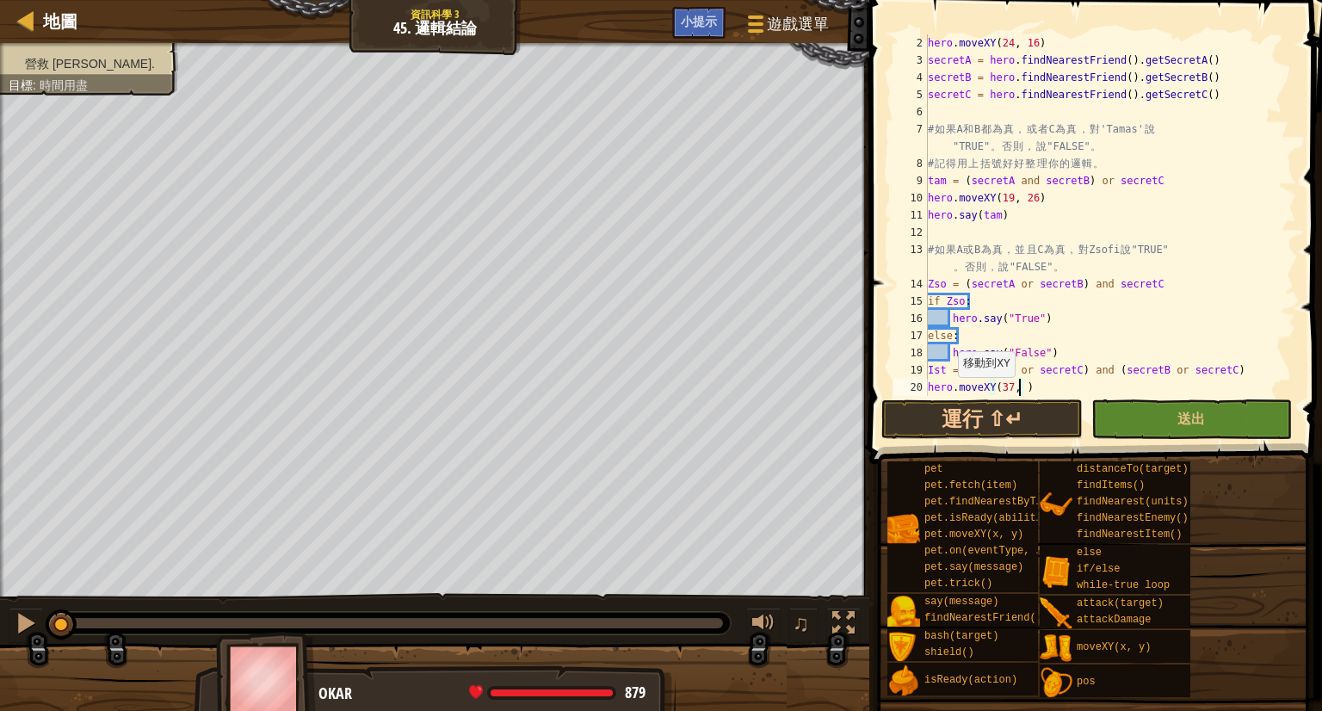
scroll to position [8, 7]
type textarea "hero.moveXY(37, 34)"
click at [1098, 383] on div "hero . moveXY ( 24 , 16 ) secretA = hero . findNearestFriend ( ) . getSecretA (…" at bounding box center [1103, 232] width 359 height 396
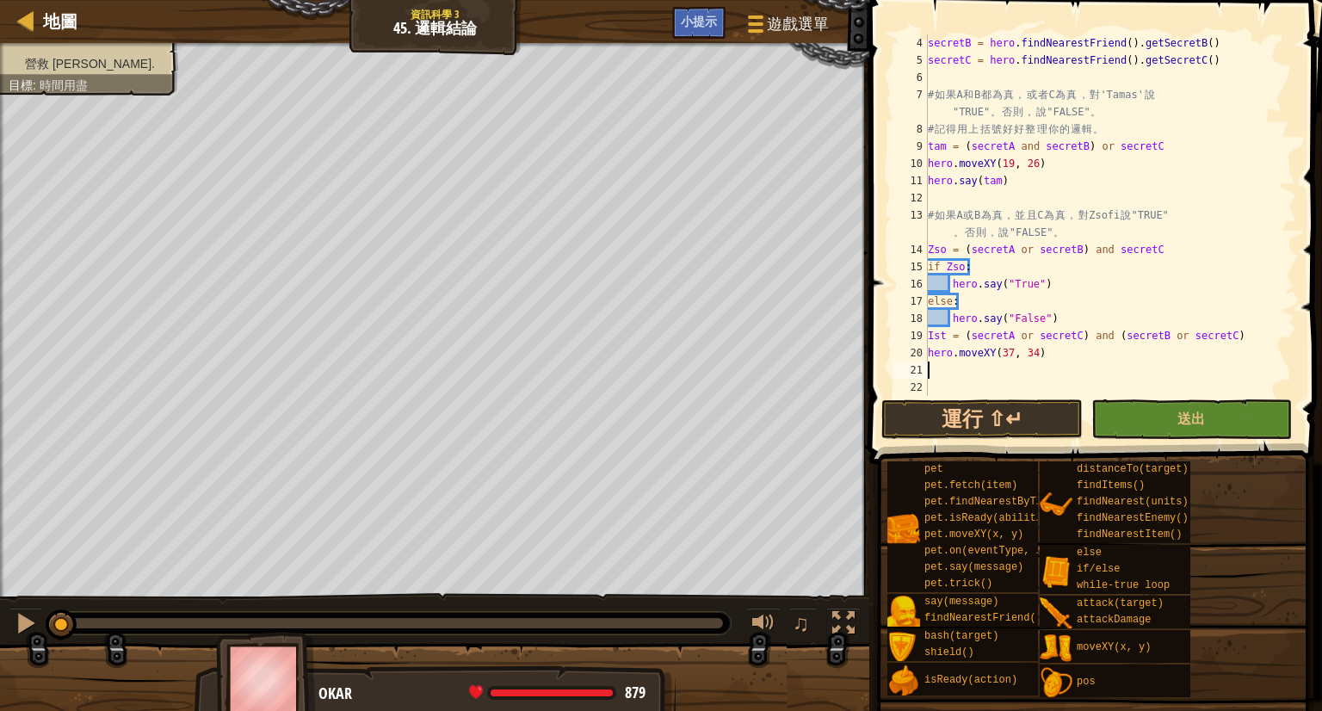
scroll to position [52, 0]
drag, startPoint x: 1270, startPoint y: 488, endPoint x: 1258, endPoint y: 473, distance: 20.2
click at [1270, 488] on div "pet pet.fetch(item) pet.findNearestByType(type) pet.isReady(ability) pet.moveXY…" at bounding box center [1098, 580] width 423 height 238
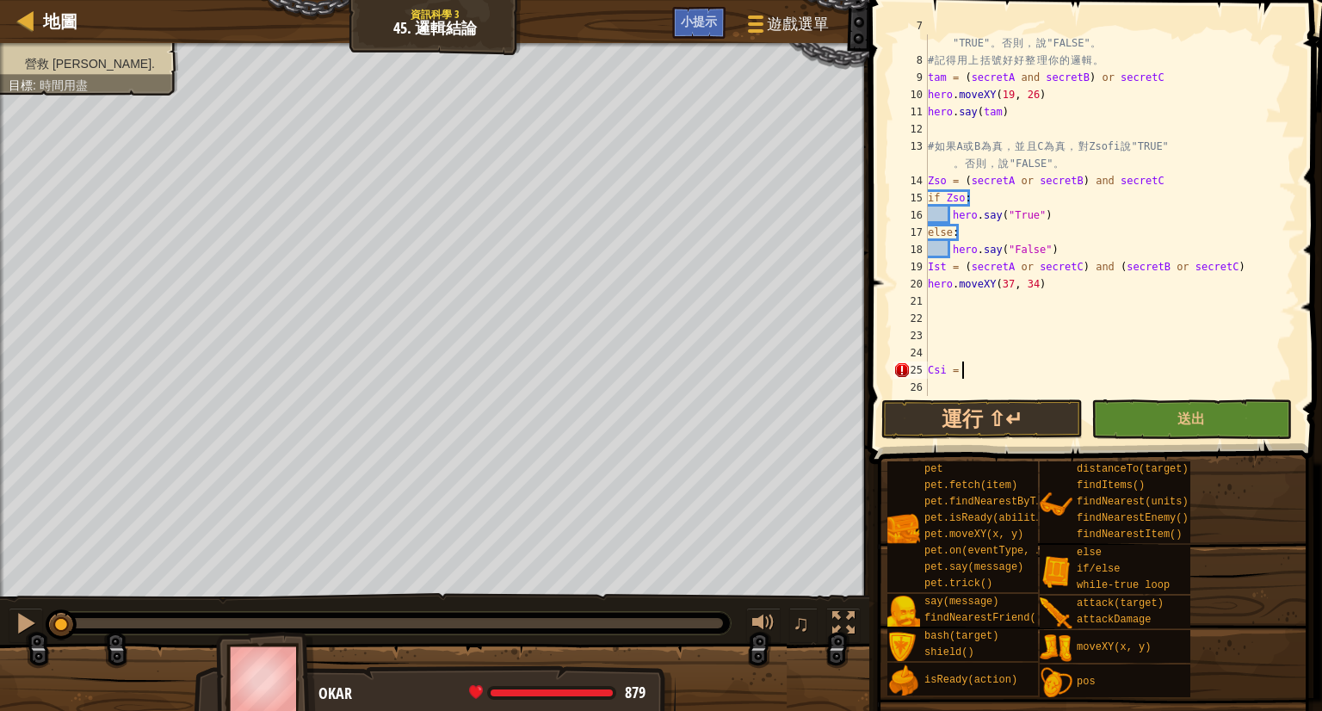
scroll to position [8, 2]
paste textarea "secretC"
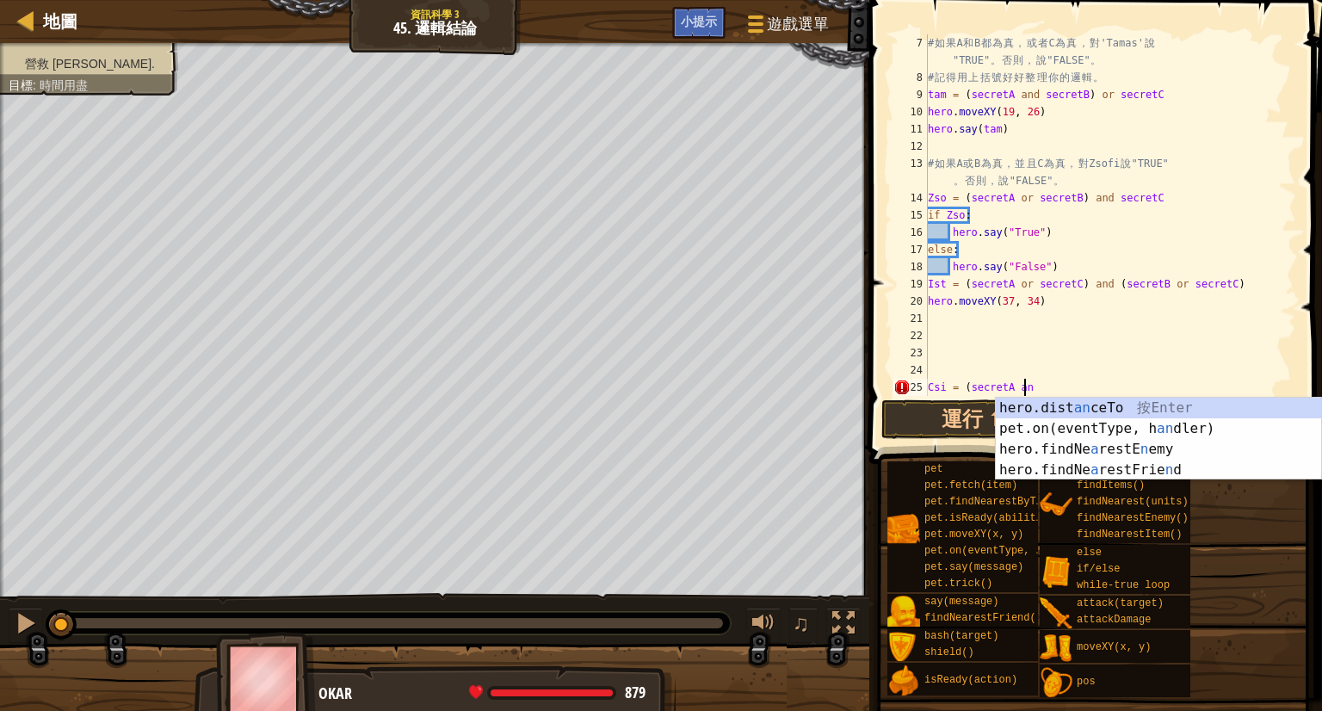
scroll to position [8, 7]
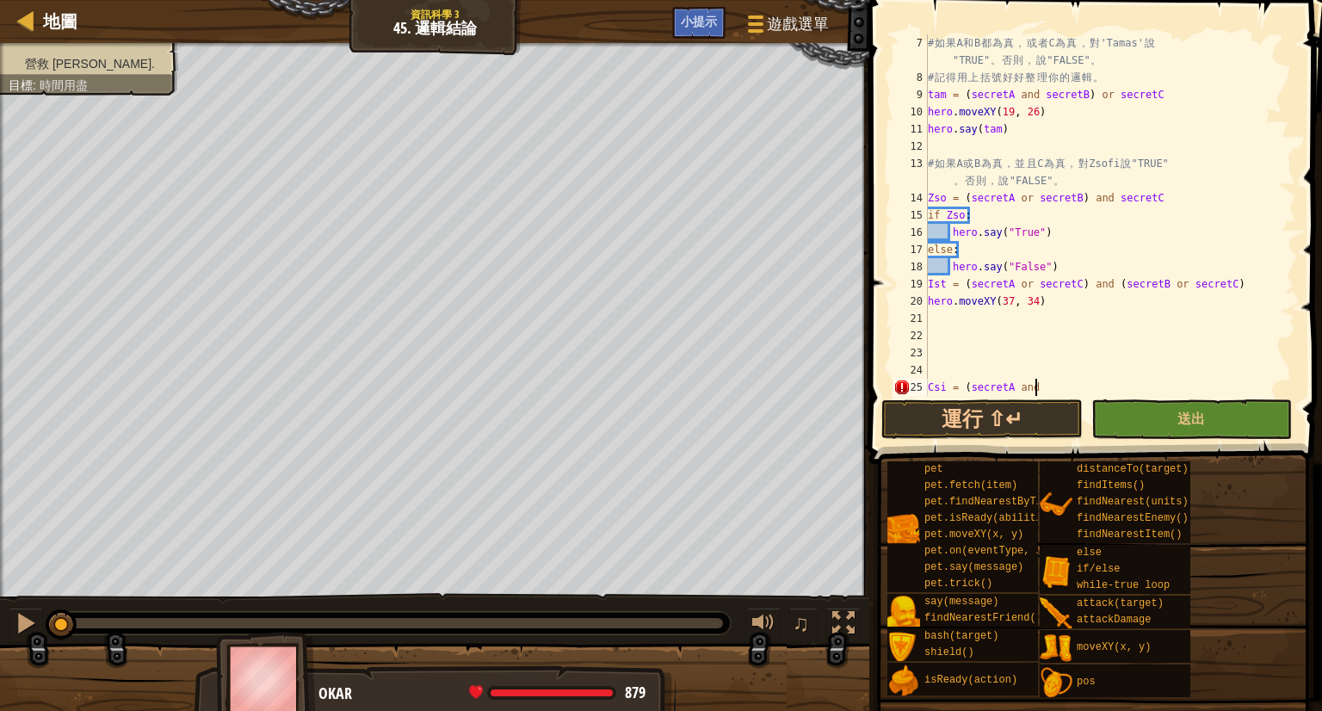
paste textarea "secretC"
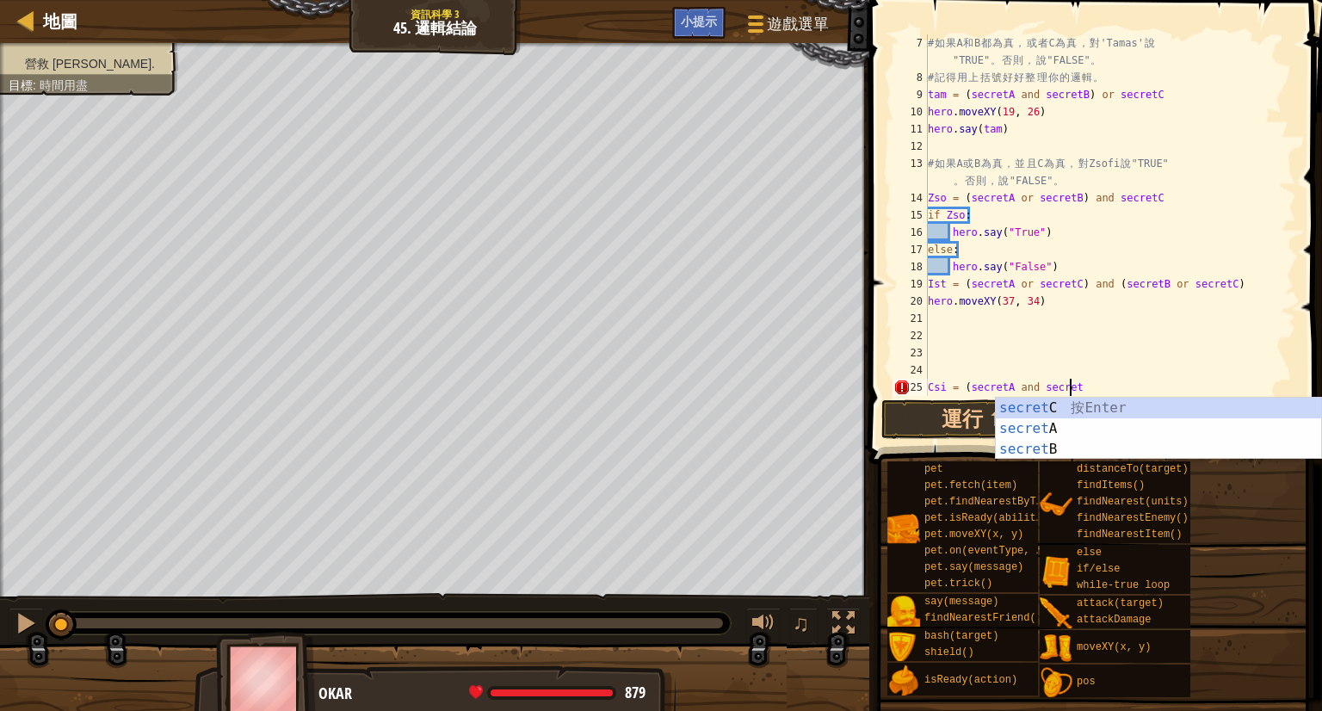
drag, startPoint x: 1037, startPoint y: 366, endPoint x: 1046, endPoint y: 391, distance: 26.4
click at [1046, 391] on div "# 如 果 A 和 B 都 為 真 ， 或 者 C 為 真 ， 對 'Tamas' 說 "TRUE" 。 否 則 ， 說 "FALSE" 。 # 記 得 用 …" at bounding box center [1103, 240] width 359 height 413
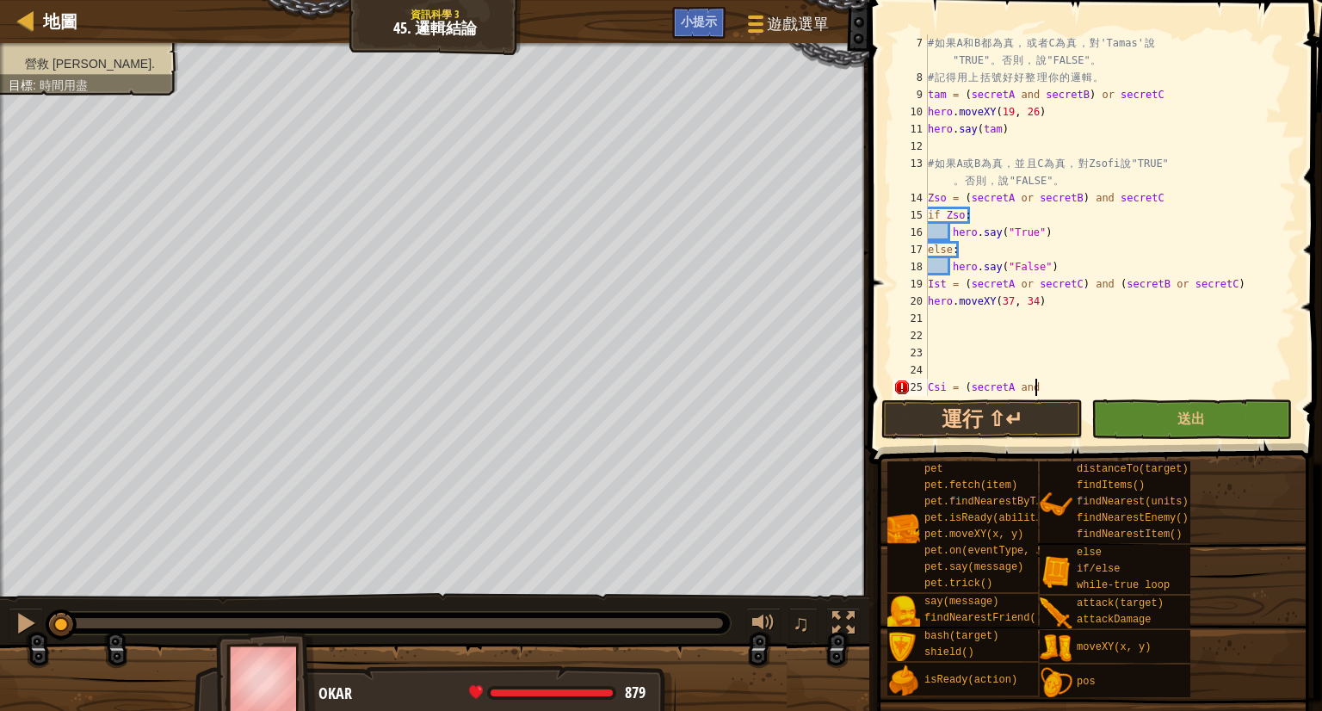
scroll to position [8, 8]
paste textarea "secretC"
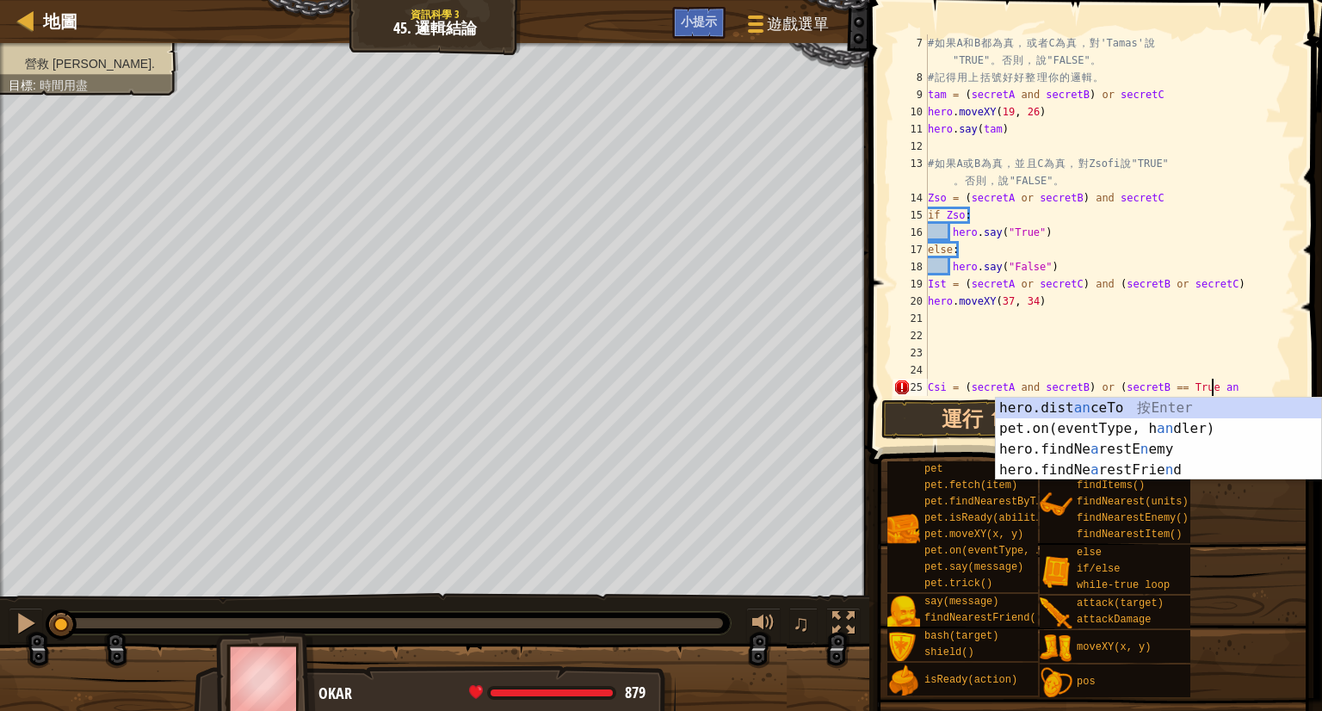
scroll to position [8, 22]
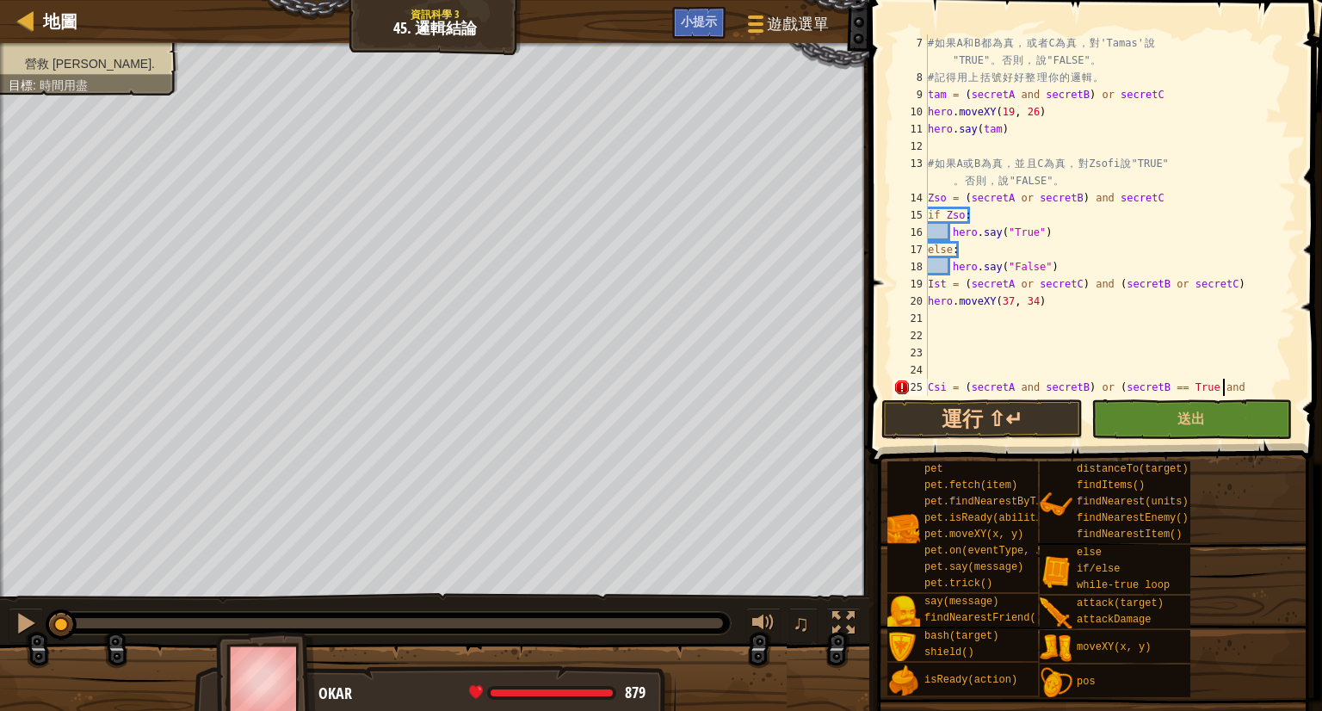
paste textarea "secretC"
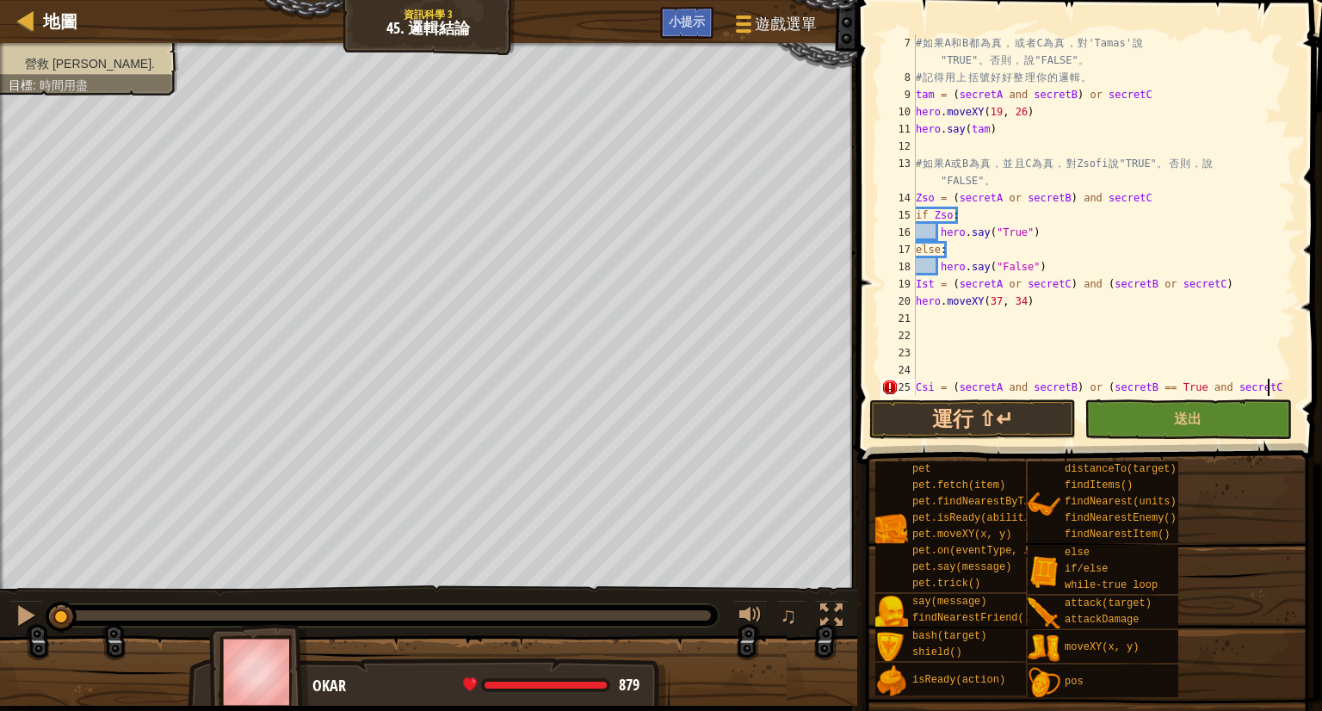
scroll to position [8, 28]
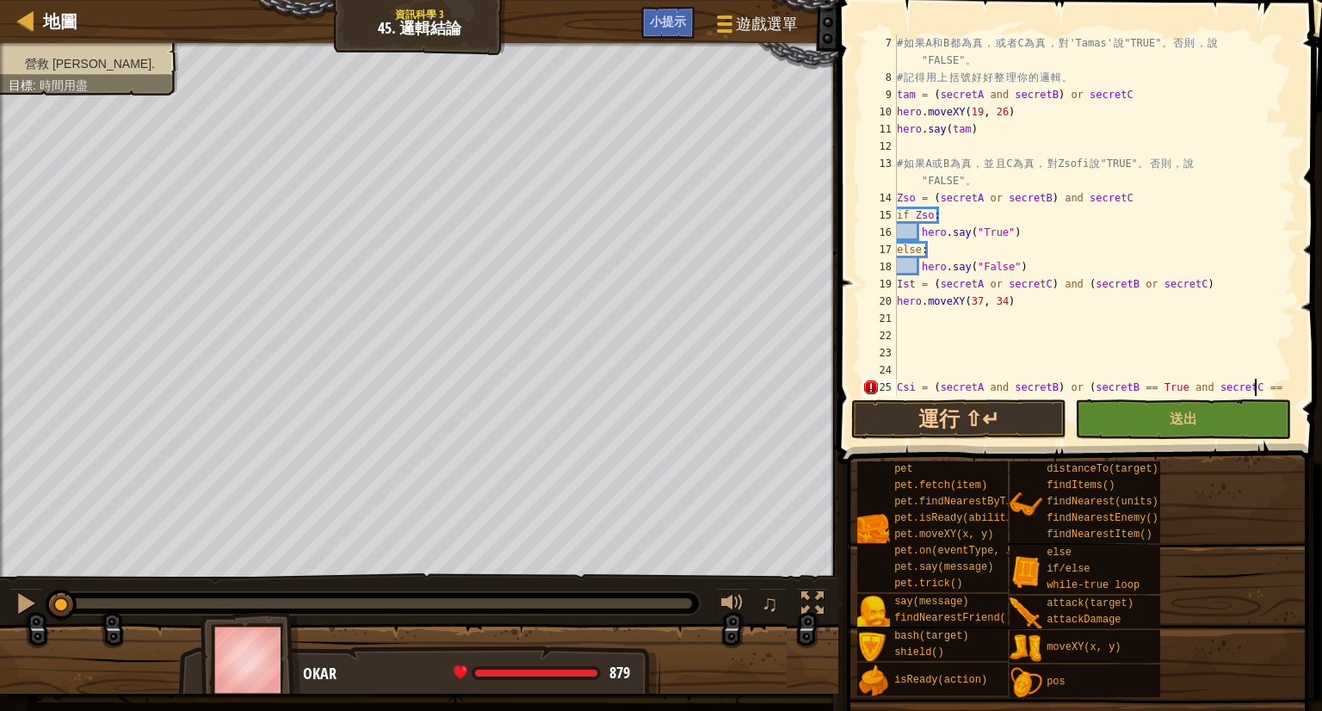
type textarea "Csi = (secretA and secretB) or (secretB == True and secretC =="
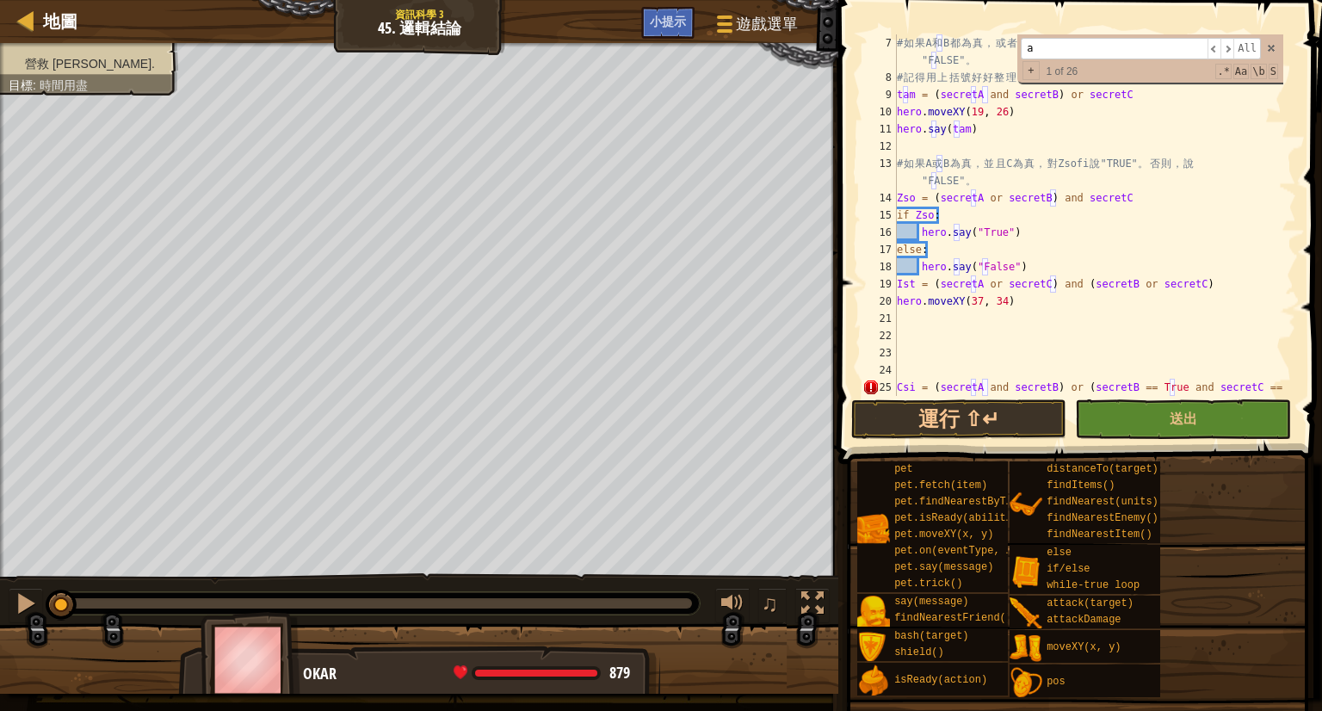
scroll to position [0, 0]
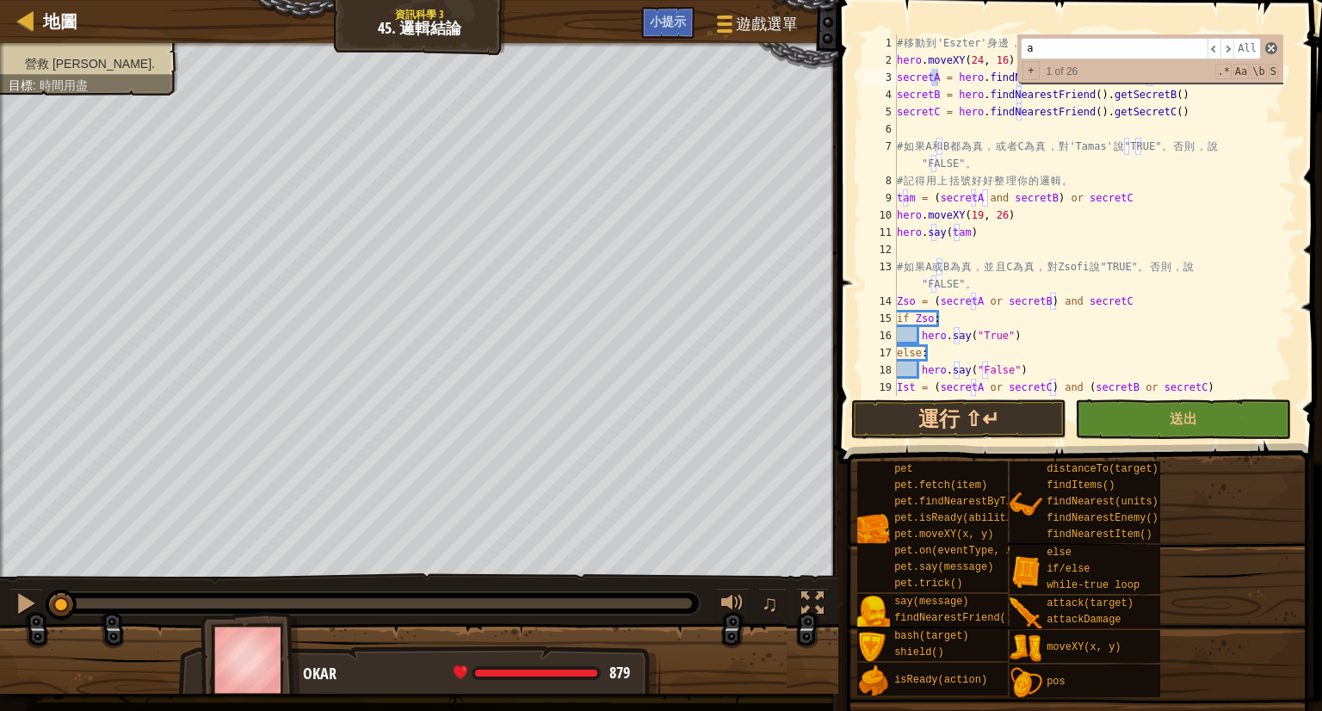
type input "a"
click at [1275, 49] on span at bounding box center [1271, 48] width 12 height 12
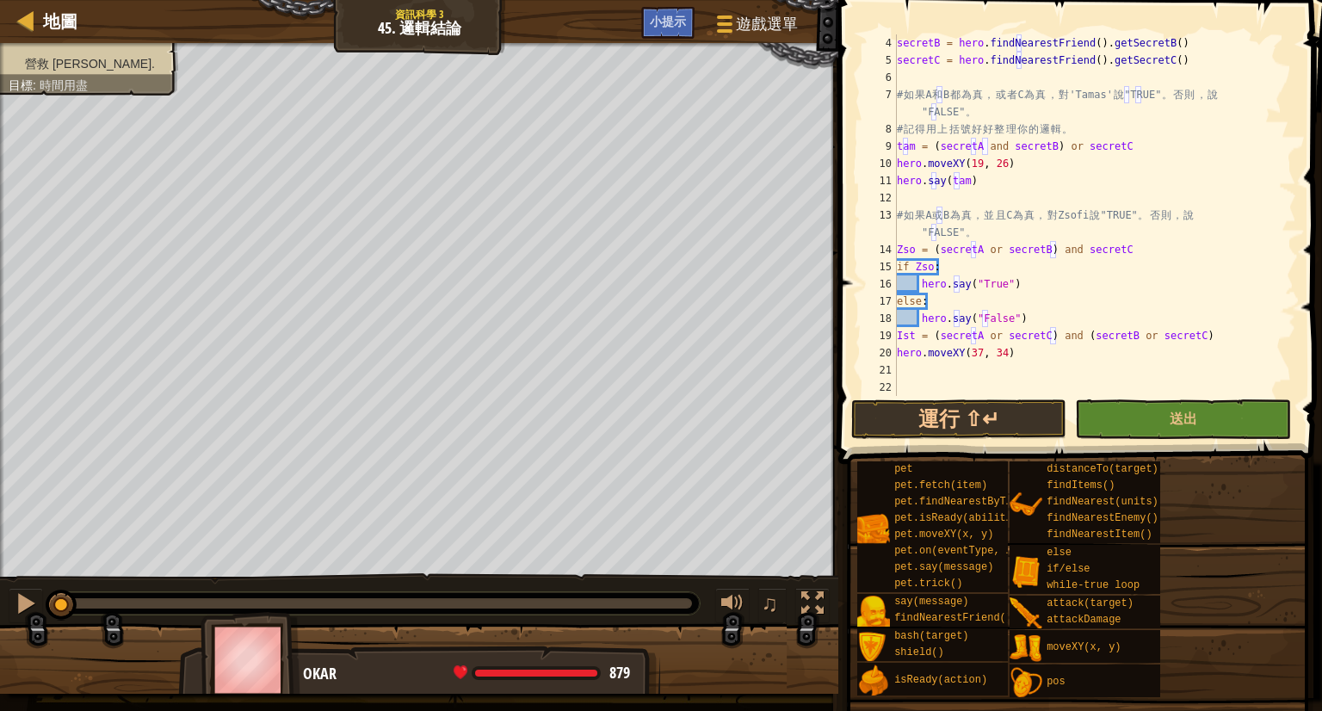
scroll to position [121, 0]
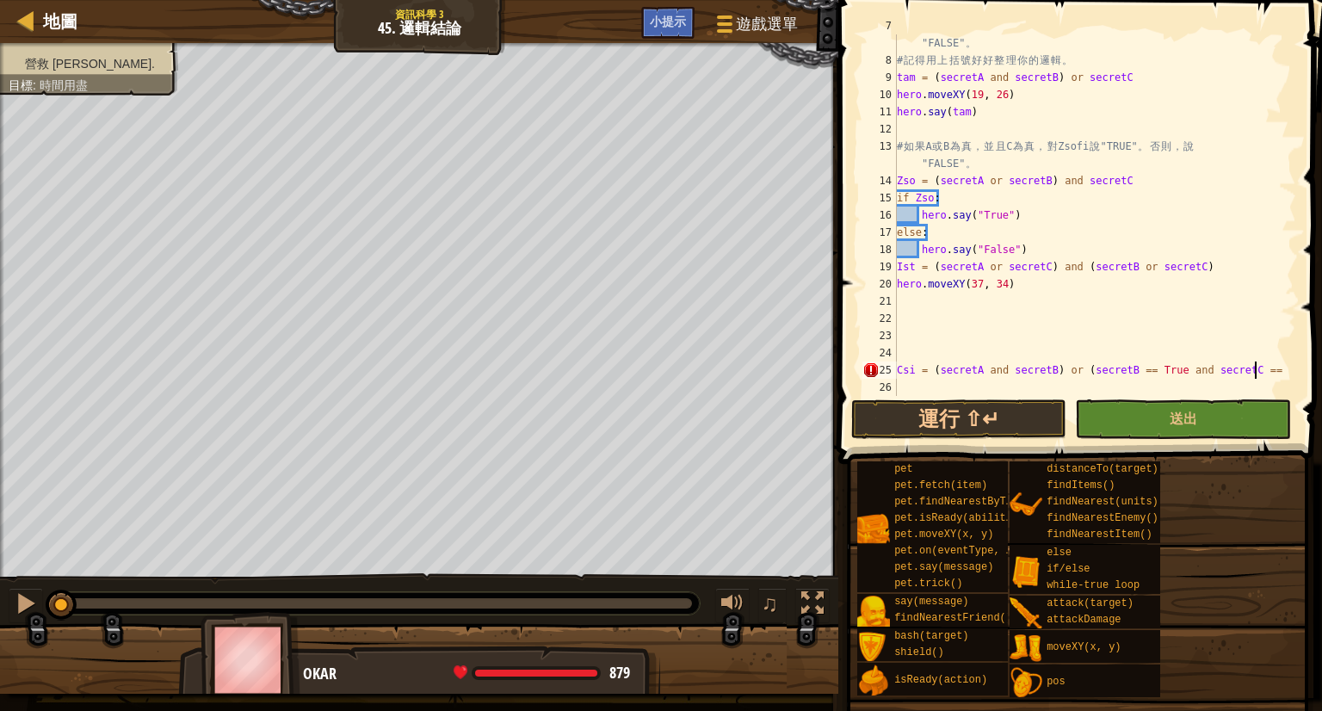
click at [1258, 374] on div "# 如 果 A 和 B 都 為 真 ， 或 者 C 為 真 ， 對 'Tamas' 說 "TRUE" 。 否 則 ， 說 "FALSE" 。 # 記 得 用 …" at bounding box center [1088, 223] width 390 height 413
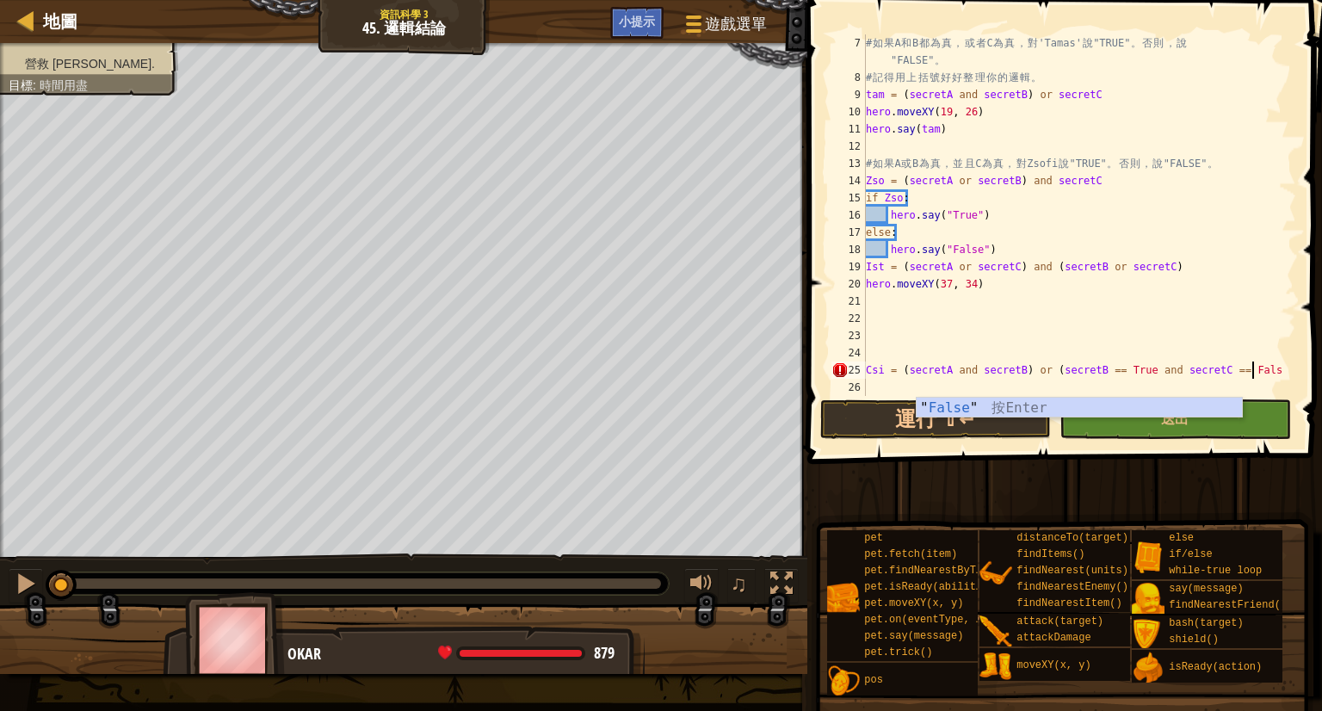
scroll to position [34, 0]
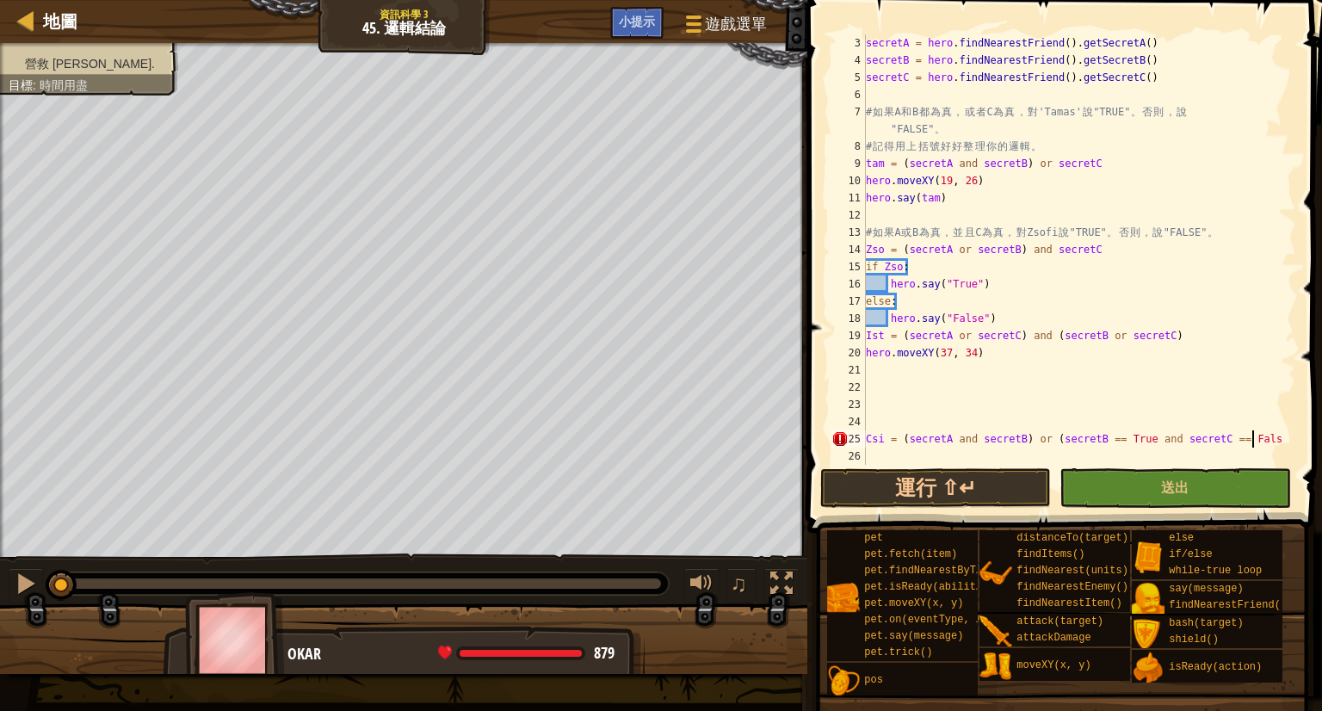
click at [1201, 436] on div "secretA = hero . findNearestFriend ( ) . getSecretA ( ) secretB = hero . findNe…" at bounding box center [1072, 266] width 421 height 465
type textarea "Csi = (secretA and secretB) or (secretB == True and secretC) == False"
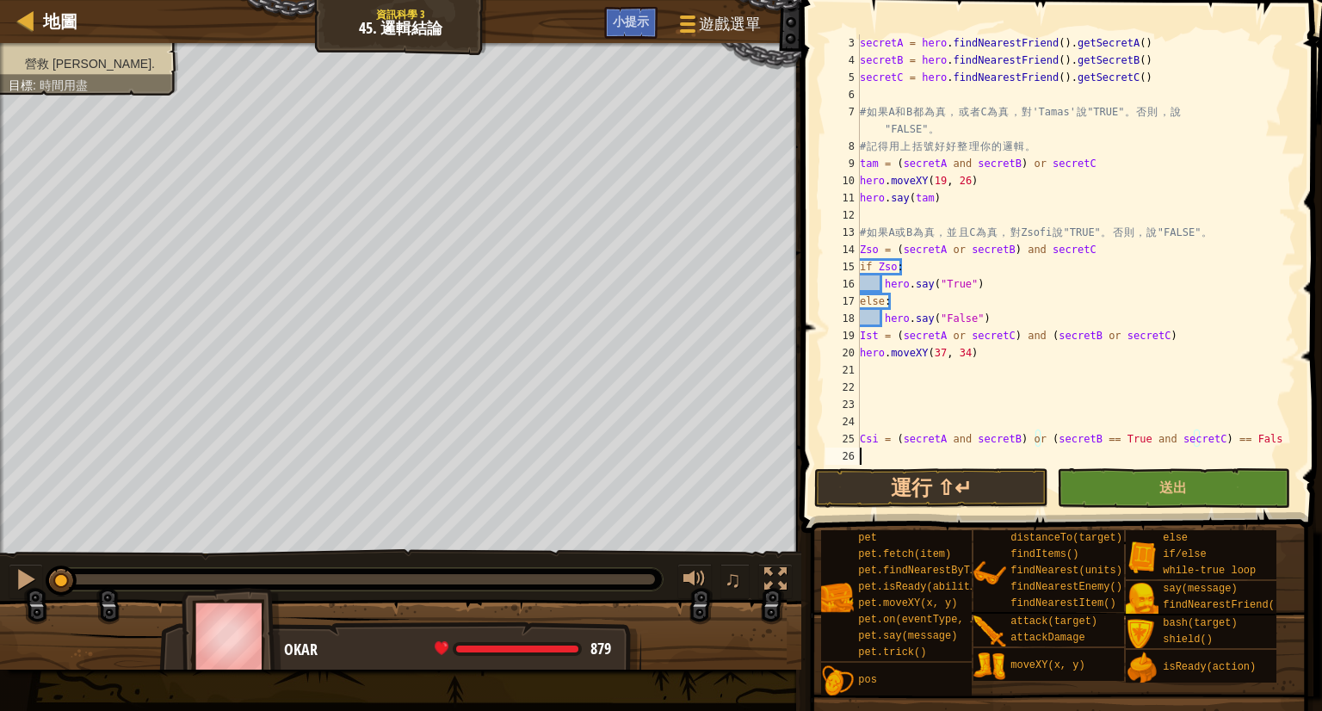
click at [876, 449] on div "secretA = hero . findNearestFriend ( ) . getSecretA ( ) secretB = hero . findNe…" at bounding box center [1069, 266] width 427 height 465
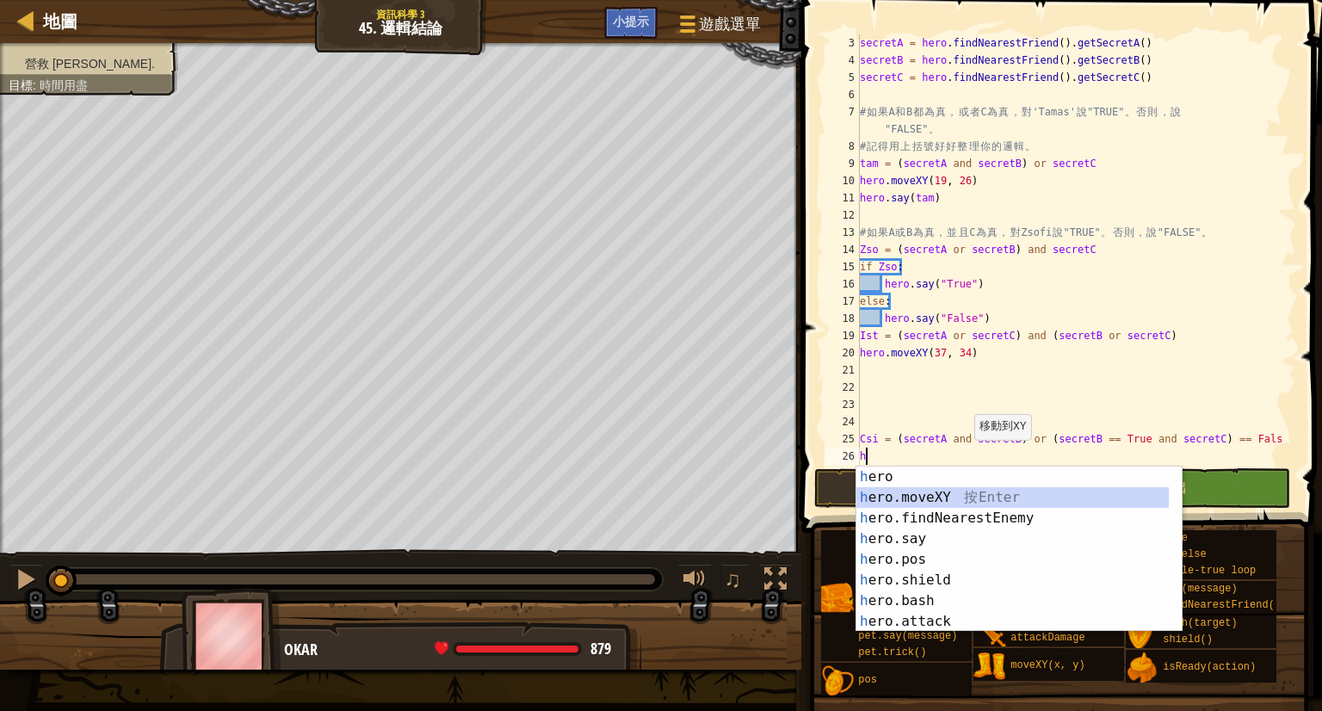
click at [966, 500] on div "h ero 按 Enter h ero.moveXY 按 Enter h ero.findNearestEnemy 按 Enter h ero.say 按 E…" at bounding box center [1012, 570] width 312 height 207
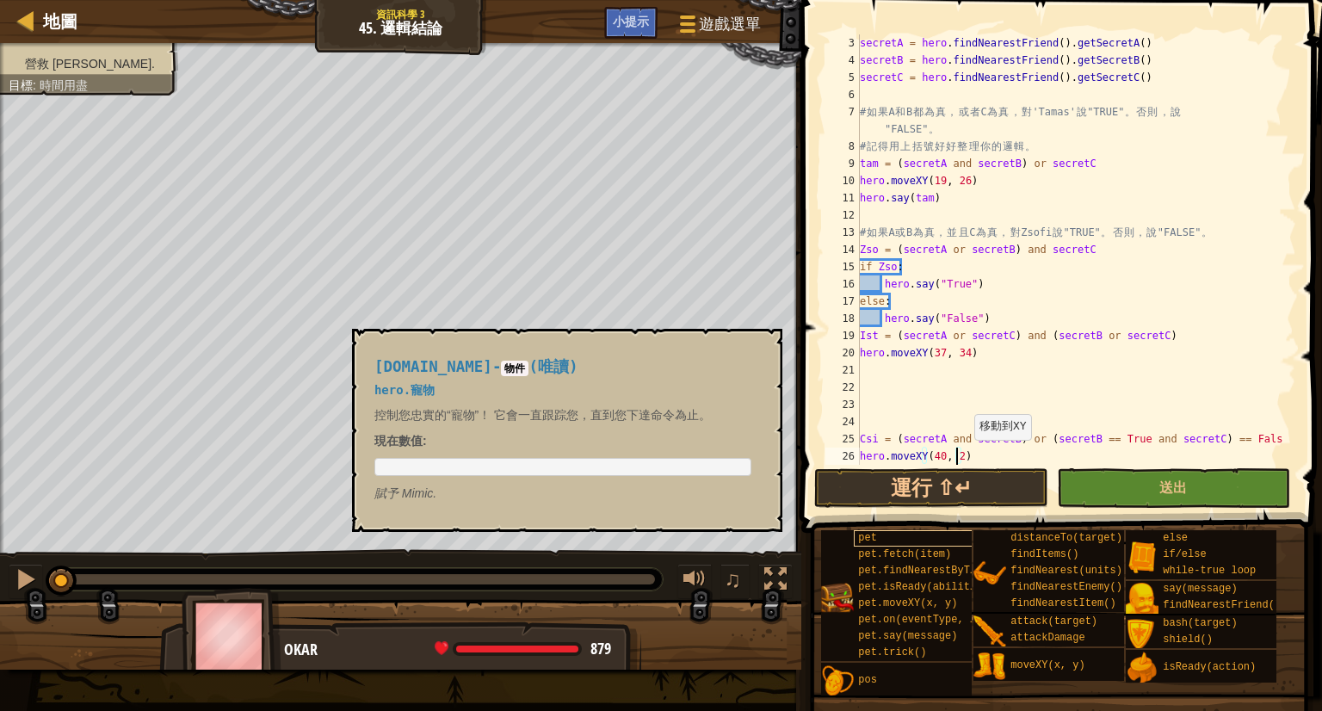
scroll to position [8, 7]
type textarea "hero.moveXY(40, 22)"
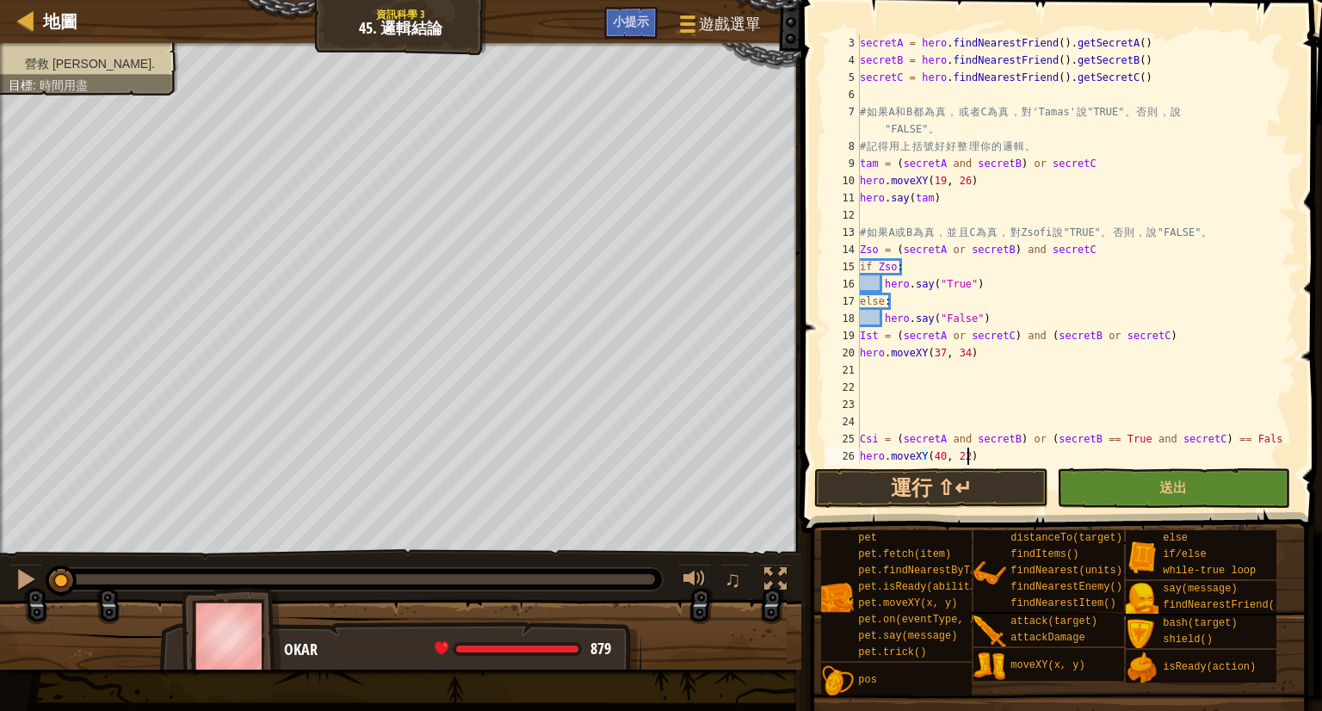
click at [1002, 462] on div "secretA = hero . findNearestFriend ( ) . getSecretA ( ) secretB = hero . findNe…" at bounding box center [1069, 266] width 427 height 465
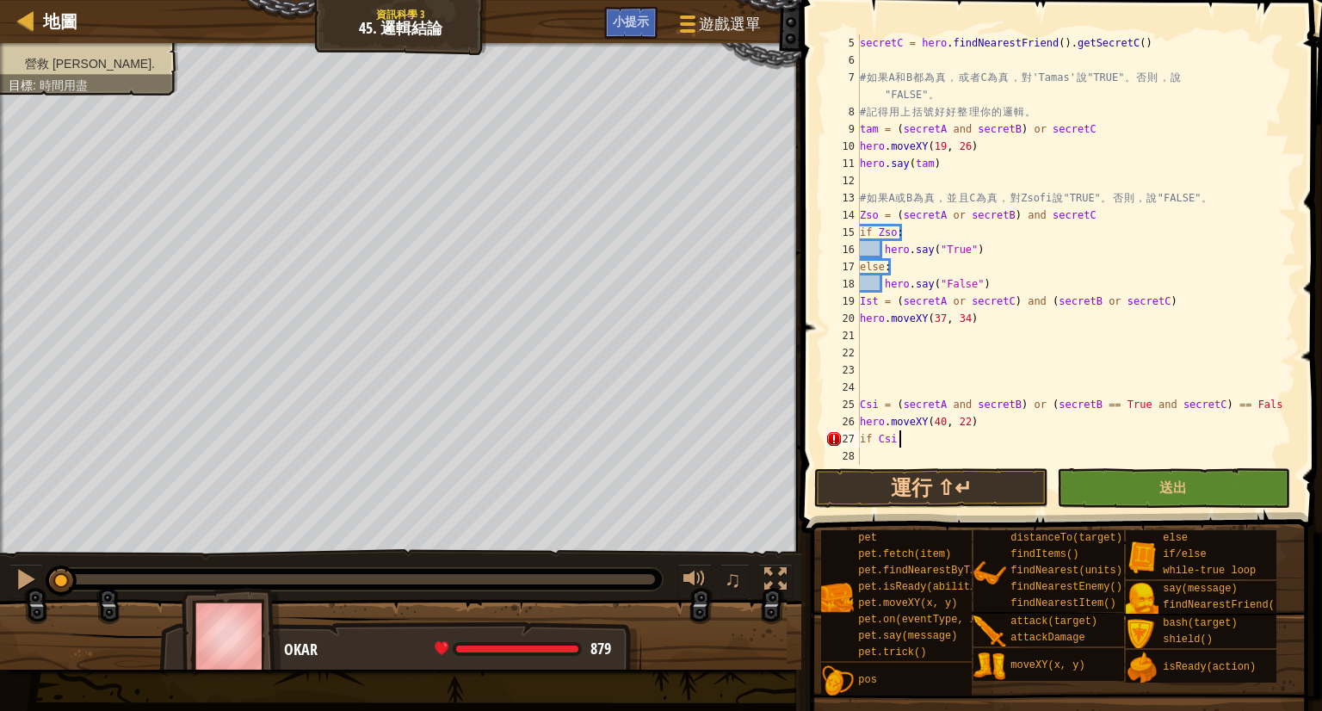
scroll to position [8, 2]
type textarea "if Csi:"
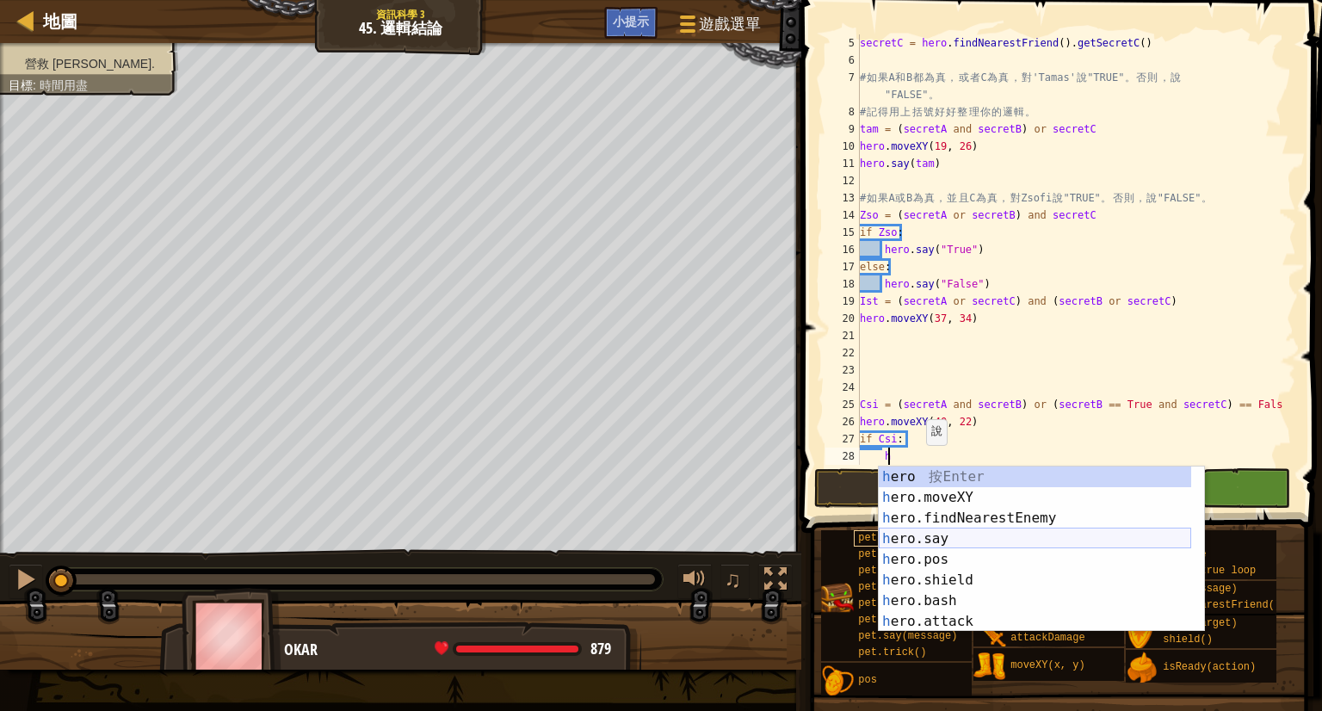
click at [957, 540] on div "h ero 按 Enter h ero.moveXY 按 Enter h ero.findNearestEnemy 按 Enter h ero.say 按 E…" at bounding box center [1035, 570] width 312 height 207
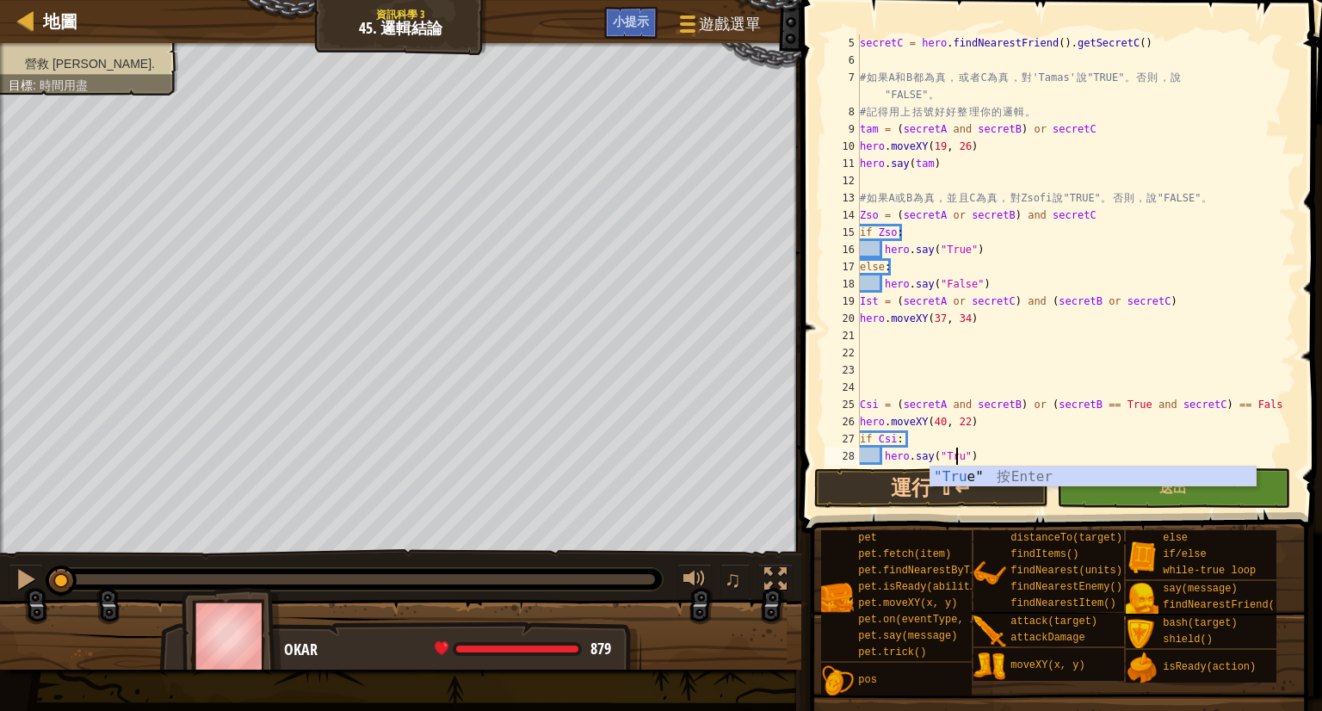
type textarea "hero.say("True")"
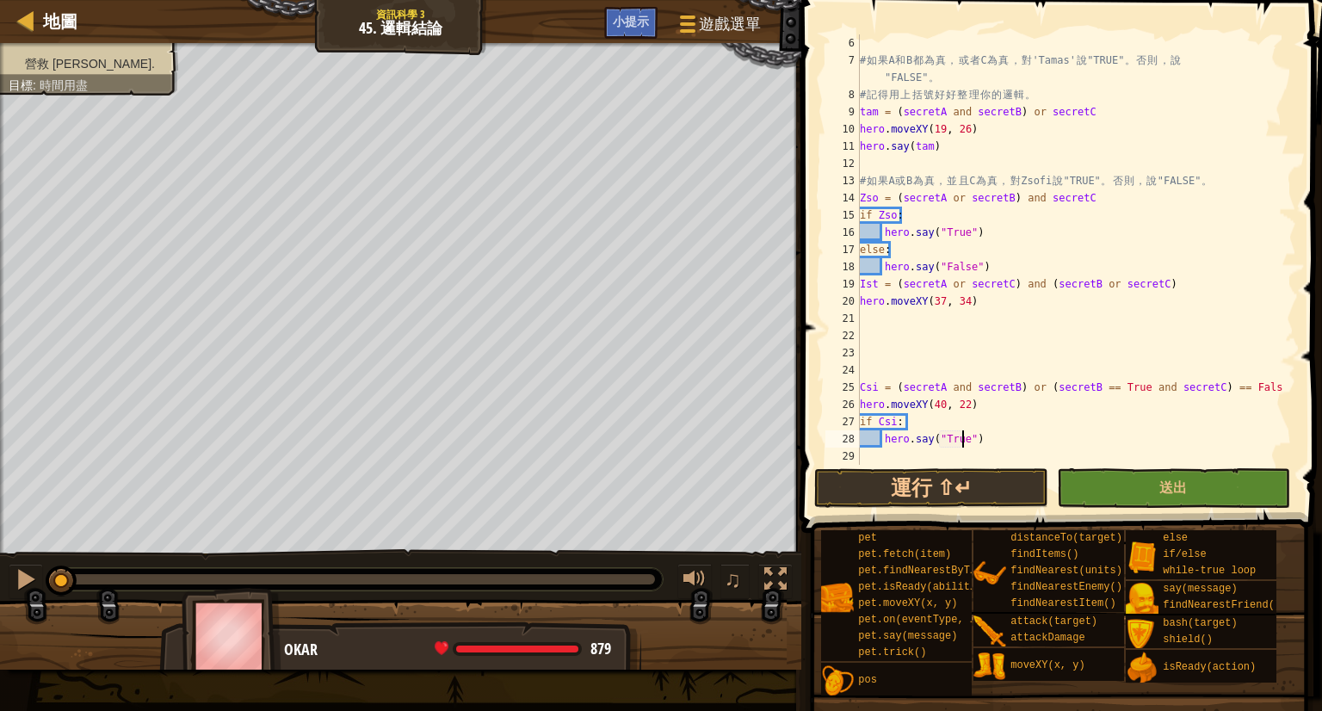
click at [996, 452] on div "# 如 果 A 和 B 都 為 真 ， 或 者 C 為 真 ， 對 'Tamas' 說 "TRUE" 。 否 則 ， 說 "FALSE" 。 # 記 得 用 …" at bounding box center [1069, 266] width 427 height 465
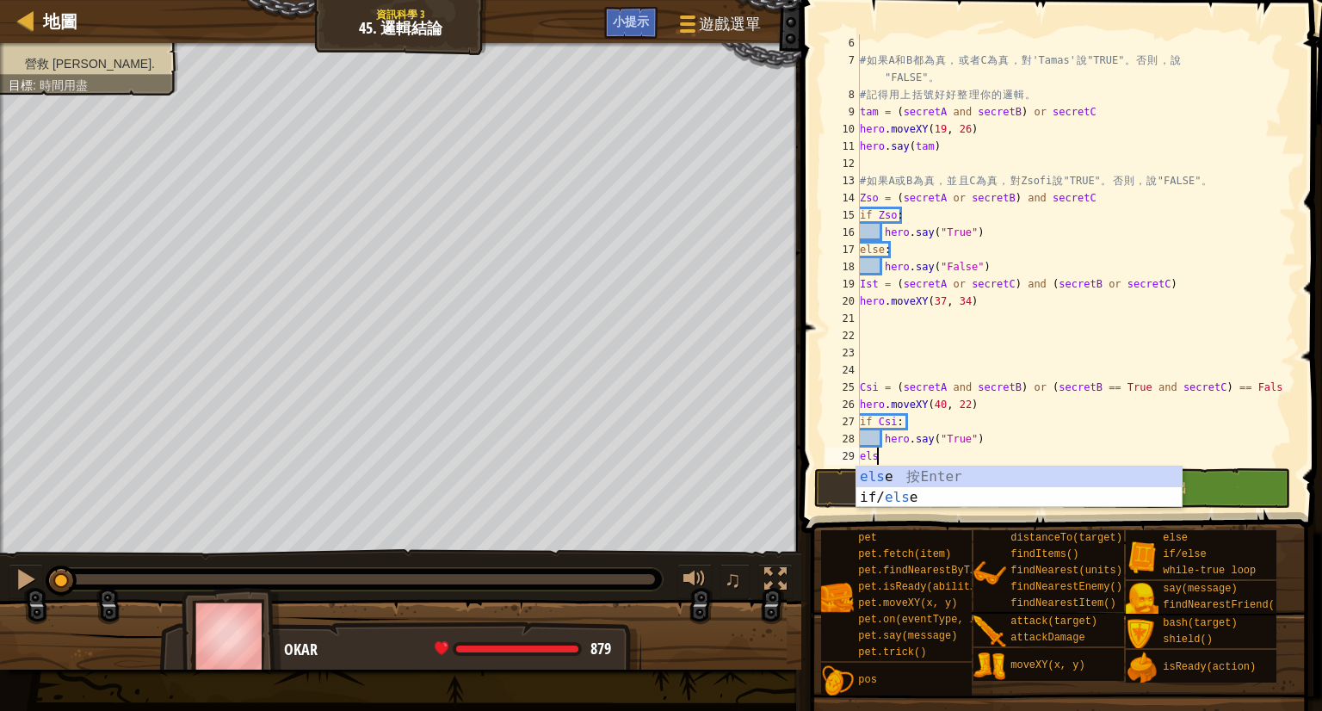
scroll to position [8, 0]
type textarea "else:"
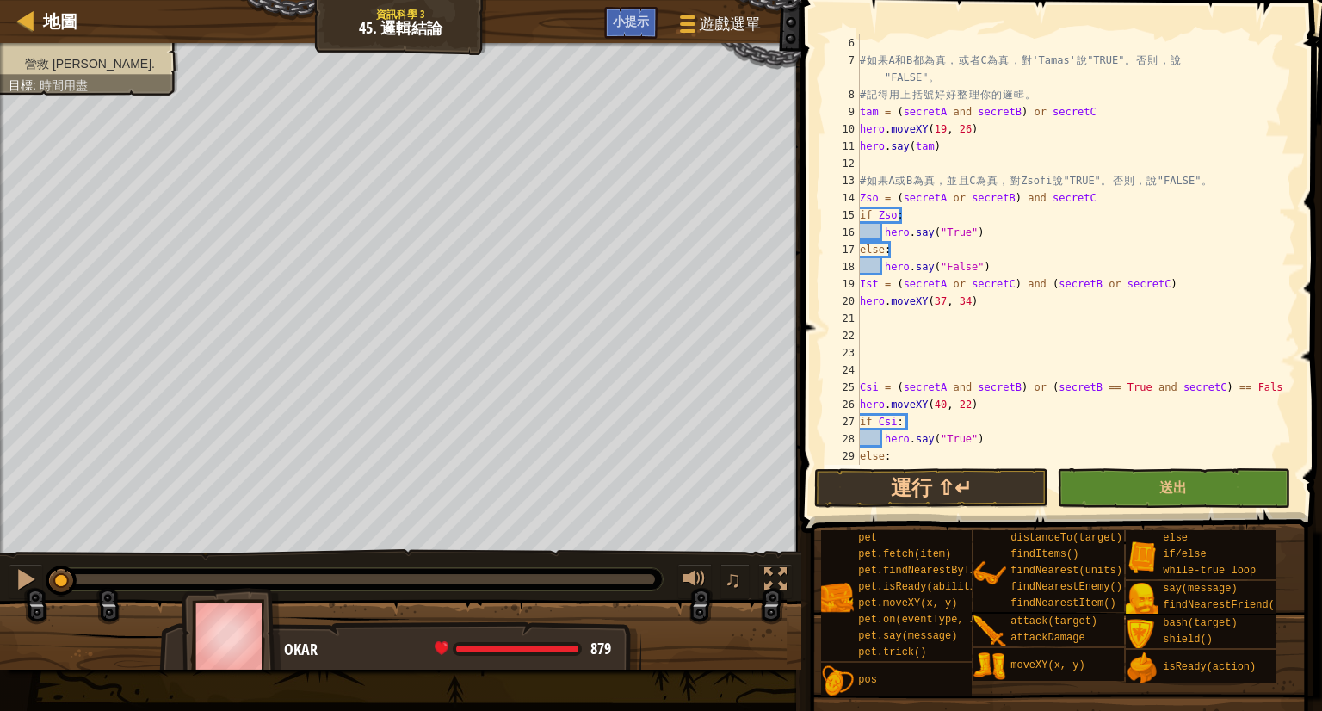
scroll to position [121, 0]
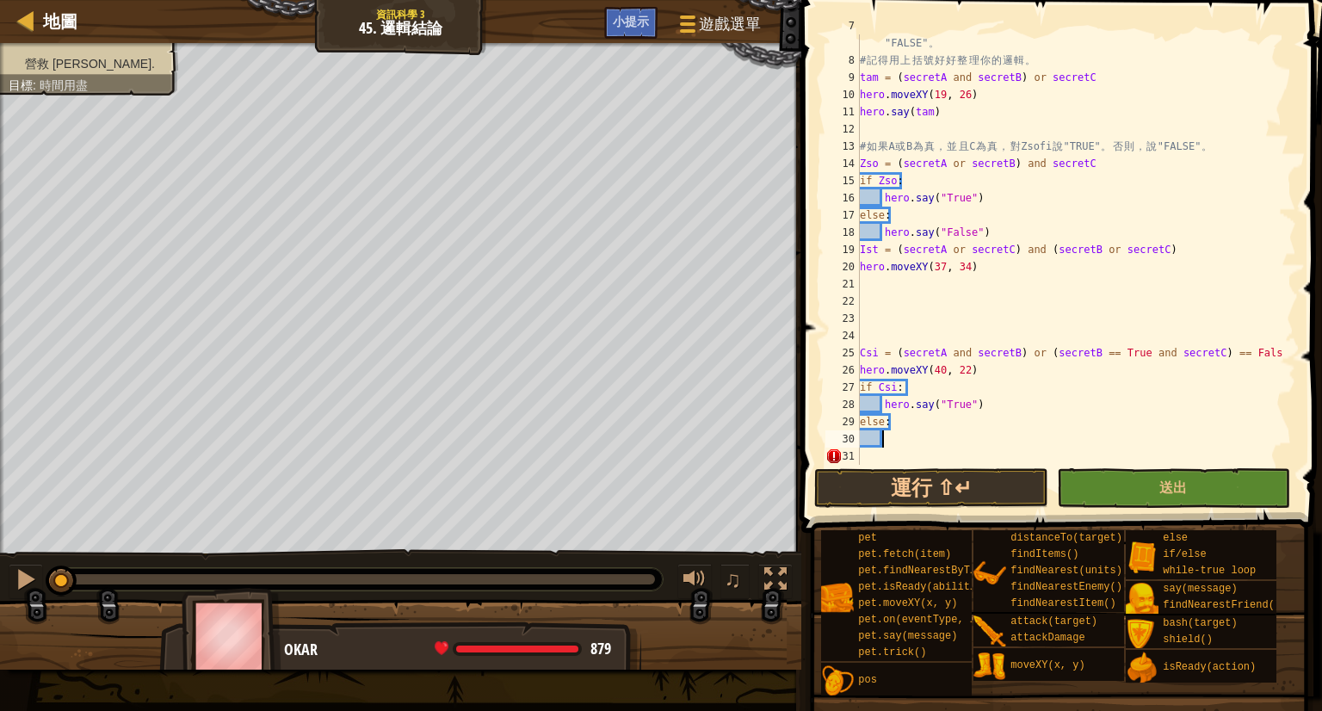
type textarea "g"
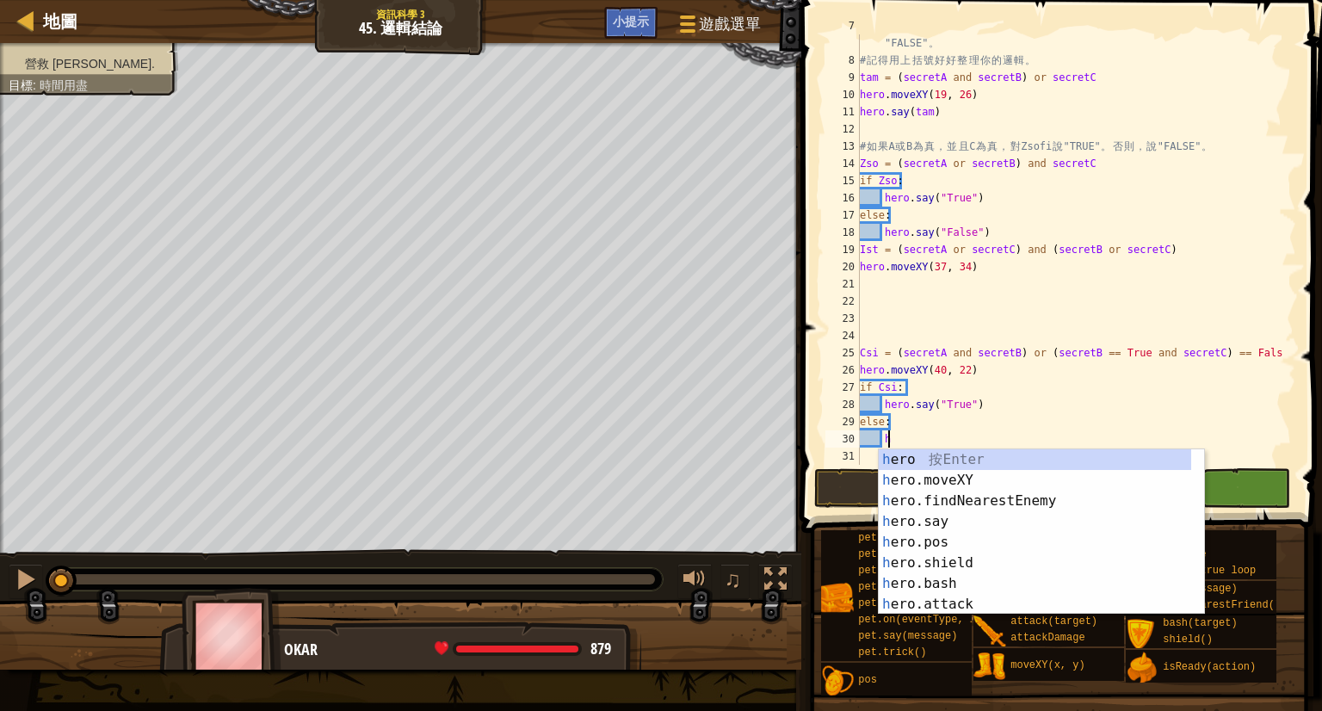
scroll to position [8, 1]
click at [995, 522] on div "h ero 按 Enter h ero.moveXY 按 Enter h ero.findNearestEnemy 按 Enter h ero.say 按 E…" at bounding box center [1041, 552] width 325 height 207
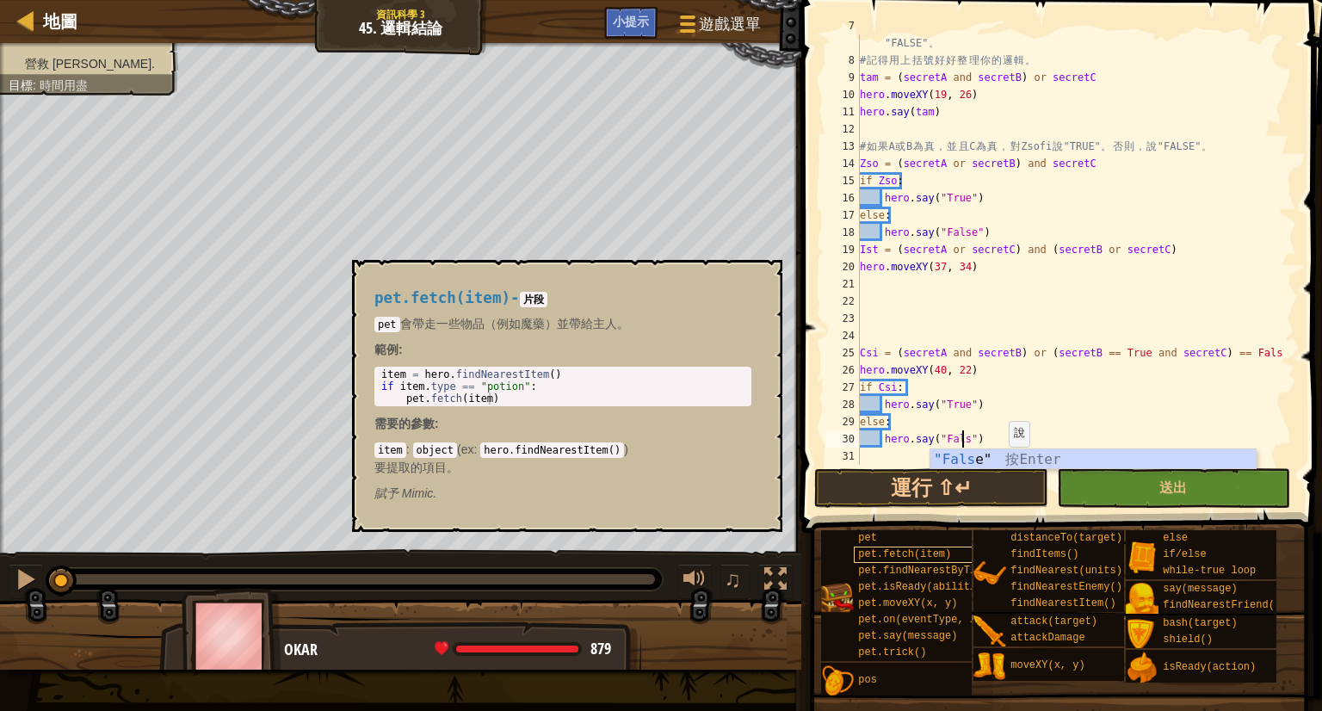
scroll to position [8, 8]
type textarea "hero.say("False")"
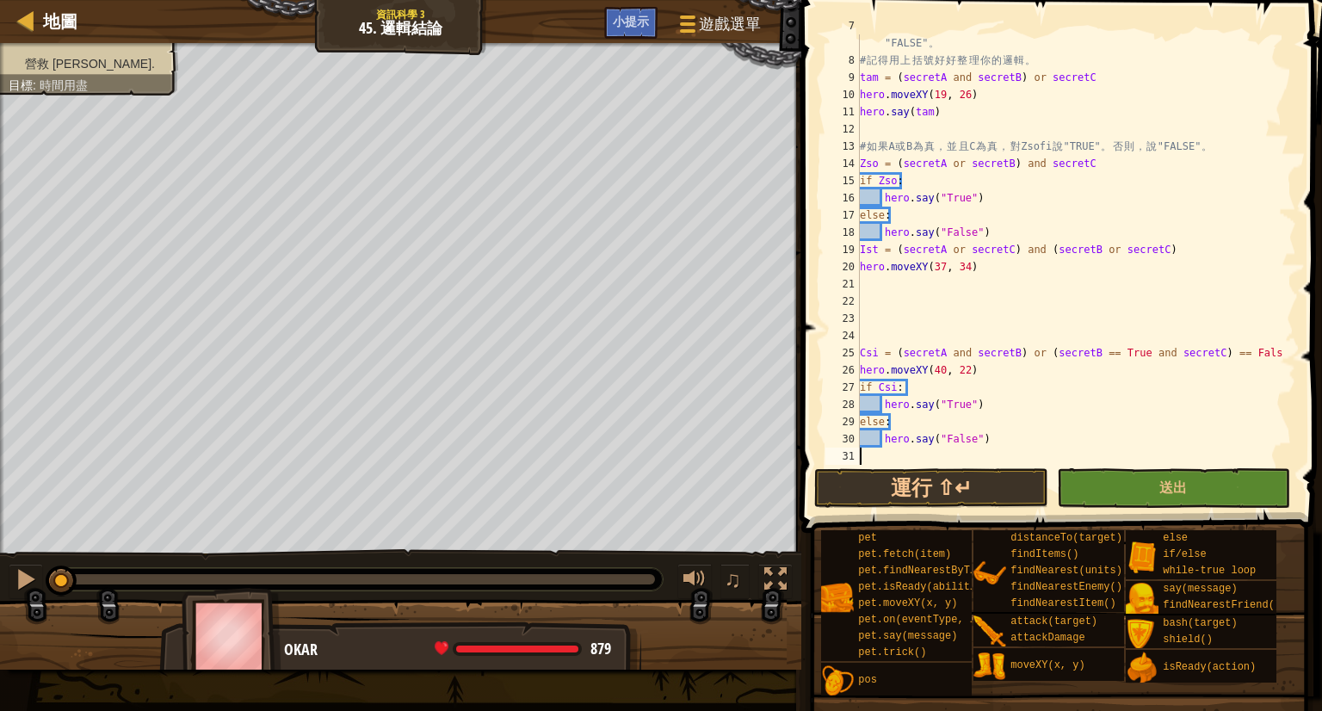
click at [910, 464] on div "# 如 果 A 和 B 都 為 真 ， 或 者 C 為 真 ， 對 'Tamas' 說 "TRUE" 。 否 則 ， 說 "FALSE" 。 # 記 得 用 …" at bounding box center [1069, 258] width 427 height 482
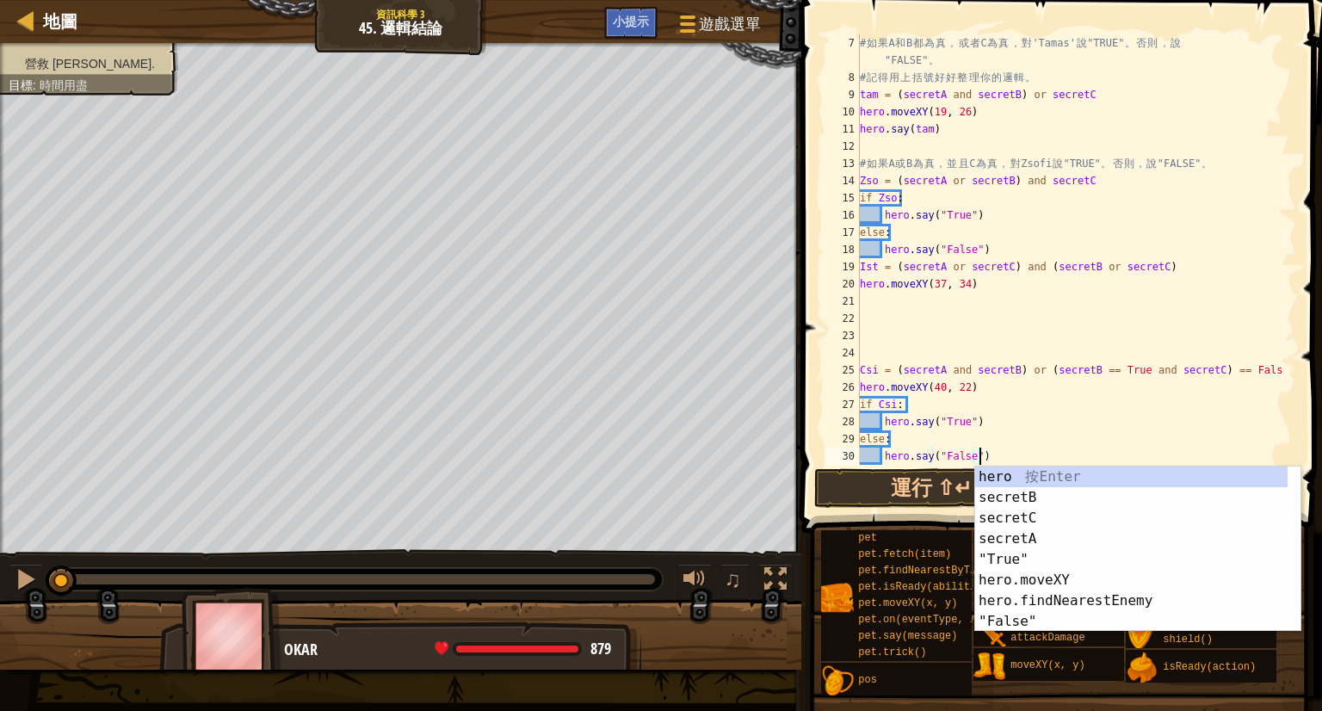
click at [976, 415] on div "# 如 果 A 和 B 都 為 真 ， 或 者 C 為 真 ， 對 'Tamas' 說 "TRUE" 。 否 則 ， 說 "FALSE" 。 # 記 得 用 …" at bounding box center [1069, 275] width 427 height 482
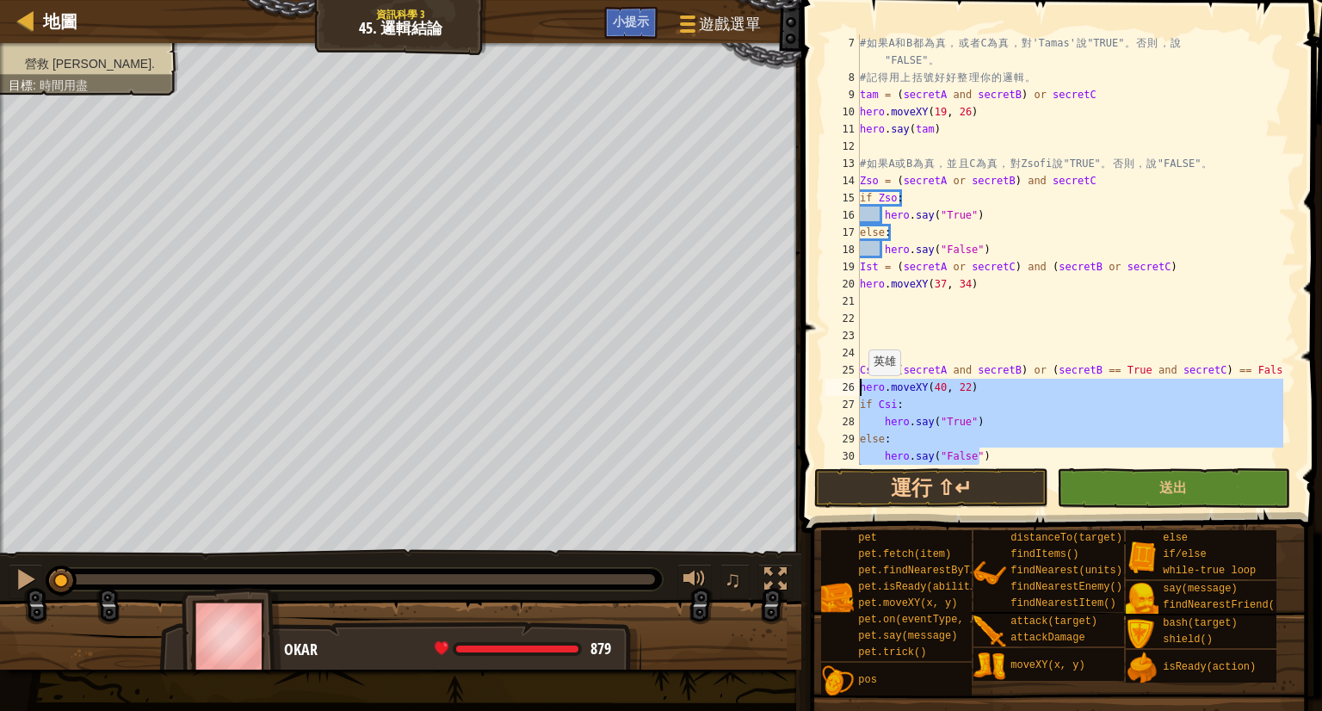
drag, startPoint x: 985, startPoint y: 453, endPoint x: 860, endPoint y: 393, distance: 138.6
click at [860, 393] on div "# 如 果 A 和 B 都 為 真 ， 或 者 C 為 真 ， 對 'Tamas' 說 "TRUE" 。 否 則 ， 說 "FALSE" 。 # 記 得 用 …" at bounding box center [1069, 275] width 427 height 482
type textarea "hero.moveXY(40, 22) if Csi:"
click at [887, 306] on div "# 如 果 A 和 B 都 為 真 ， 或 者 C 為 真 ， 對 'Tamas' 說 "TRUE" 。 否 則 ， 說 "FALSE" 。 # 記 得 用 …" at bounding box center [1069, 275] width 427 height 482
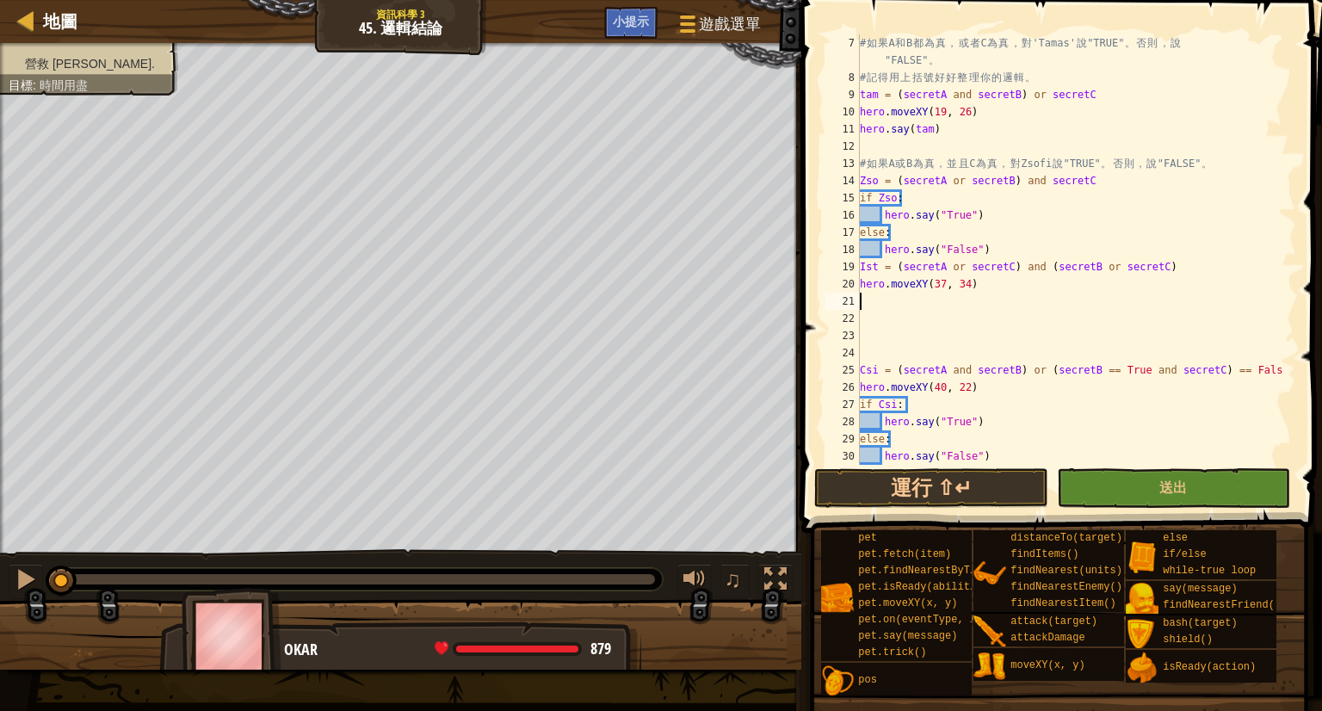
paste textarea "hero.say("False")"
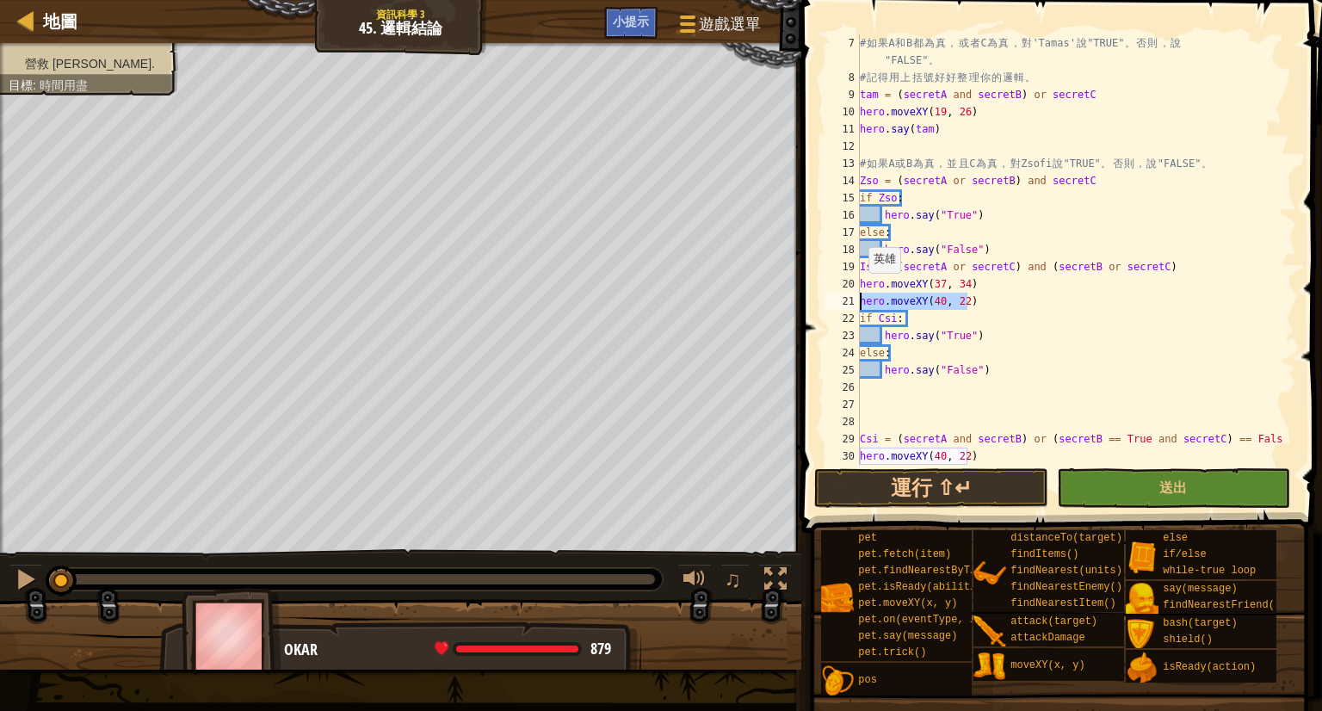
drag, startPoint x: 998, startPoint y: 306, endPoint x: 844, endPoint y: 300, distance: 155.1
click at [844, 300] on div "hero.say("False") 7 8 9 10 11 12 13 14 15 16 17 18 19 20 21 22 23 24 25 26 27 2…" at bounding box center [1059, 249] width 474 height 430
type textarea "hero.moveXY(40, 22)"
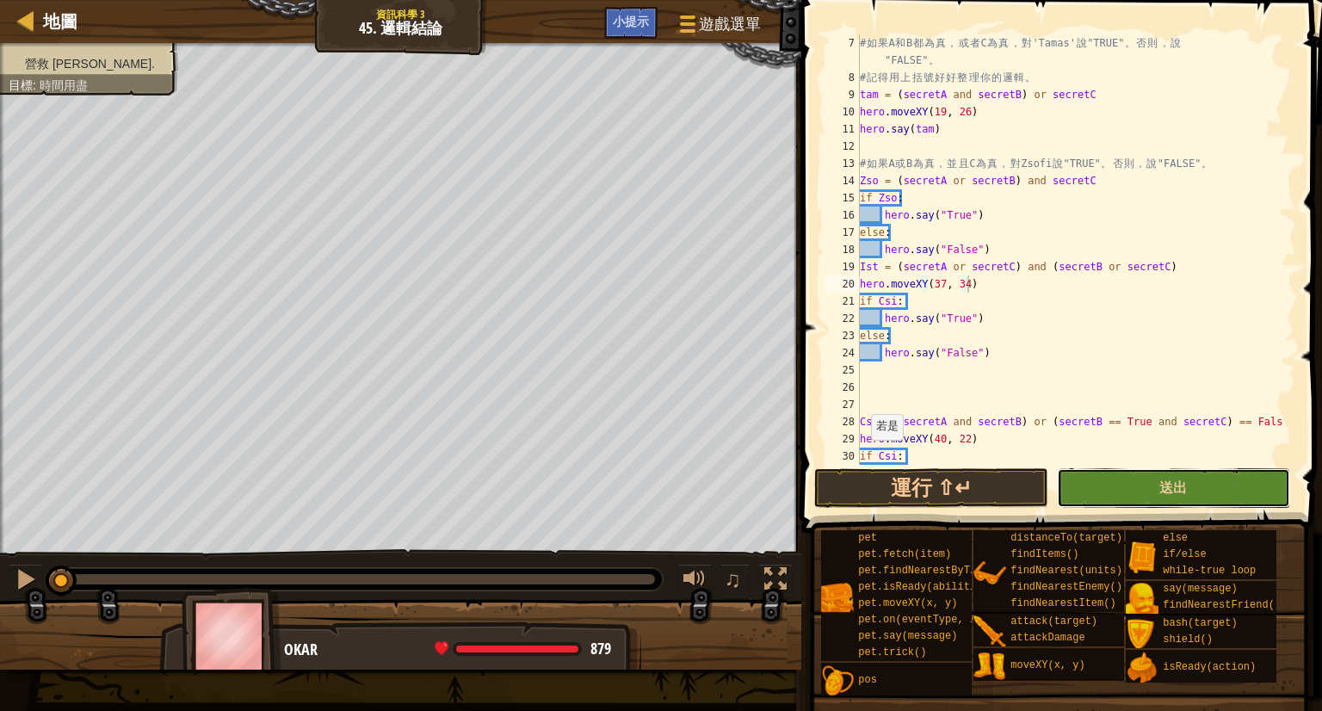
click at [1109, 491] on button "送出" at bounding box center [1174, 488] width 234 height 40
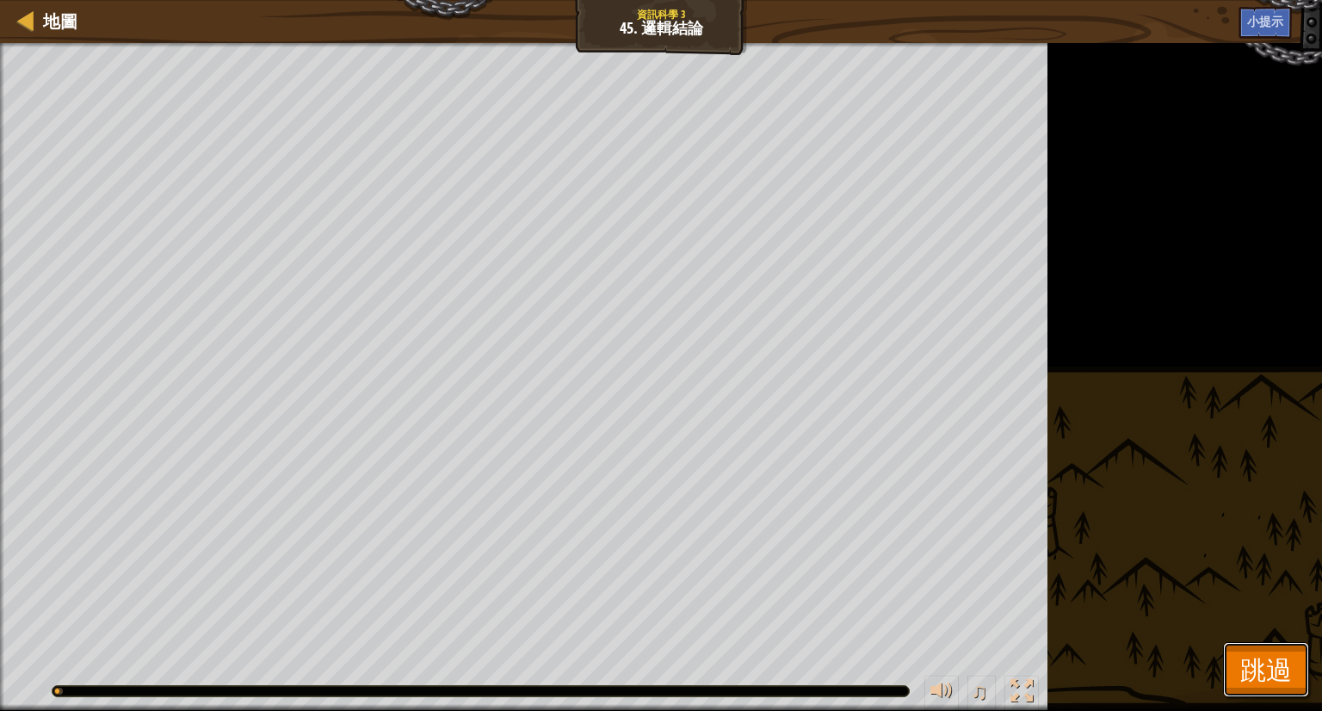
click at [1242, 658] on span "跳過" at bounding box center [1266, 669] width 52 height 35
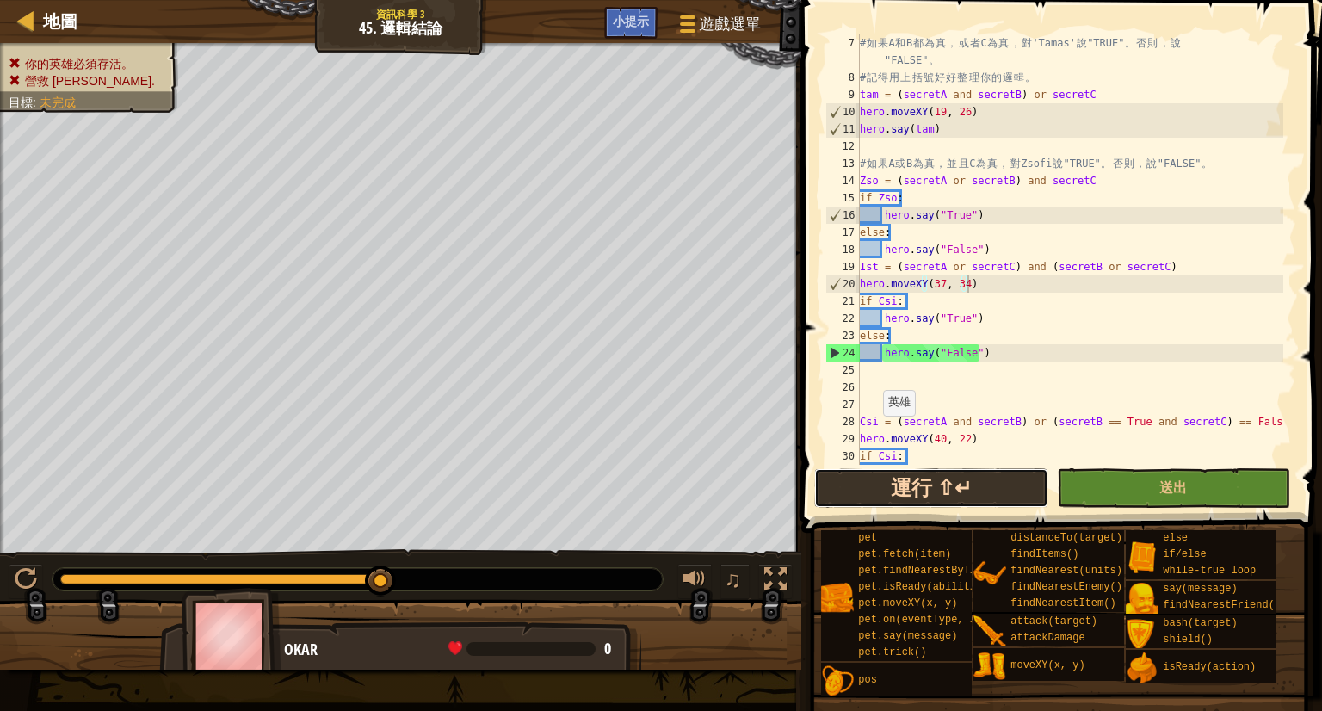
click at [857, 483] on button "運行 ⇧↵" at bounding box center [931, 488] width 234 height 40
click at [22, 572] on div at bounding box center [26, 579] width 22 height 22
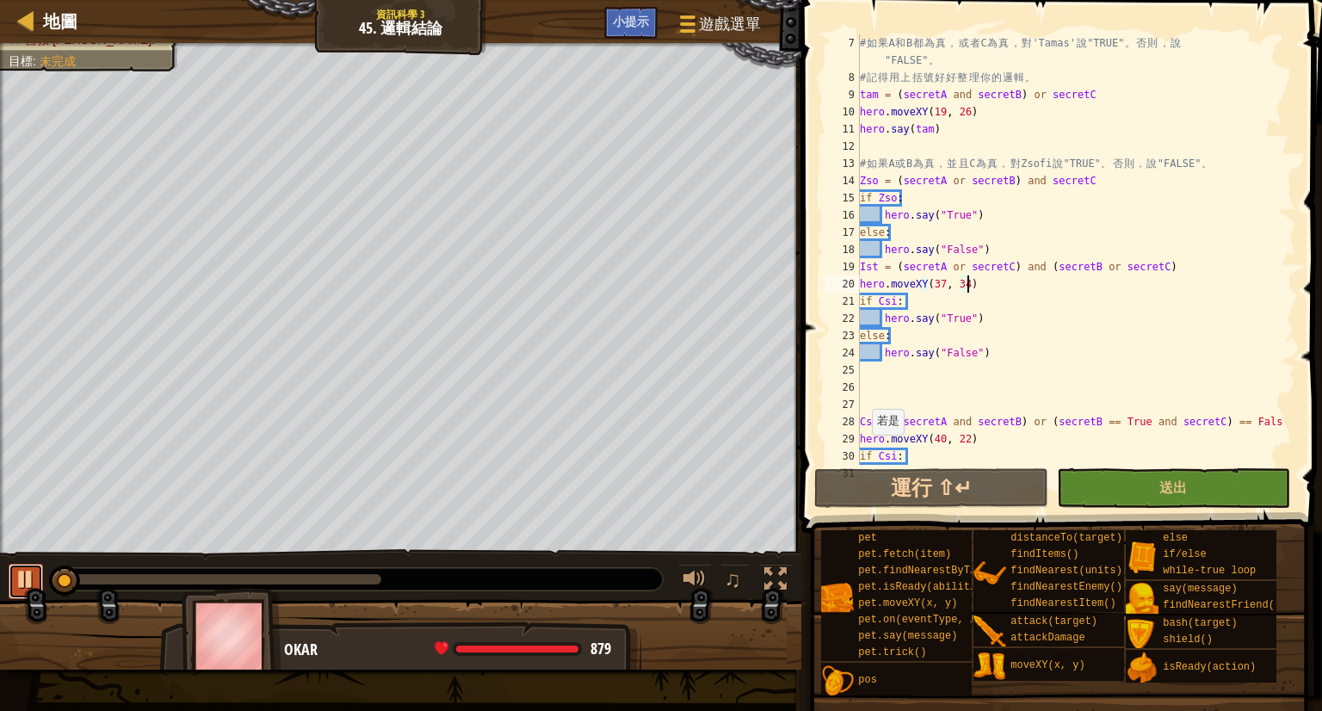
click at [22, 572] on div at bounding box center [26, 579] width 22 height 22
click at [930, 287] on div "# 如 果 A 和 B 都 為 真 ， 或 者 C 為 真 ， 對 'Tamas' 說 "TRUE" 。 否 則 ， 說 "FALSE" 。 # 記 得 用 …" at bounding box center [1069, 275] width 427 height 482
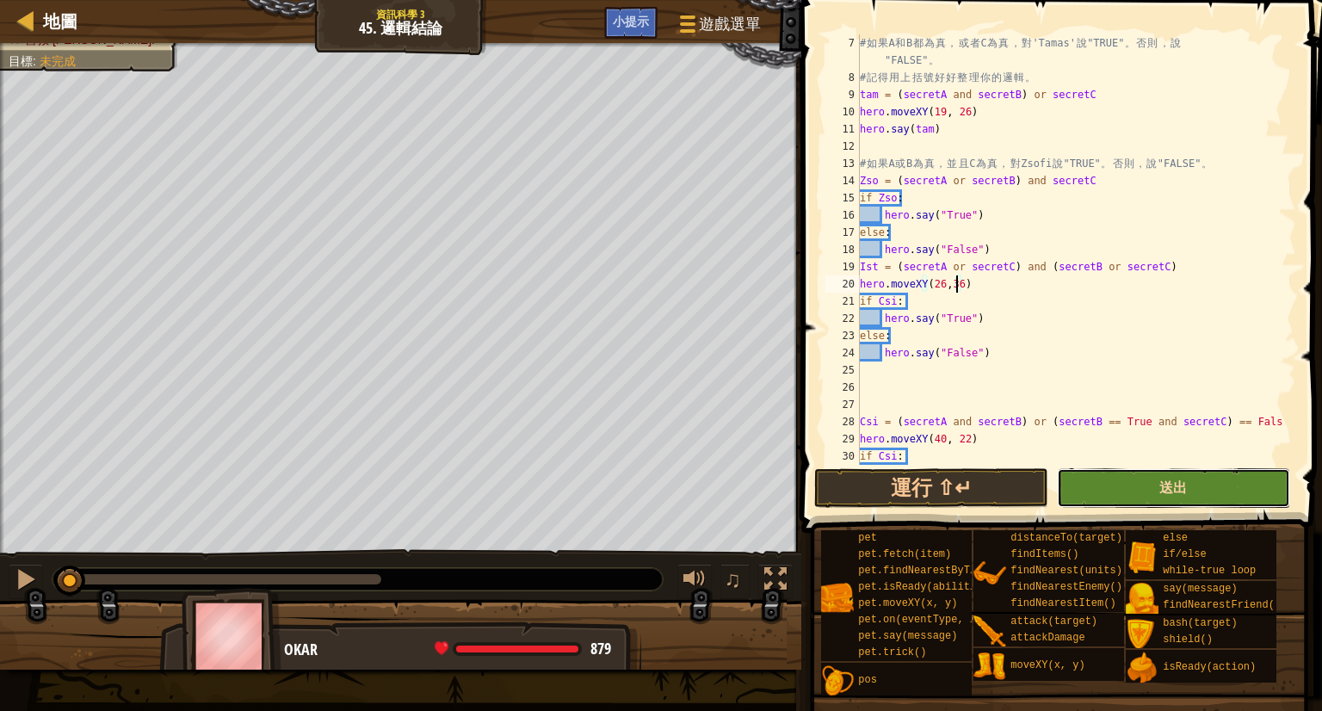
click at [1159, 495] on button "送出" at bounding box center [1174, 488] width 234 height 40
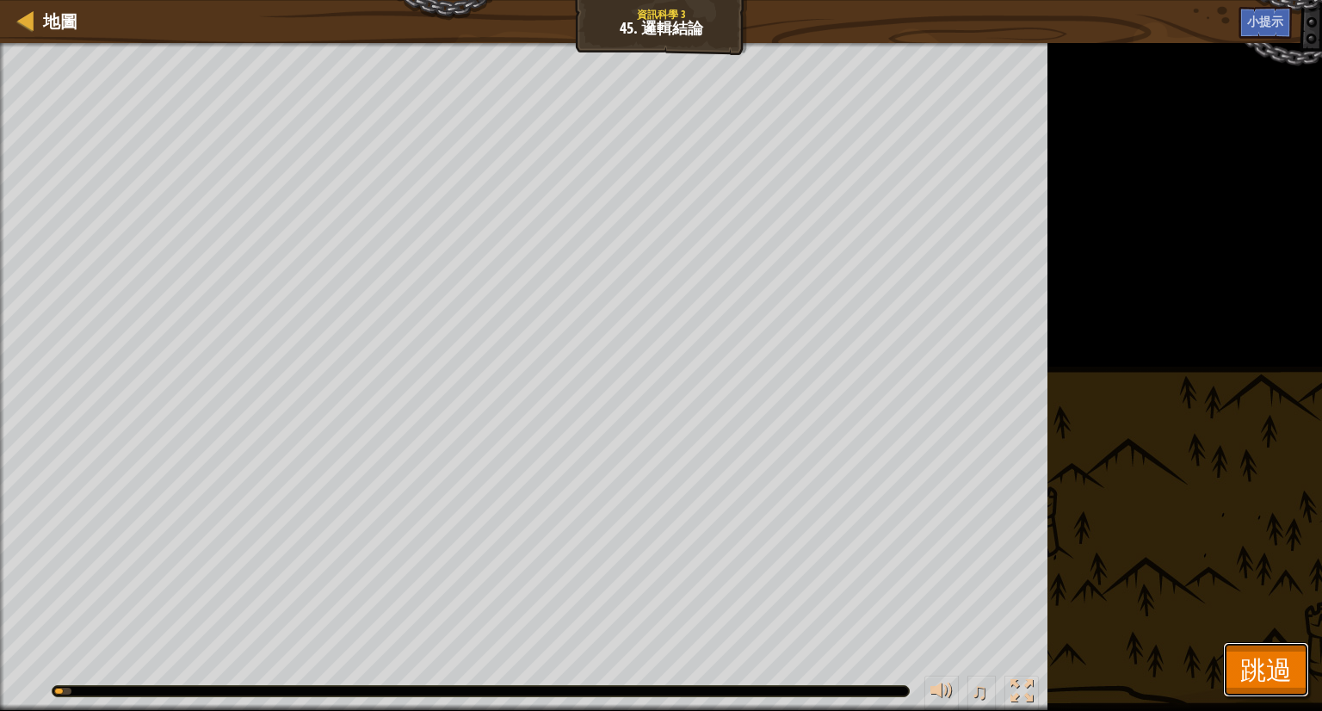
click at [1246, 678] on span "跳過" at bounding box center [1266, 669] width 52 height 35
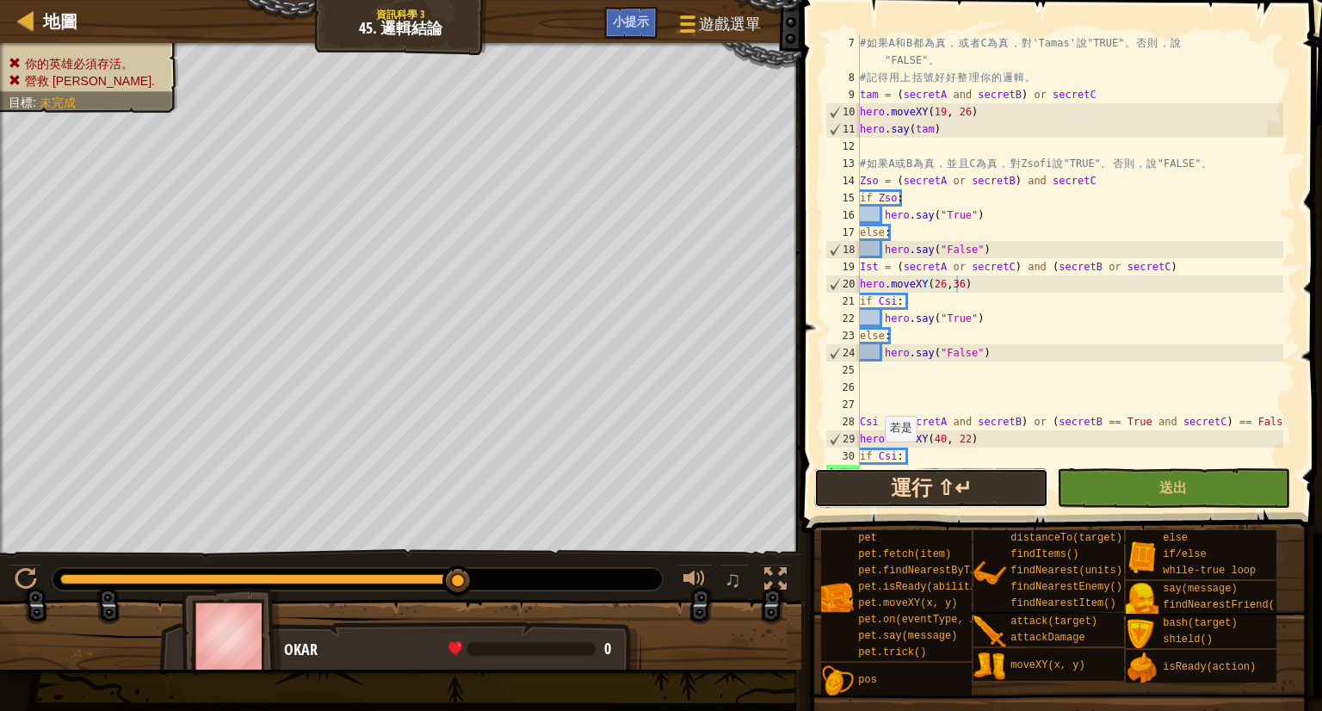
click at [906, 487] on button "運行 ⇧↵" at bounding box center [931, 488] width 234 height 40
click at [962, 296] on div "# 如 果 A 和 B 都 為 真 ， 或 者 C 為 真 ， 對 'Tamas' 說 "TRUE" 。 否 則 ， 說 "FALSE" 。 # 記 得 用 …" at bounding box center [1069, 275] width 427 height 482
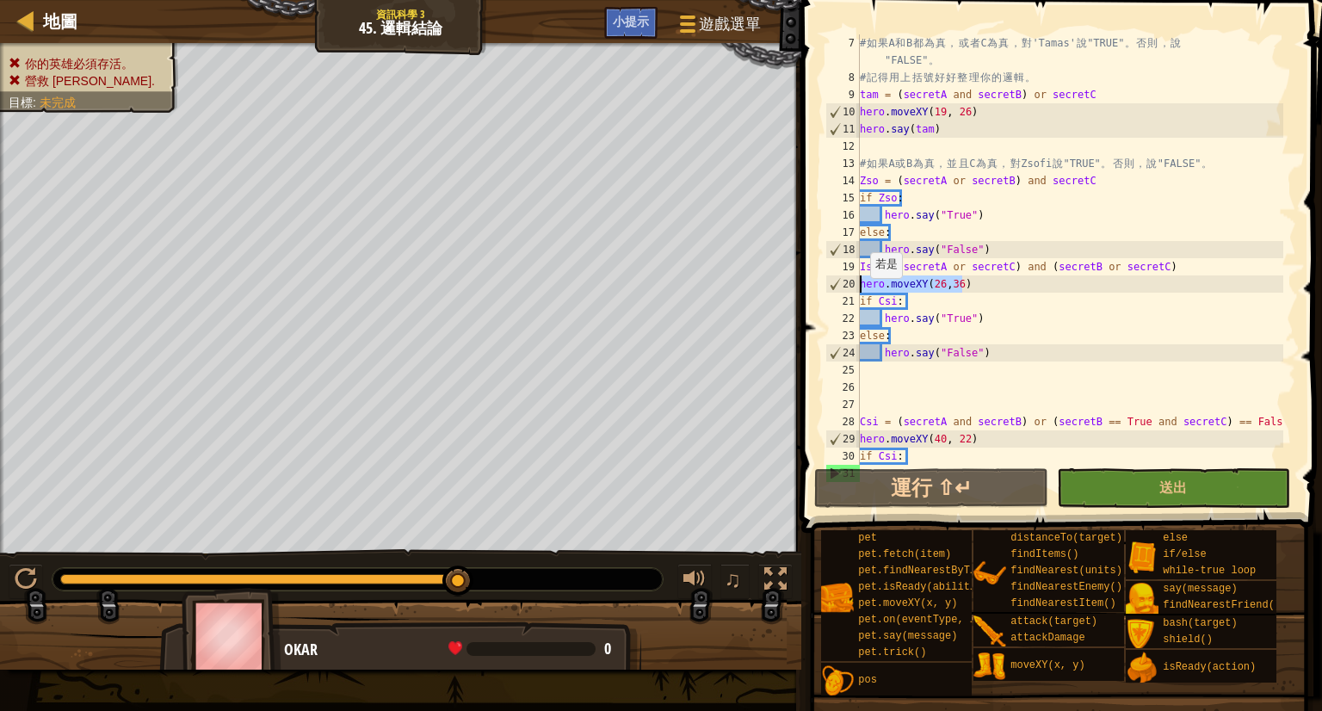
drag, startPoint x: 968, startPoint y: 287, endPoint x: 856, endPoint y: 292, distance: 112.9
click at [856, 292] on div "if Csi: 7 8 9 10 11 12 13 14 15 16 17 18 19 20 21 22 23 24 25 26 27 28 29 30 31…" at bounding box center [1059, 249] width 474 height 430
type textarea "hero.moveXY(26,36)"
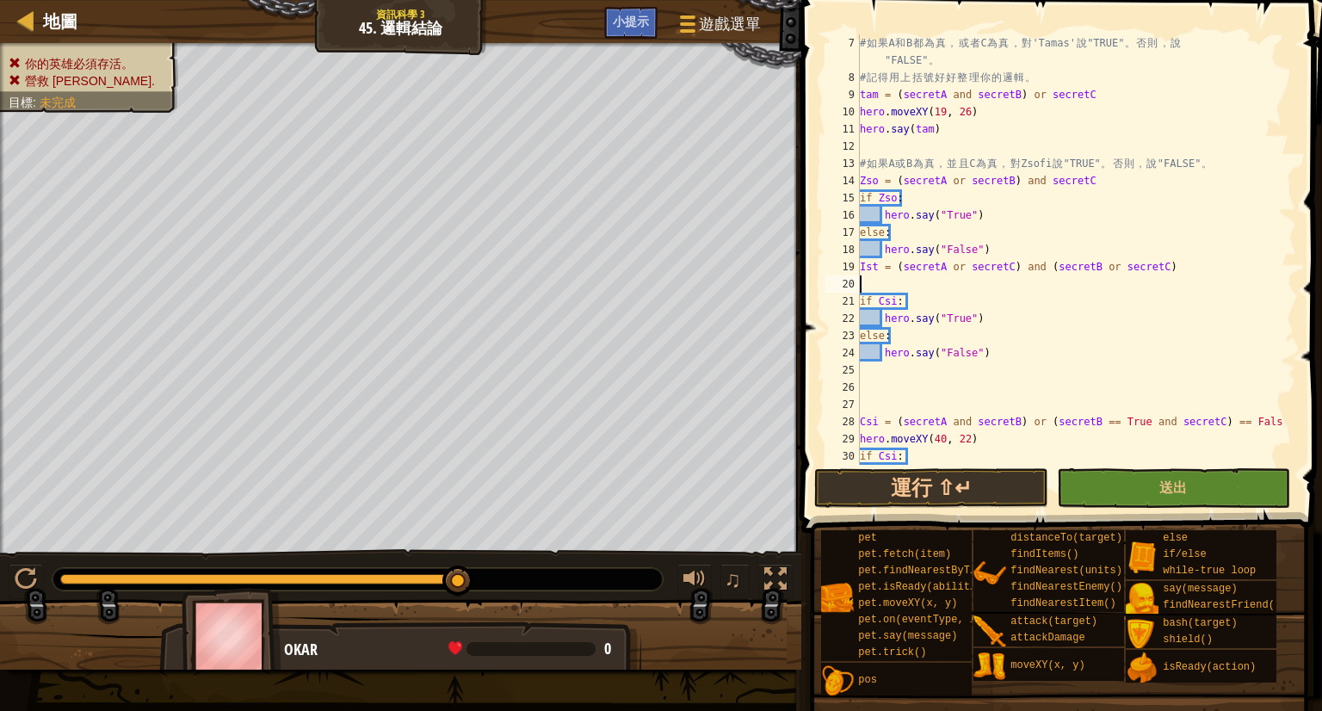
click at [974, 207] on div "# 如 果 A 和 B 都 為 真 ， 或 者 C 為 真 ， 對 'Tamas' 說 "TRUE" 。 否 則 ， 說 "FALSE" 。 # 記 得 用 …" at bounding box center [1069, 275] width 427 height 482
click at [976, 197] on div "# 如 果 A 和 B 都 為 真 ， 或 者 C 為 真 ， 對 'Tamas' 說 "TRUE" 。 否 則 ， 說 "FALSE" 。 # 記 得 用 …" at bounding box center [1069, 275] width 427 height 482
click at [1092, 183] on div "# 如 果 A 和 B 都 為 真 ， 或 者 C 為 真 ， 對 'Tamas' 說 "TRUE" 。 否 則 ， 說 "FALSE" 。 # 記 得 用 …" at bounding box center [1069, 275] width 427 height 482
type textarea "Zso = (secretA or secretB) and secretC"
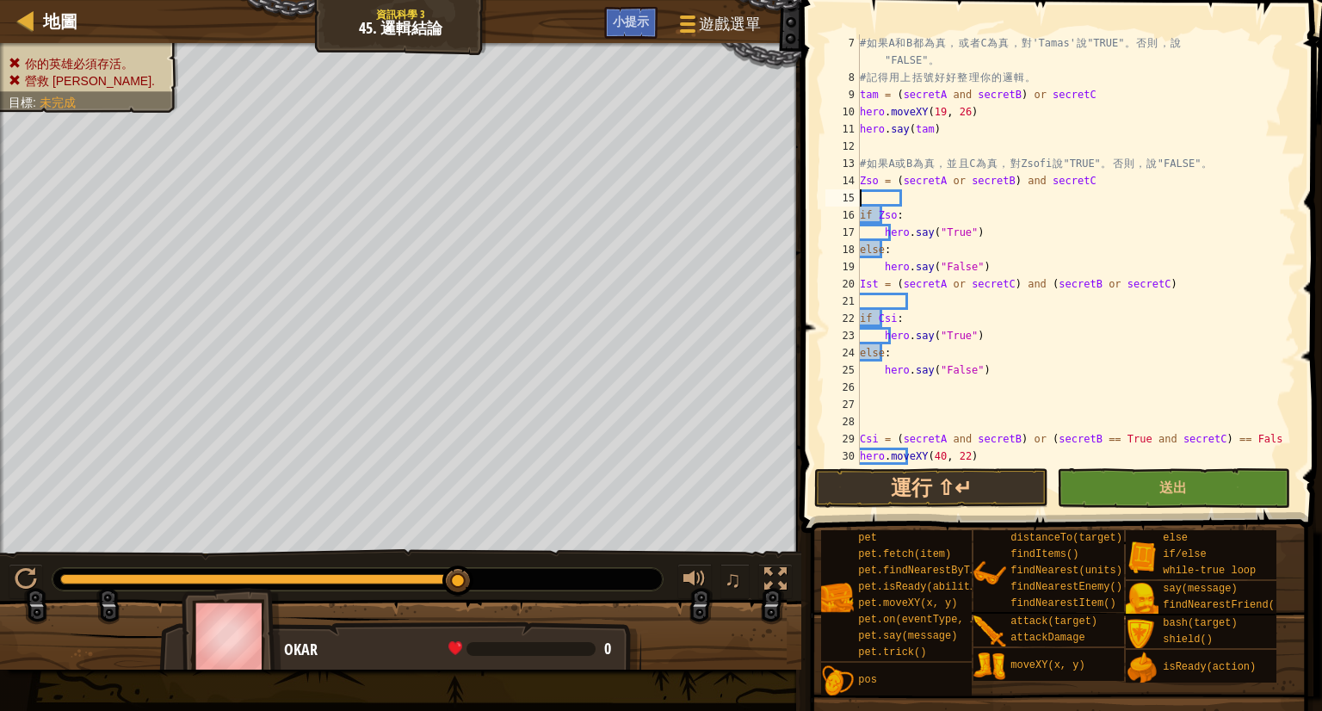
click at [912, 200] on div "# 如 果 A 和 B 都 為 真 ， 或 者 C 為 真 ， 對 'Tamas' 說 "TRUE" 。 否 則 ， 說 "FALSE" 。 # 記 得 用 …" at bounding box center [1069, 275] width 427 height 482
paste textarea "hero.moveXY(26,36)"
type textarea "hero.moveXY(26,36)"
click at [953, 297] on div "# 如 果 A 和 B 都 為 真 ， 或 者 C 為 真 ， 對 'Tamas' 說 "TRUE" 。 否 則 ， 說 "FALSE" 。 # 記 得 用 …" at bounding box center [1069, 275] width 427 height 482
click at [1075, 190] on div "# 如 果 A 和 B 都 為 真 ， 或 者 C 為 真 ， 對 'Tamas' 說 "TRUE" 。 否 則 ， 說 "FALSE" 。 # 記 得 用 …" at bounding box center [1069, 275] width 427 height 482
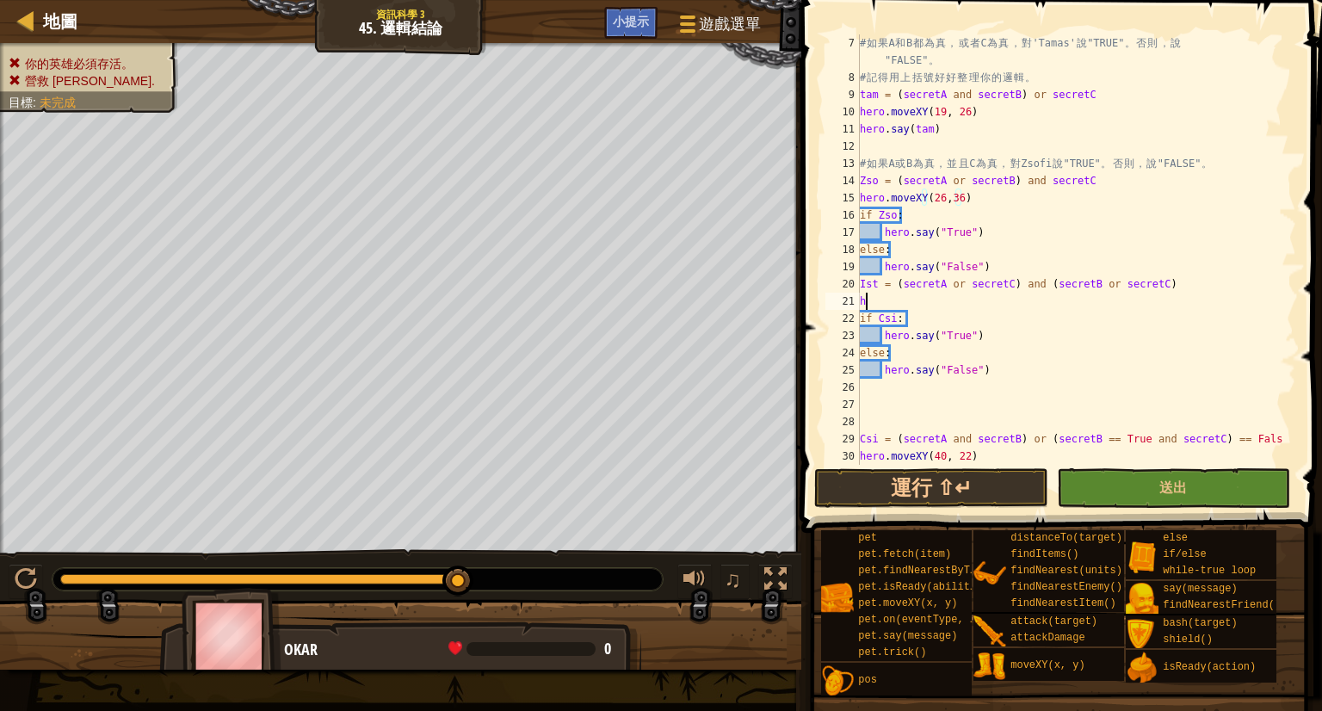
click at [907, 300] on div "# 如 果 A 和 B 都 為 真 ， 或 者 C 為 真 ， 對 'Tamas' 說 "TRUE" 。 否 則 ， 說 "FALSE" 。 # 記 得 用 …" at bounding box center [1069, 275] width 427 height 482
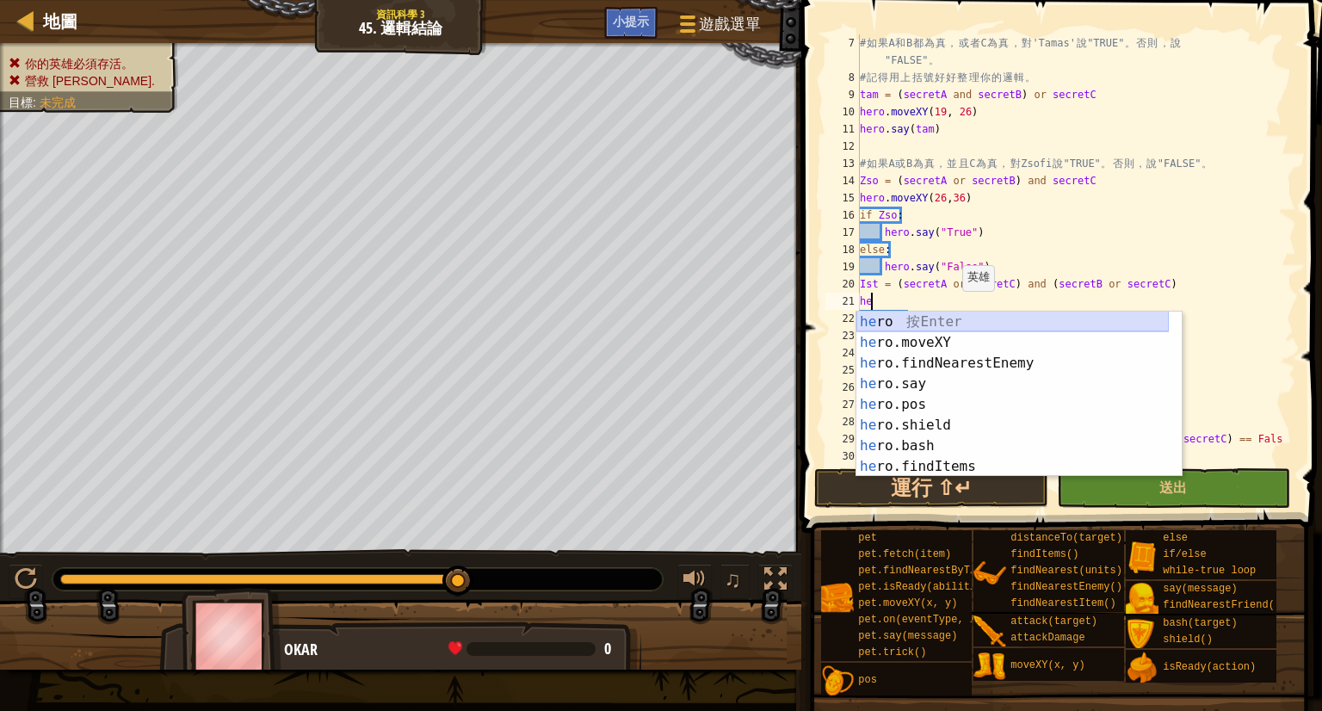
click at [963, 331] on div "he ro 按 Enter he ro.moveXY 按 Enter he ro.findNearestEnemy 按 Enter he ro.say 按 E…" at bounding box center [1012, 415] width 312 height 207
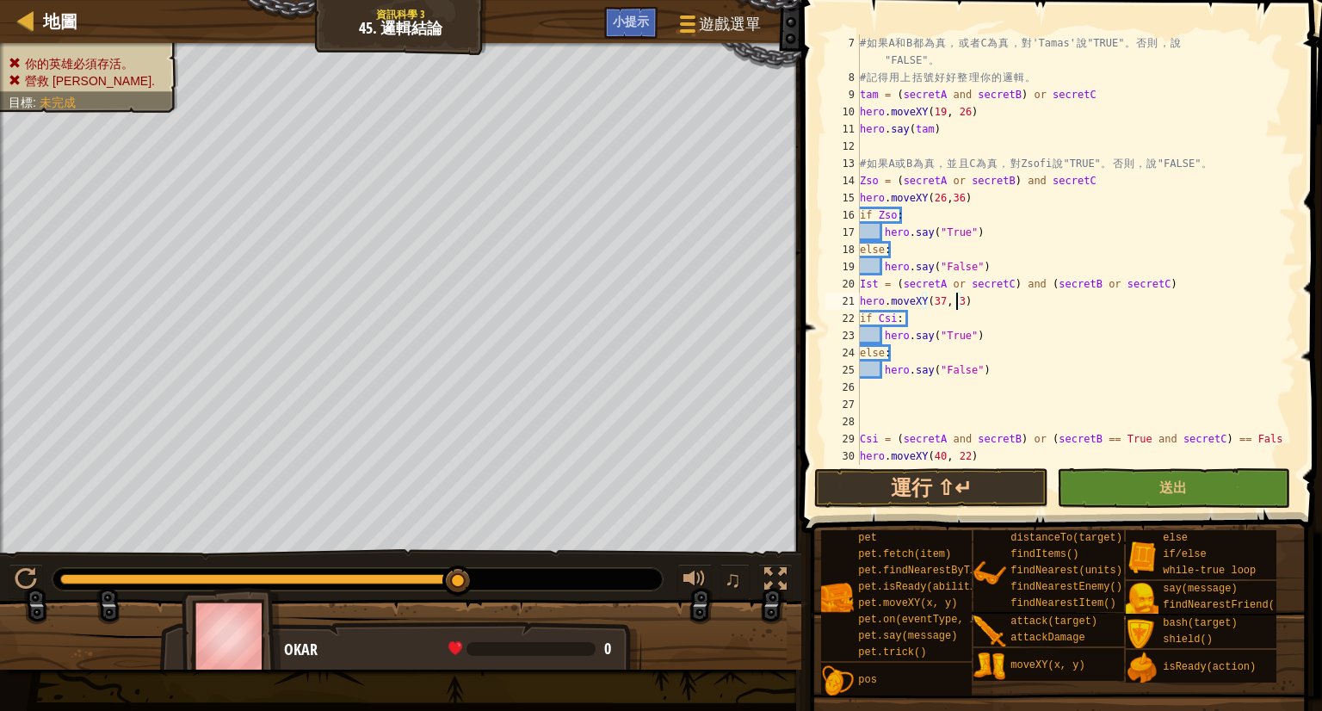
scroll to position [8, 7]
drag, startPoint x: 1115, startPoint y: 477, endPoint x: 1127, endPoint y: 494, distance: 21.0
click at [1127, 493] on button "送出" at bounding box center [1174, 488] width 234 height 40
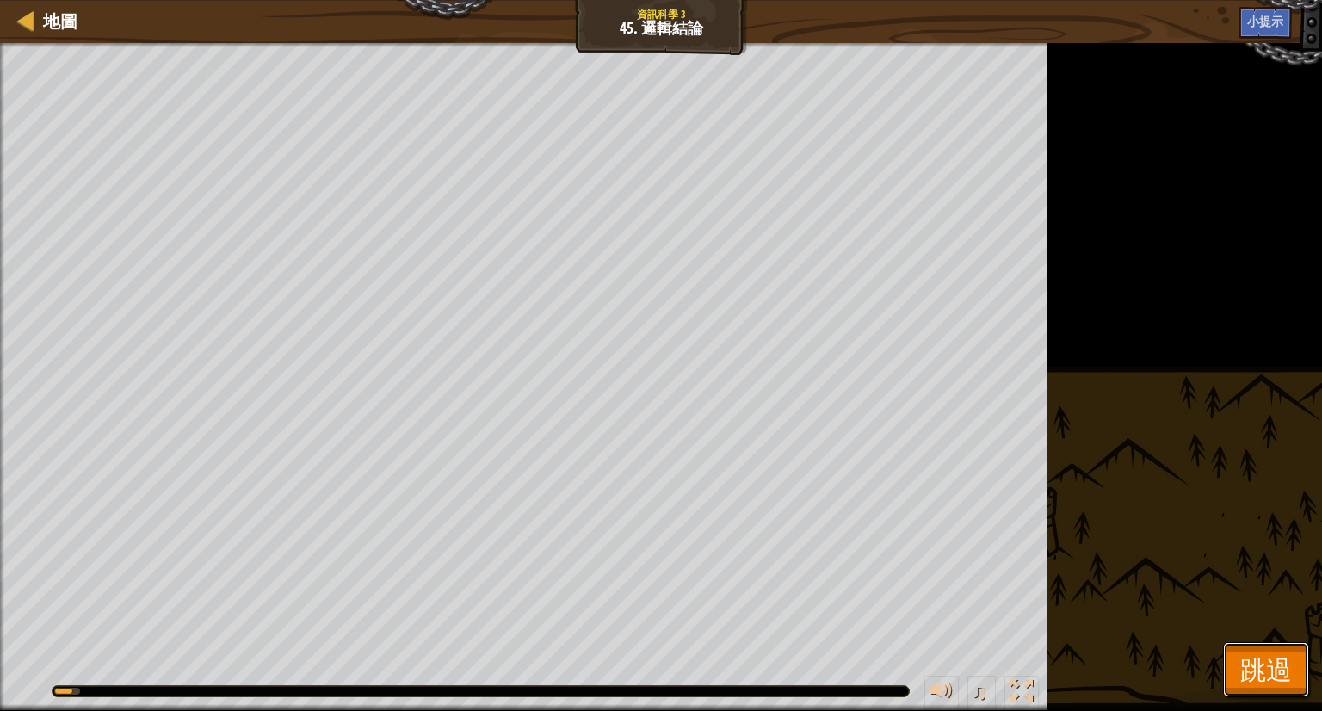
click at [1278, 683] on span "跳過" at bounding box center [1266, 669] width 52 height 35
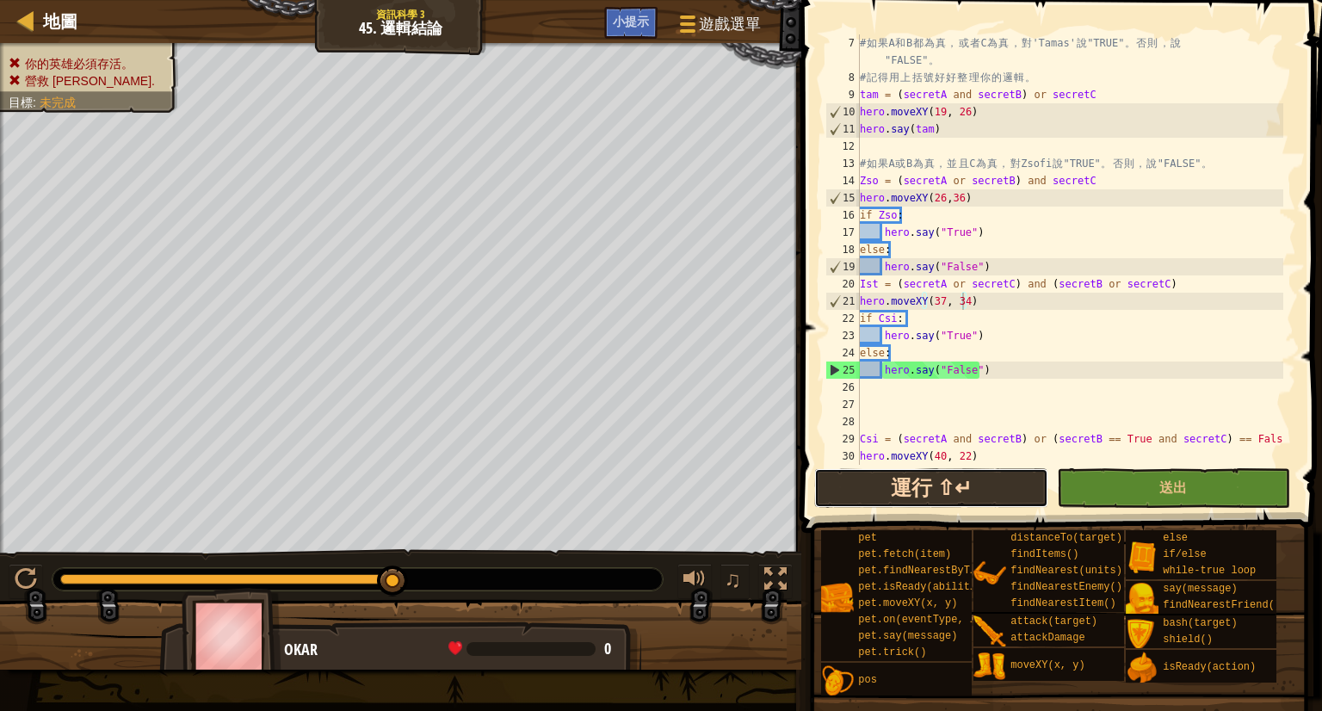
click at [1019, 486] on button "運行 ⇧↵" at bounding box center [931, 488] width 234 height 40
click at [980, 312] on div "# 如 果 A 和 B 都 為 真 ， 或 者 C 為 真 ， 對 'Tamas' 說 "TRUE" 。 否 則 ， 說 "FALSE" 。 # 記 得 用 …" at bounding box center [1069, 275] width 427 height 482
click at [974, 300] on div "# 如 果 A 和 B 都 為 真 ， 或 者 C 為 真 ， 對 'Tamas' 說 "TRUE" 。 否 則 ， 說 "FALSE" 。 # 記 得 用 …" at bounding box center [1069, 275] width 427 height 482
type textarea "hero.moveXY(37, 34)"
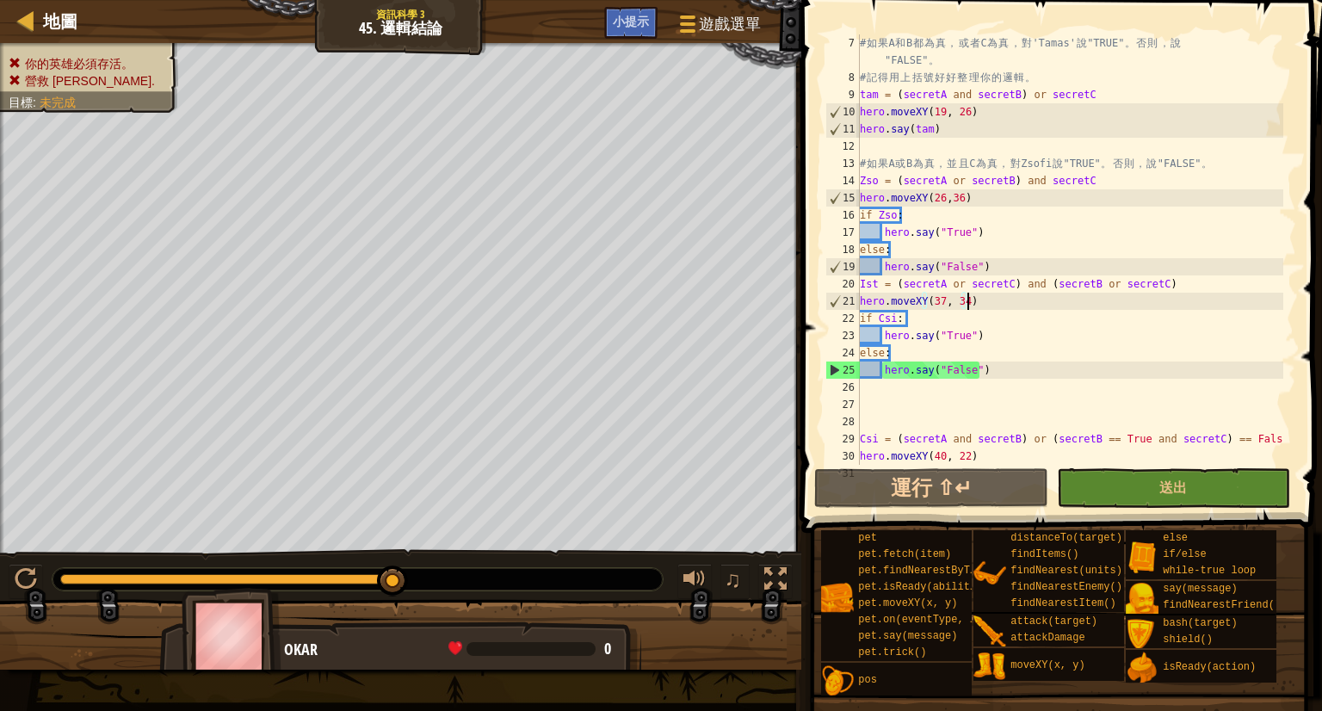
click at [1059, 306] on div "# 如 果 A 和 B 都 為 真 ， 或 者 C 為 真 ， 對 'Tamas' 說 "TRUE" 。 否 則 ， 說 "FALSE" 。 # 記 得 用 …" at bounding box center [1069, 275] width 427 height 482
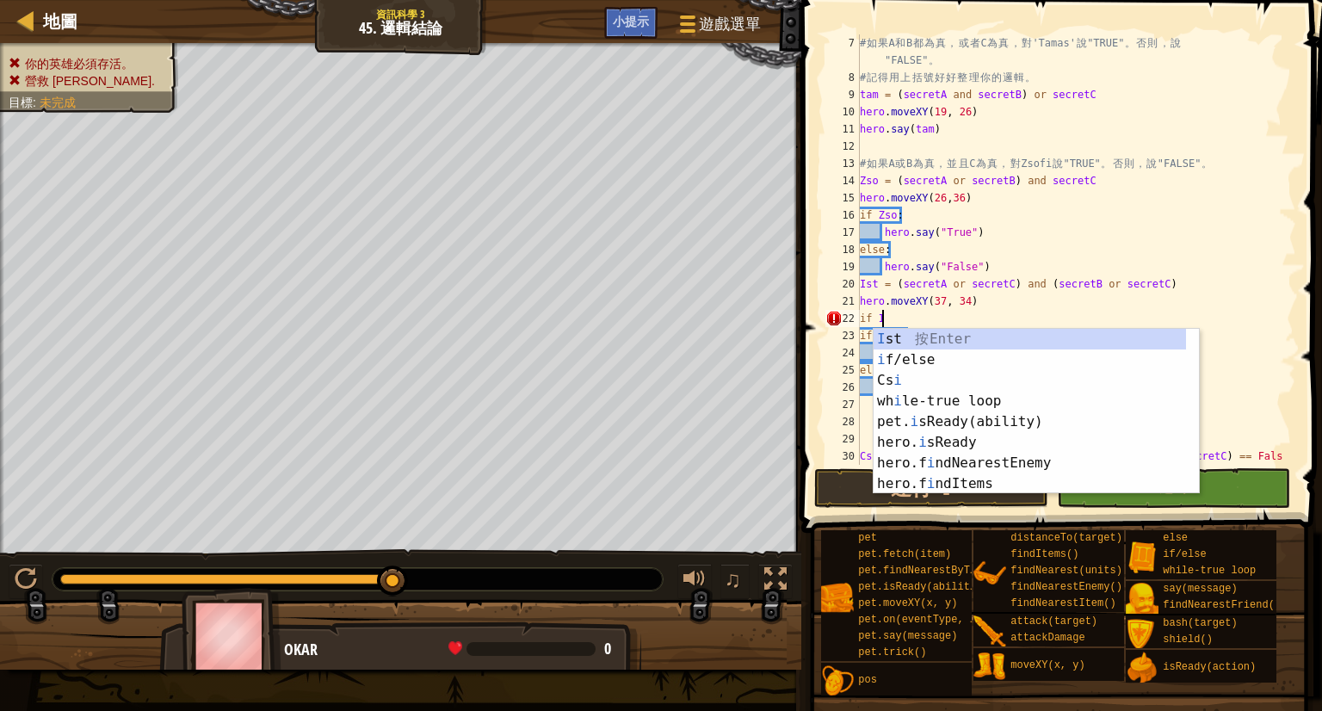
scroll to position [8, 1]
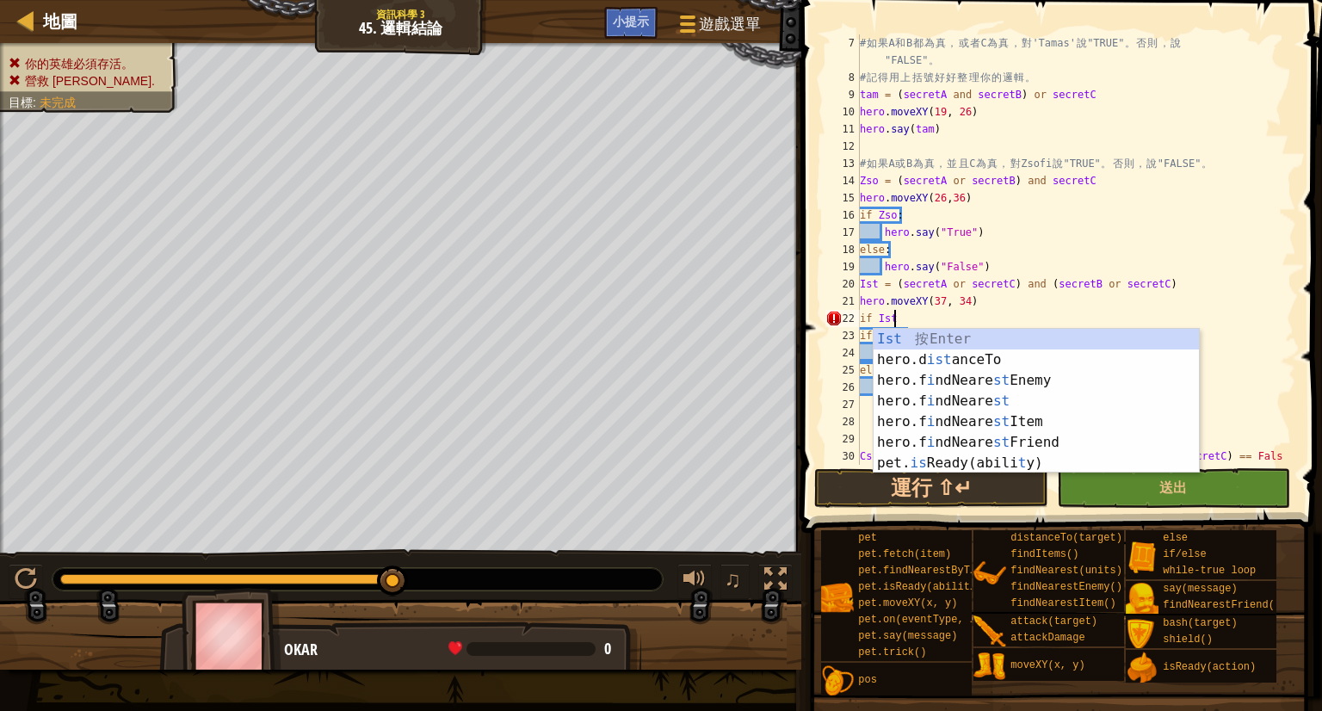
type textarea "if Ist:"
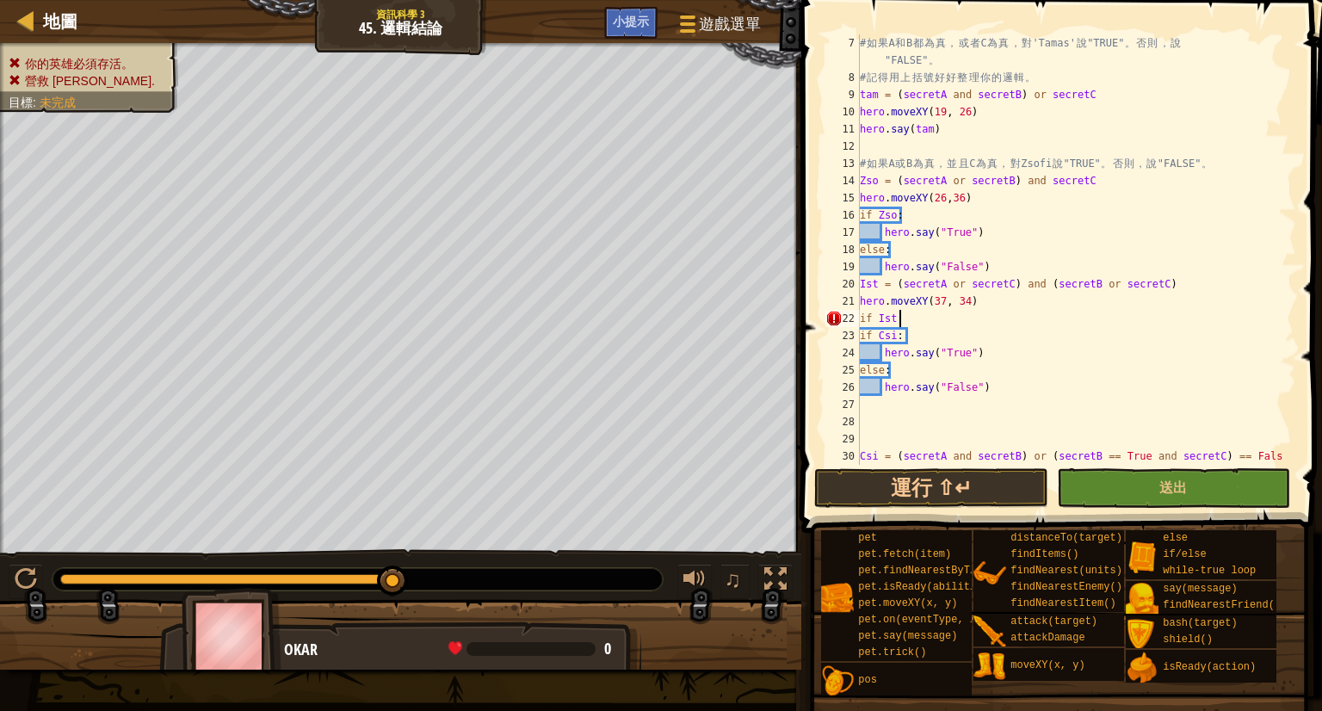
scroll to position [8, 0]
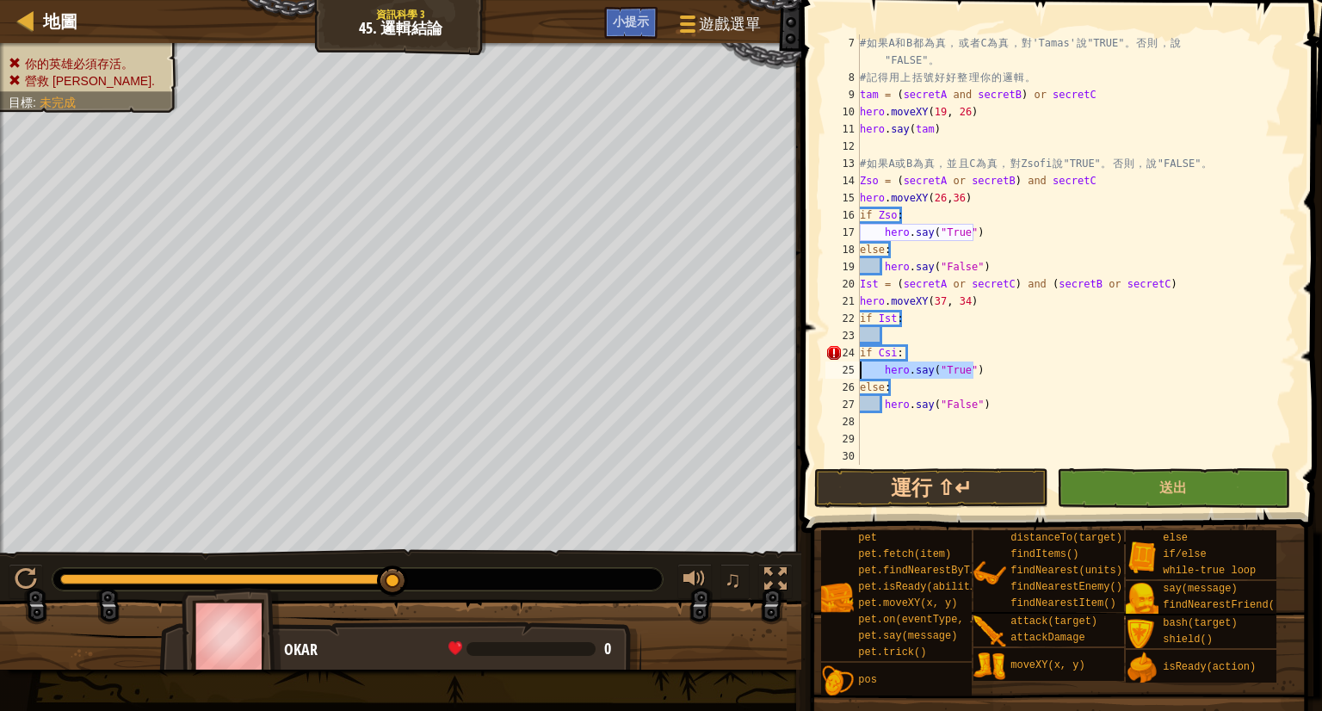
drag, startPoint x: 985, startPoint y: 367, endPoint x: 831, endPoint y: 362, distance: 153.3
click at [831, 362] on div "7 8 9 10 11 12 13 14 15 16 17 18 19 20 21 22 23 24 25 26 27 28 29 30 31 # 如 果 A…" at bounding box center [1059, 249] width 474 height 430
click at [968, 405] on div "# 如 果 A 和 B 都 為 真 ， 或 者 C 為 真 ， 對 'Tamas' 說 "TRUE" 。 否 則 ， 說 "FALSE" 。 # 記 得 用 …" at bounding box center [1069, 275] width 427 height 482
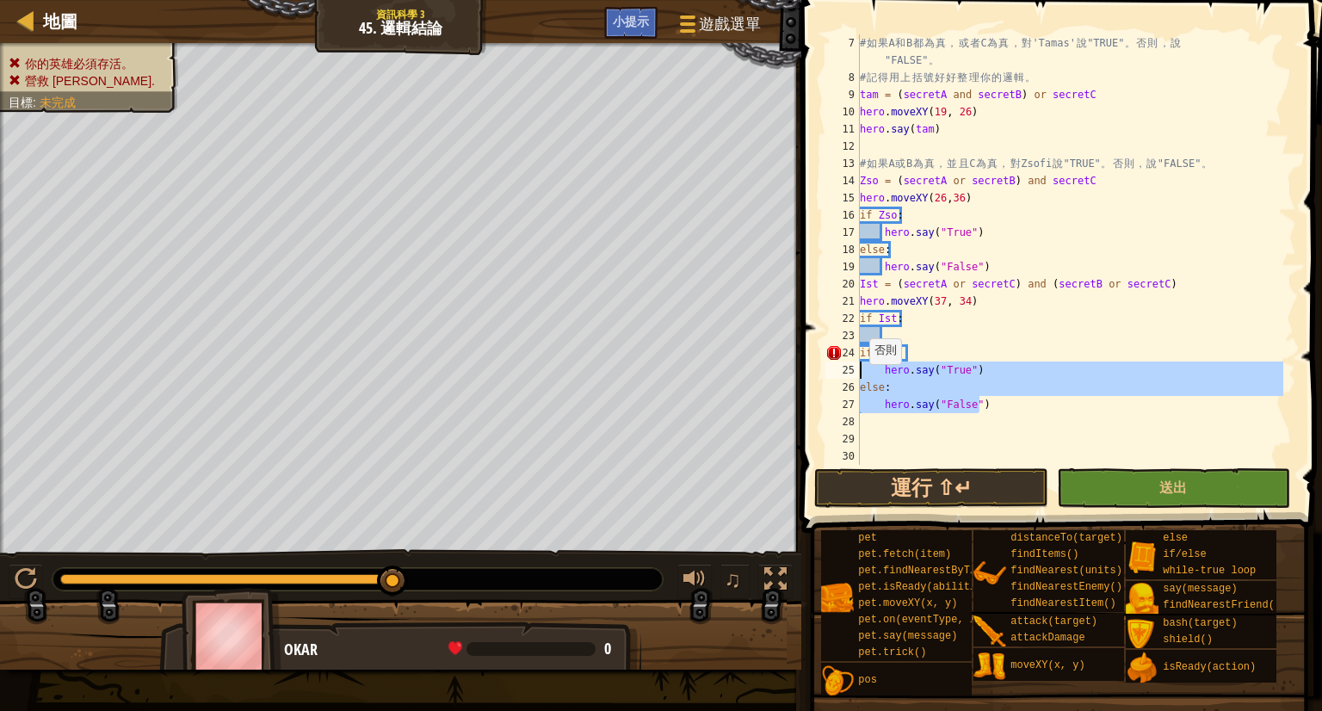
drag, startPoint x: 992, startPoint y: 411, endPoint x: 847, endPoint y: 372, distance: 149.7
click at [847, 372] on div "hero.say("False") 7 8 9 10 11 12 13 14 15 16 17 18 19 20 21 22 23 24 25 26 27 2…" at bounding box center [1059, 249] width 474 height 430
type textarea "hero.say("True") else:"
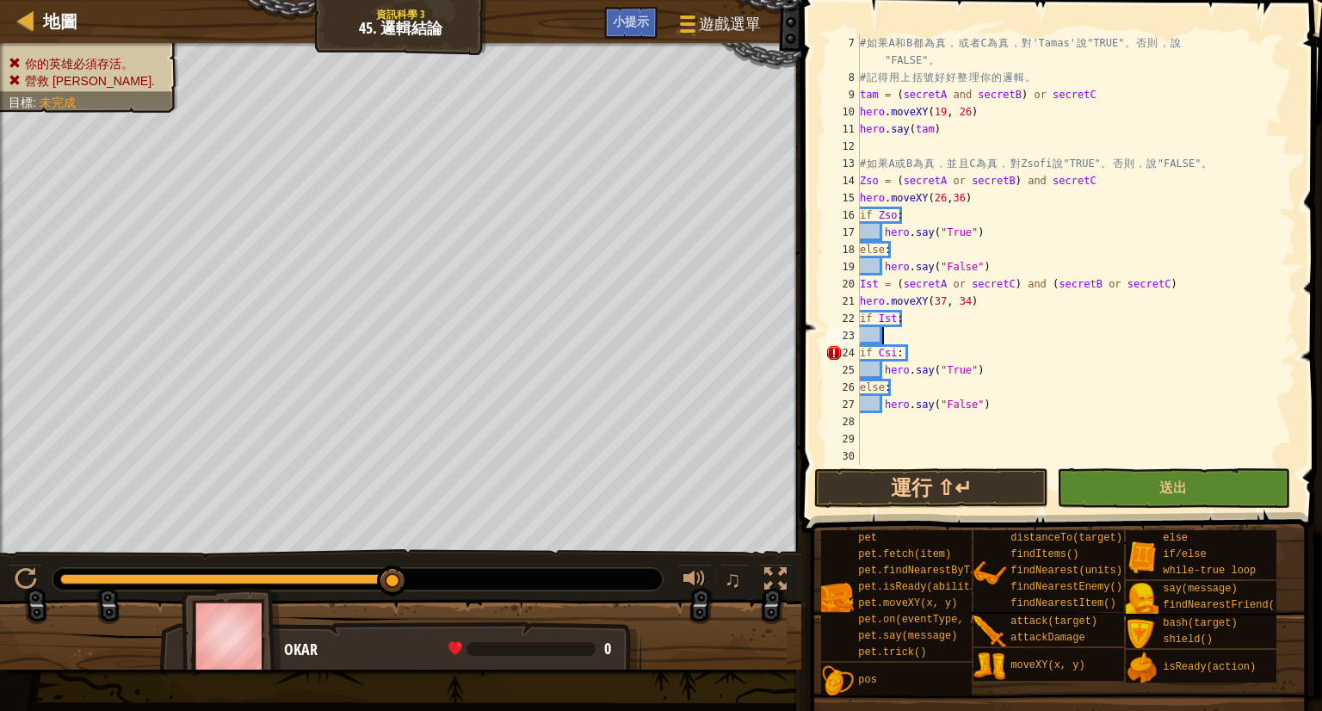
click at [881, 330] on div "# 如 果 A 和 B 都 為 真 ， 或 者 C 為 真 ， 對 'Tamas' 說 "TRUE" 。 否 則 ， 說 "FALSE" 。 # 記 得 用 …" at bounding box center [1069, 275] width 427 height 482
paste textarea "hero.say("False")"
type textarea "hero.say("False")"
click at [1085, 485] on button "送出" at bounding box center [1174, 488] width 234 height 40
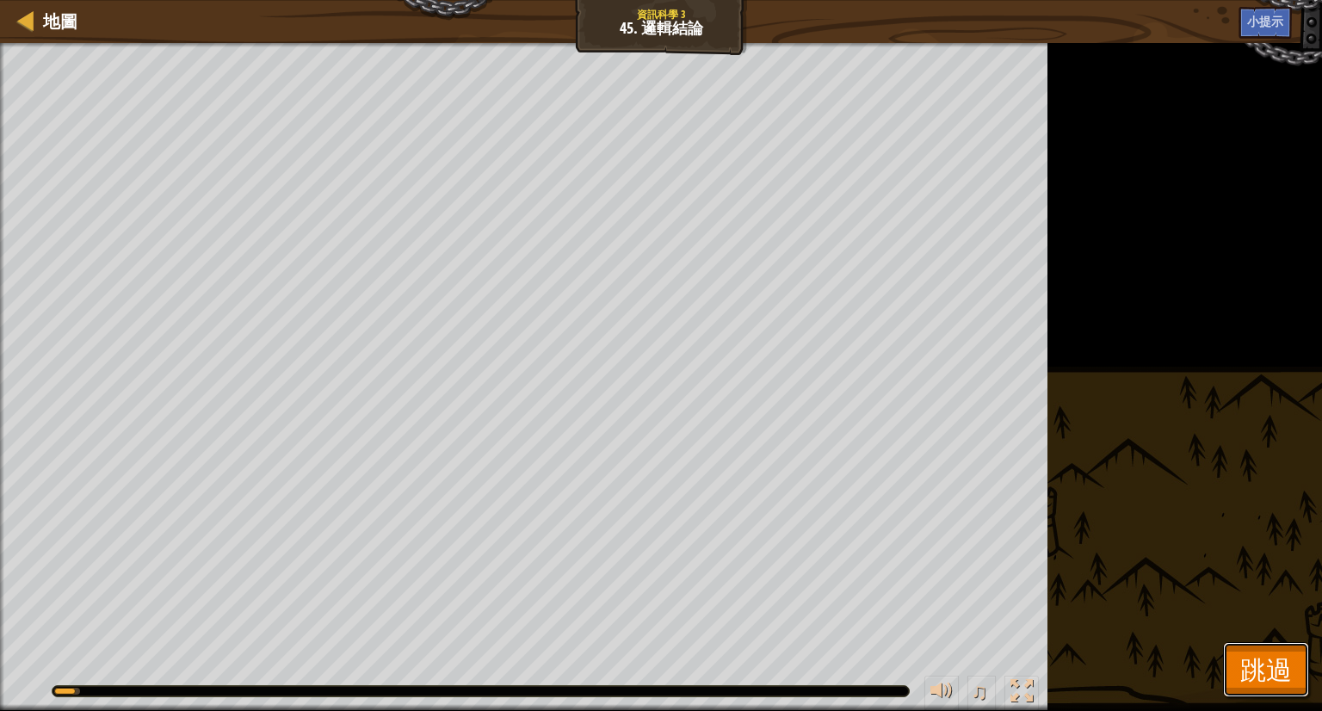
click at [1301, 673] on button "跳過" at bounding box center [1266, 669] width 86 height 55
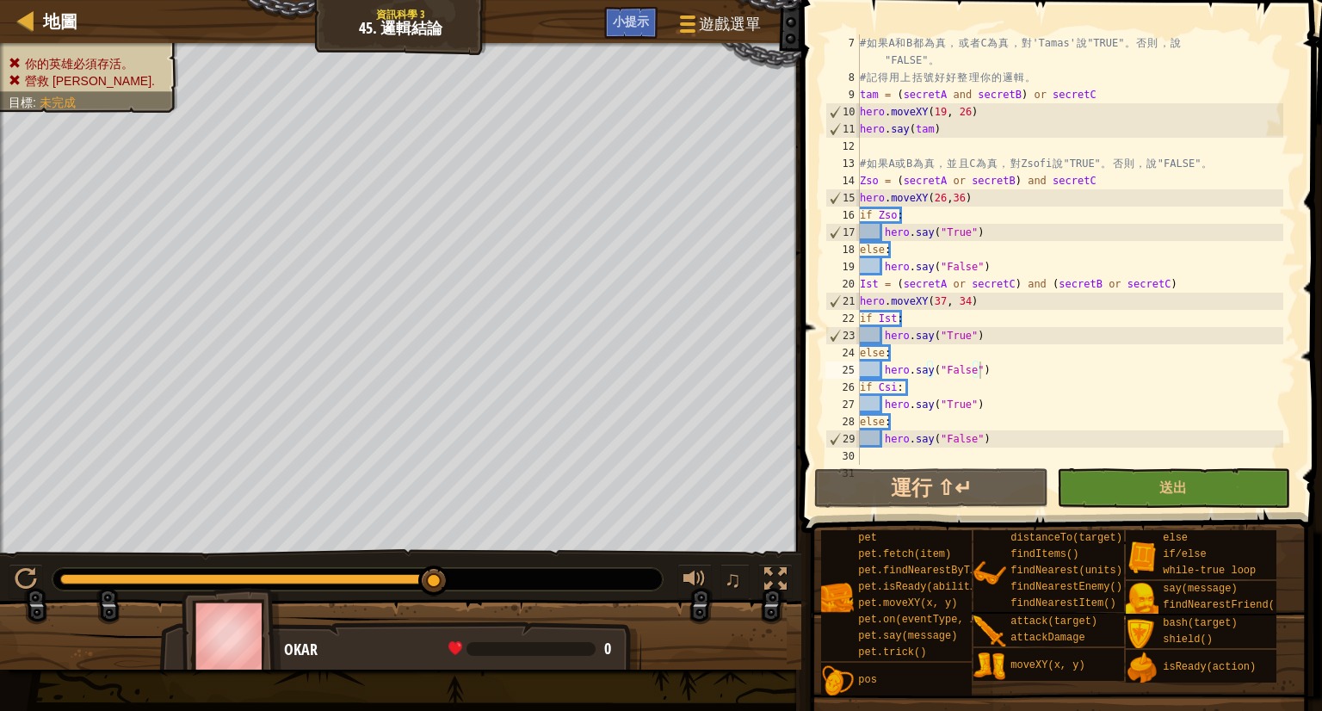
click at [989, 367] on div "# 如 果 A 和 B 都 為 真 ， 或 者 C 為 真 ， 對 'Tamas' 說 "TRUE" 。 否 則 ， 說 "FALSE" 。 # 記 得 用 …" at bounding box center [1069, 275] width 427 height 482
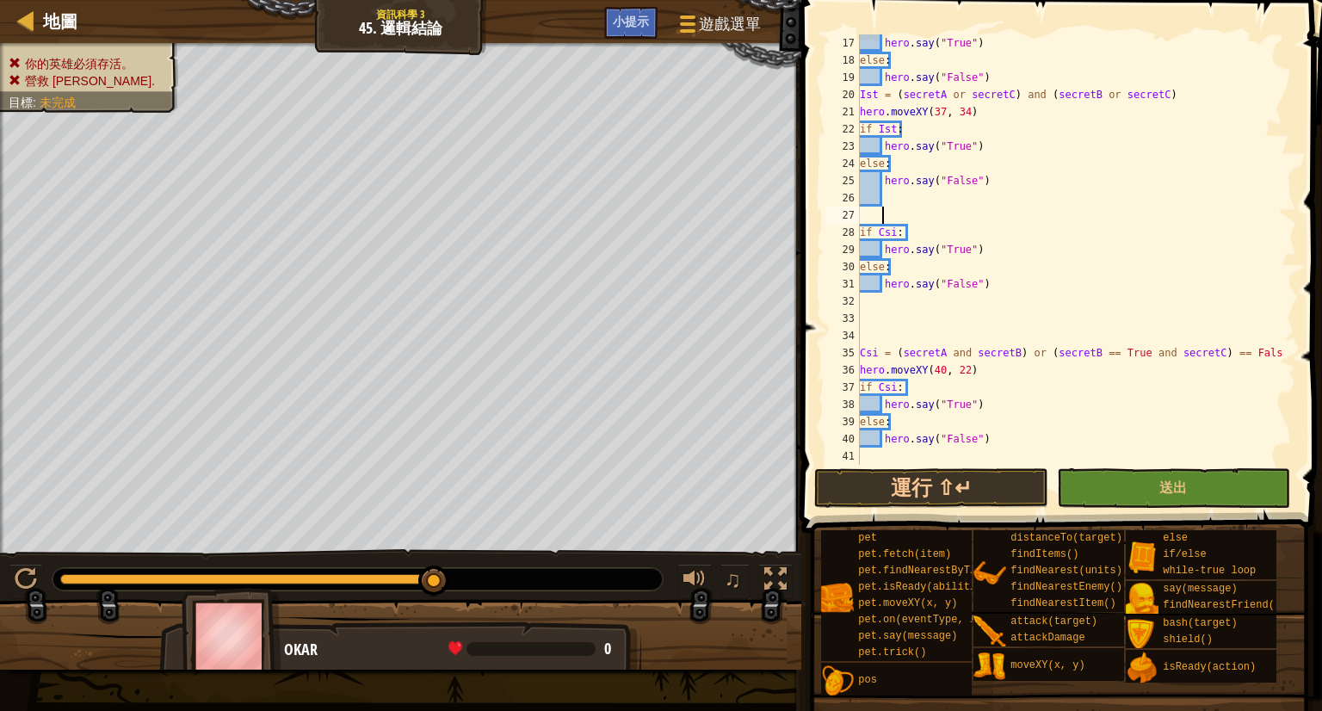
scroll to position [293, 0]
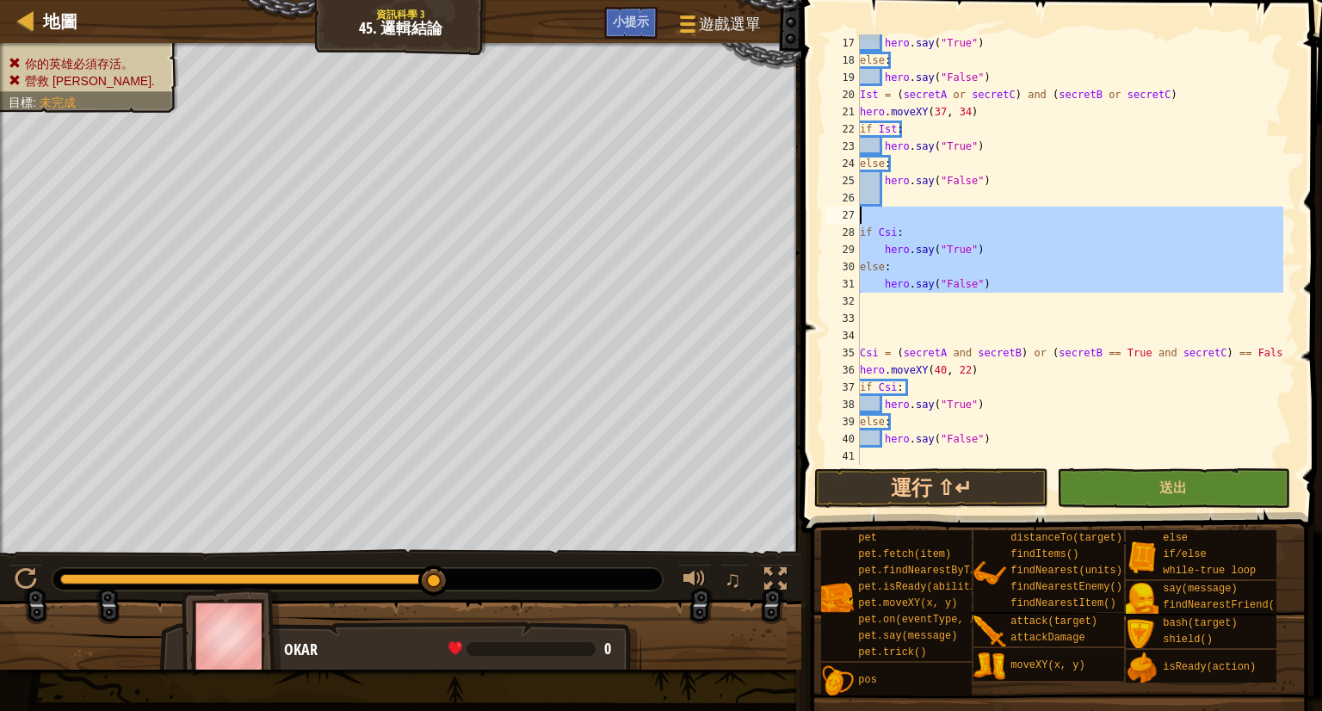
drag, startPoint x: 1023, startPoint y: 294, endPoint x: 804, endPoint y: 221, distance: 231.1
click at [804, 221] on div "17 18 19 20 21 22 23 24 25 26 27 28 29 30 31 32 33 34 35 36 37 38 39 40 41 hero…" at bounding box center [1059, 301] width 526 height 584
type textarea "if Csi:"
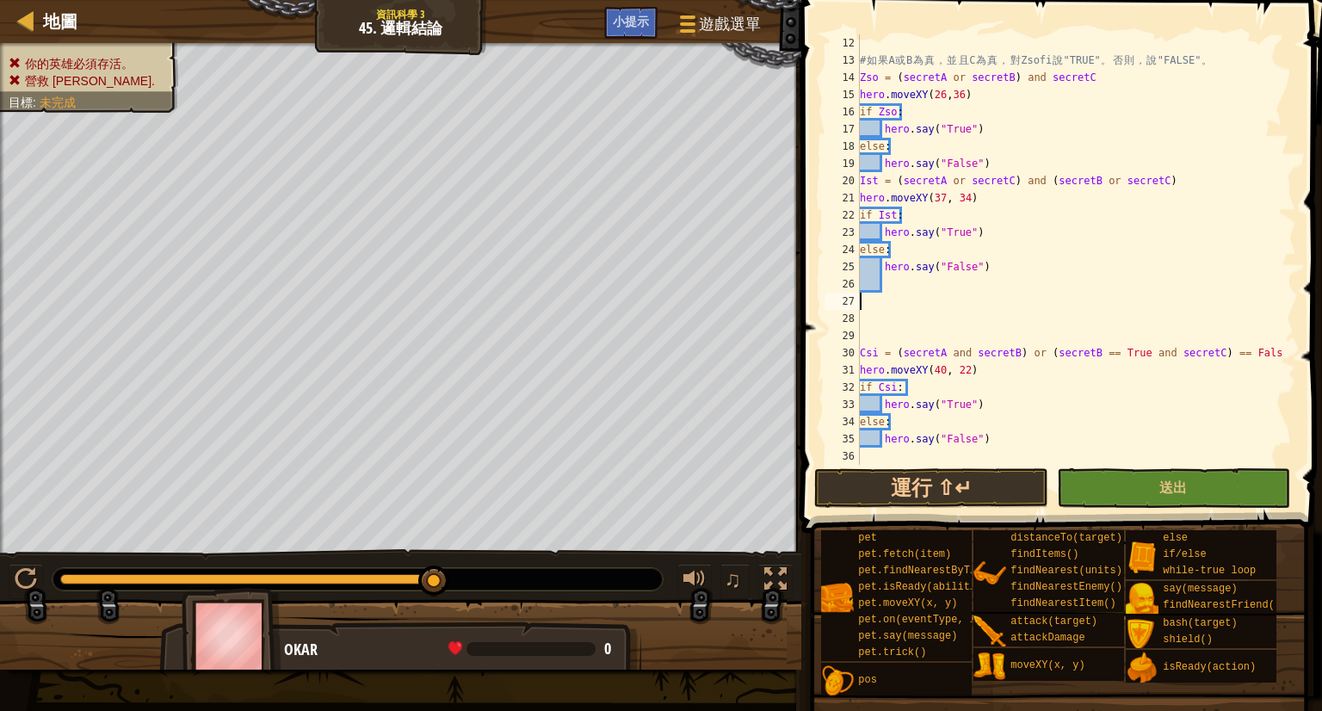
scroll to position [207, 0]
click at [967, 482] on button "運行 ⇧↵" at bounding box center [931, 488] width 234 height 40
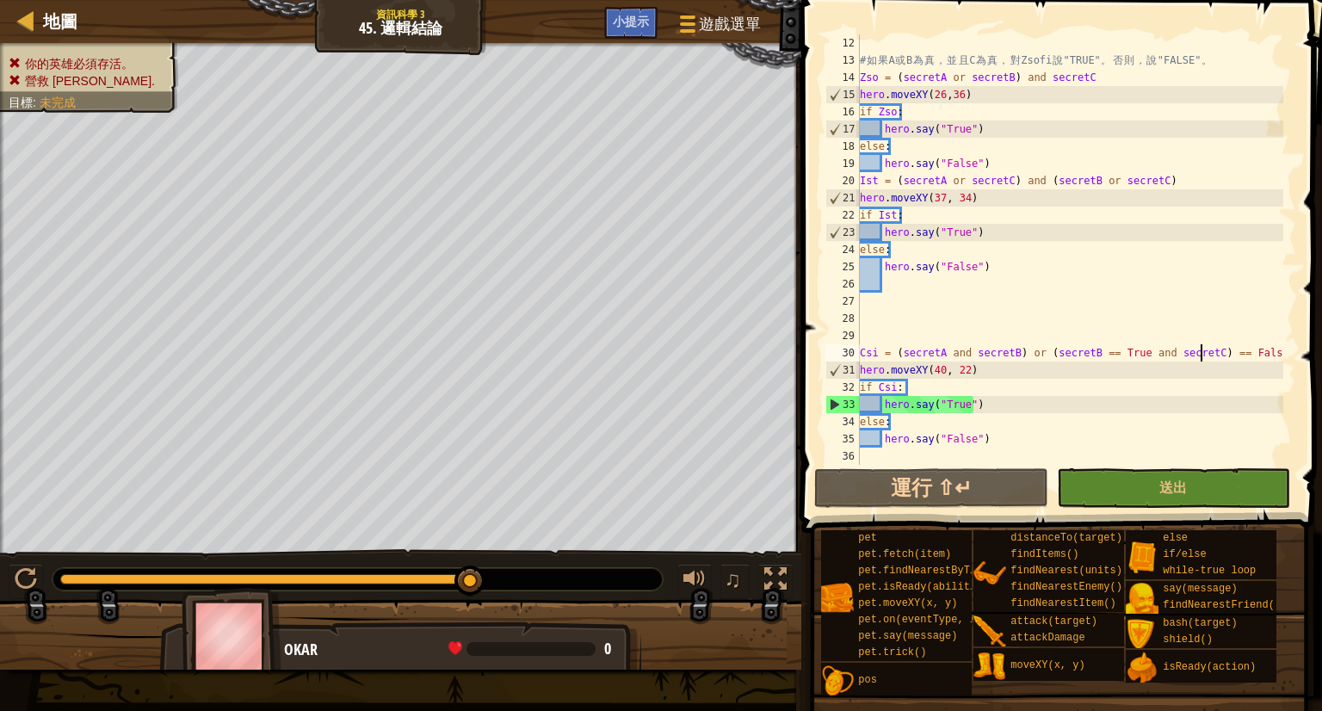
click at [1199, 349] on div "# 如 果 A 或 B 為 真 ， 並 且 C 為 真 ， 對 [PERSON_NAME] 說 "TRUE" 。 否 則 ， 說 "FALSE" 。 Zso …" at bounding box center [1069, 266] width 427 height 465
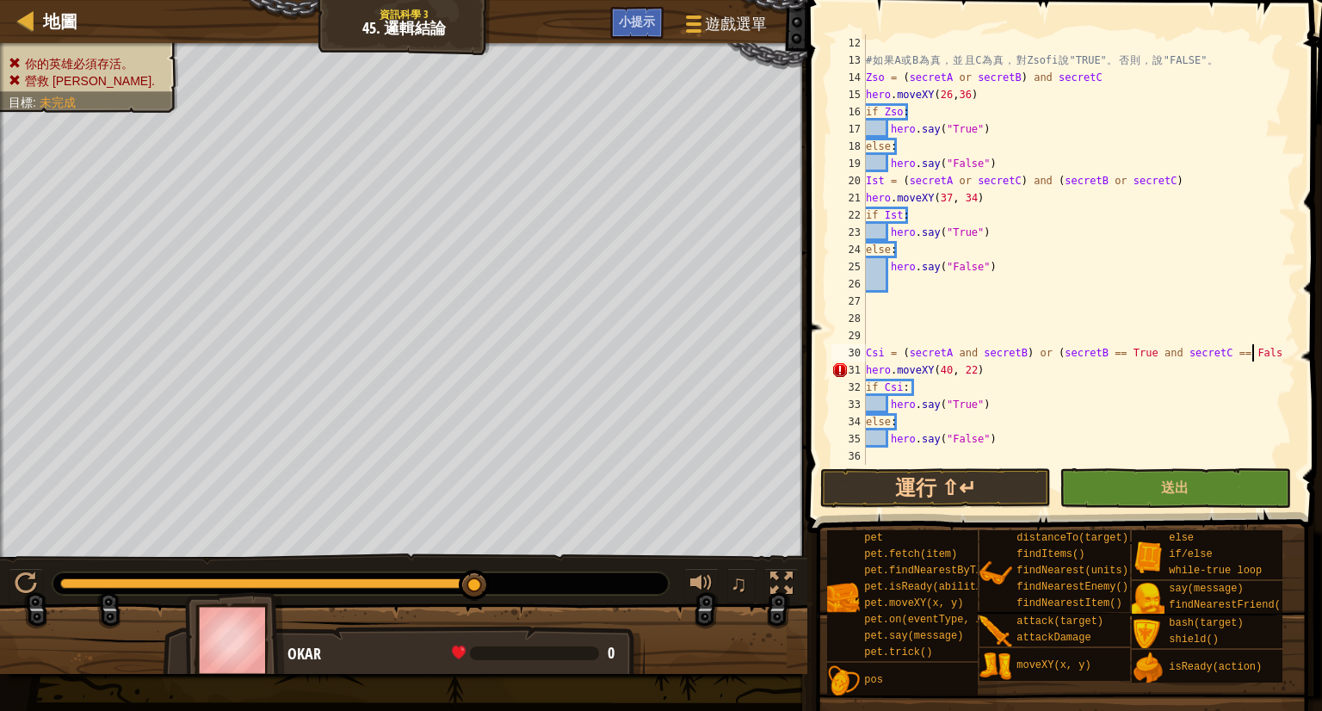
click at [1267, 353] on div "# 如 果 A 或 B 為 真 ， 並 且 C 為 真 ， 對 [PERSON_NAME] 說 "TRUE" 。 否 則 ， 說 "FALSE" 。 Zso …" at bounding box center [1072, 266] width 421 height 465
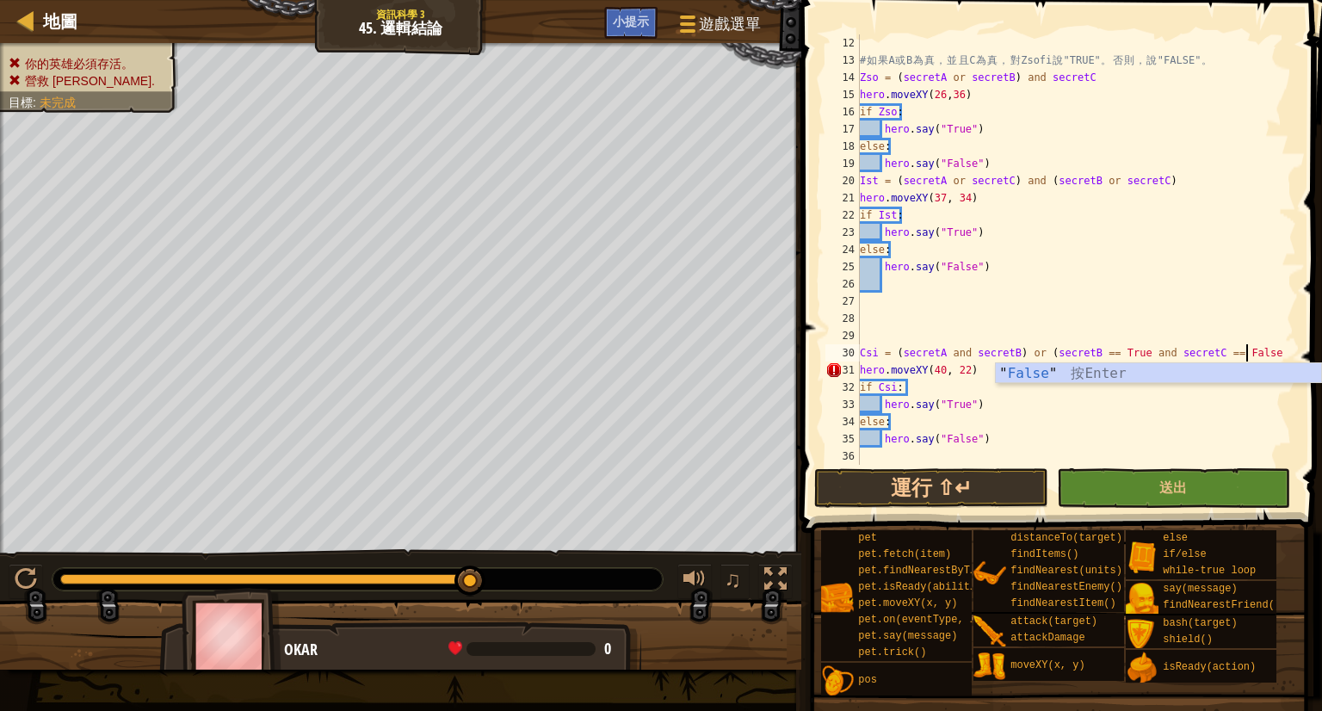
scroll to position [8, 31]
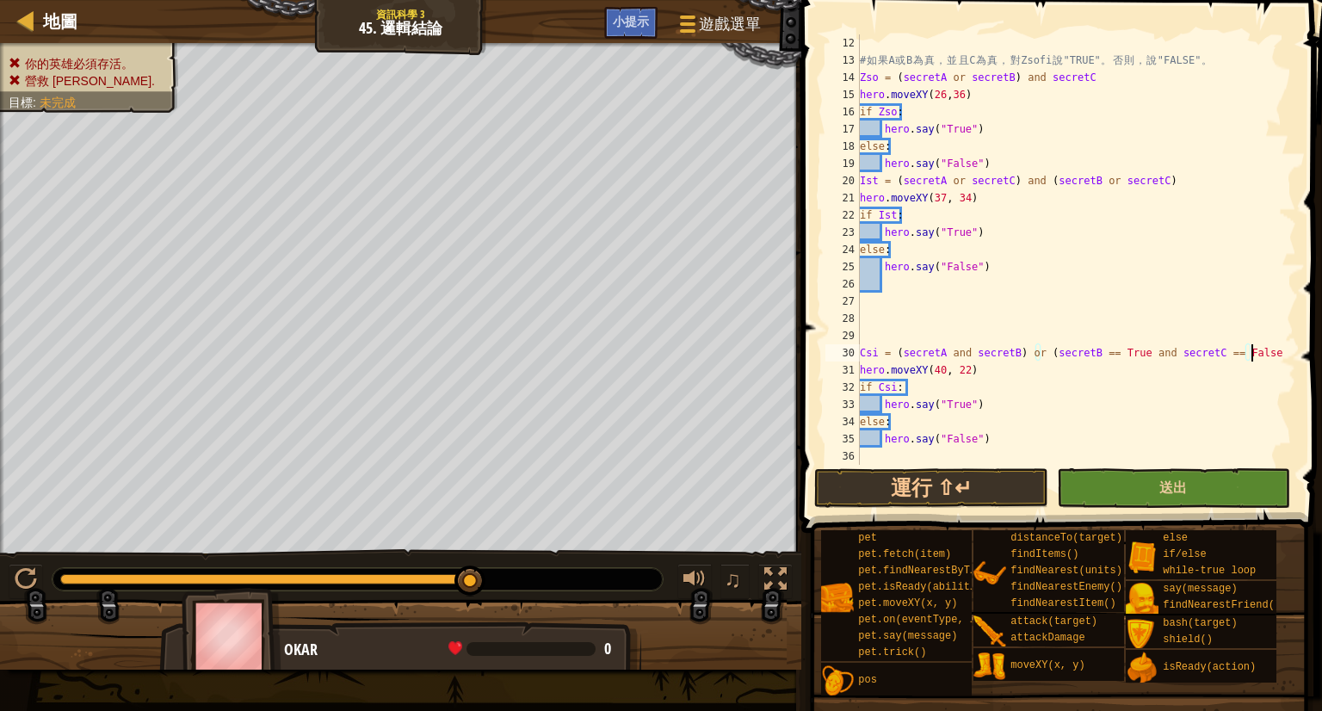
type textarea "Csi = (secretA and secretB) or (secretB == True and secretC == False)"
click at [1208, 483] on button "送出" at bounding box center [1174, 488] width 234 height 40
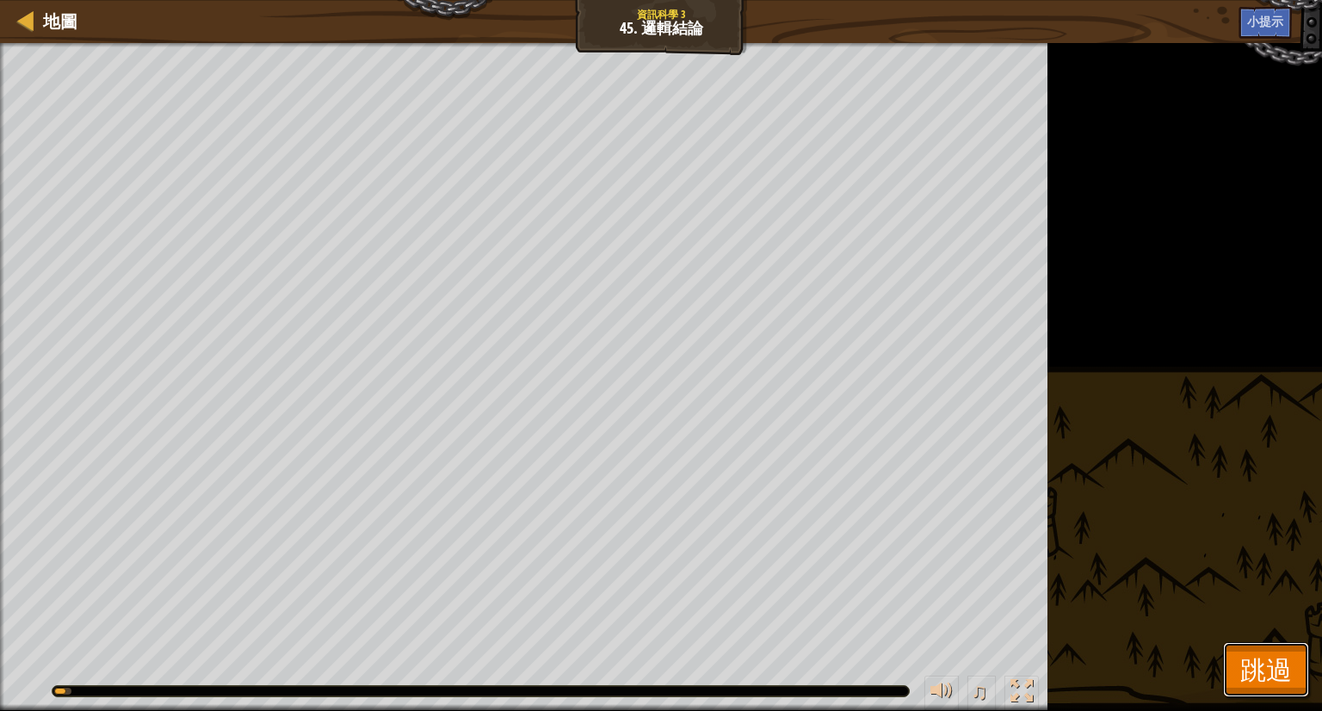
click at [1264, 648] on button "跳過" at bounding box center [1266, 669] width 86 height 55
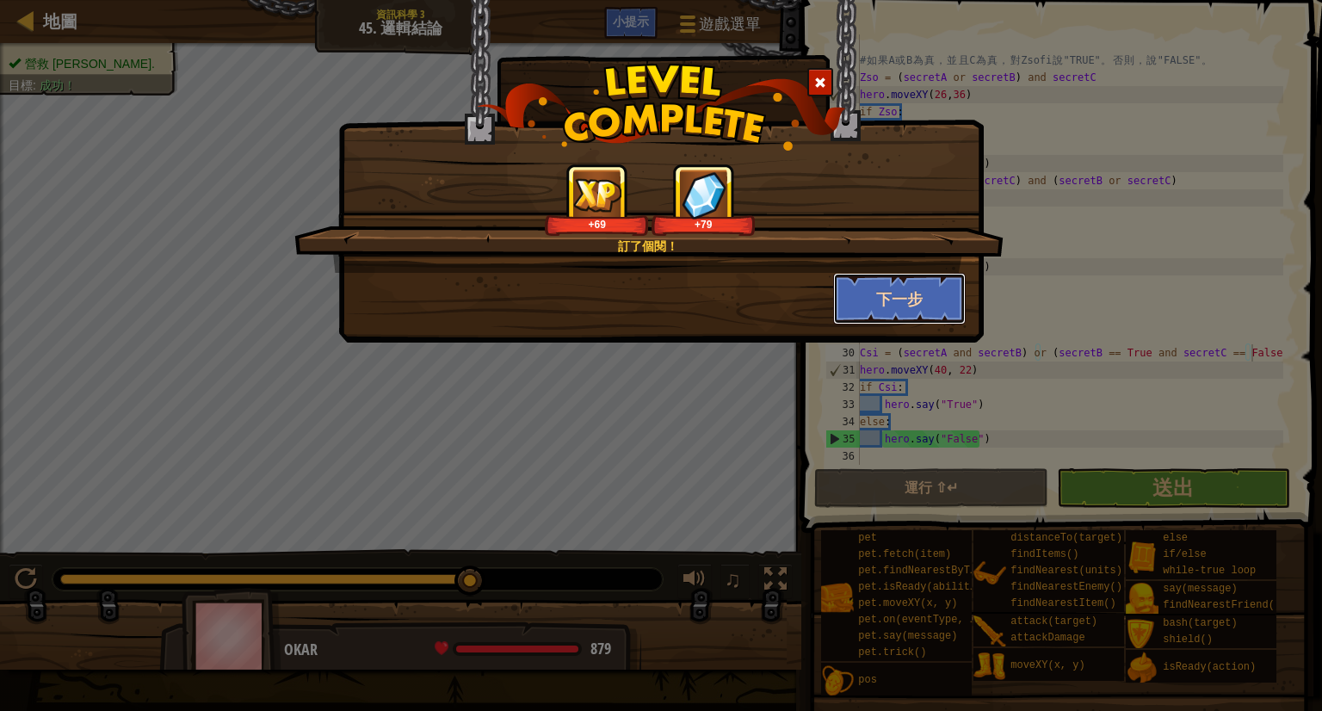
click at [899, 294] on button "下一步" at bounding box center [899, 299] width 133 height 52
